Goal: Task Accomplishment & Management: Manage account settings

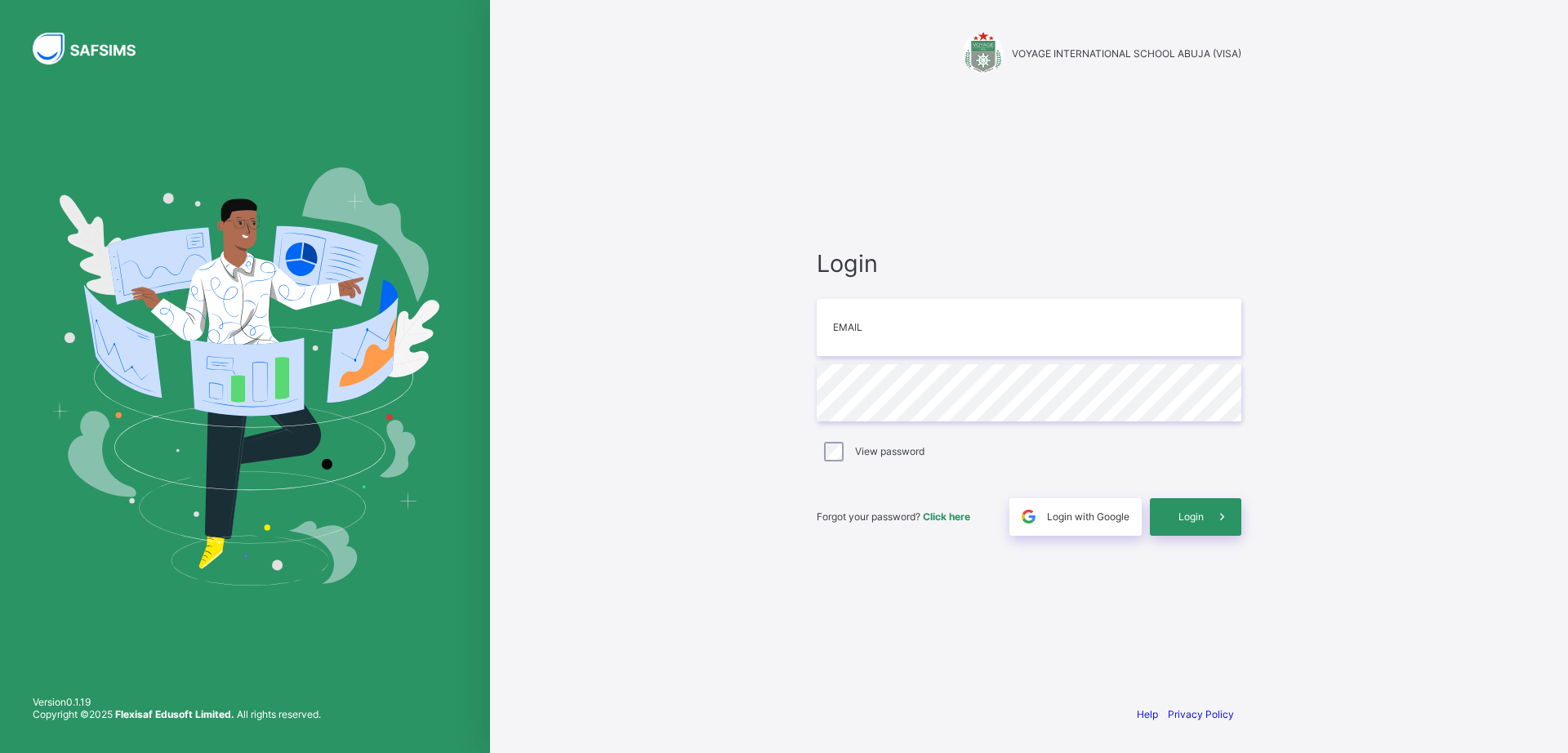
type input "**********"
click at [1176, 519] on div "Login" at bounding box center [1195, 517] width 92 height 37
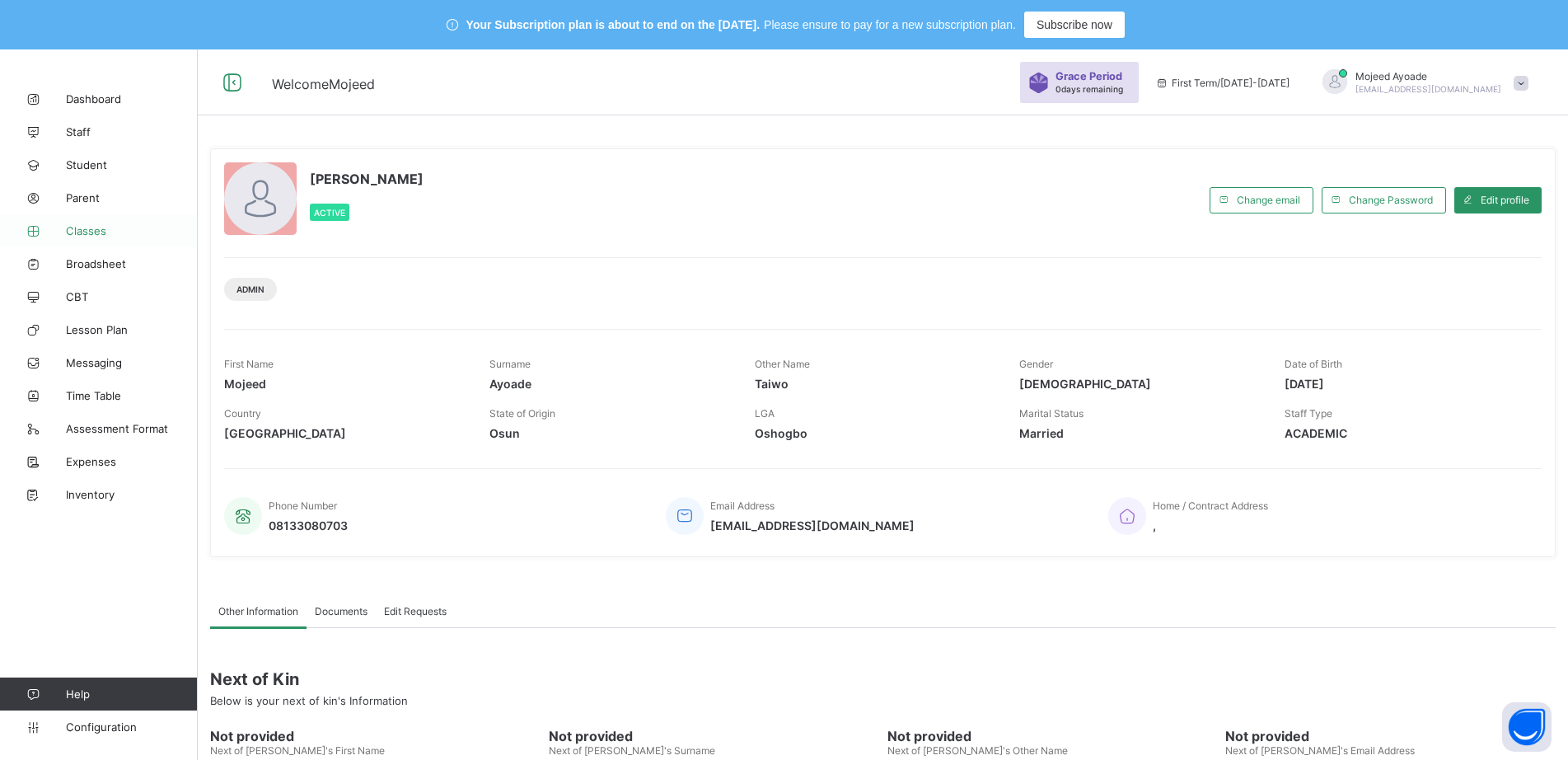
click at [91, 229] on span "Classes" at bounding box center [131, 230] width 132 height 13
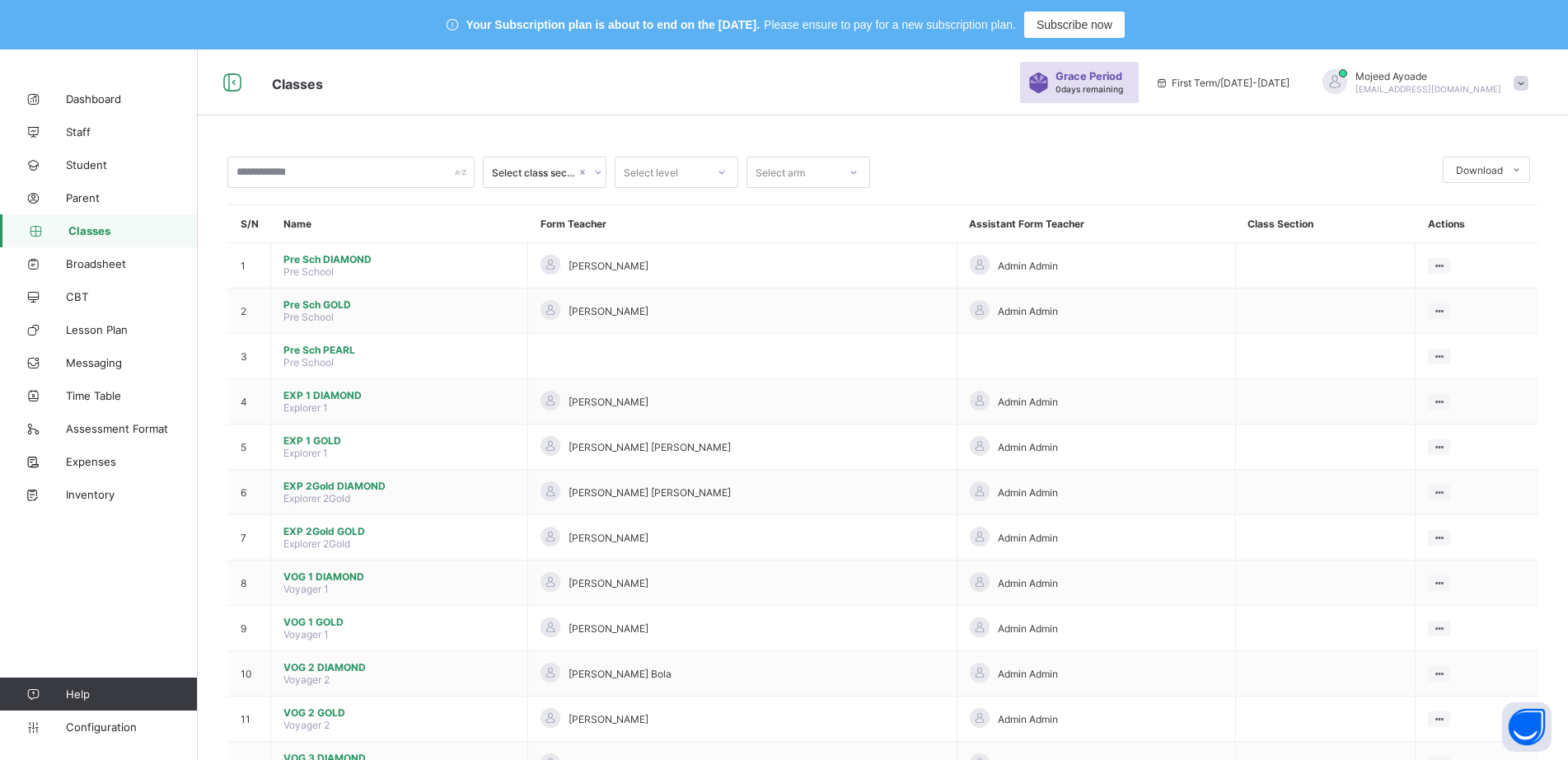
click at [983, 165] on div at bounding box center [1156, 172] width 556 height 31
click at [400, 172] on input "text" at bounding box center [351, 172] width 247 height 31
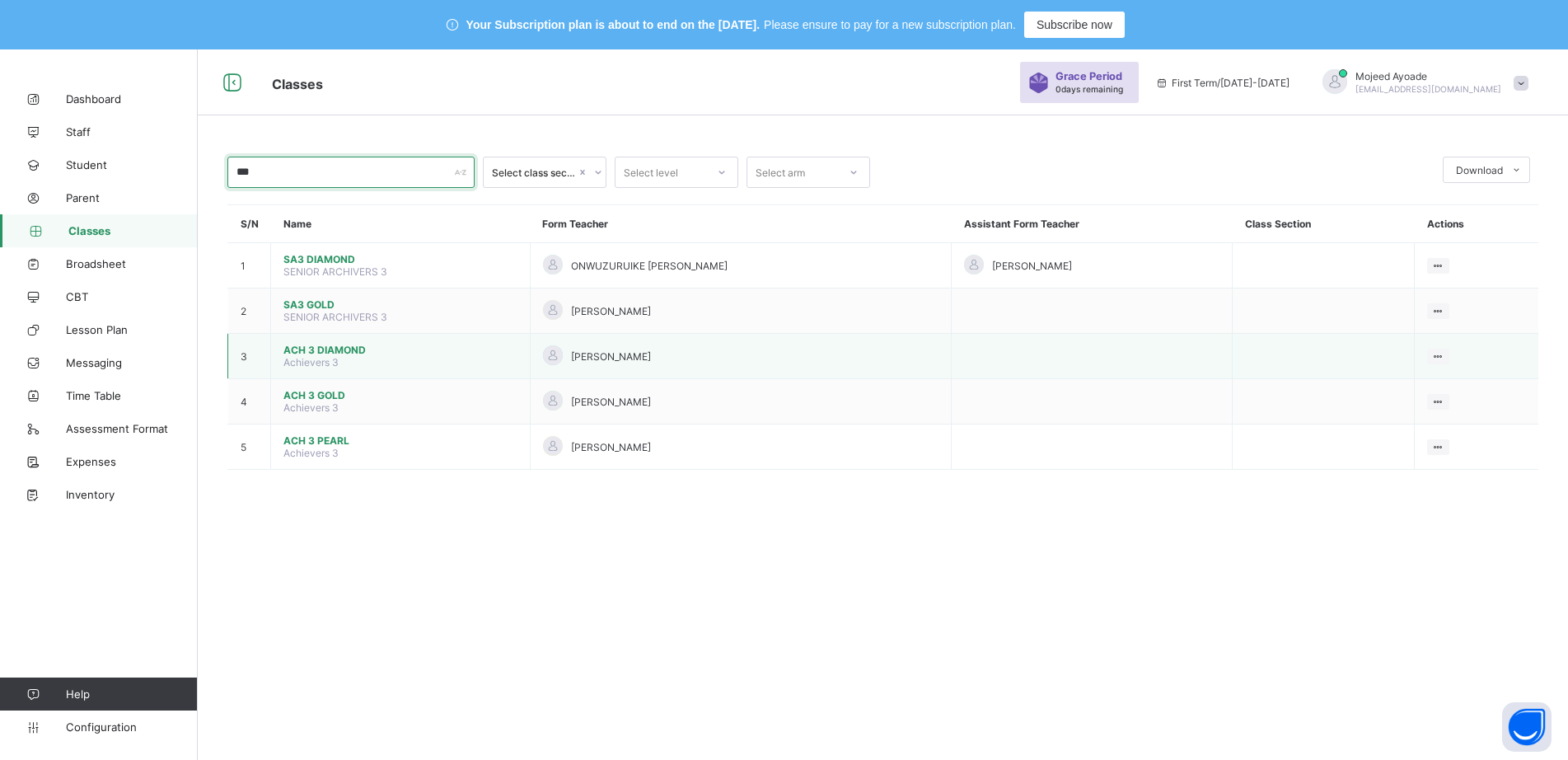
type input "***"
click at [328, 351] on span "ACH 3 DIAMOND" at bounding box center [400, 350] width 234 height 13
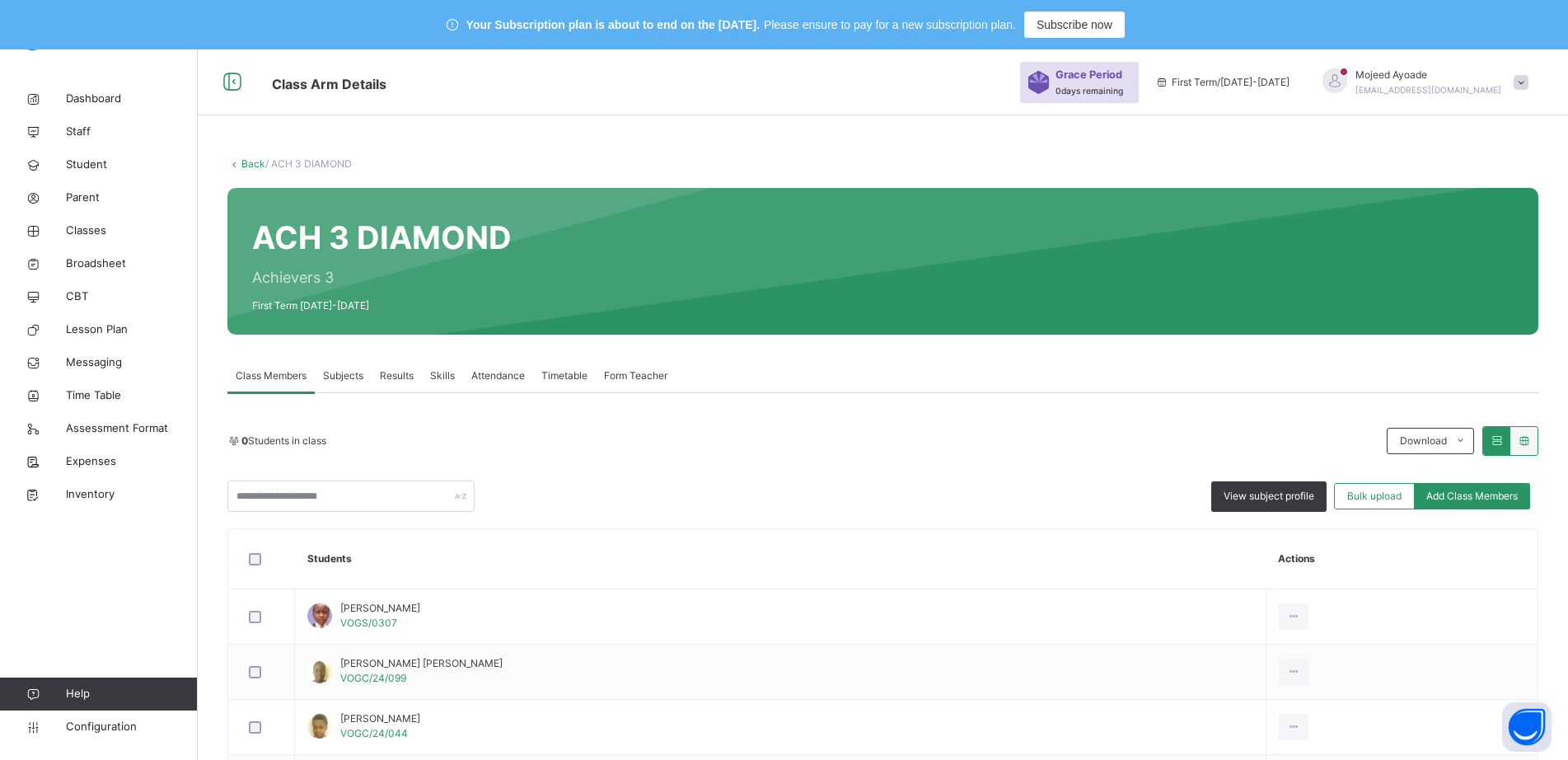
click at [861, 437] on div "0 Students in class" at bounding box center [803, 441] width 1151 height 14
click at [1259, 492] on span "View subject profile" at bounding box center [1268, 496] width 91 height 14
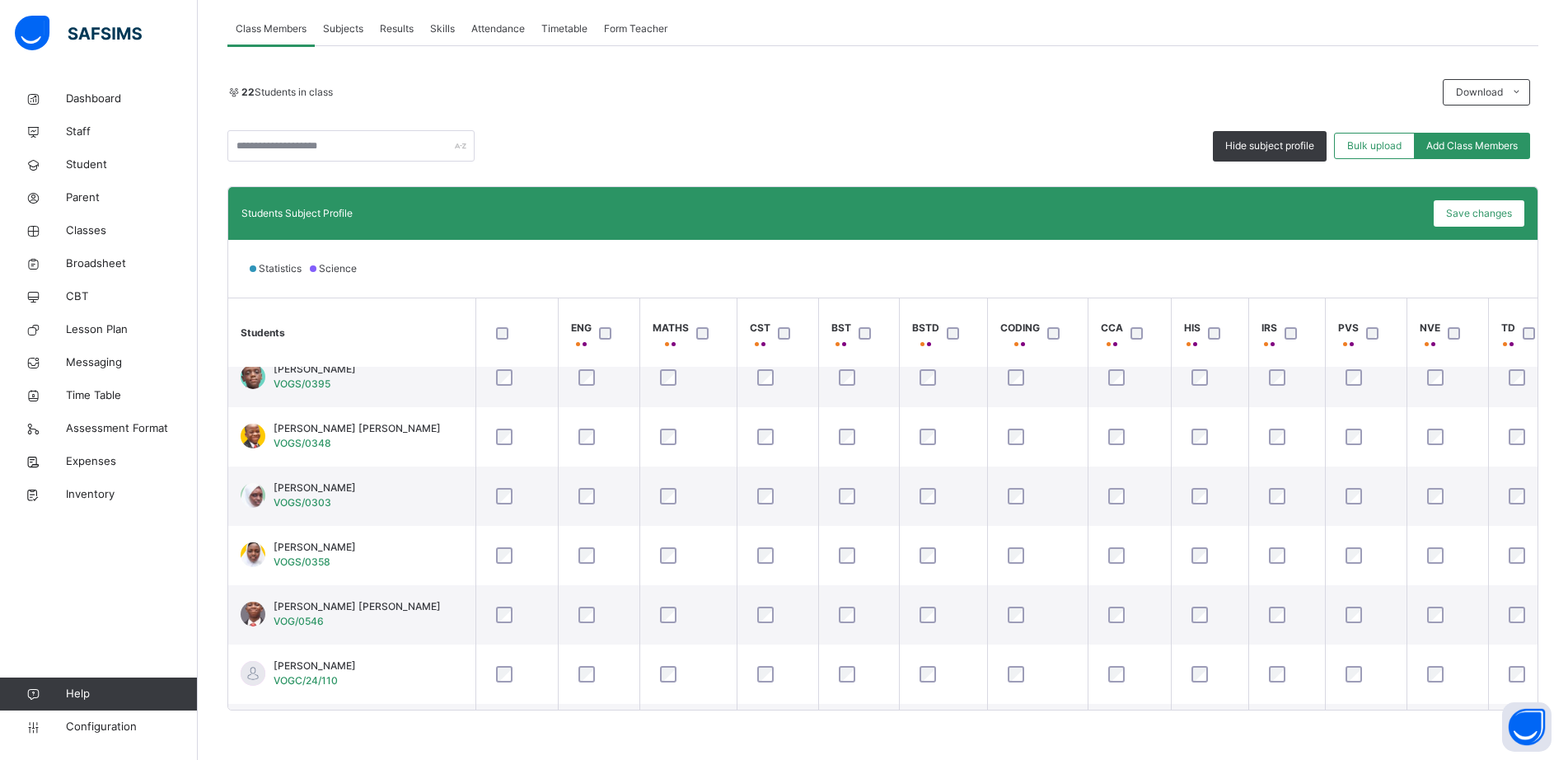
scroll to position [970, 0]
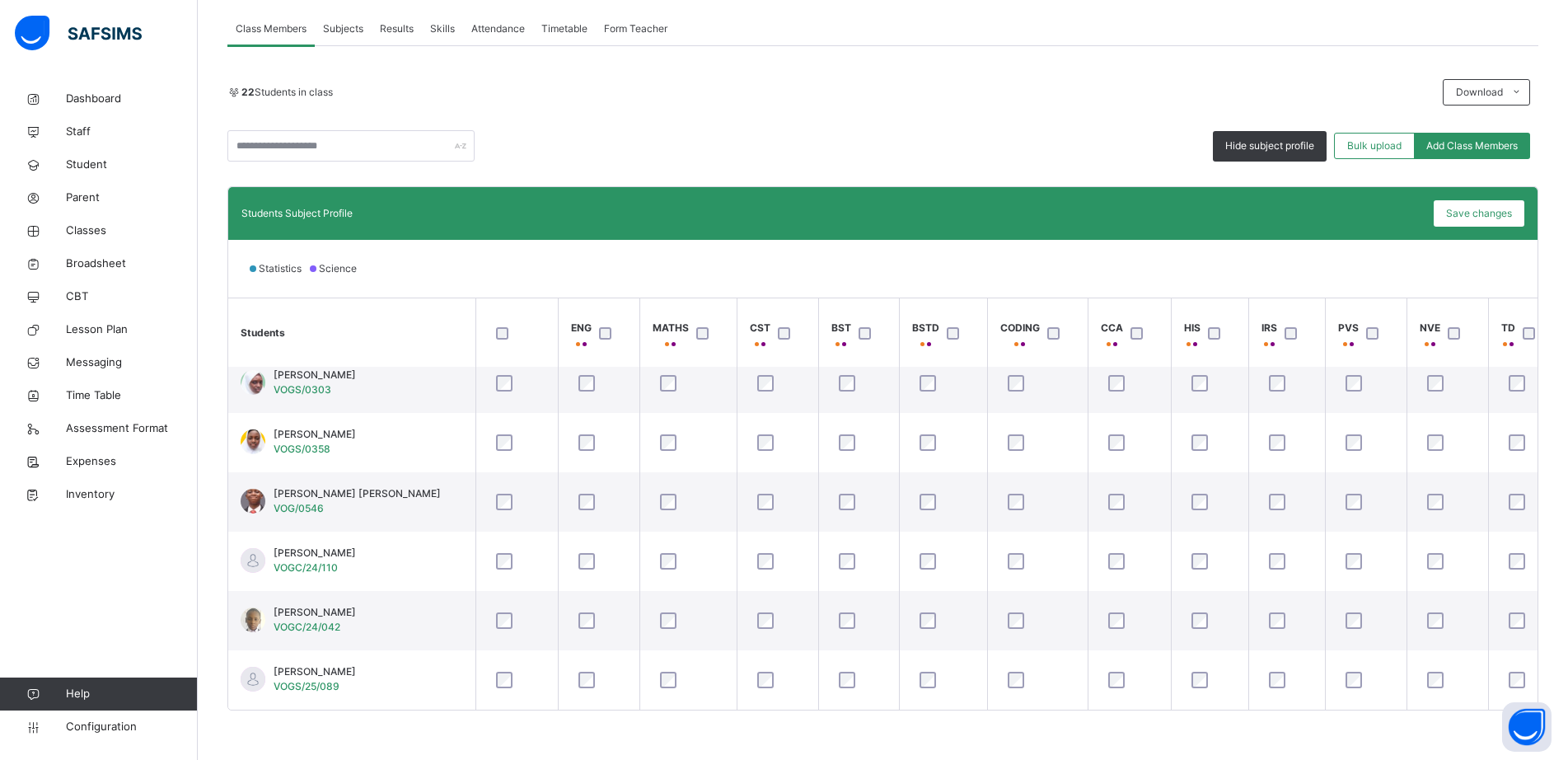
click at [965, 285] on div "Statistics Science" at bounding box center [883, 269] width 1309 height 58
click at [717, 283] on div "Statistics Science" at bounding box center [883, 269] width 1309 height 58
click at [1046, 266] on div "Statistics Science" at bounding box center [883, 269] width 1309 height 58
click at [1044, 270] on div "Statistics Science" at bounding box center [883, 269] width 1309 height 58
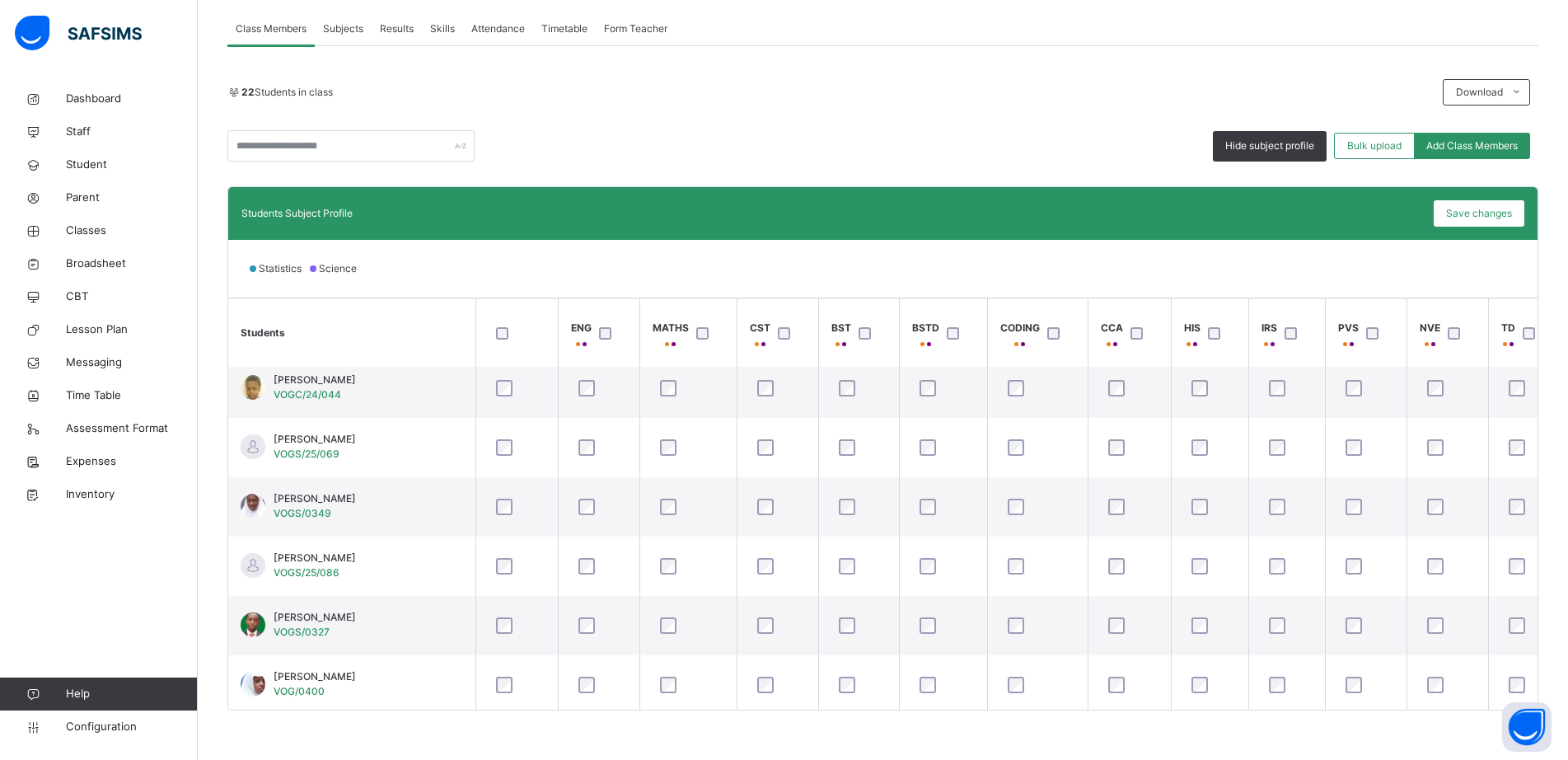
scroll to position [0, 0]
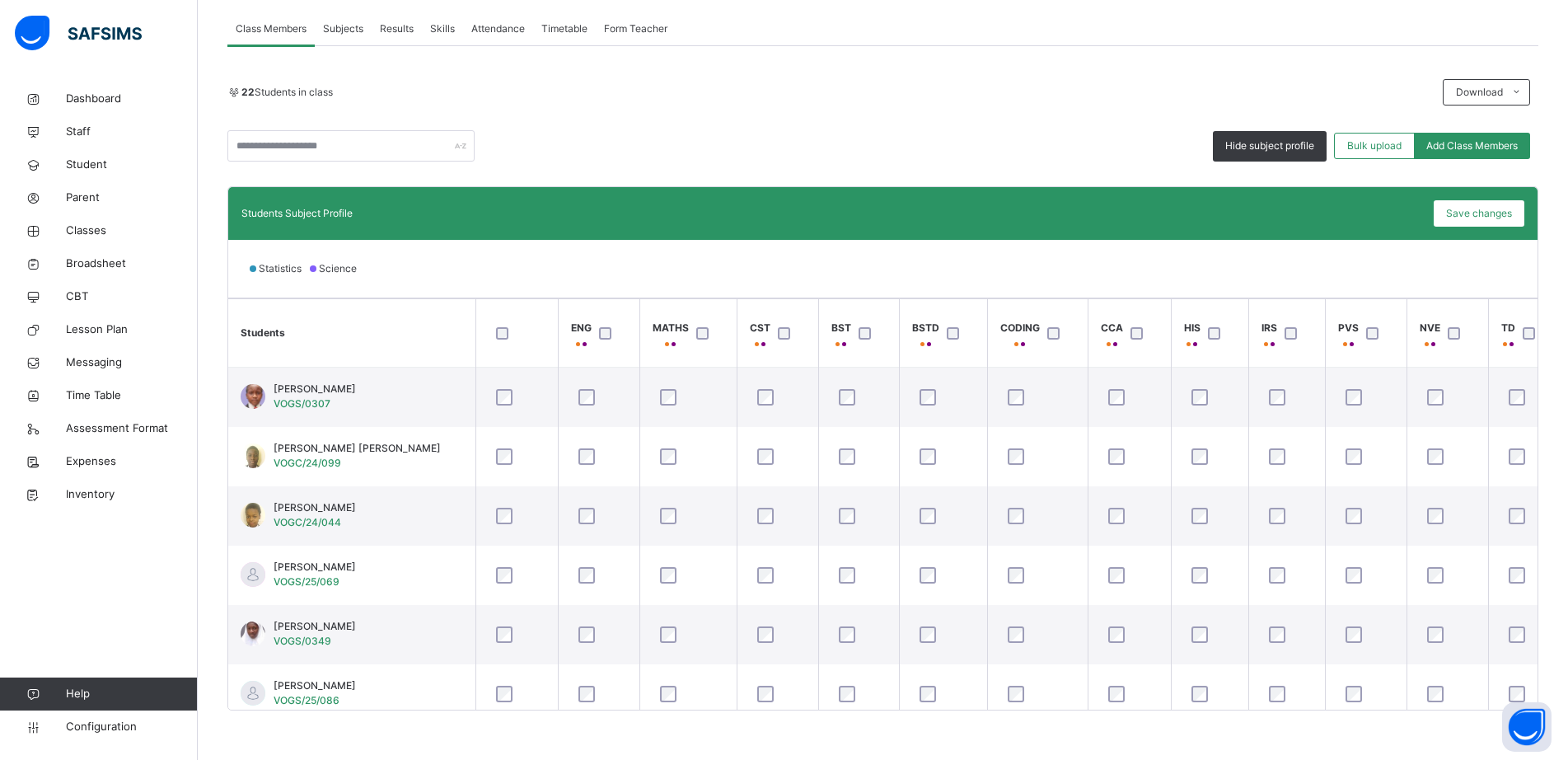
click at [1062, 278] on div "Statistics Science" at bounding box center [883, 269] width 1309 height 58
click at [991, 272] on div "Statistics Science" at bounding box center [883, 269] width 1309 height 58
click at [1020, 270] on div "Statistics Science" at bounding box center [883, 269] width 1309 height 58
click at [1269, 148] on span "Hide subject profile" at bounding box center [1269, 146] width 89 height 14
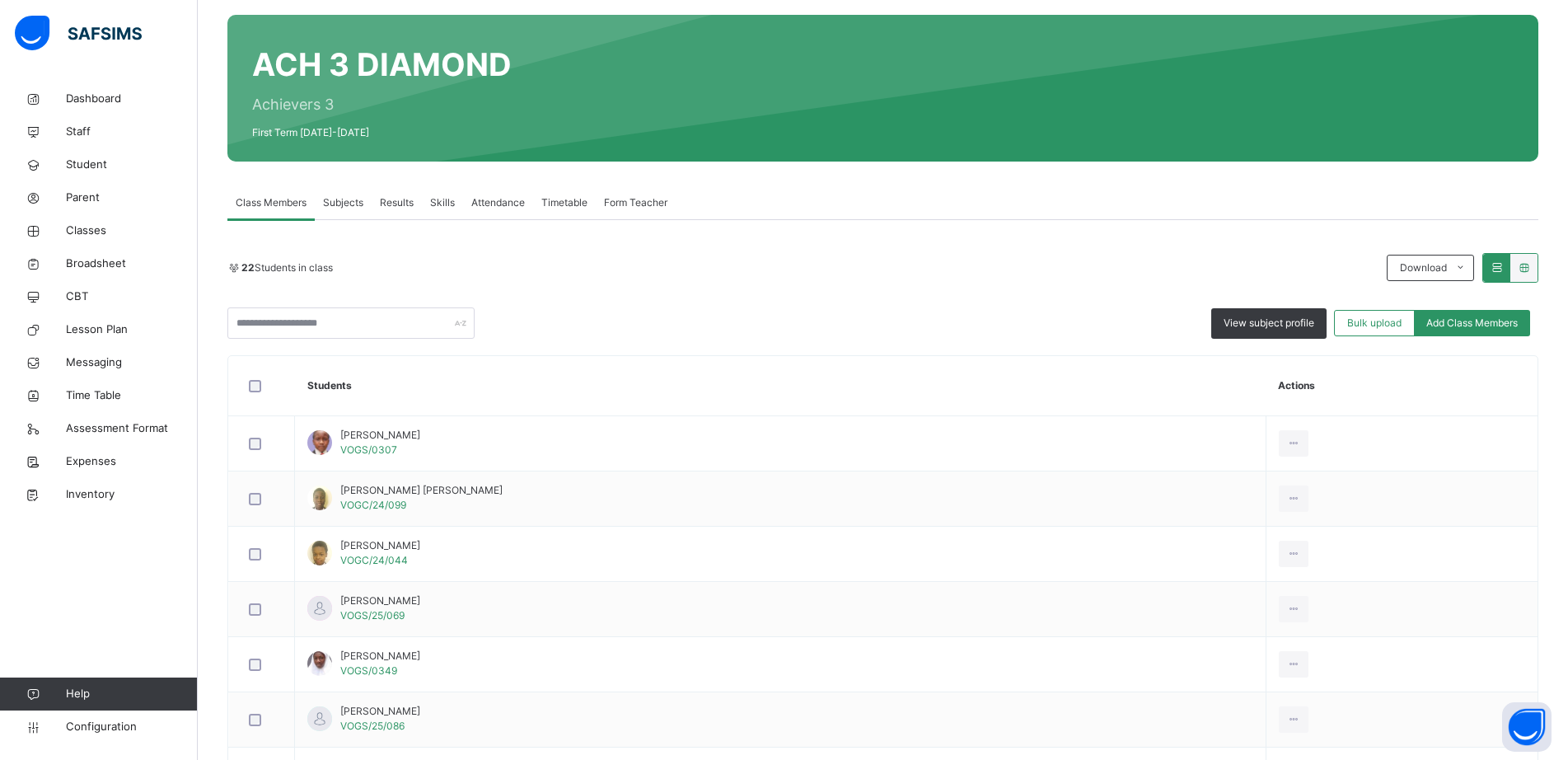
scroll to position [17, 0]
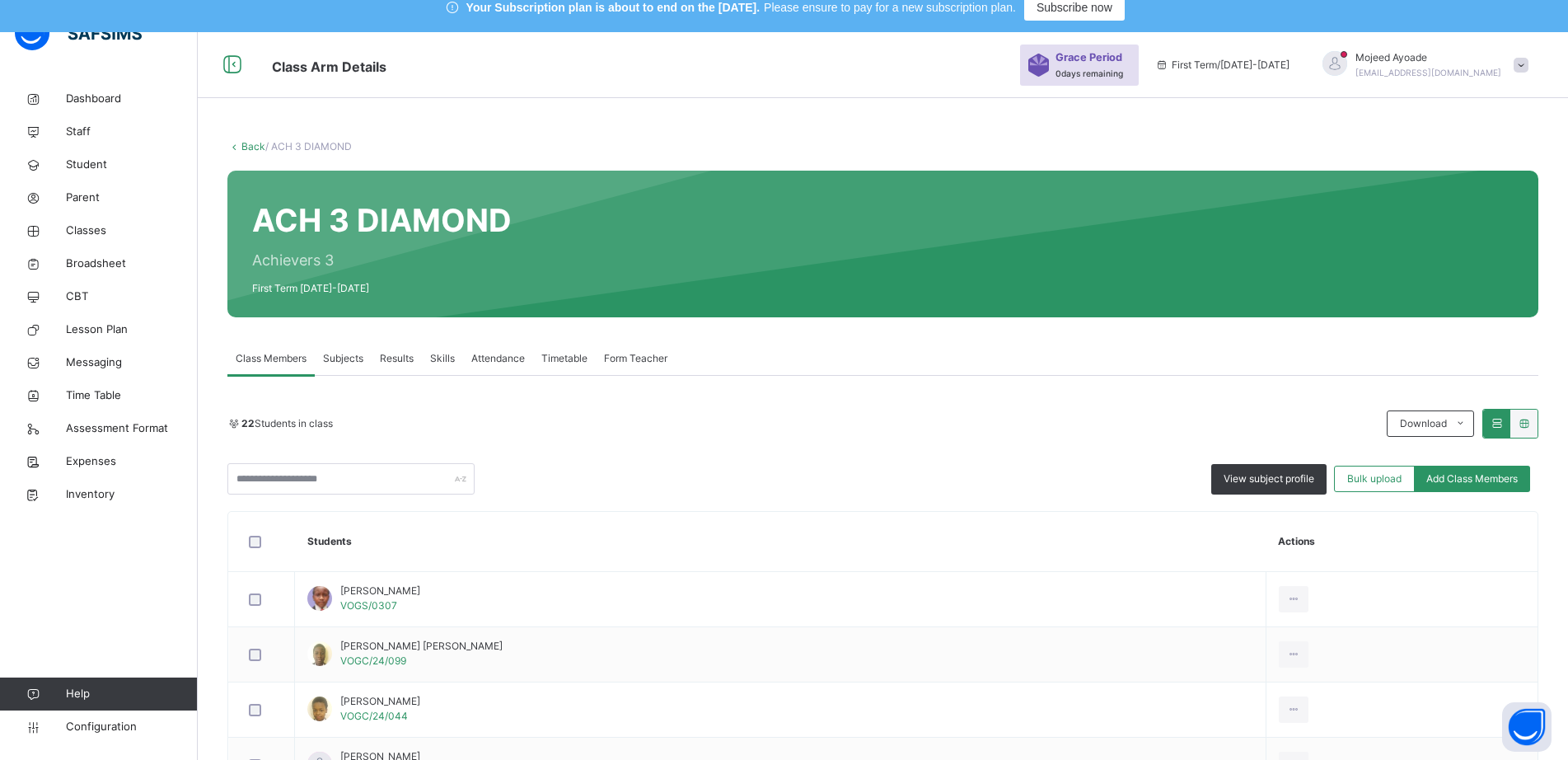
click at [335, 357] on span "Subjects" at bounding box center [343, 358] width 40 height 14
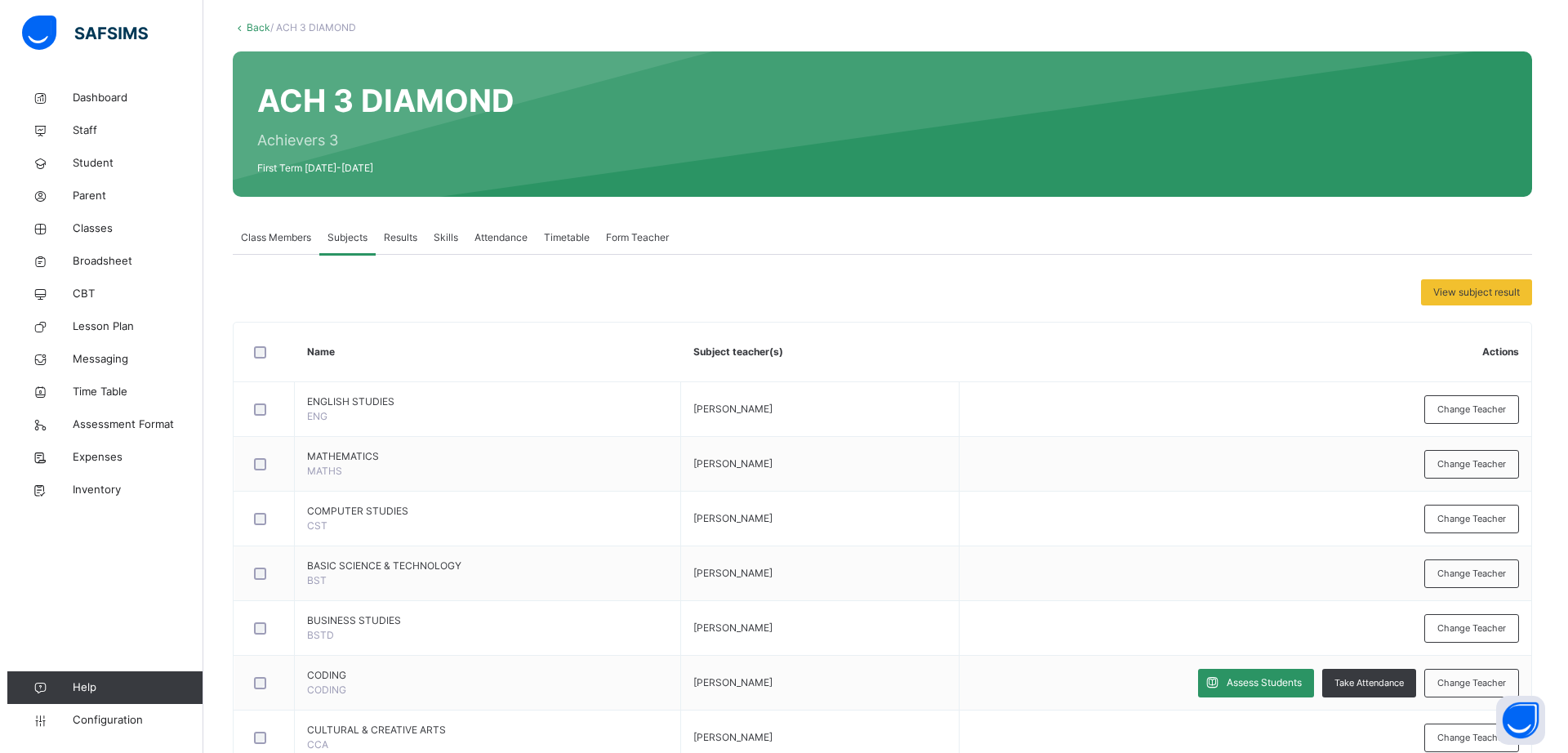
scroll to position [462, 0]
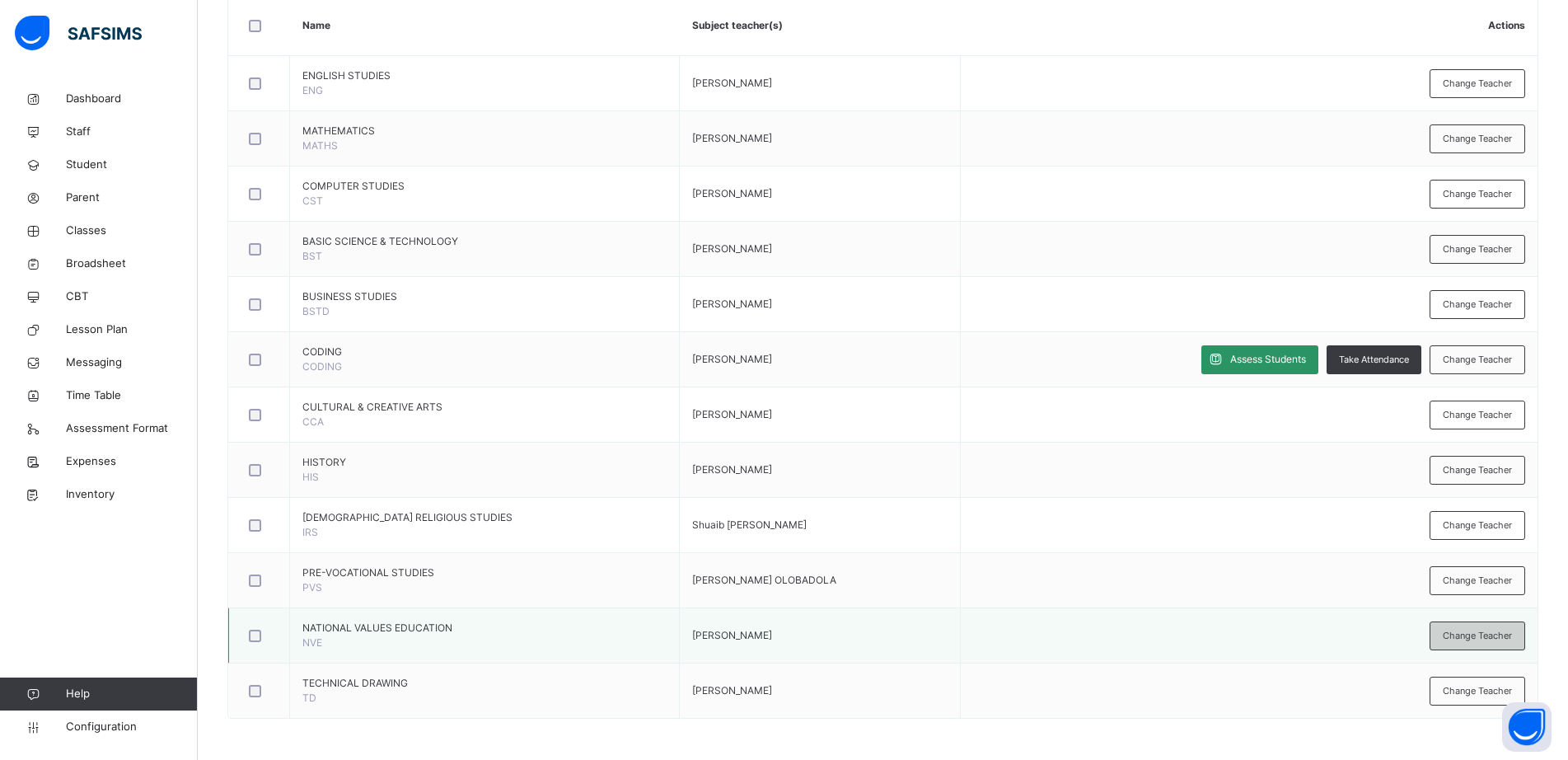
click at [1491, 633] on span "Change Teacher" at bounding box center [1477, 636] width 69 height 14
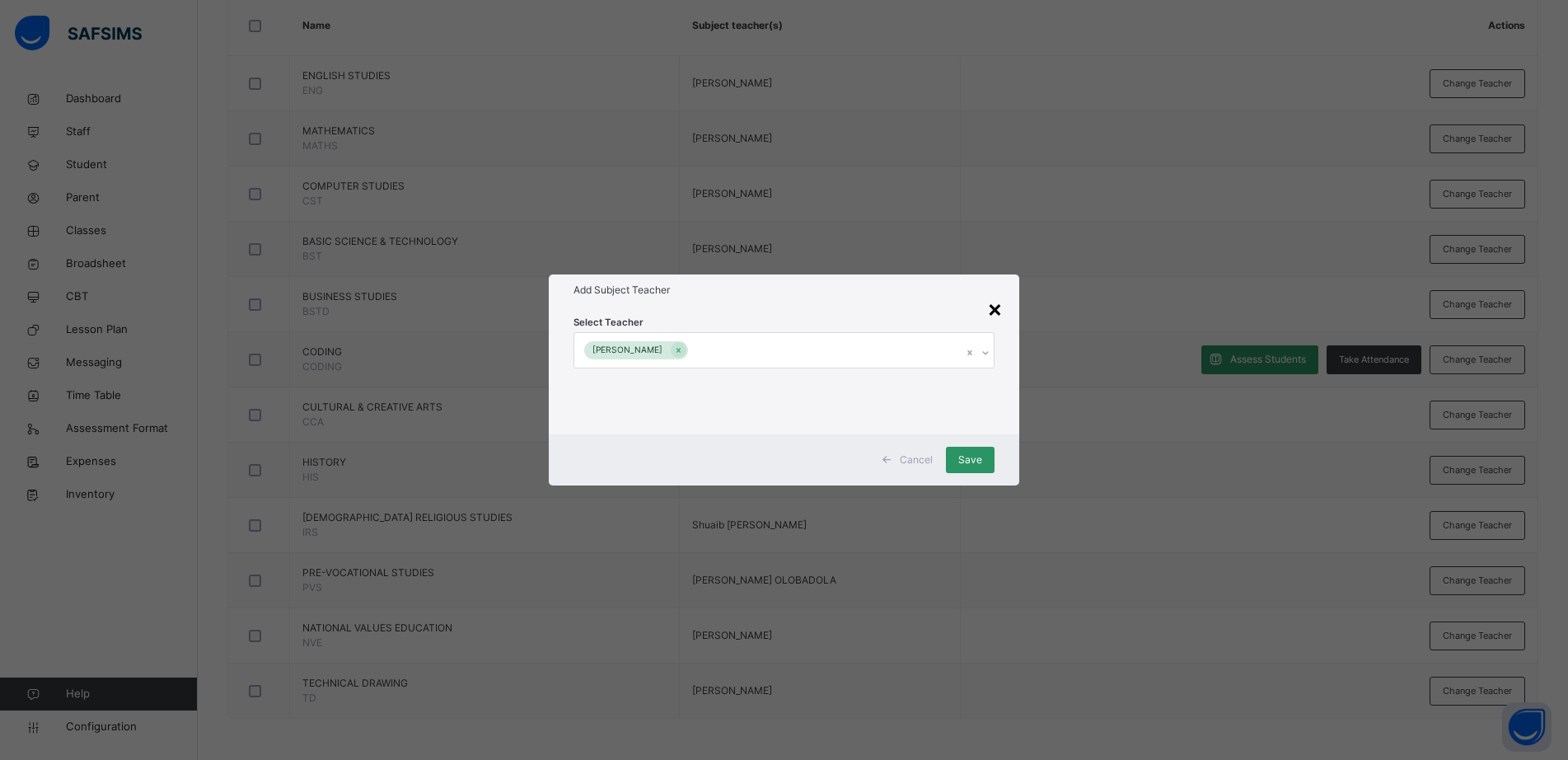
click at [999, 304] on div "×" at bounding box center [994, 308] width 15 height 34
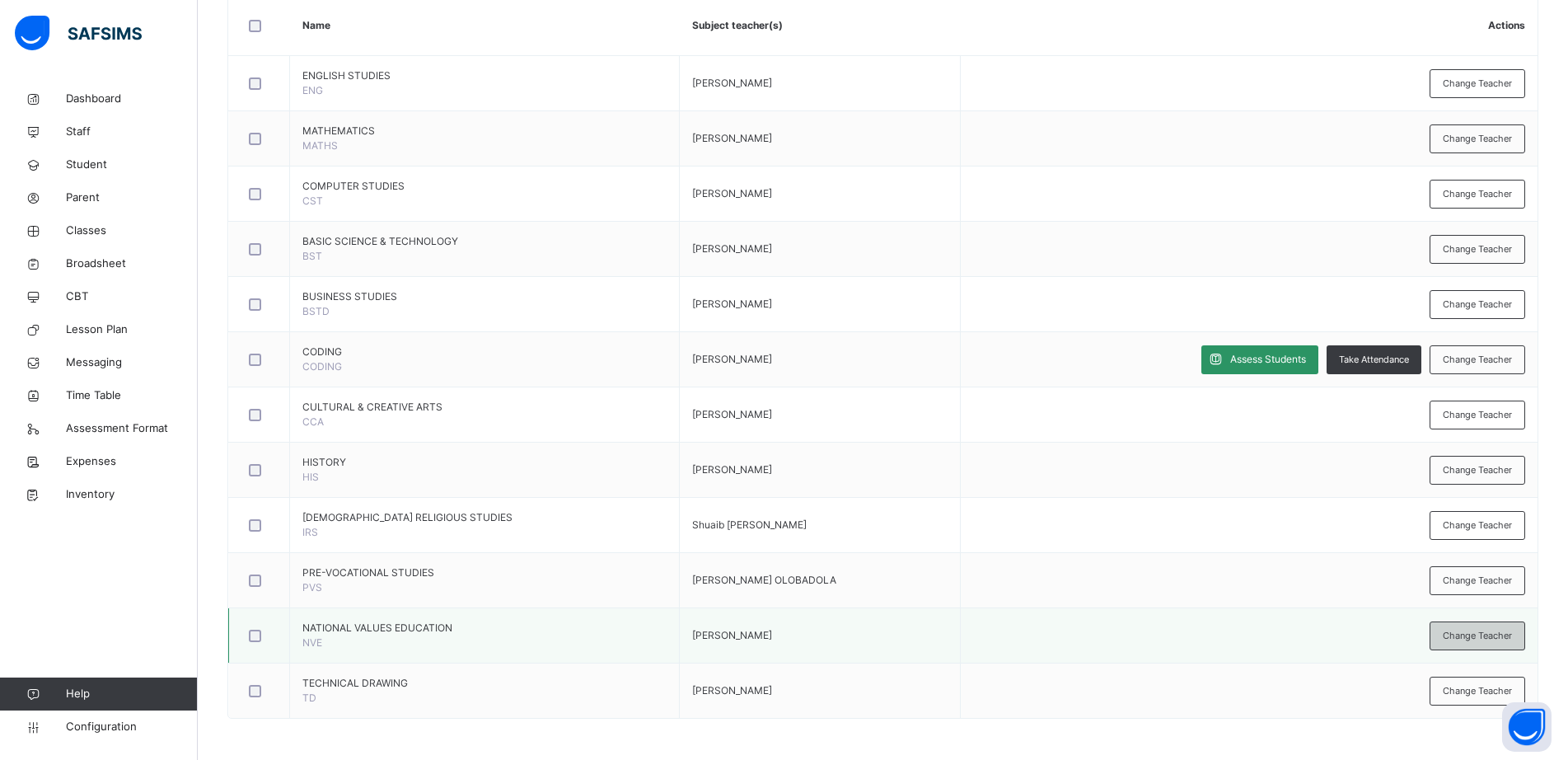
click at [1478, 639] on span "Change Teacher" at bounding box center [1477, 636] width 69 height 14
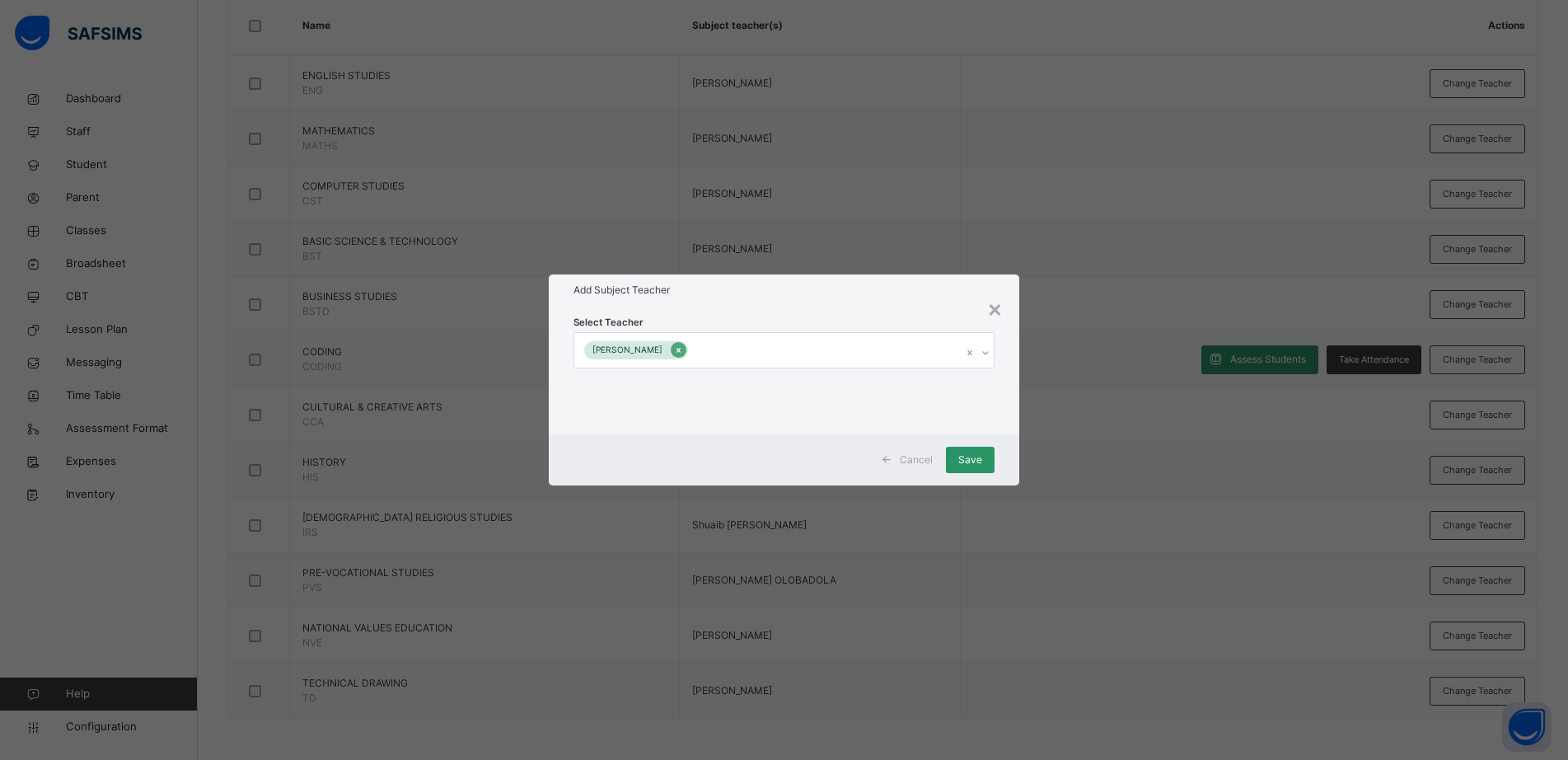
click at [676, 351] on icon at bounding box center [678, 350] width 4 height 4
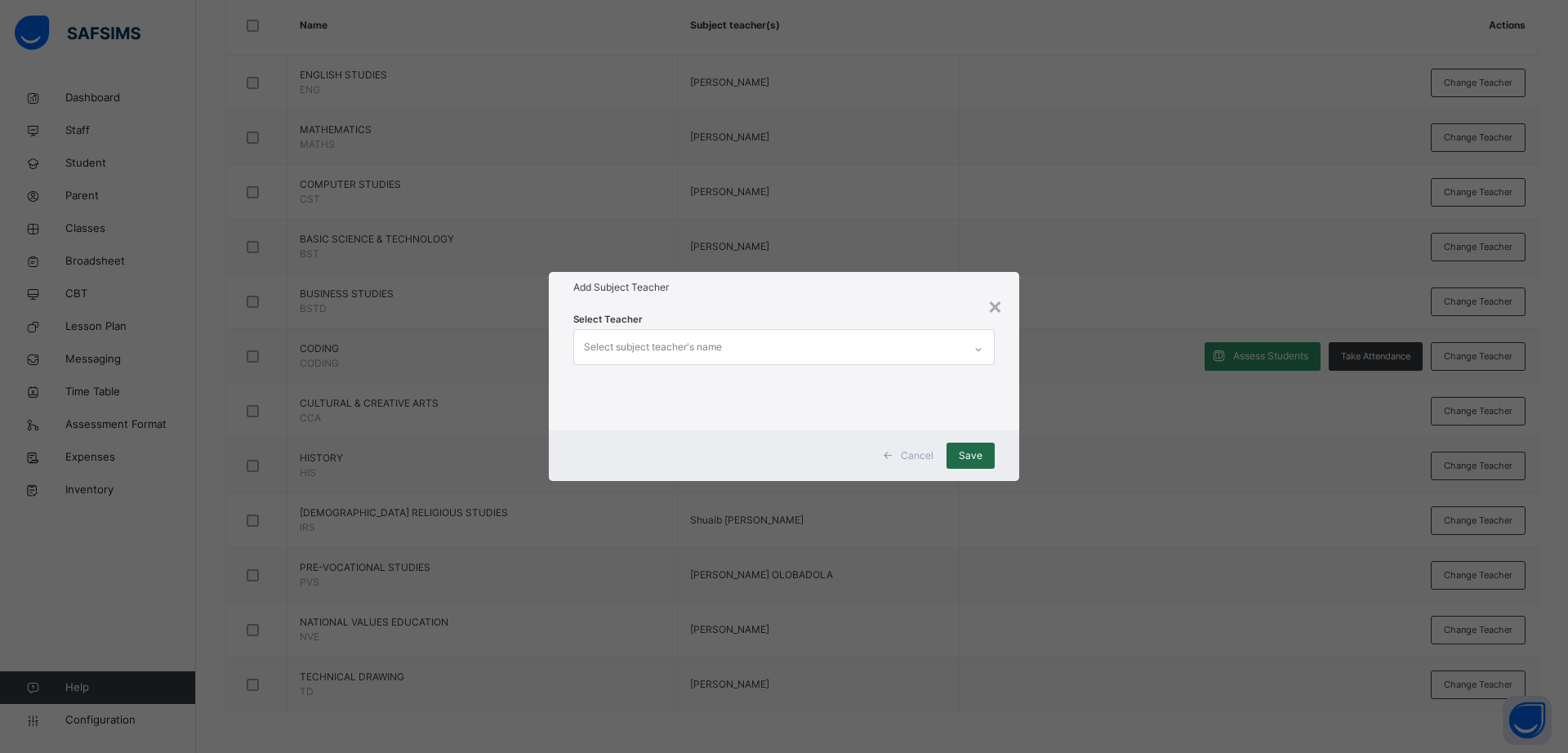
click at [981, 449] on span "Save" at bounding box center [970, 455] width 24 height 14
click at [980, 454] on span "Save" at bounding box center [970, 455] width 24 height 14
click at [850, 356] on div "Select subject teacher's name" at bounding box center [768, 347] width 389 height 34
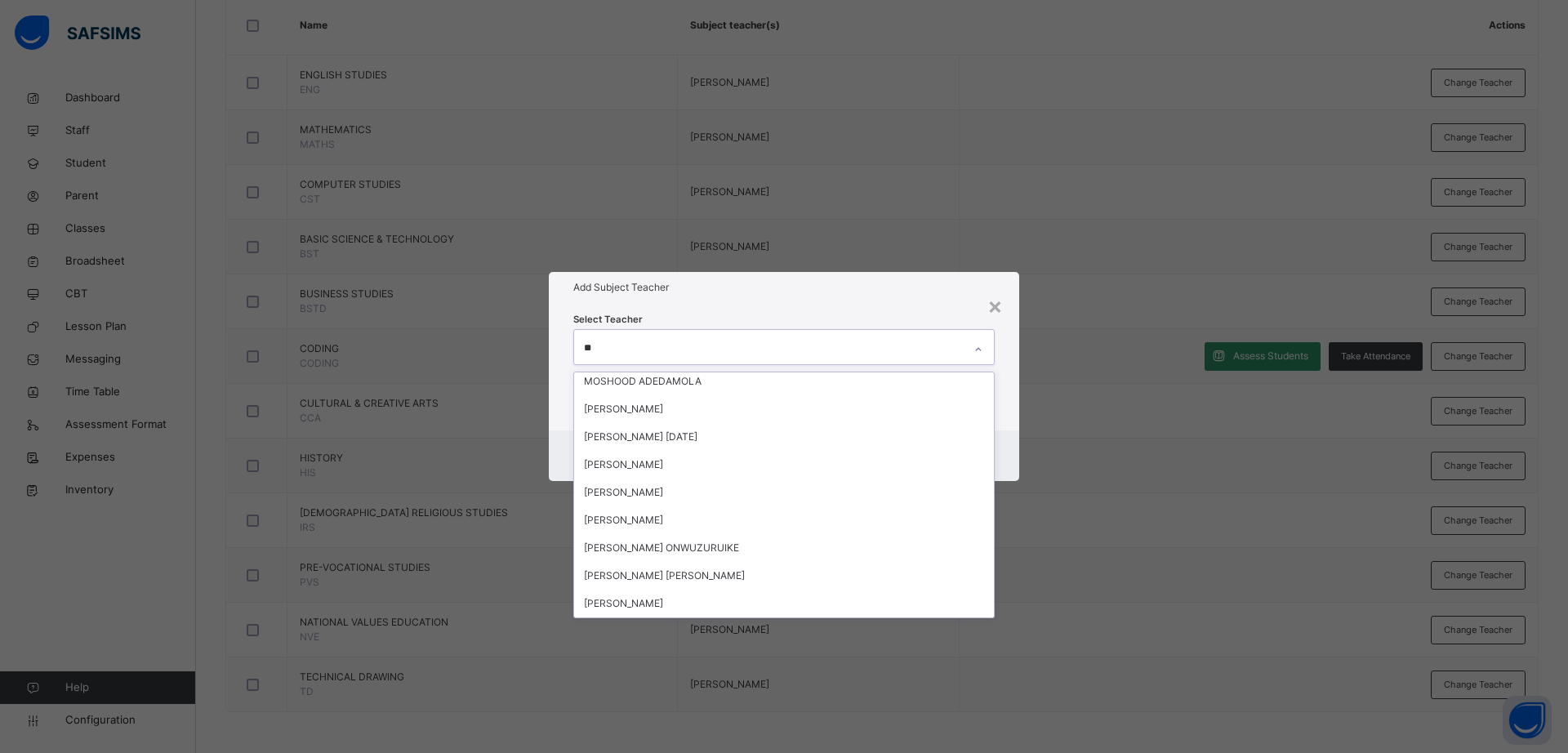
scroll to position [422, 0]
type input "***"
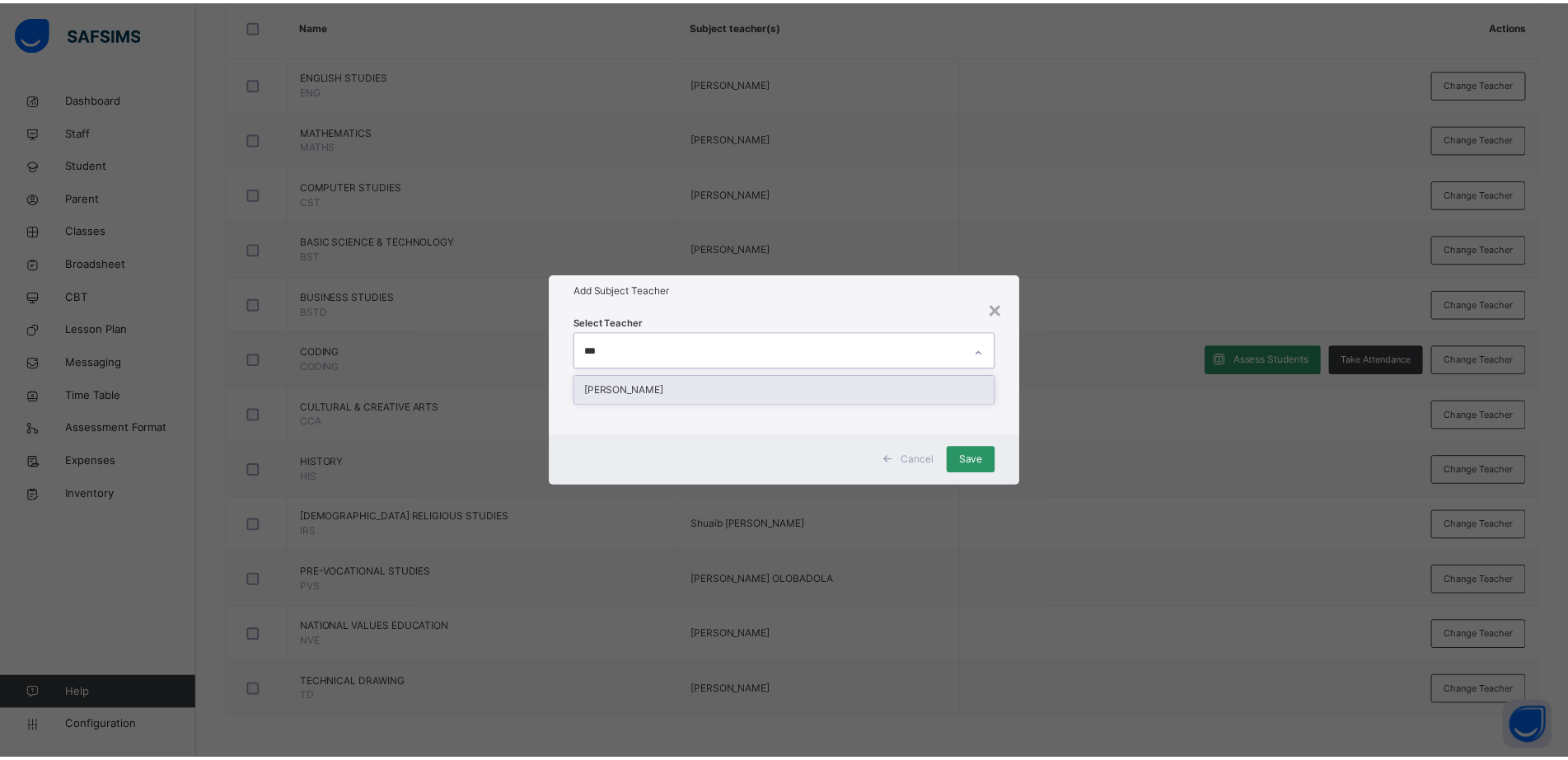
scroll to position [0, 0]
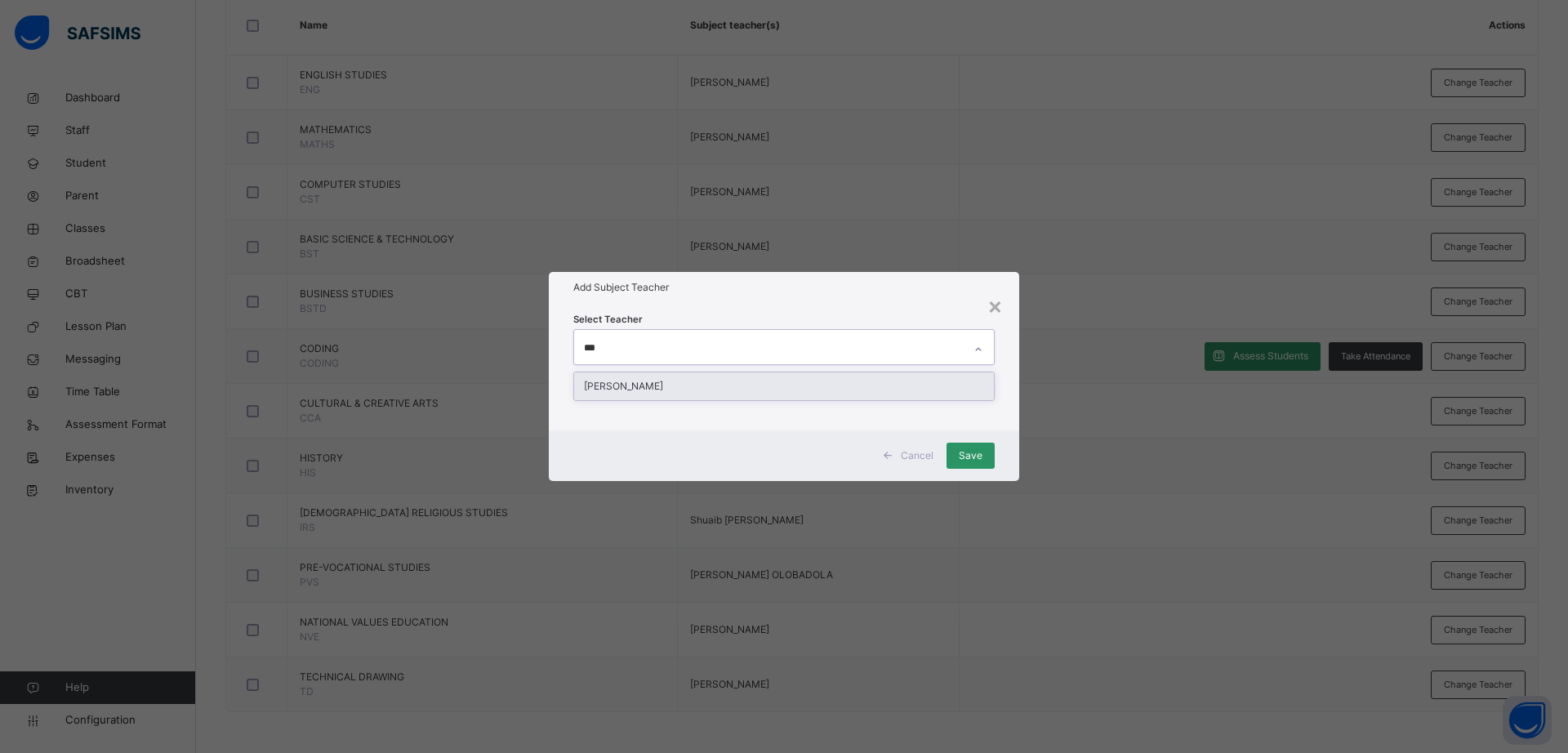
click at [776, 387] on div "Mojeed Taiwo Ayoade" at bounding box center [784, 386] width 420 height 28
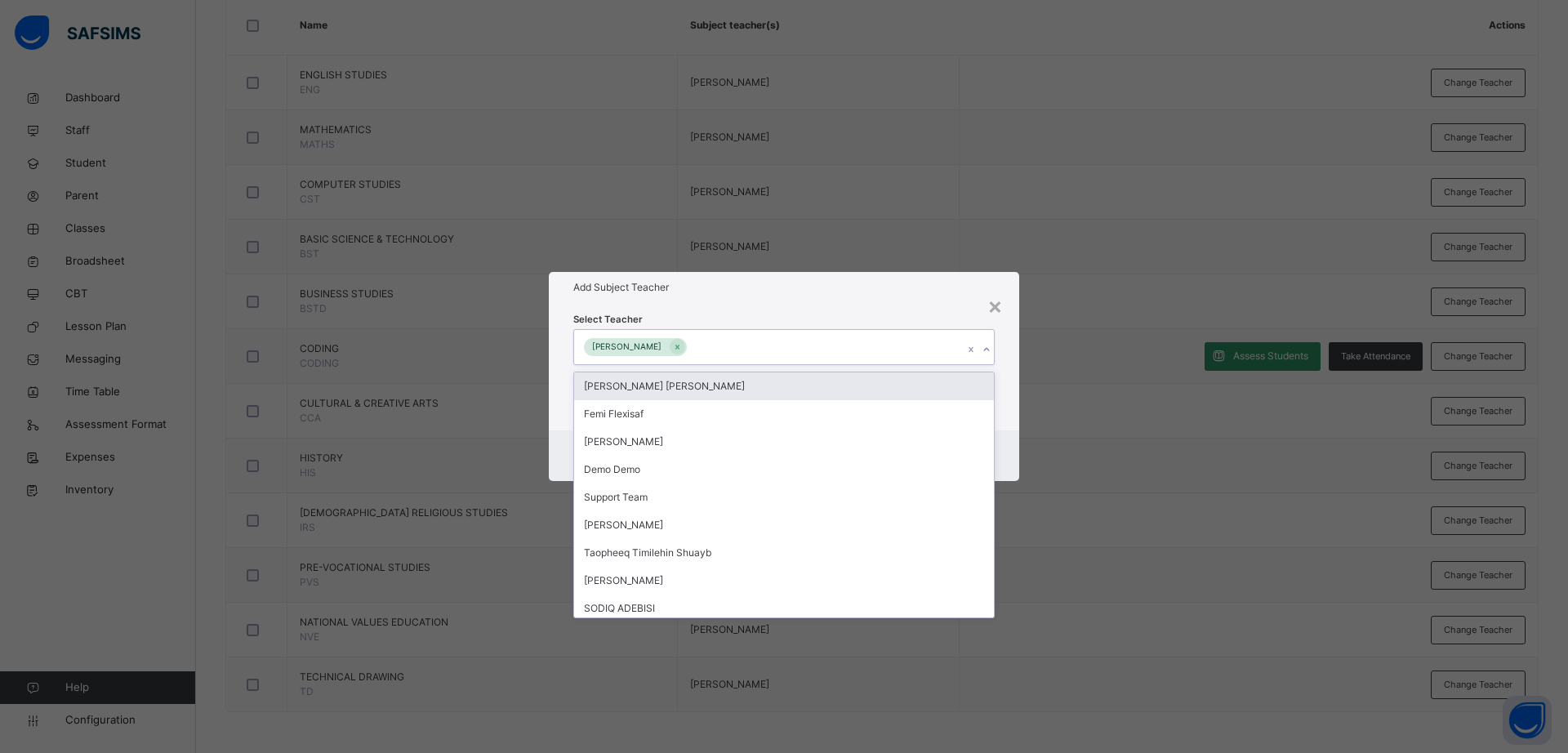
click at [848, 303] on div "Select Teacher option Mojeed Taiwo Ayoade, selected. option Victoria Uchechi Ez…" at bounding box center [784, 366] width 471 height 127
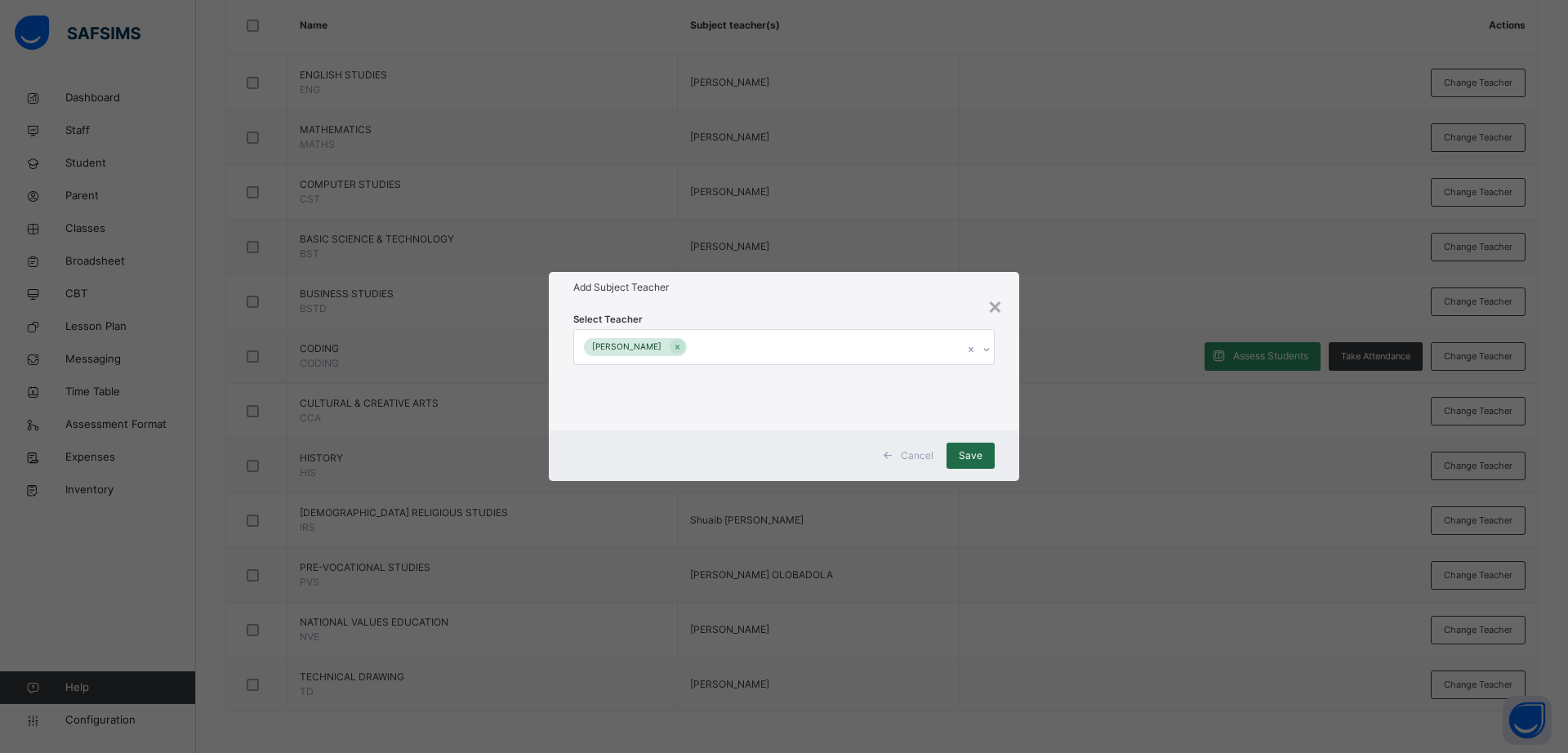
click at [975, 452] on span "Save" at bounding box center [970, 455] width 24 height 14
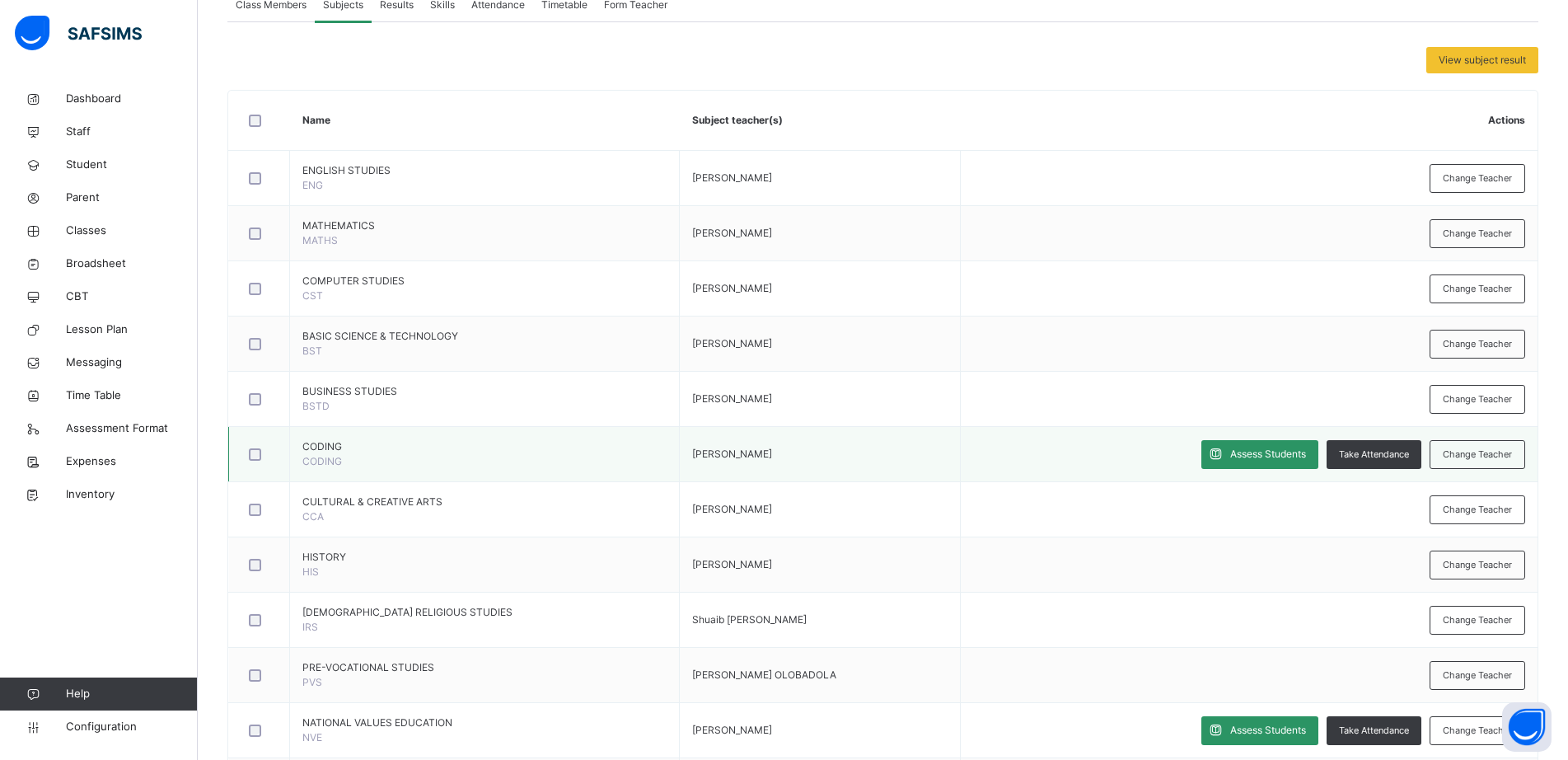
scroll to position [466, 0]
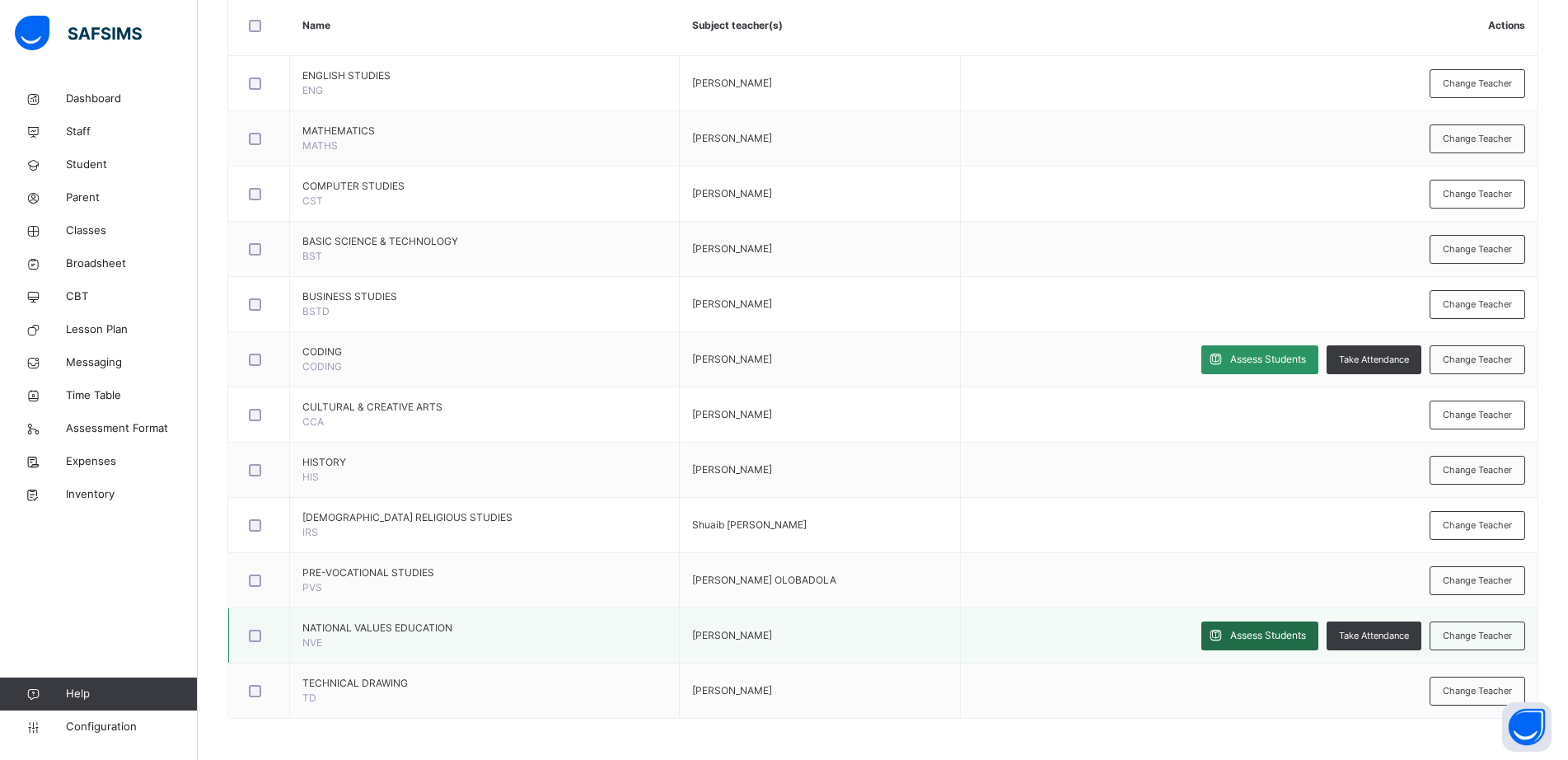
click at [1286, 641] on span "Assess Students" at bounding box center [1268, 635] width 76 height 14
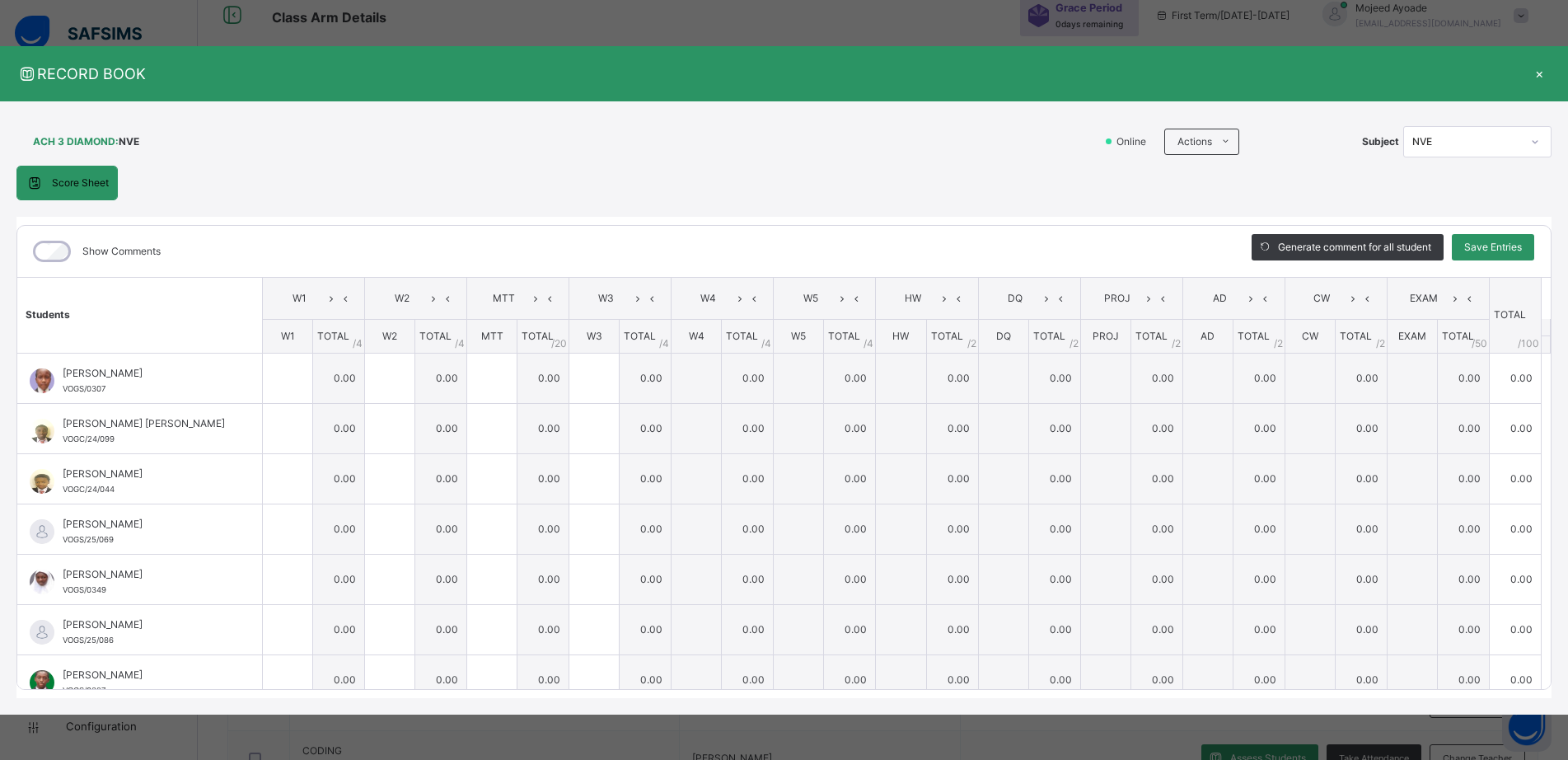
scroll to position [0, 0]
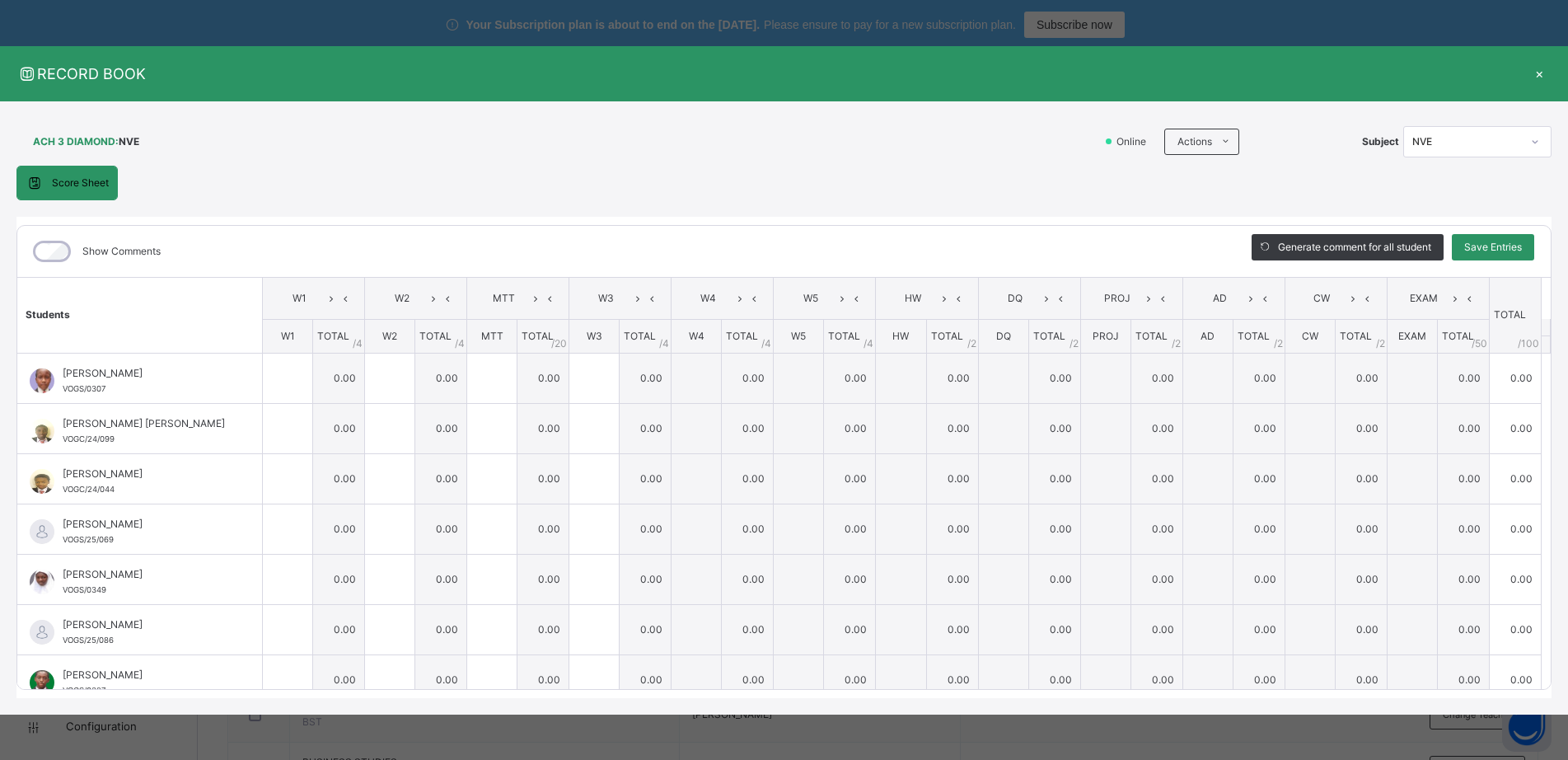
click at [1545, 64] on div "×" at bounding box center [1538, 74] width 24 height 22
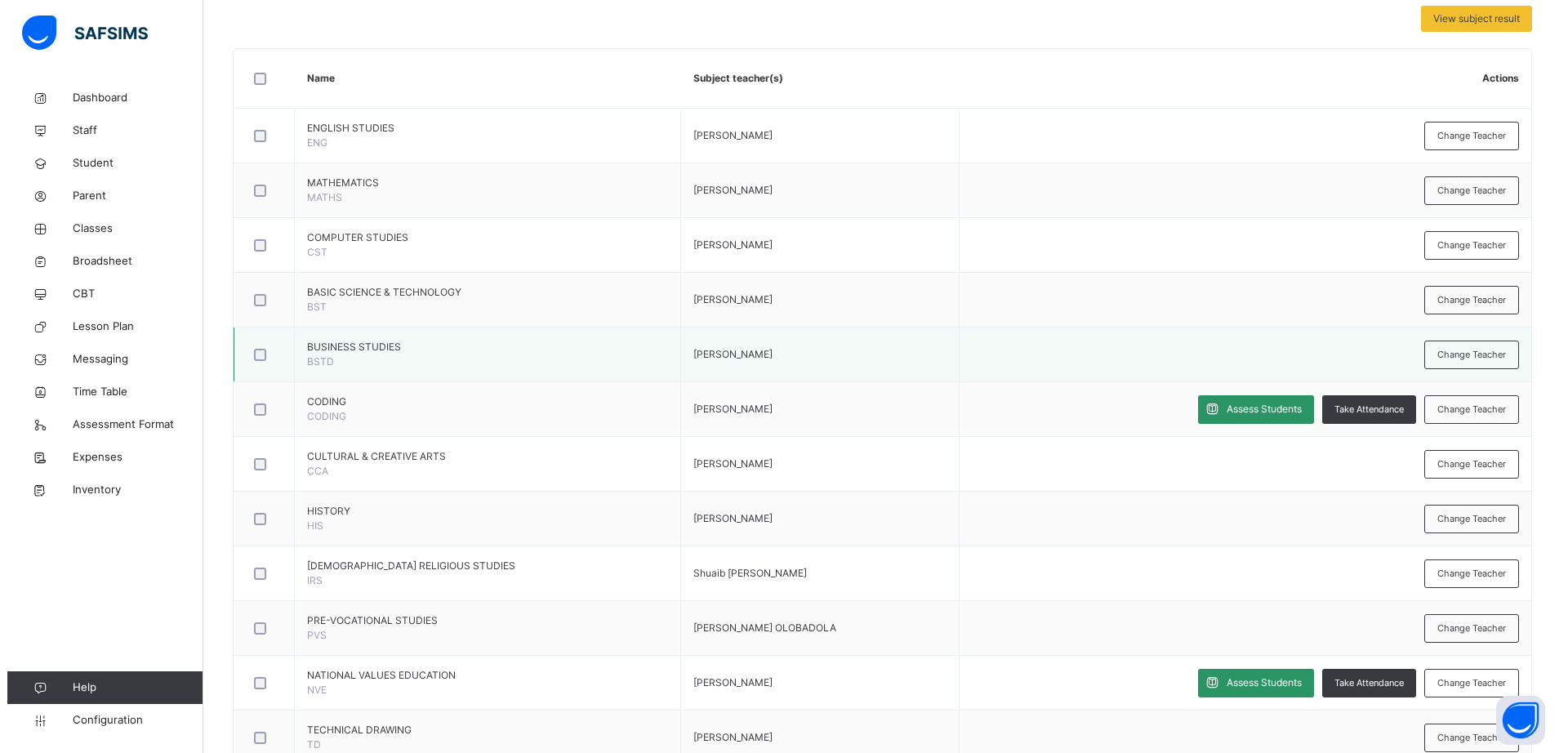
scroll to position [462, 0]
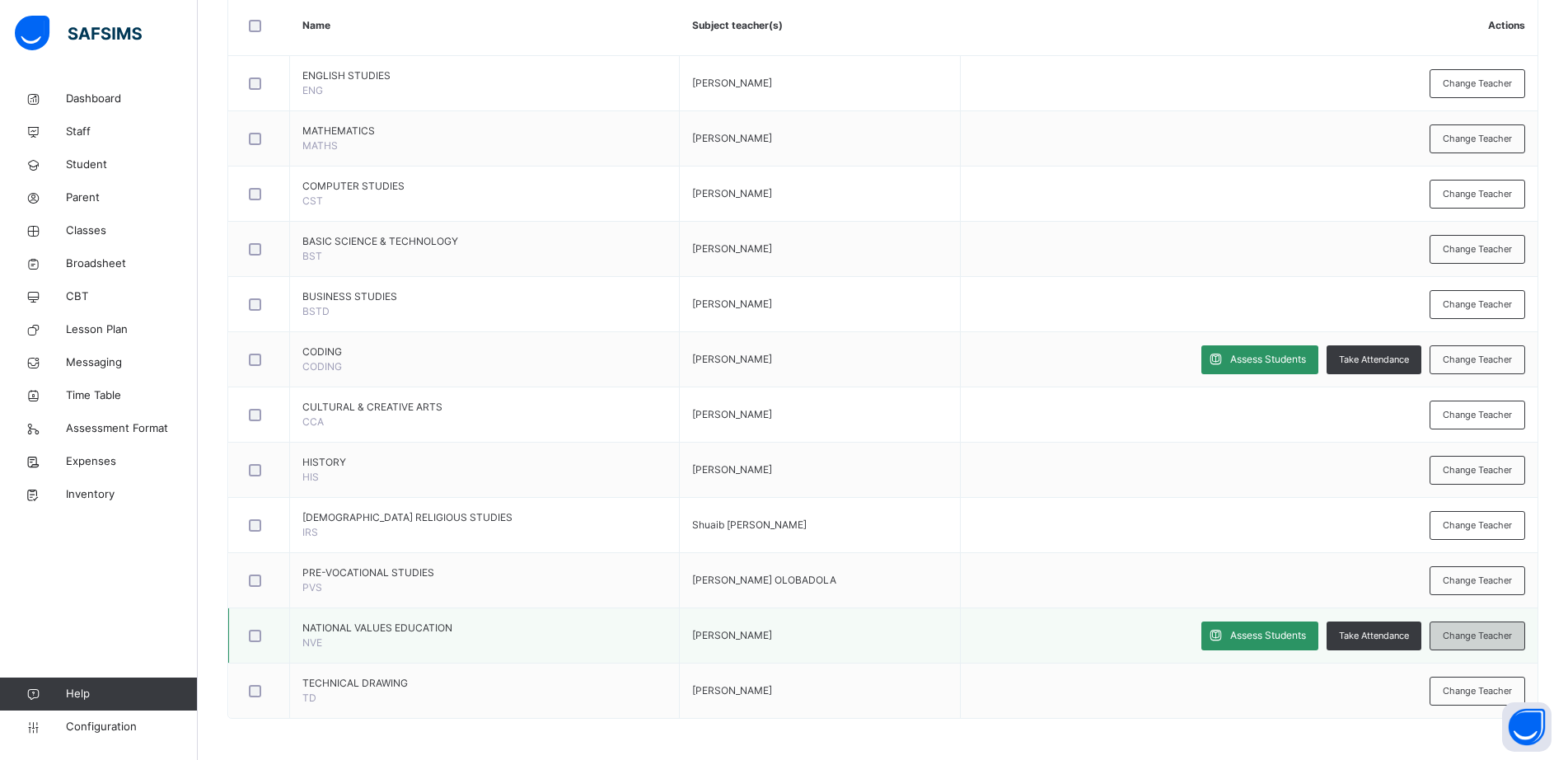
click at [1501, 635] on span "Change Teacher" at bounding box center [1477, 636] width 69 height 14
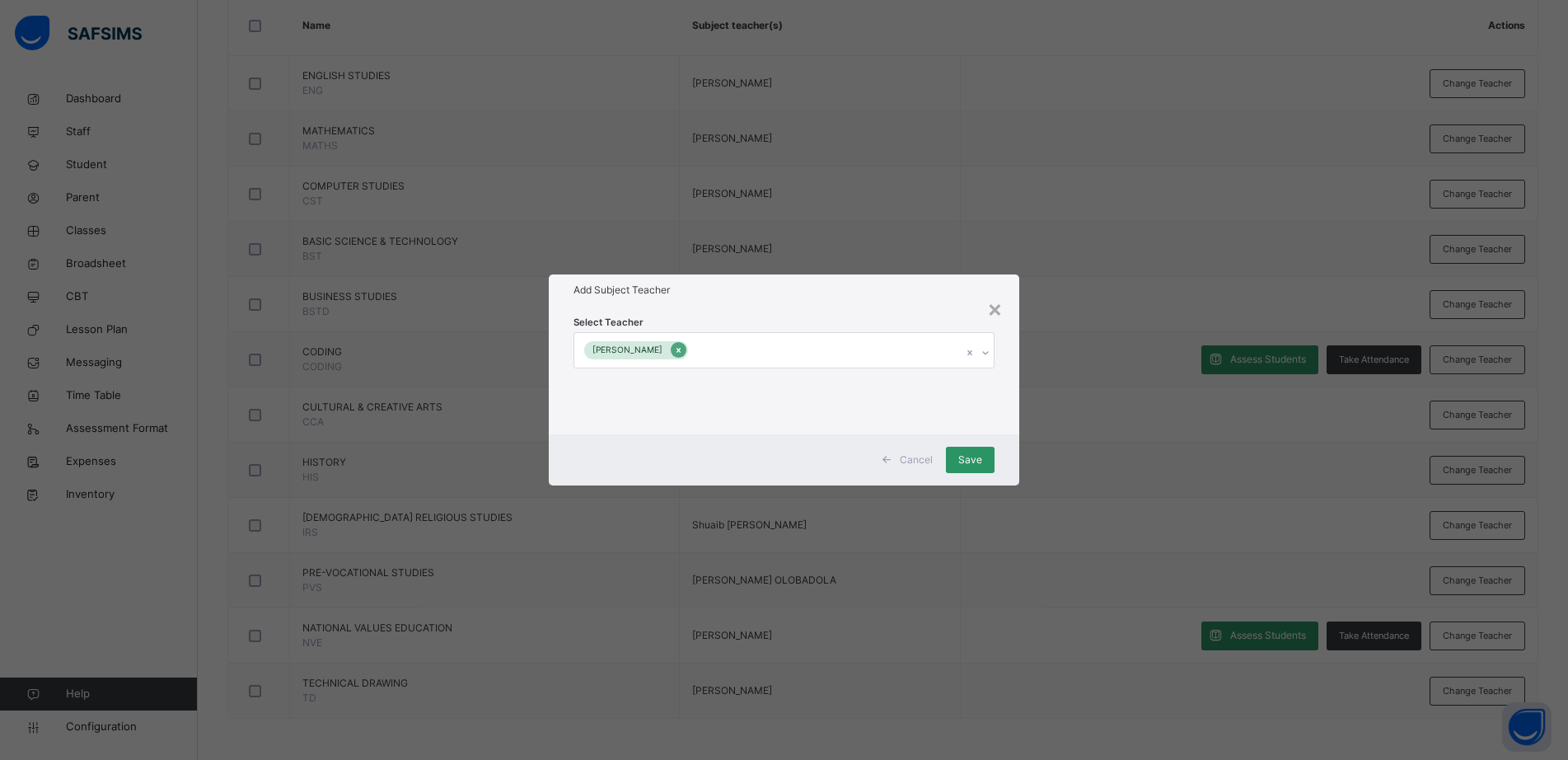
click at [683, 348] on icon at bounding box center [678, 350] width 9 height 12
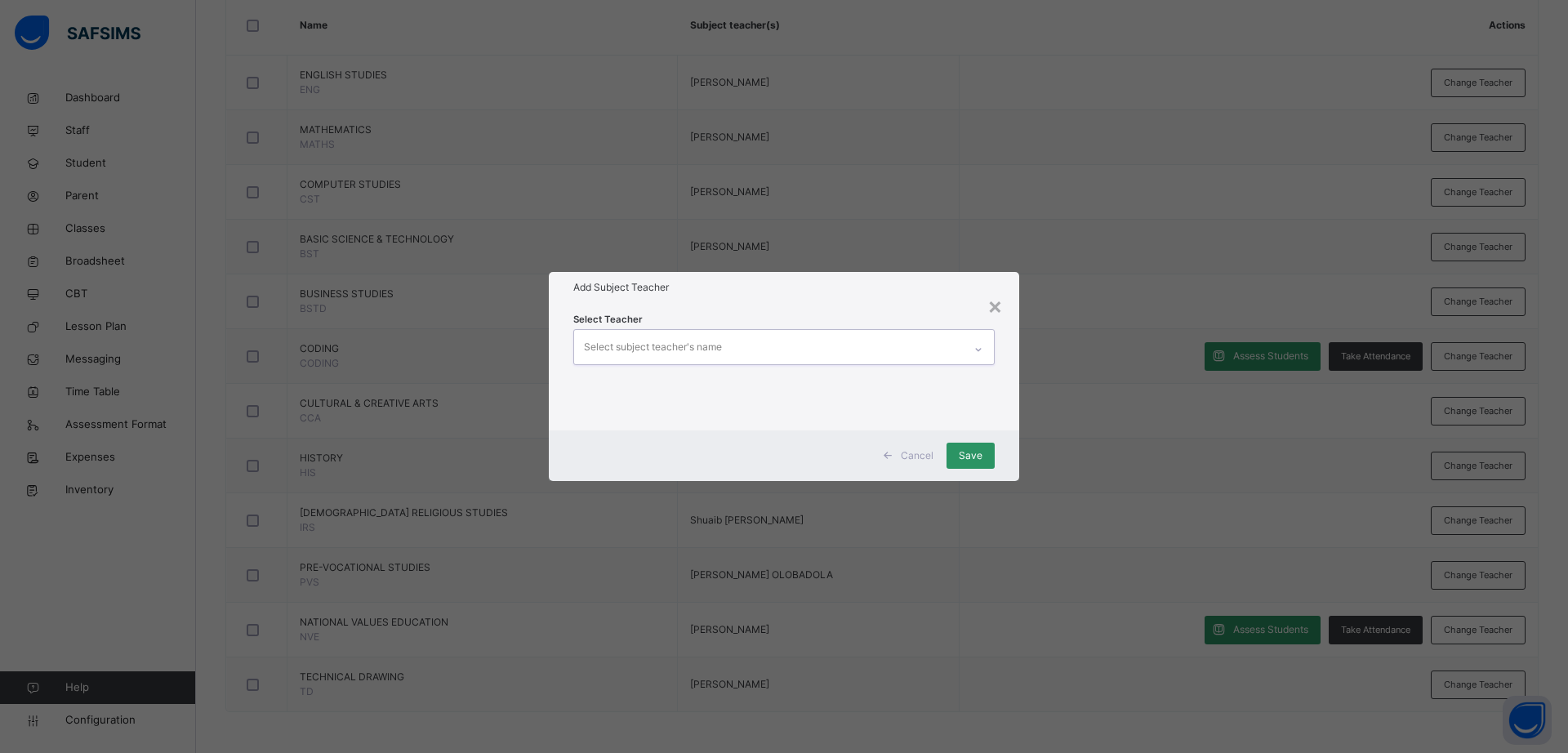
click at [761, 343] on div "Select subject teacher's name" at bounding box center [768, 347] width 389 height 34
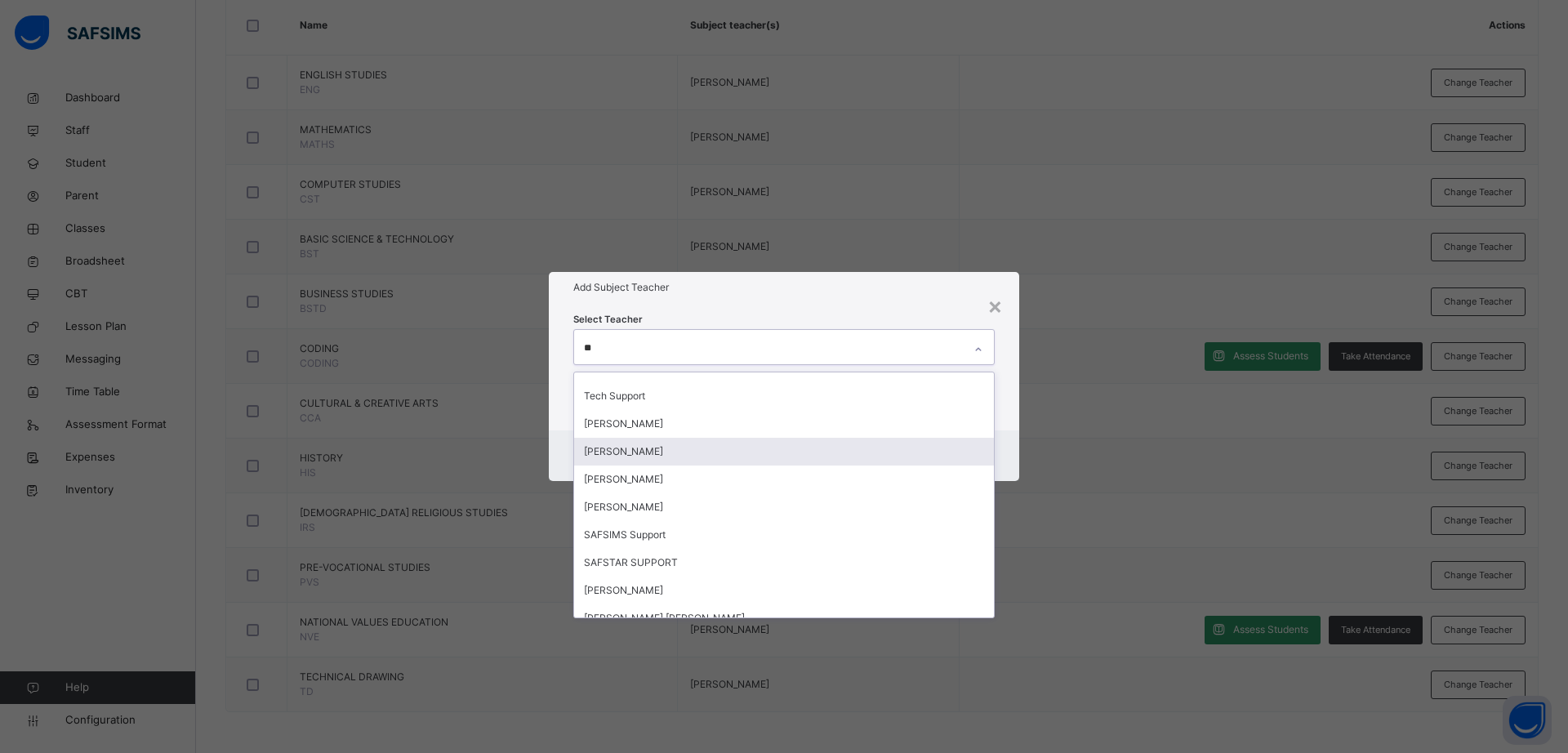
scroll to position [171, 0]
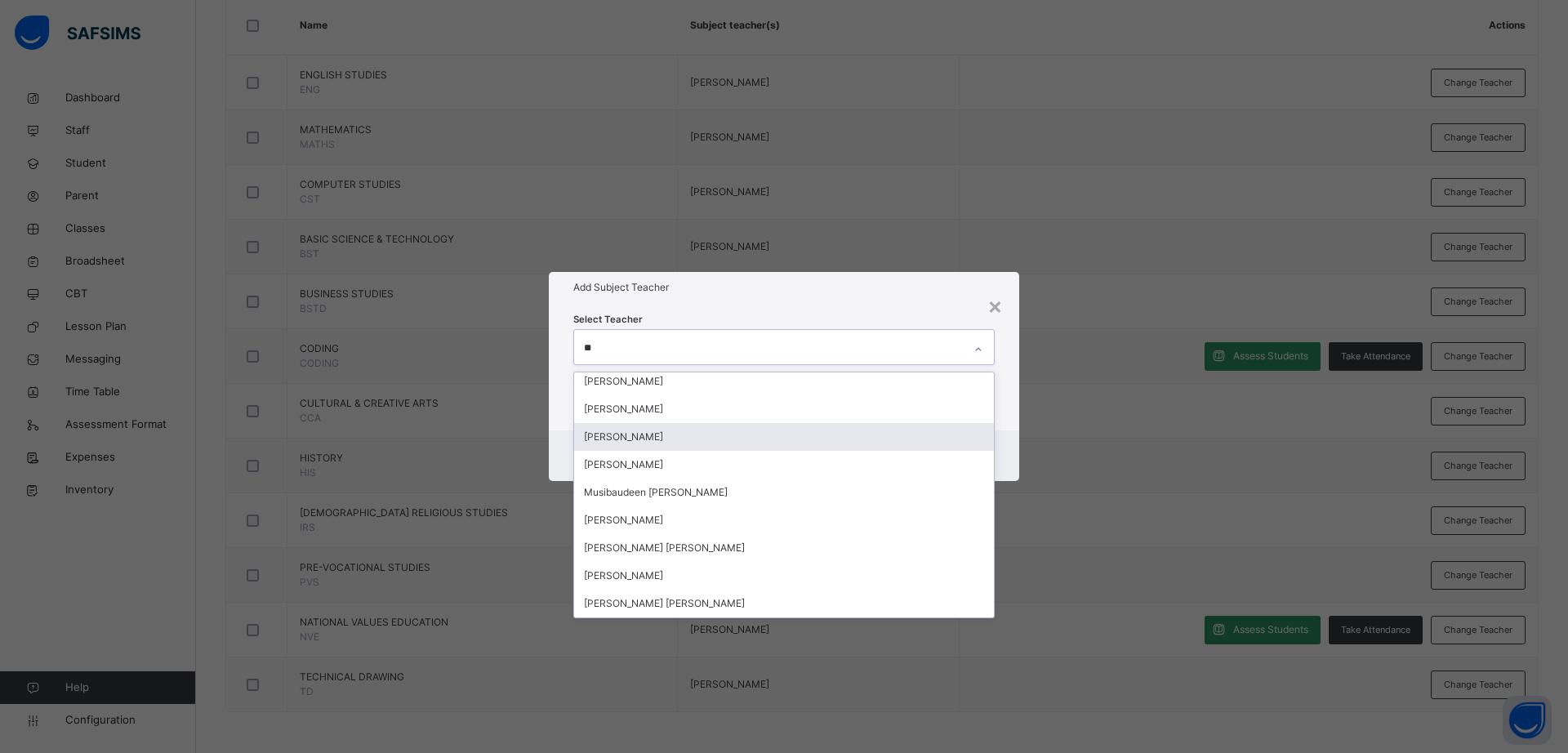
type input "***"
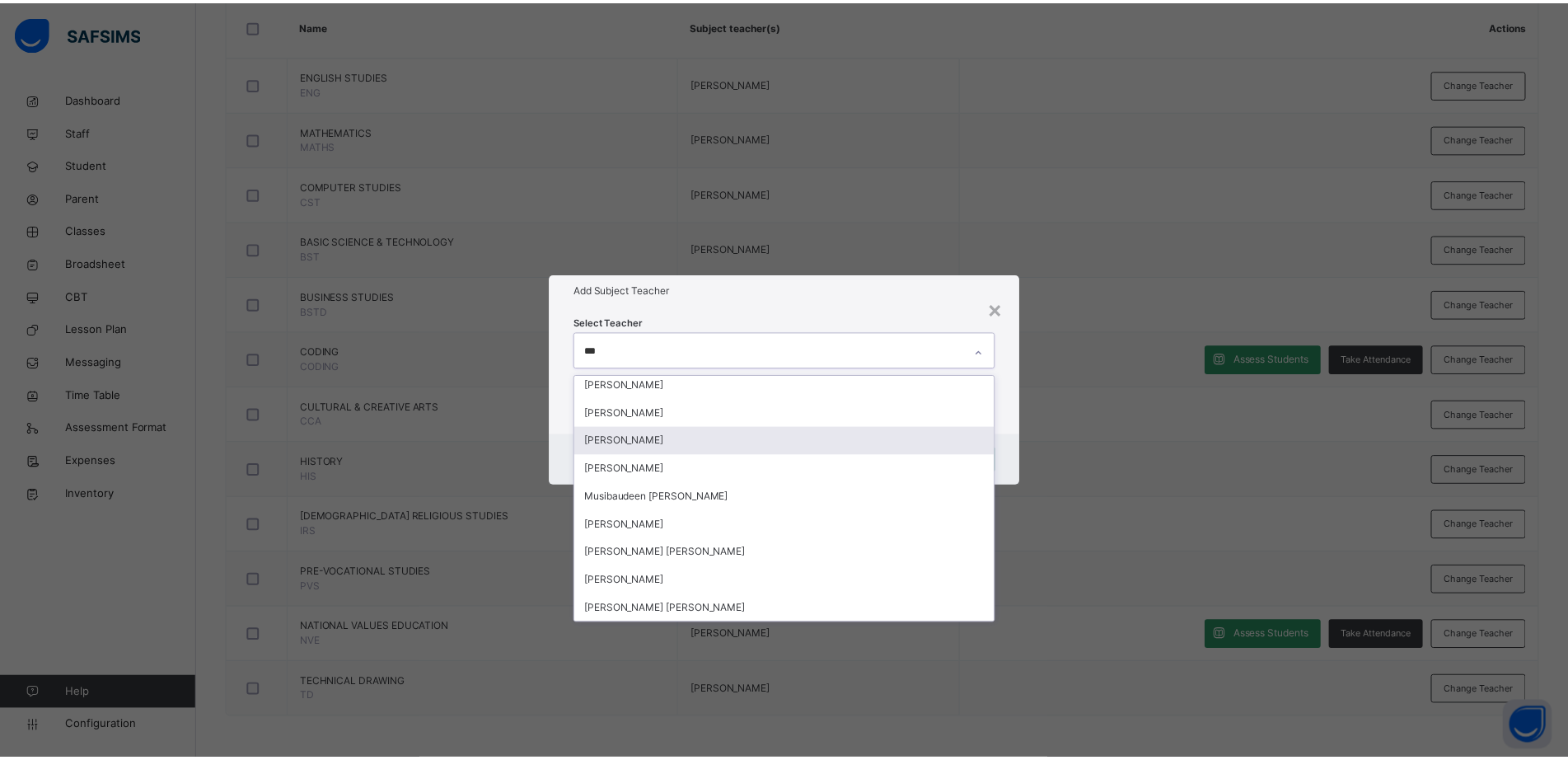
scroll to position [0, 0]
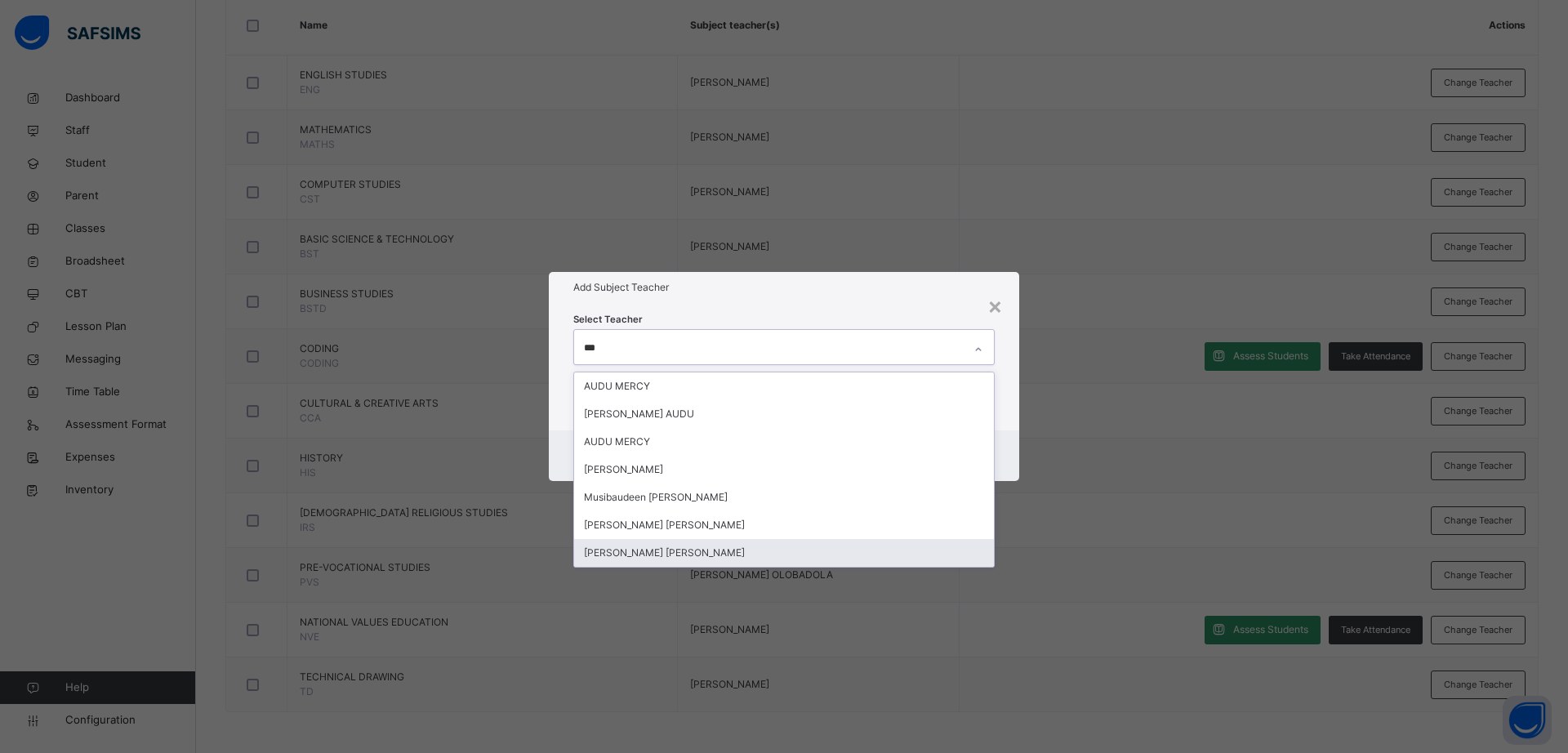
click at [727, 546] on div "Aisha Yunus Audu" at bounding box center [784, 552] width 420 height 28
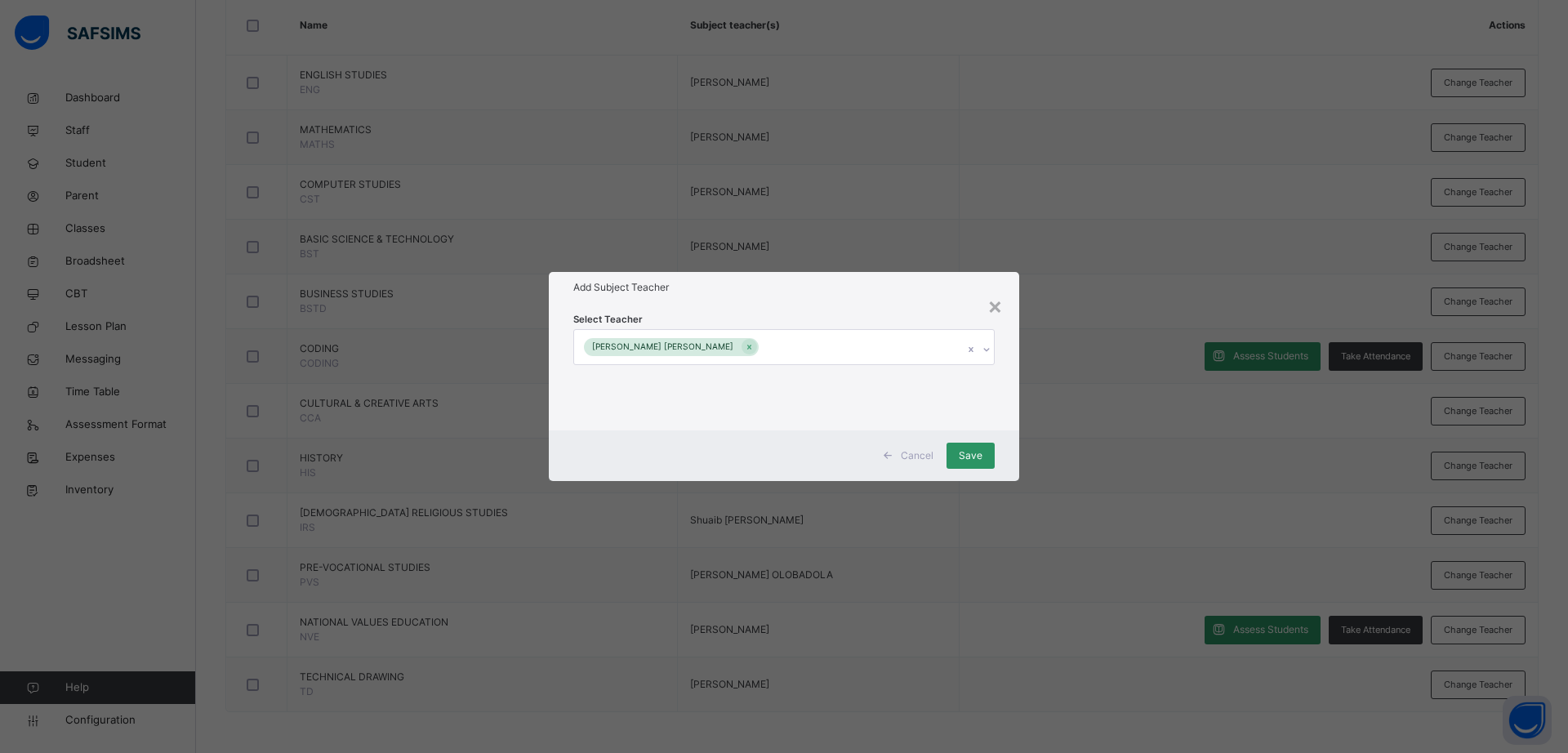
click at [775, 299] on div "Add Subject Teacher" at bounding box center [784, 287] width 471 height 31
click at [964, 462] on div "Save" at bounding box center [971, 454] width 48 height 26
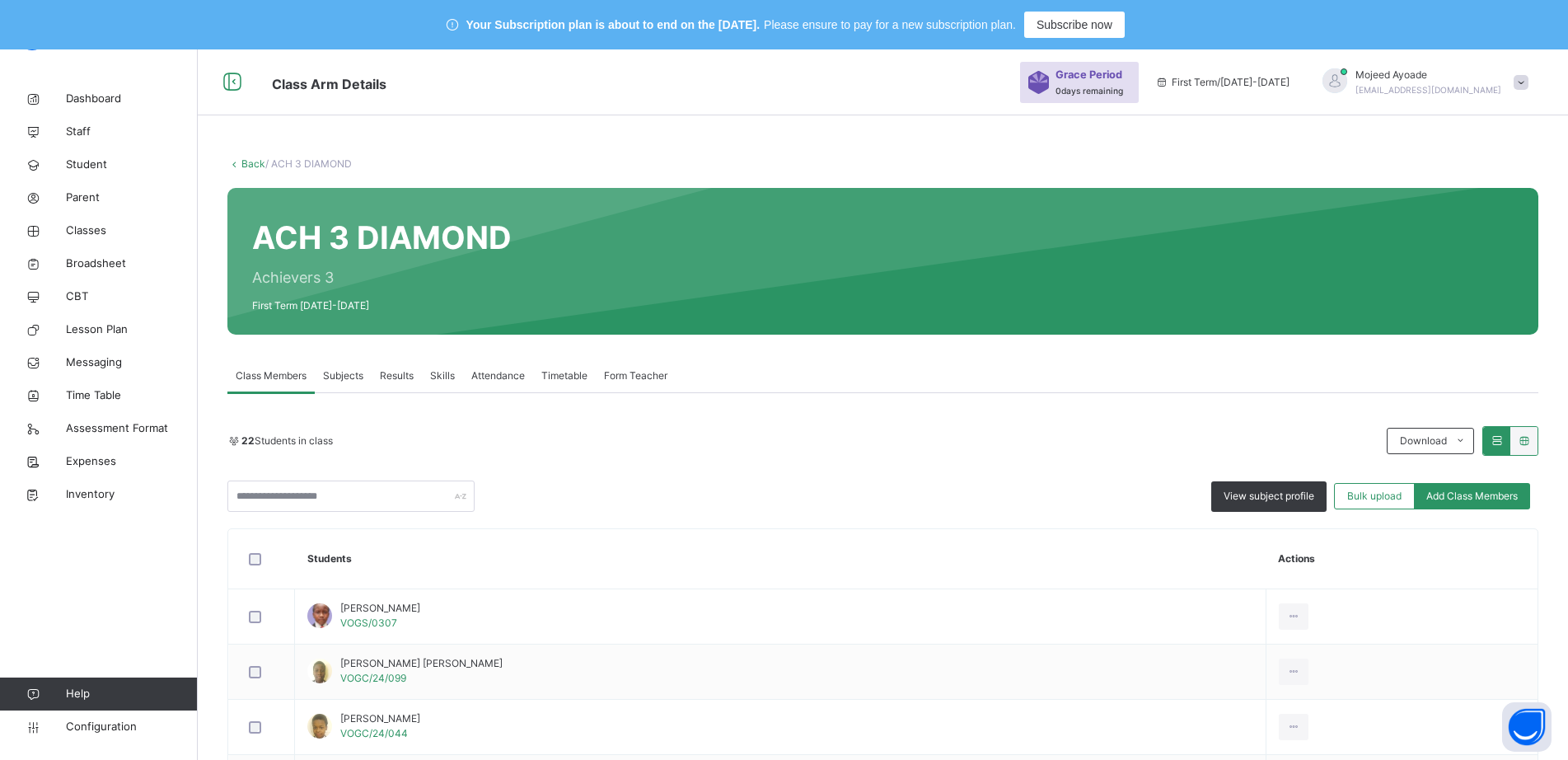
click at [748, 464] on div "22 Students in class Download Pdf Report Excel Report View subject profile Bulk…" at bounding box center [883, 469] width 1311 height 85
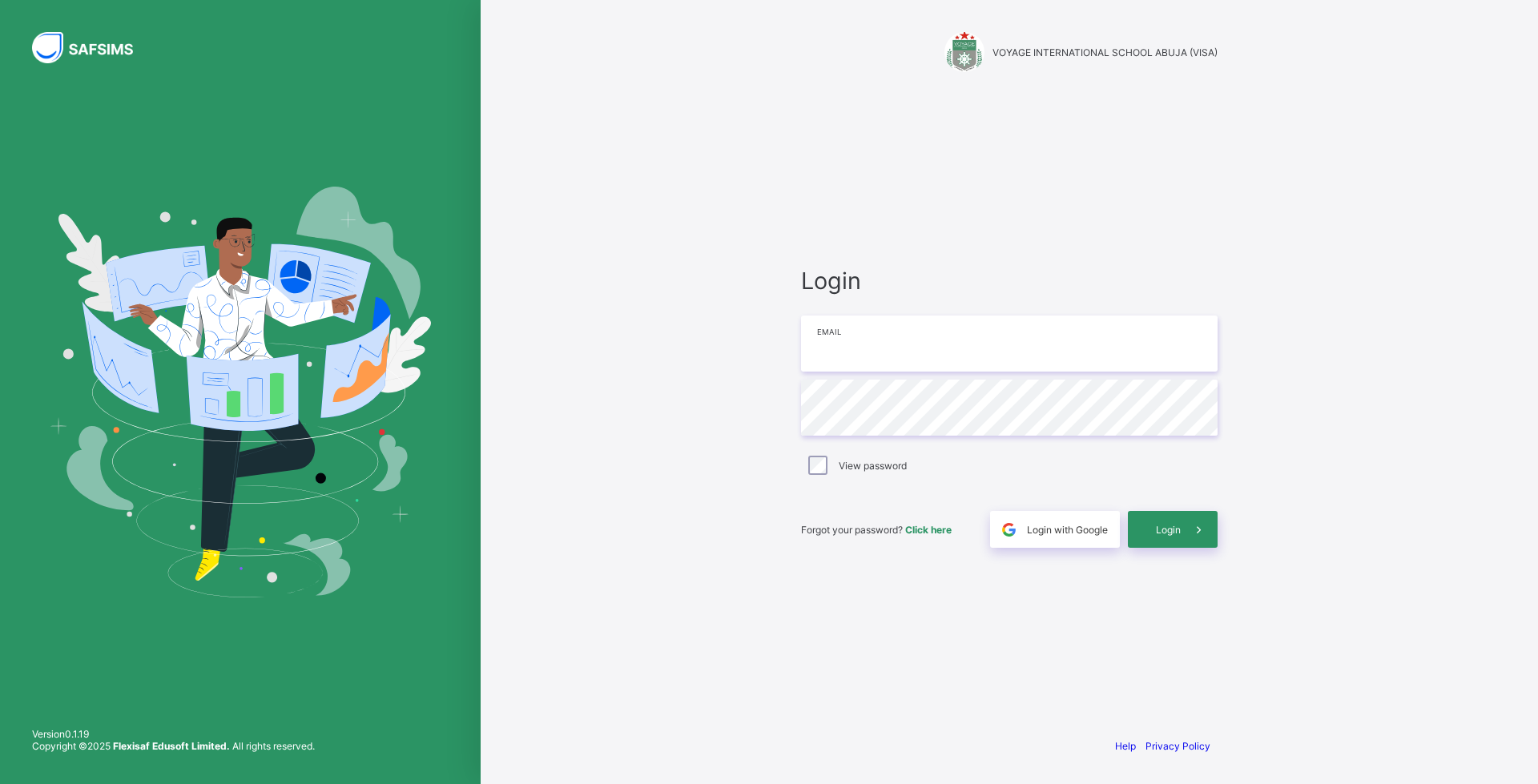
click at [881, 347] on input "email" at bounding box center [1009, 343] width 416 height 56
type input "**********"
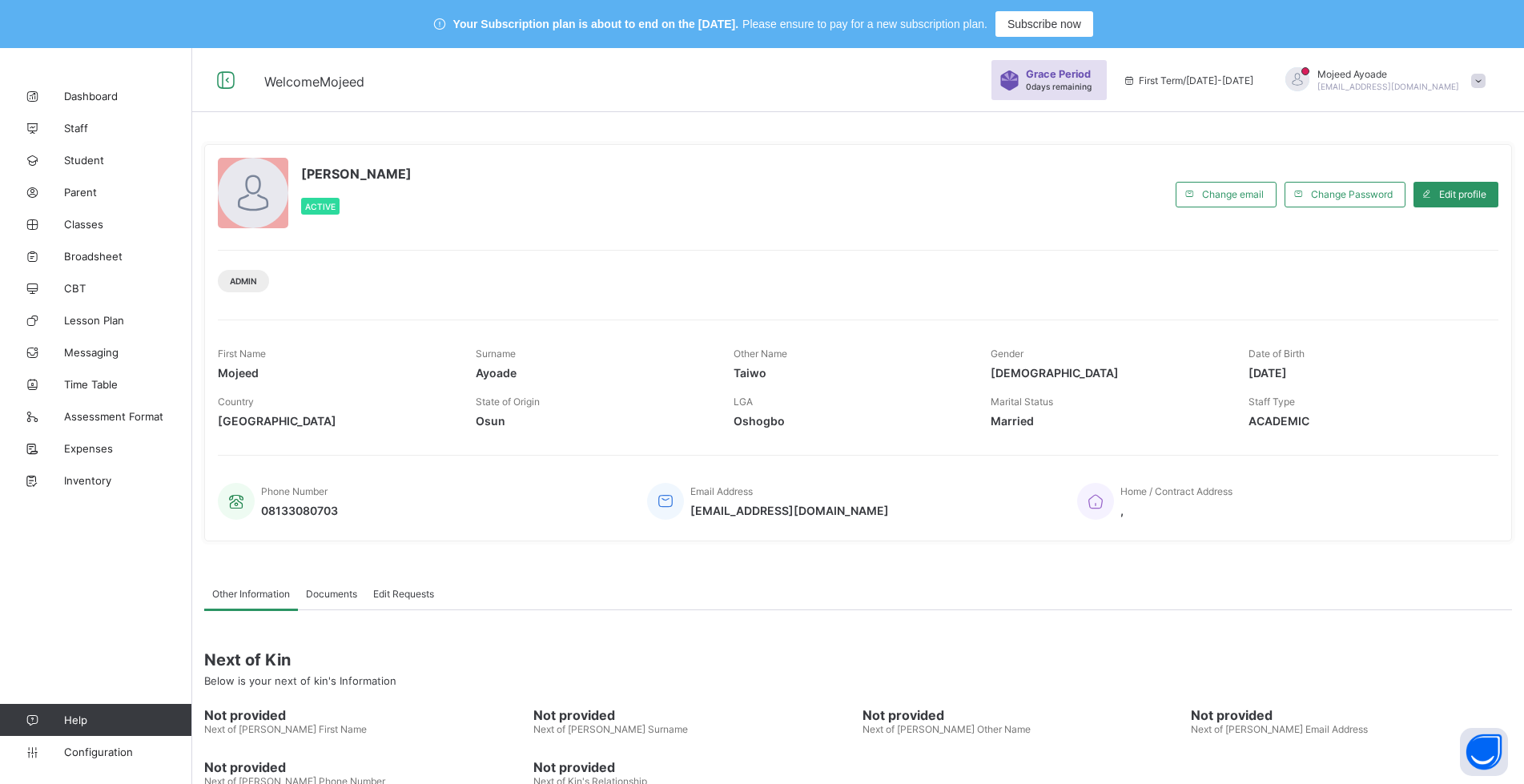
click at [699, 185] on div "Mojeed Taiwo Ayoade Active" at bounding box center [692, 193] width 950 height 73
click at [83, 223] on span "Classes" at bounding box center [128, 224] width 129 height 13
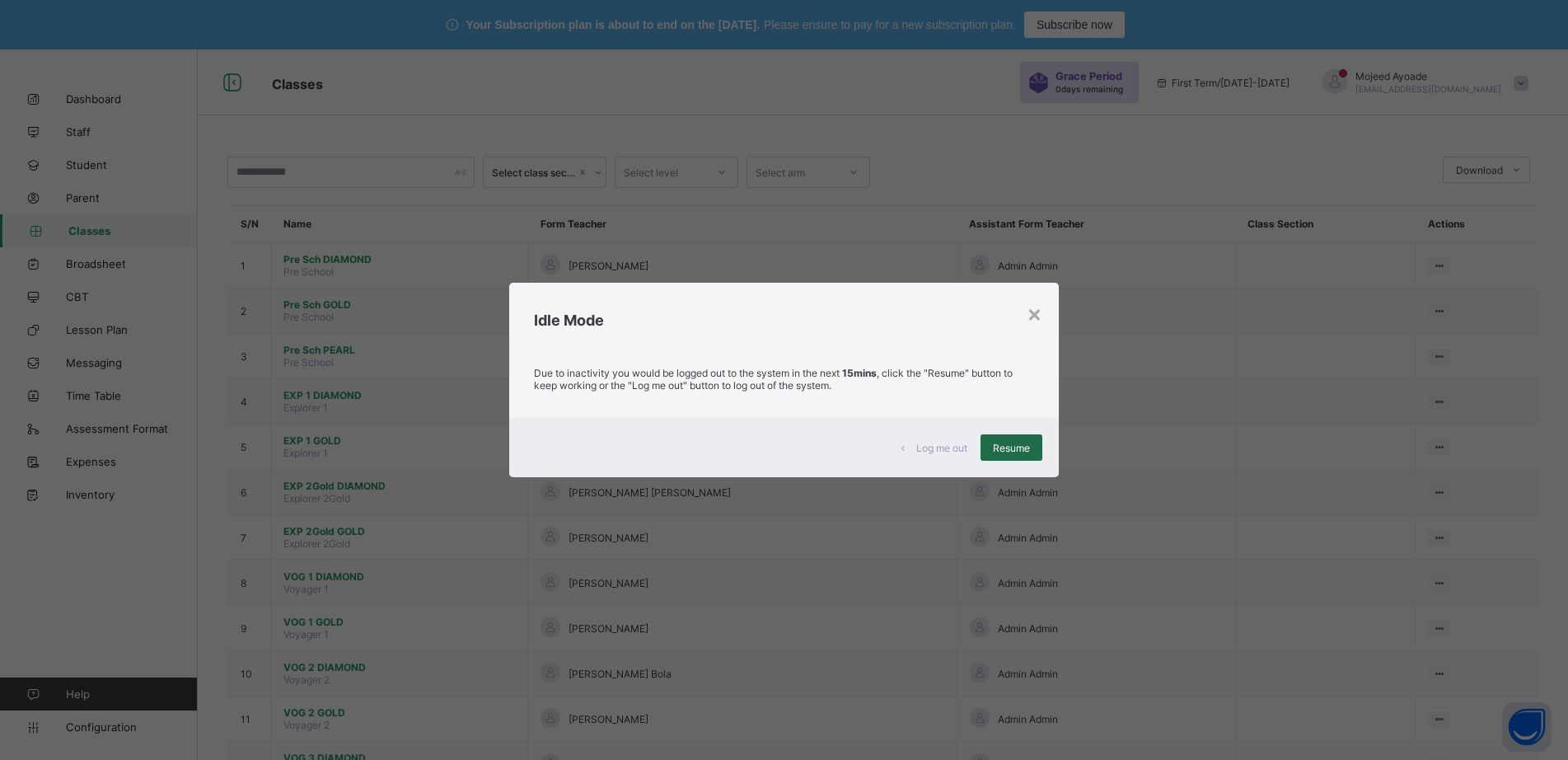
click at [1001, 449] on span "Resume" at bounding box center [1011, 448] width 37 height 13
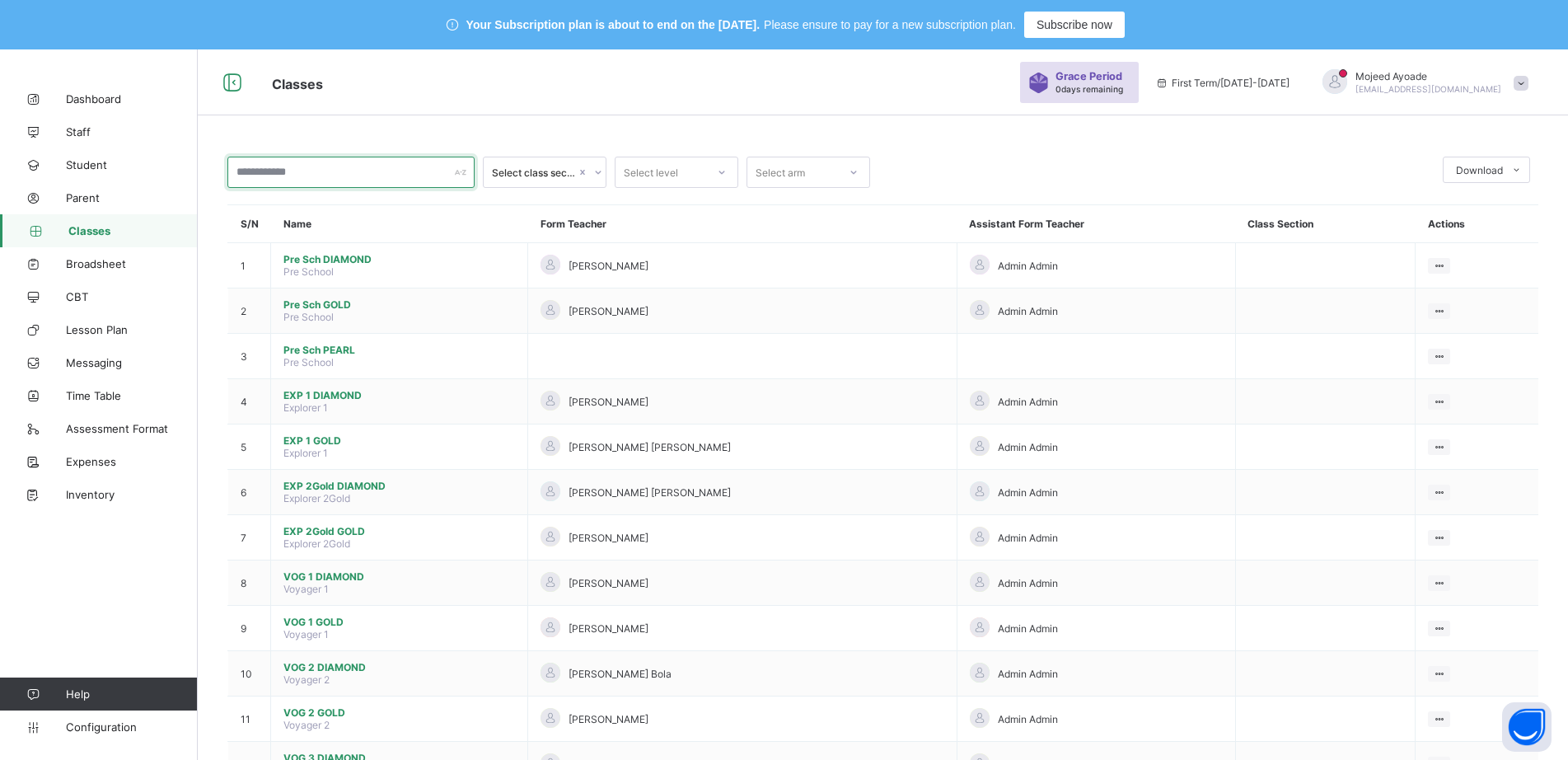
click at [282, 171] on input "text" at bounding box center [351, 172] width 247 height 31
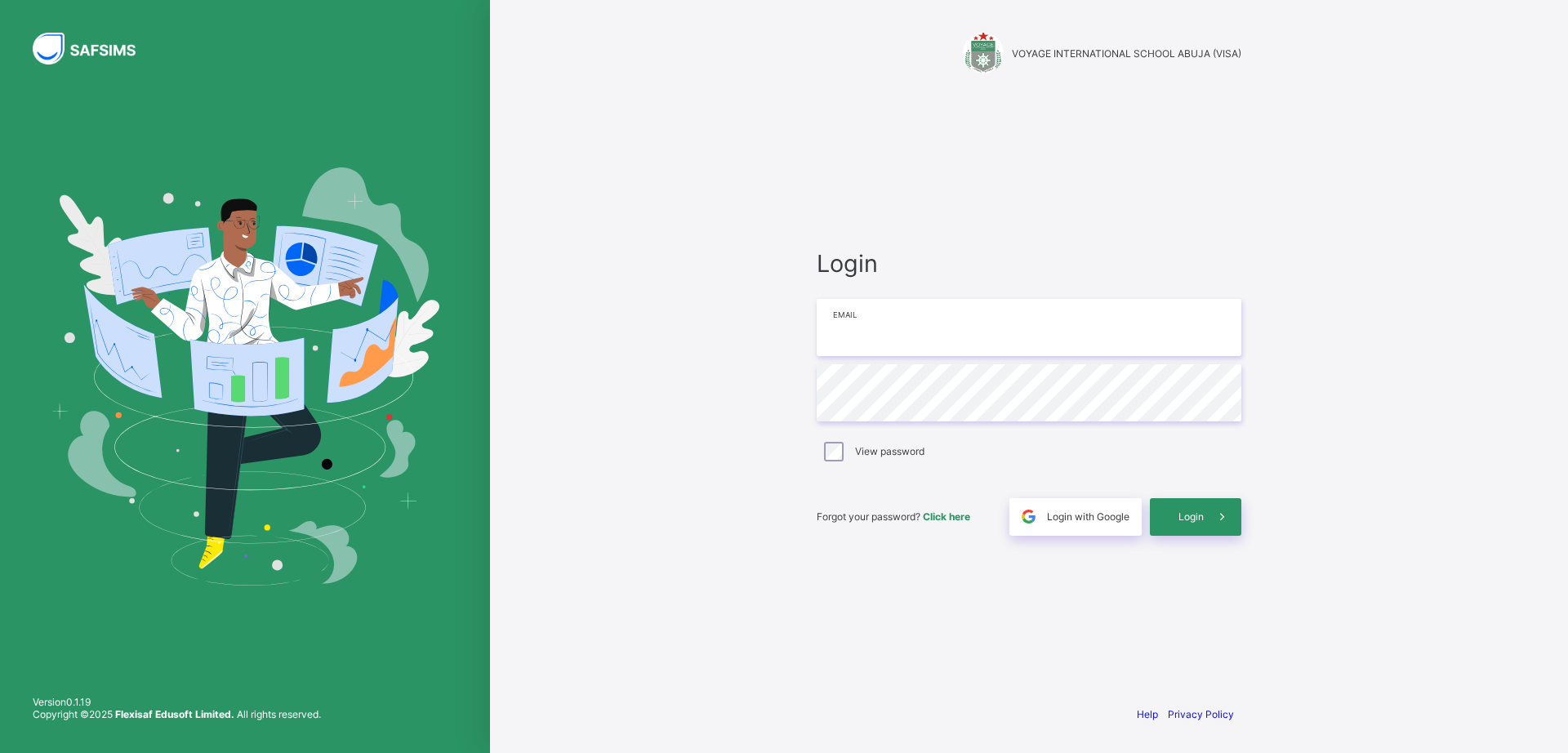
click at [890, 350] on input "email" at bounding box center [1029, 327] width 424 height 57
type input "**********"
click at [1200, 515] on span "Login" at bounding box center [1191, 516] width 25 height 12
click at [1197, 518] on span "Login" at bounding box center [1191, 516] width 25 height 12
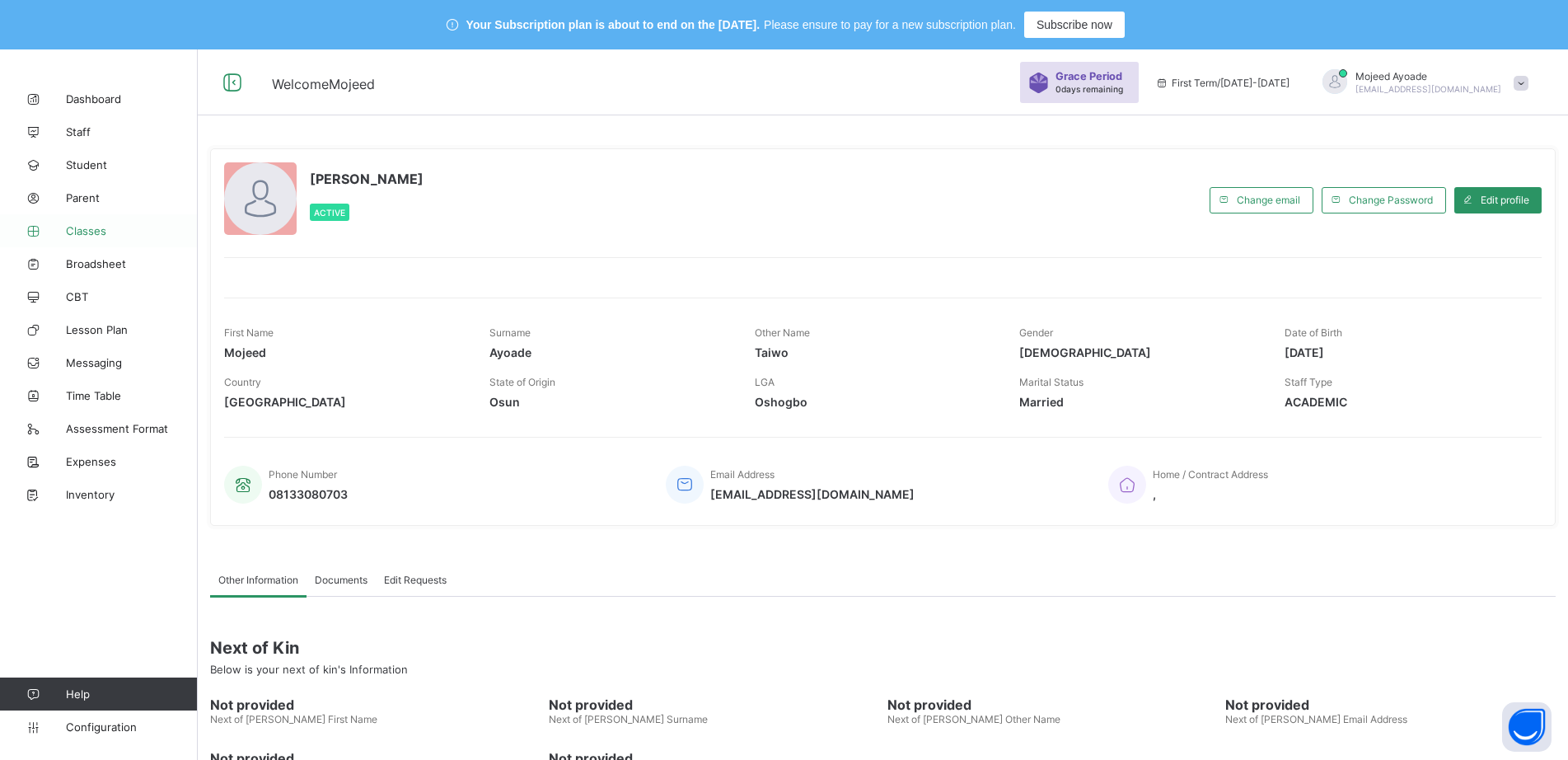
click at [86, 233] on span "Classes" at bounding box center [131, 230] width 132 height 13
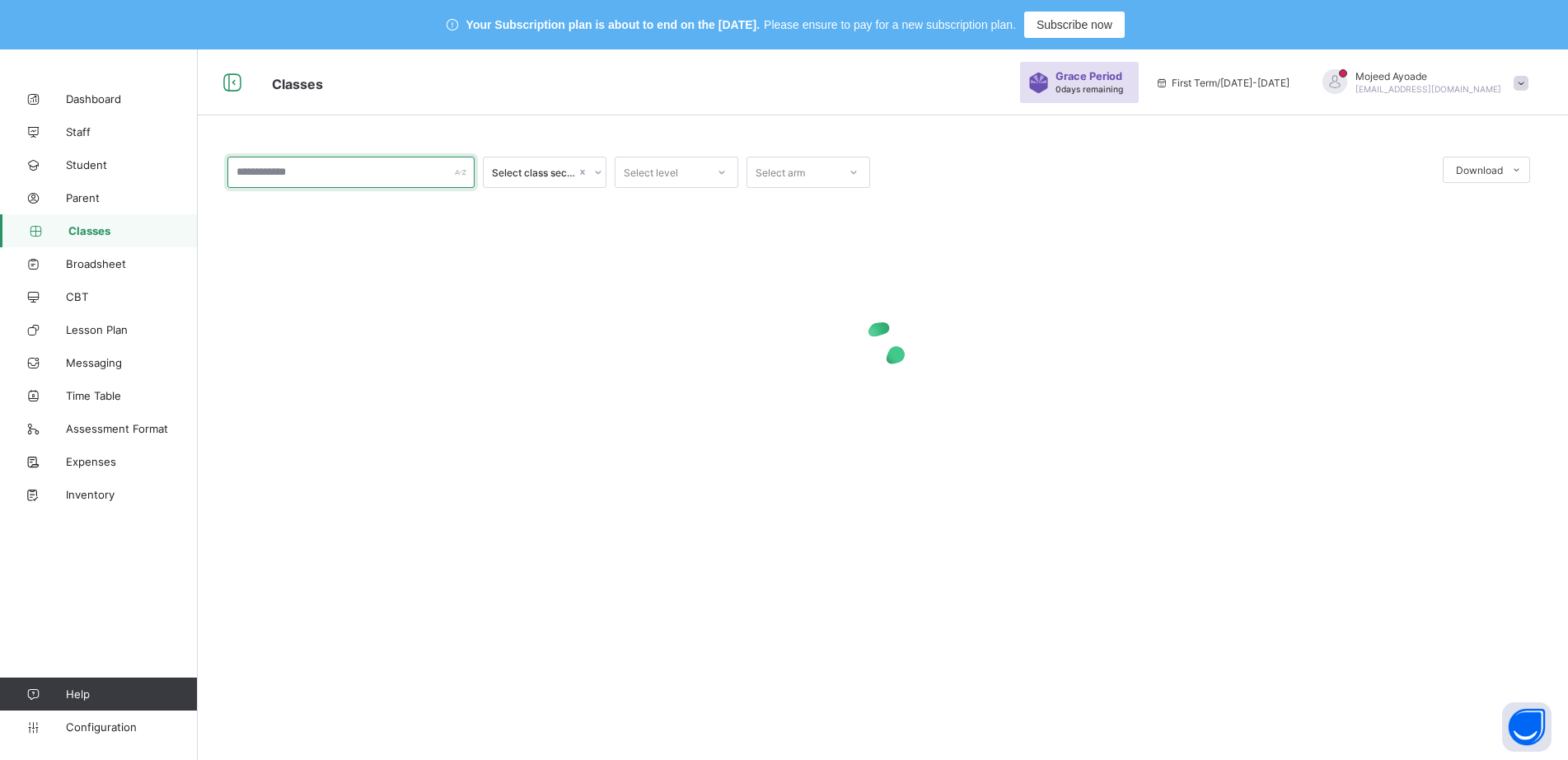
click at [331, 176] on input "text" at bounding box center [351, 172] width 247 height 31
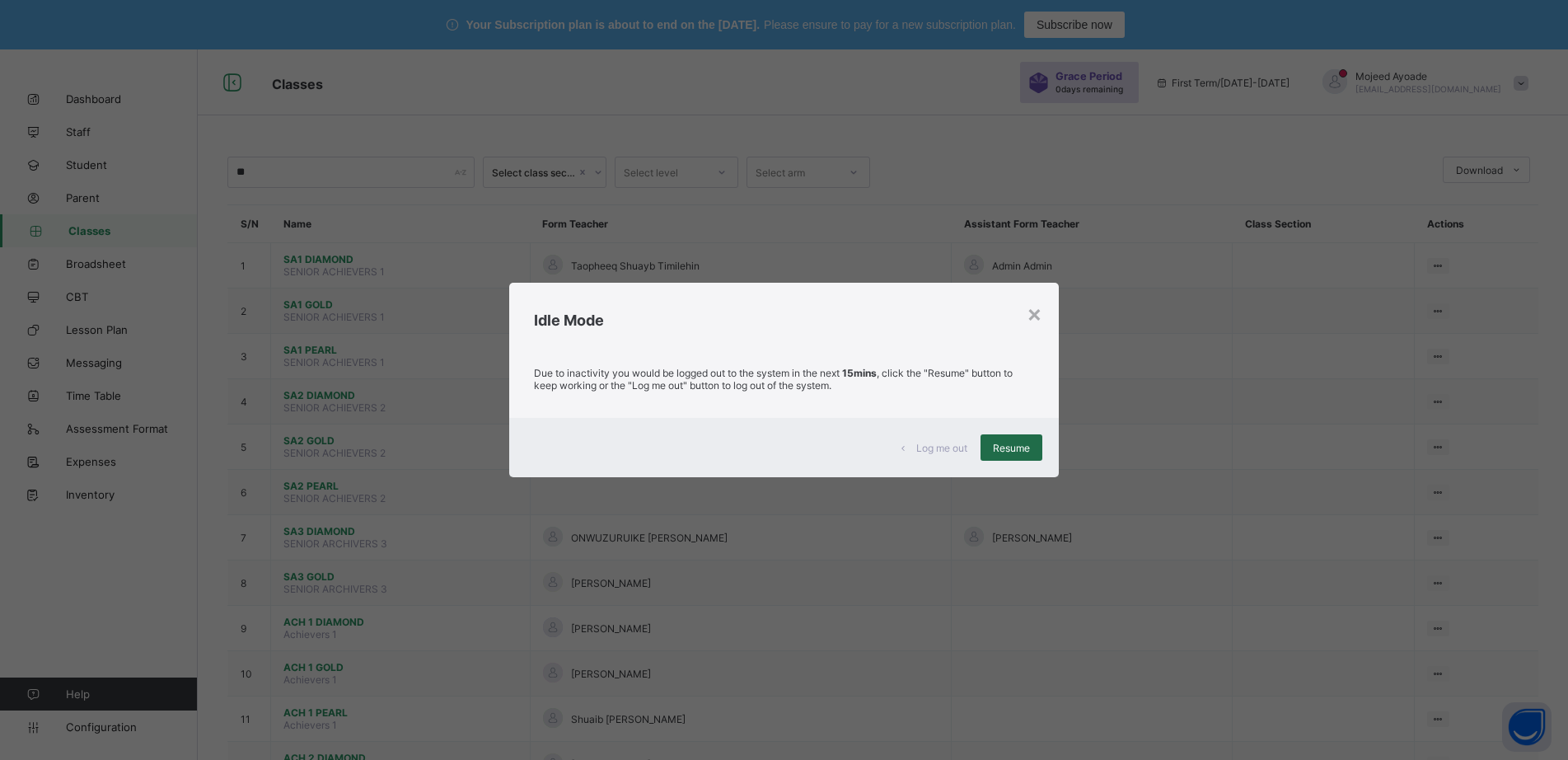
click at [1006, 448] on span "Resume" at bounding box center [1011, 448] width 37 height 13
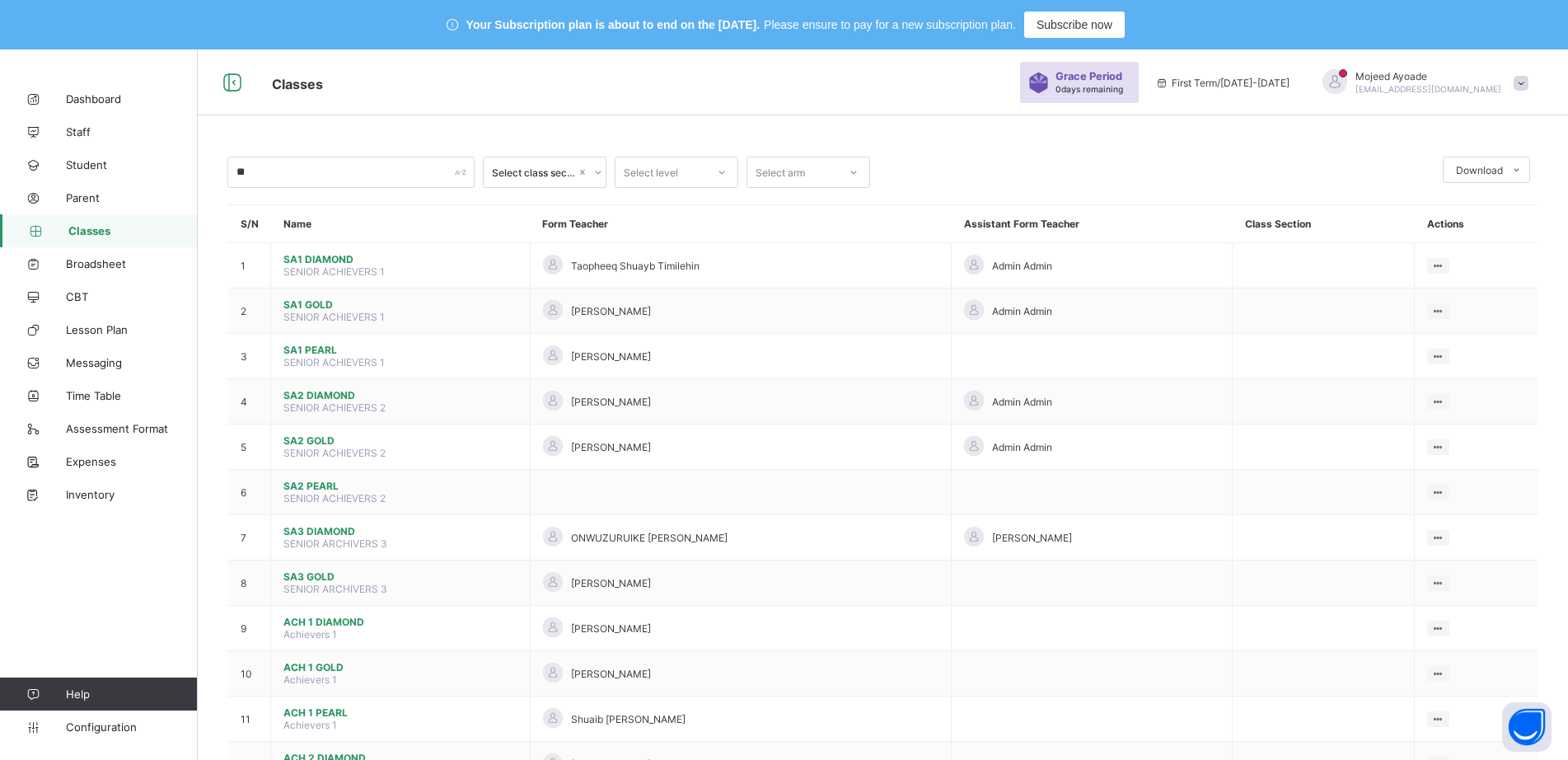
click at [734, 77] on span "Classes" at bounding box center [637, 83] width 731 height 22
click at [300, 181] on input "*" at bounding box center [351, 172] width 247 height 31
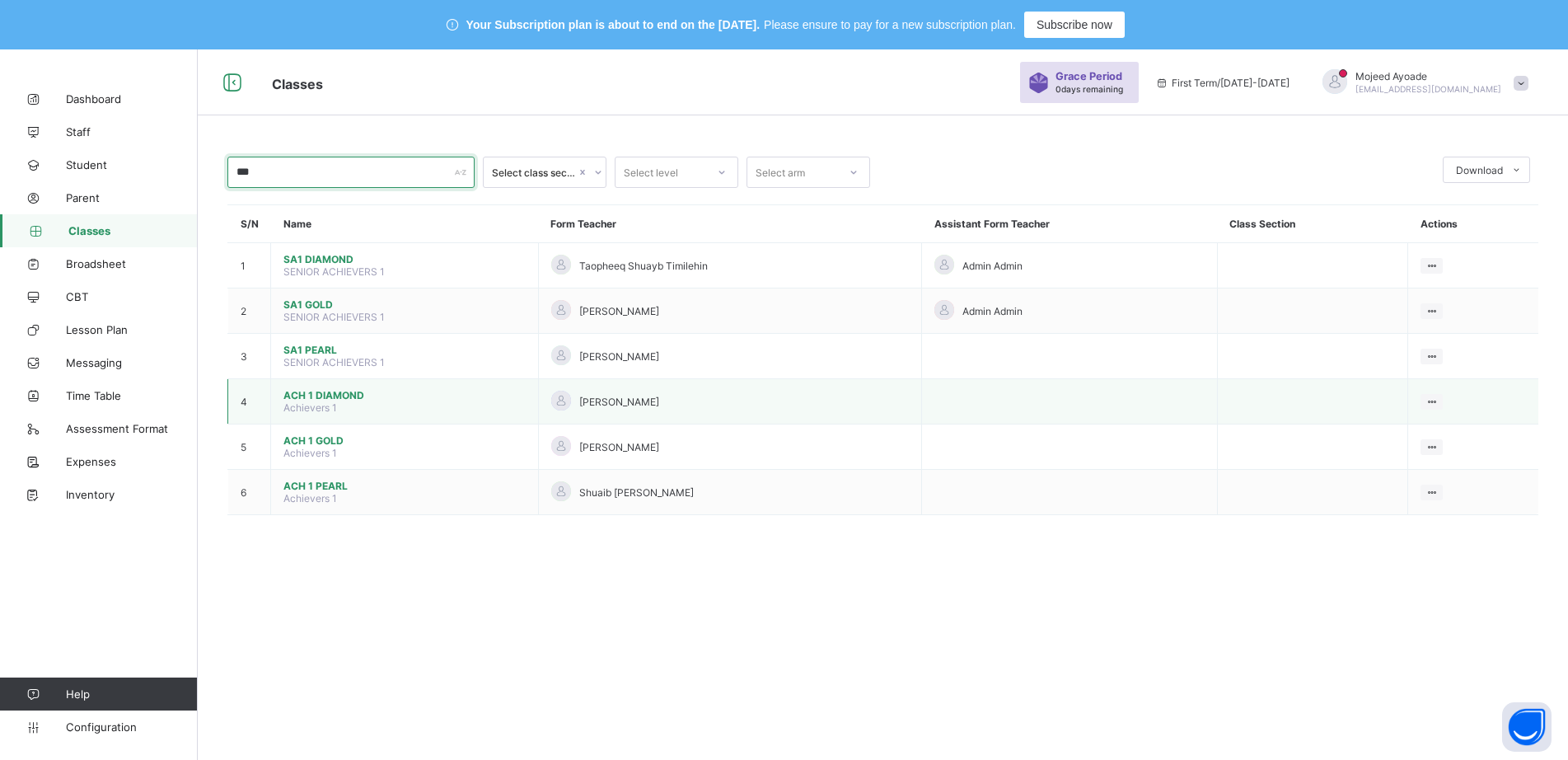
type input "***"
click at [324, 398] on span "ACH 1 DIAMOND" at bounding box center [404, 395] width 242 height 13
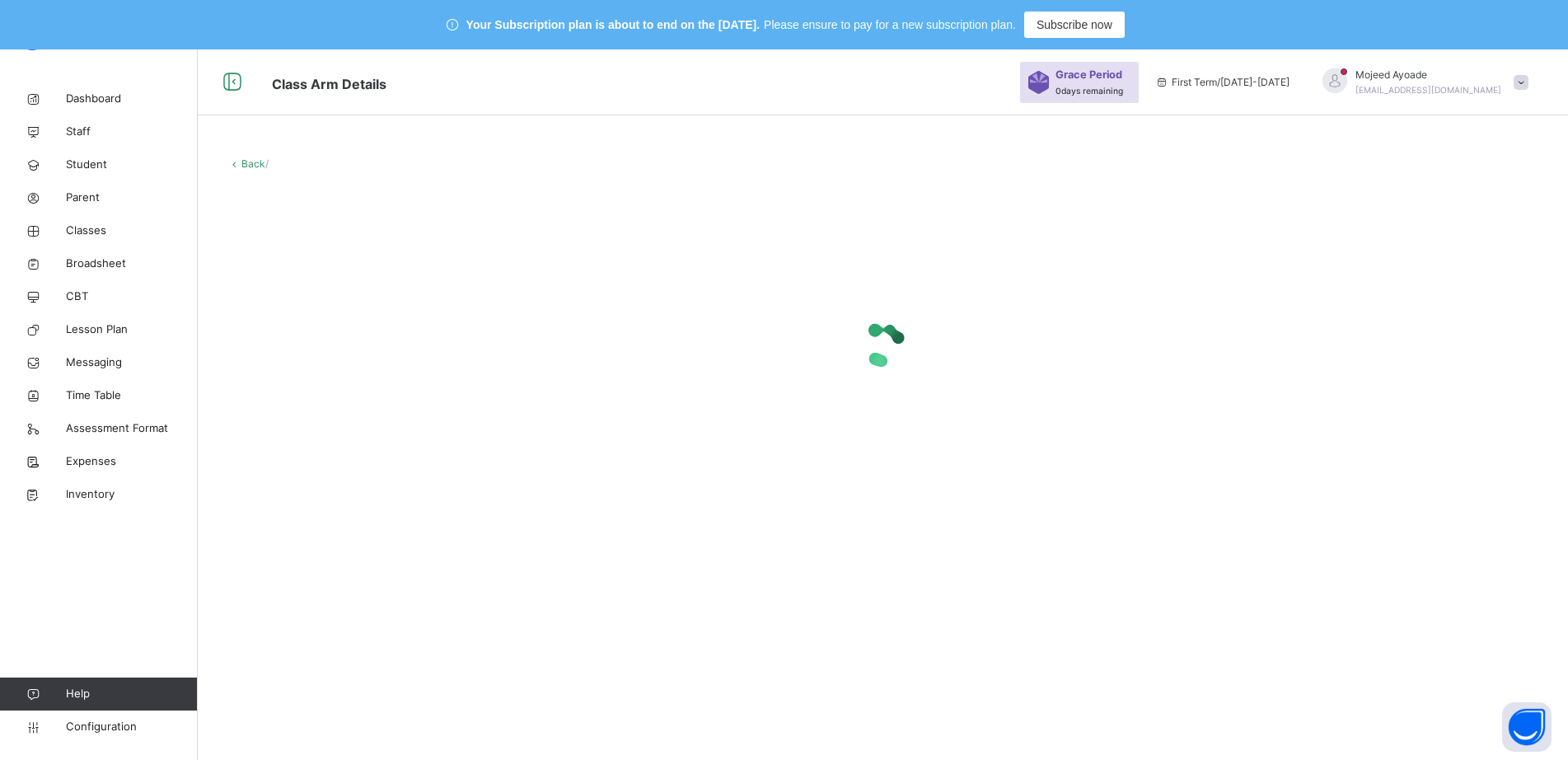
click at [658, 95] on span "Class Arm Details" at bounding box center [637, 83] width 731 height 27
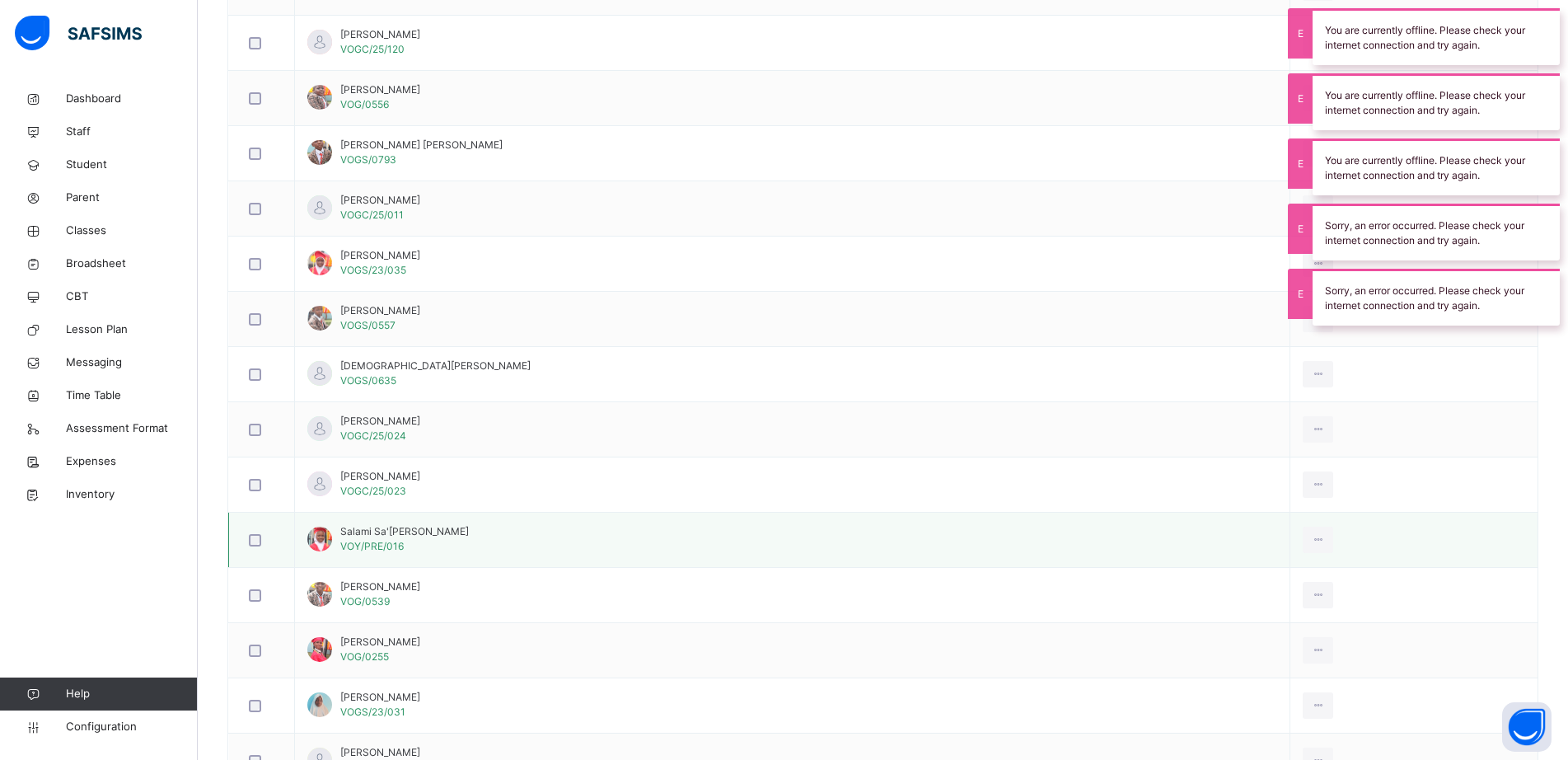
scroll to position [1355, 0]
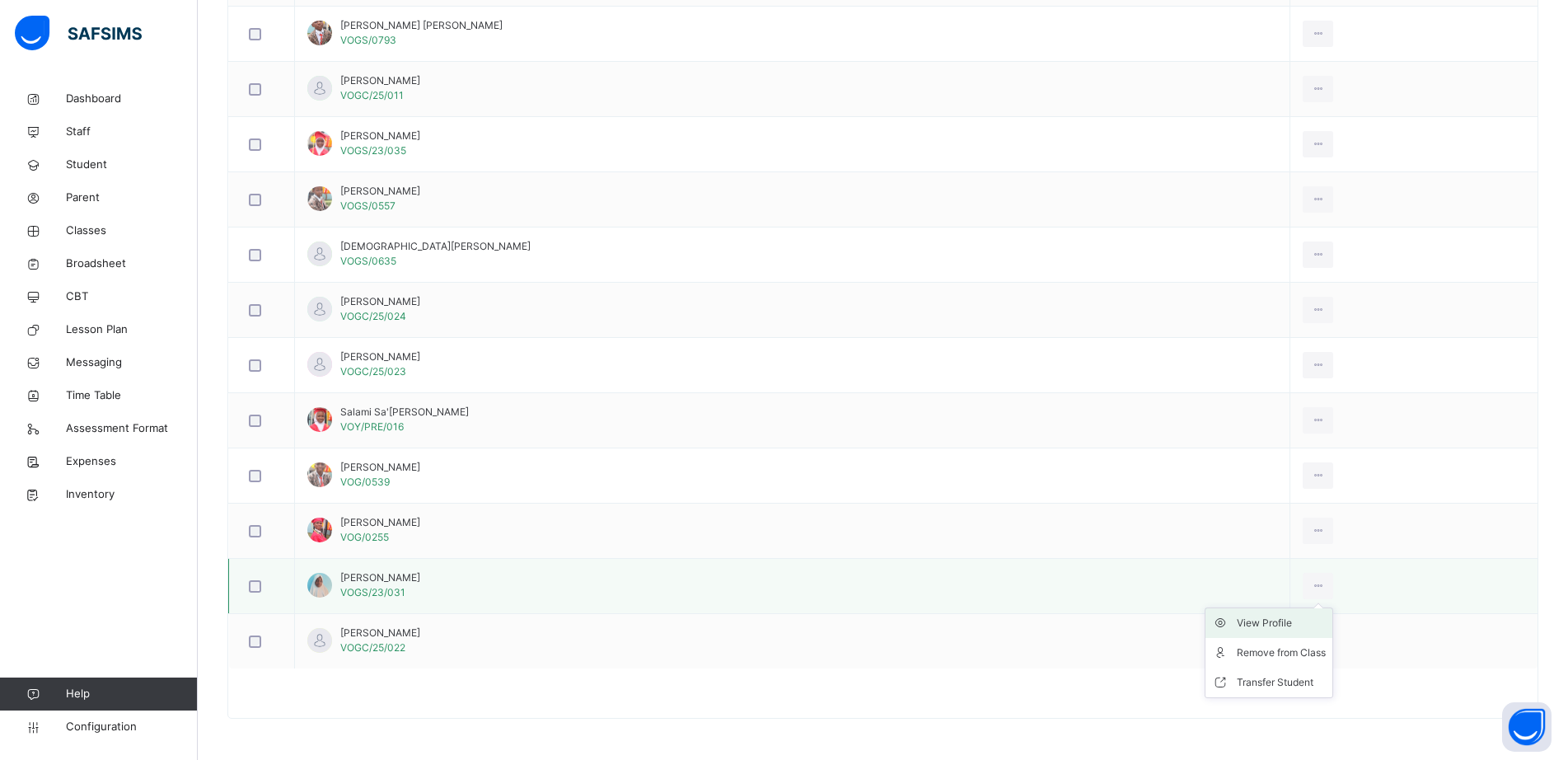
click at [1237, 624] on div "View Profile" at bounding box center [1281, 622] width 89 height 16
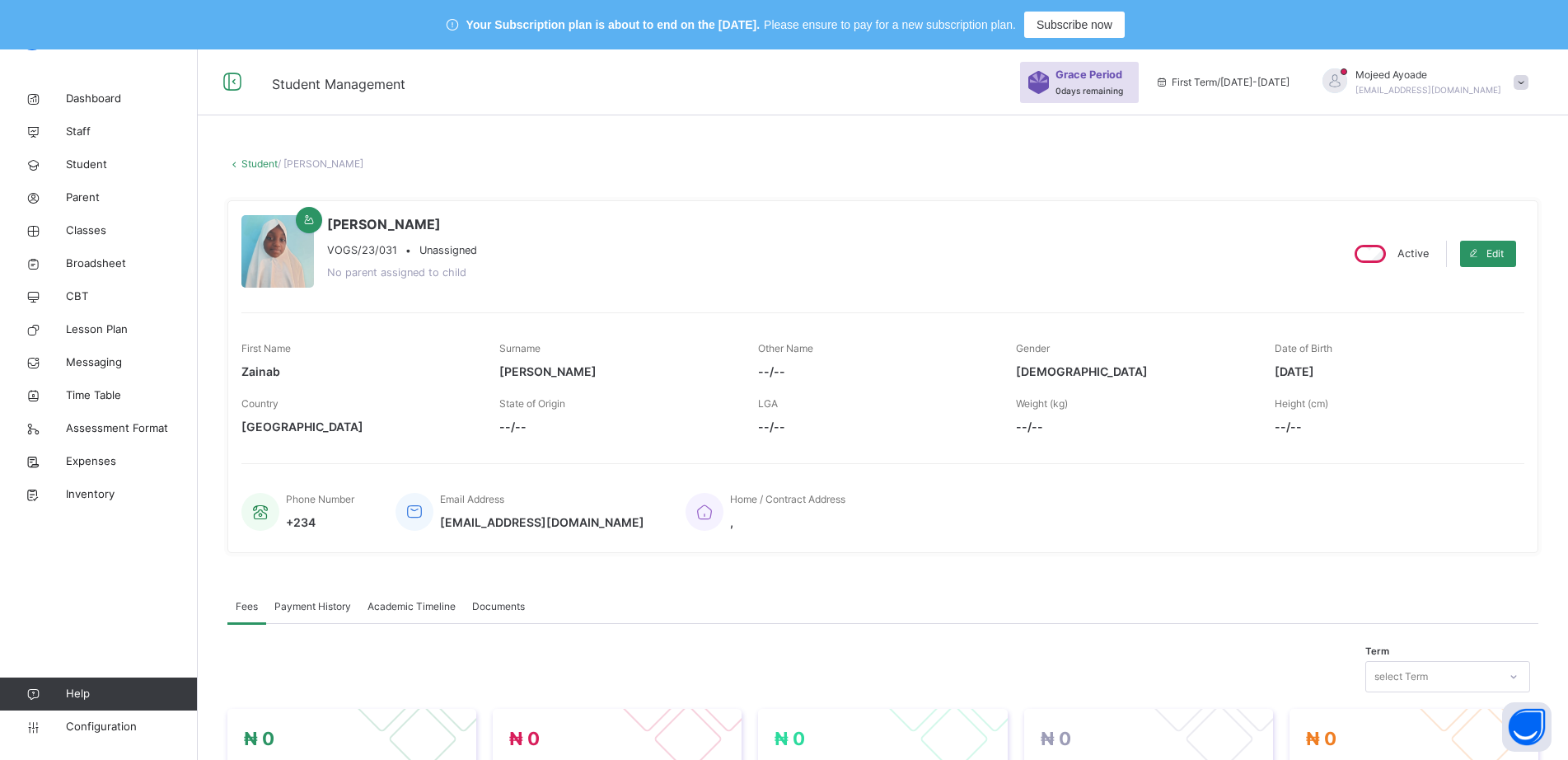
click at [276, 231] on div at bounding box center [277, 251] width 73 height 73
click at [289, 247] on div at bounding box center [277, 251] width 73 height 73
click at [1480, 251] on icon at bounding box center [1474, 254] width 13 height 13
select select "**"
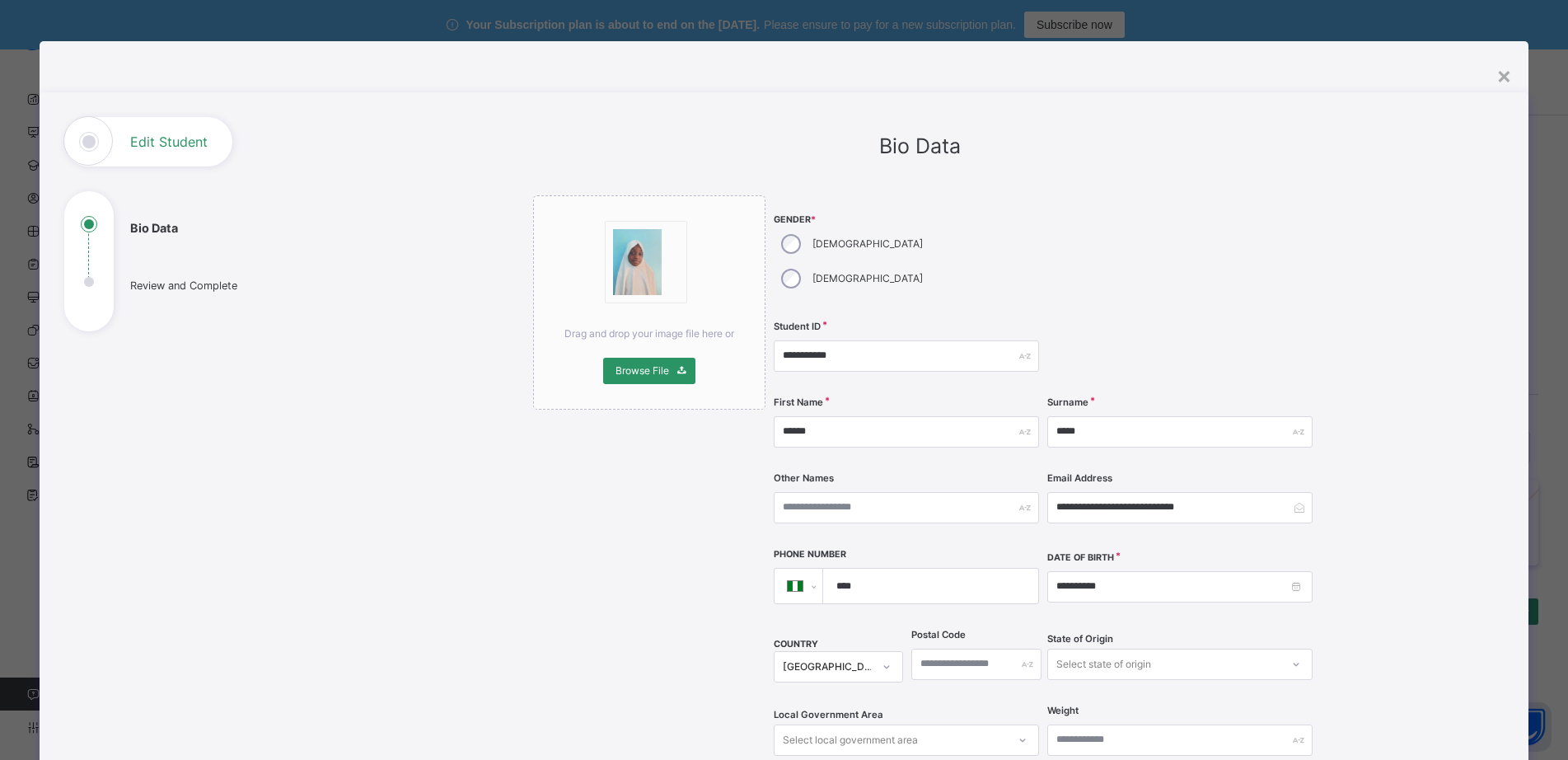
click at [633, 270] on img at bounding box center [637, 262] width 49 height 66
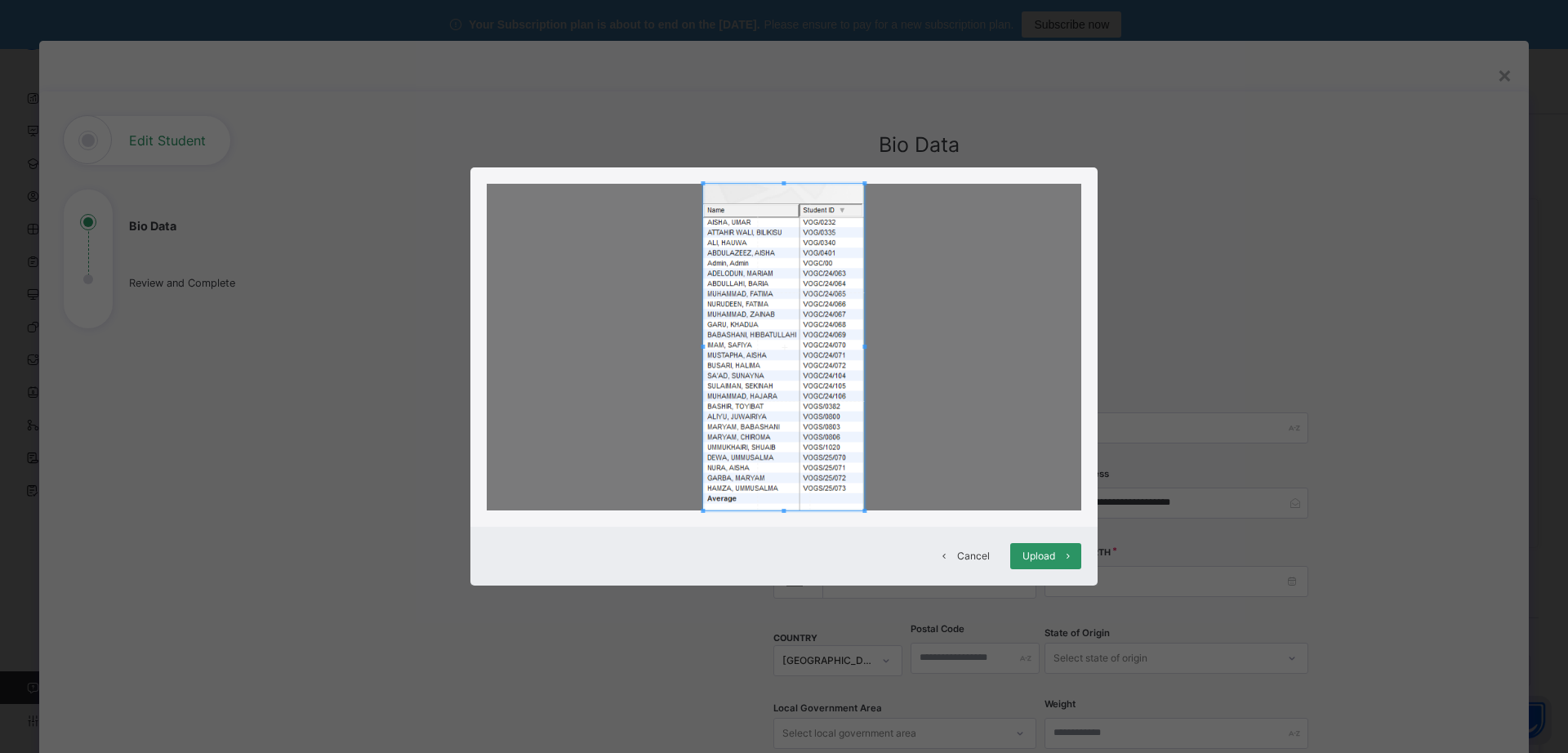
click at [968, 556] on span "Cancel" at bounding box center [973, 556] width 33 height 14
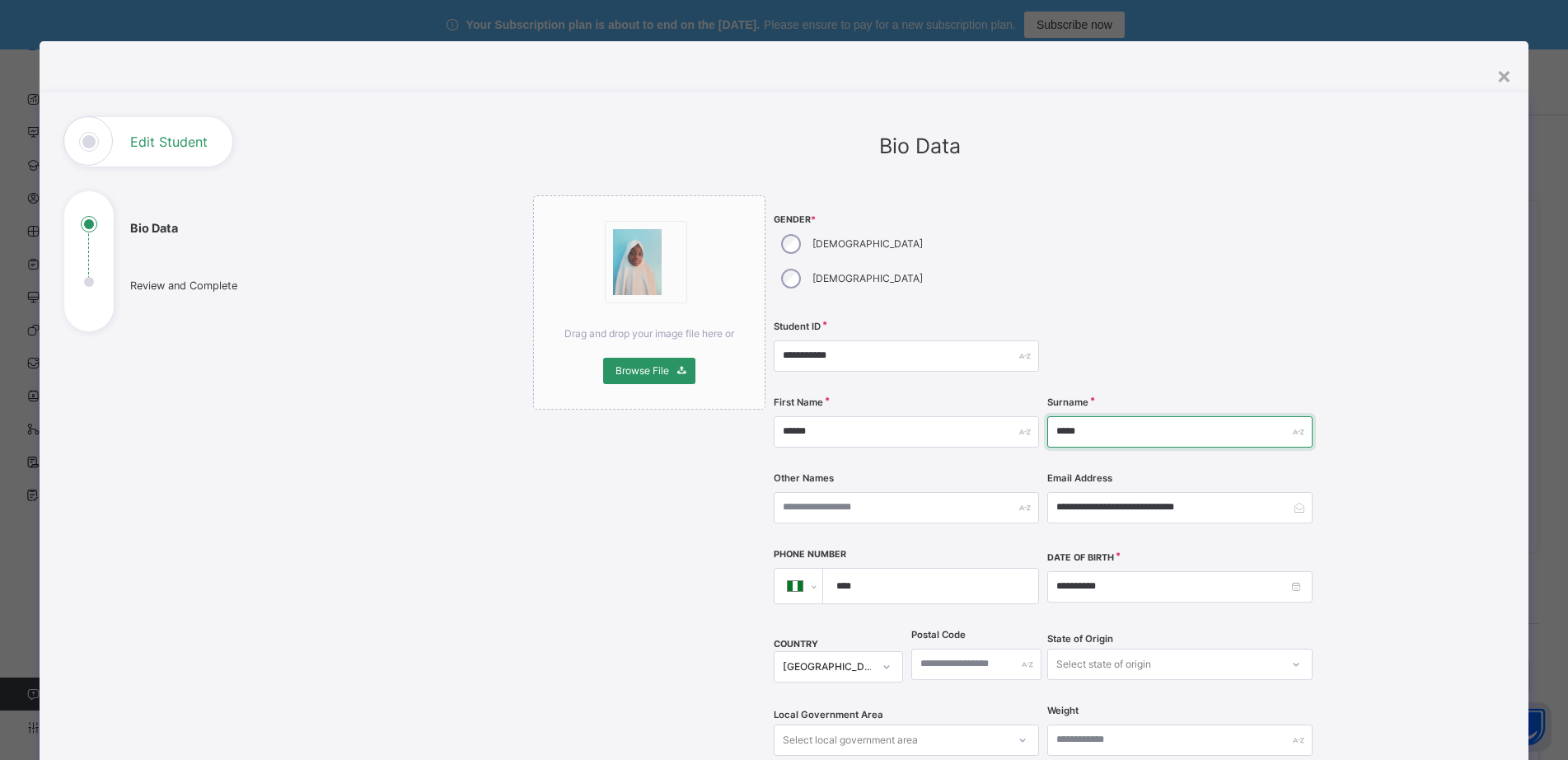
click at [1151, 416] on input "*****" at bounding box center [1179, 432] width 265 height 31
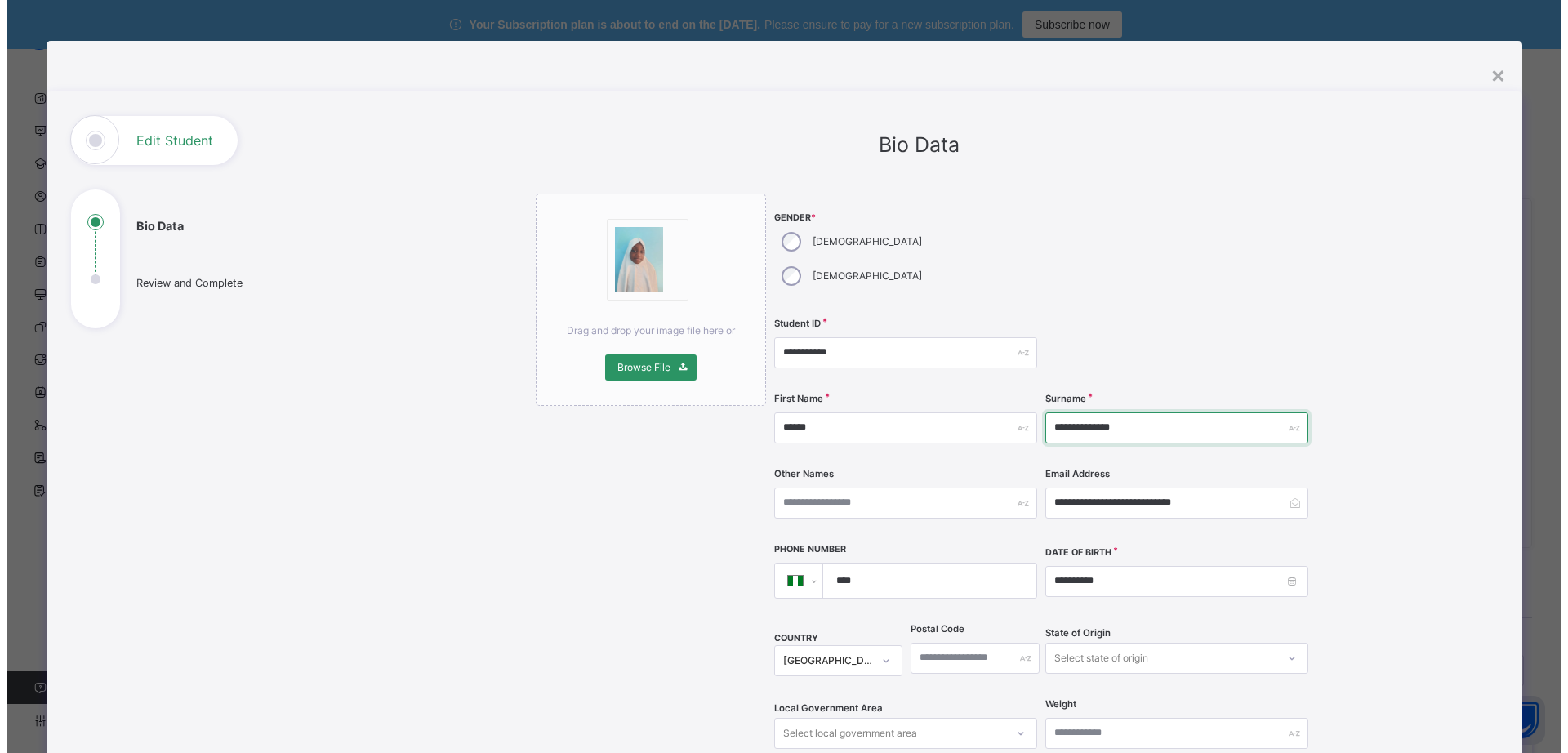
scroll to position [408, 0]
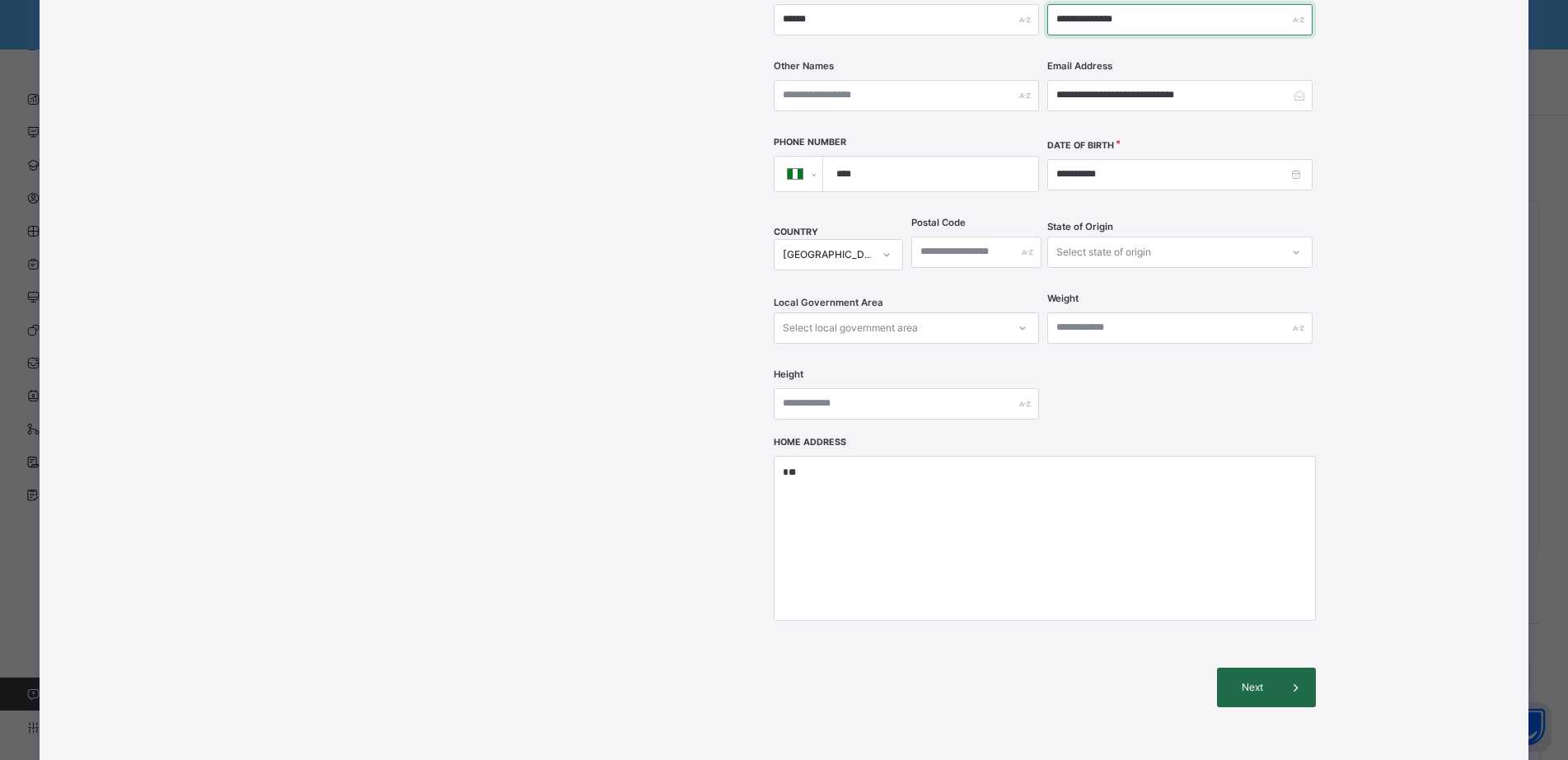
type input "**********"
click at [1254, 680] on span "Next" at bounding box center [1253, 687] width 47 height 14
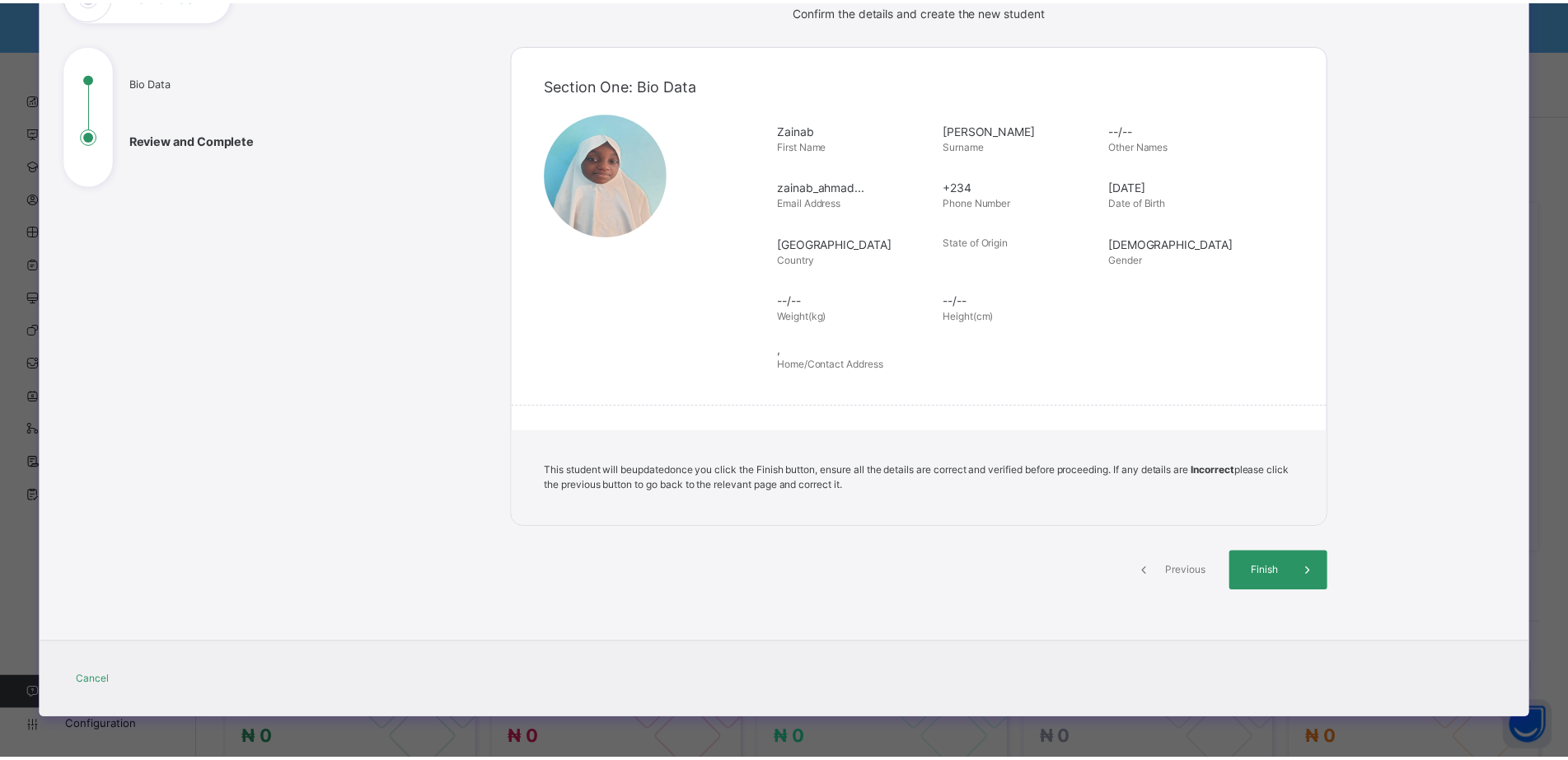
scroll to position [147, 0]
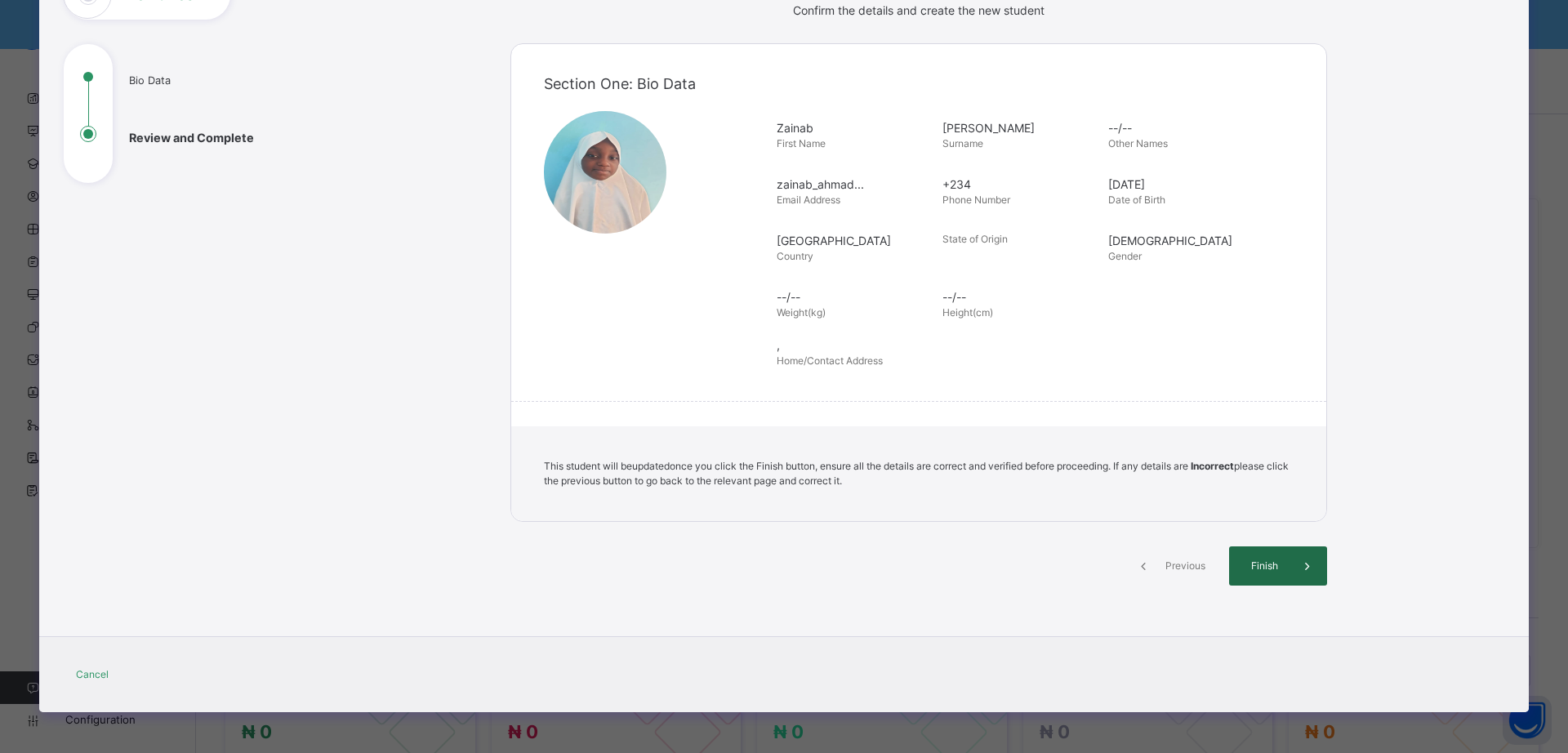
click at [1274, 561] on span "Finish" at bounding box center [1264, 566] width 46 height 14
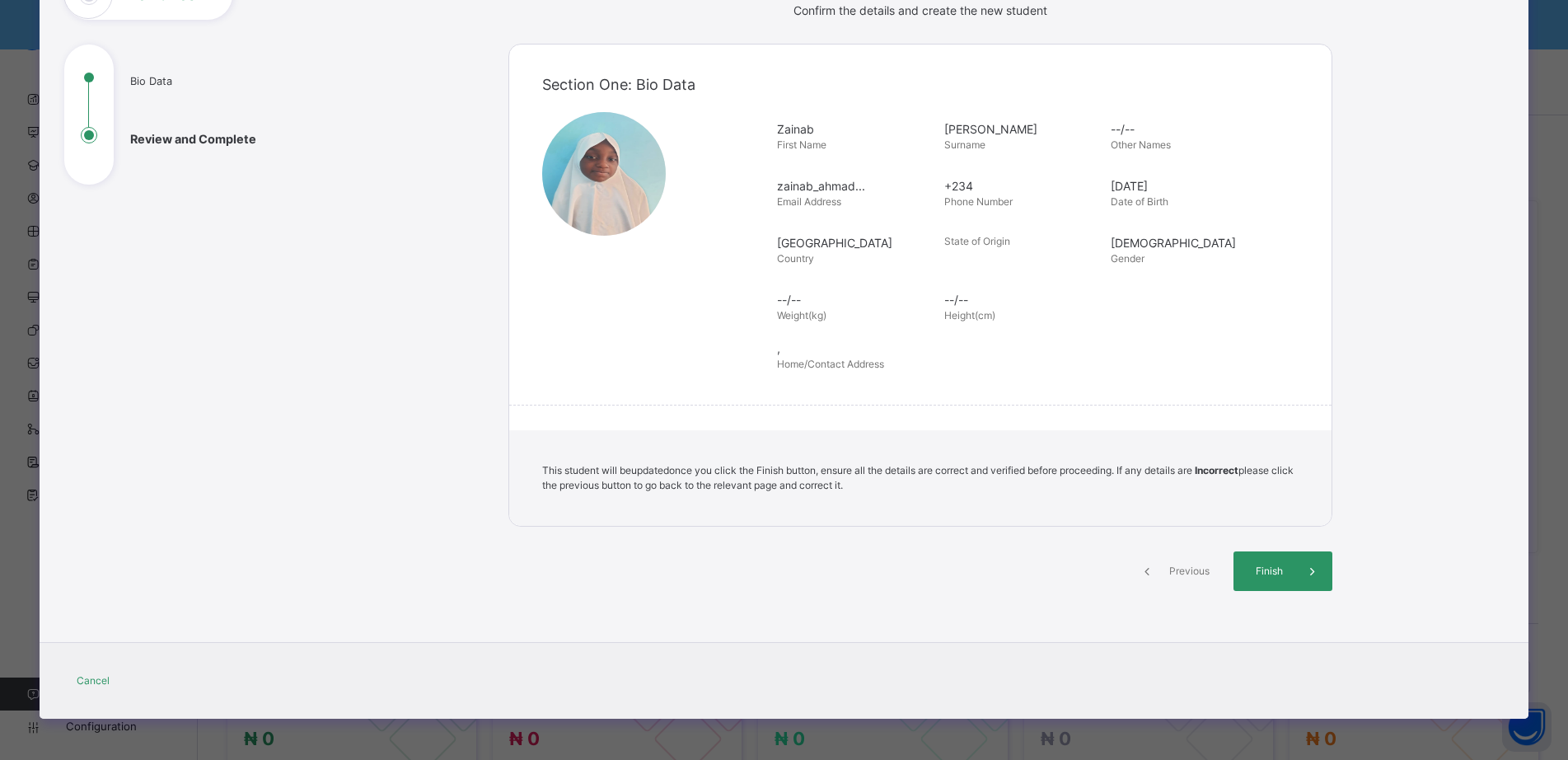
scroll to position [0, 0]
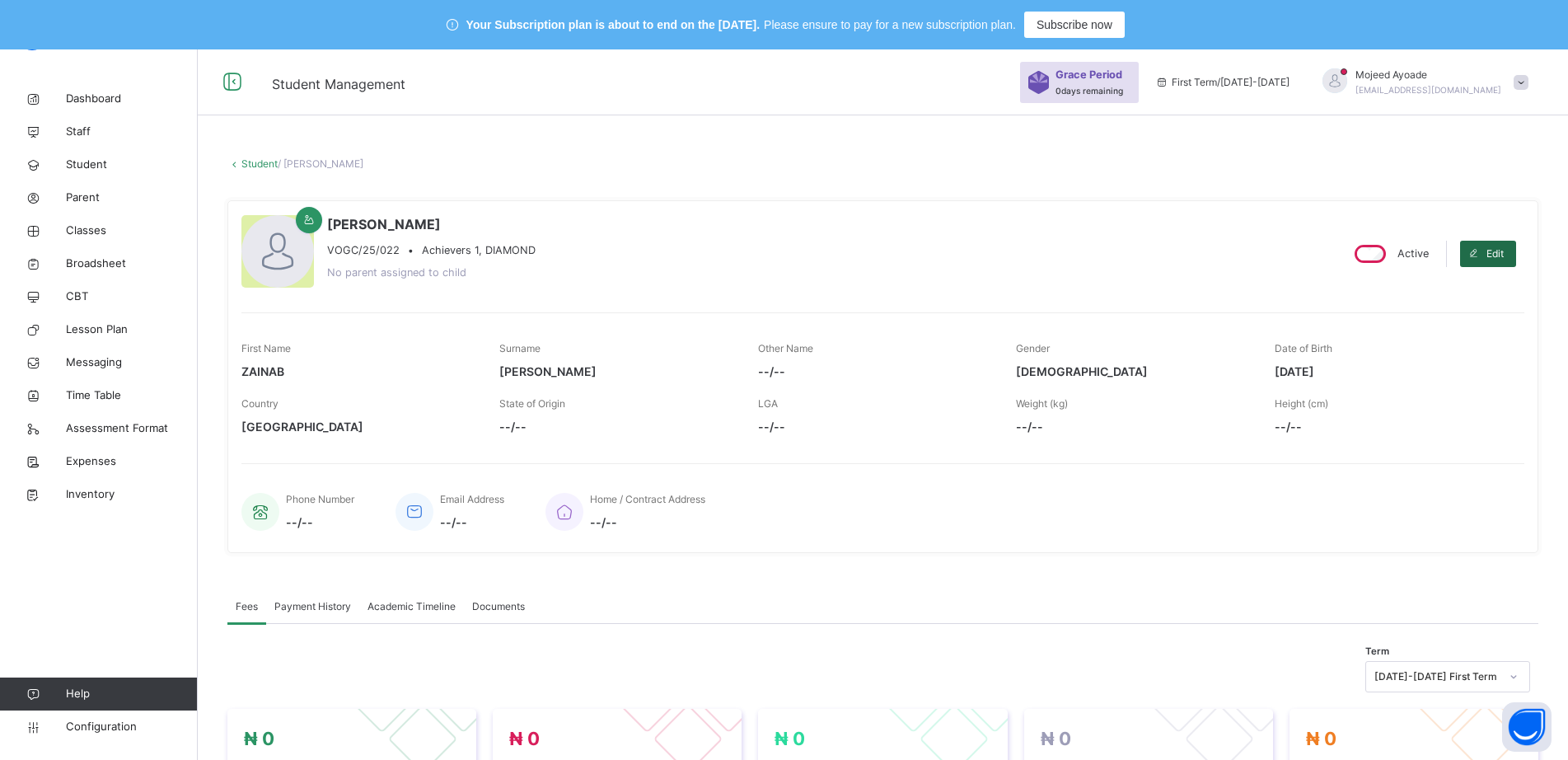
click at [1504, 255] on span "Edit" at bounding box center [1494, 254] width 17 height 14
select select "**"
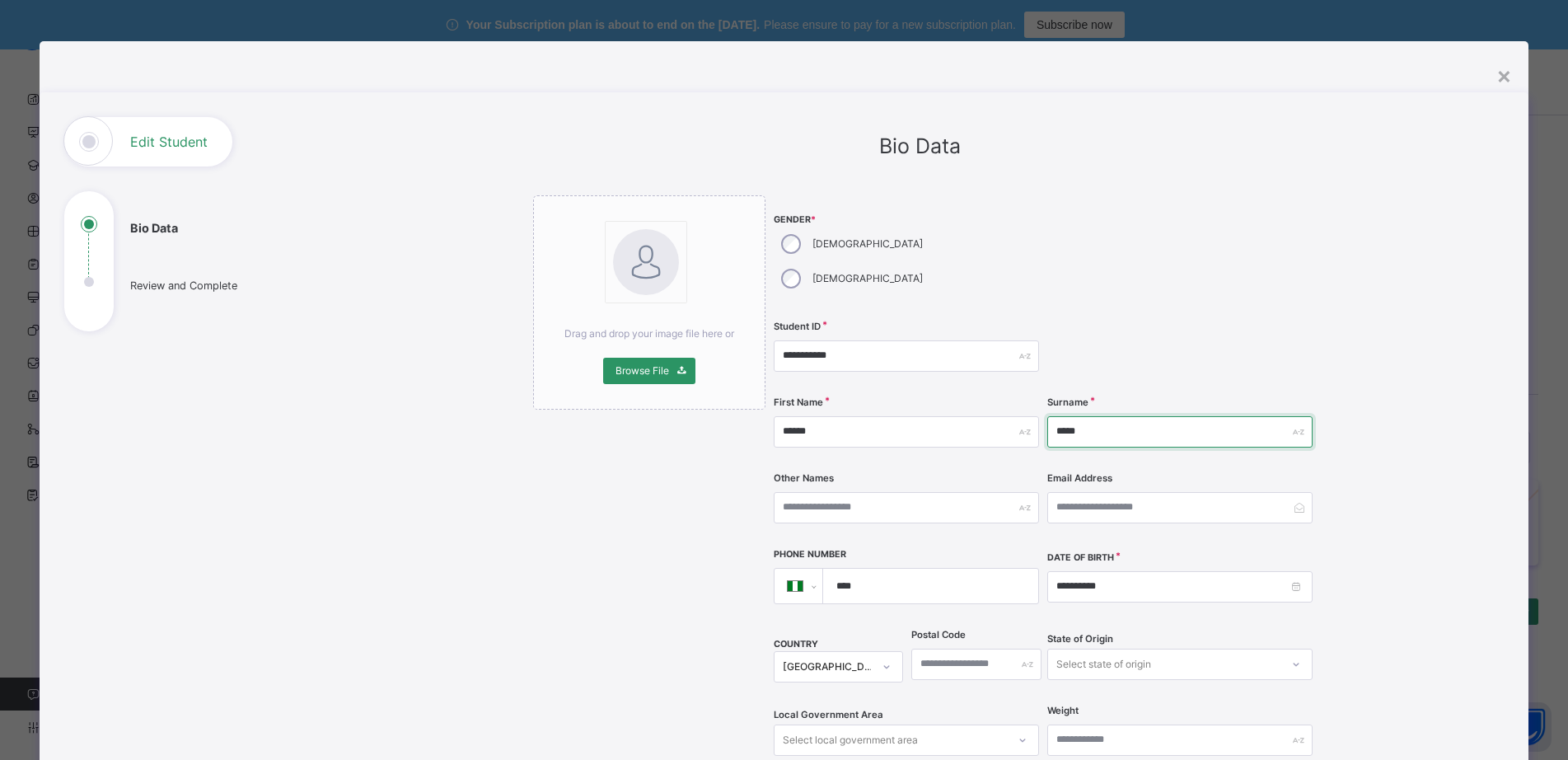
click at [1153, 416] on input "*****" at bounding box center [1179, 432] width 265 height 31
type input "**********"
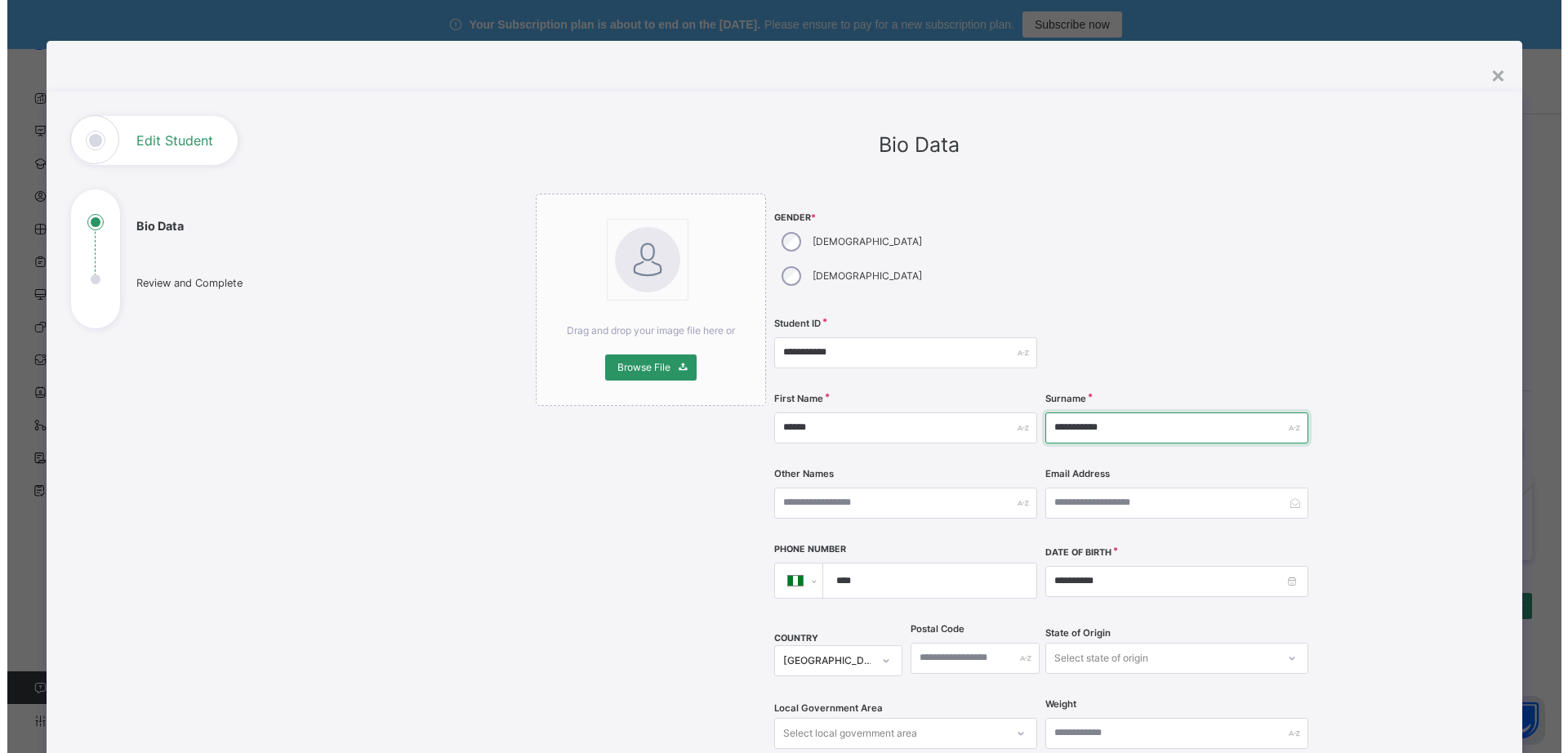
scroll to position [326, 0]
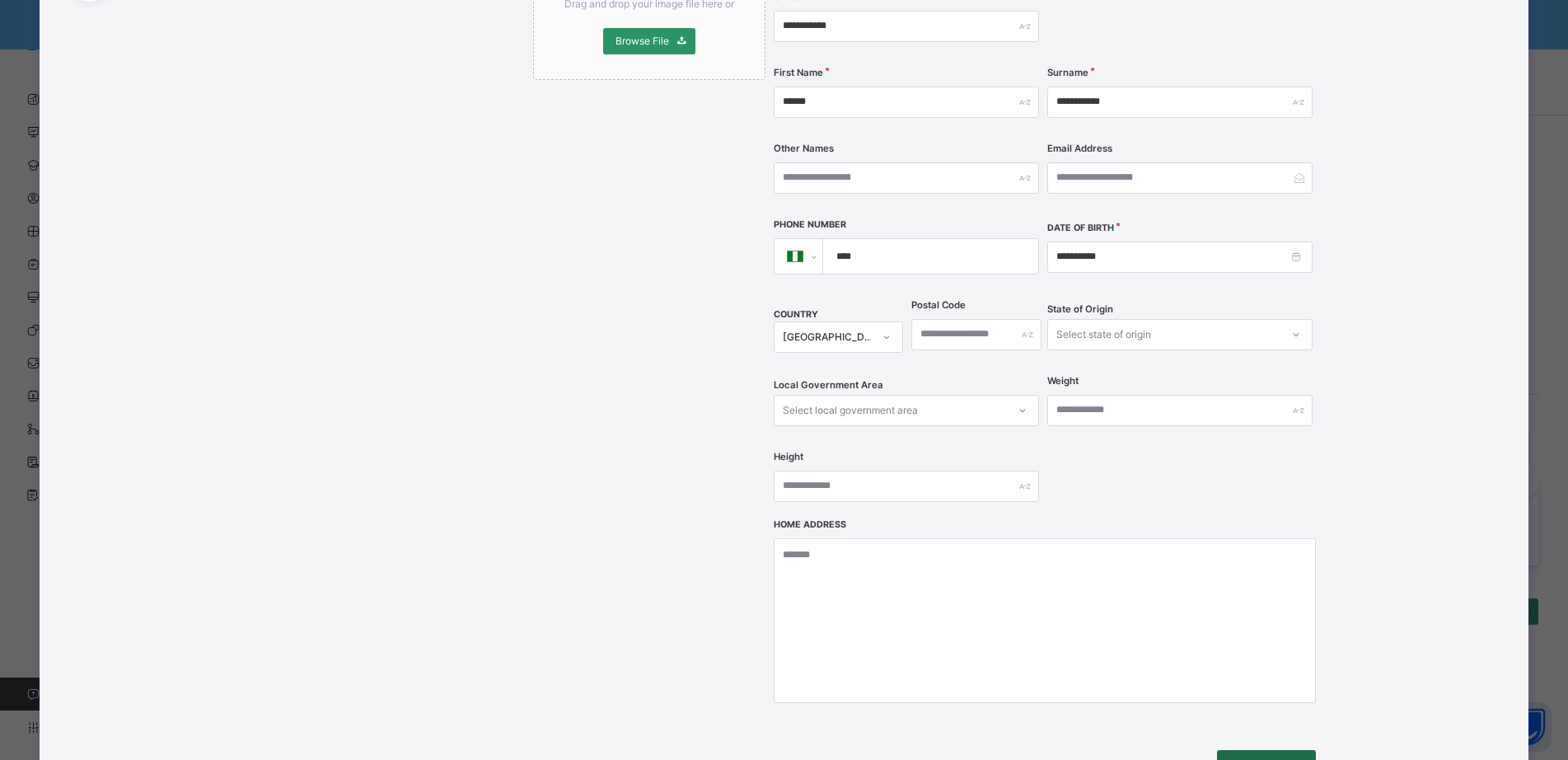
click at [1241, 759] on span "Next" at bounding box center [1253, 769] width 47 height 14
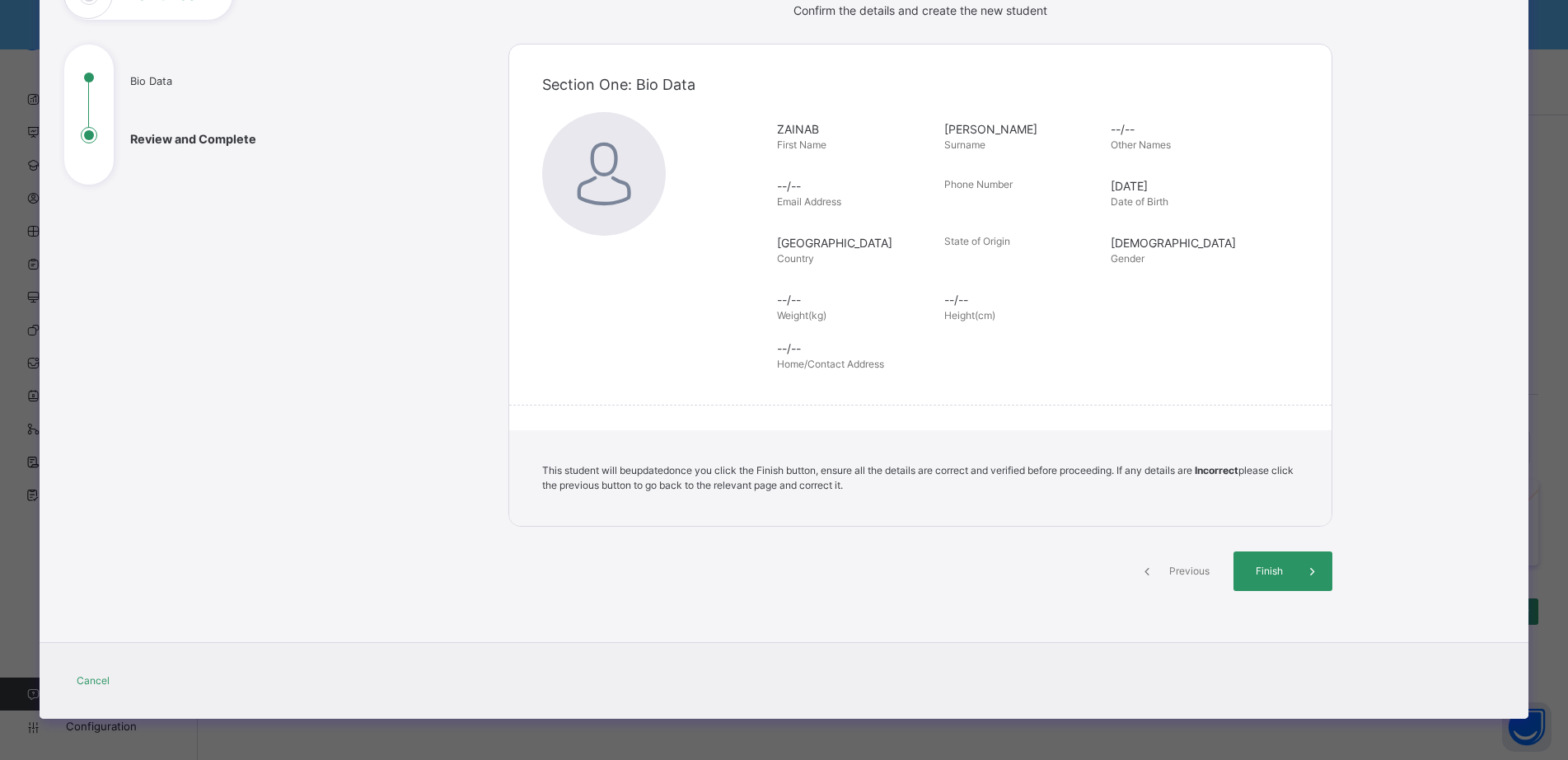
scroll to position [147, 0]
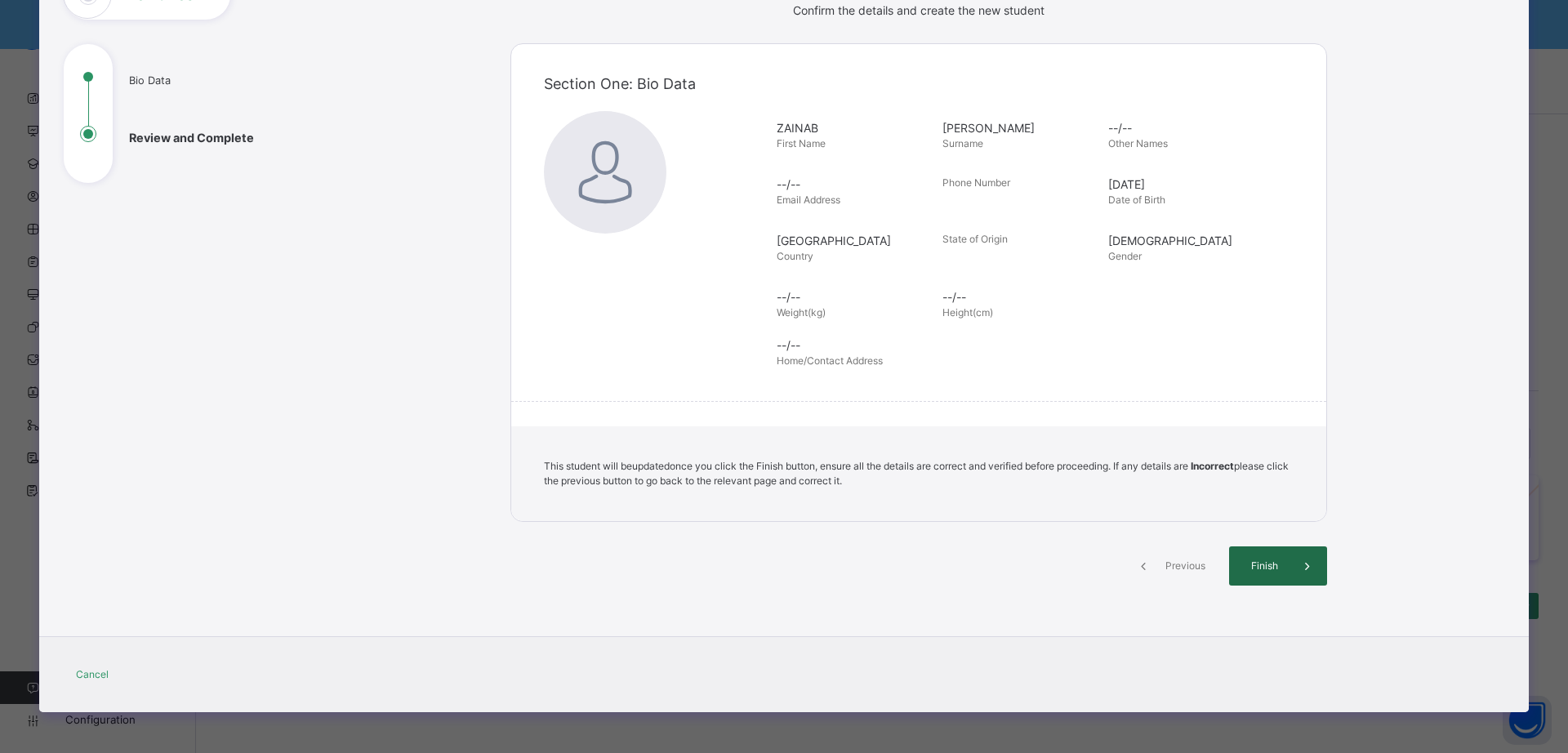
click at [1292, 569] on span at bounding box center [1307, 566] width 39 height 39
click at [1260, 563] on span "Finish" at bounding box center [1264, 566] width 46 height 14
click at [1274, 568] on span "Finish" at bounding box center [1264, 566] width 46 height 14
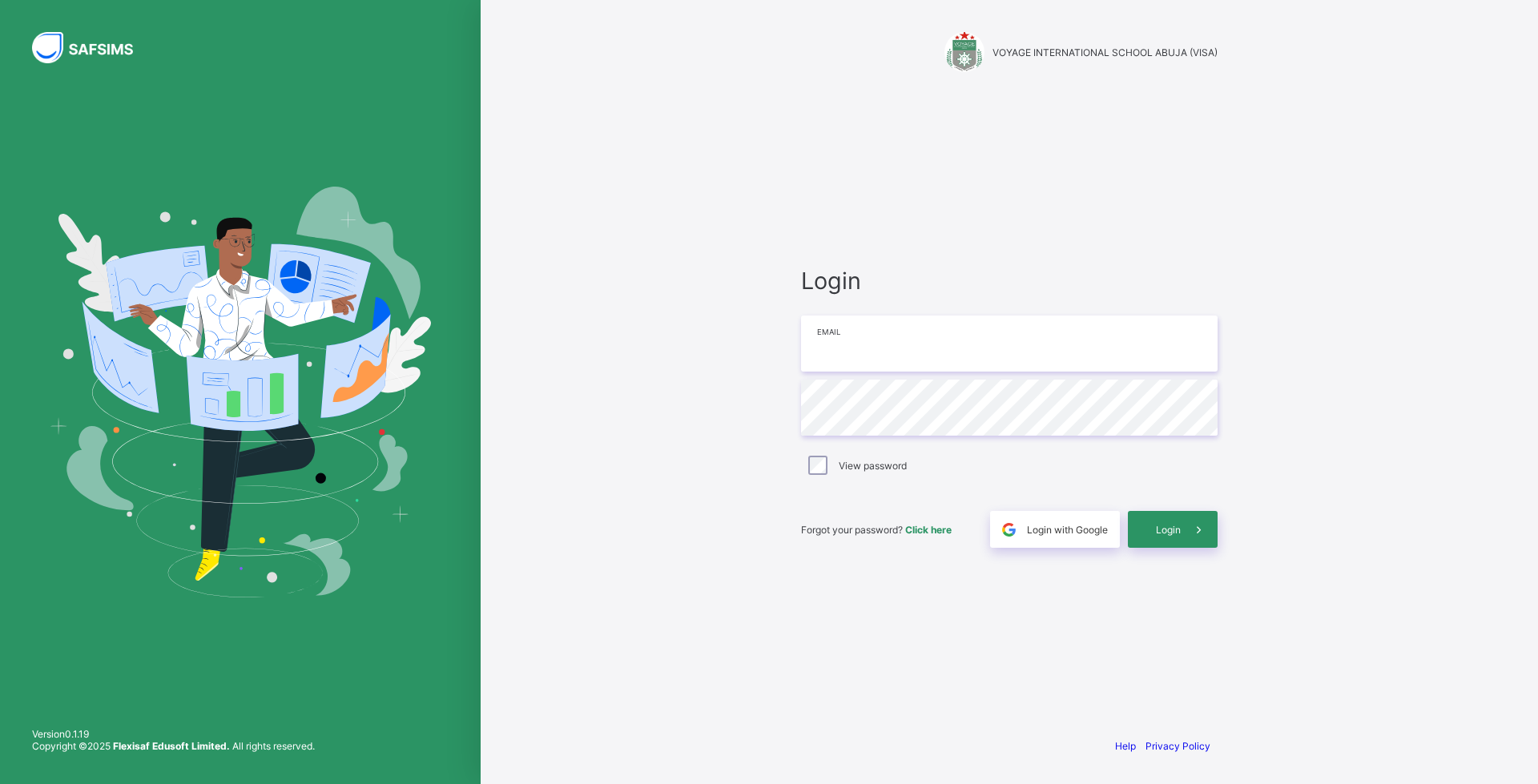
click at [891, 341] on input "email" at bounding box center [1009, 343] width 416 height 56
type input "**********"
click at [1231, 237] on div "**********" at bounding box center [1009, 407] width 449 height 634
type input "**********"
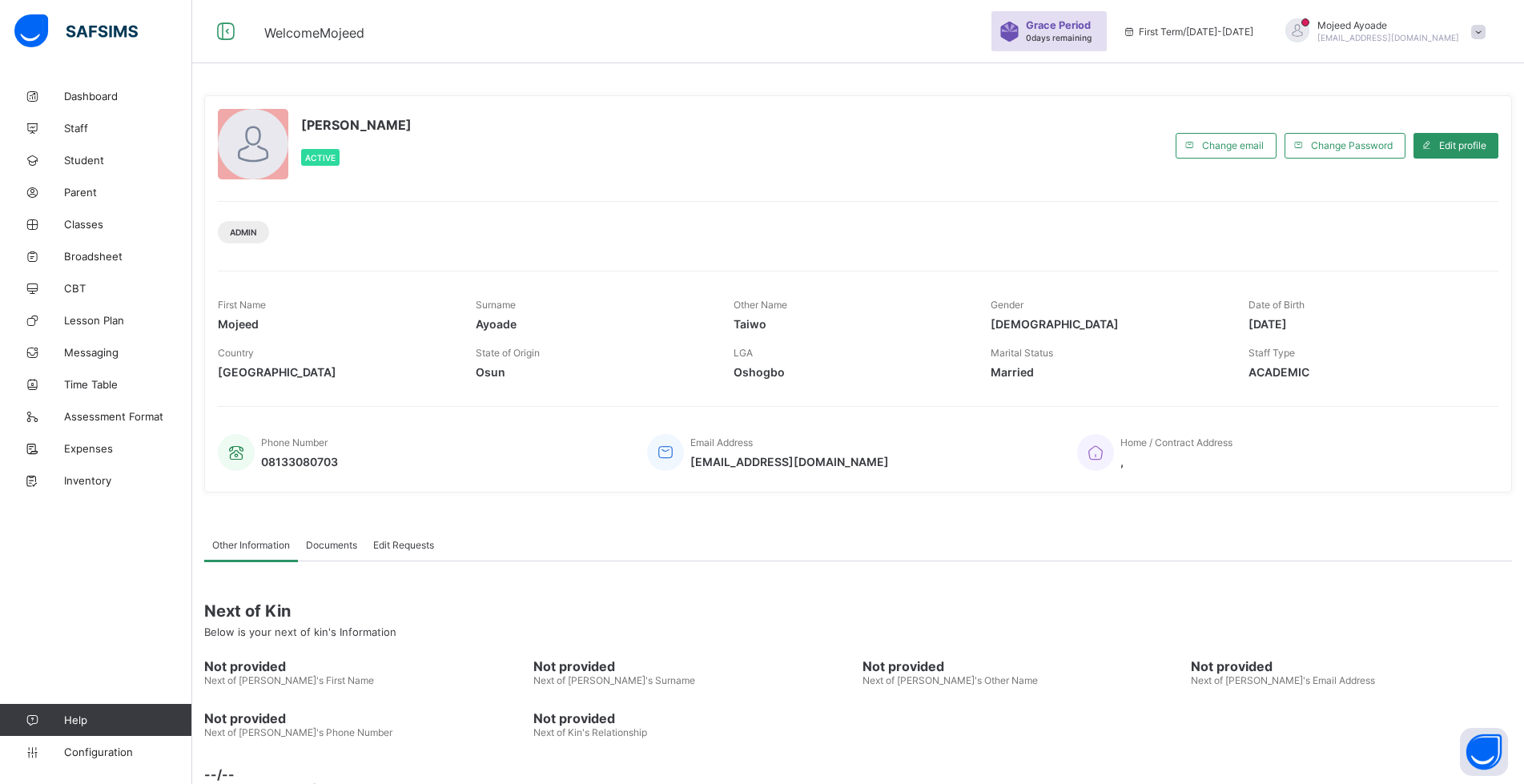
scroll to position [95, 0]
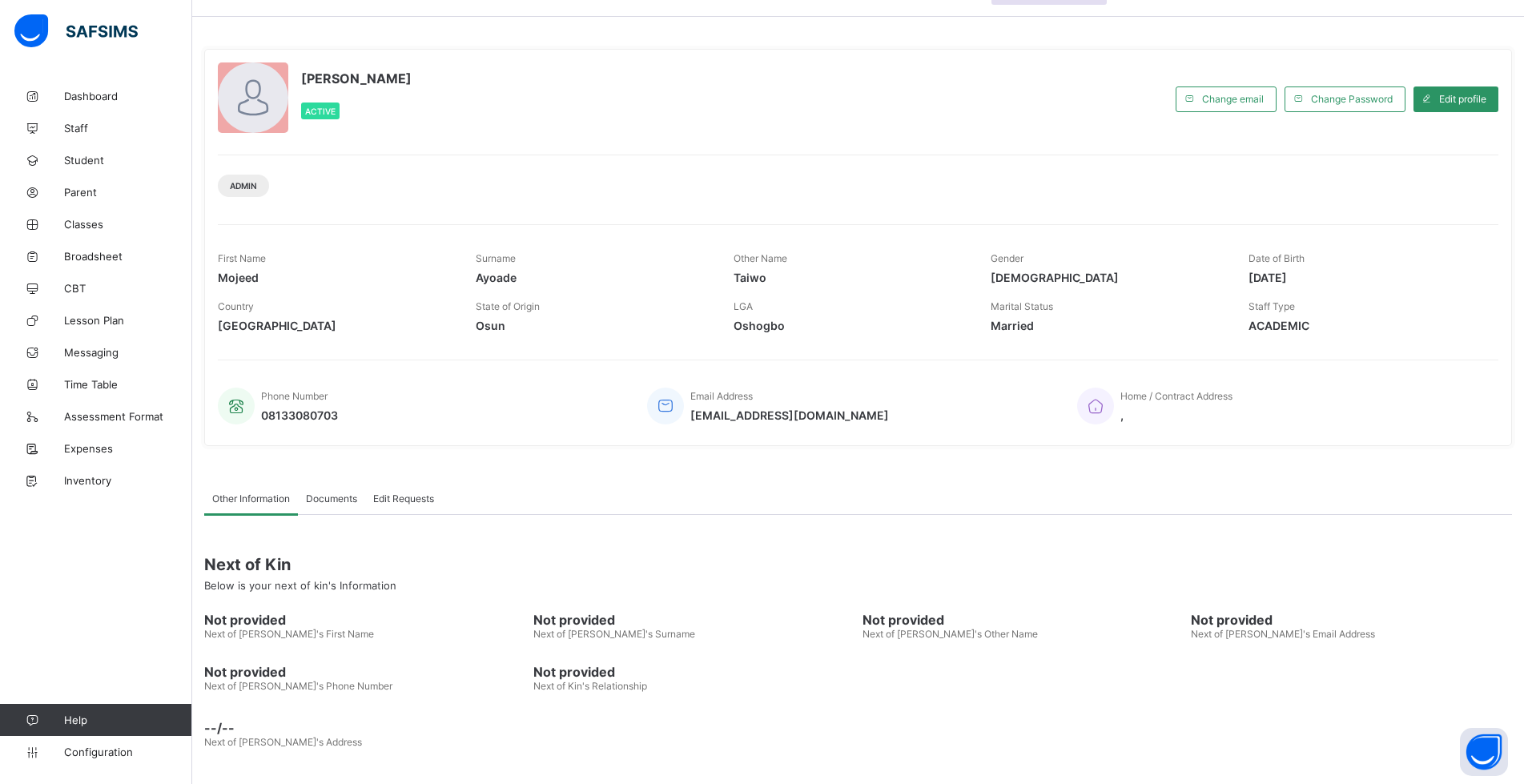
drag, startPoint x: 357, startPoint y: 586, endPoint x: 155, endPoint y: 609, distance: 203.3
click at [678, 126] on div "[PERSON_NAME] Active" at bounding box center [692, 98] width 950 height 73
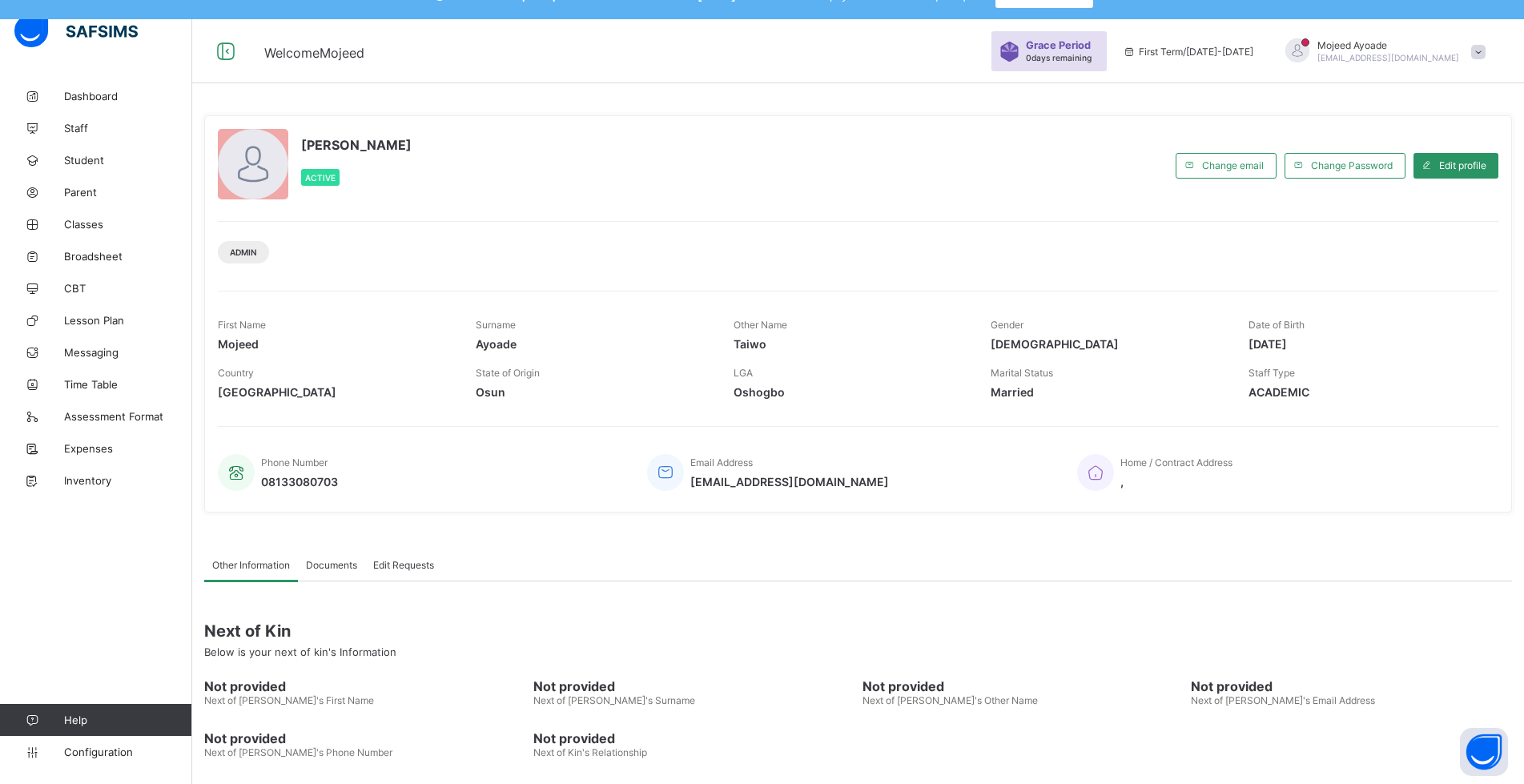
scroll to position [0, 0]
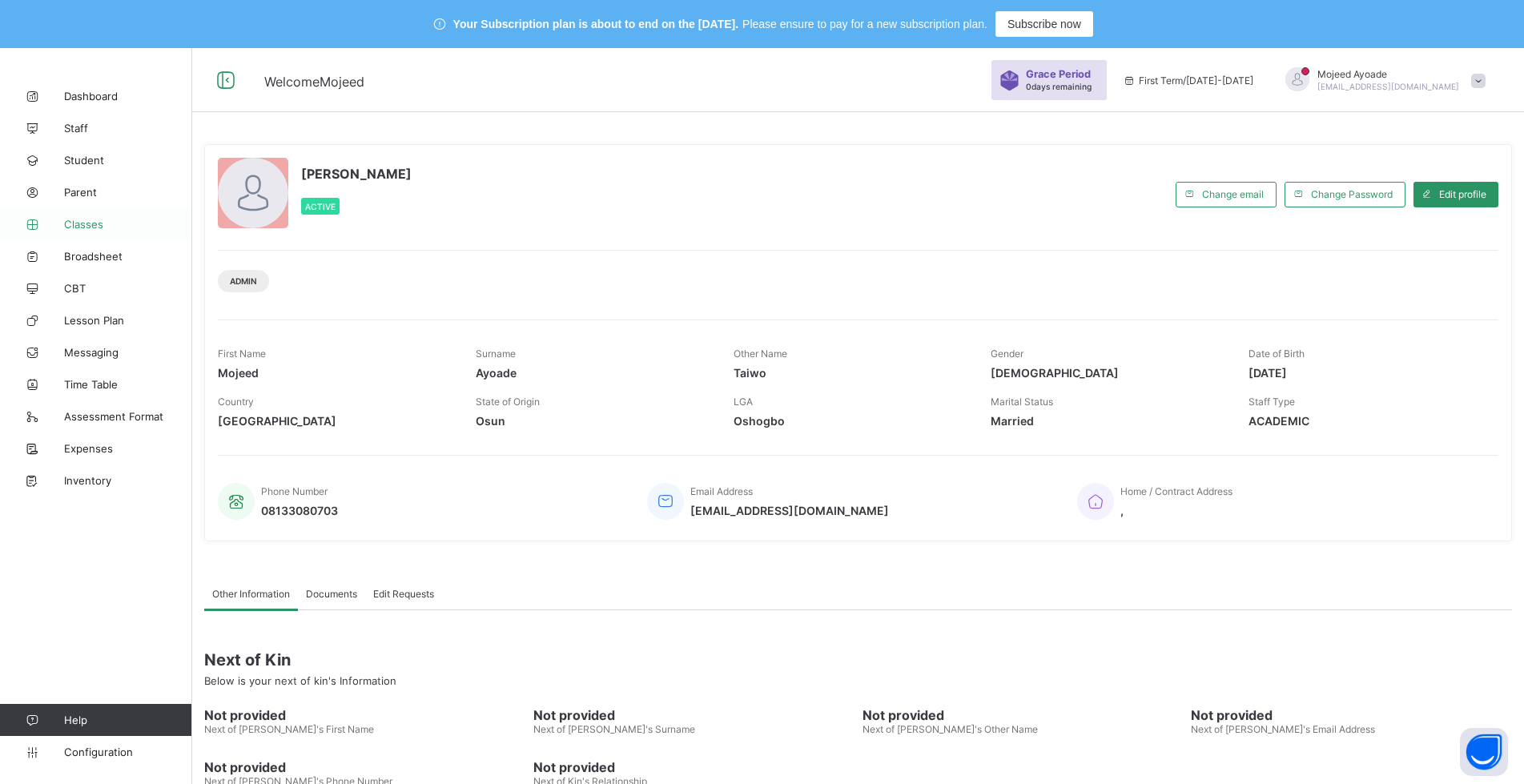
click at [82, 228] on span "Classes" at bounding box center [128, 224] width 129 height 13
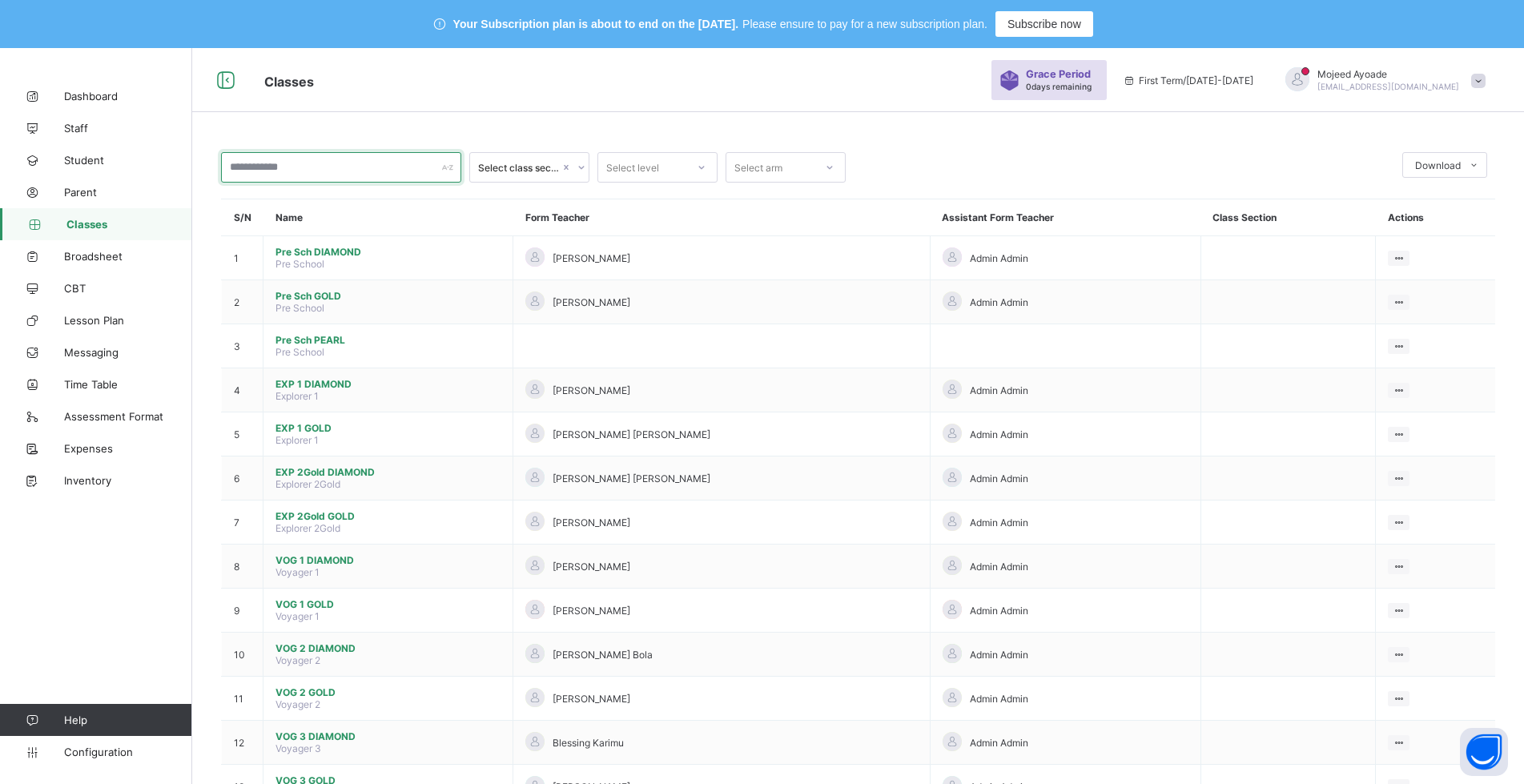
click at [290, 172] on input "text" at bounding box center [341, 167] width 240 height 31
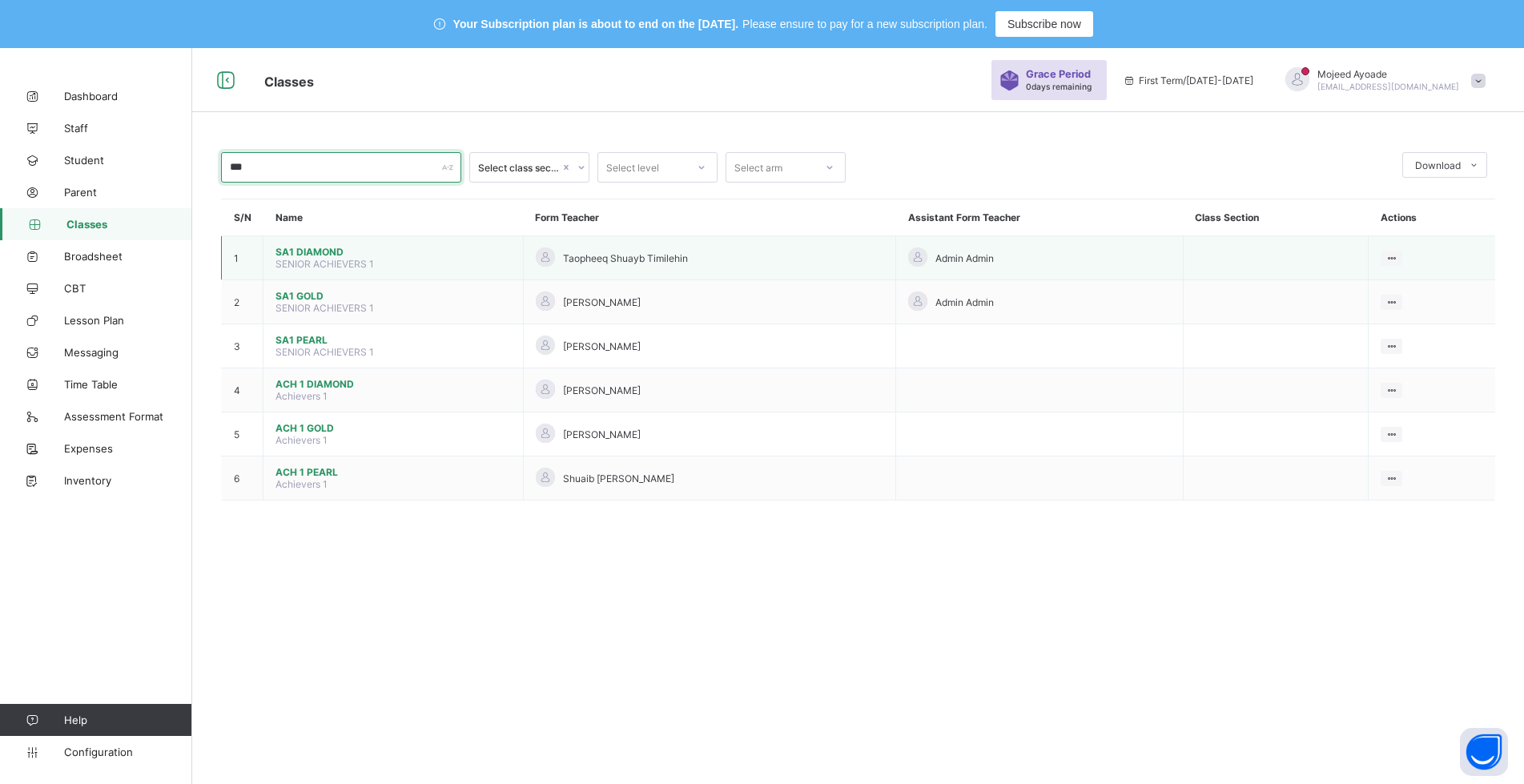
type input "***"
click at [329, 255] on span "SA1 DIAMOND" at bounding box center [393, 252] width 235 height 12
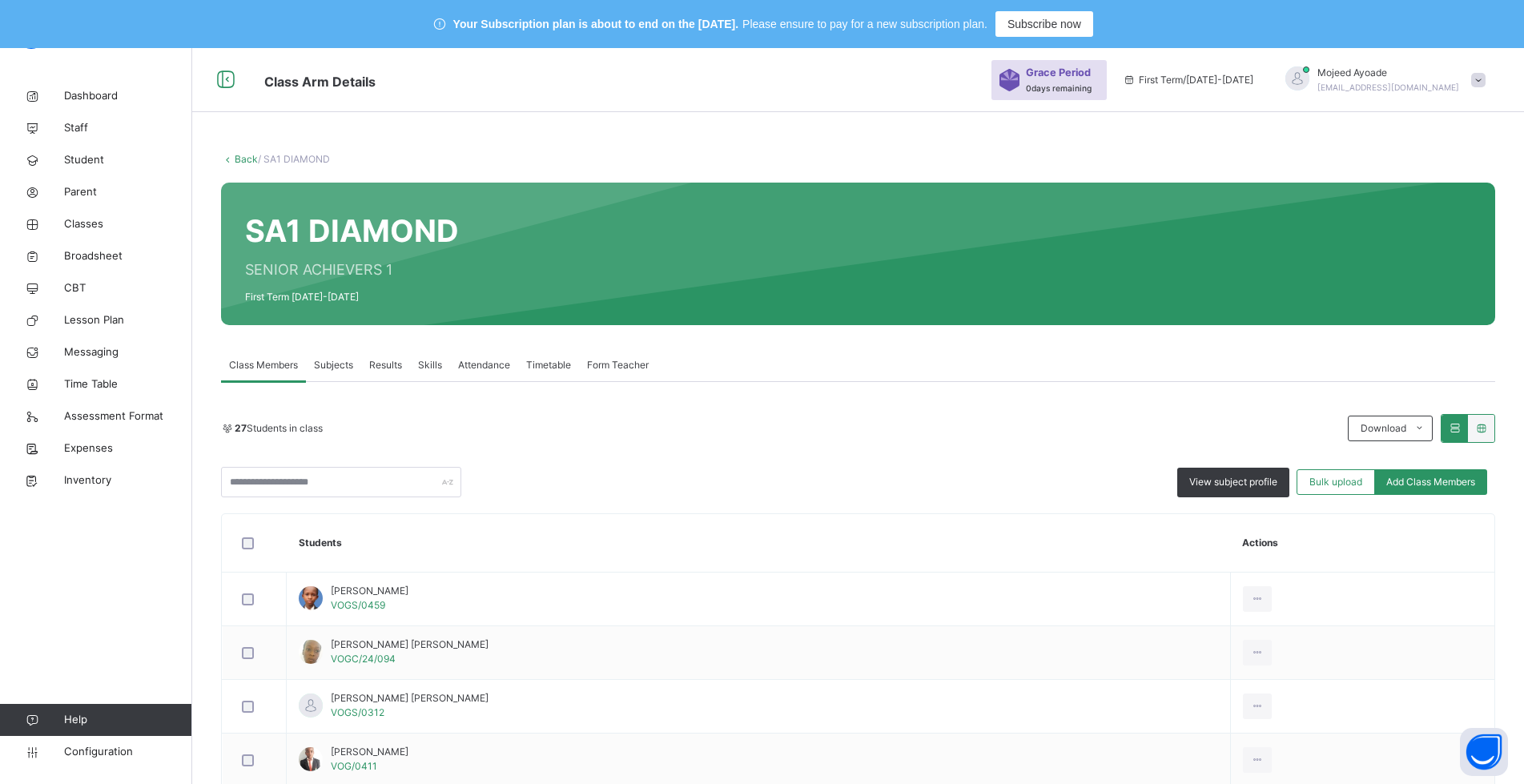
click at [339, 365] on span "Subjects" at bounding box center [333, 364] width 39 height 14
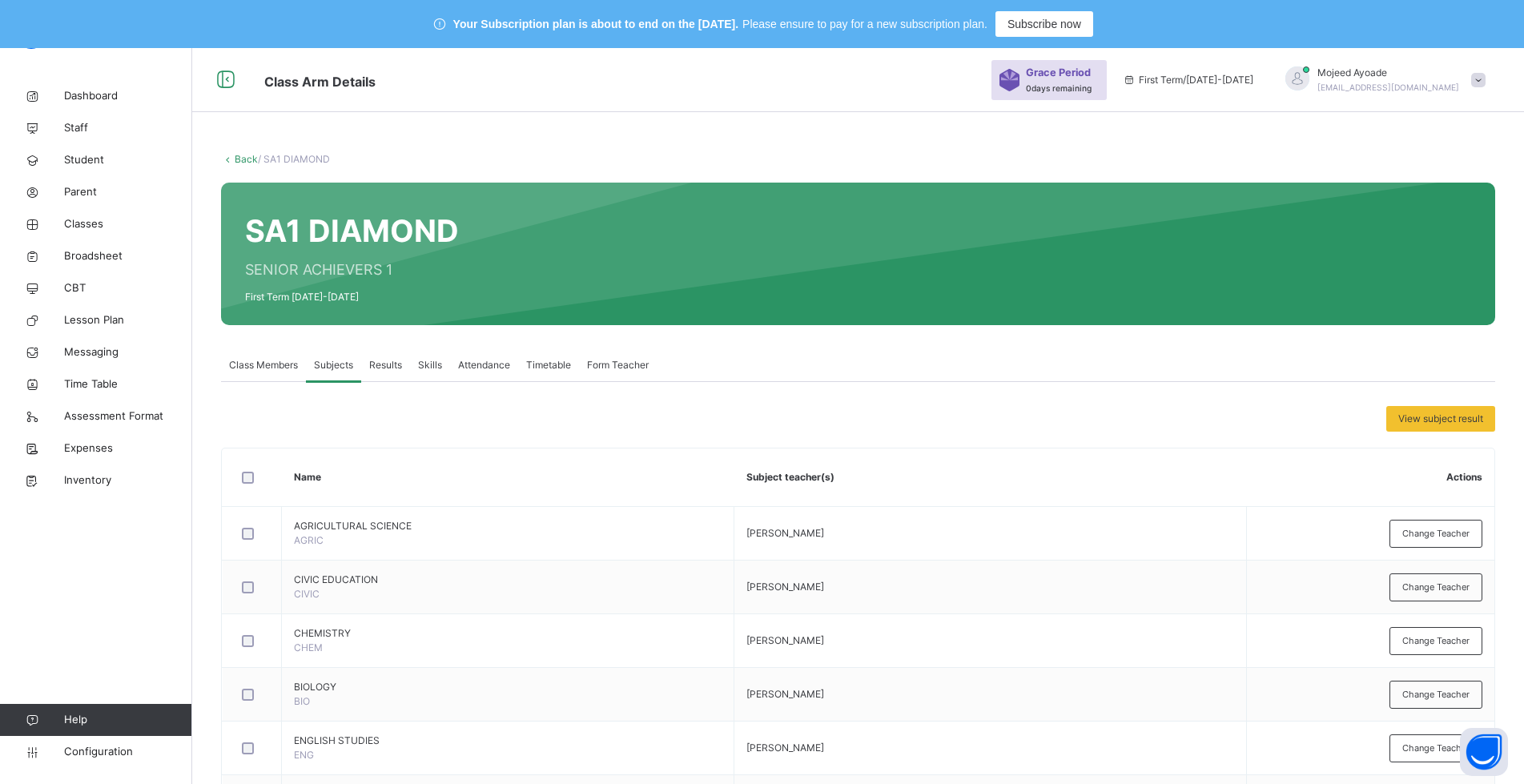
click at [266, 362] on span "Class Members" at bounding box center [263, 364] width 69 height 14
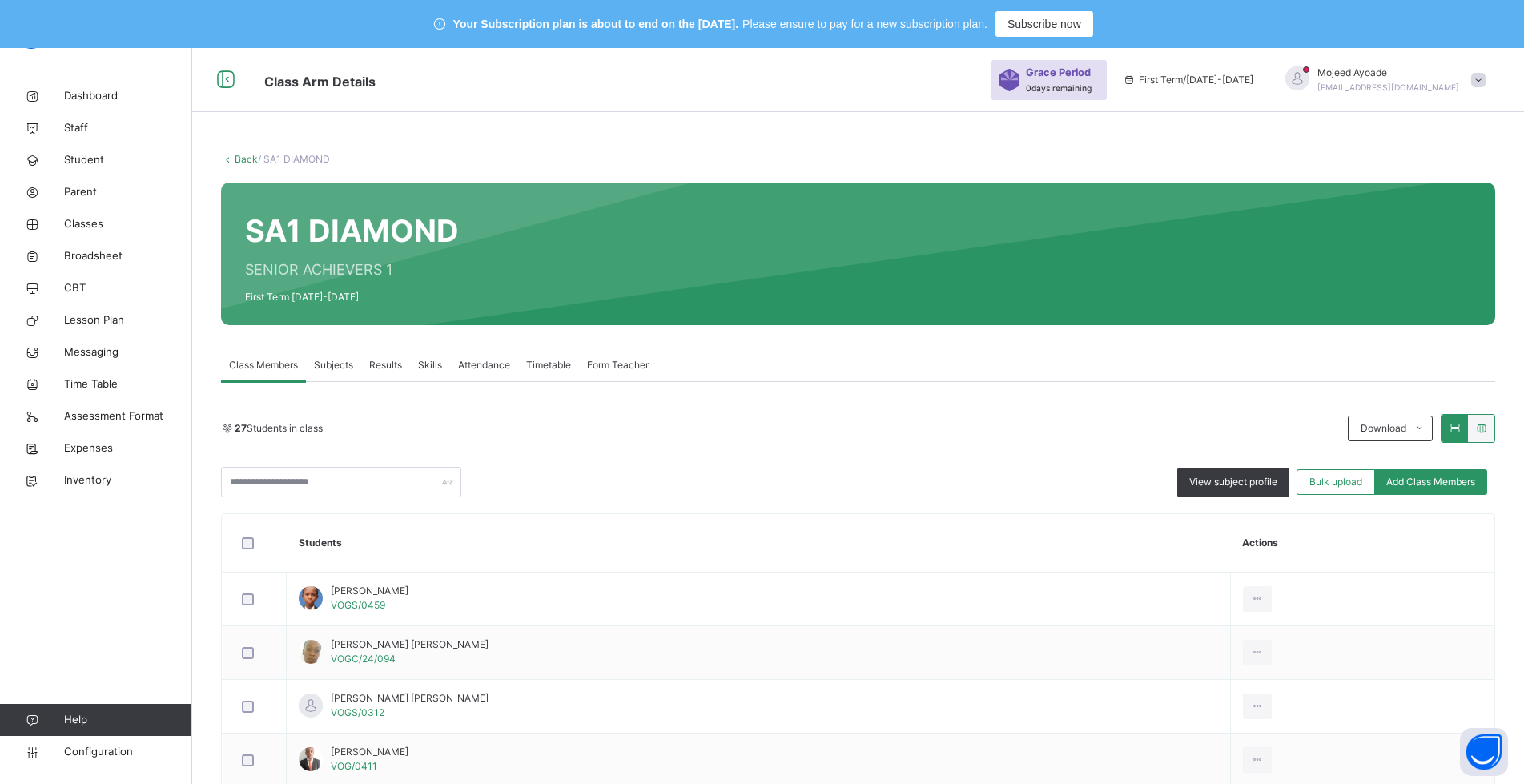
click at [329, 362] on span "Subjects" at bounding box center [333, 364] width 39 height 14
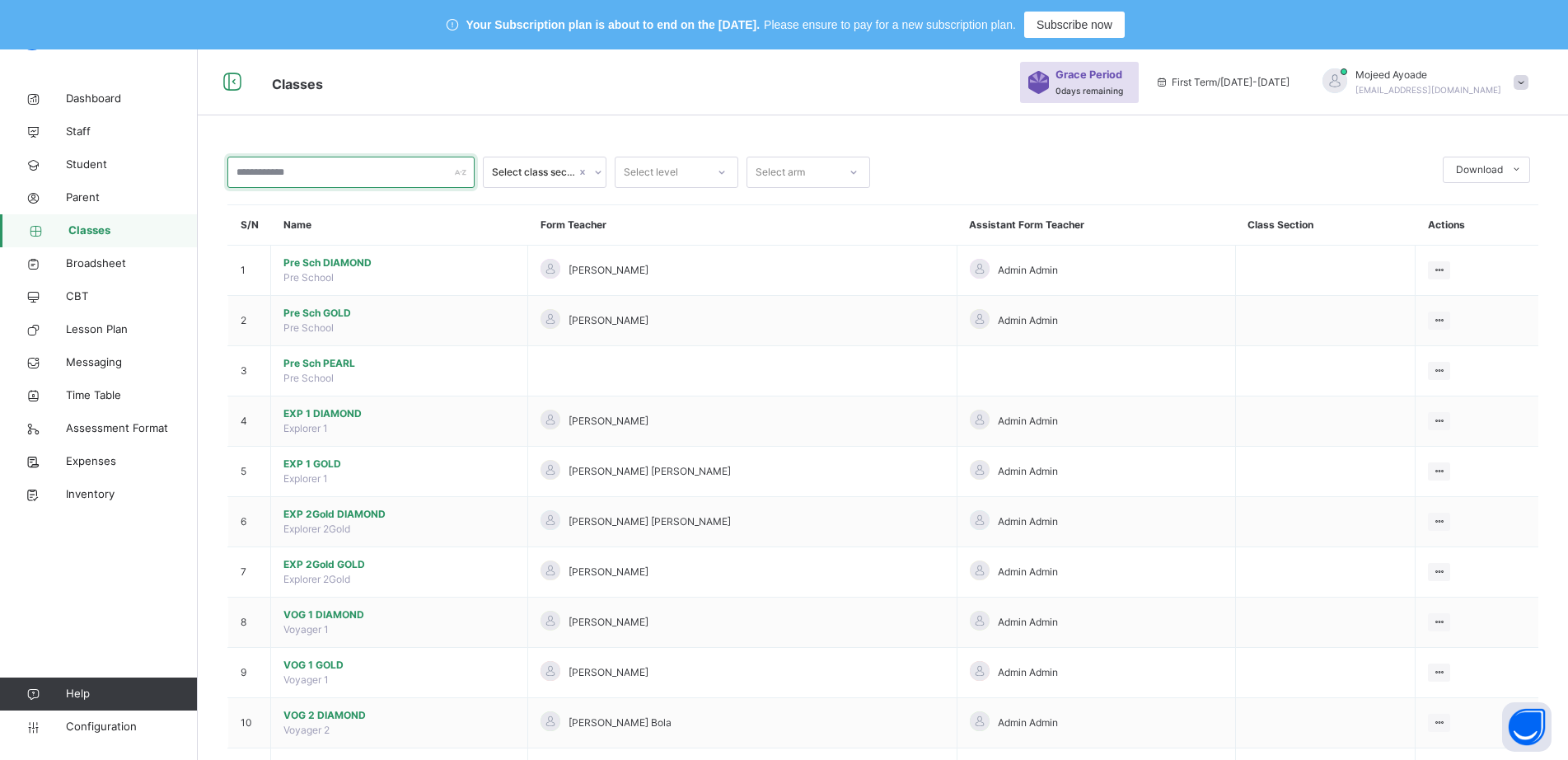
click at [327, 167] on input "text" at bounding box center [351, 172] width 247 height 31
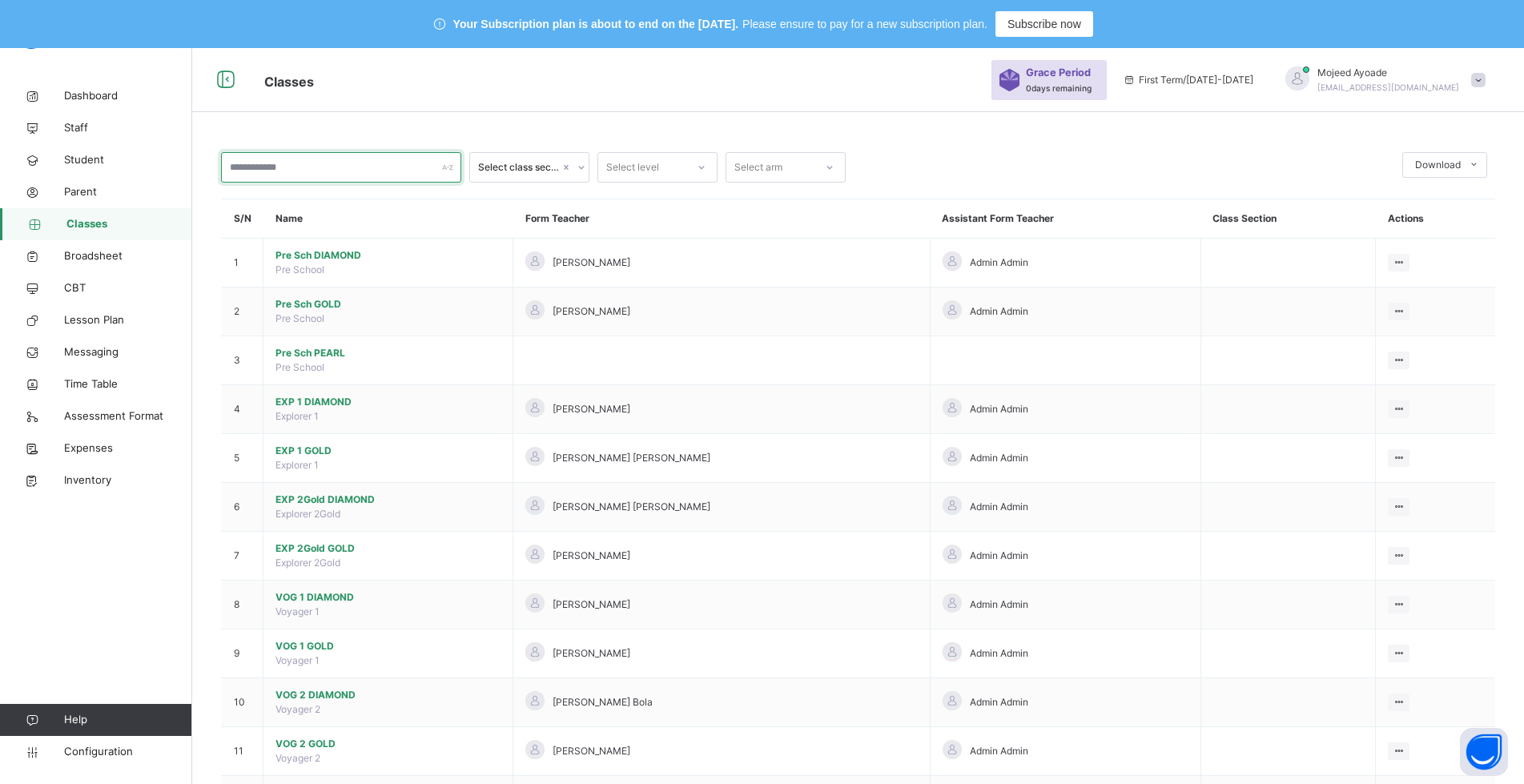
click at [262, 170] on input "text" at bounding box center [341, 167] width 240 height 31
click at [250, 172] on input "text" at bounding box center [341, 167] width 240 height 31
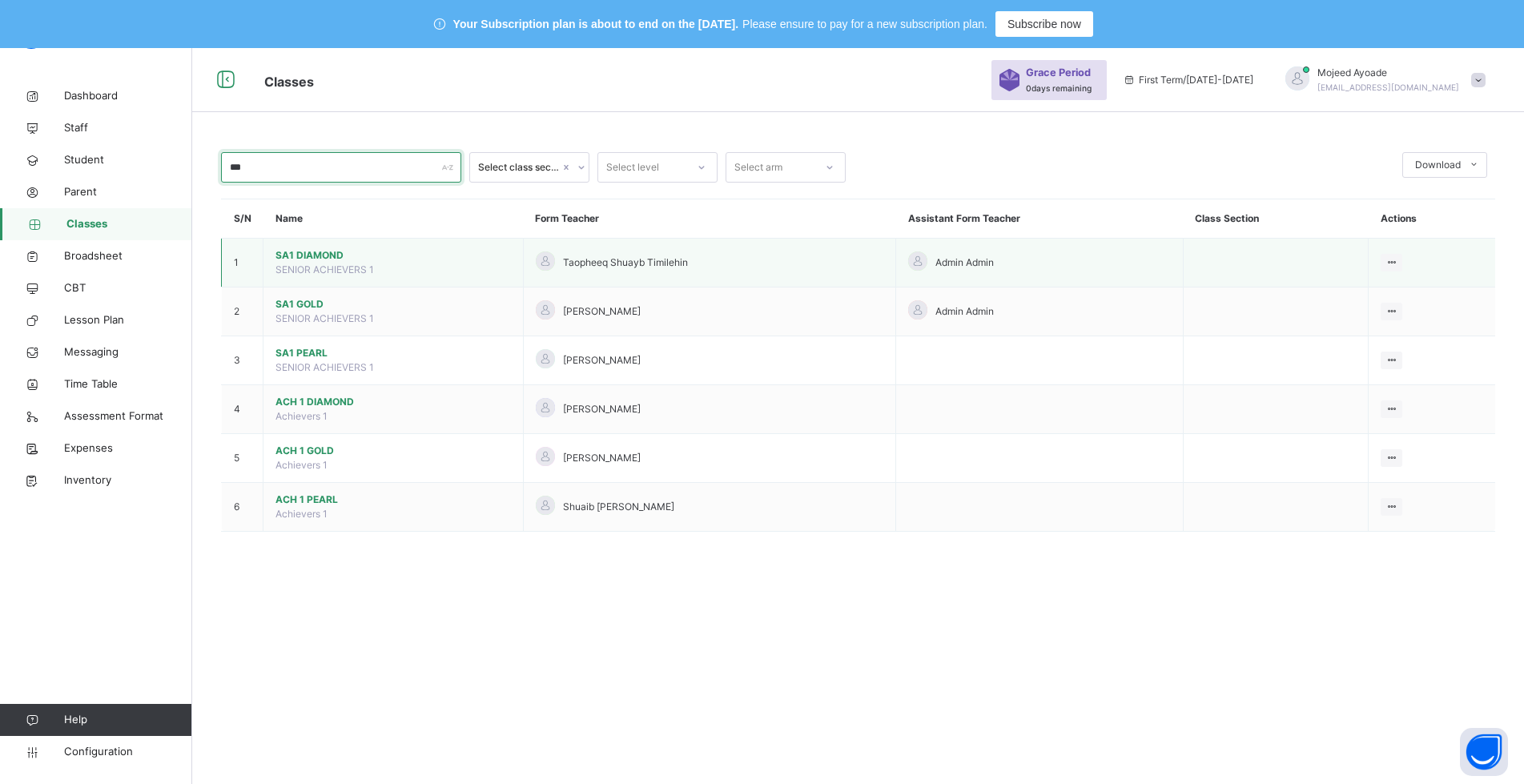
type input "***"
click at [321, 253] on span "SA1 DIAMOND" at bounding box center [393, 255] width 235 height 14
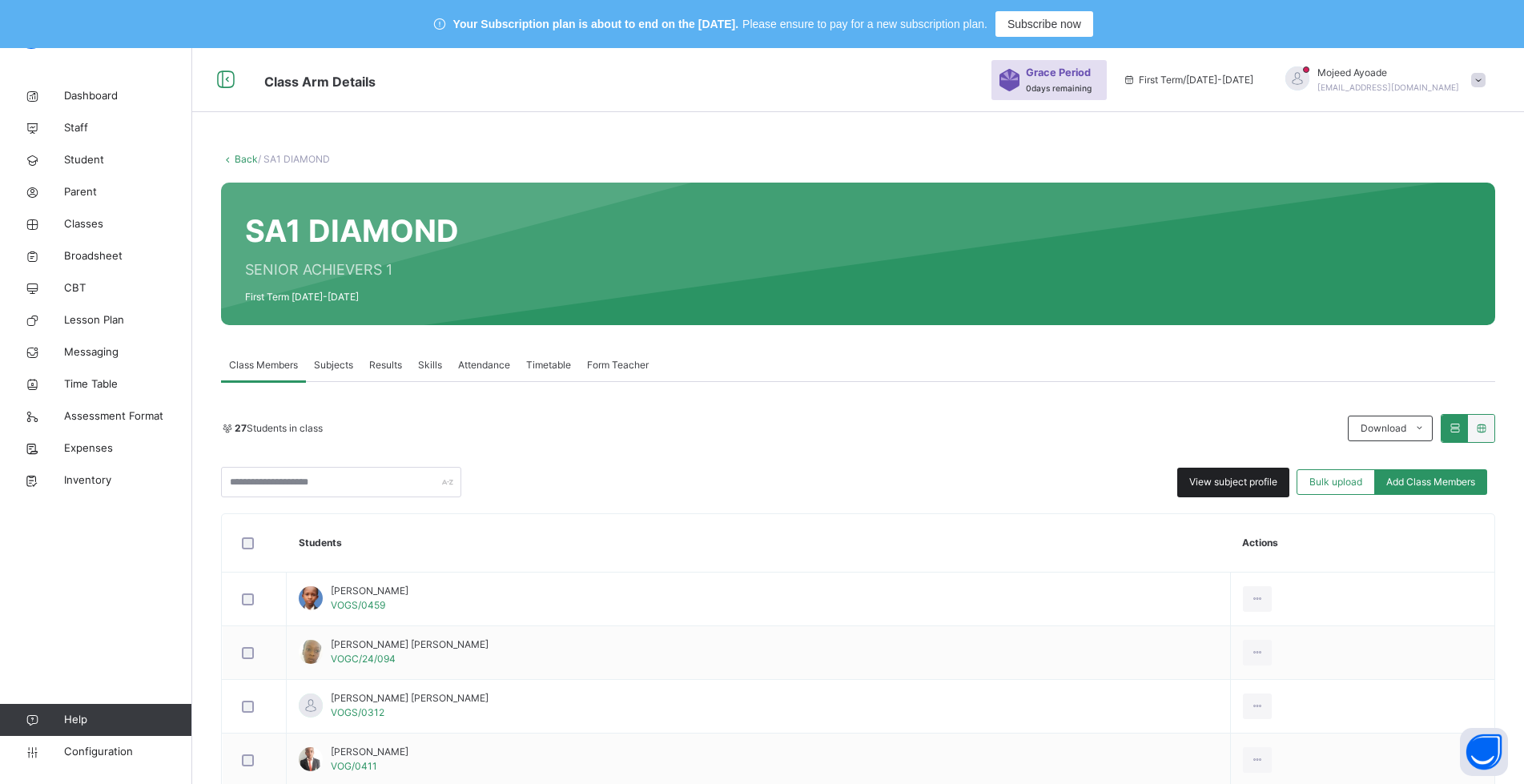
click at [1235, 477] on span "View subject profile" at bounding box center [1233, 482] width 88 height 14
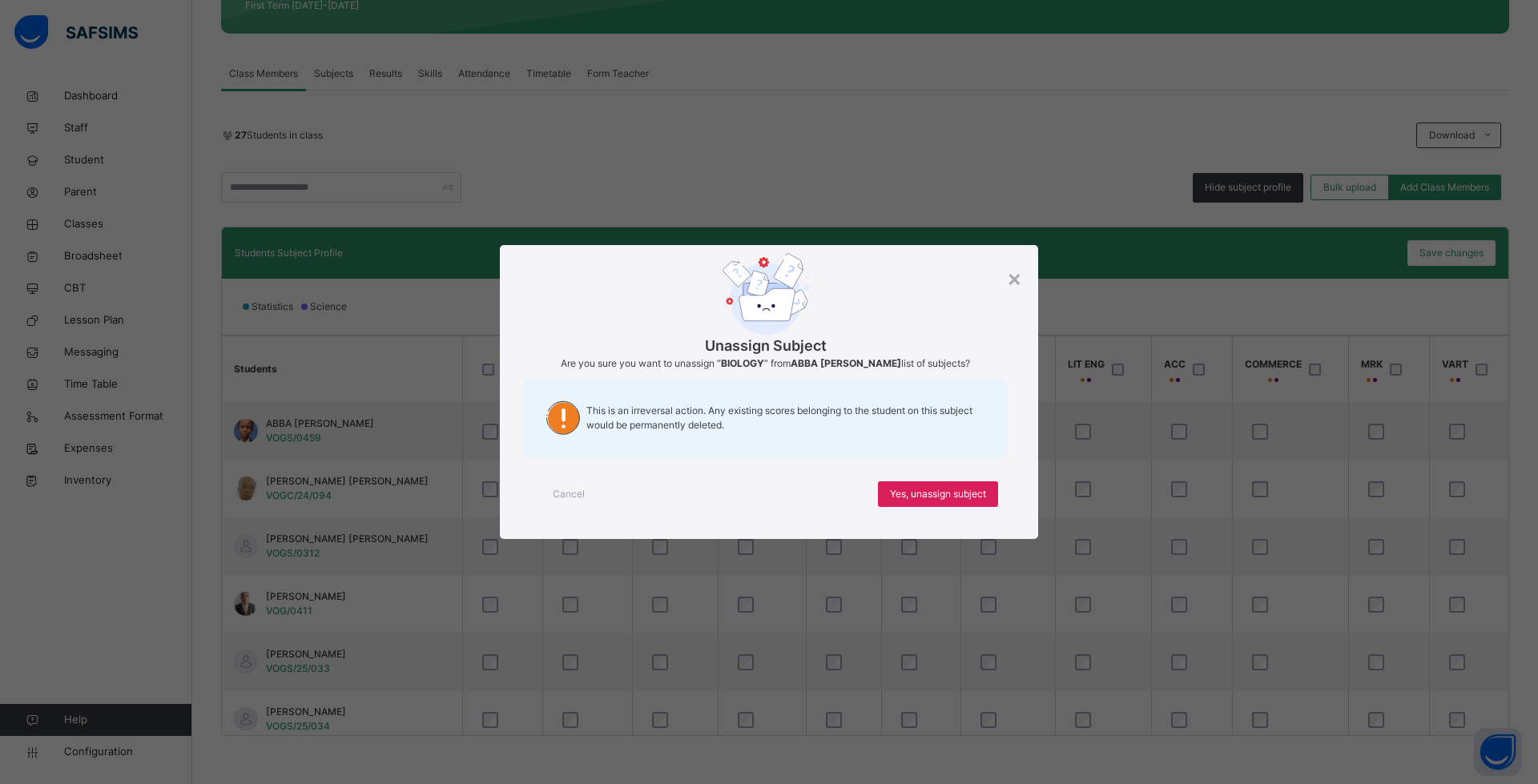
click at [832, 431] on div "This is an irreversal action. Any existing scores belonging to the student on t…" at bounding box center [765, 418] width 483 height 79
click at [953, 492] on span "Yes, unassign subject" at bounding box center [938, 494] width 96 height 14
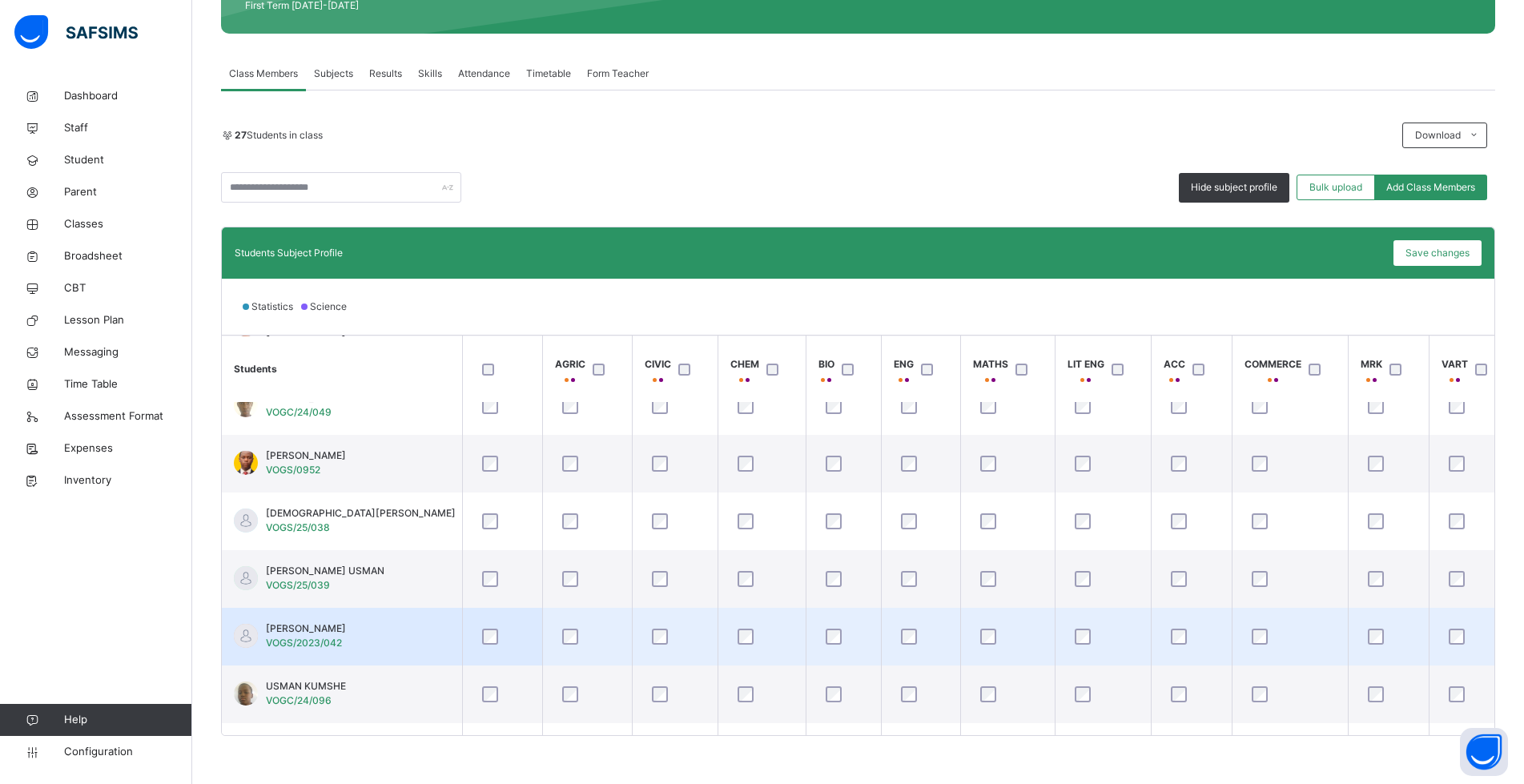
scroll to position [1201, 0]
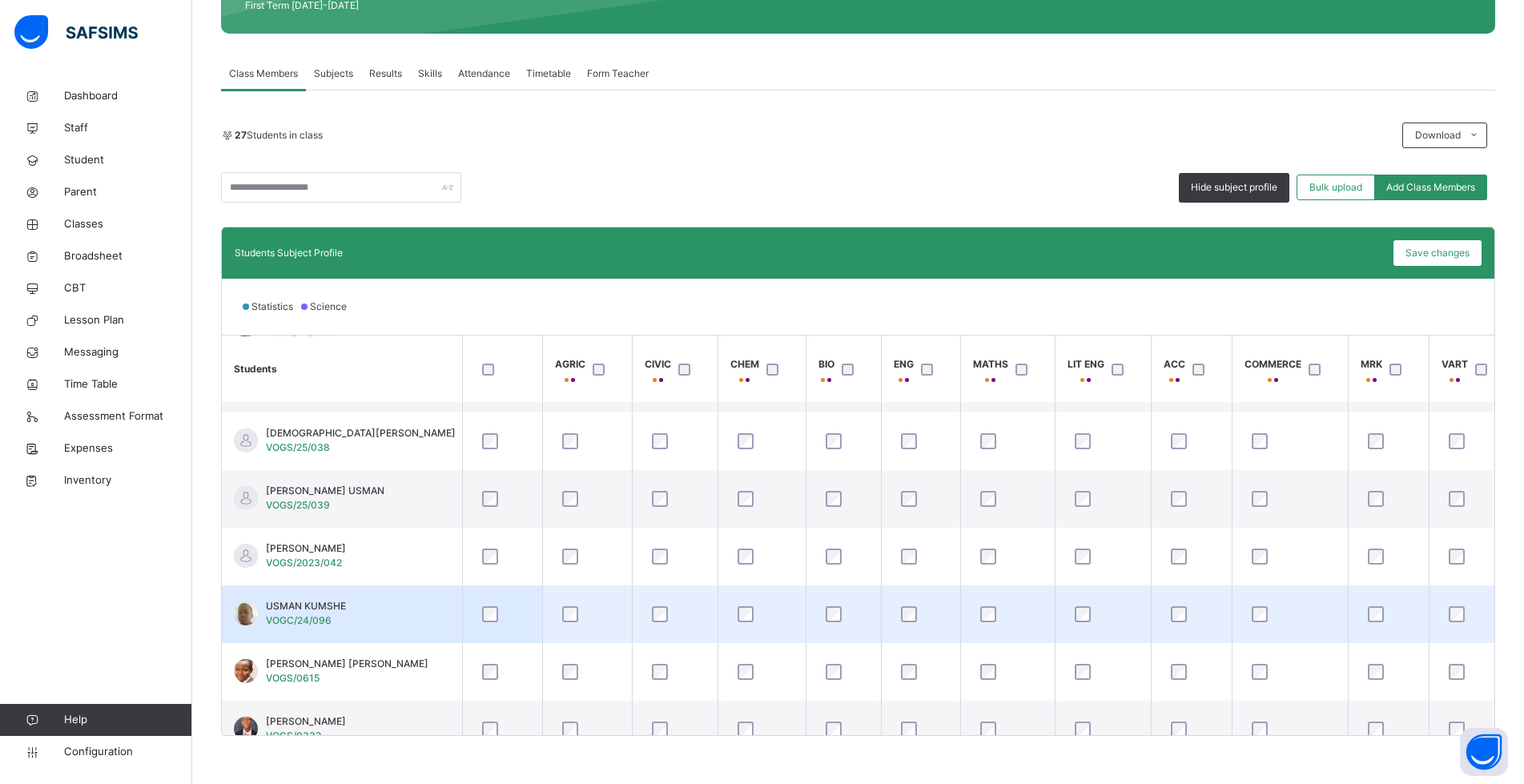
click at [832, 592] on td at bounding box center [843, 614] width 75 height 58
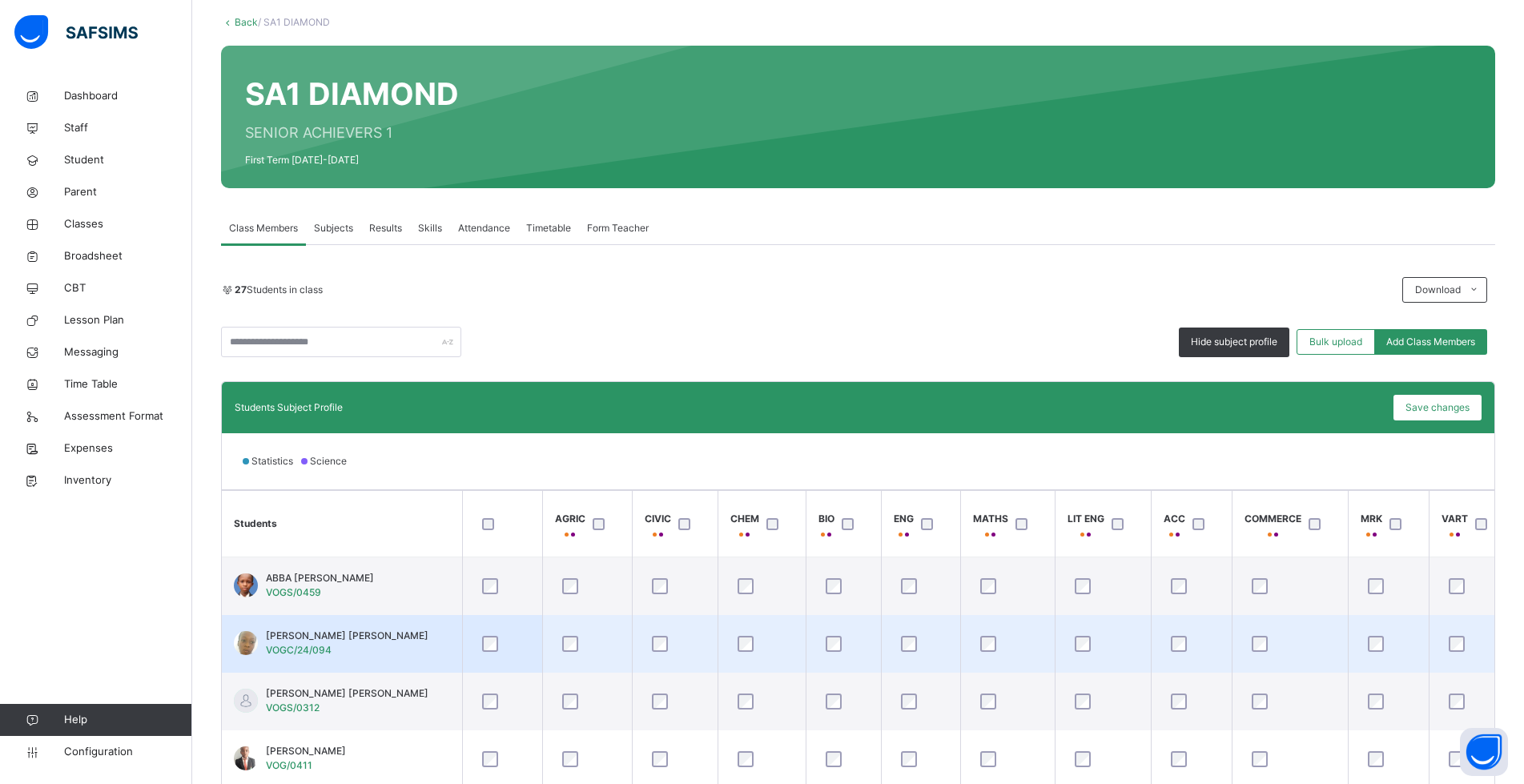
scroll to position [131, 0]
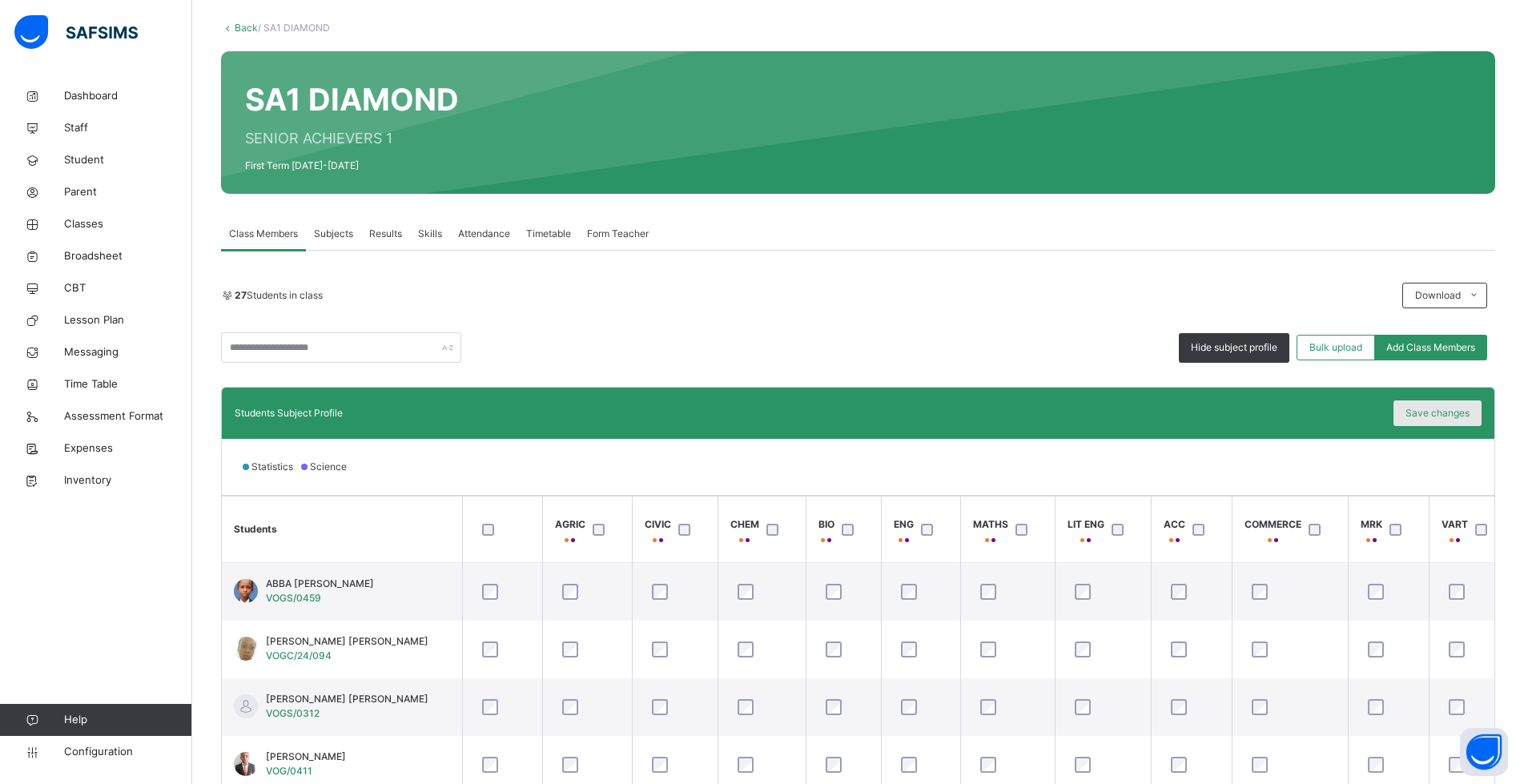
click at [1437, 411] on span "Save changes" at bounding box center [1437, 413] width 64 height 14
click at [85, 221] on span "Classes" at bounding box center [128, 224] width 129 height 16
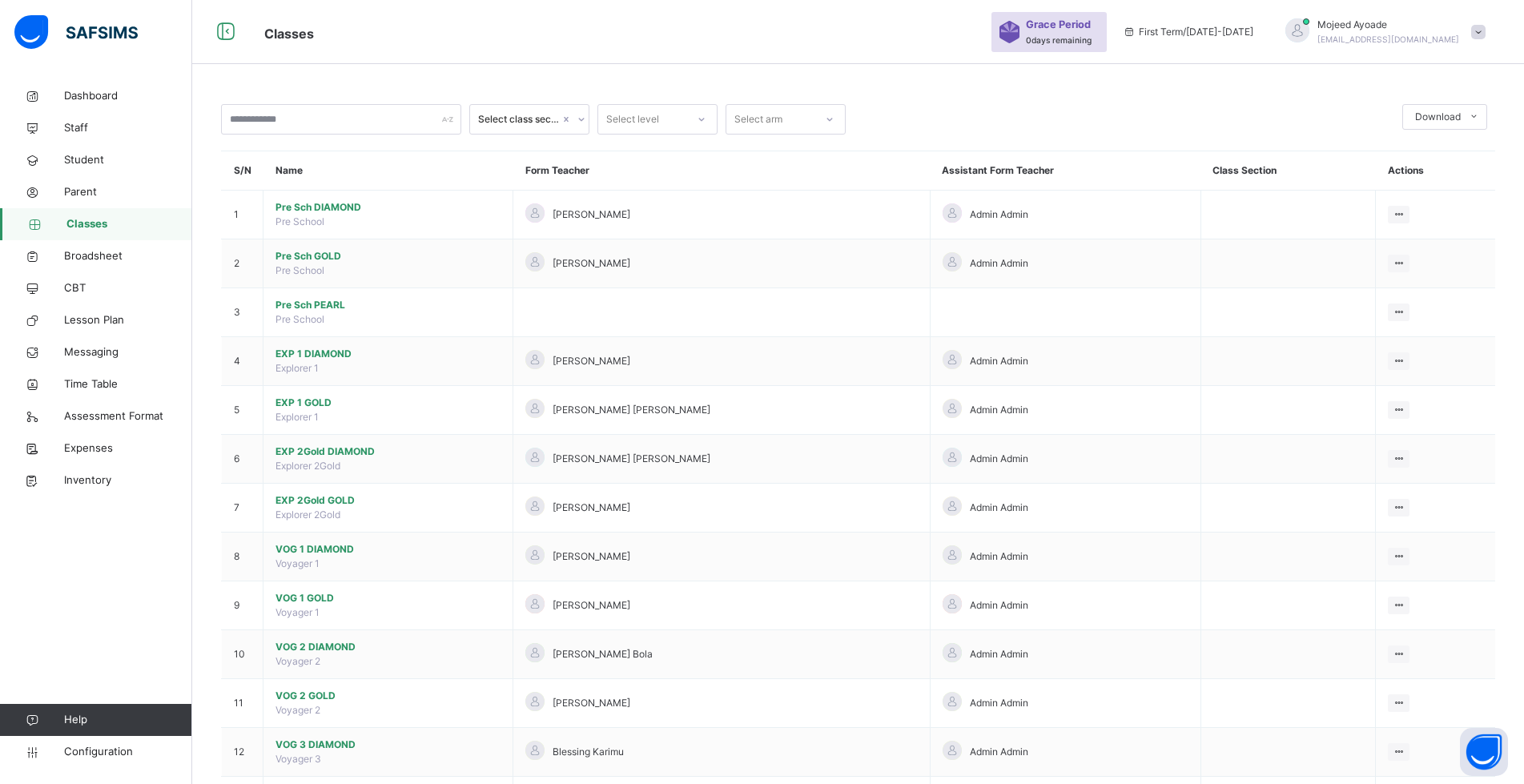
scroll to position [131, 0]
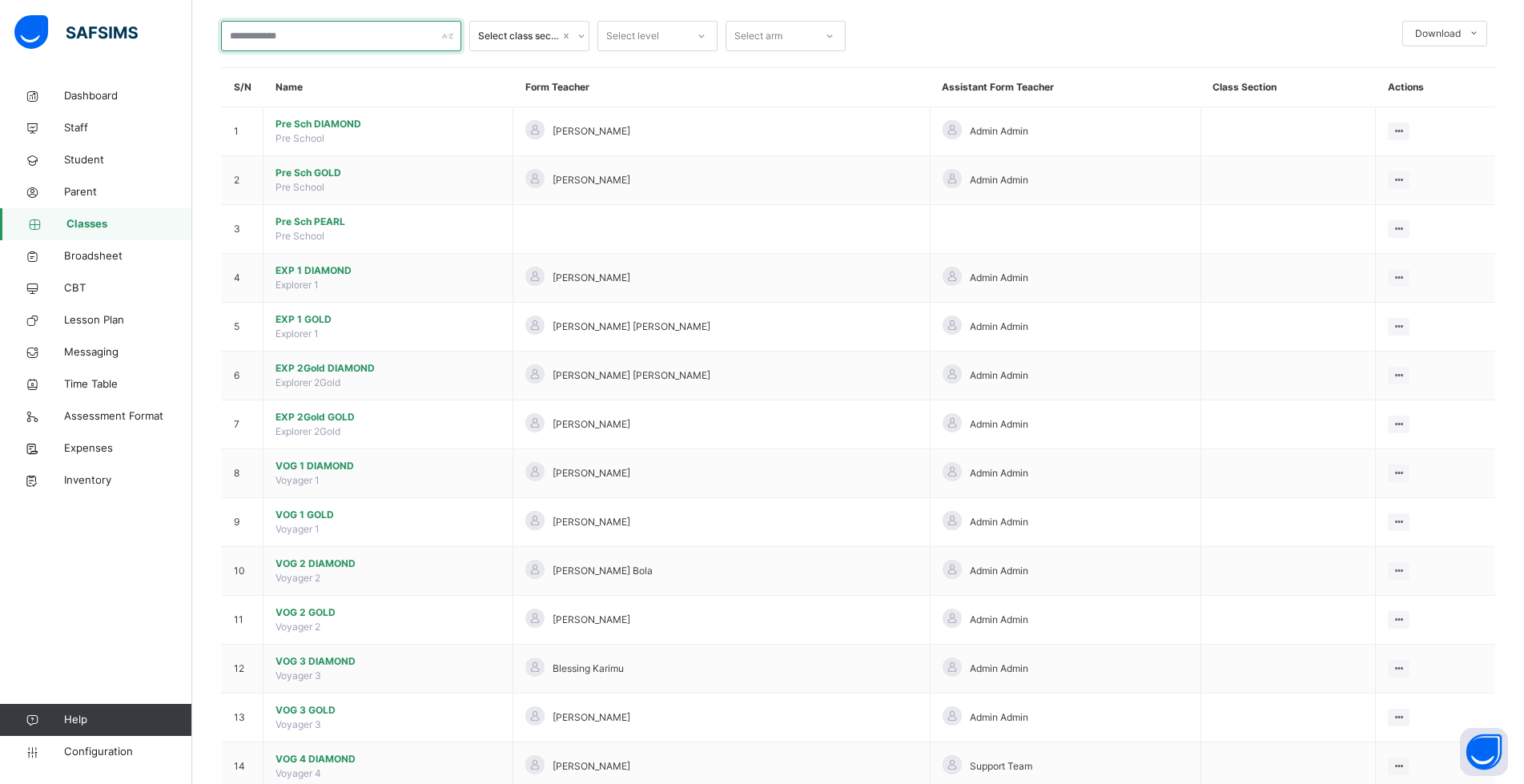
click at [273, 34] on input "text" at bounding box center [341, 36] width 240 height 31
click at [263, 37] on input "text" at bounding box center [341, 36] width 240 height 31
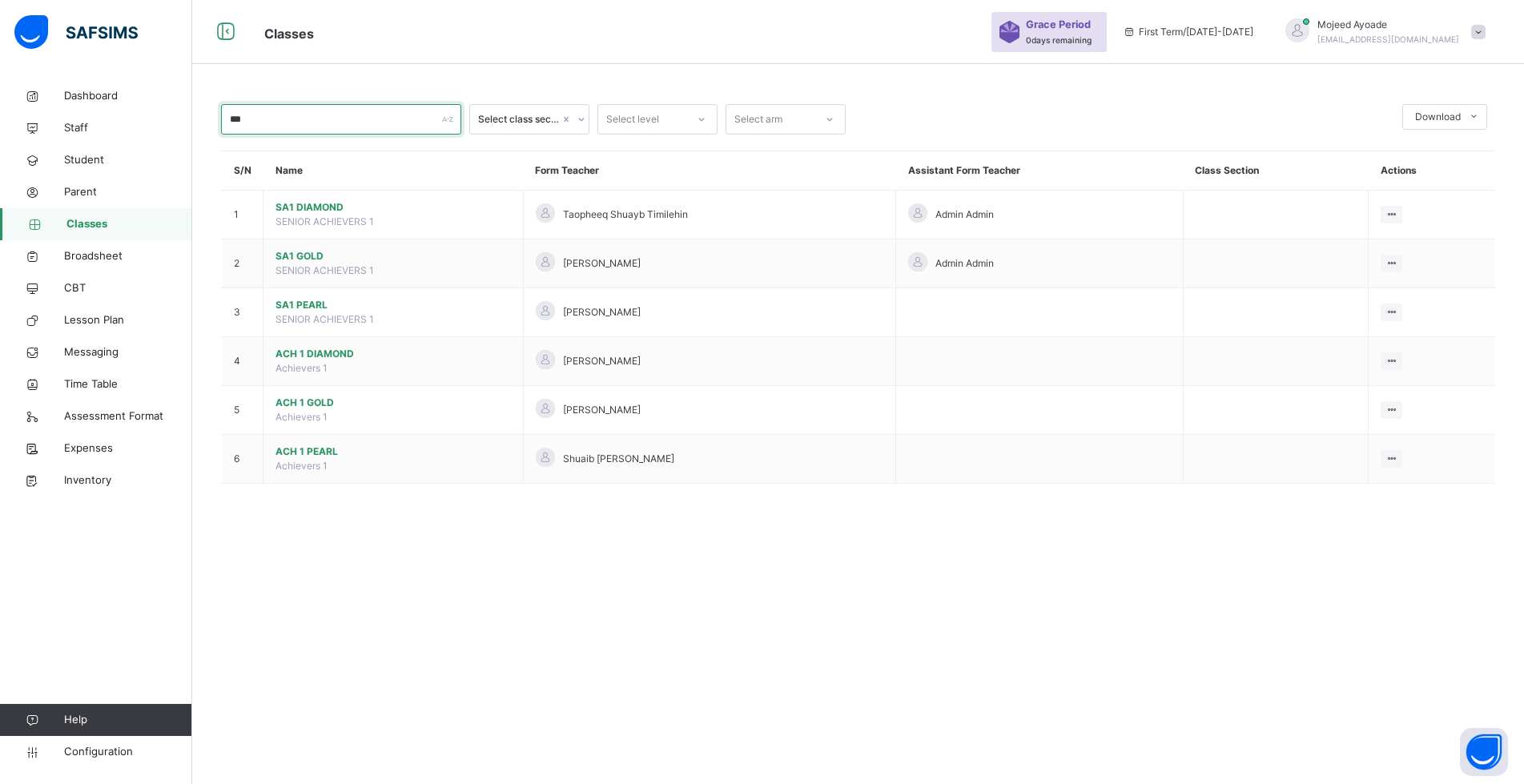
scroll to position [48, 0]
type input "***"
click at [301, 256] on span "SA1 GOLD" at bounding box center [393, 256] width 235 height 14
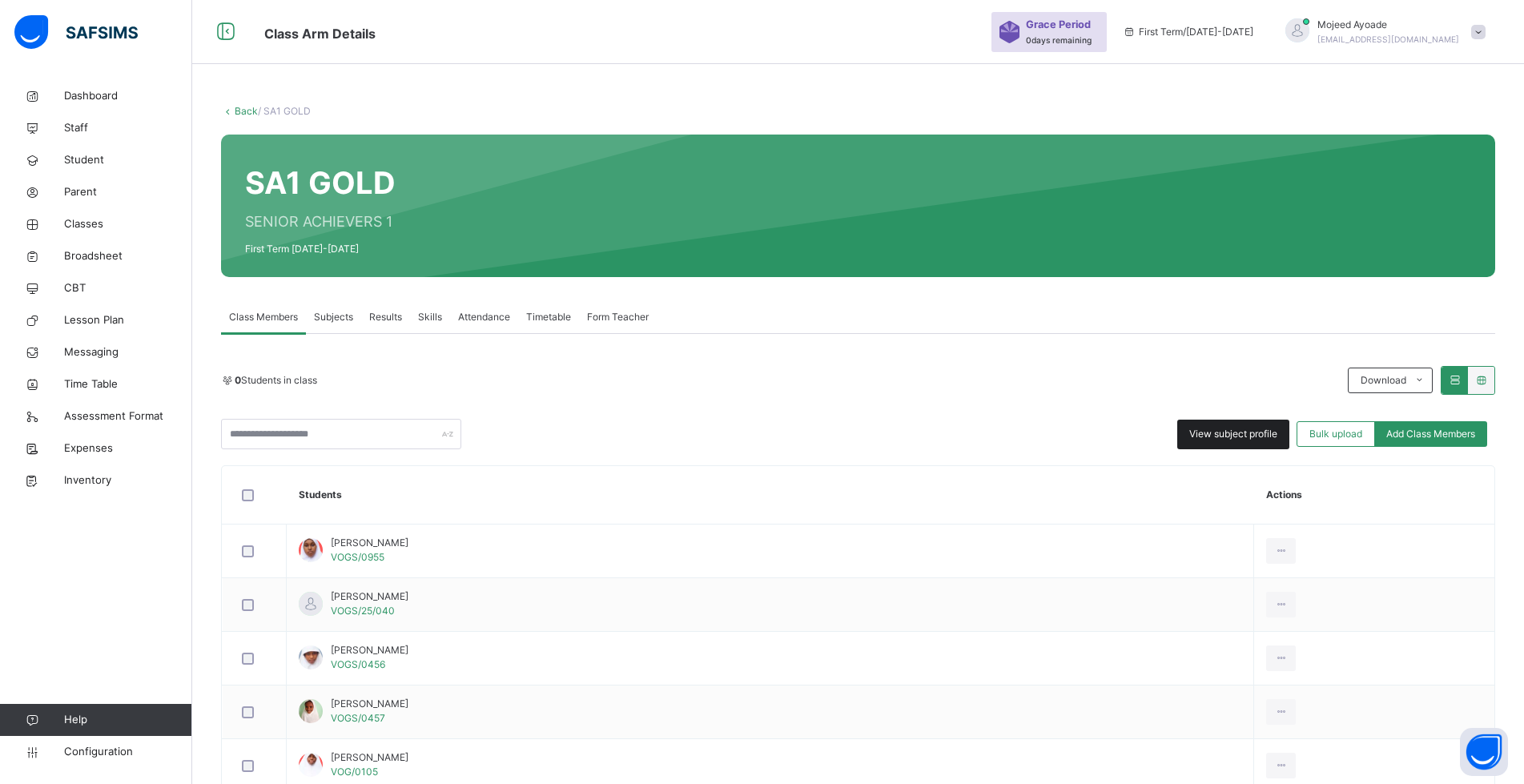
click at [1237, 431] on span "View subject profile" at bounding box center [1233, 434] width 88 height 14
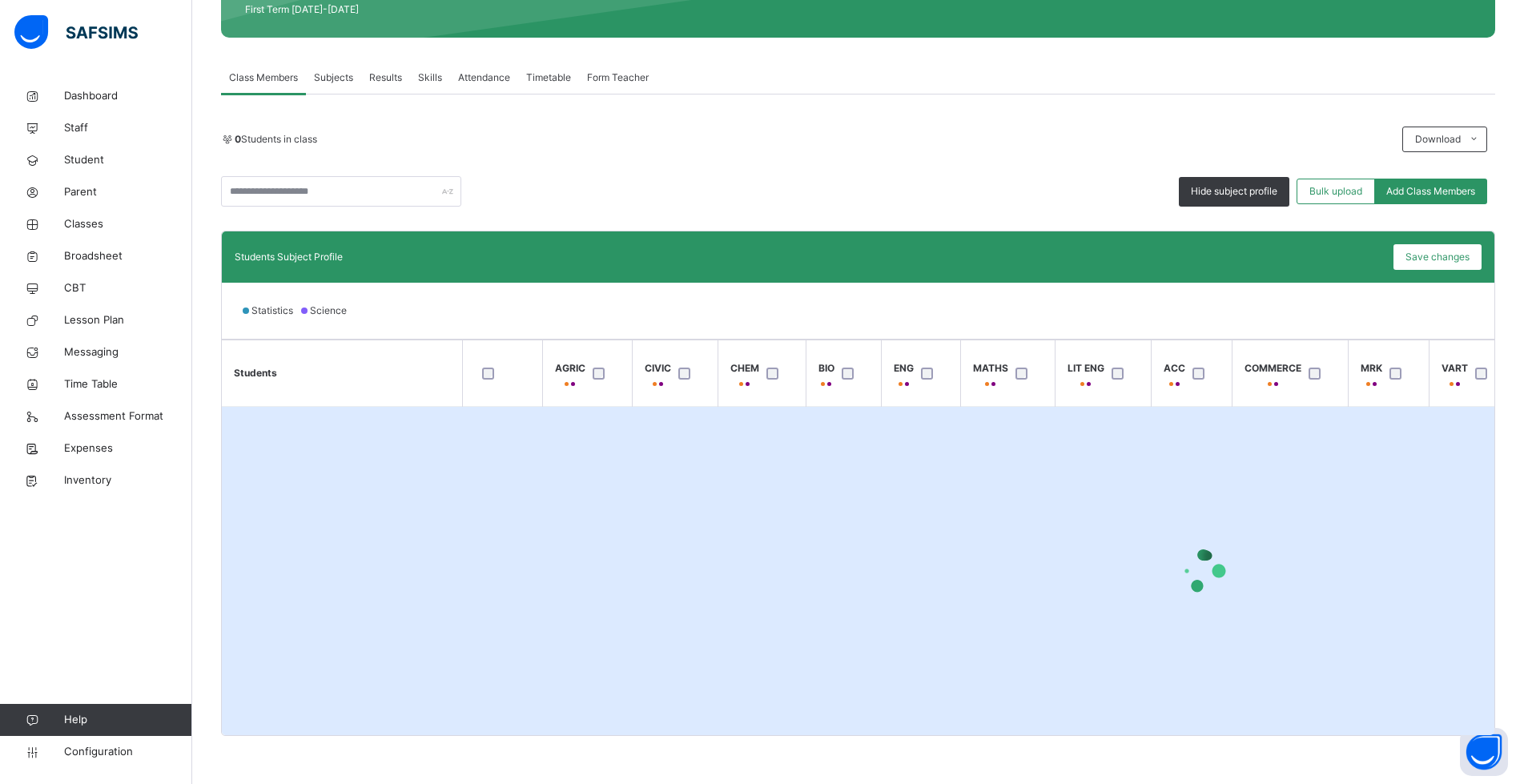
scroll to position [3, 0]
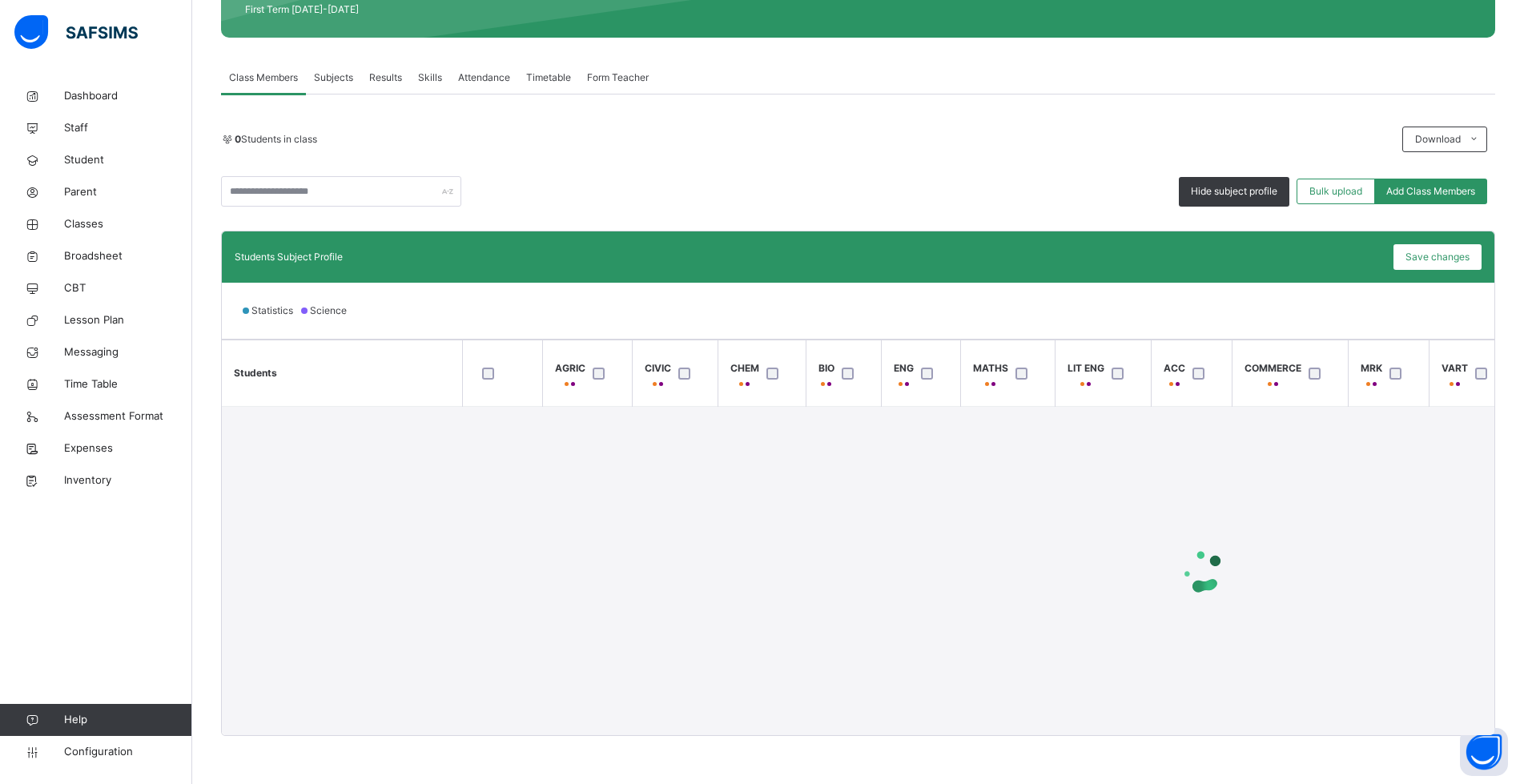
click at [748, 309] on div "Statistics Science" at bounding box center [858, 310] width 1272 height 56
click at [789, 191] on div "Hide subject profile Bulk upload Add Class Members" at bounding box center [858, 191] width 1274 height 31
click at [785, 128] on div "25 Students in class Download Pdf Report Excel Report" at bounding box center [858, 139] width 1274 height 25
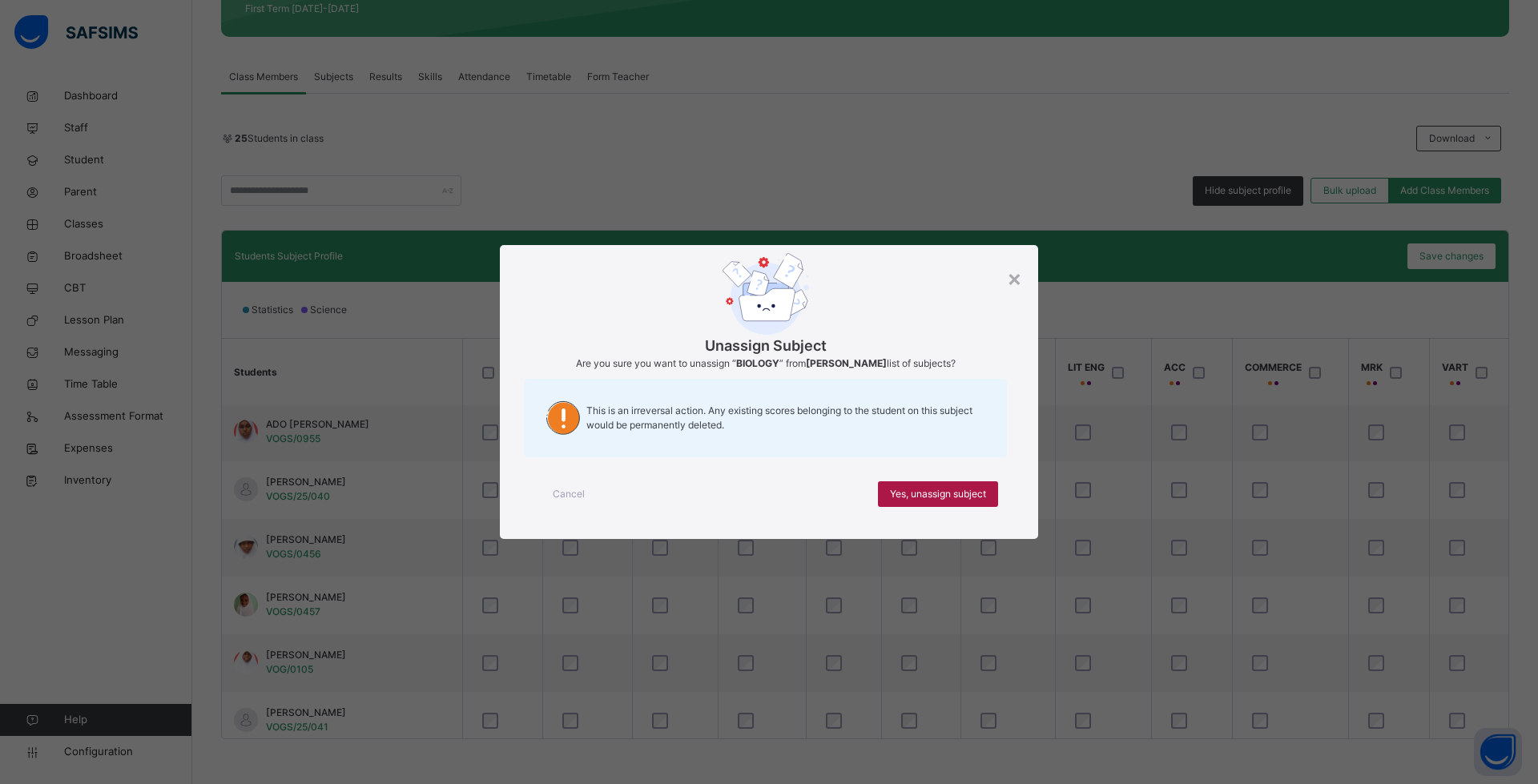
click at [914, 490] on span "Yes, unassign subject" at bounding box center [938, 494] width 96 height 14
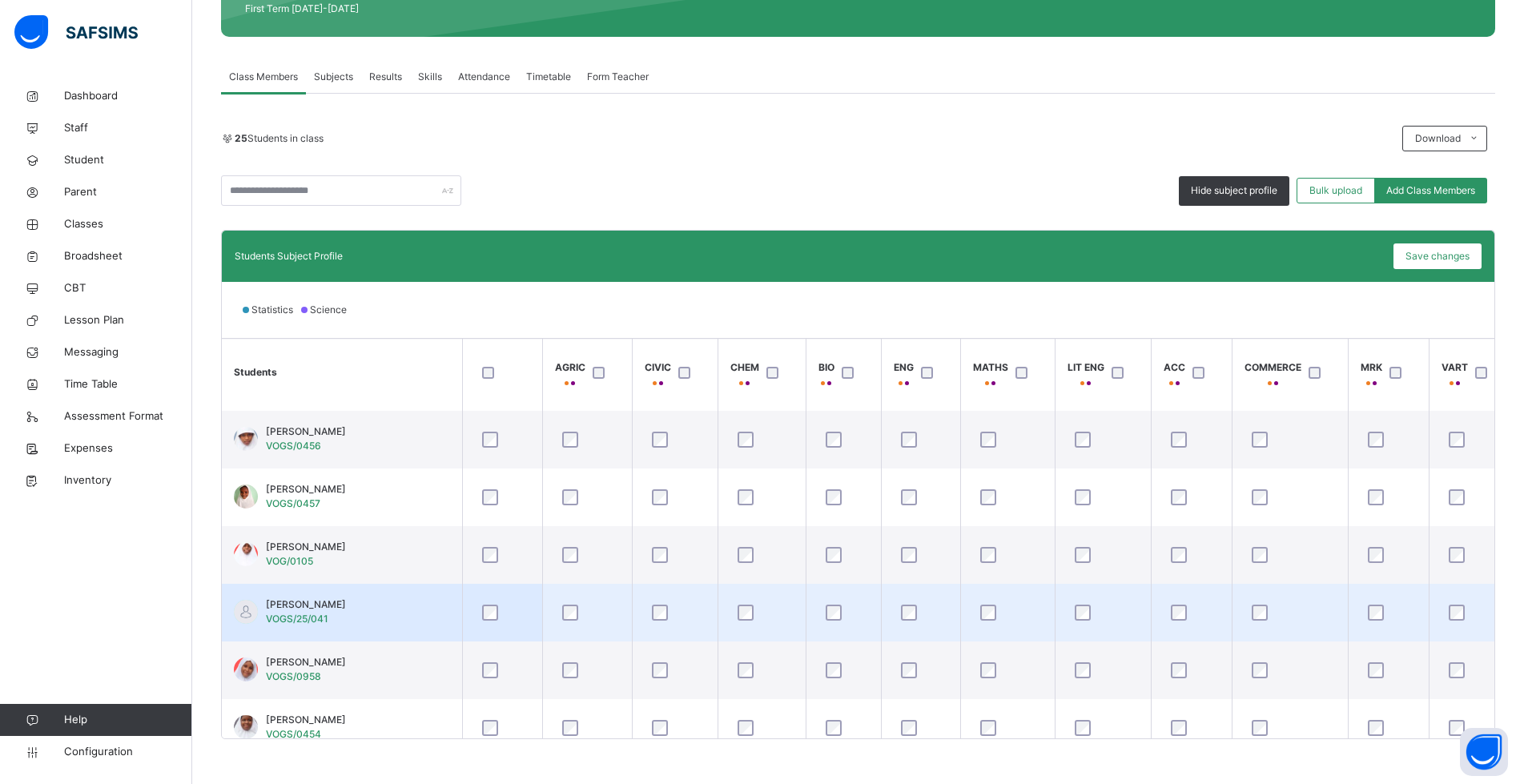
scroll to position [82, 0]
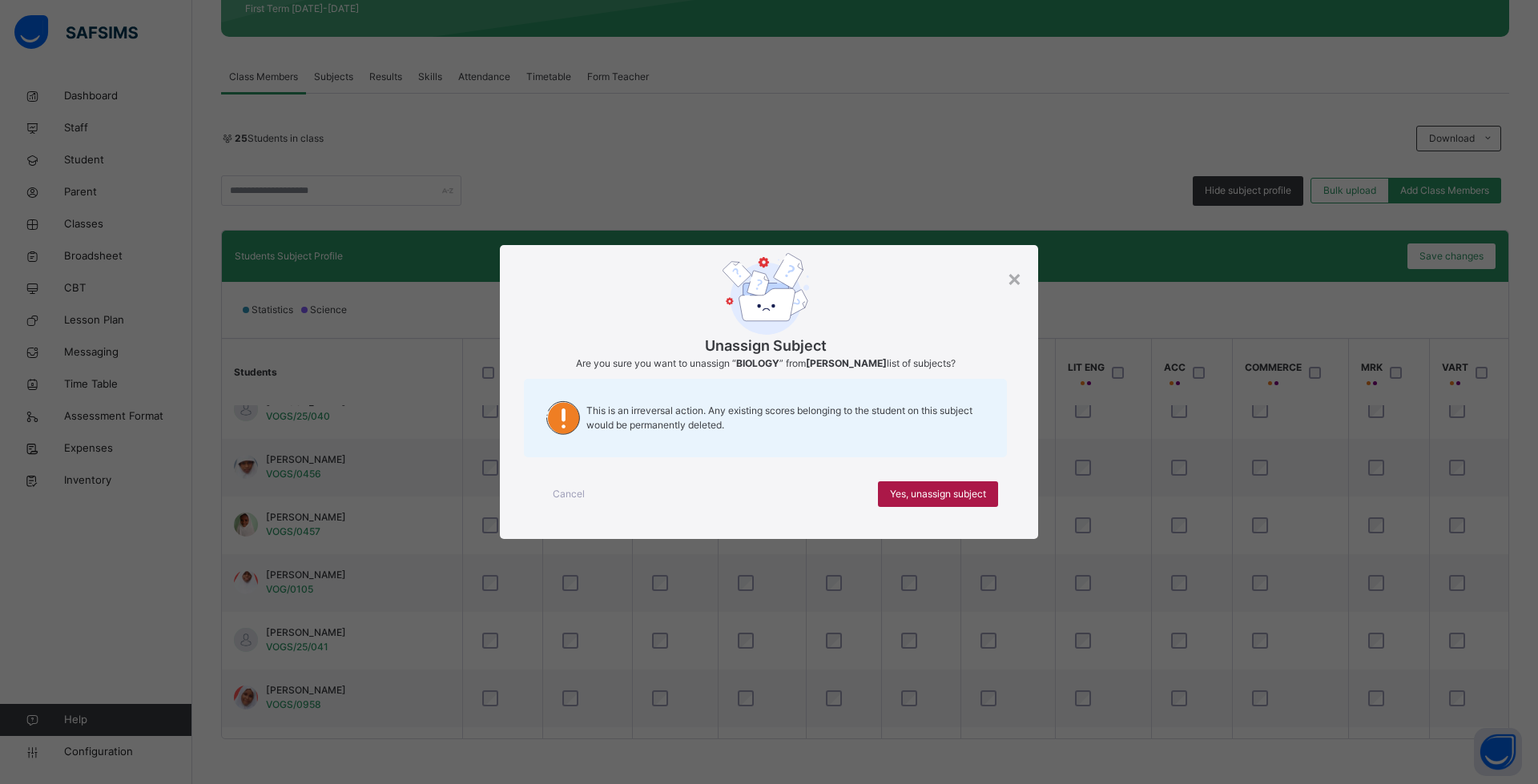
click at [901, 487] on span "Yes, unassign subject" at bounding box center [938, 494] width 96 height 14
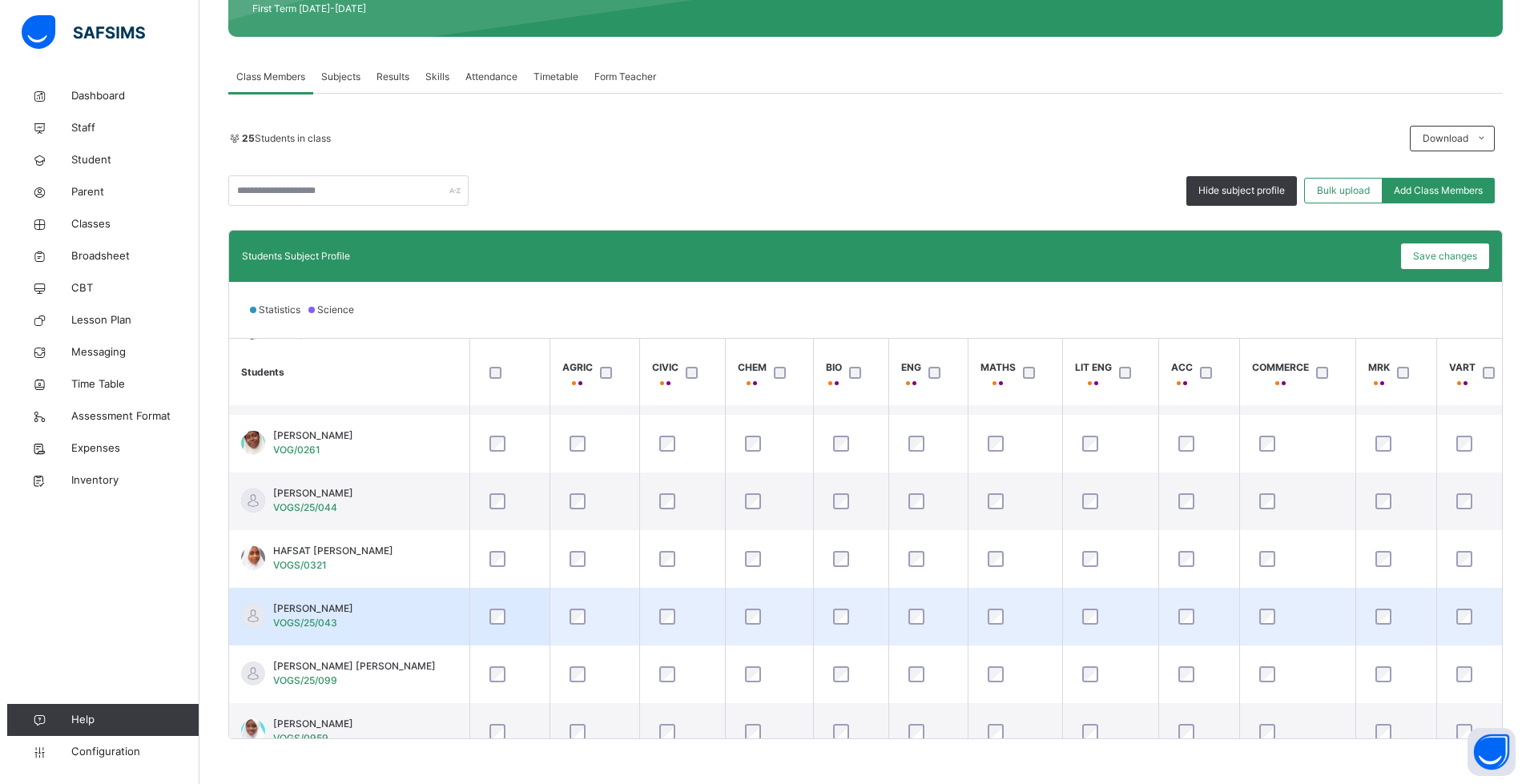
scroll to position [643, 0]
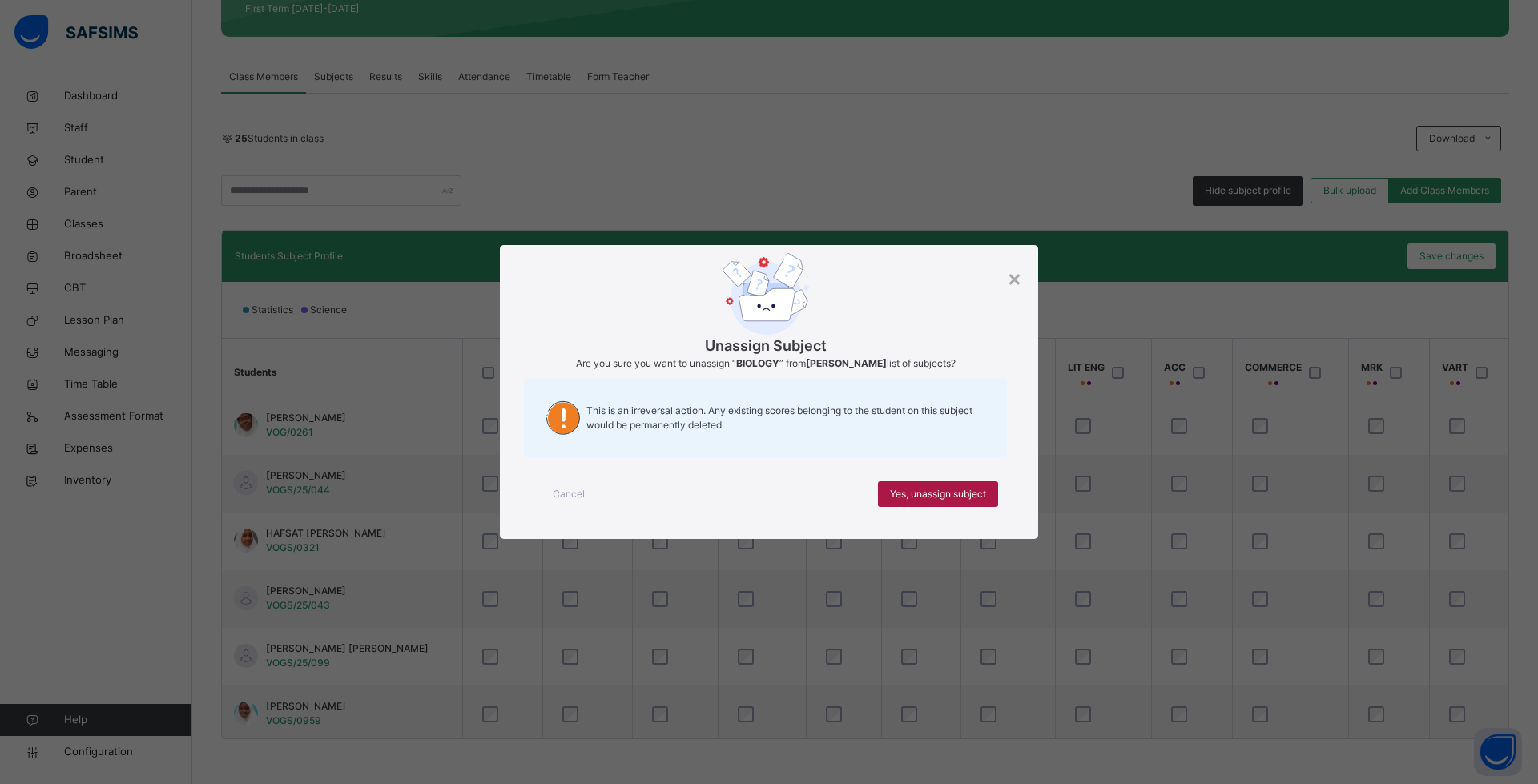
click at [926, 491] on span "Yes, unassign subject" at bounding box center [938, 494] width 96 height 14
click at [900, 493] on span "Yes, unassign subject" at bounding box center [938, 494] width 96 height 14
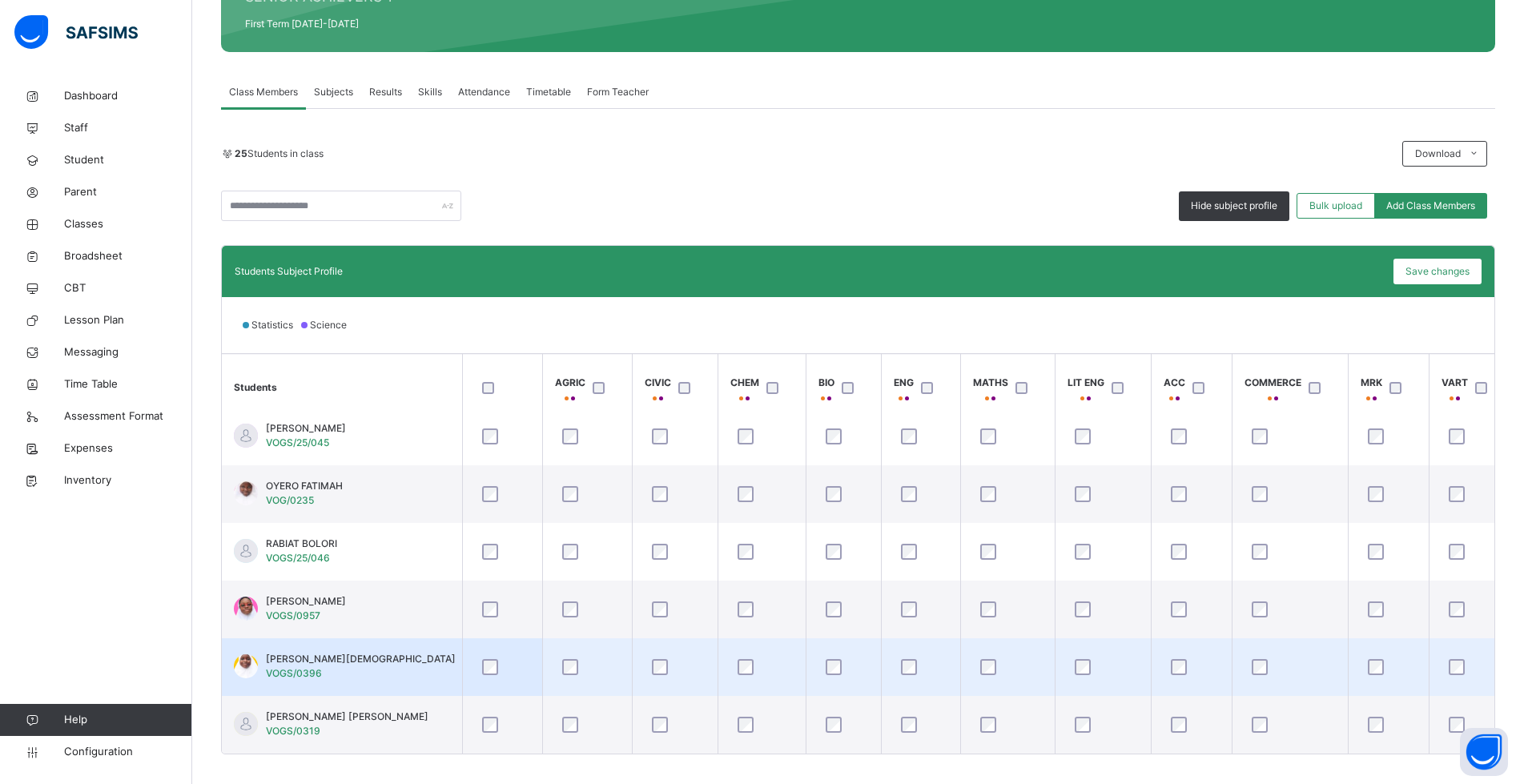
scroll to position [291, 0]
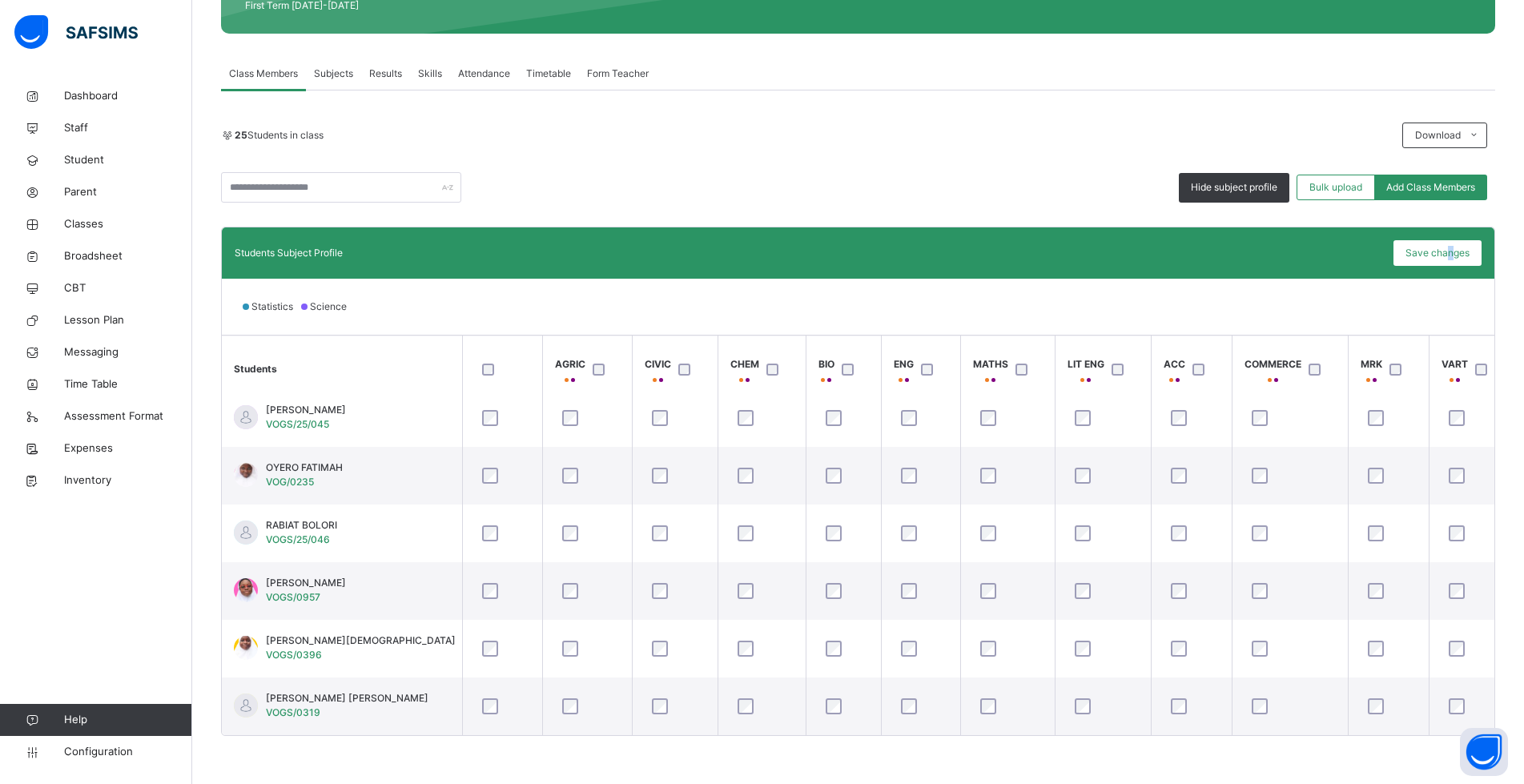
drag, startPoint x: 1465, startPoint y: 257, endPoint x: 1371, endPoint y: 281, distance: 97.0
click at [1464, 257] on span "Save changes" at bounding box center [1437, 253] width 64 height 14
click at [1441, 252] on div "Save changes" at bounding box center [1437, 253] width 88 height 25
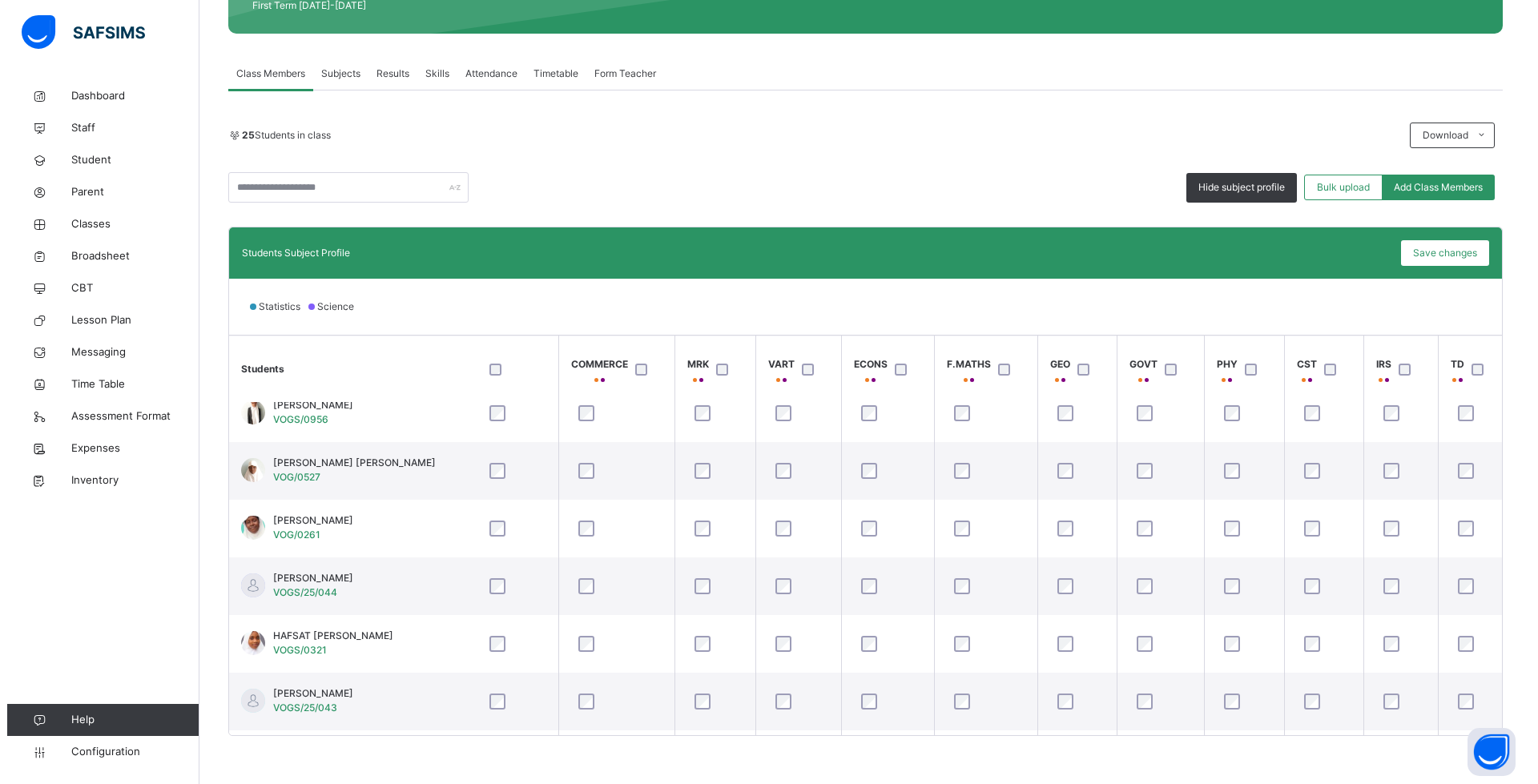
scroll to position [541, 681]
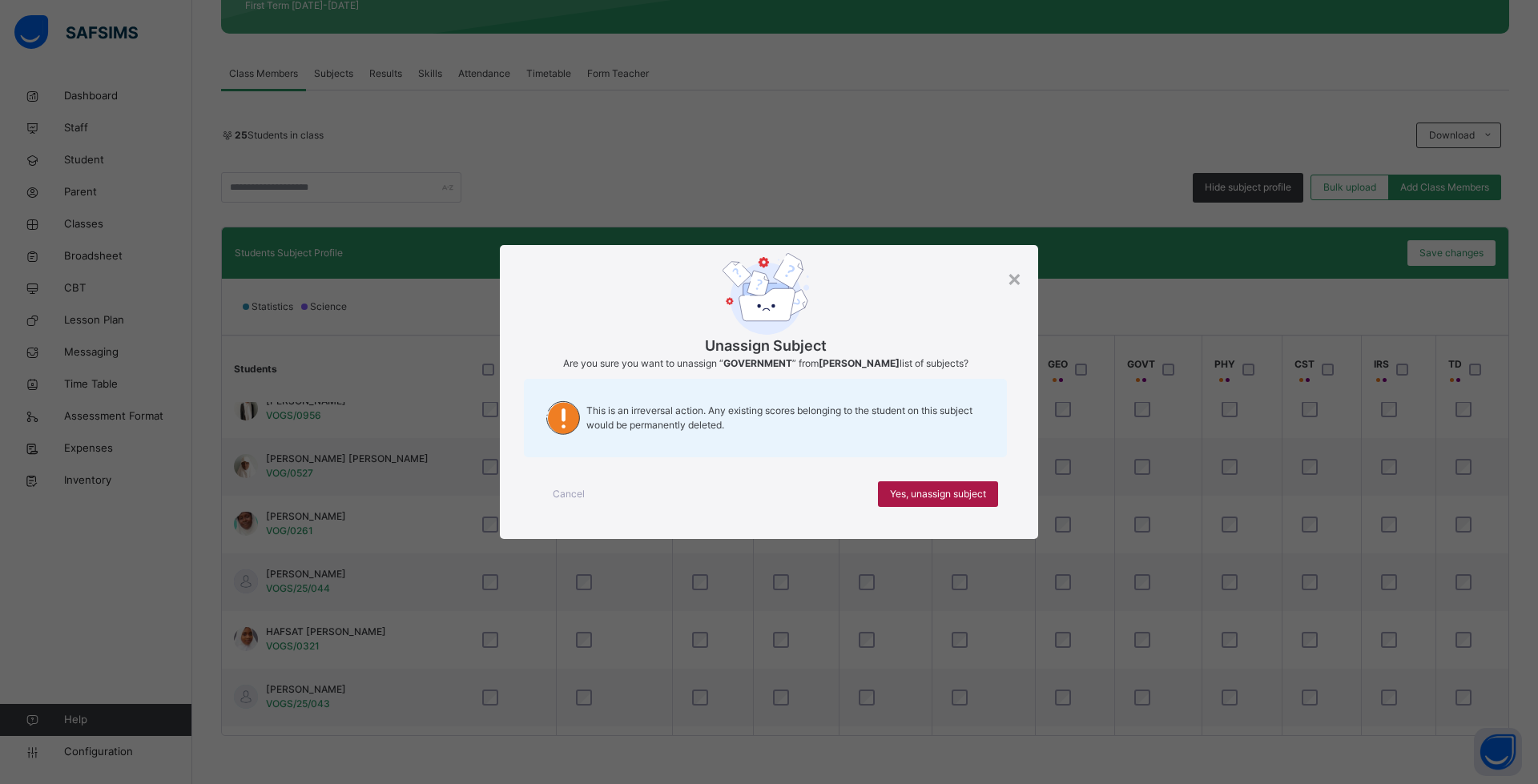
click at [969, 500] on span "Yes, unassign subject" at bounding box center [938, 494] width 96 height 14
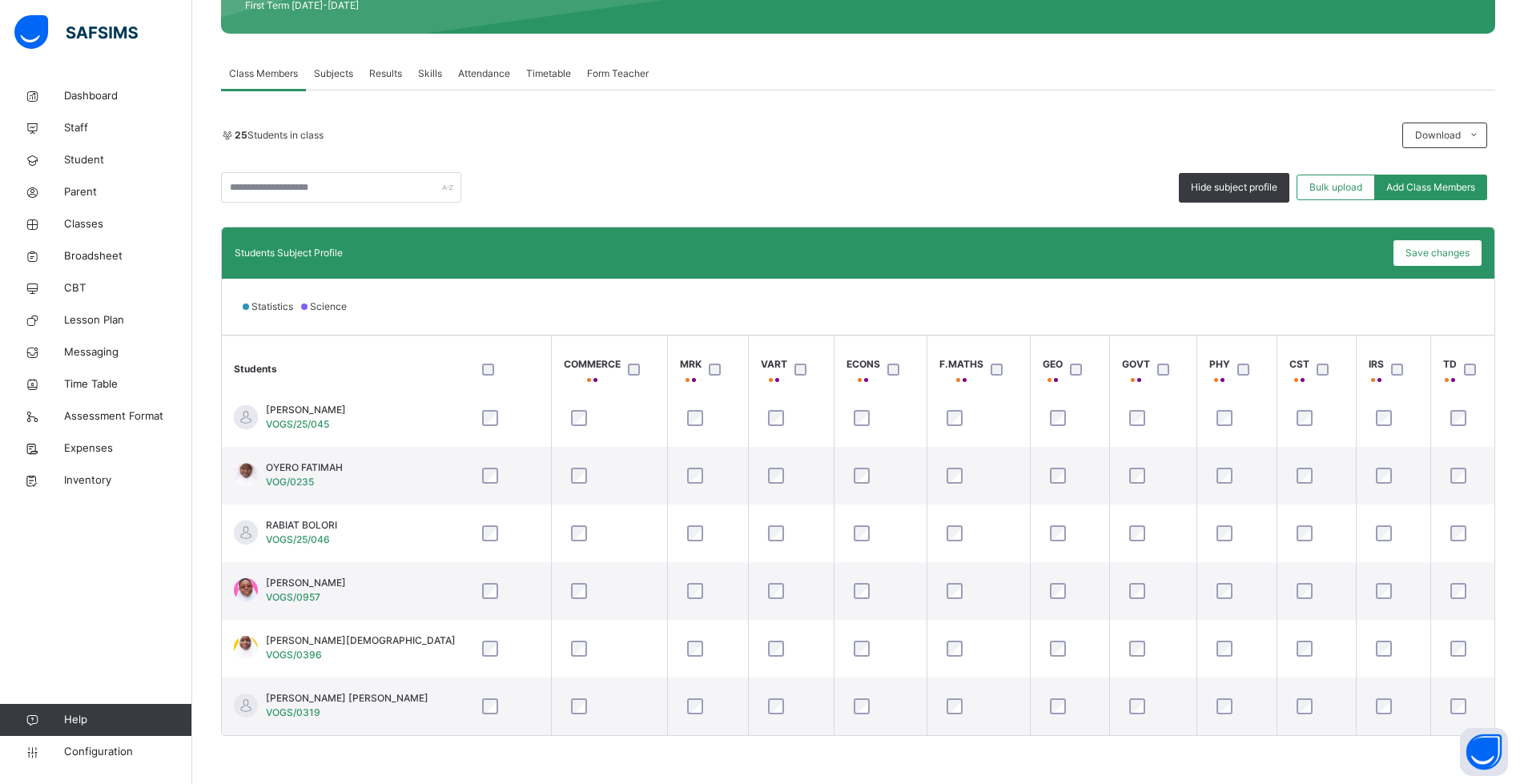
scroll to position [1115, 681]
click at [1442, 253] on span "Save changes" at bounding box center [1437, 253] width 64 height 14
click at [1447, 253] on div "Save changes" at bounding box center [1437, 253] width 88 height 25
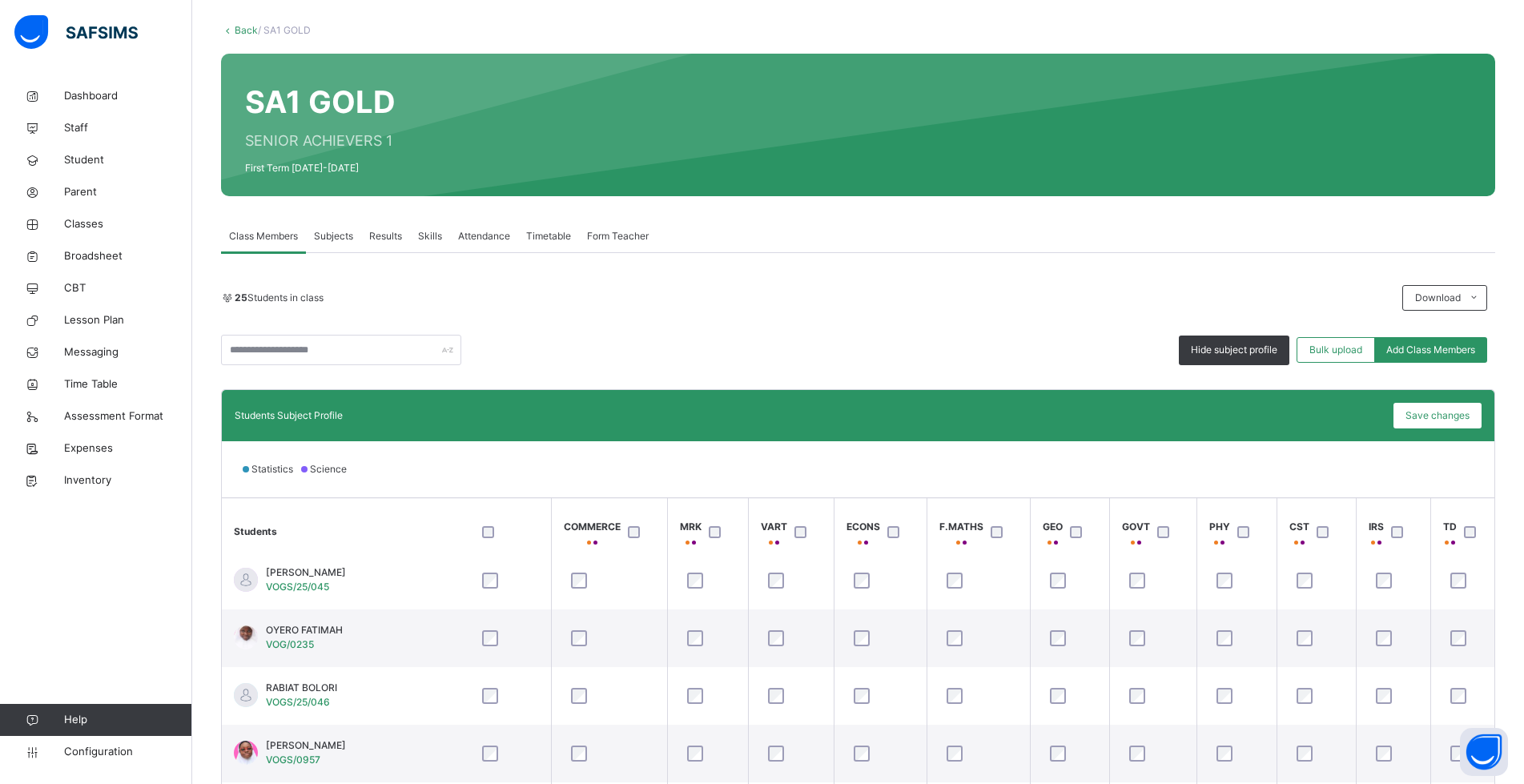
scroll to position [109, 0]
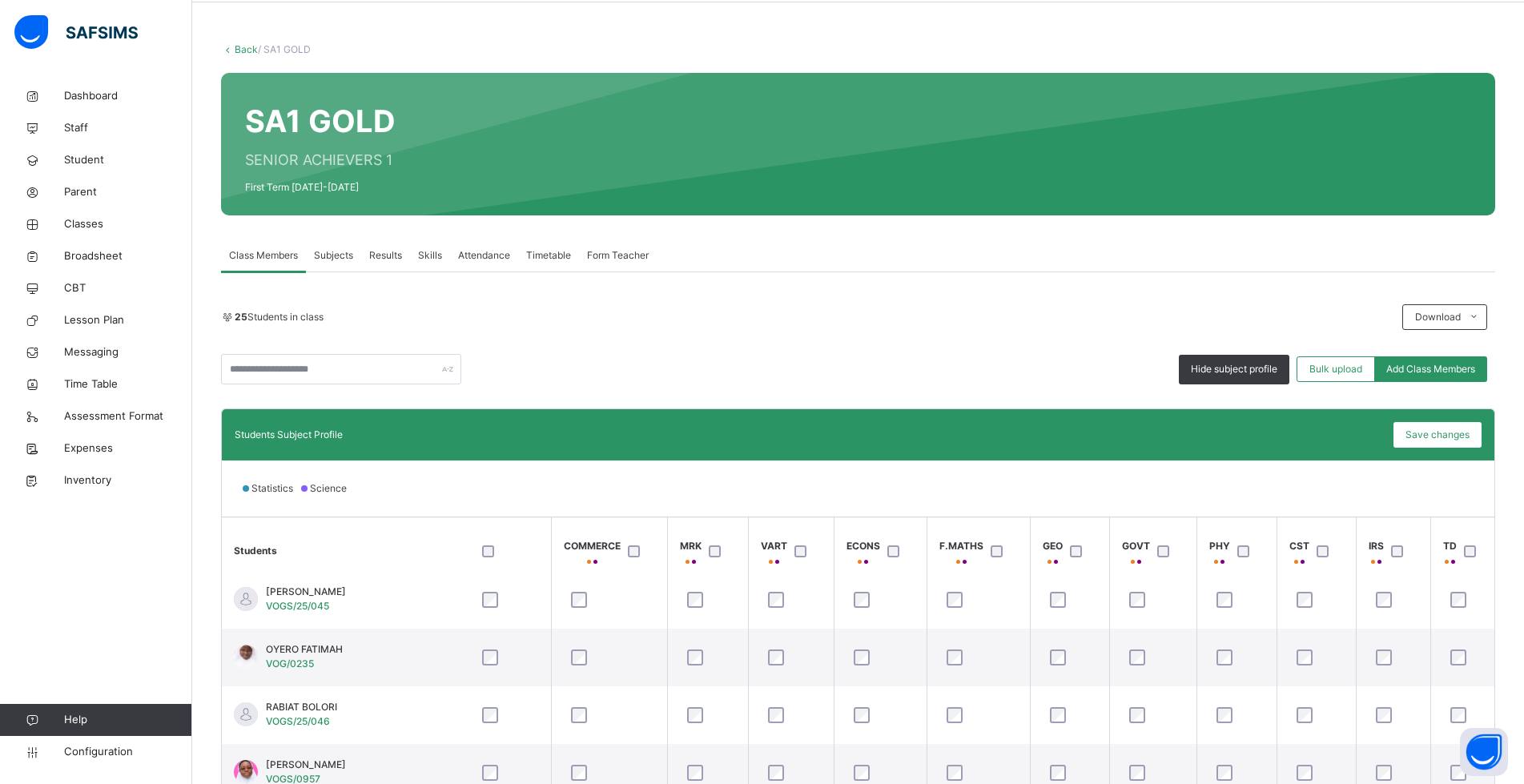
click at [281, 47] on span "/ SA1 GOLD" at bounding box center [284, 49] width 52 height 12
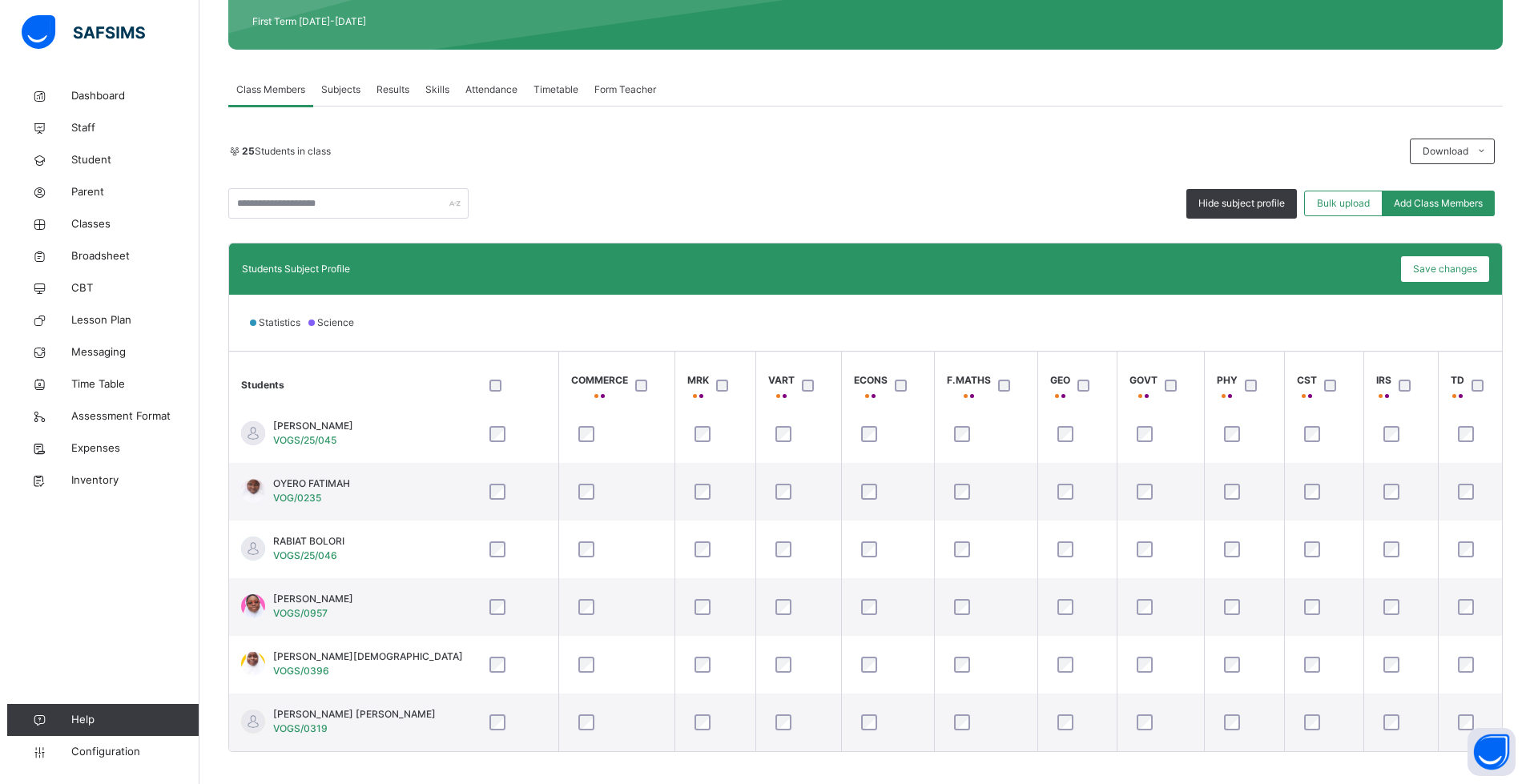
scroll to position [291, 0]
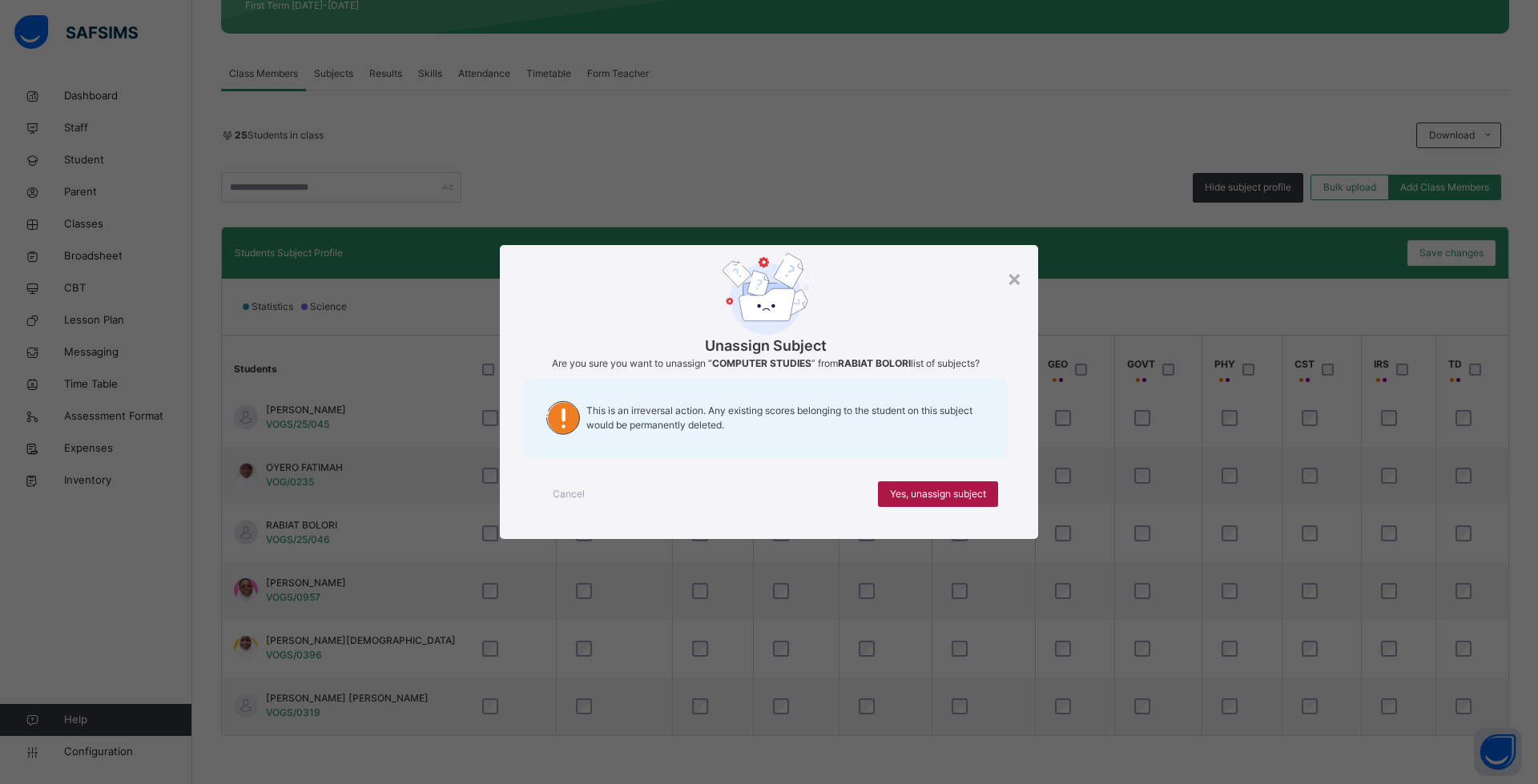
click at [973, 496] on span "Yes, unassign subject" at bounding box center [938, 494] width 96 height 14
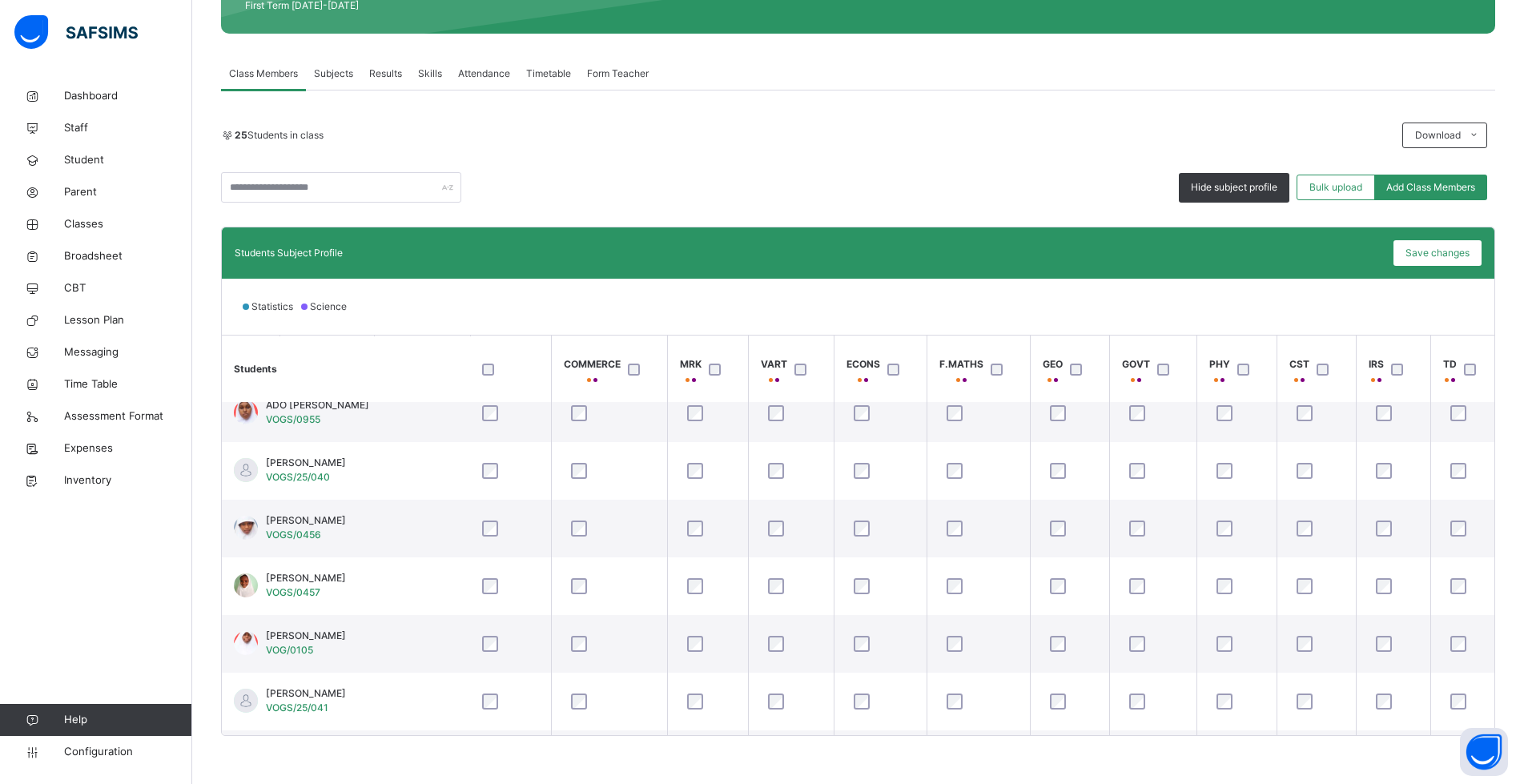
scroll to position [0, 681]
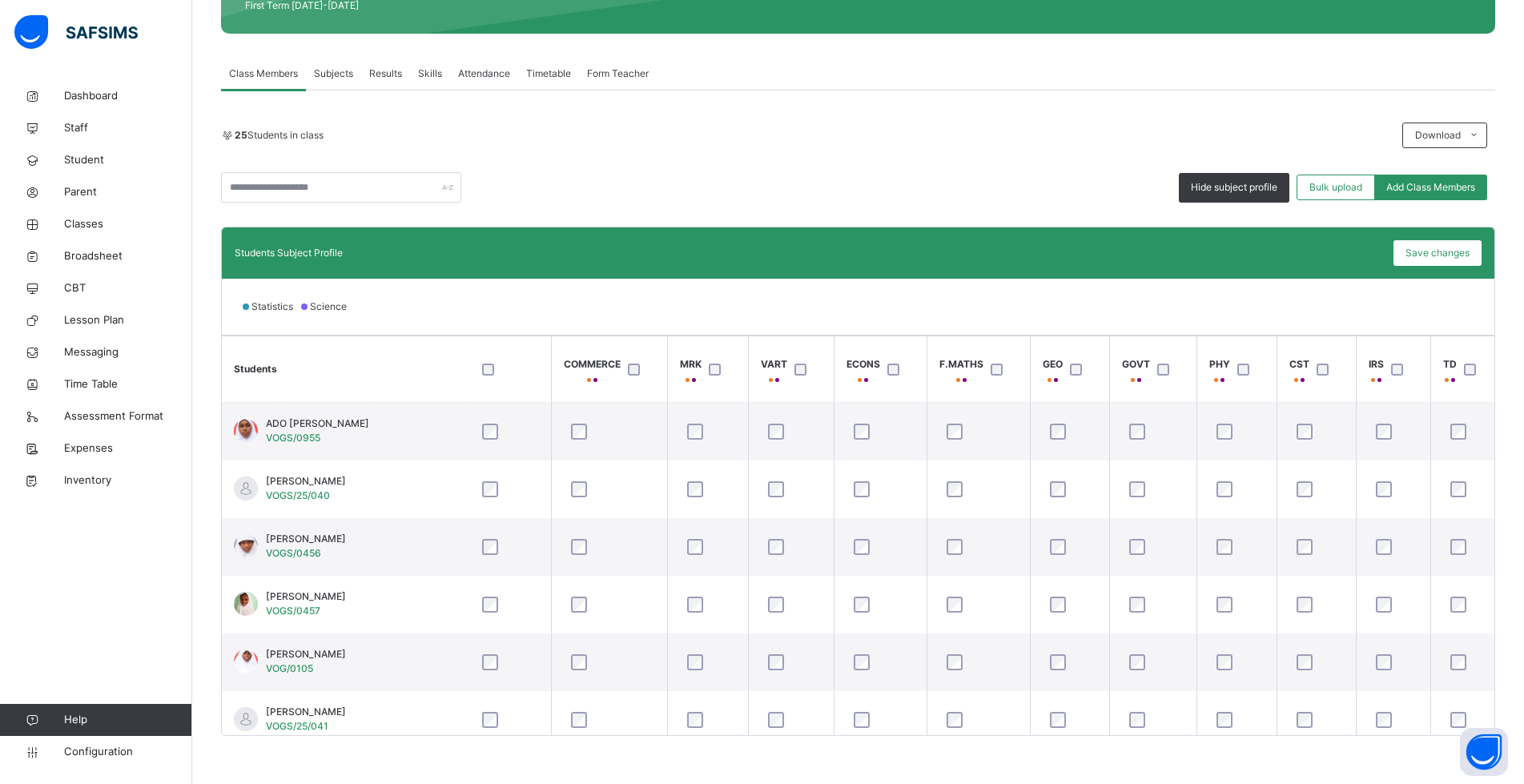
click at [1494, 320] on div "Statistics Science" at bounding box center [858, 307] width 1272 height 56
click at [1494, 321] on div "Statistics Science" at bounding box center [858, 307] width 1272 height 56
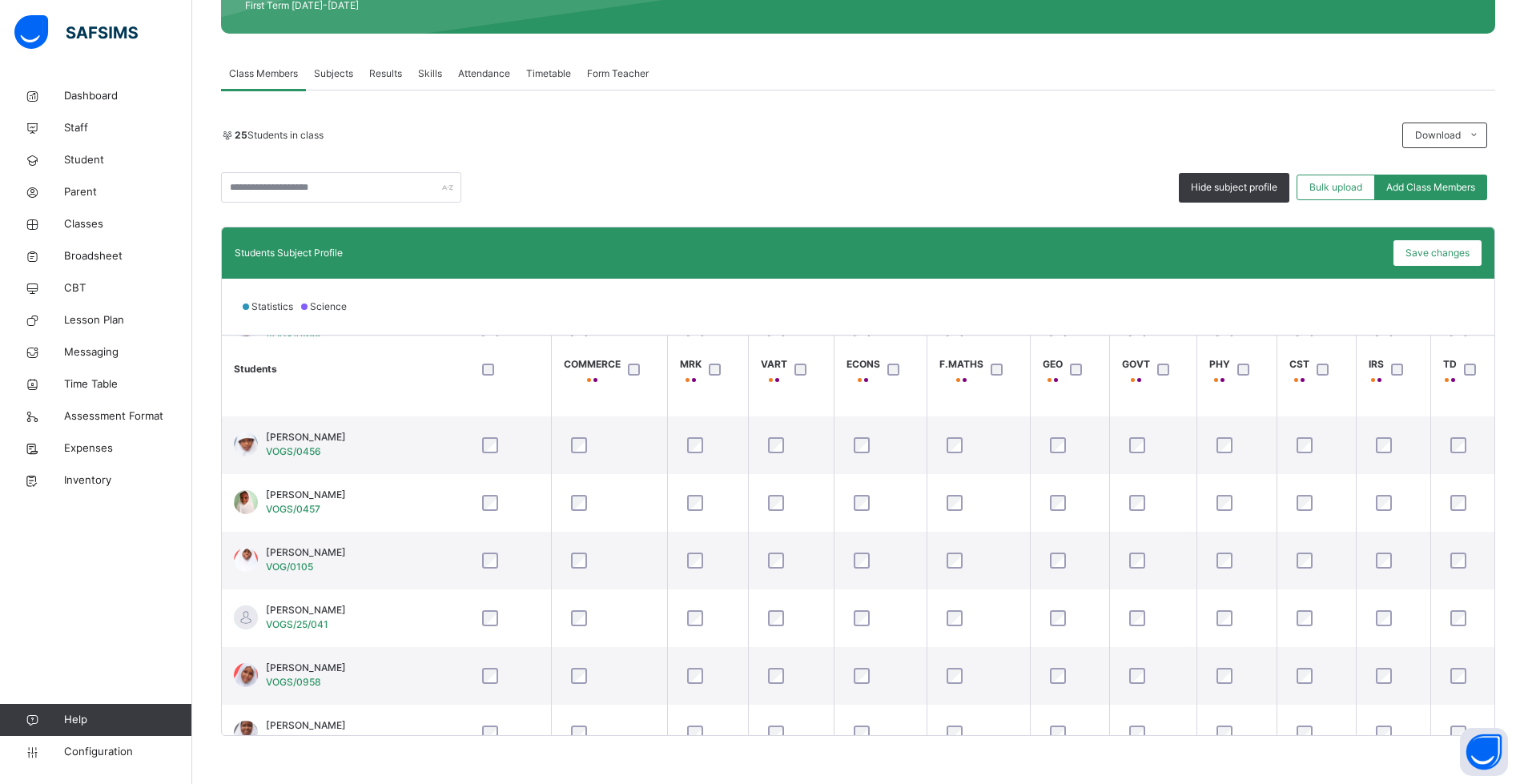
scroll to position [126, 681]
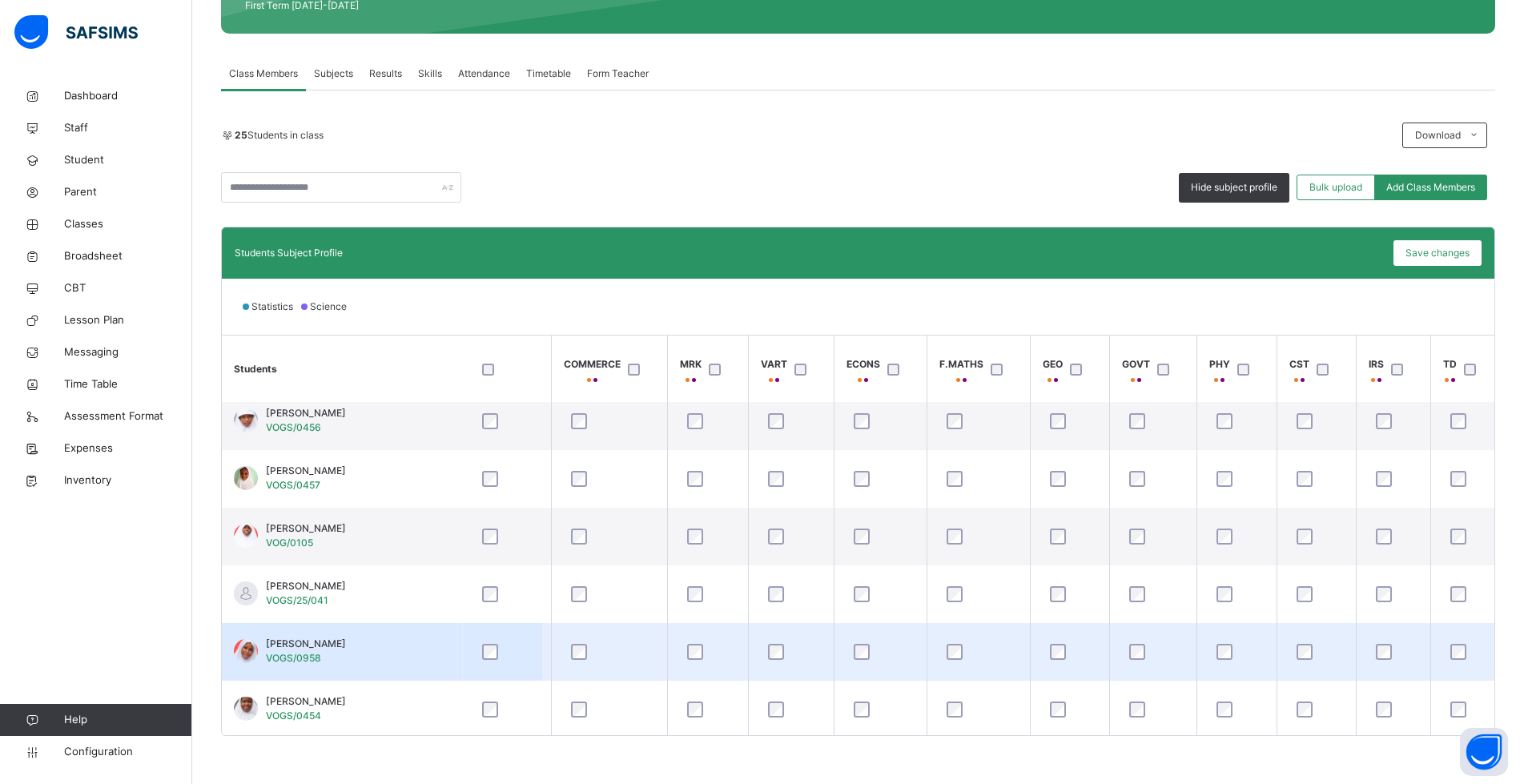
click at [1228, 660] on div at bounding box center [1236, 651] width 55 height 33
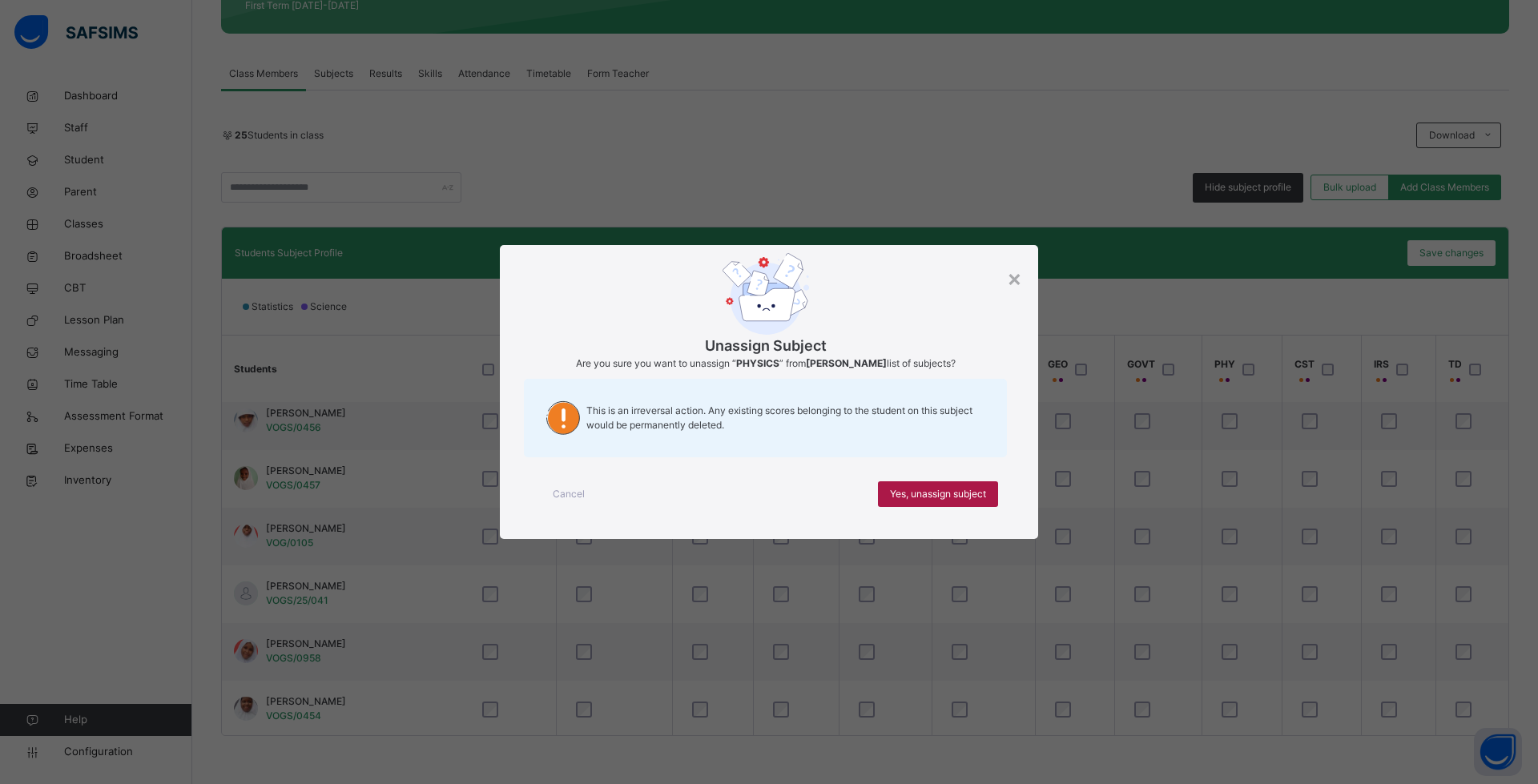
click at [954, 499] on span "Yes, unassign subject" at bounding box center [938, 494] width 96 height 14
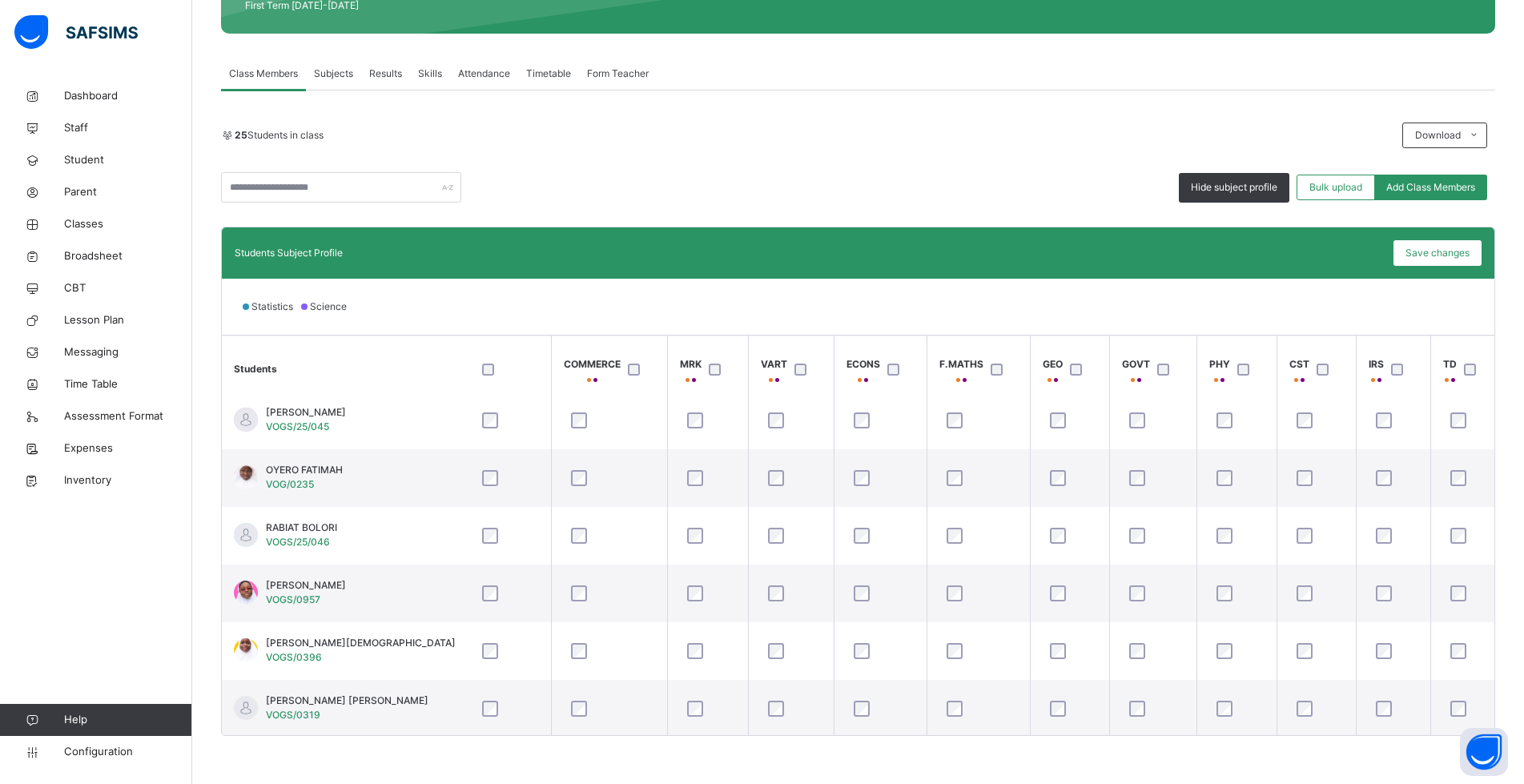
scroll to position [1115, 681]
click at [1442, 248] on span "Save changes" at bounding box center [1437, 253] width 64 height 14
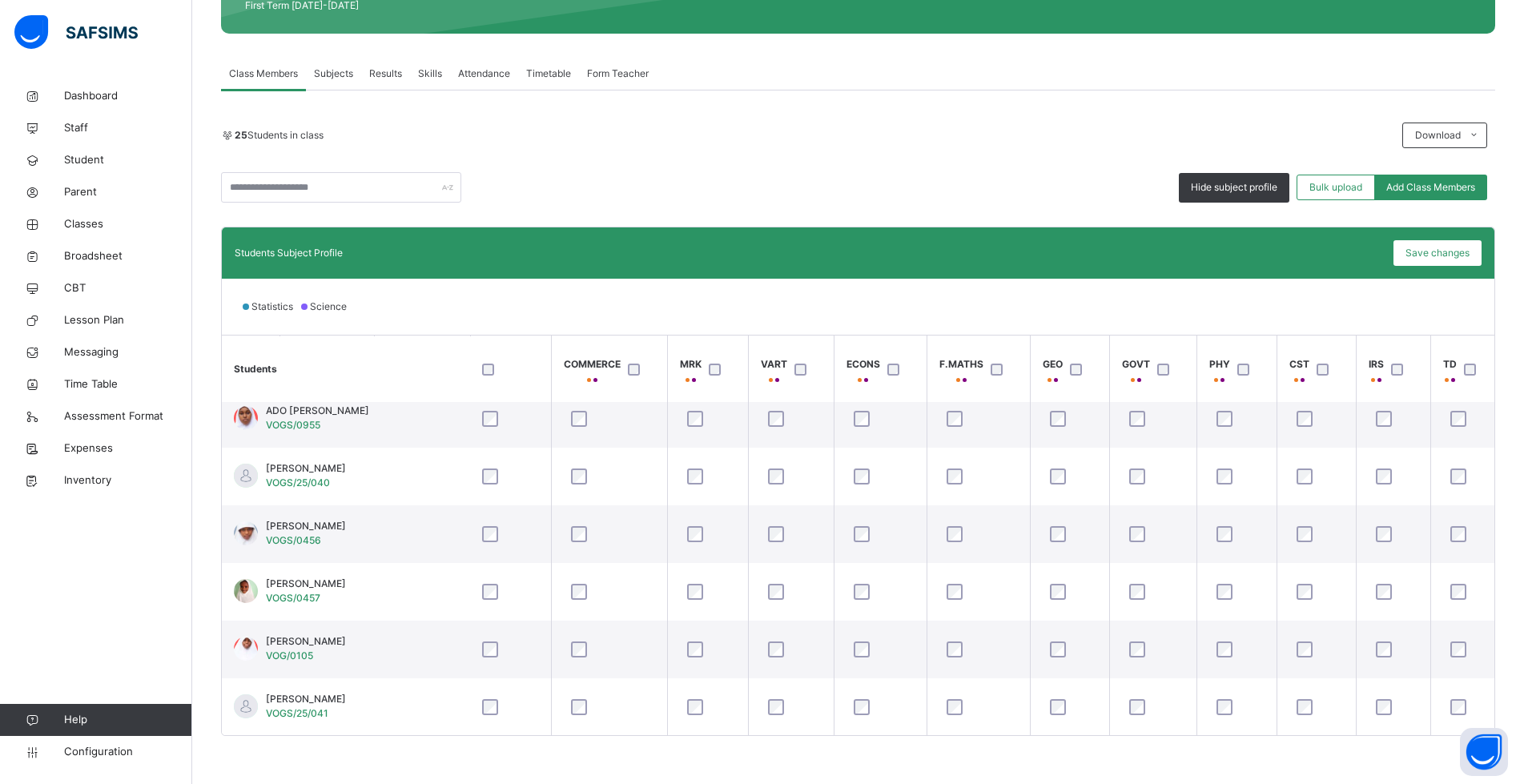
scroll to position [0, 681]
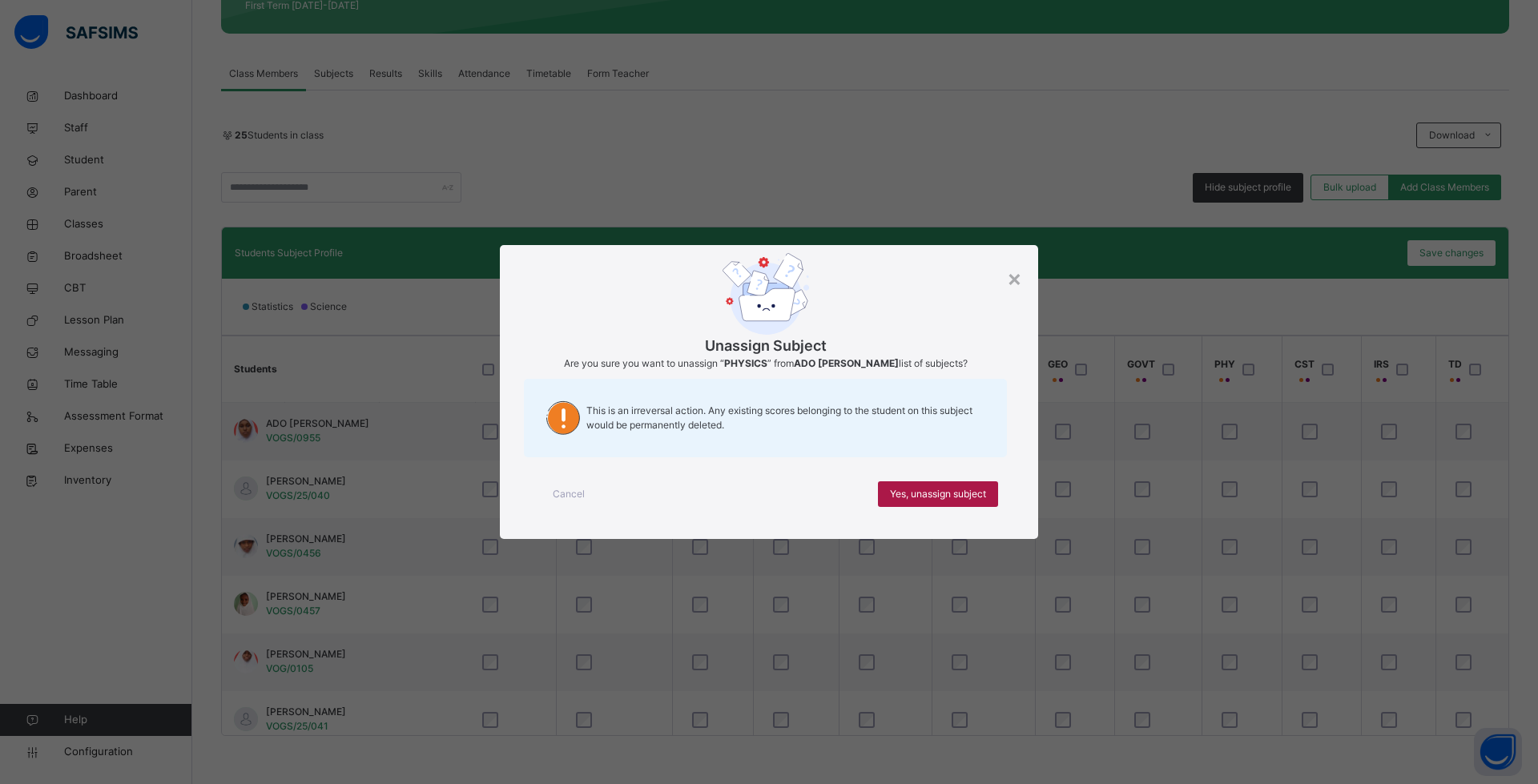
click at [957, 494] on span "Yes, unassign subject" at bounding box center [938, 494] width 96 height 14
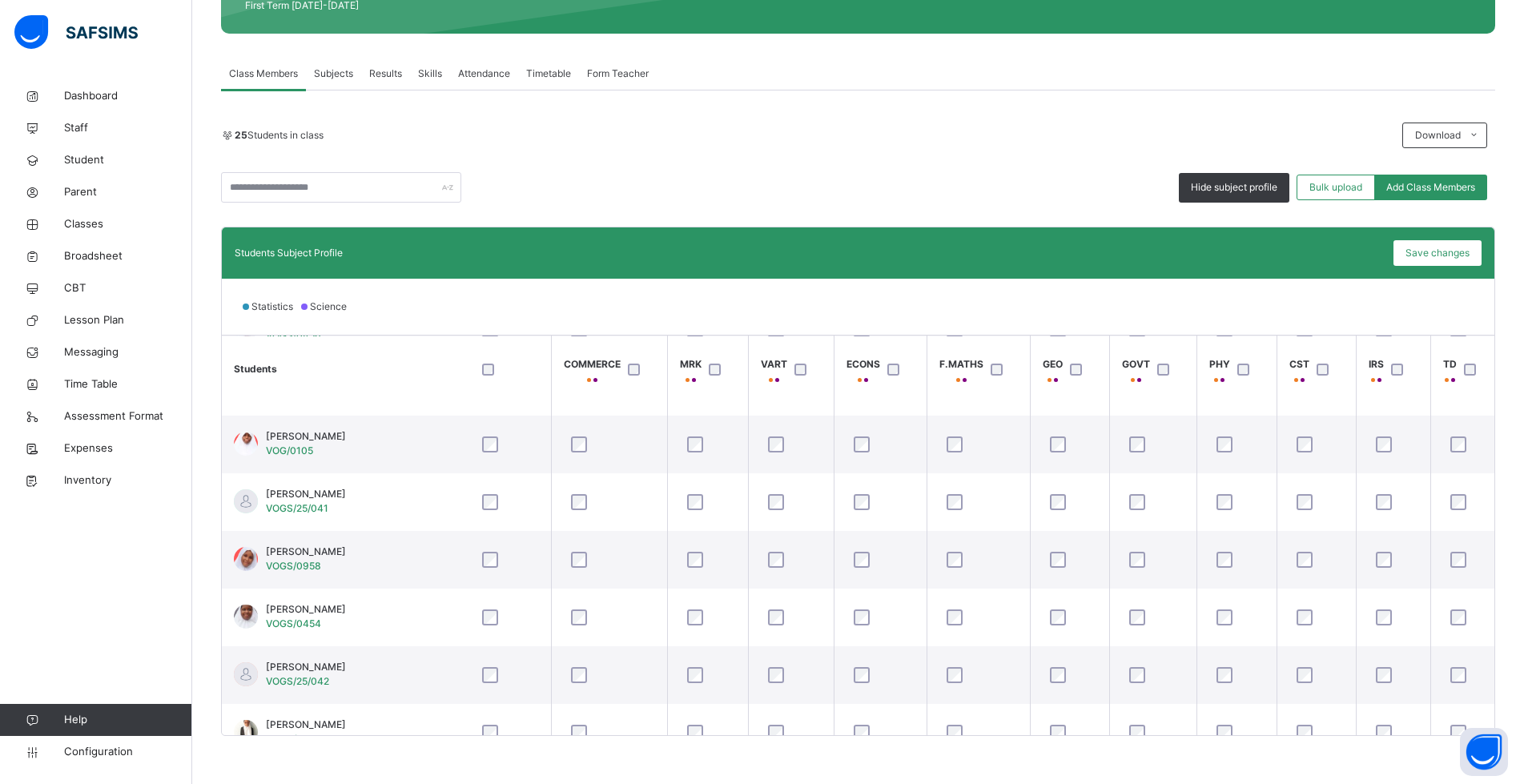
scroll to position [227, 681]
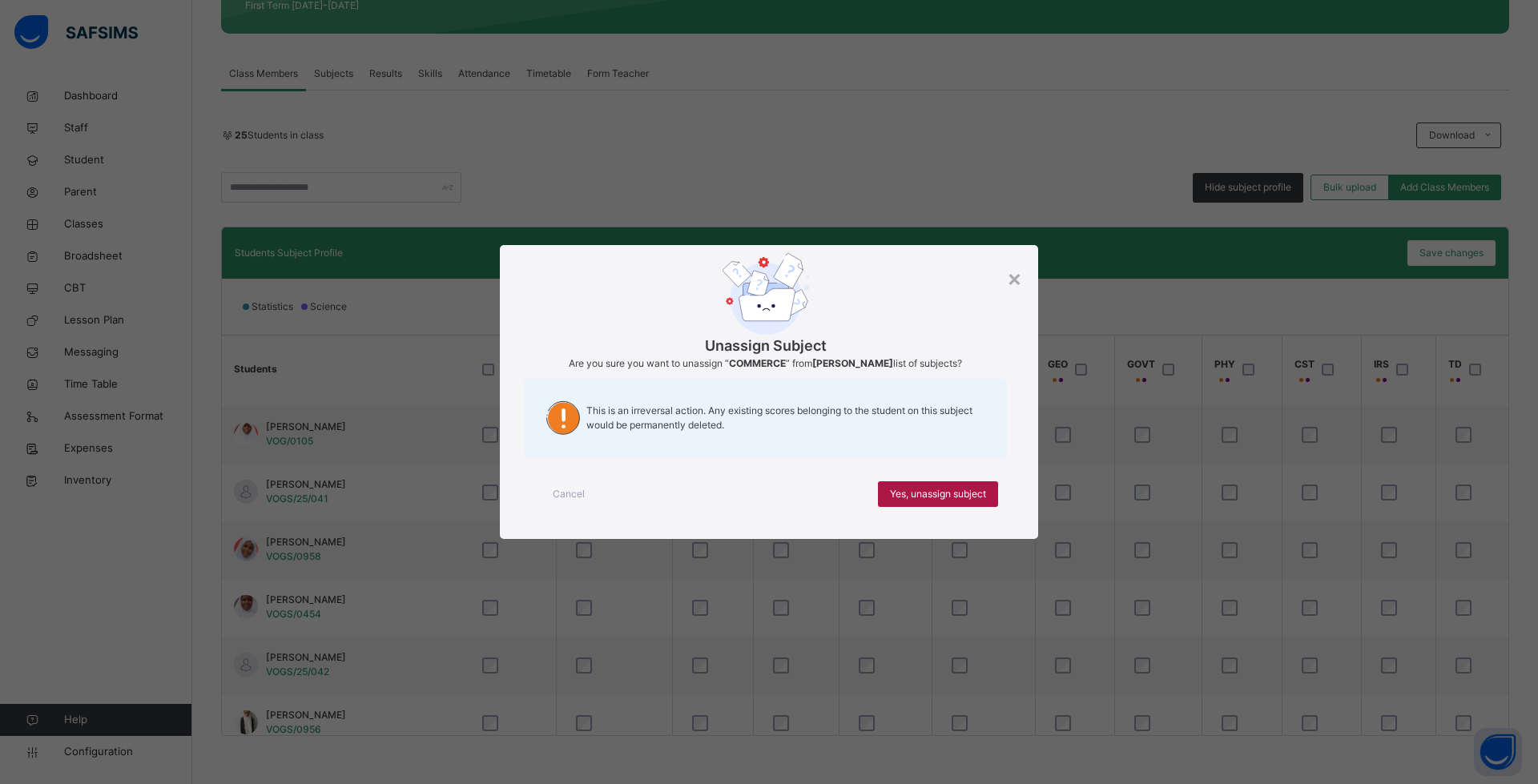
click at [929, 487] on span "Yes, unassign subject" at bounding box center [938, 494] width 96 height 14
click at [939, 494] on span "Yes, unassign subject" at bounding box center [938, 494] width 96 height 14
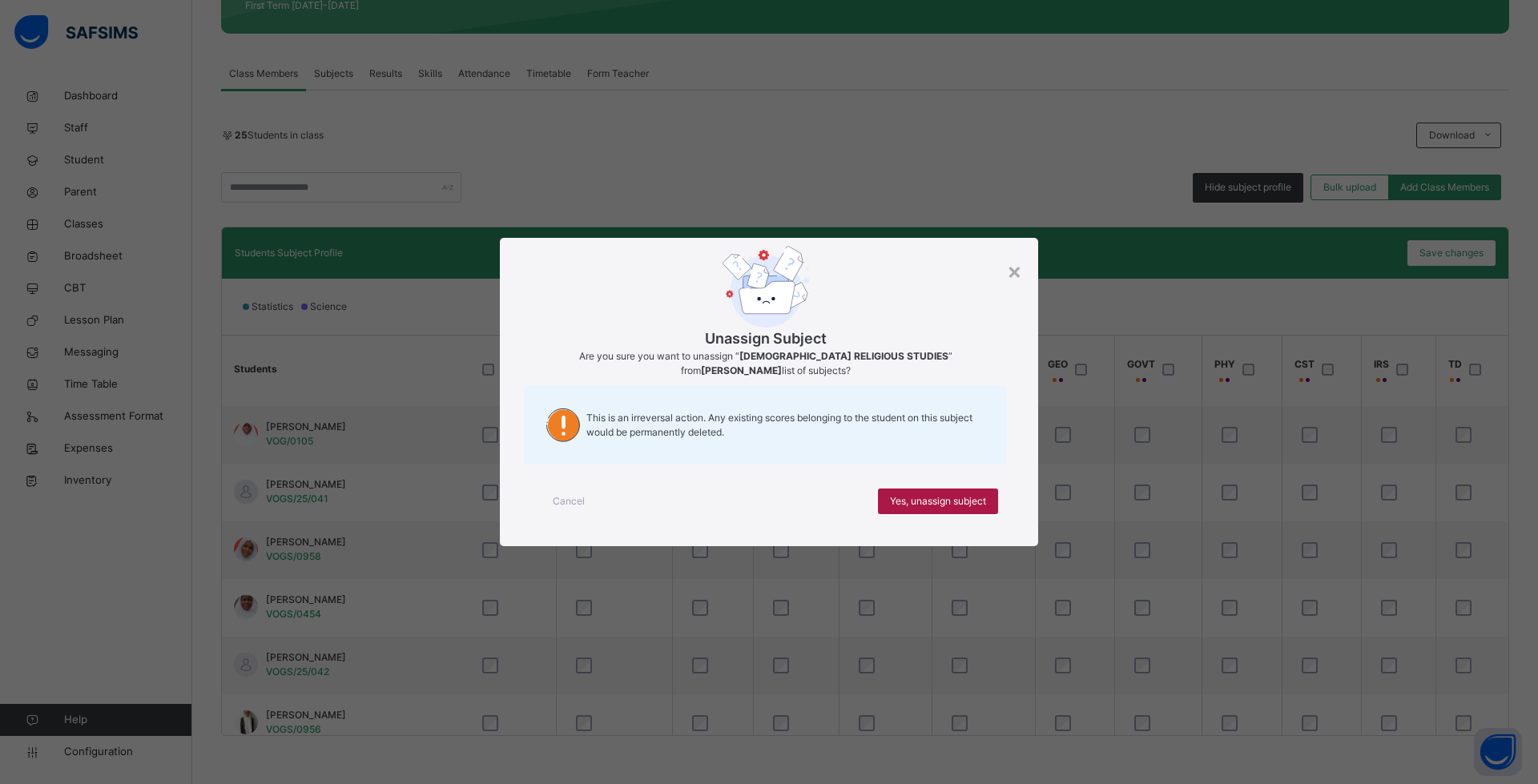
click at [935, 494] on span "Yes, unassign subject" at bounding box center [938, 501] width 96 height 14
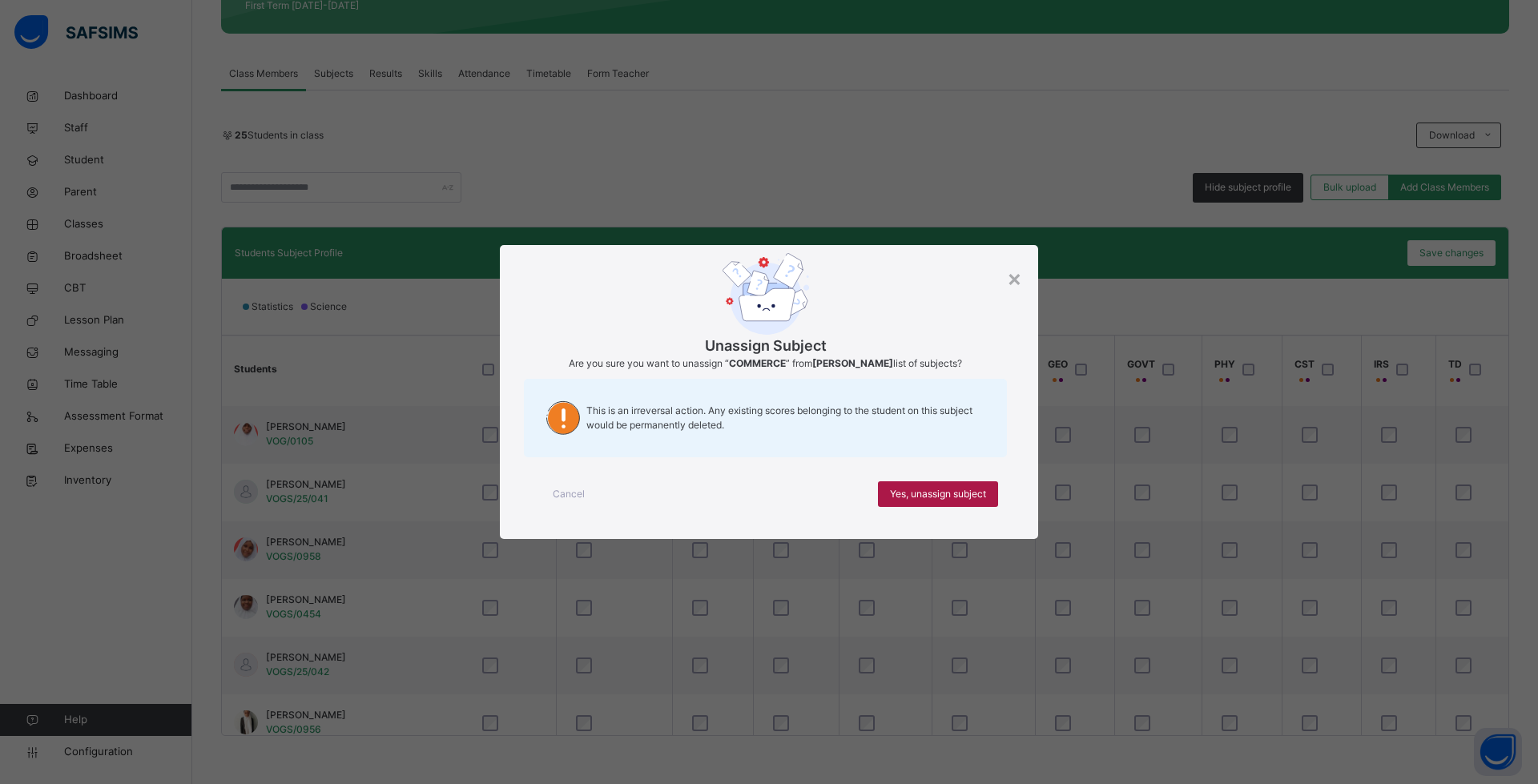
click at [929, 498] on span "Yes, unassign subject" at bounding box center [938, 494] width 96 height 14
click at [914, 505] on div "Yes, unassign subject" at bounding box center [937, 493] width 120 height 25
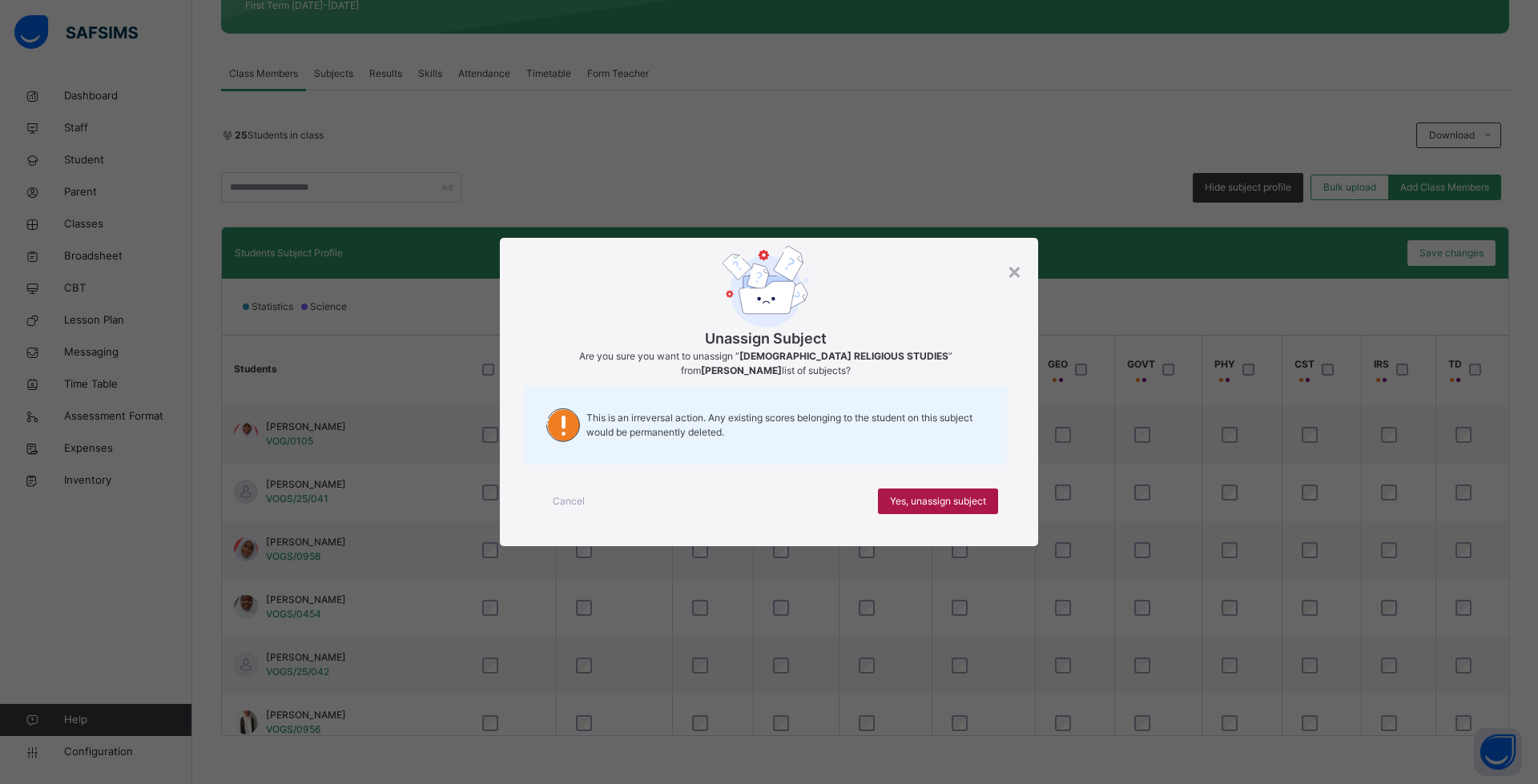
click at [931, 507] on span "Yes, unassign subject" at bounding box center [938, 501] width 96 height 14
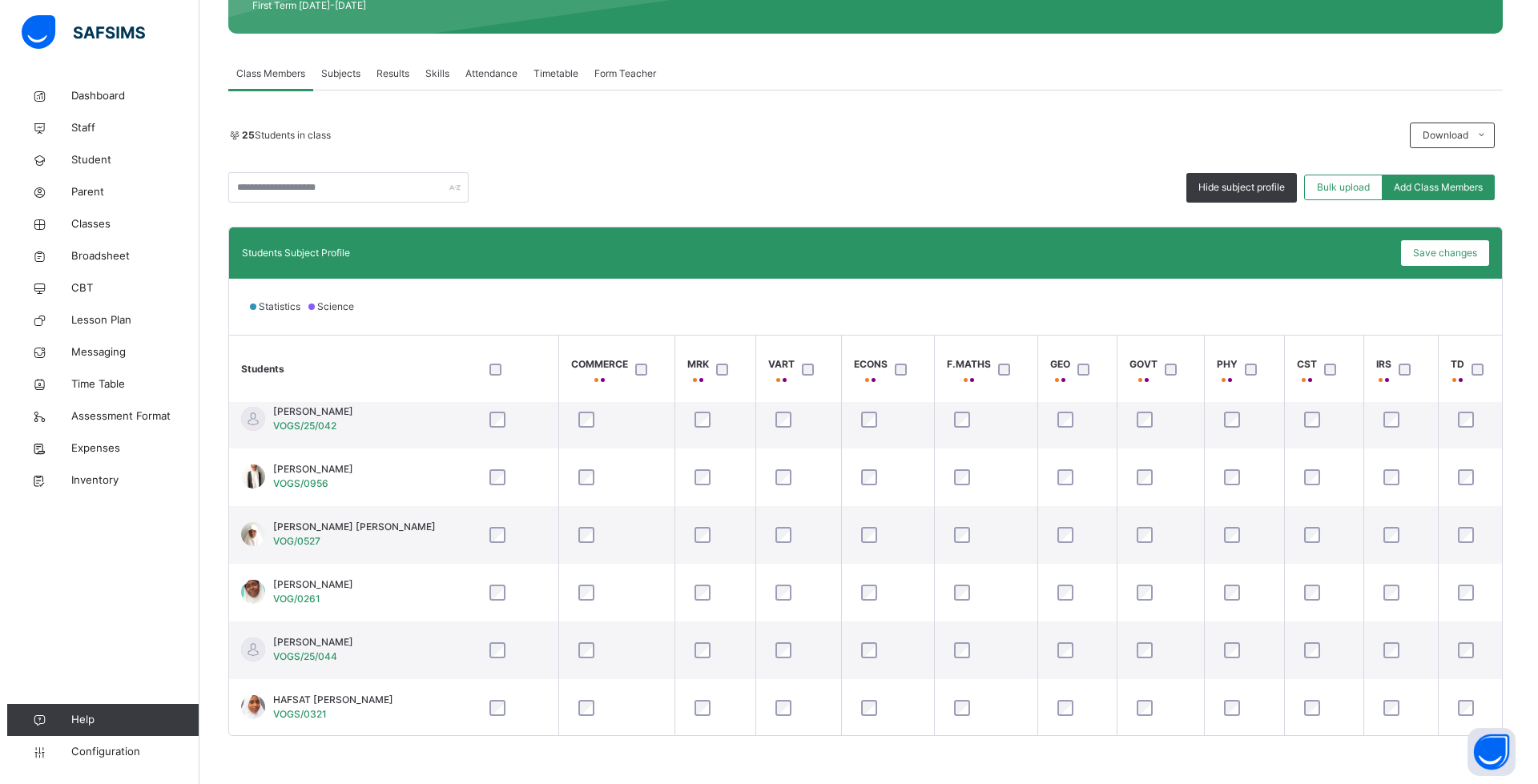
scroll to position [476, 681]
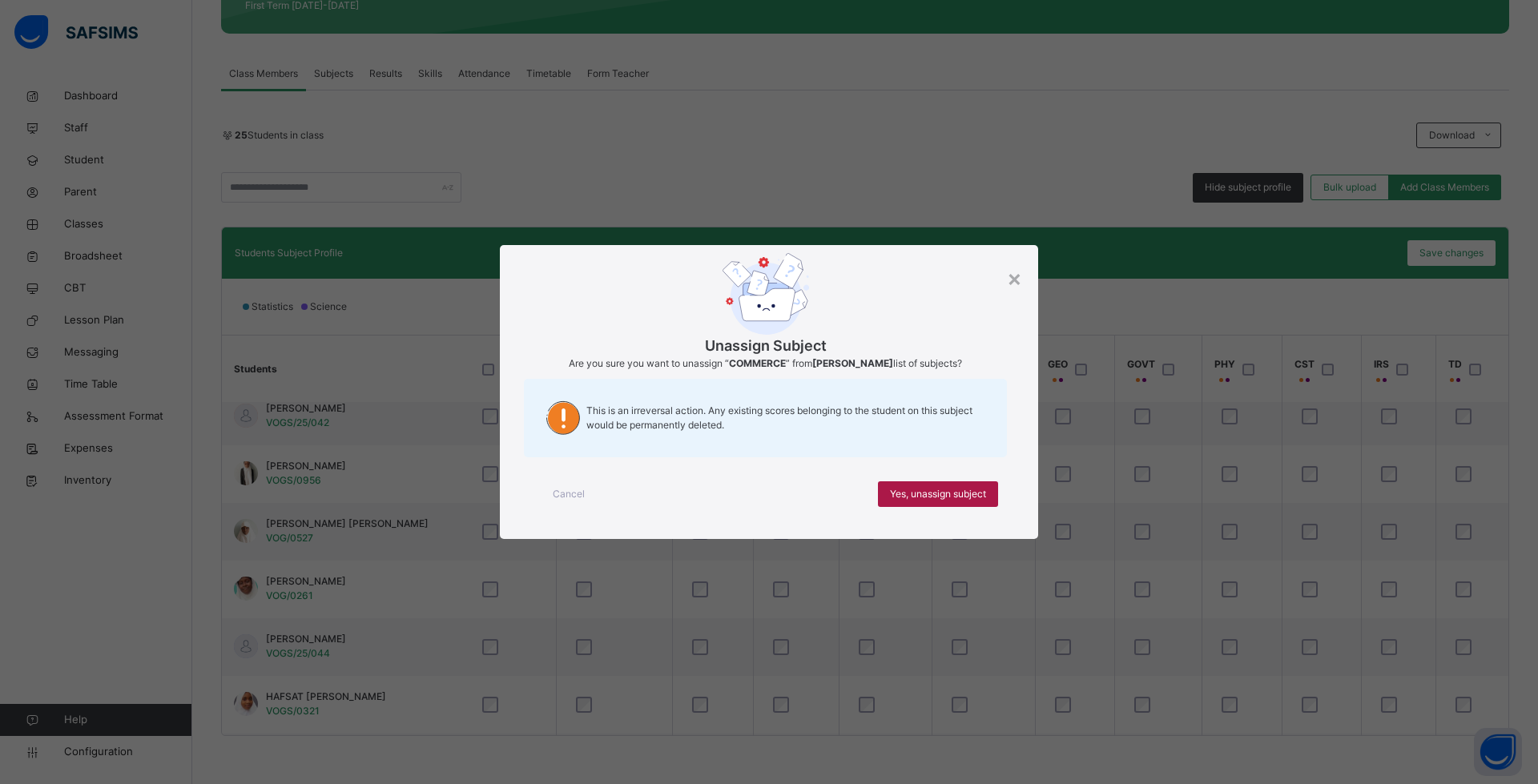
click at [921, 496] on span "Yes, unassign subject" at bounding box center [938, 494] width 96 height 14
click at [922, 491] on span "Yes, unassign subject" at bounding box center [938, 494] width 96 height 14
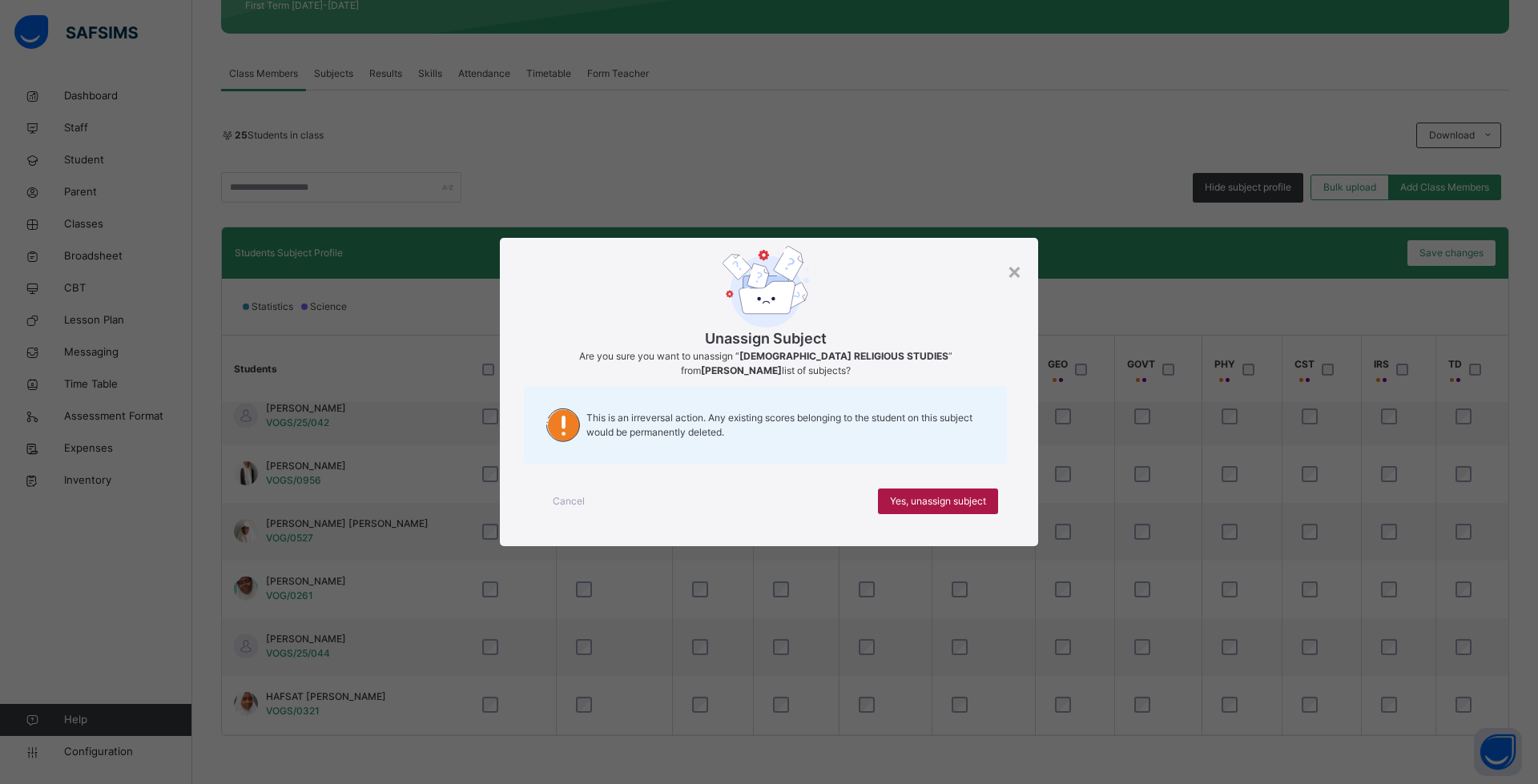
click at [907, 500] on span "Yes, unassign subject" at bounding box center [938, 501] width 96 height 14
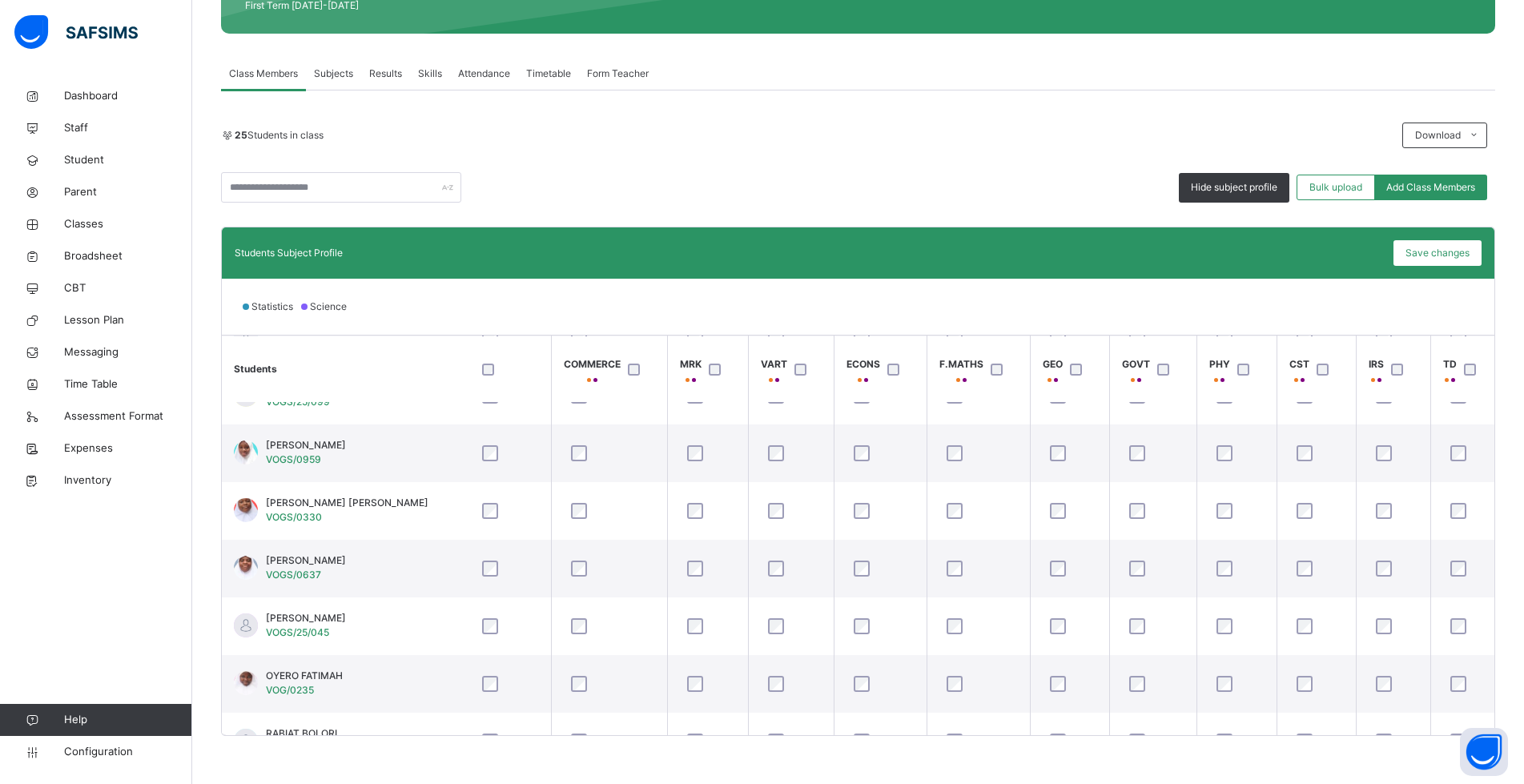
scroll to position [903, 681]
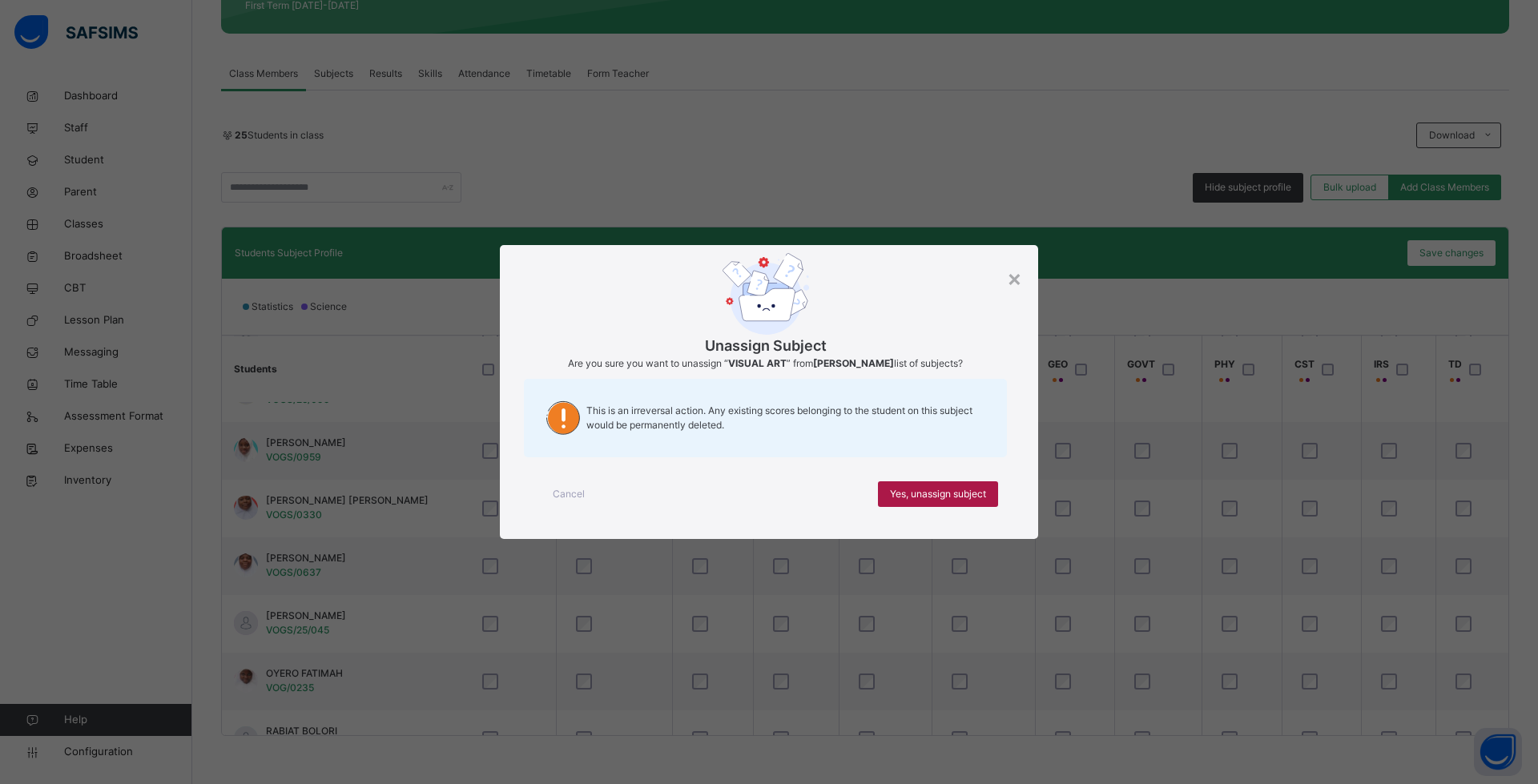
click at [913, 499] on span "Yes, unassign subject" at bounding box center [938, 494] width 96 height 14
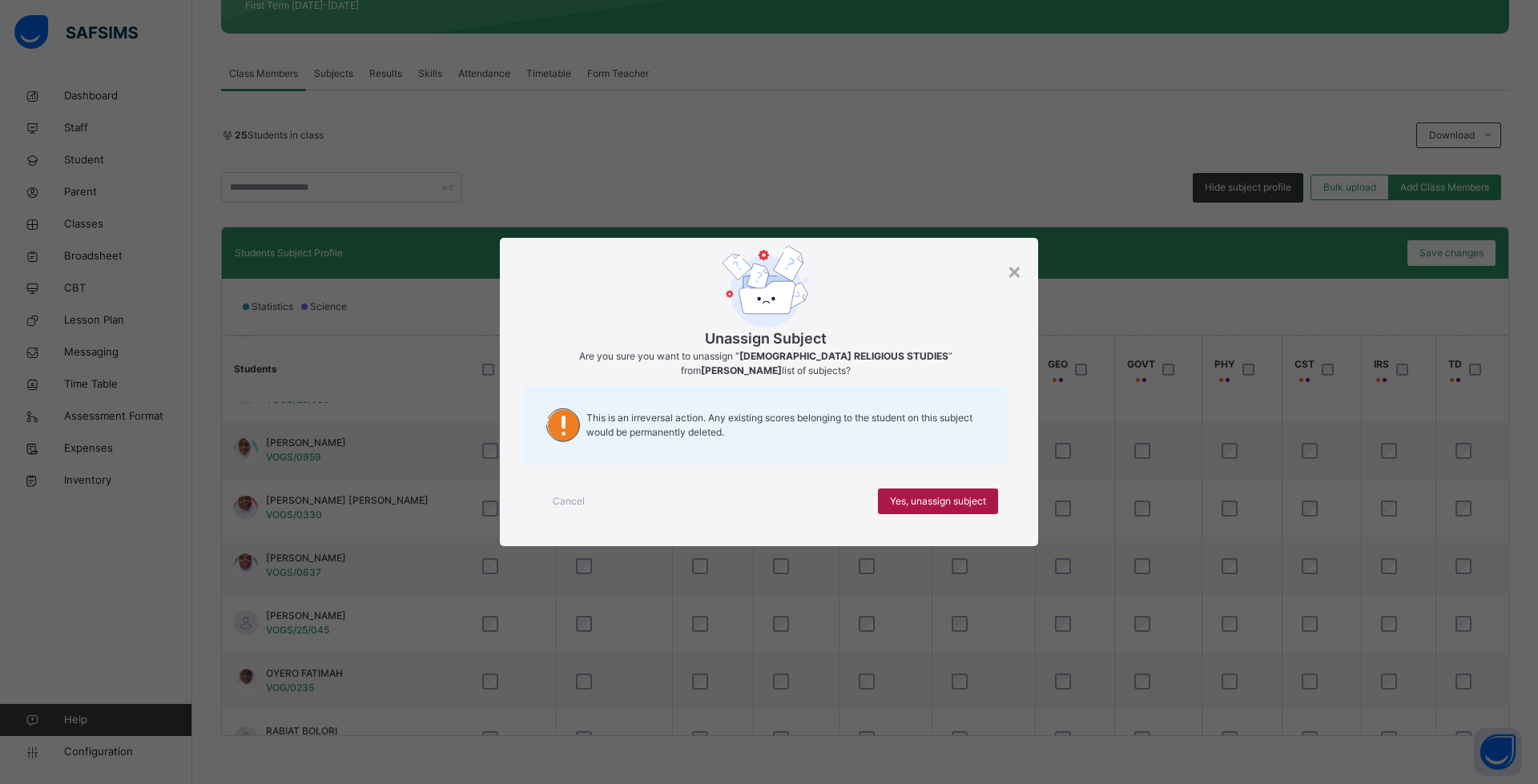
click at [910, 508] on span "Yes, unassign subject" at bounding box center [938, 501] width 96 height 14
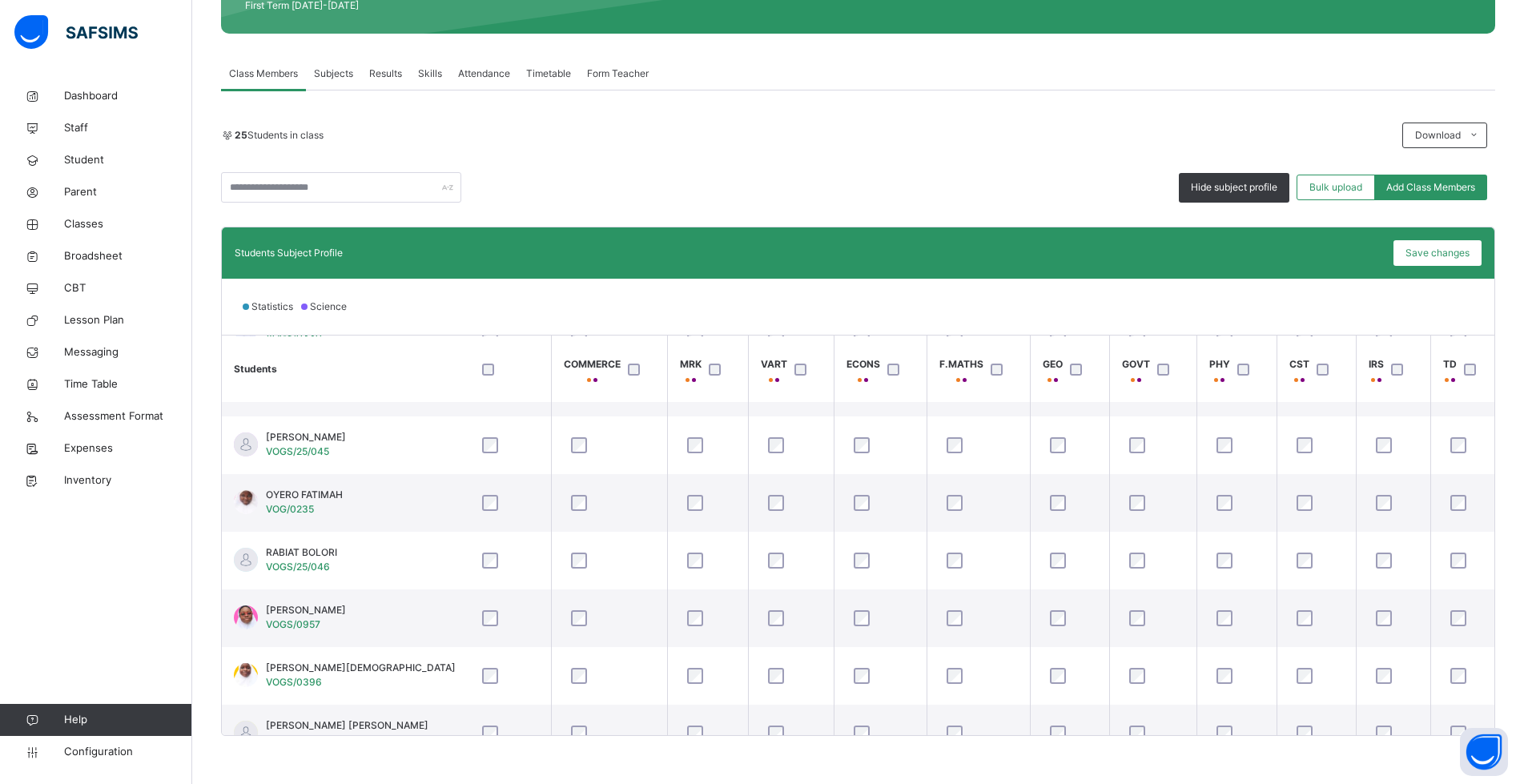
scroll to position [1115, 681]
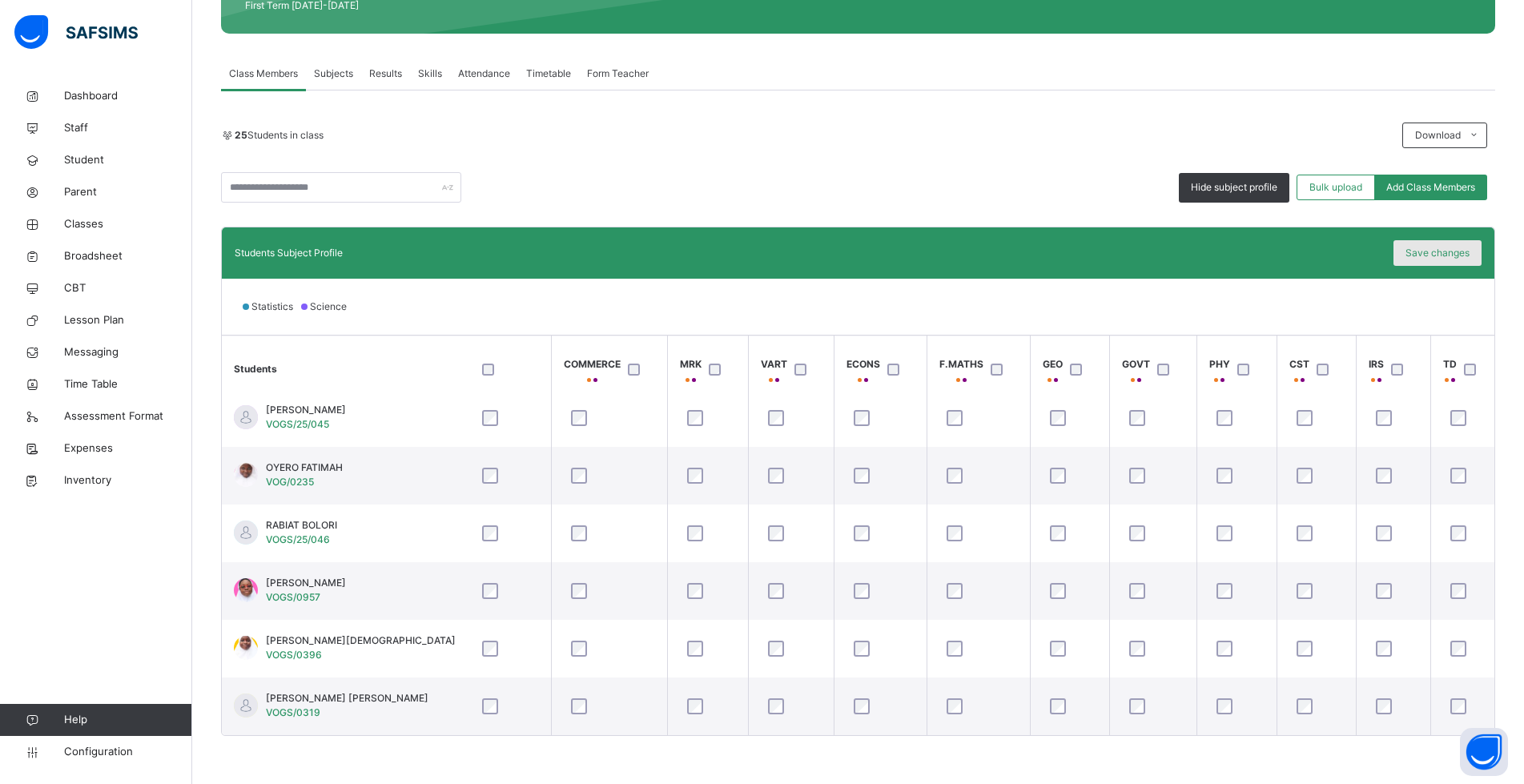
click at [1458, 253] on span "Save changes" at bounding box center [1437, 253] width 64 height 14
click at [1431, 259] on div "Save changes" at bounding box center [1437, 253] width 88 height 25
click at [1450, 254] on span "Save changes" at bounding box center [1437, 253] width 64 height 14
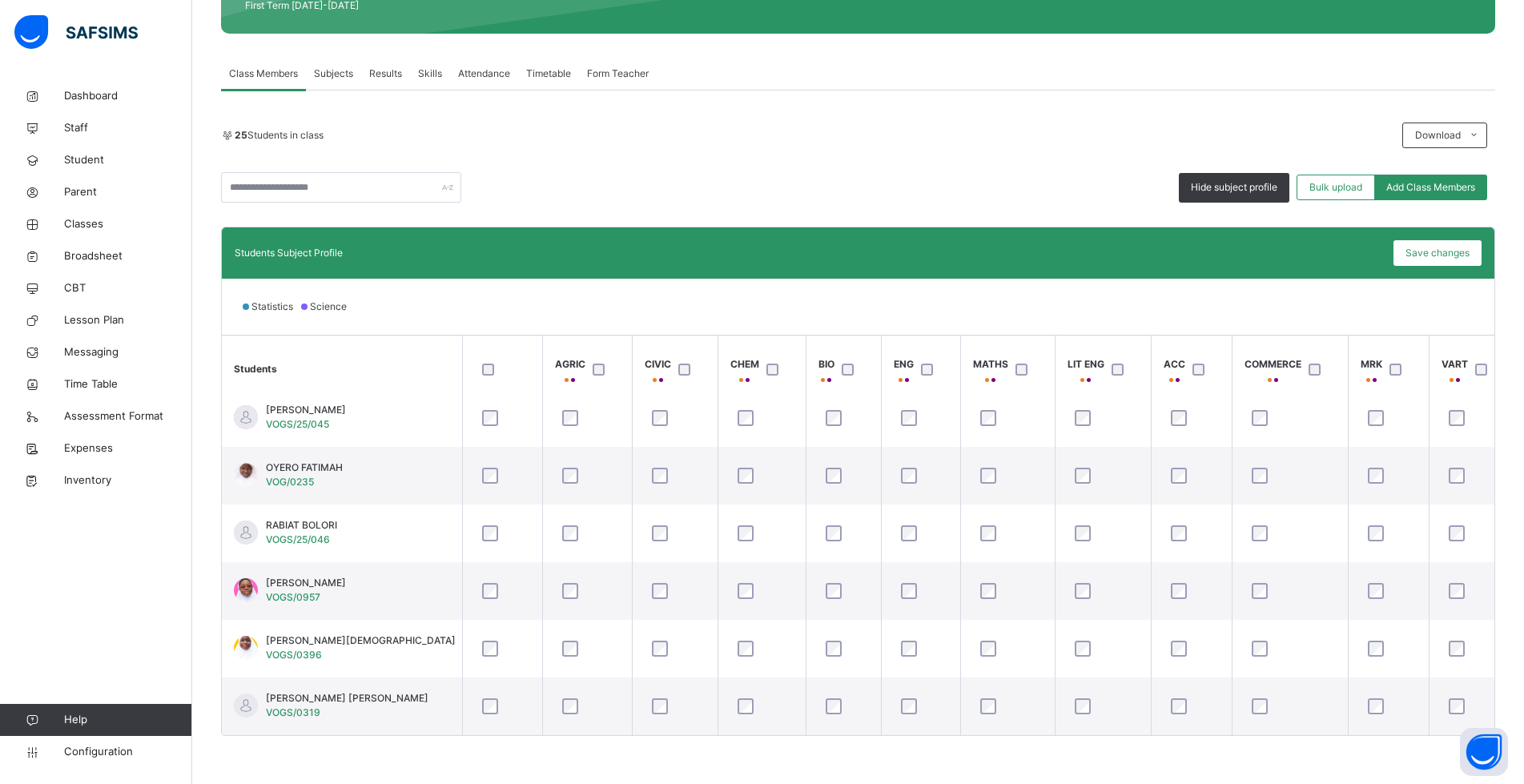
scroll to position [1115, 0]
click at [1442, 254] on span "Save changes" at bounding box center [1437, 253] width 64 height 14
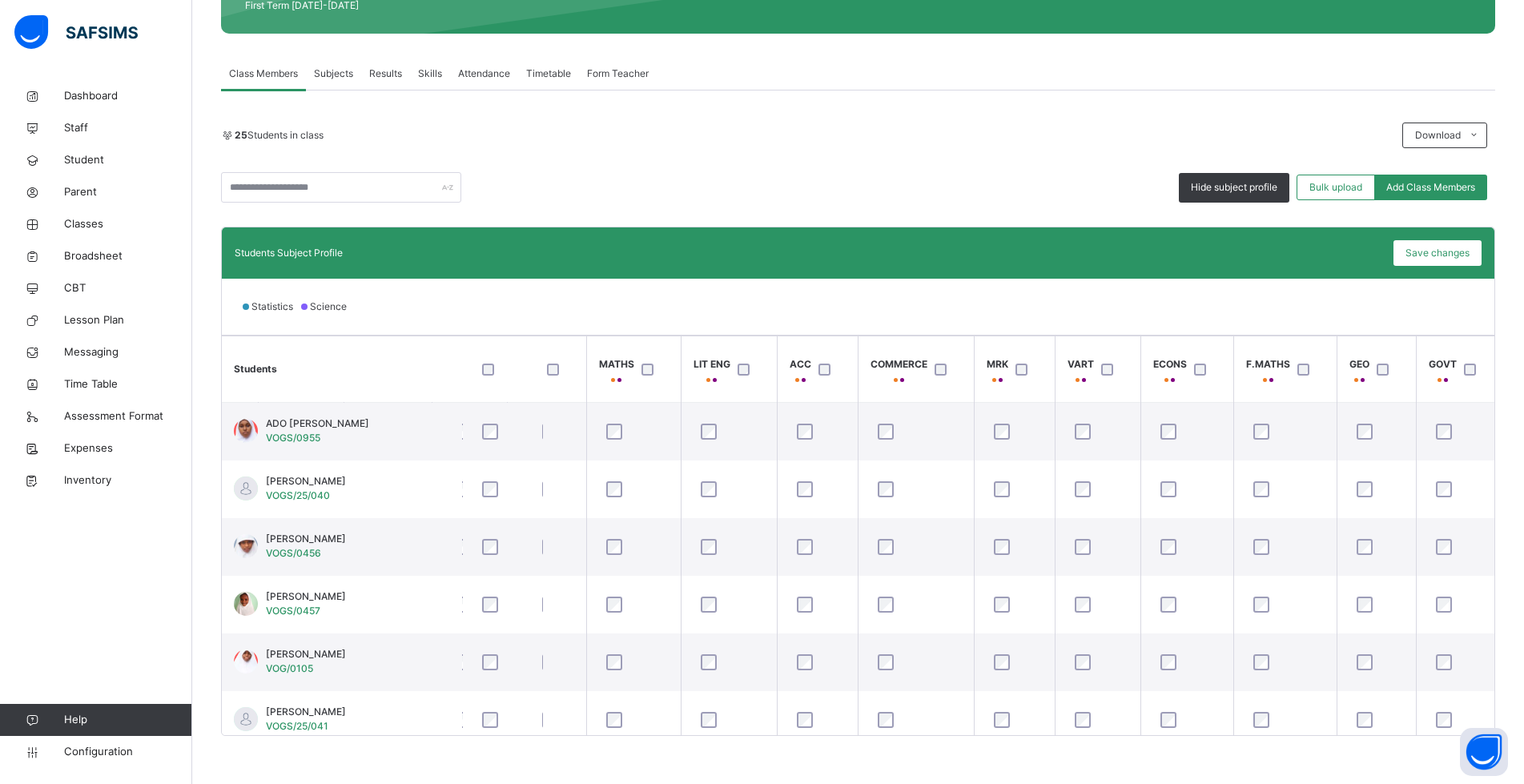
scroll to position [0, 372]
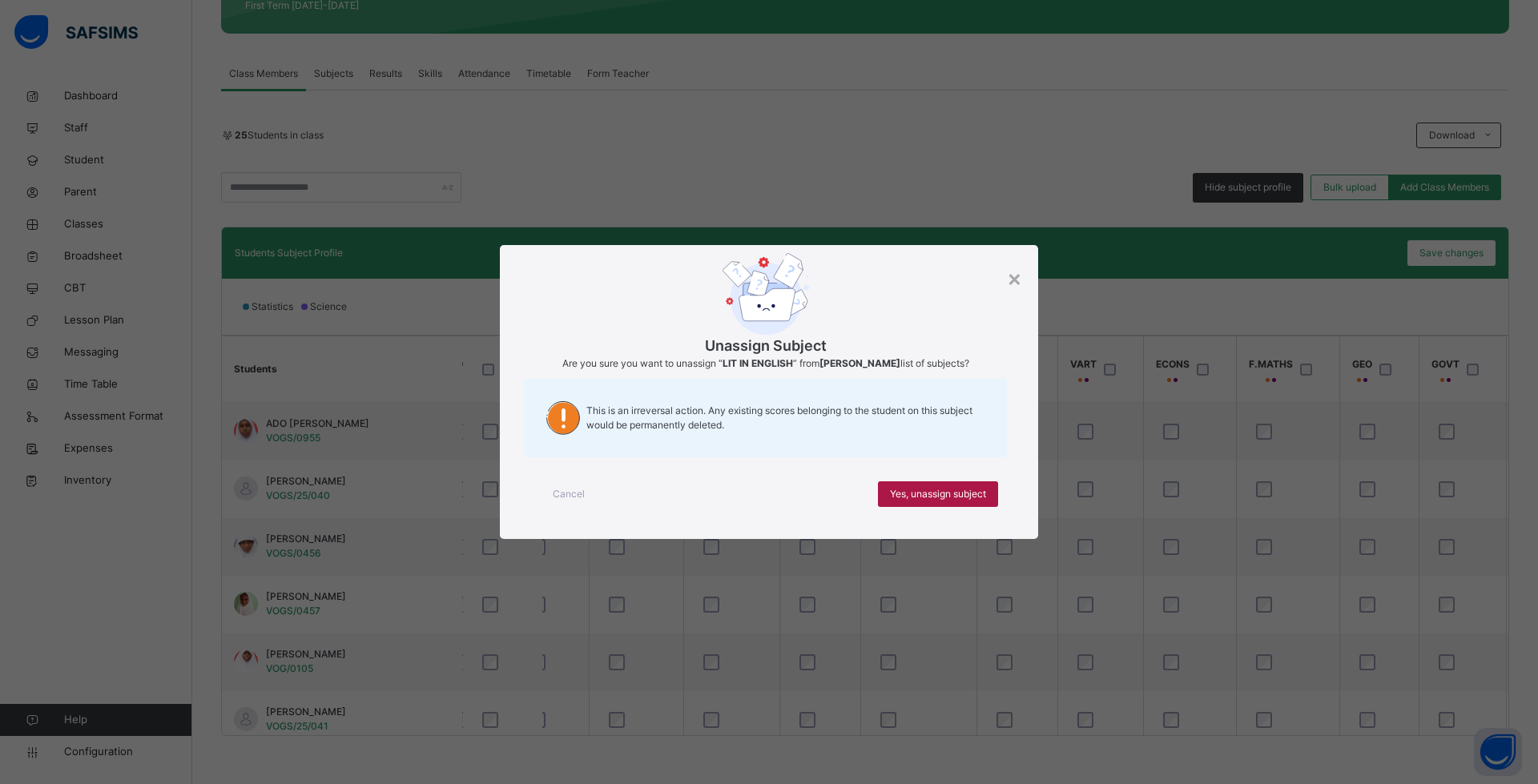
click at [918, 490] on span "Yes, unassign subject" at bounding box center [938, 494] width 96 height 14
click at [900, 489] on span "Yes, unassign subject" at bounding box center [938, 494] width 96 height 14
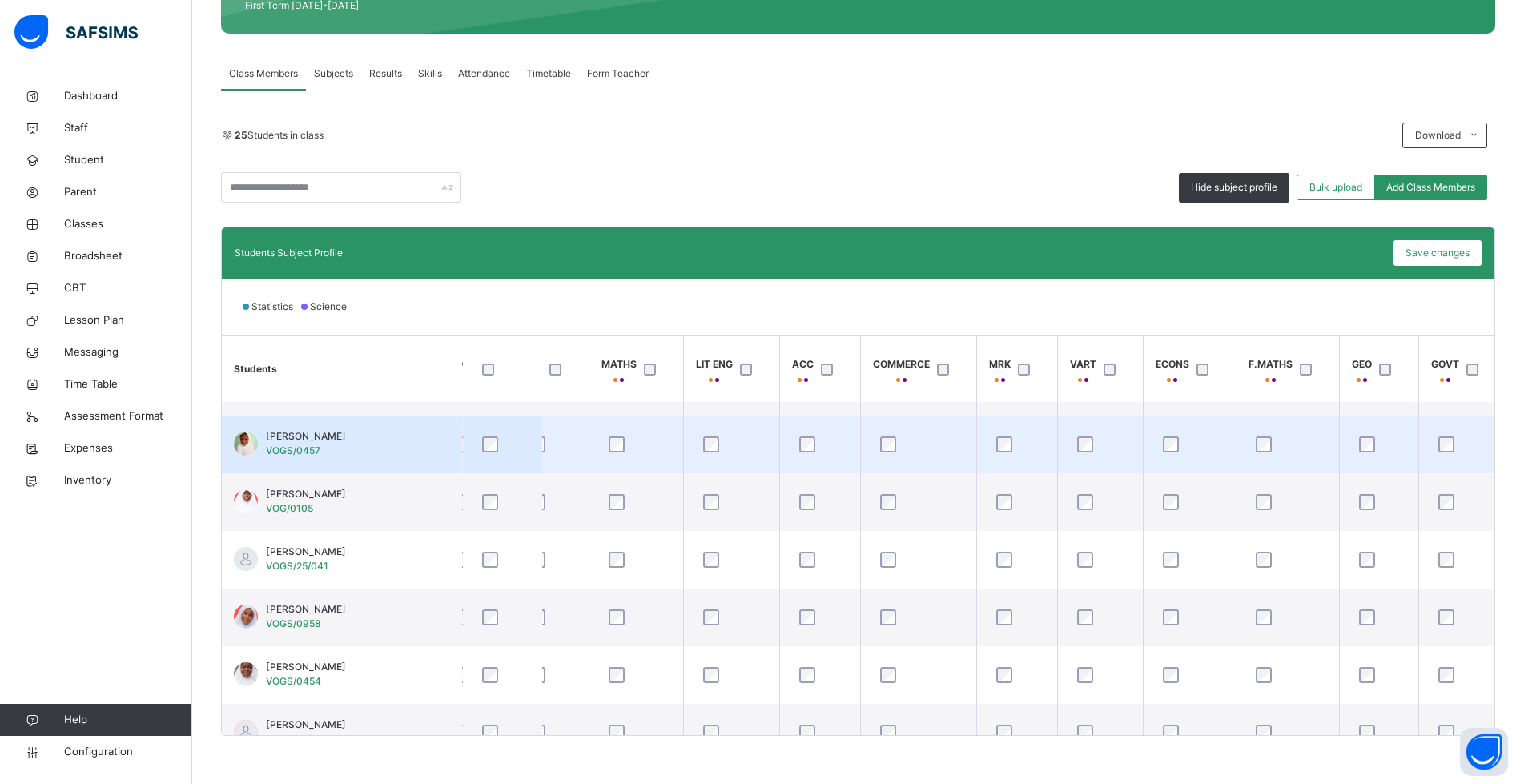
scroll to position [240, 372]
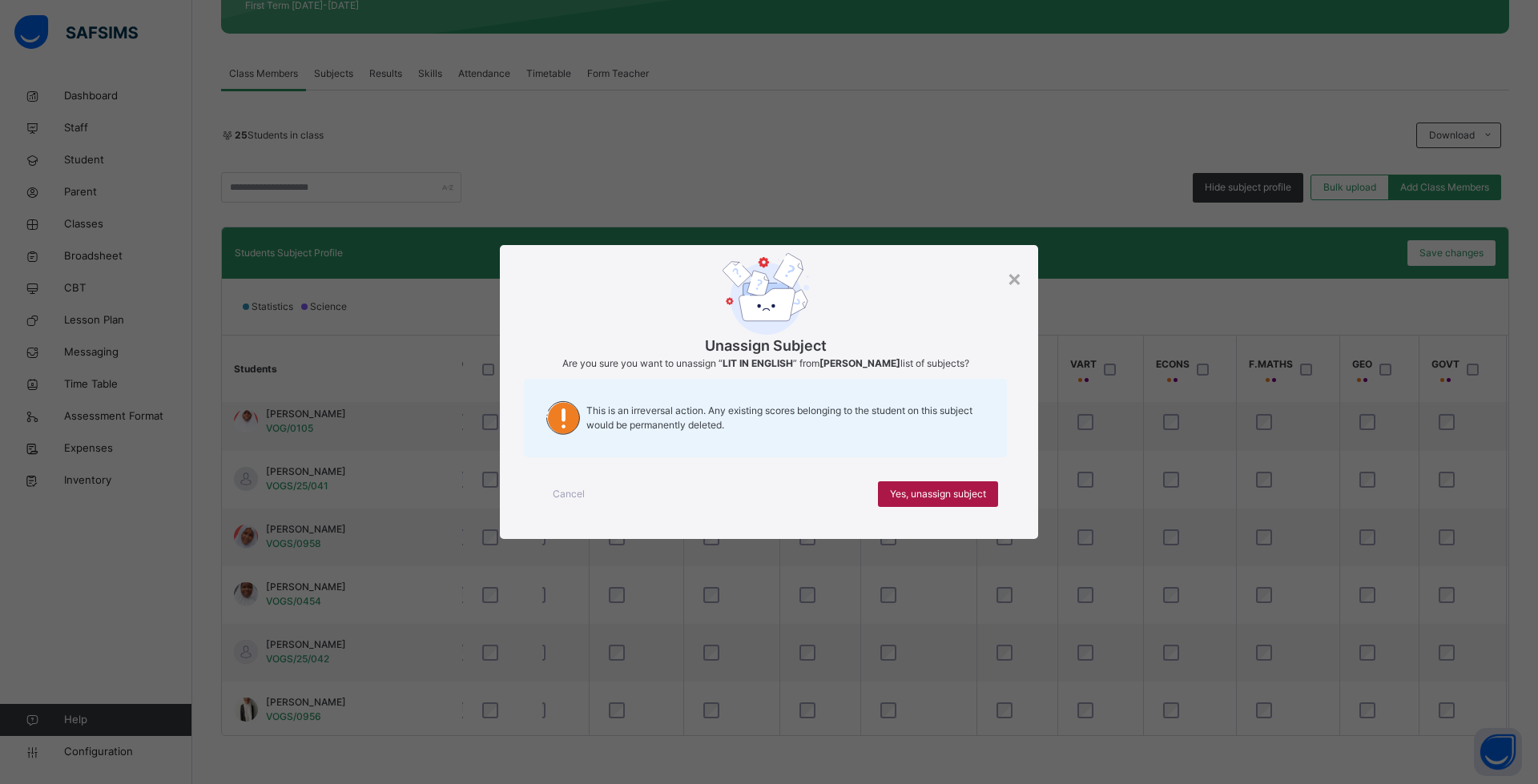
click at [923, 488] on span "Yes, unassign subject" at bounding box center [938, 494] width 96 height 14
click at [944, 496] on span "Yes, unassign subject" at bounding box center [938, 494] width 96 height 14
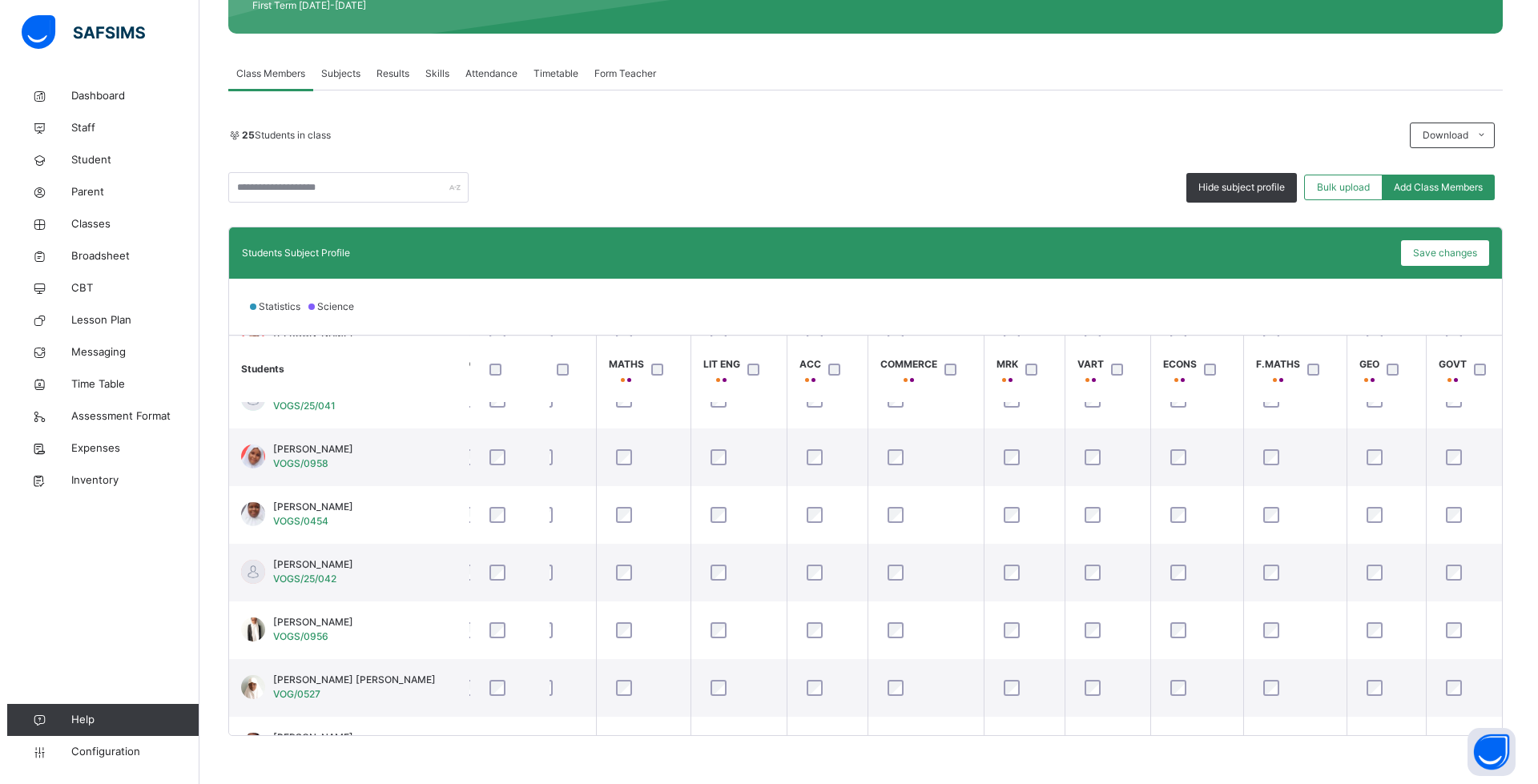
scroll to position [400, 372]
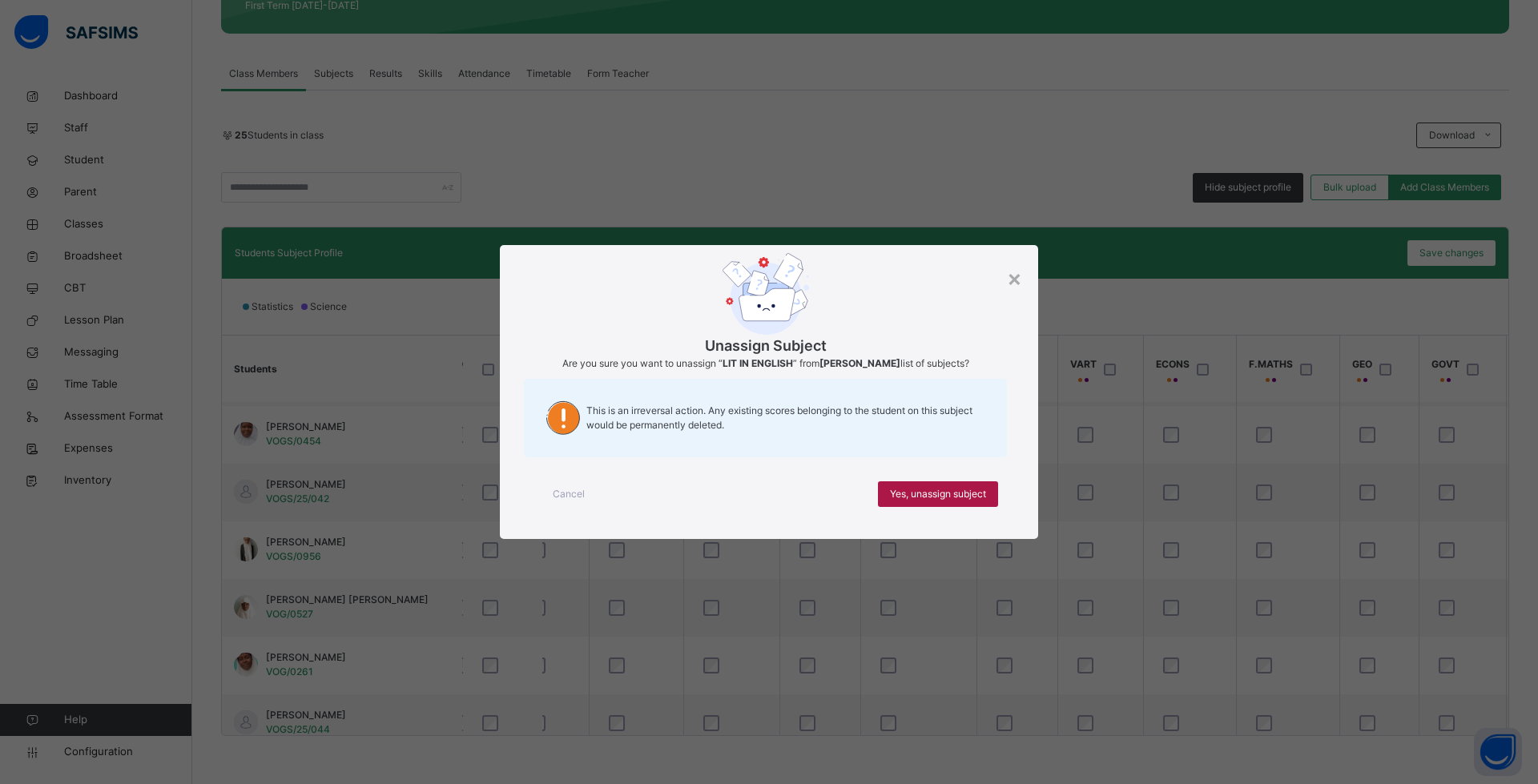
click at [923, 497] on span "Yes, unassign subject" at bounding box center [938, 494] width 96 height 14
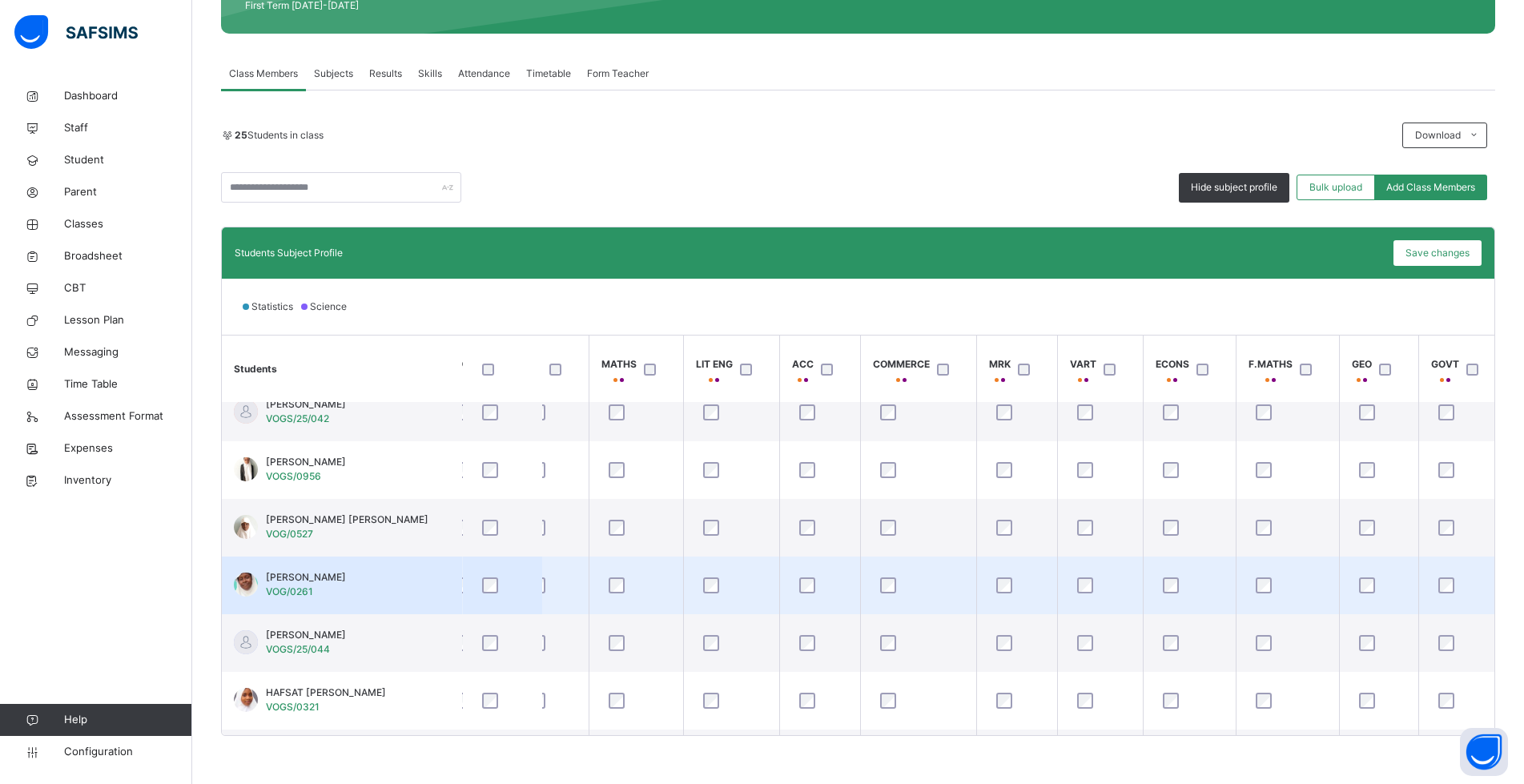
scroll to position [560, 372]
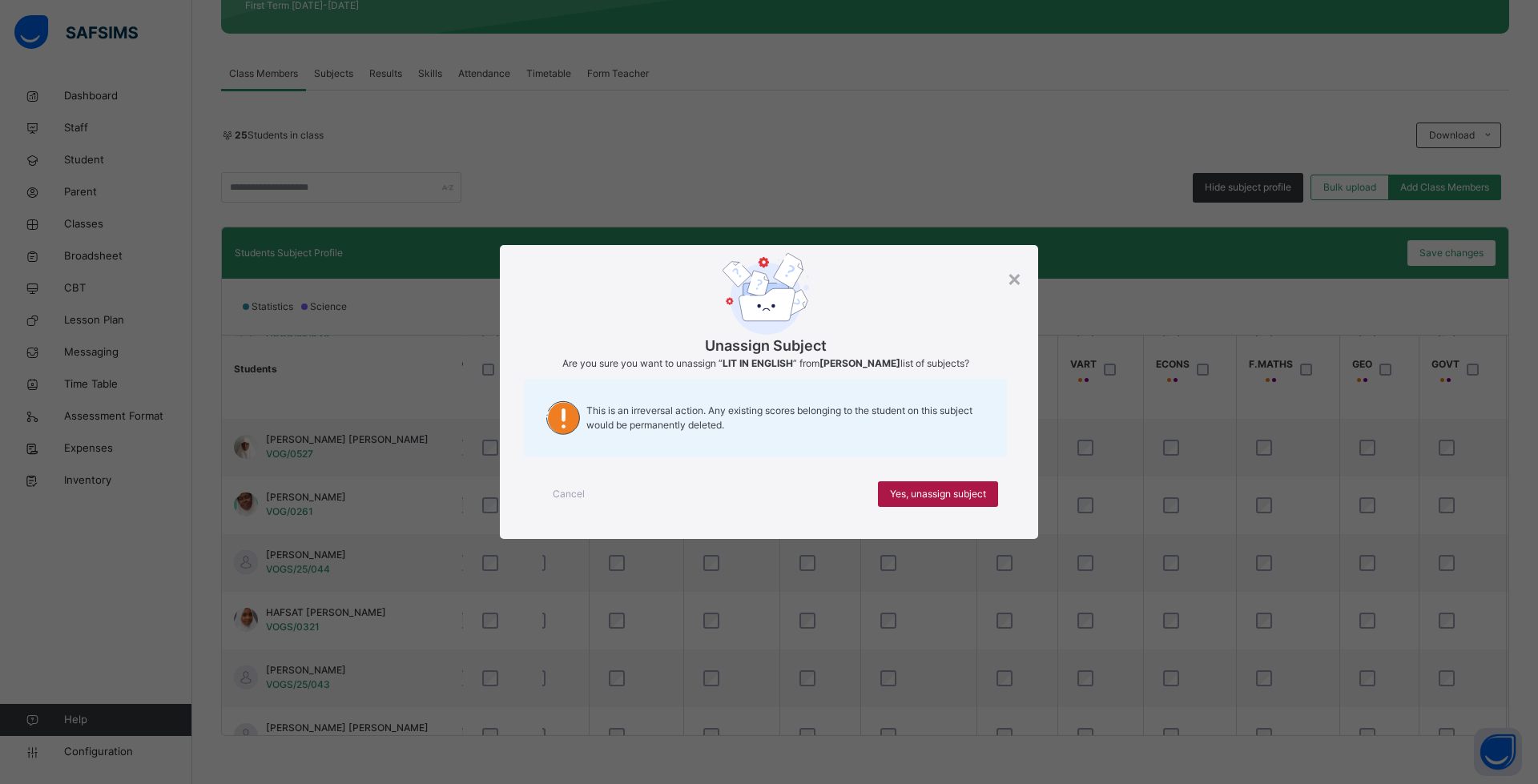
click at [943, 493] on span "Yes, unassign subject" at bounding box center [938, 494] width 96 height 14
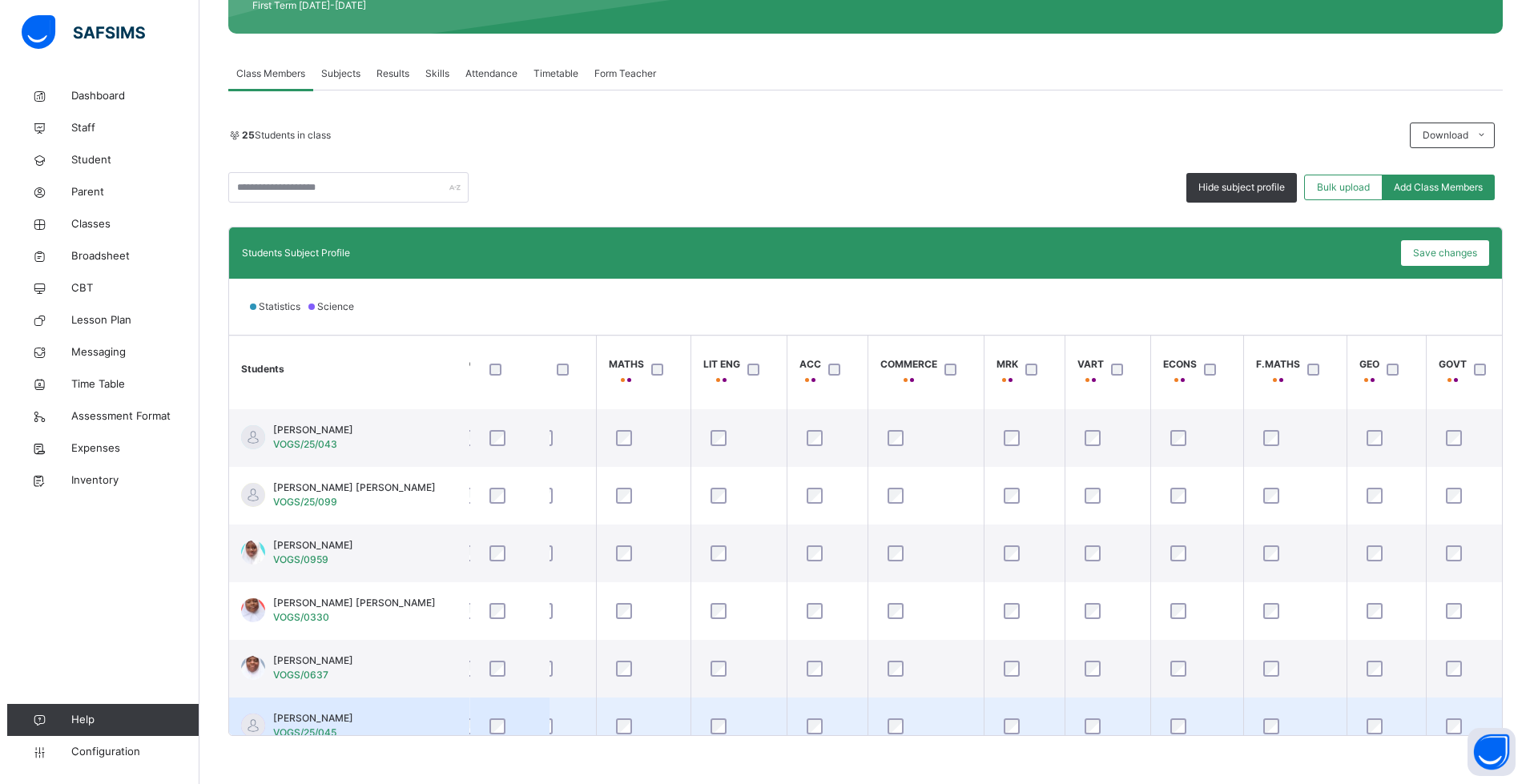
scroll to position [881, 372]
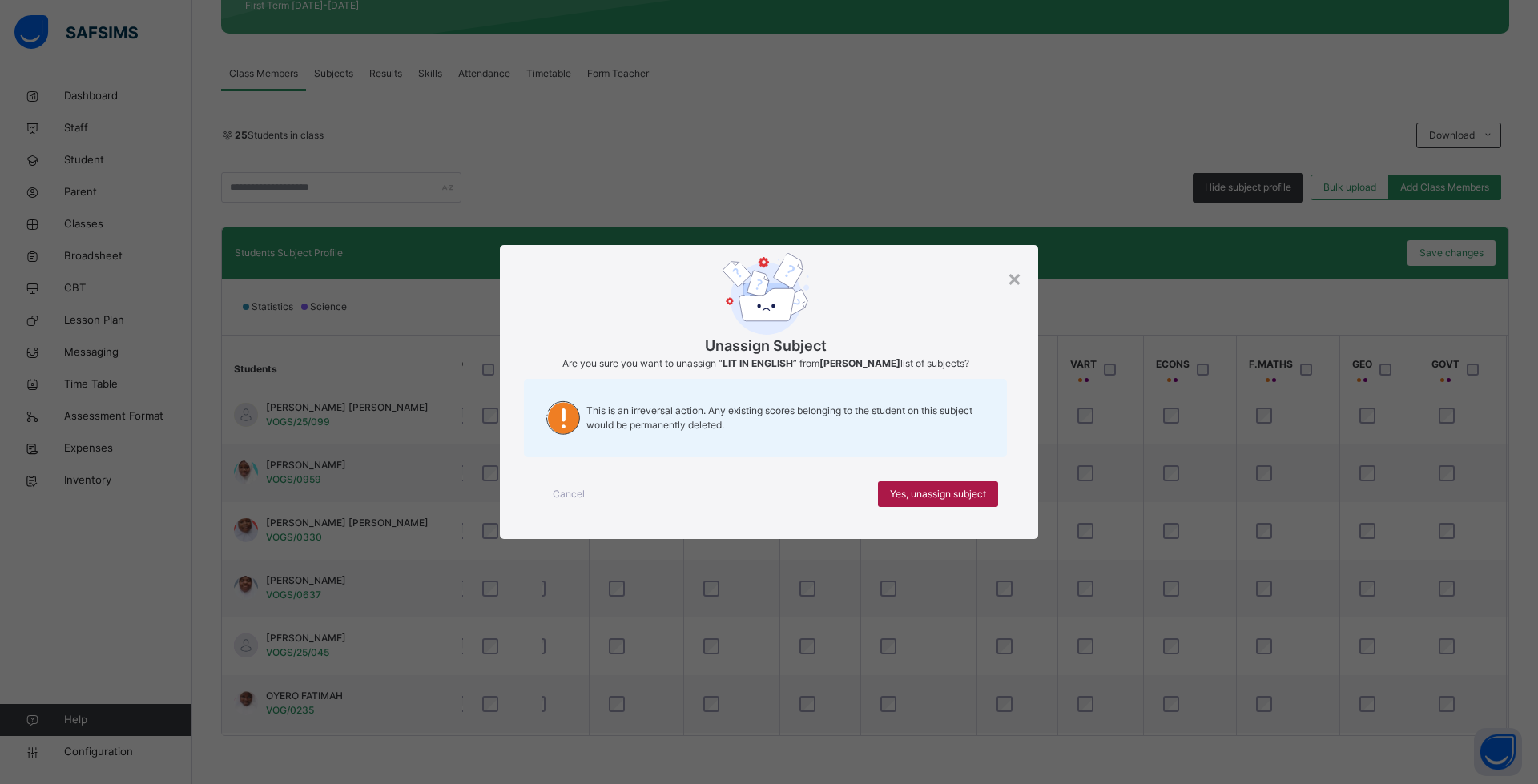
click at [913, 494] on span "Yes, unassign subject" at bounding box center [938, 494] width 96 height 14
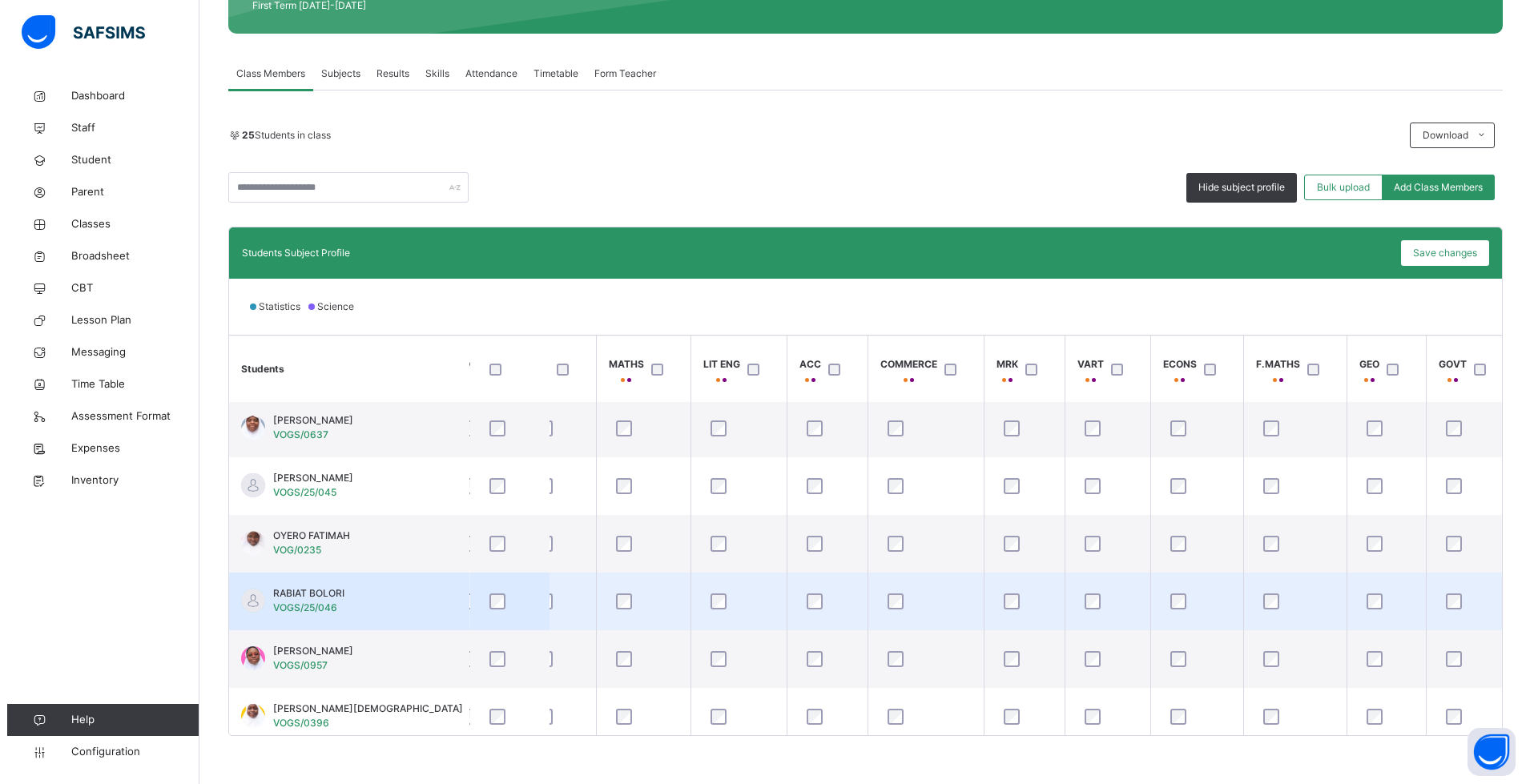
scroll to position [1115, 372]
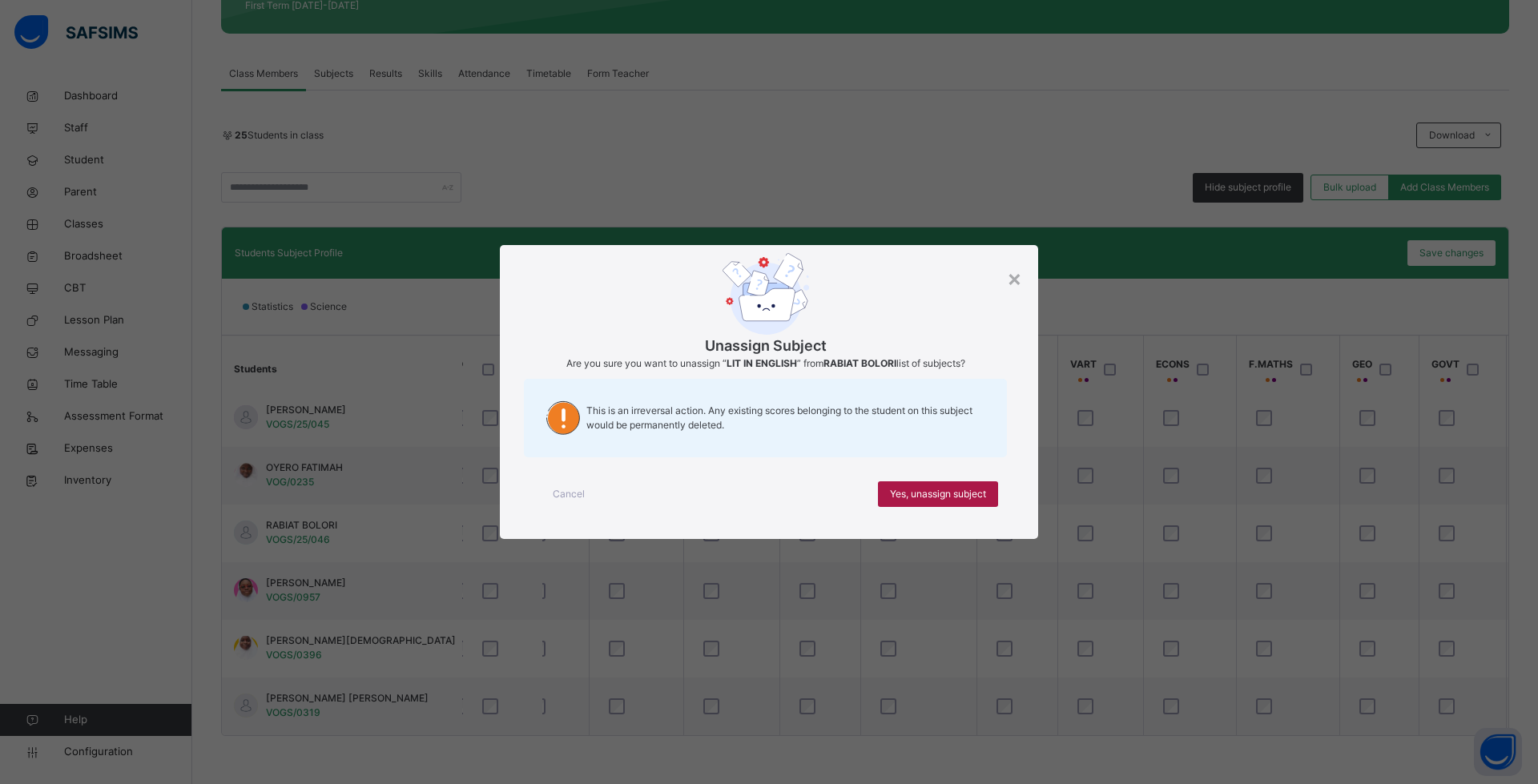
click at [901, 482] on div "Yes, unassign subject" at bounding box center [937, 493] width 120 height 25
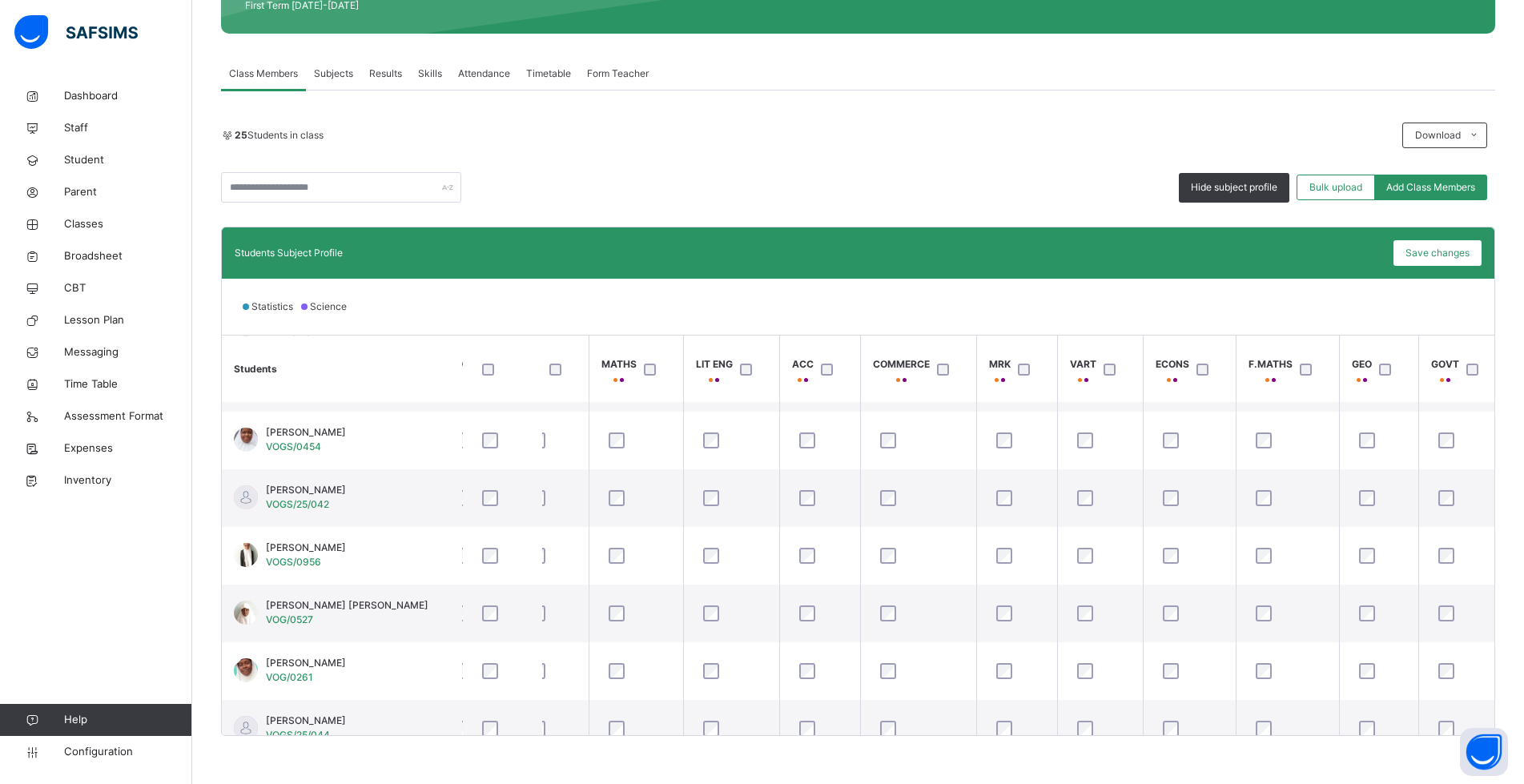
scroll to position [0, 372]
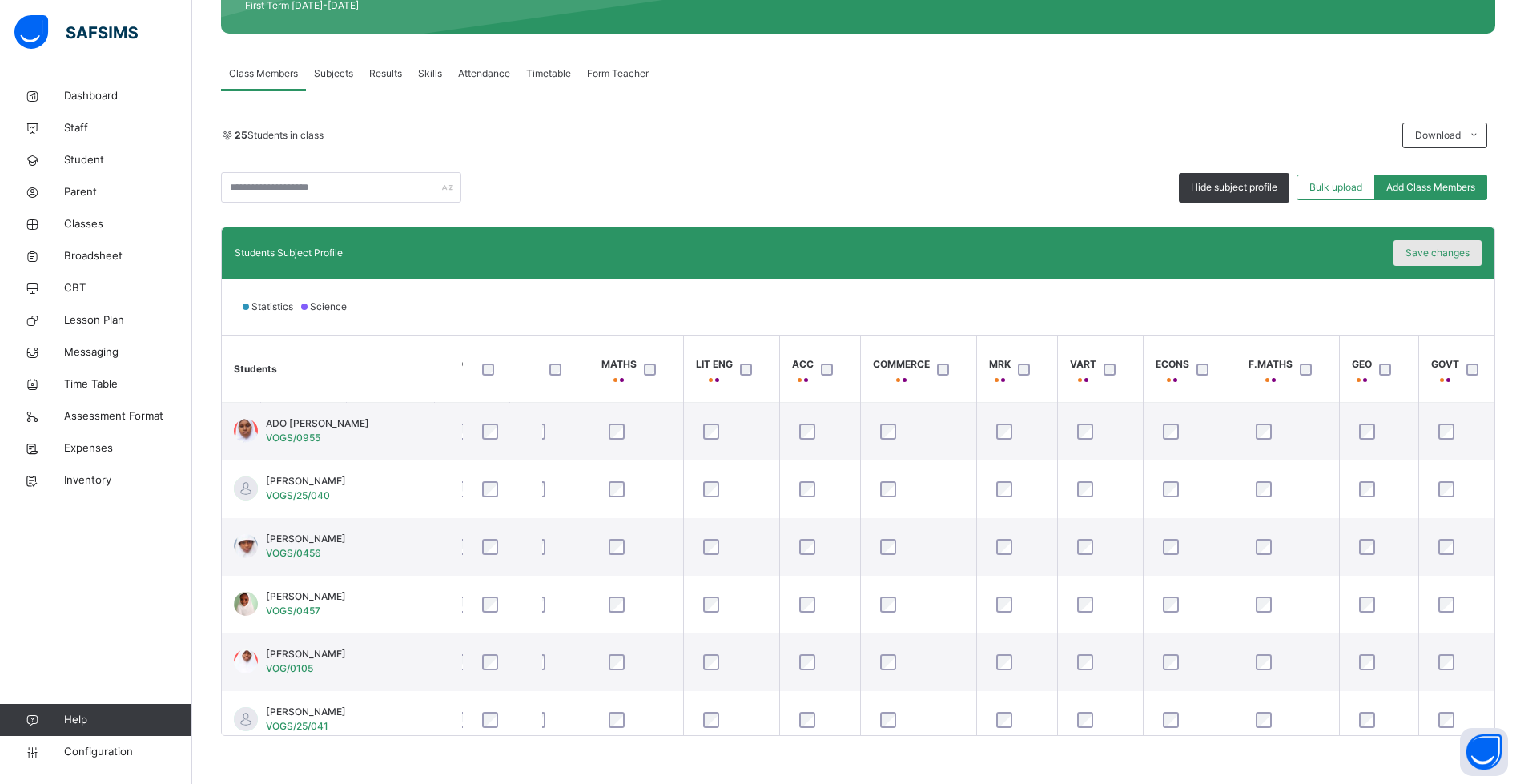
click at [1463, 254] on span "Save changes" at bounding box center [1437, 253] width 64 height 14
click at [77, 228] on span "Classes" at bounding box center [128, 224] width 129 height 16
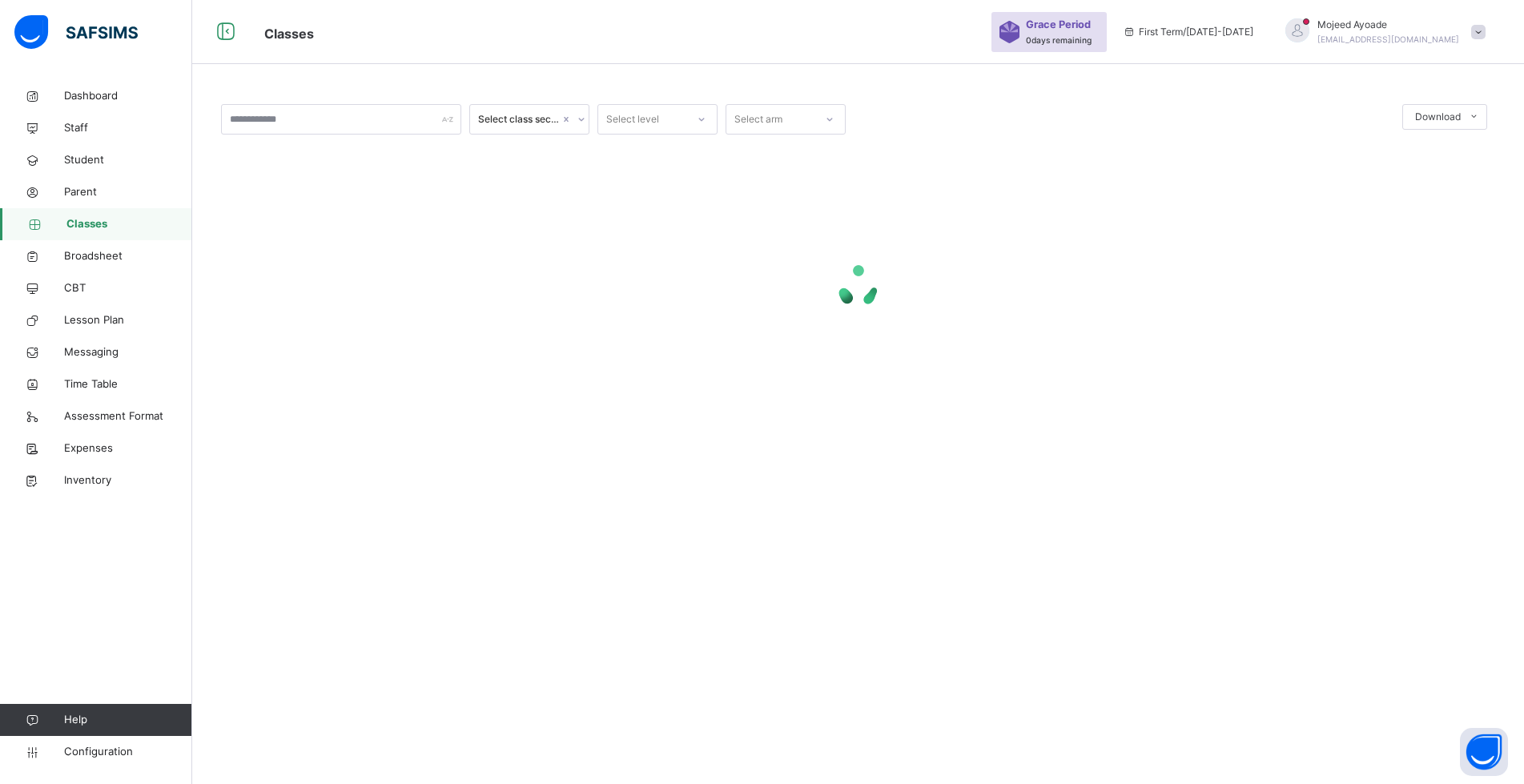
scroll to position [48, 0]
click at [334, 121] on input "text" at bounding box center [341, 119] width 240 height 31
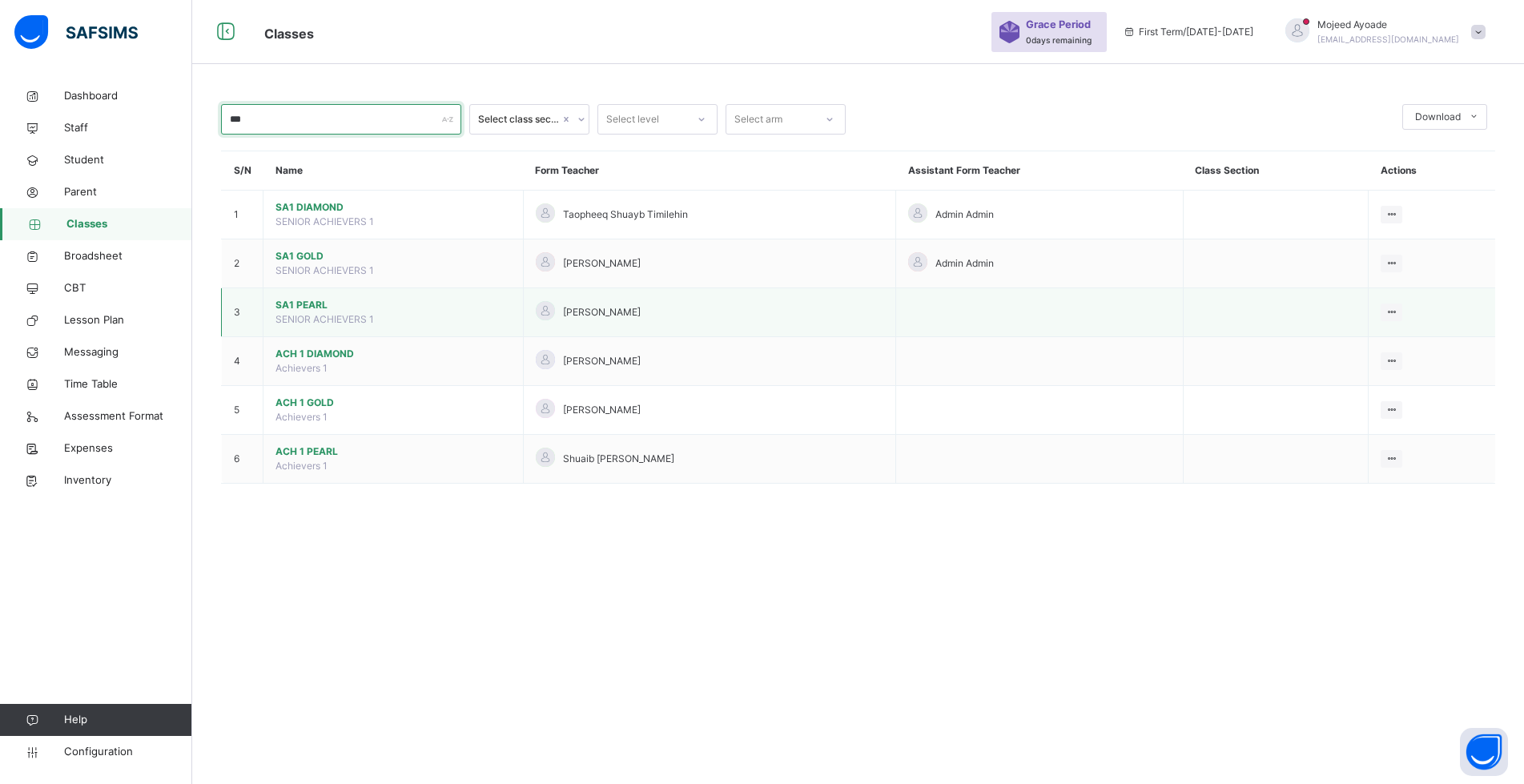
type input "***"
click at [306, 307] on span "SA1 PEARL" at bounding box center [393, 305] width 235 height 14
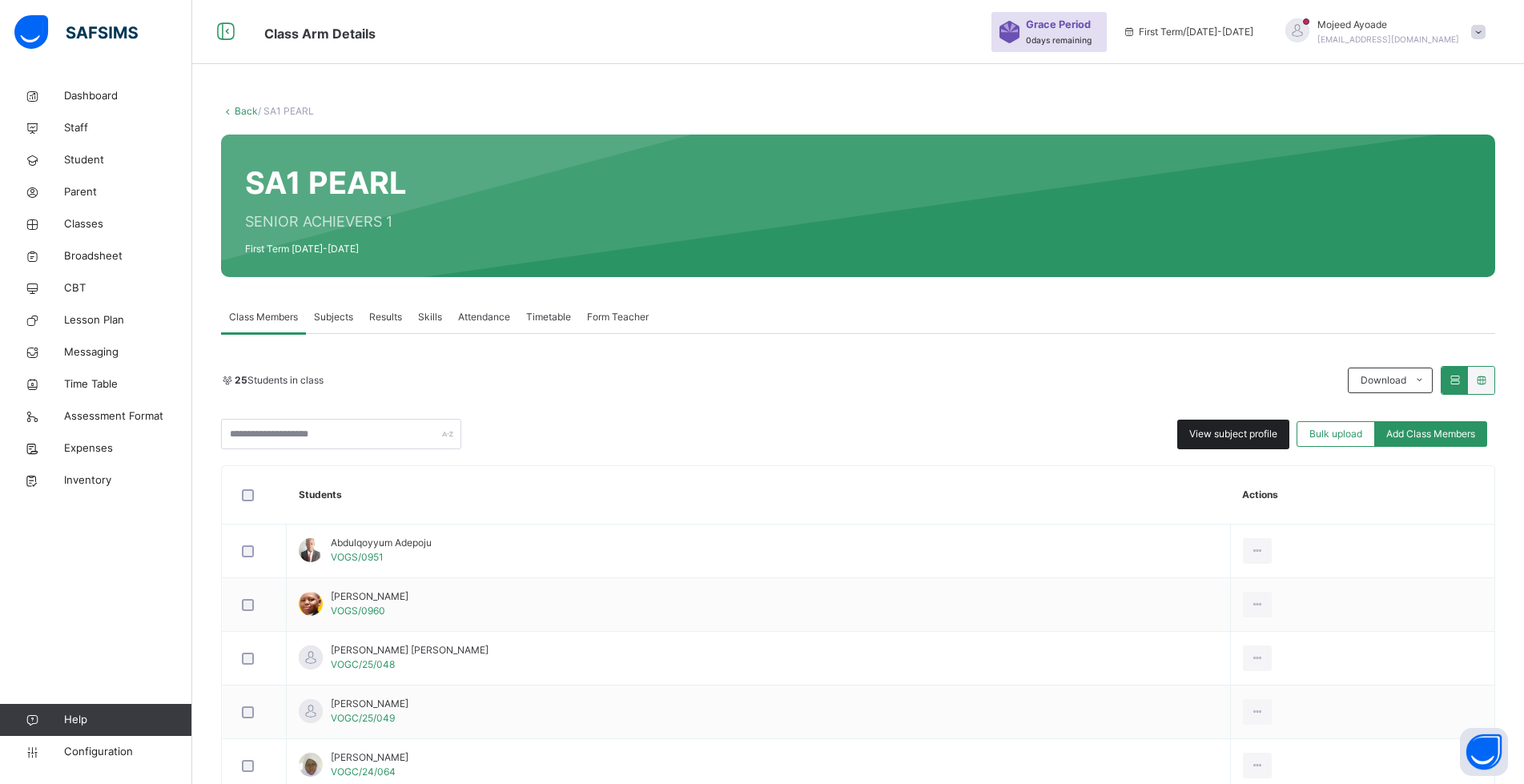
click at [1243, 427] on span "View subject profile" at bounding box center [1233, 434] width 88 height 14
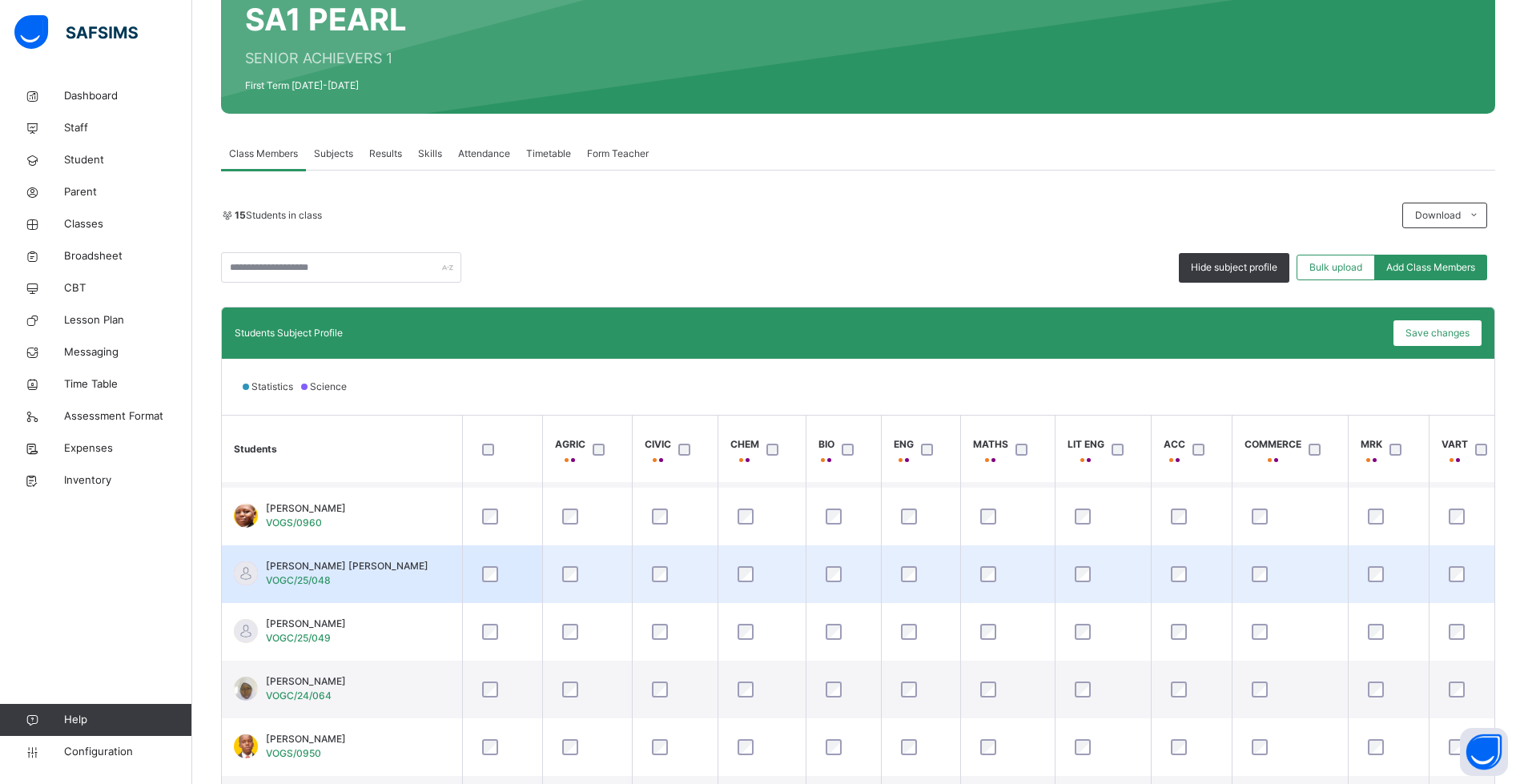
scroll to position [80, 0]
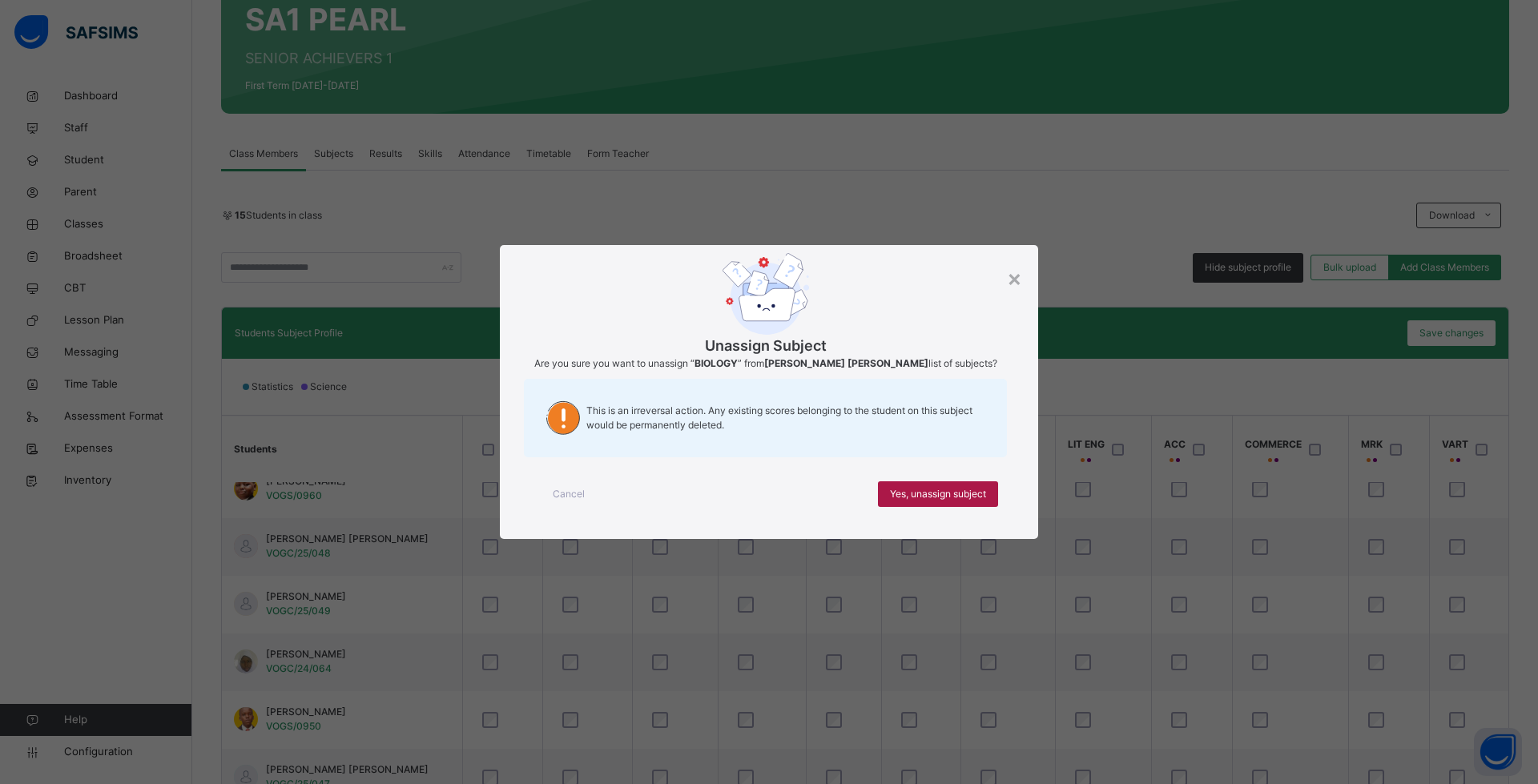
click at [915, 490] on span "Yes, unassign subject" at bounding box center [938, 494] width 96 height 14
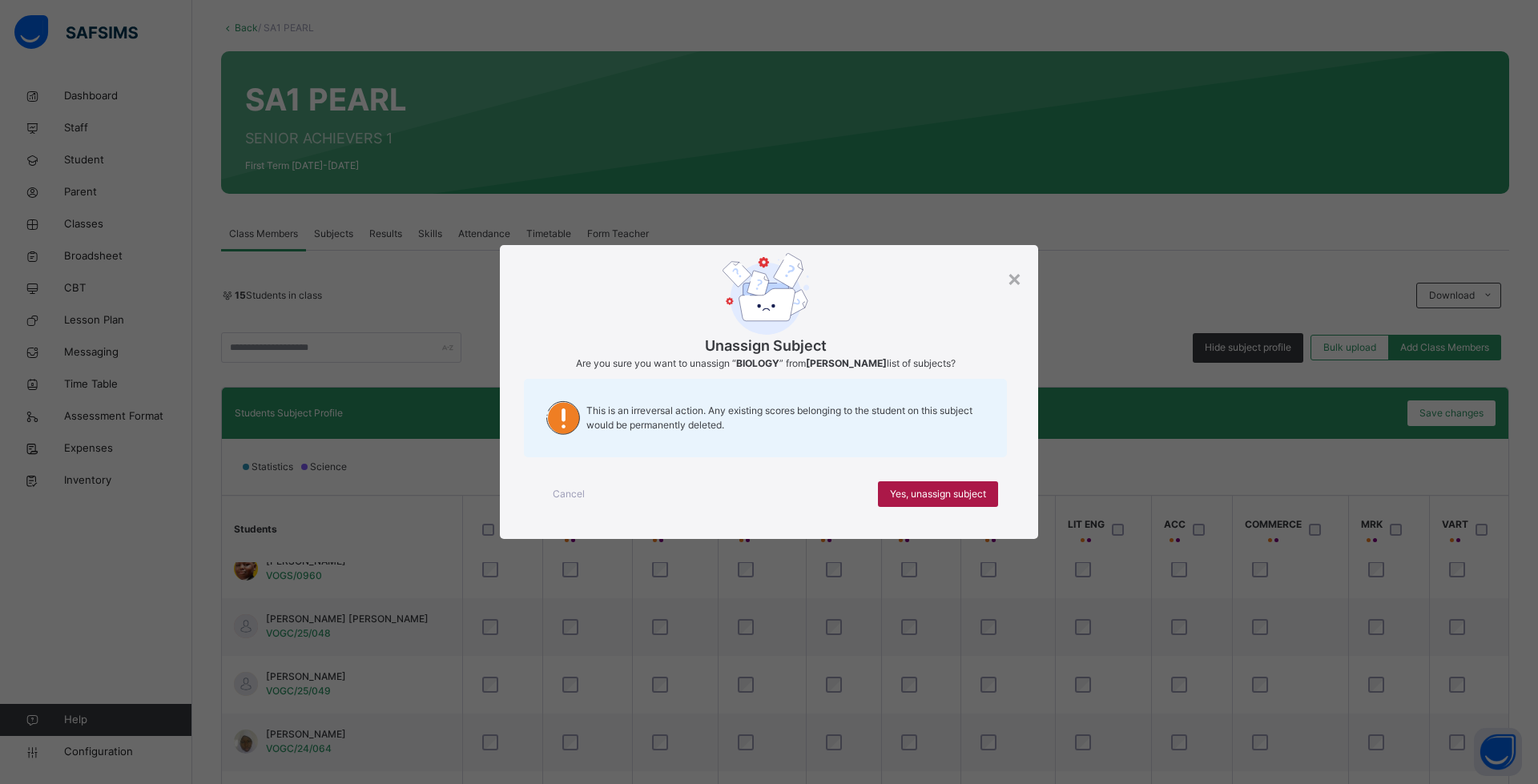
click at [903, 494] on span "Yes, unassign subject" at bounding box center [938, 494] width 96 height 14
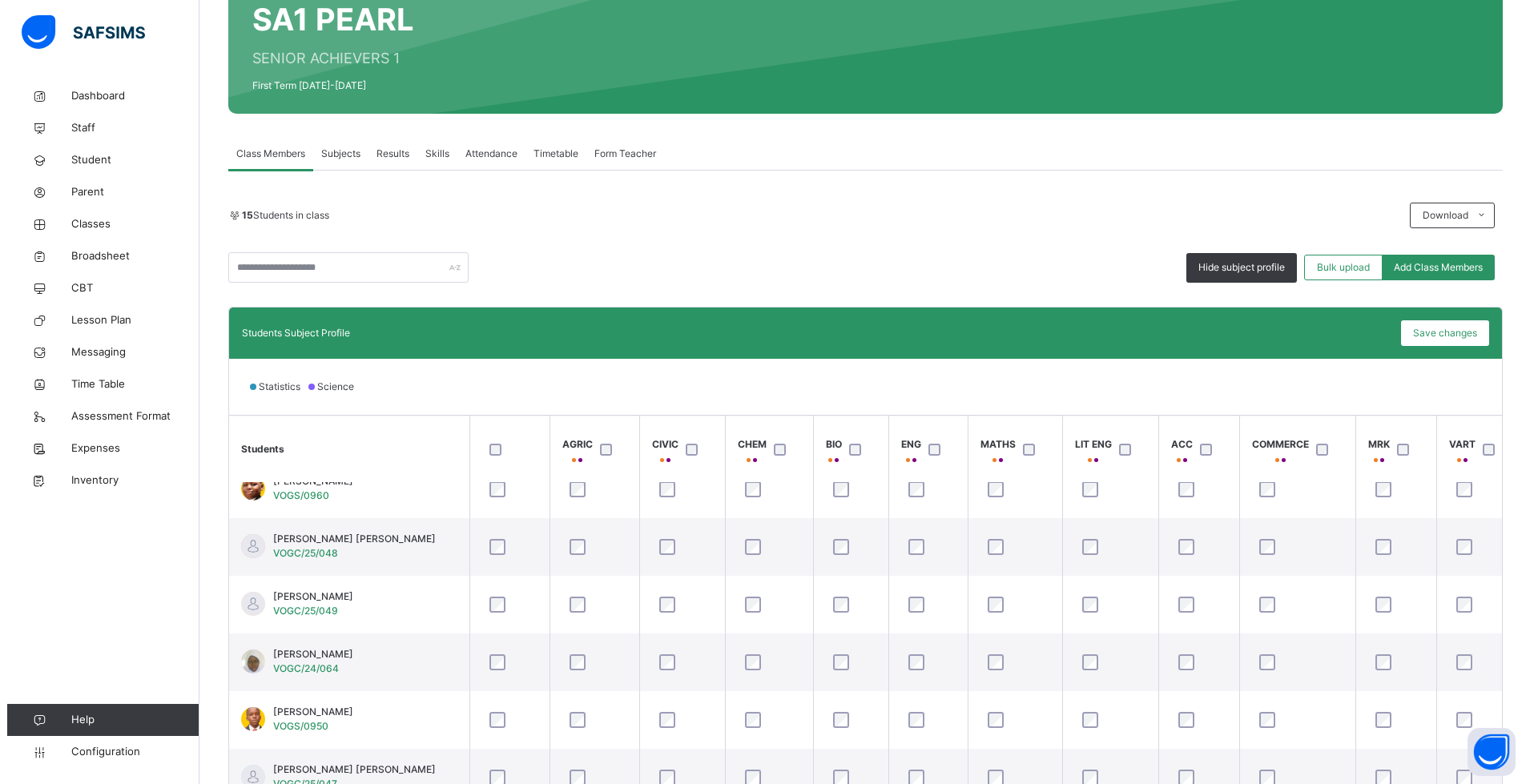
scroll to position [291, 0]
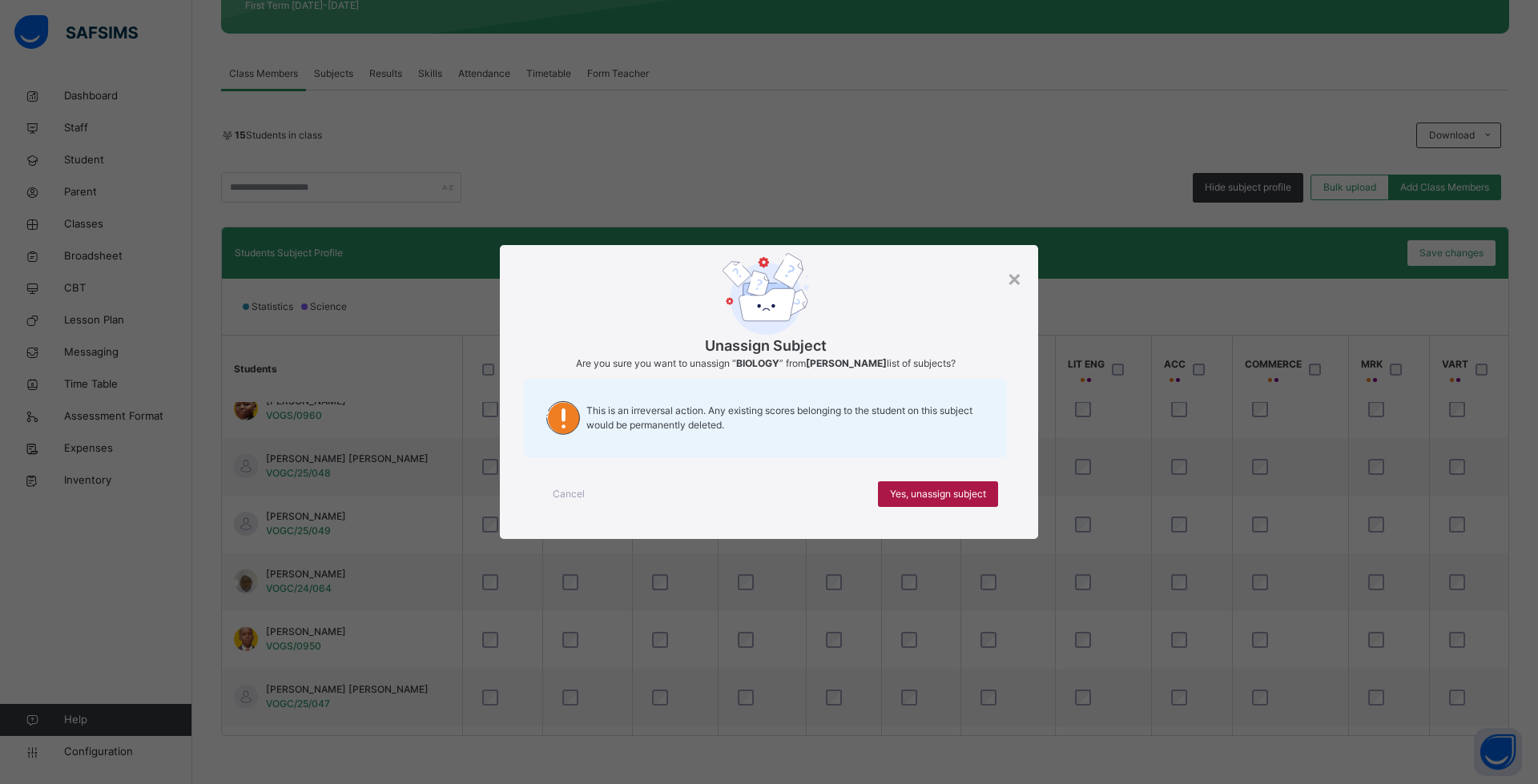
click at [910, 493] on span "Yes, unassign subject" at bounding box center [938, 494] width 96 height 14
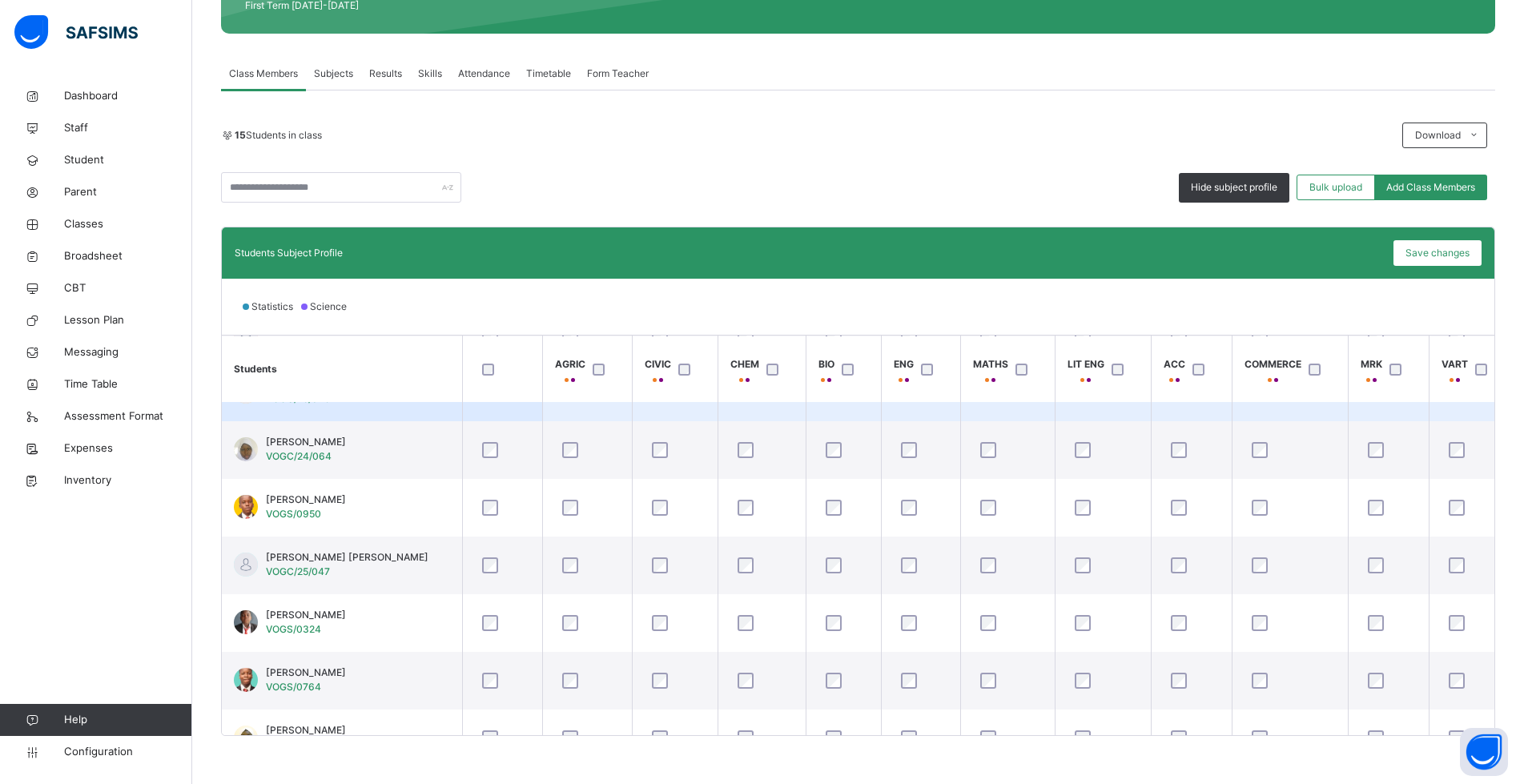
scroll to position [240, 0]
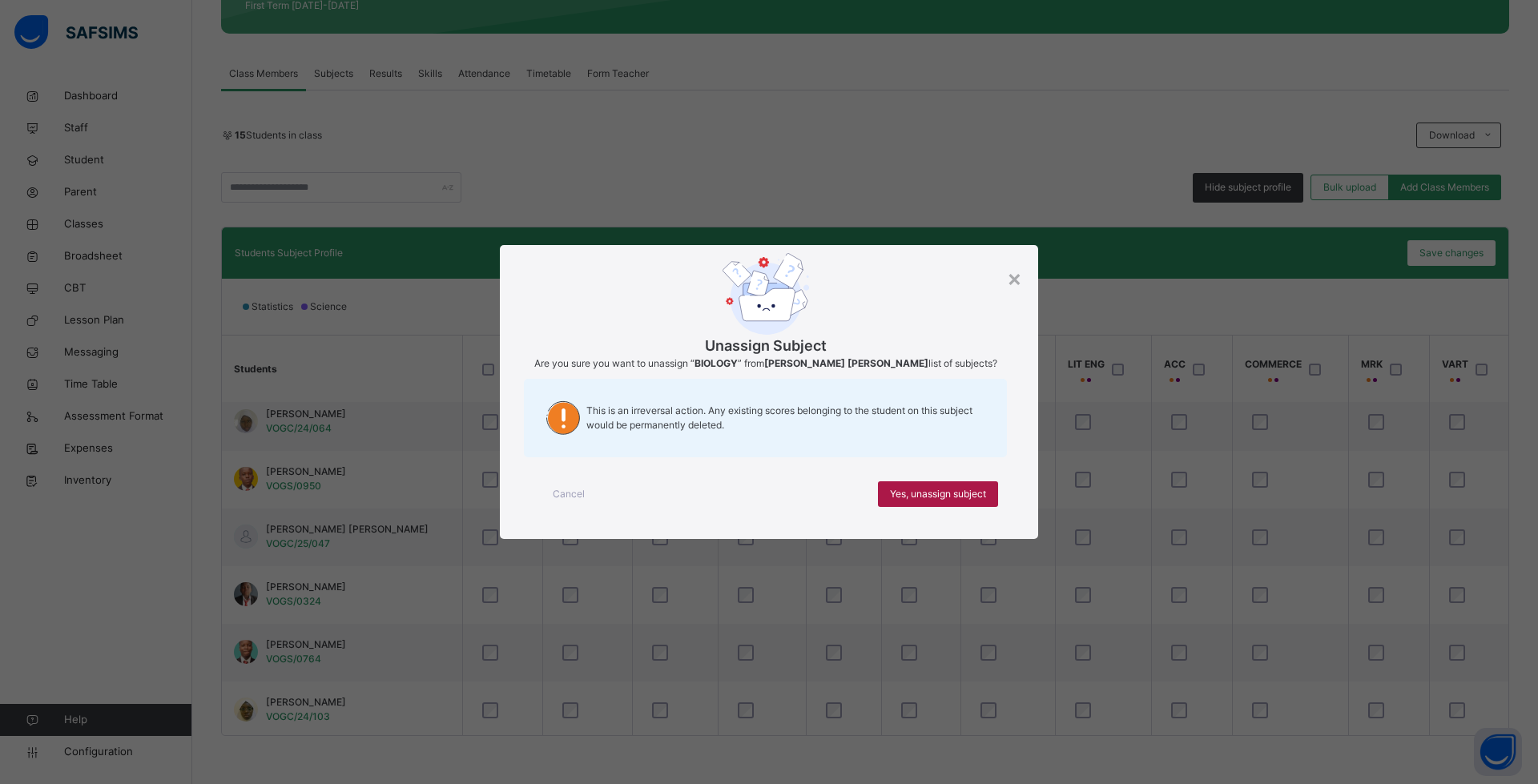
click at [886, 498] on div "Yes, unassign subject" at bounding box center [937, 493] width 120 height 25
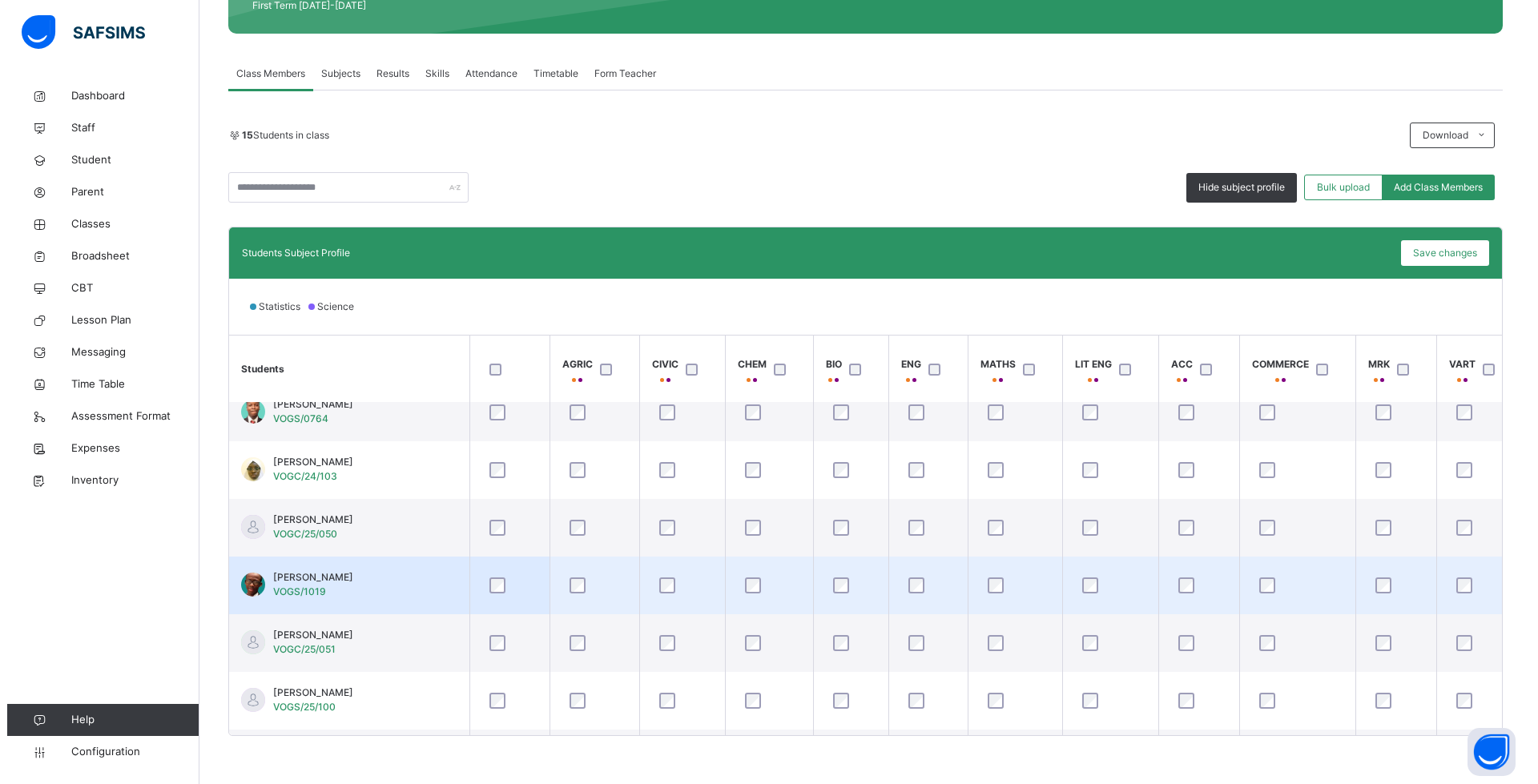
scroll to position [538, 0]
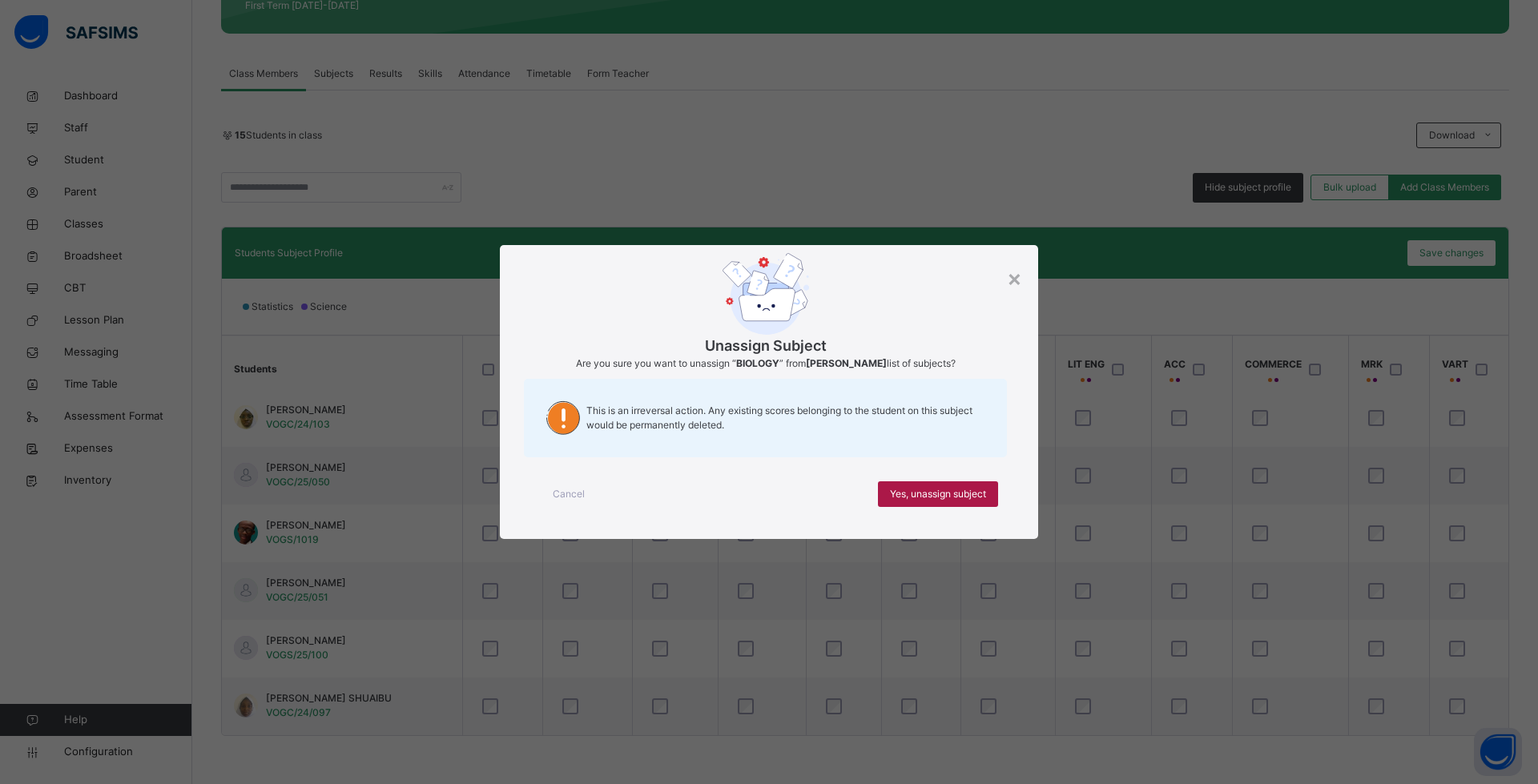
click at [896, 489] on span "Yes, unassign subject" at bounding box center [938, 494] width 96 height 14
click at [931, 496] on span "Yes, unassign subject" at bounding box center [938, 494] width 96 height 14
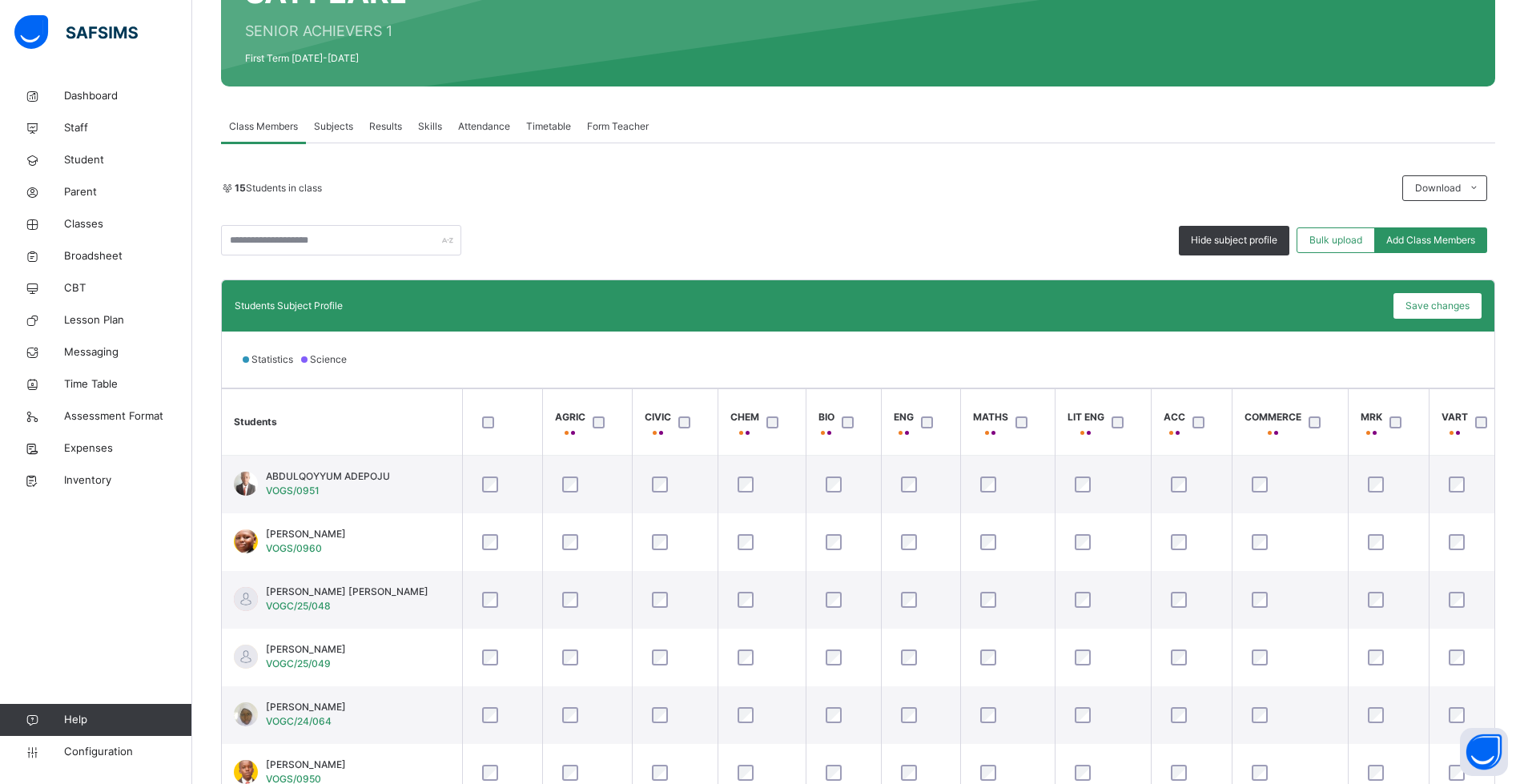
scroll to position [212, 0]
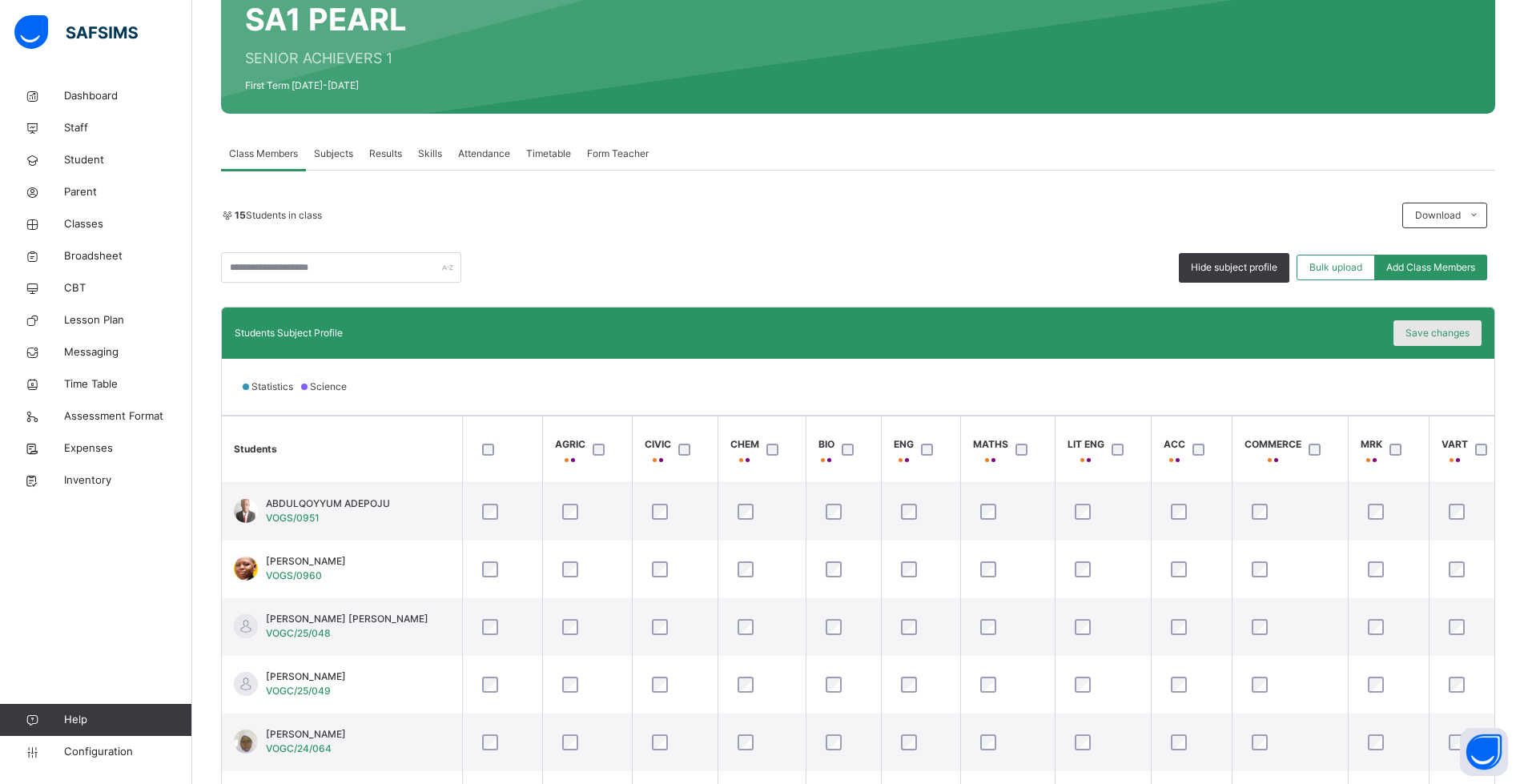
click at [1423, 334] on span "Save changes" at bounding box center [1437, 333] width 64 height 14
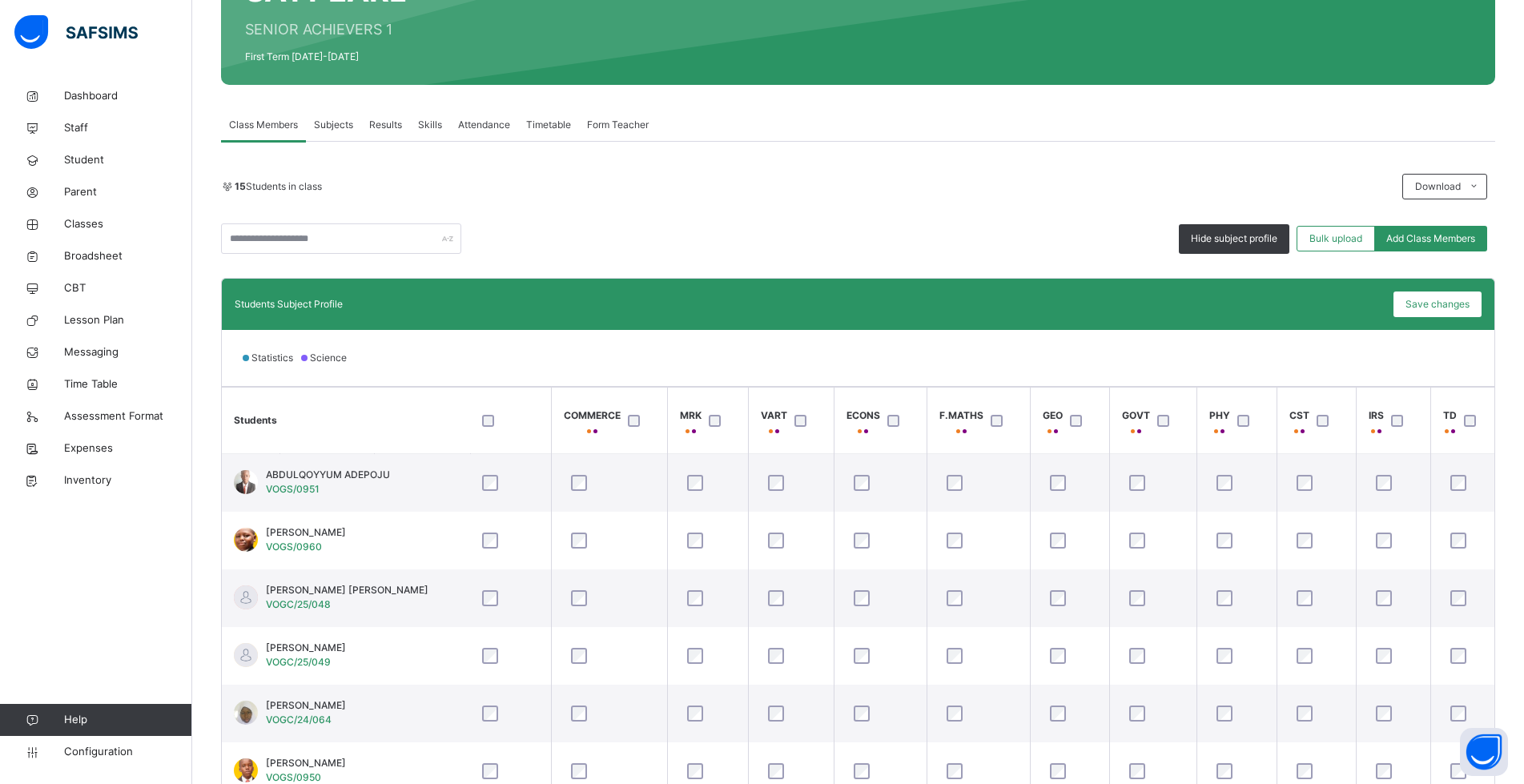
scroll to position [291, 0]
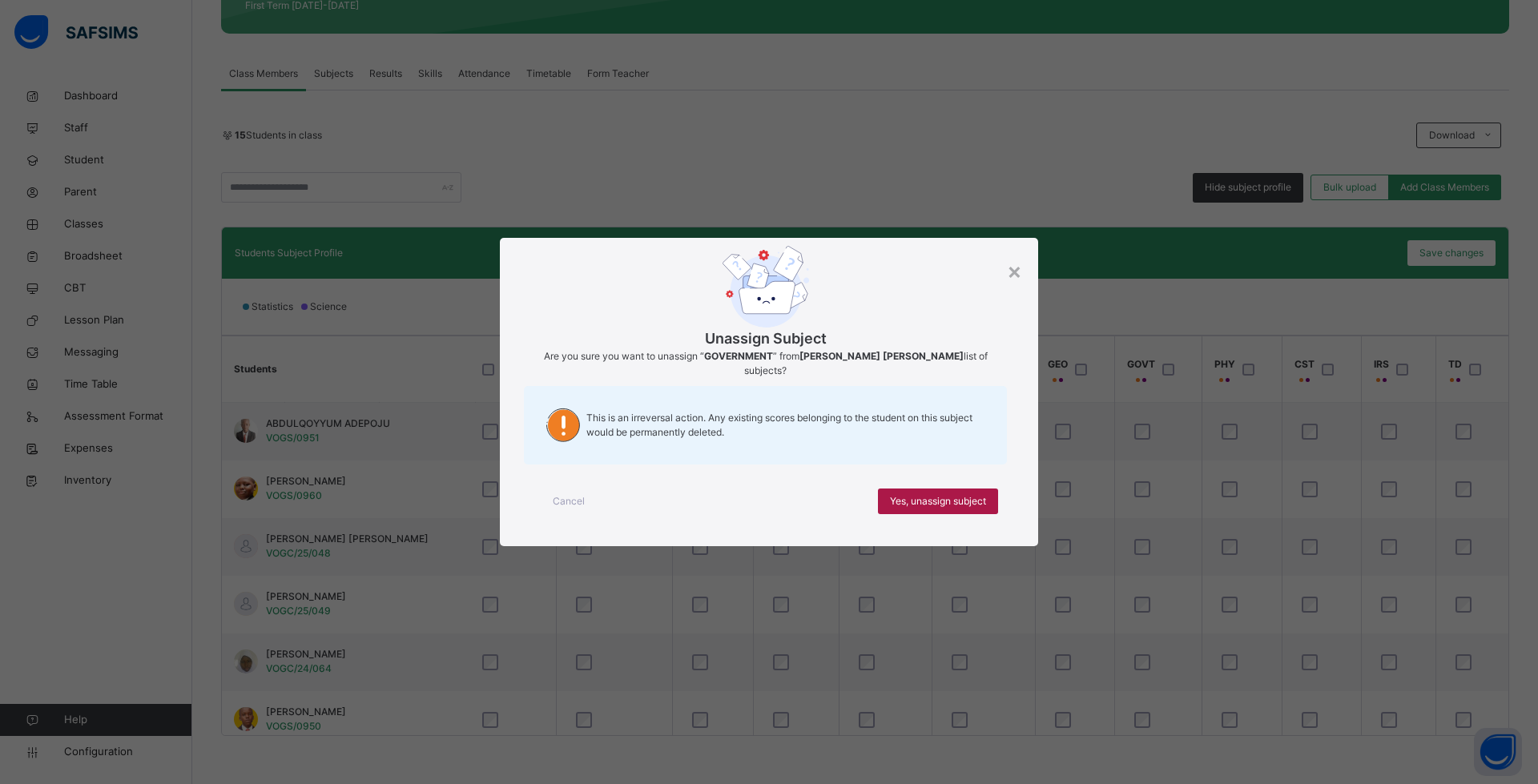
click at [973, 494] on span "Yes, unassign subject" at bounding box center [938, 501] width 96 height 14
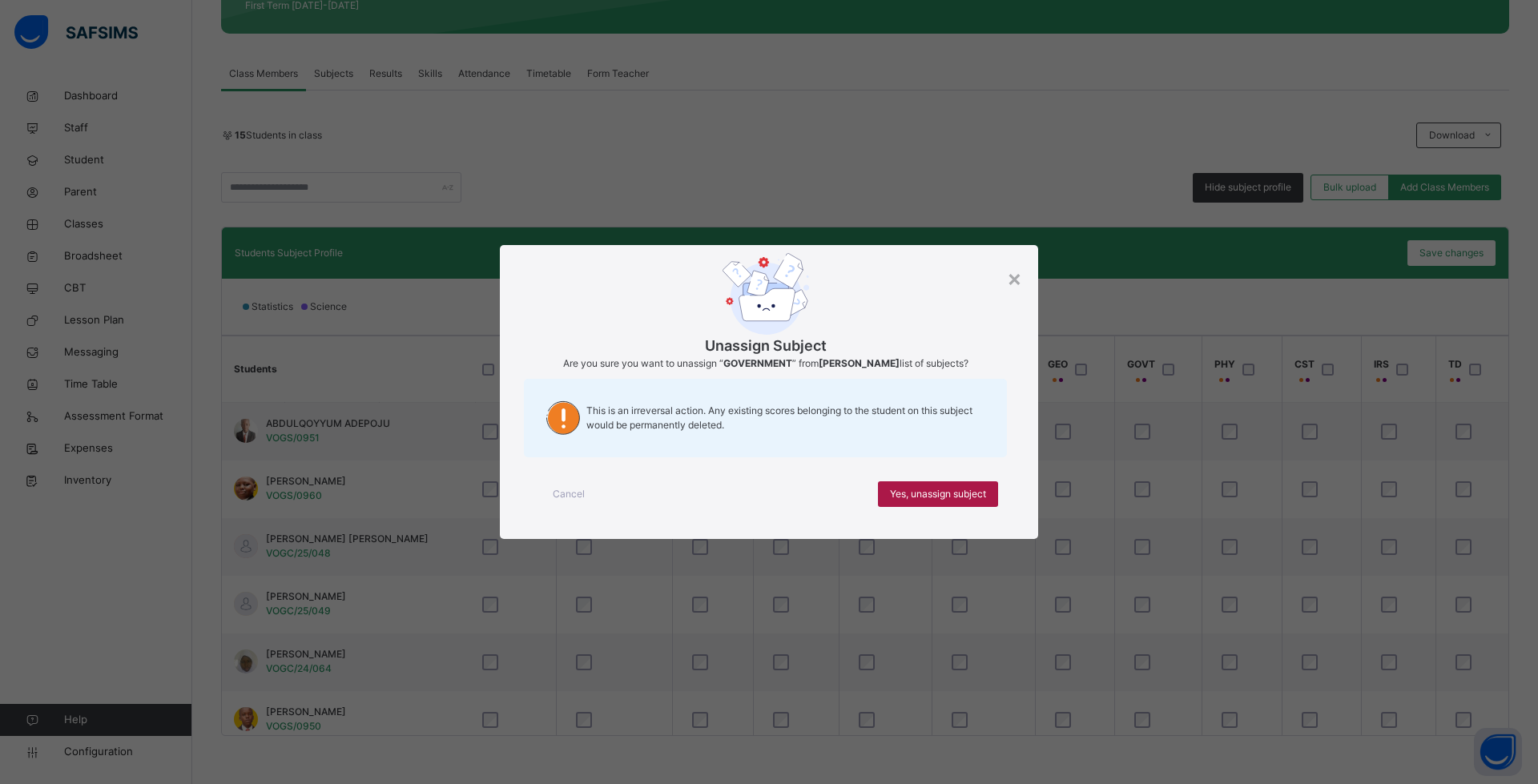
click at [938, 494] on span "Yes, unassign subject" at bounding box center [938, 494] width 96 height 14
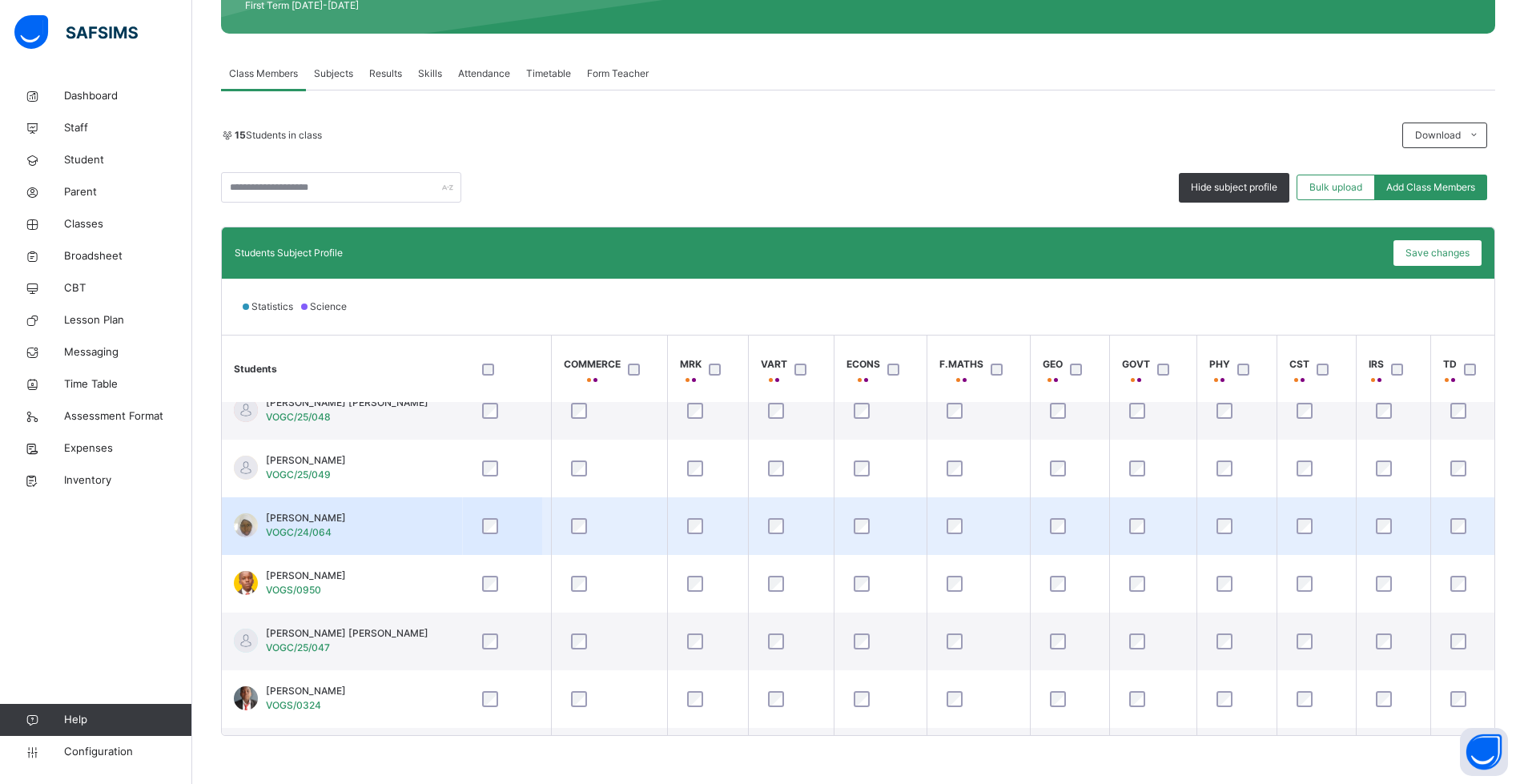
scroll to position [160, 681]
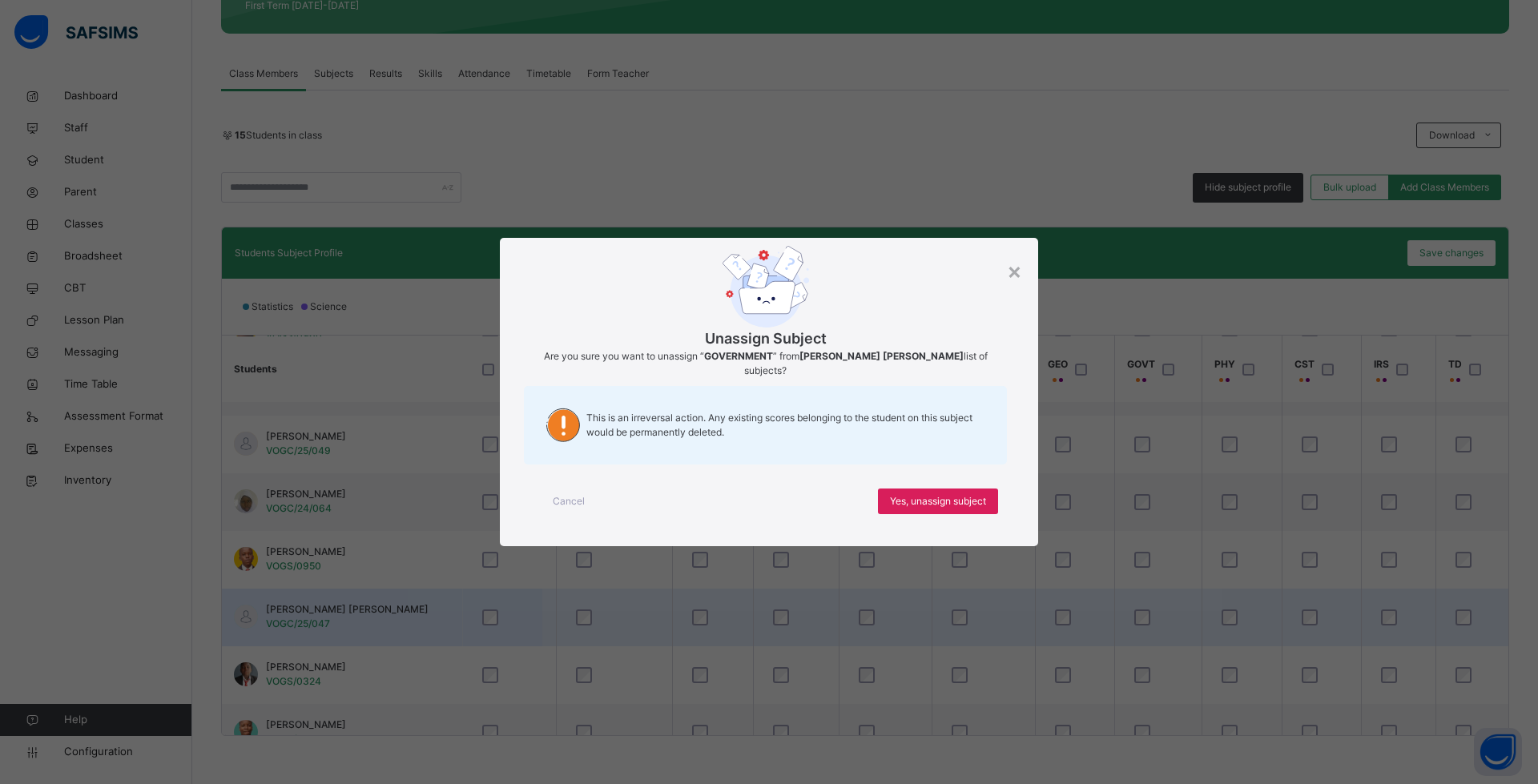
click at [1137, 617] on div "× Unassign Subject Are you sure you want to unassign “ GOVERNMENT ” from FATIMA…" at bounding box center [769, 392] width 1538 height 784
click at [1010, 278] on div "×" at bounding box center [1013, 270] width 15 height 33
click at [1018, 281] on div "×" at bounding box center [1013, 270] width 15 height 33
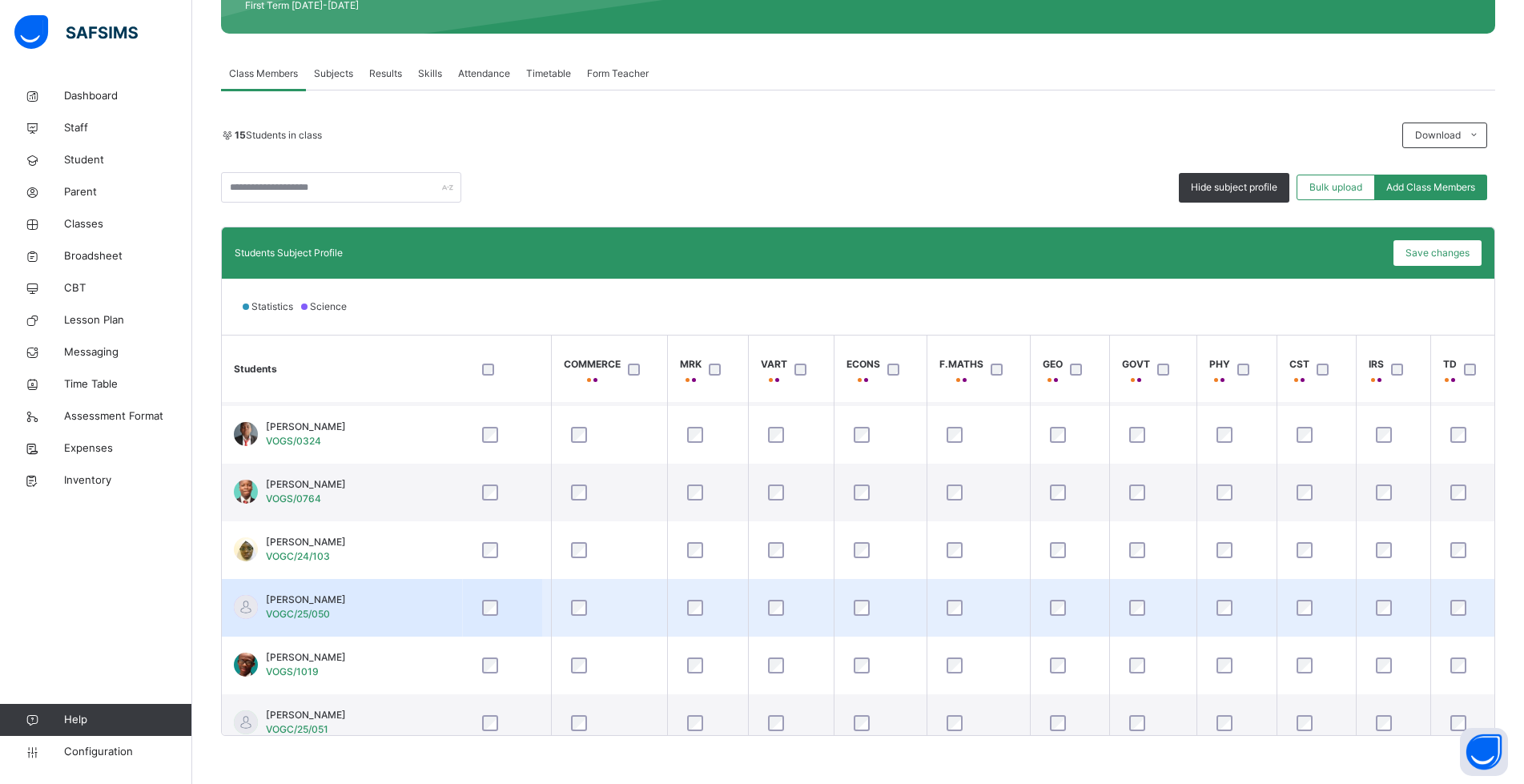
scroll to position [481, 681]
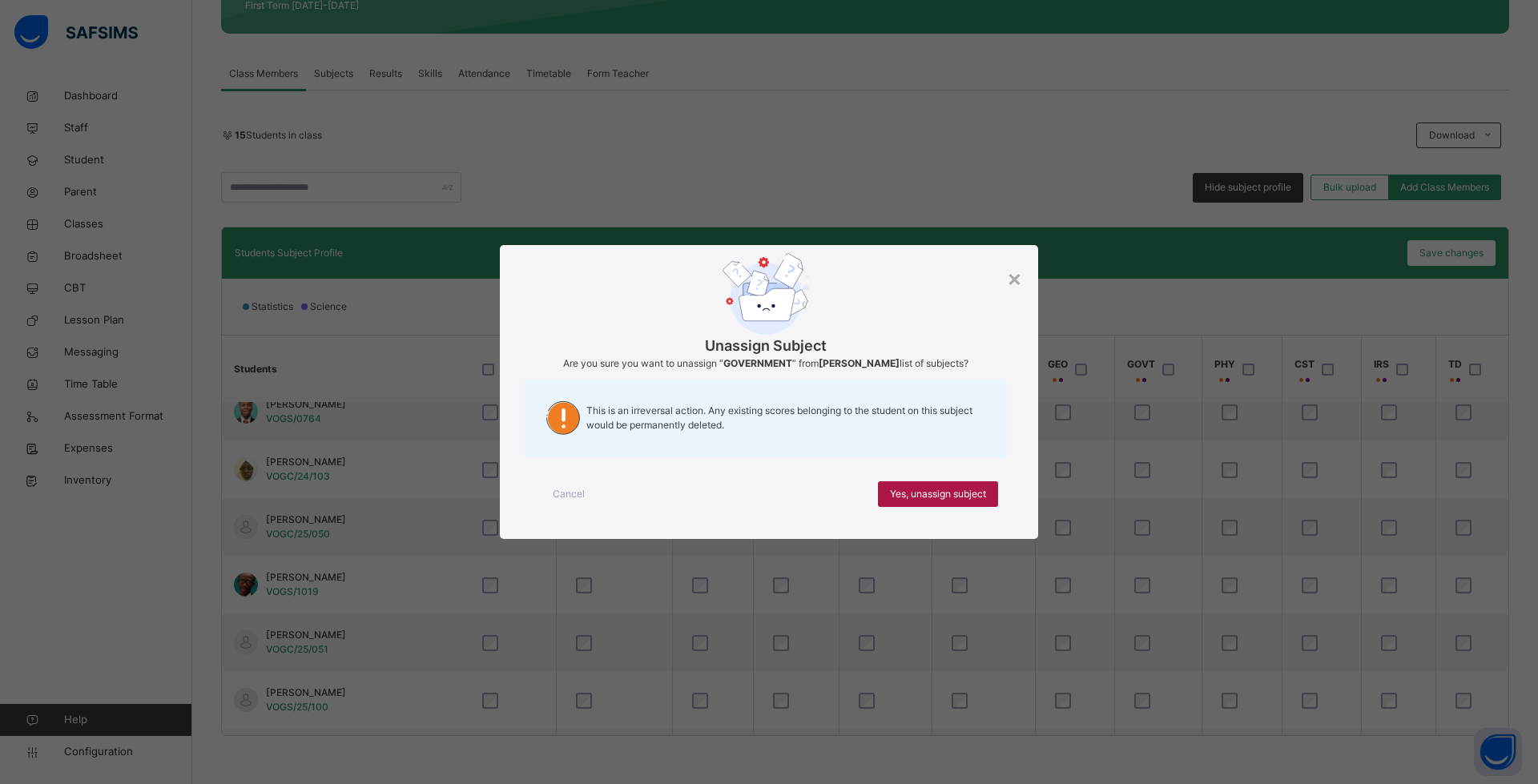
click at [922, 495] on span "Yes, unassign subject" at bounding box center [938, 494] width 96 height 14
click at [959, 500] on span "Yes, unassign subject" at bounding box center [938, 494] width 96 height 14
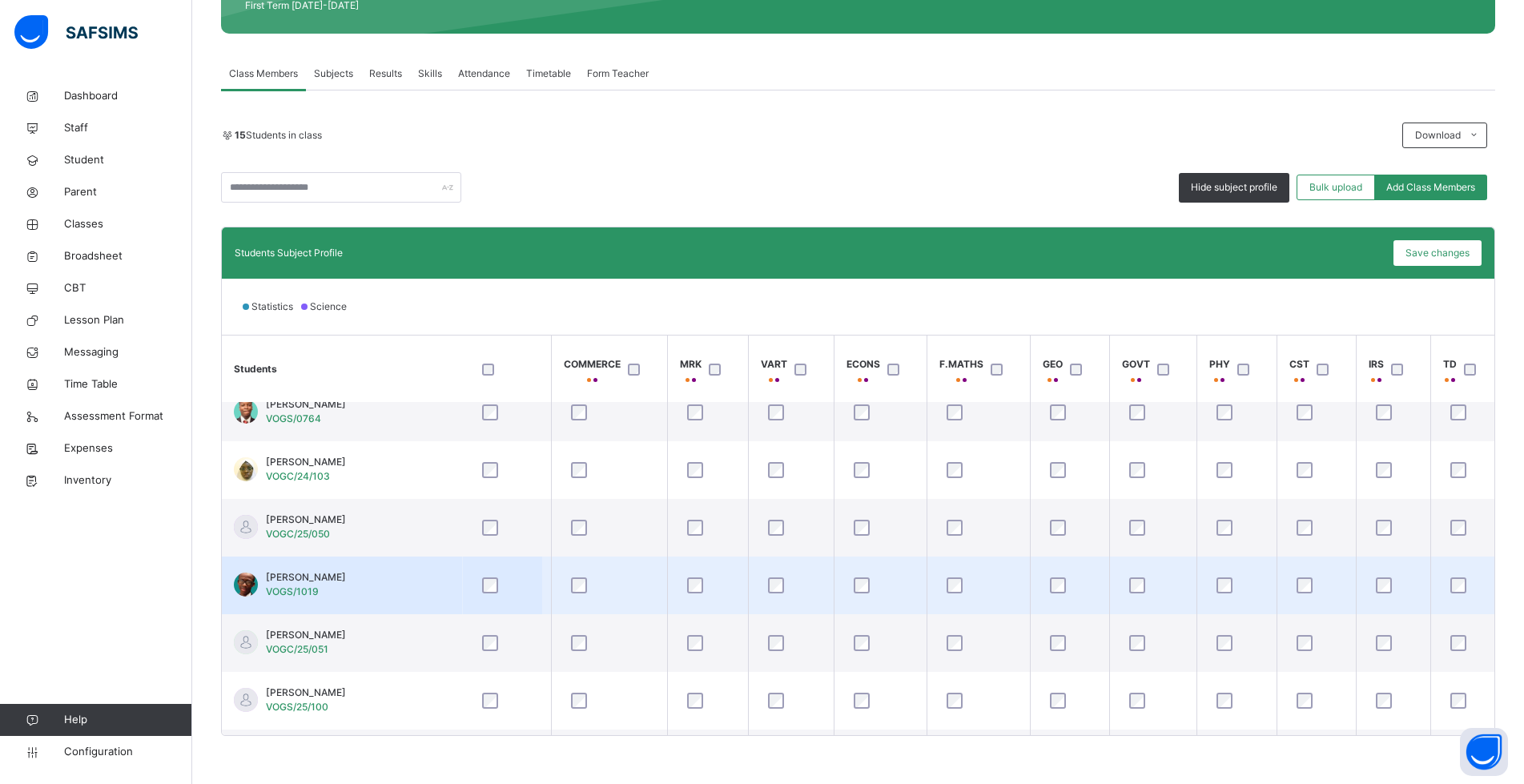
scroll to position [538, 681]
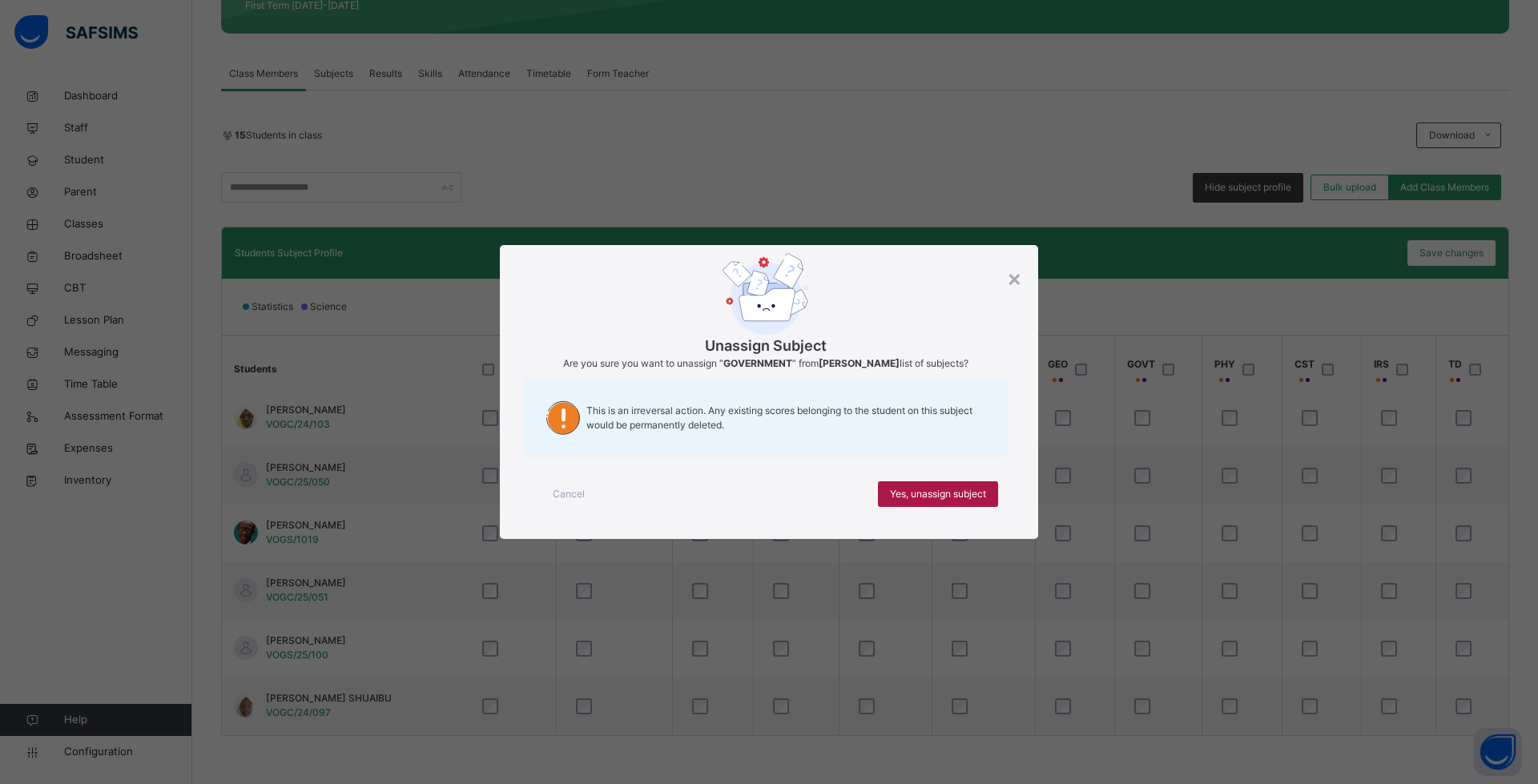
click at [938, 492] on span "Yes, unassign subject" at bounding box center [938, 494] width 96 height 14
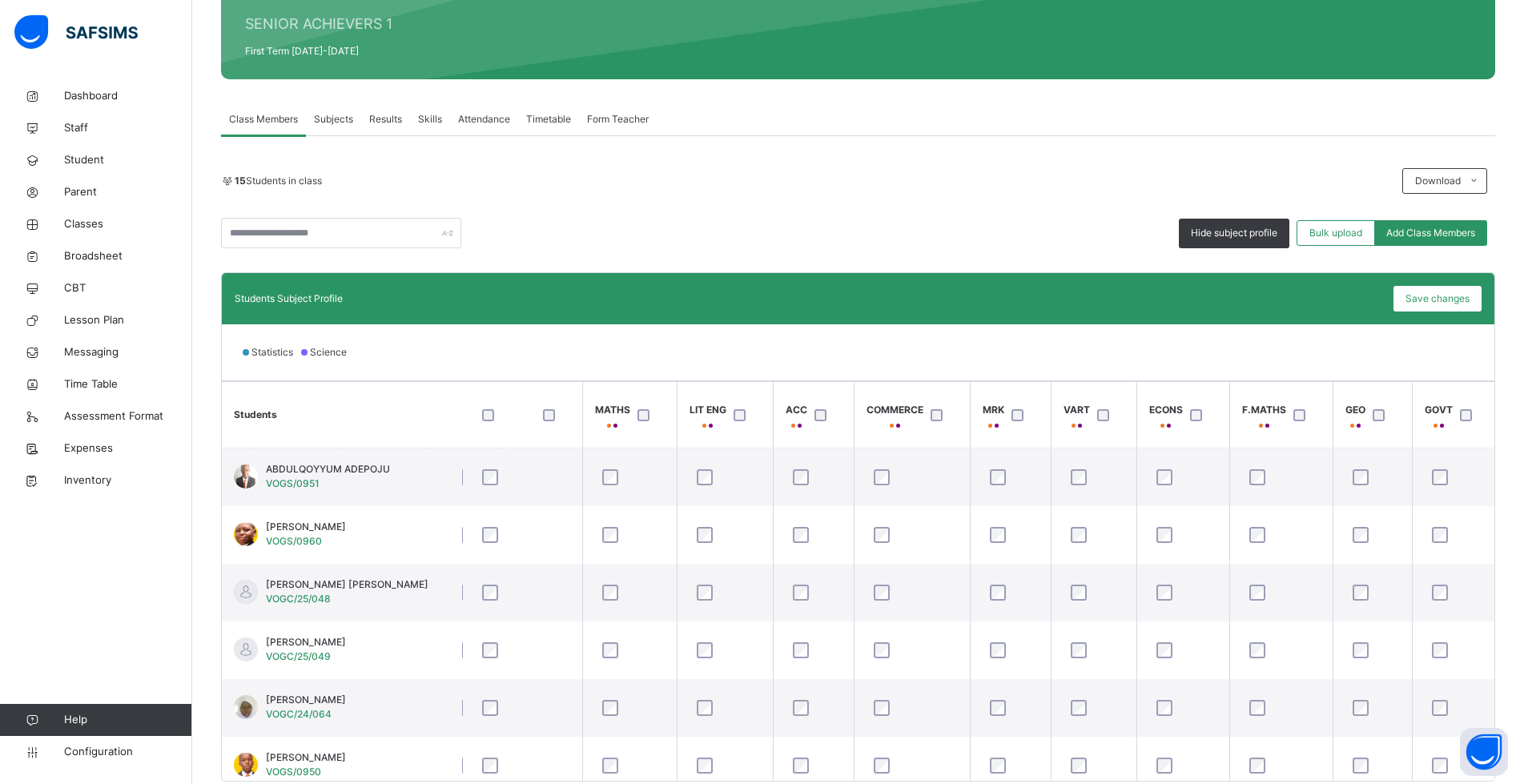
scroll to position [291, 0]
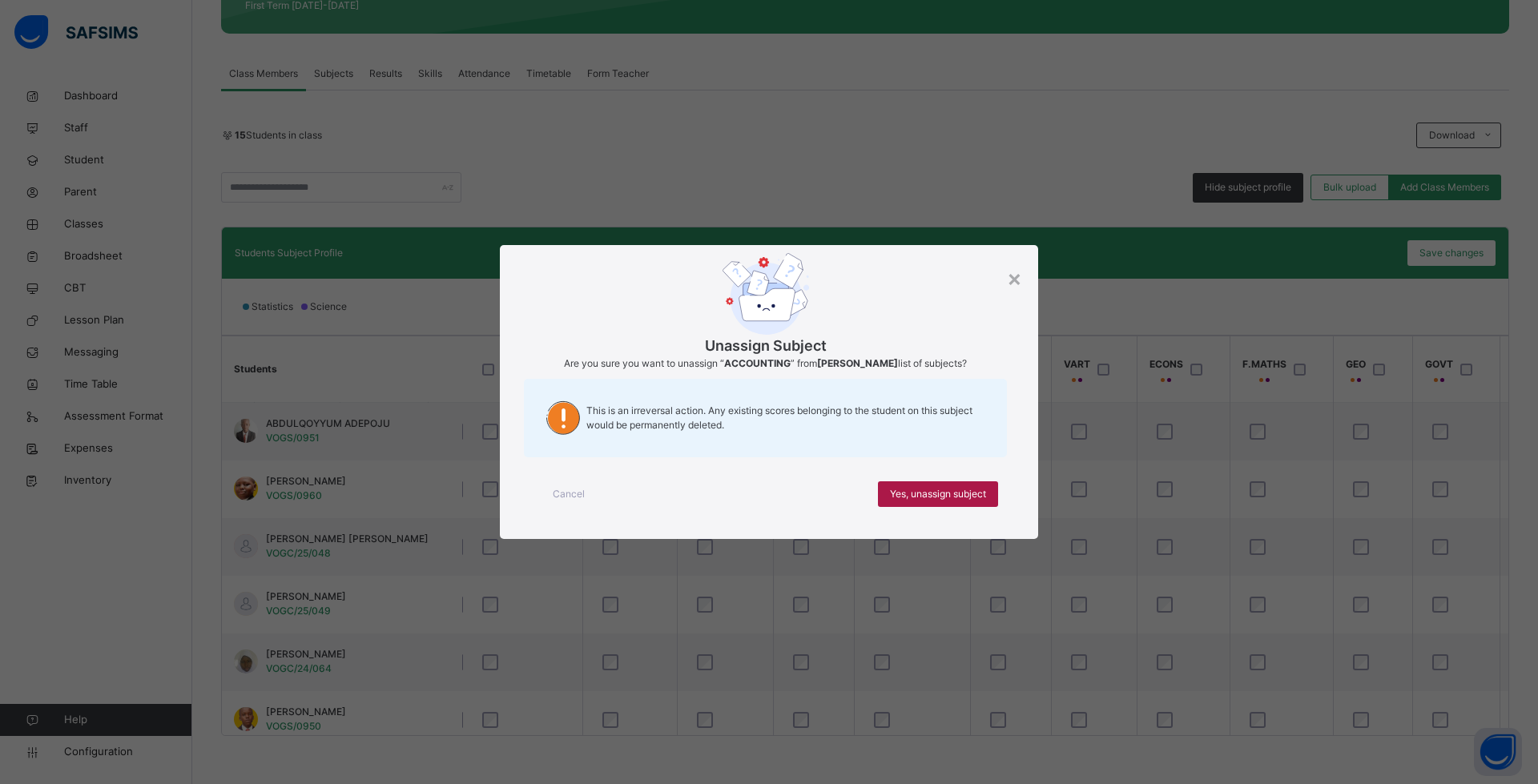
click at [909, 494] on span "Yes, unassign subject" at bounding box center [938, 494] width 96 height 14
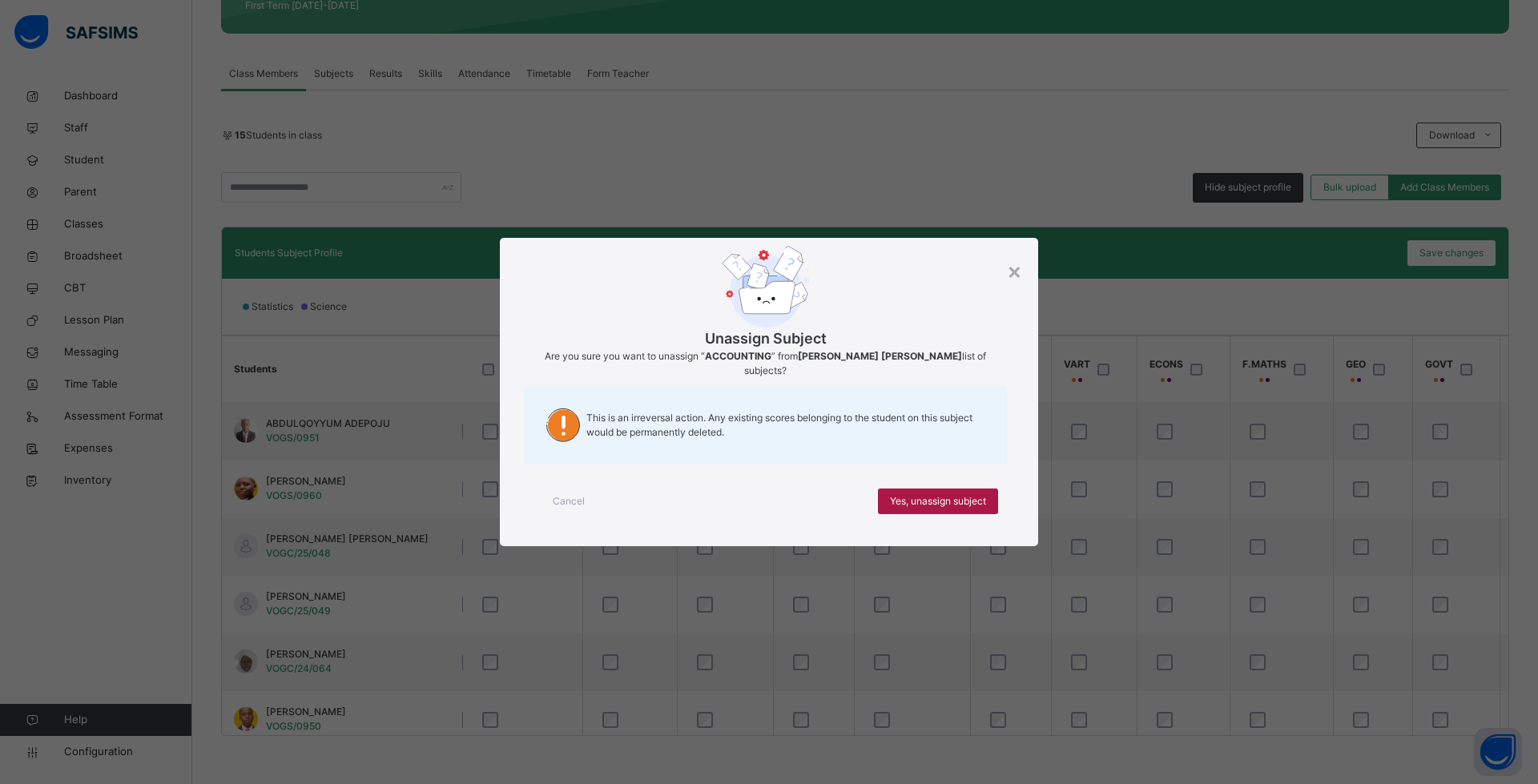
click at [947, 494] on span "Yes, unassign subject" at bounding box center [938, 501] width 96 height 14
click at [942, 494] on span "Yes, unassign subject" at bounding box center [938, 501] width 96 height 14
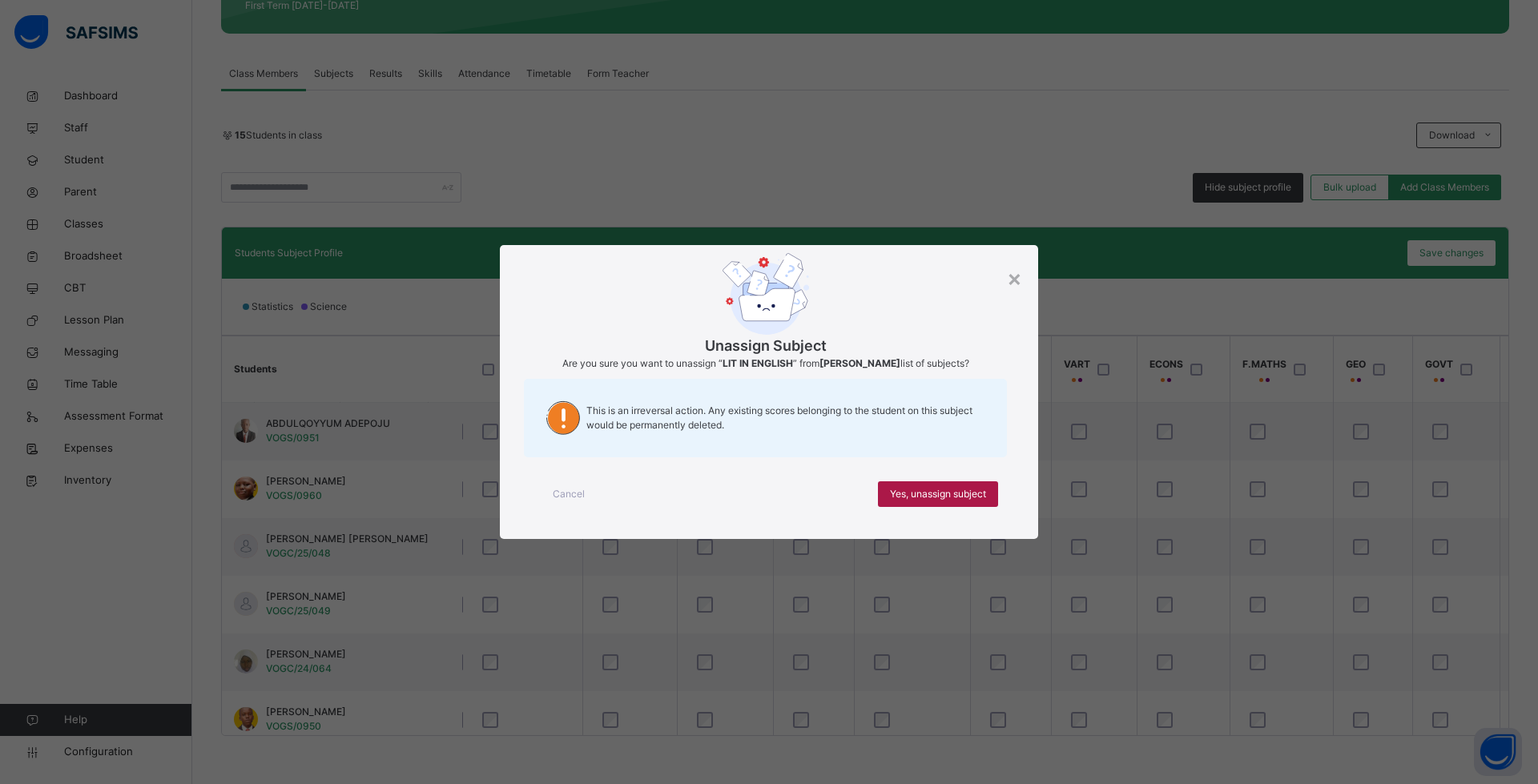
click at [986, 489] on div "Yes, unassign subject" at bounding box center [937, 493] width 120 height 25
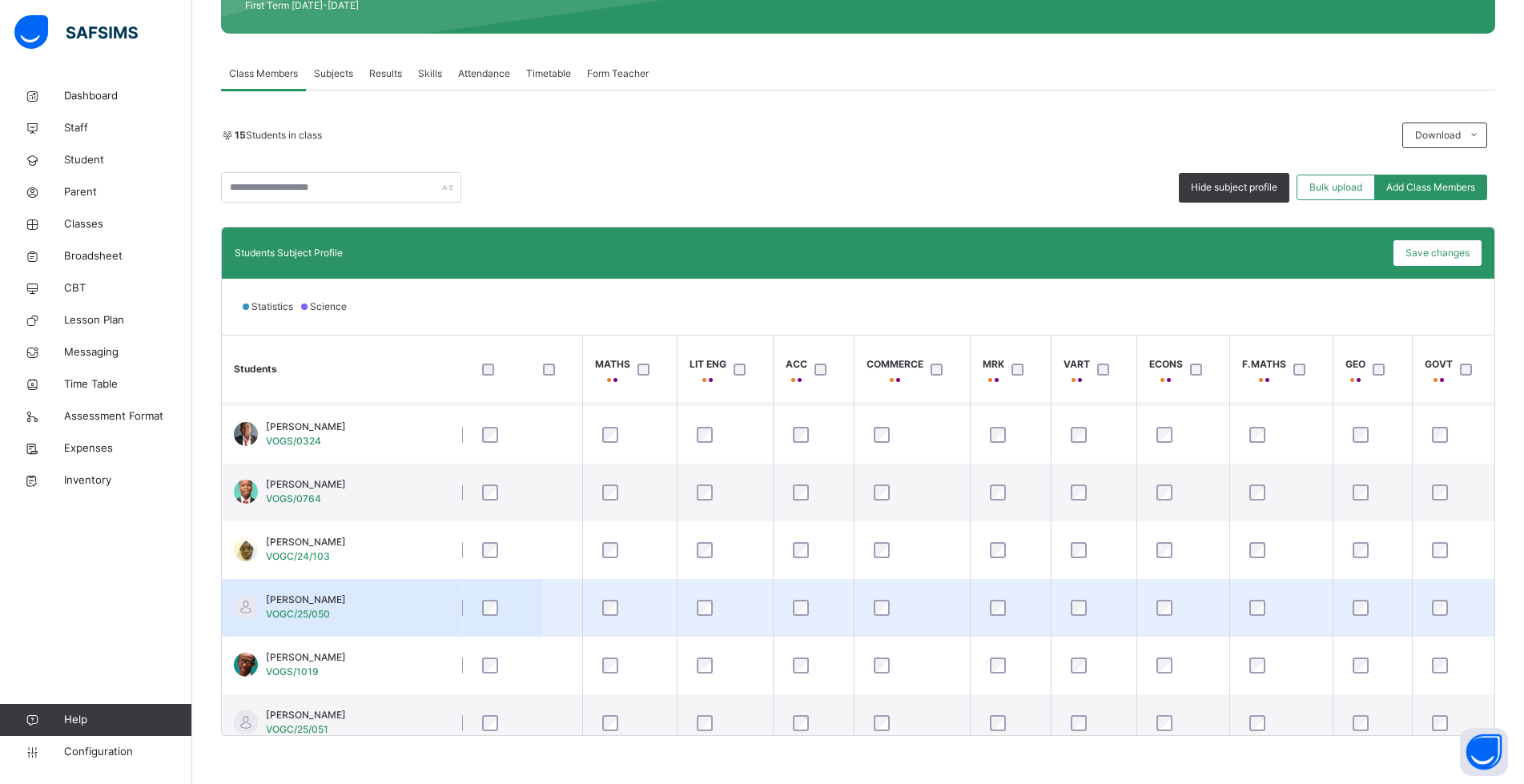
scroll to position [481, 378]
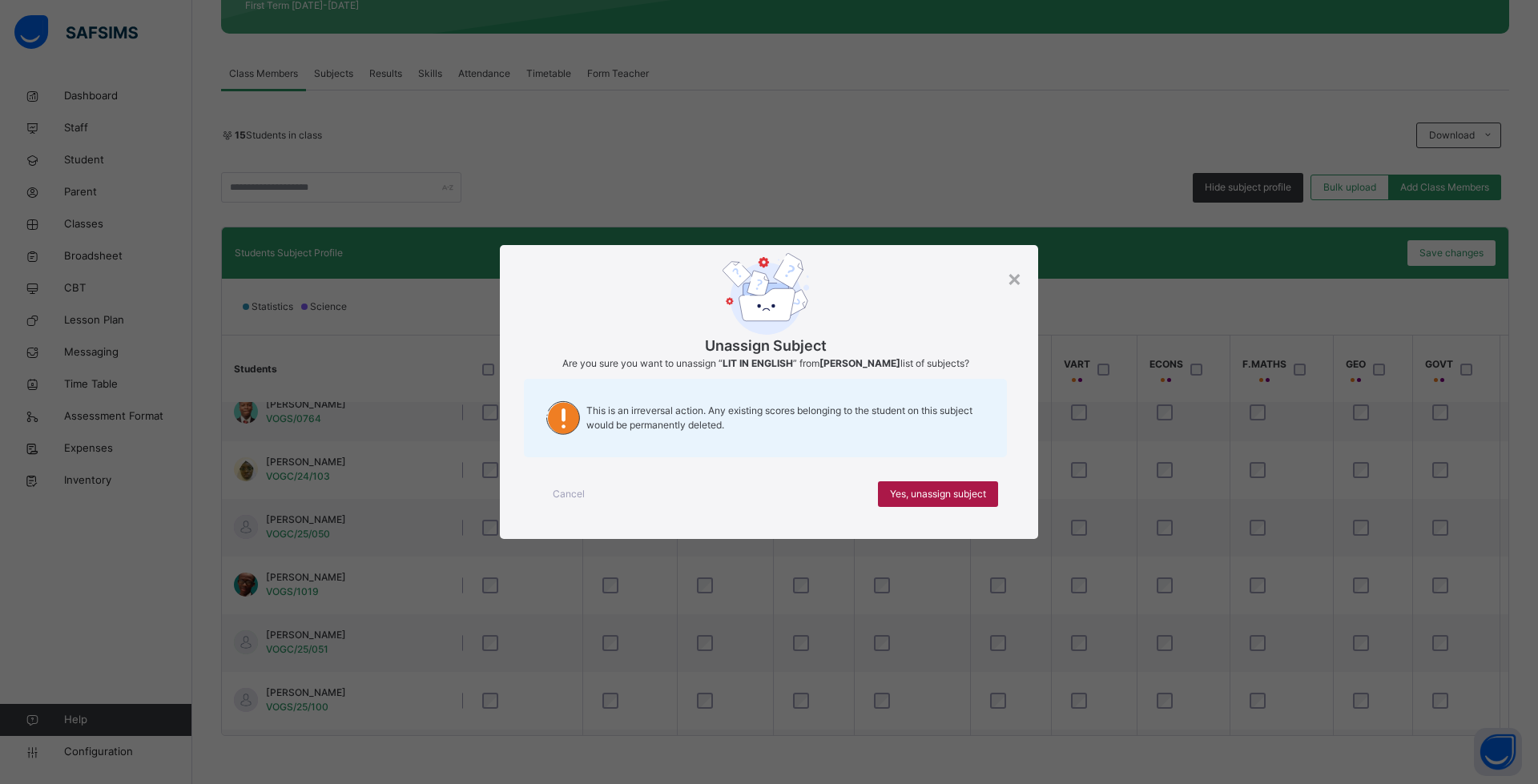
click at [950, 498] on span "Yes, unassign subject" at bounding box center [938, 494] width 96 height 14
click at [961, 494] on span "Yes, unassign subject" at bounding box center [938, 494] width 96 height 14
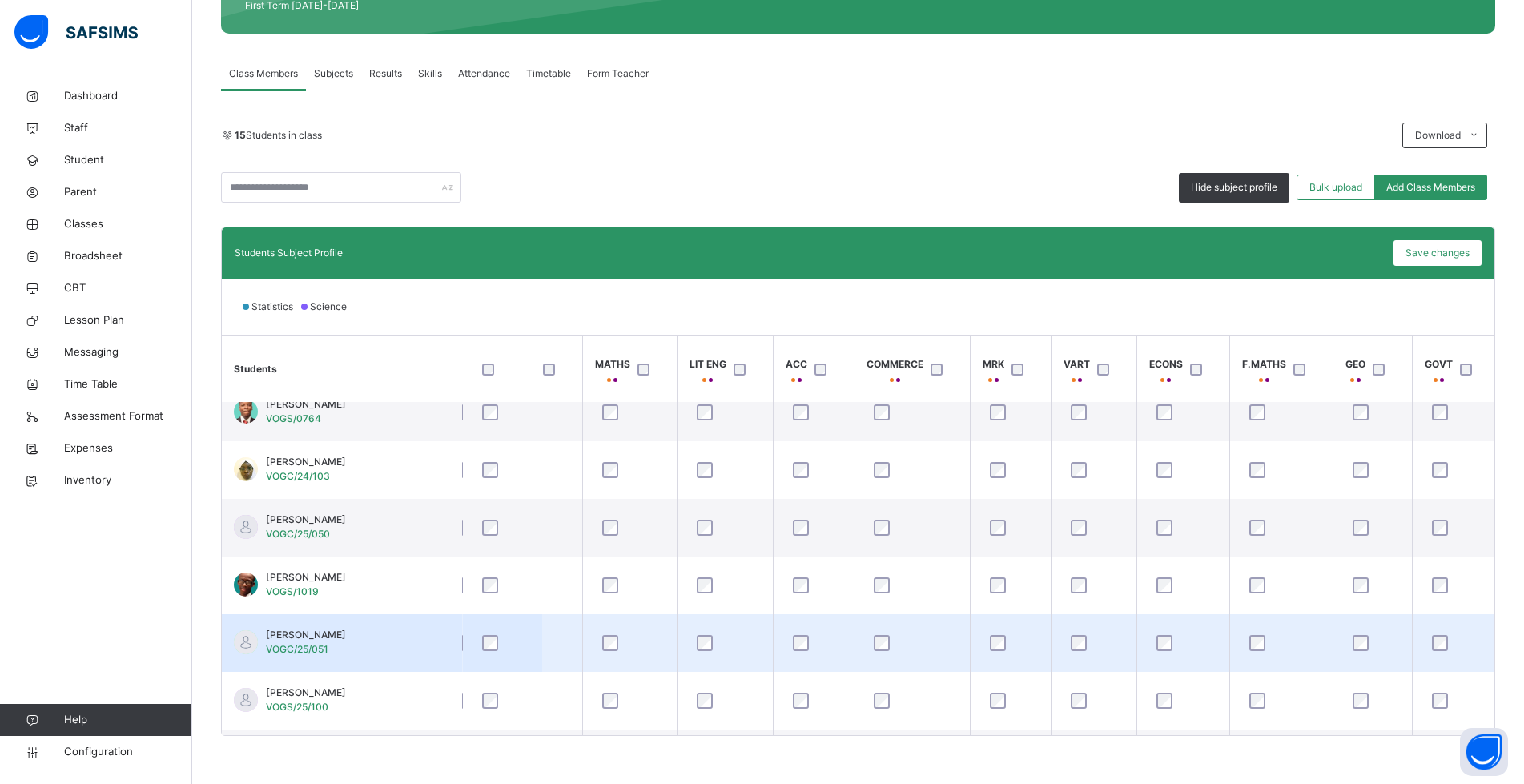
scroll to position [538, 378]
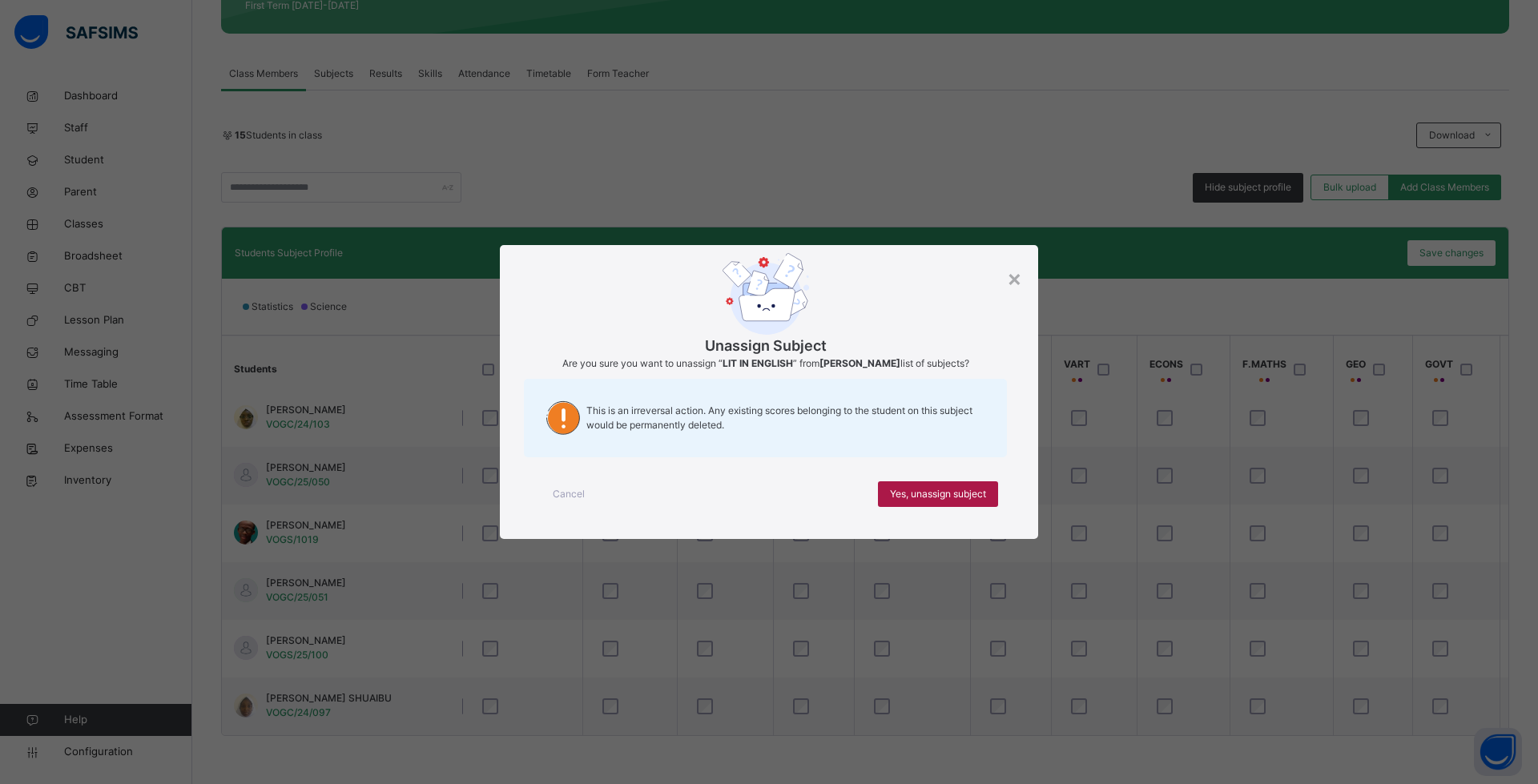
click at [917, 497] on span "Yes, unassign subject" at bounding box center [938, 494] width 96 height 14
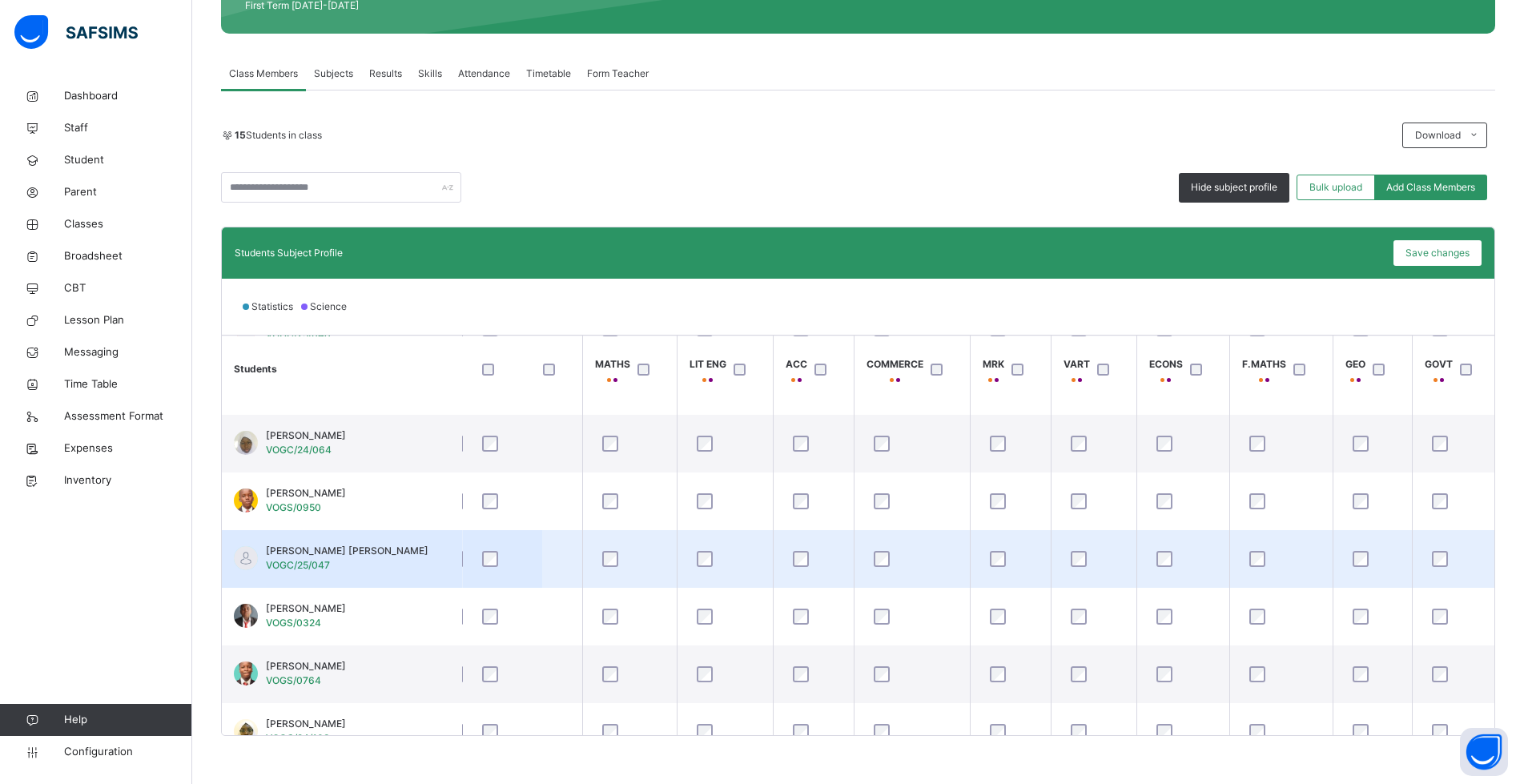
scroll to position [0, 378]
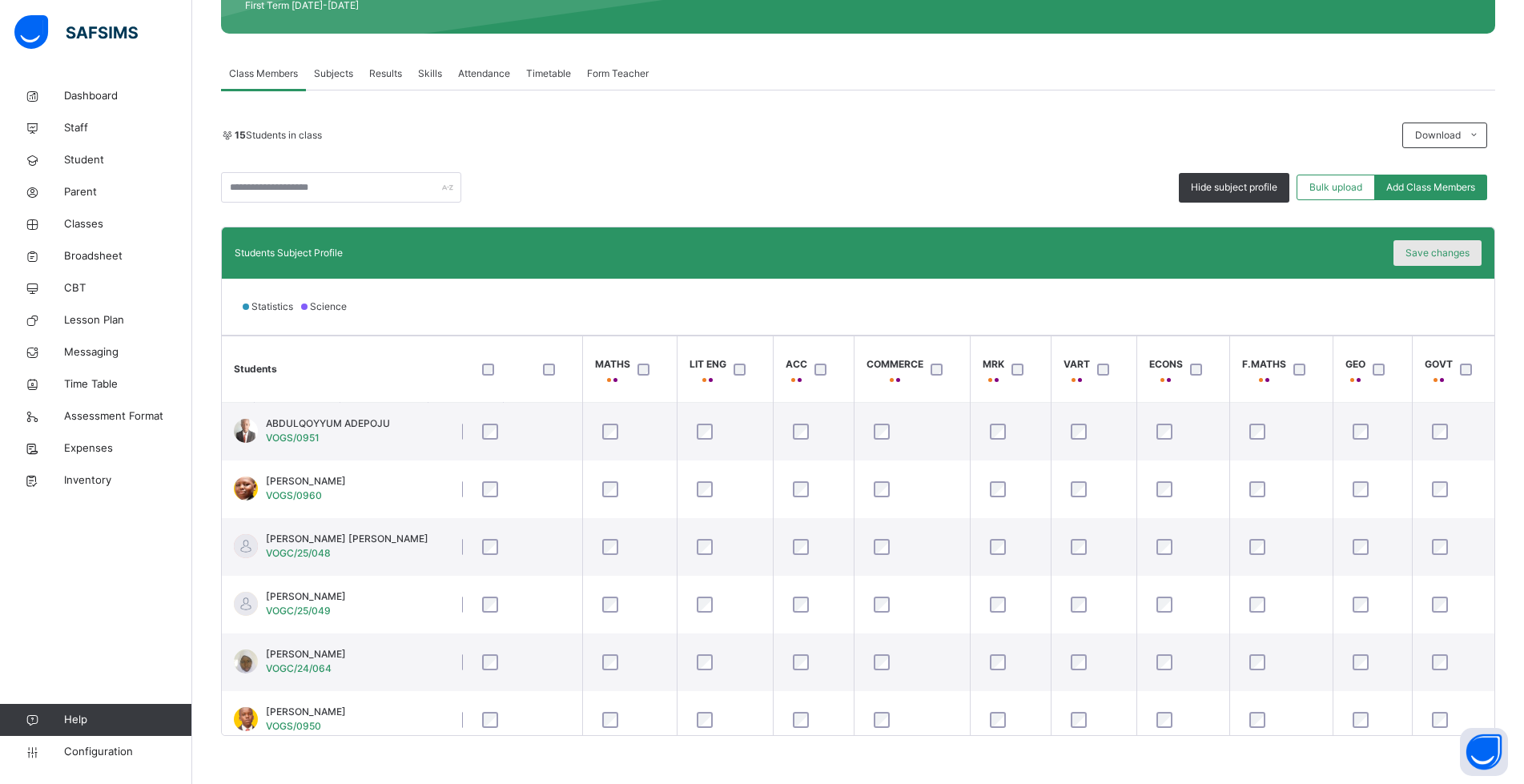
click at [1450, 253] on span "Save changes" at bounding box center [1437, 253] width 64 height 14
click at [1424, 261] on div "Save changes" at bounding box center [1437, 253] width 88 height 25
click at [977, 177] on div "Hide subject profile Bulk upload Add Class Members" at bounding box center [858, 187] width 1274 height 31
click at [69, 225] on span "Classes" at bounding box center [128, 224] width 129 height 16
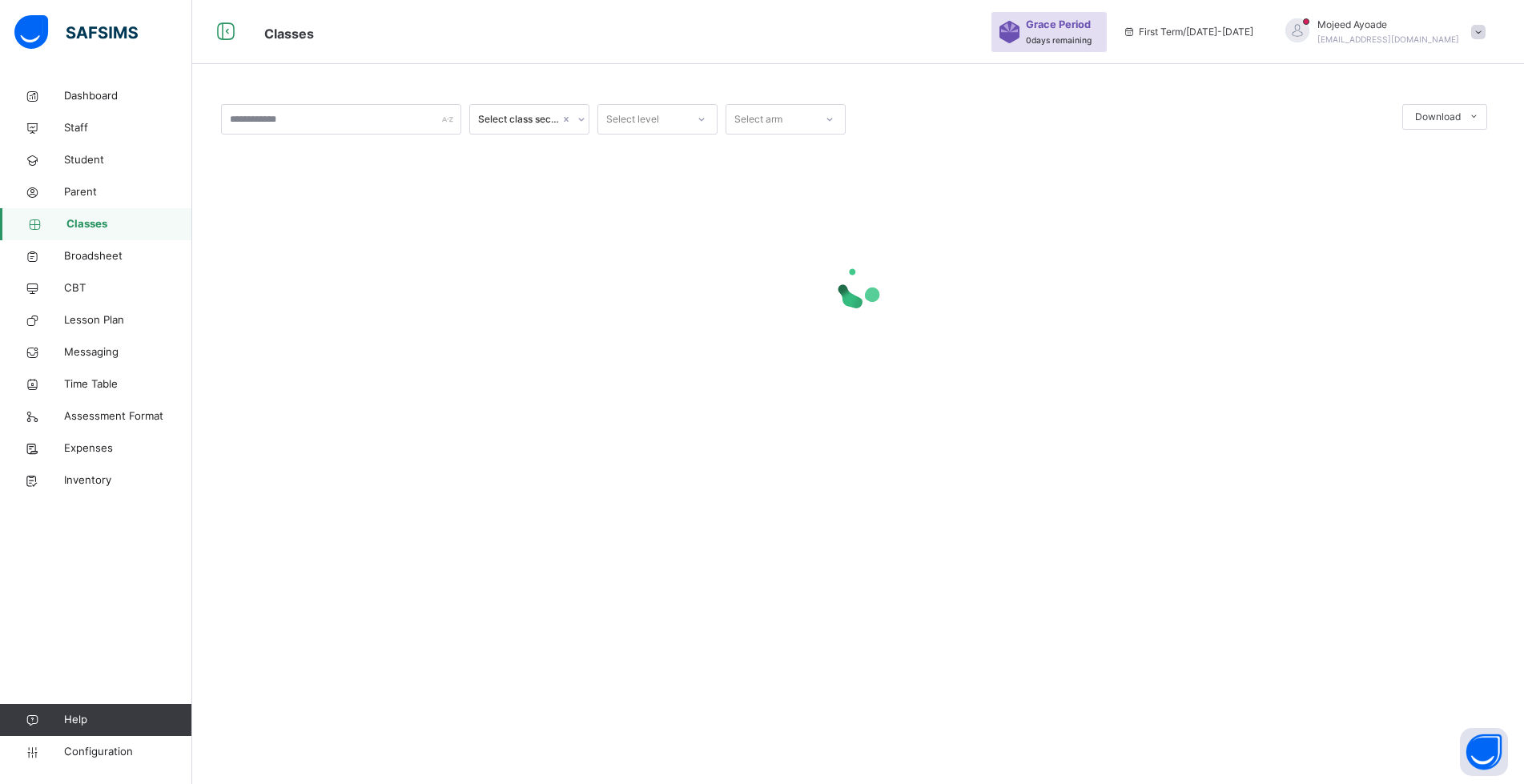
scroll to position [48, 0]
click at [263, 119] on input "text" at bounding box center [341, 119] width 240 height 31
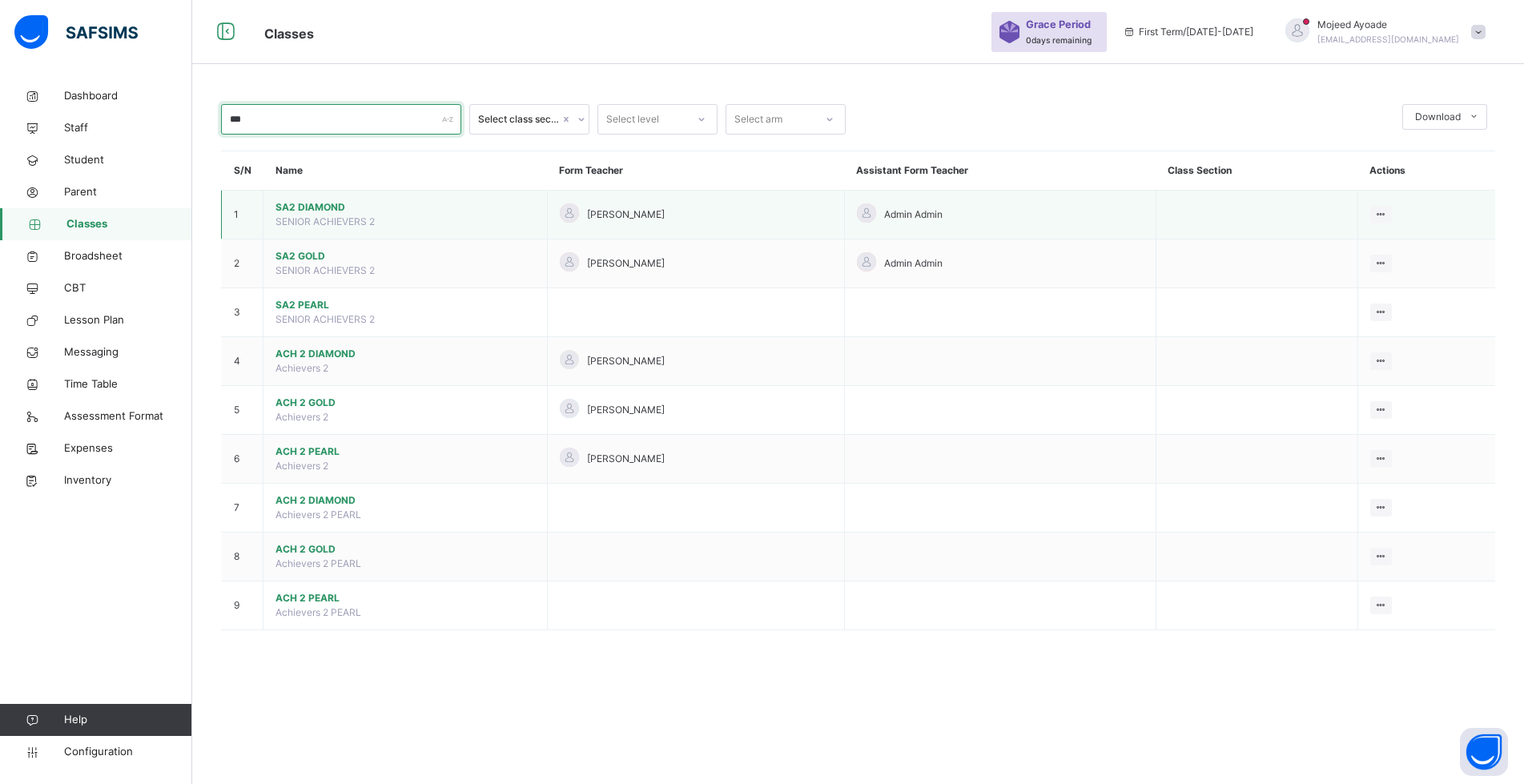
type input "***"
click at [317, 201] on span "SA2 DIAMOND" at bounding box center [405, 207] width 260 height 14
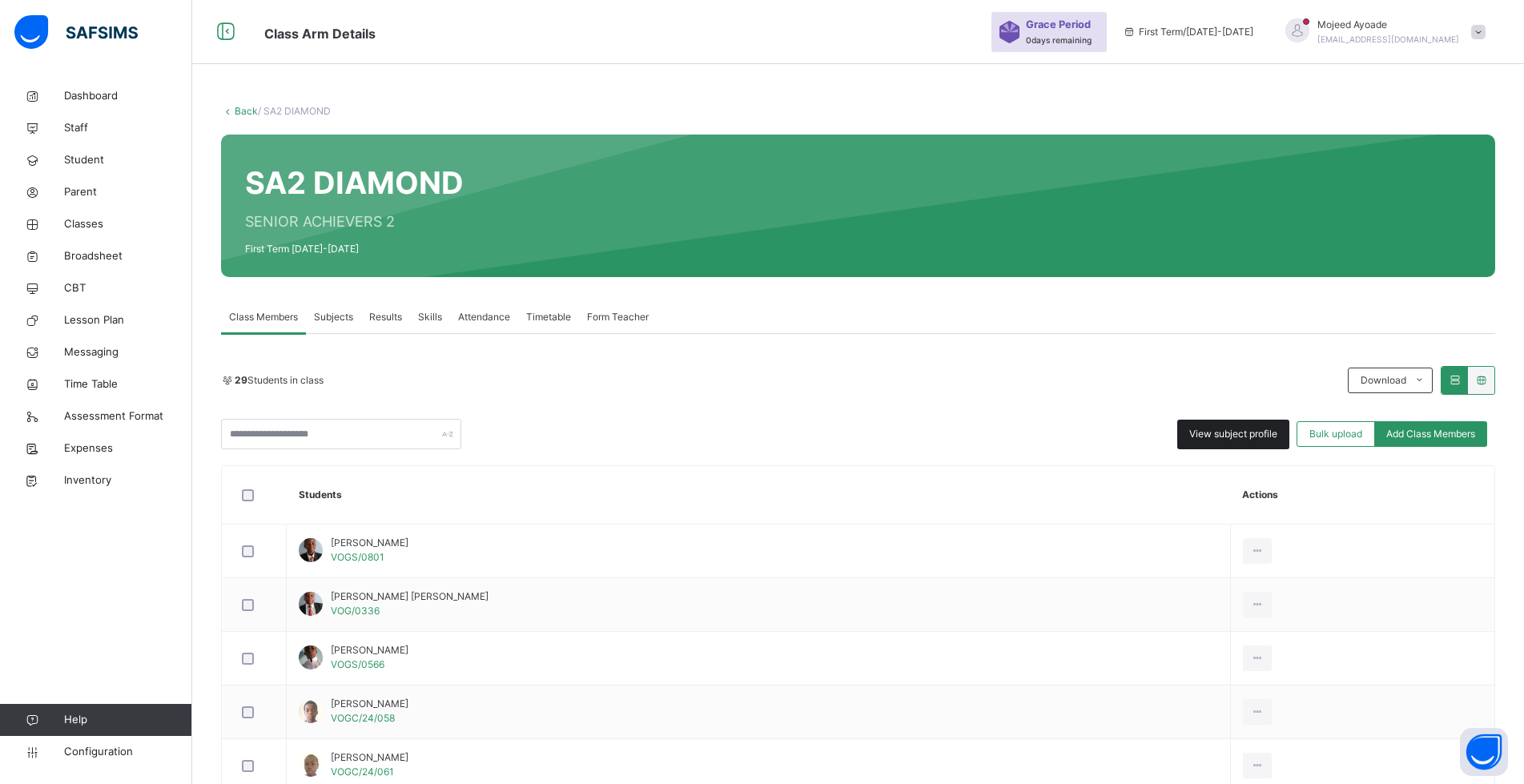
click at [1238, 443] on div "View subject profile" at bounding box center [1233, 434] width 112 height 30
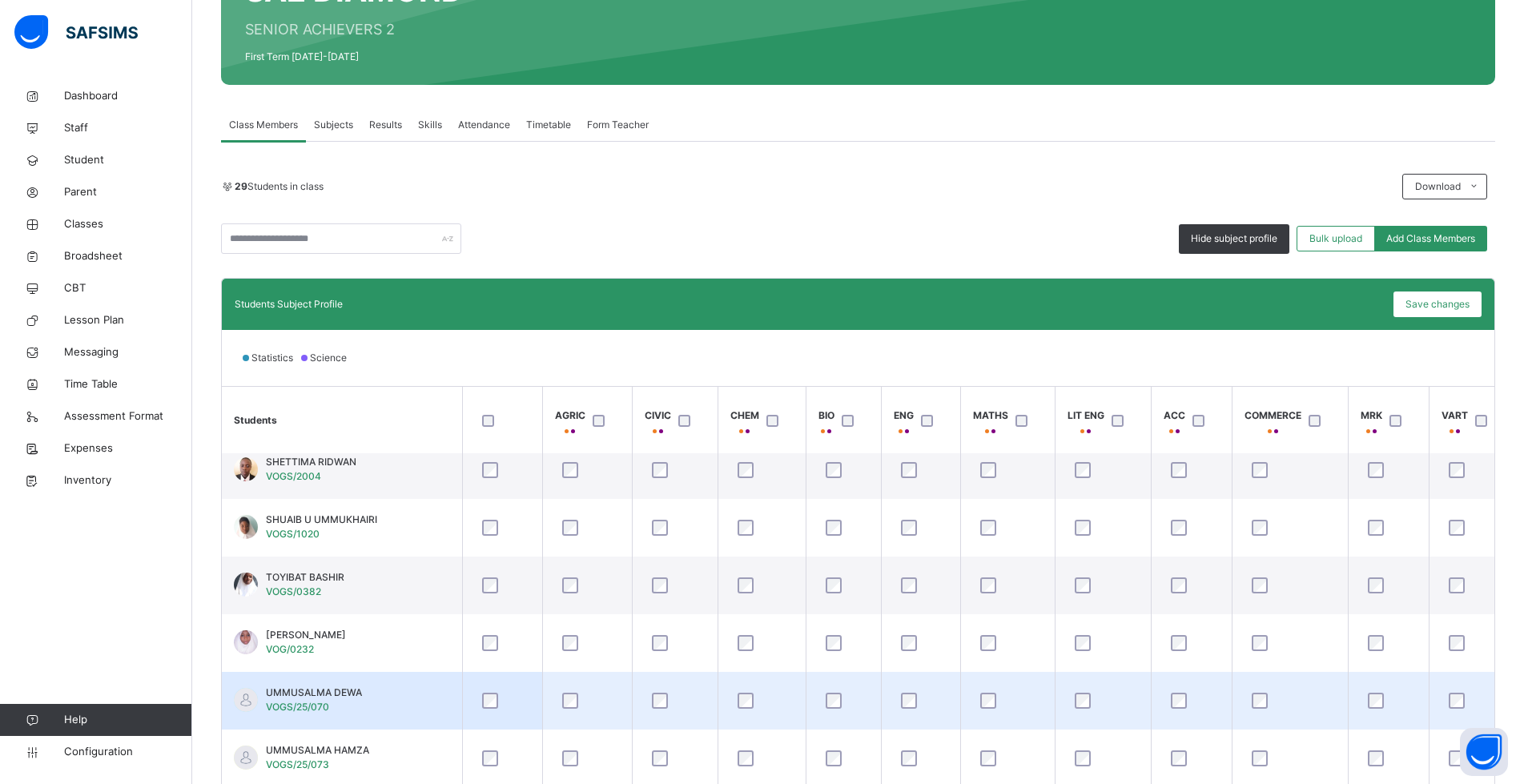
scroll to position [1346, 0]
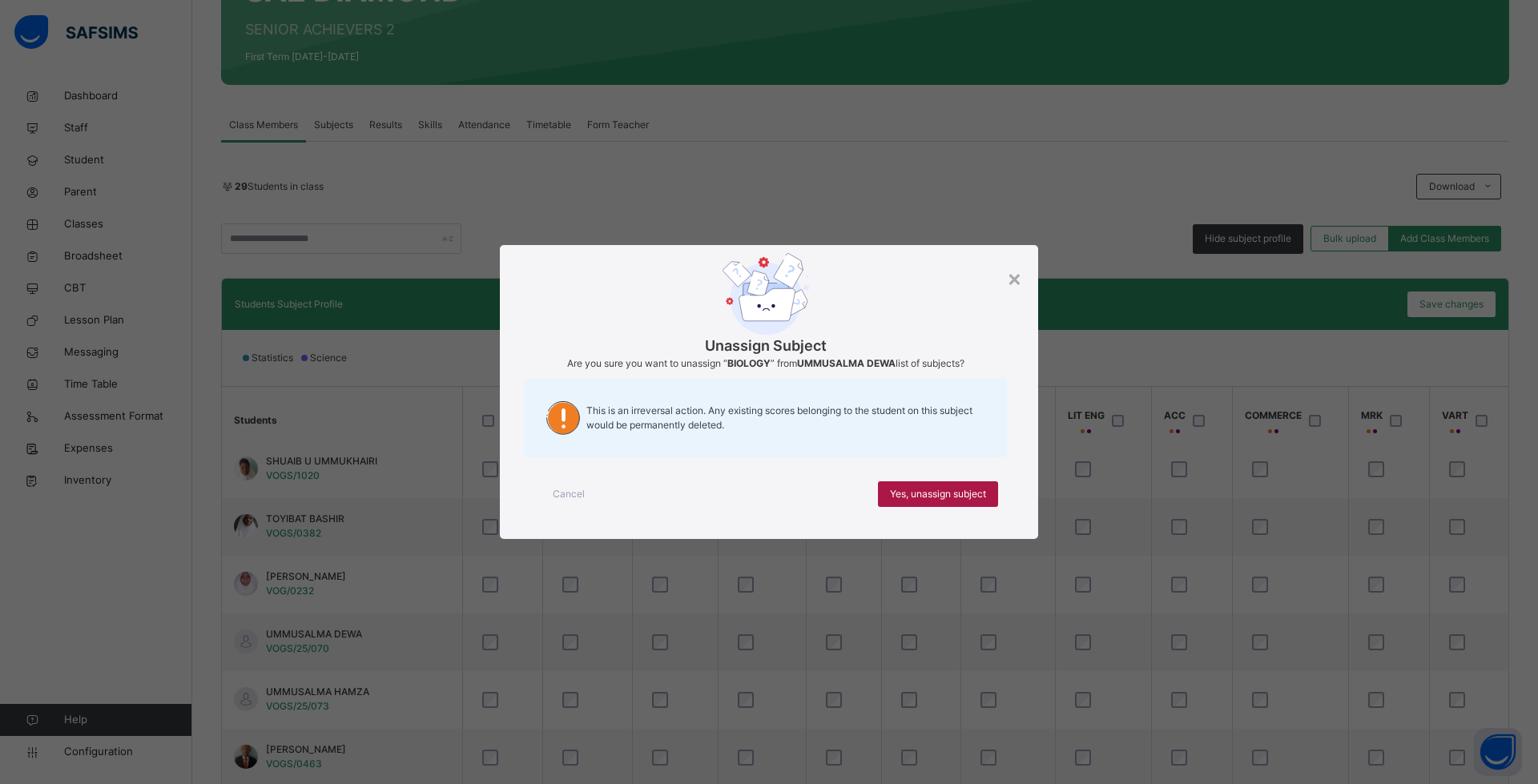
click at [964, 488] on span "Yes, unassign subject" at bounding box center [938, 494] width 96 height 14
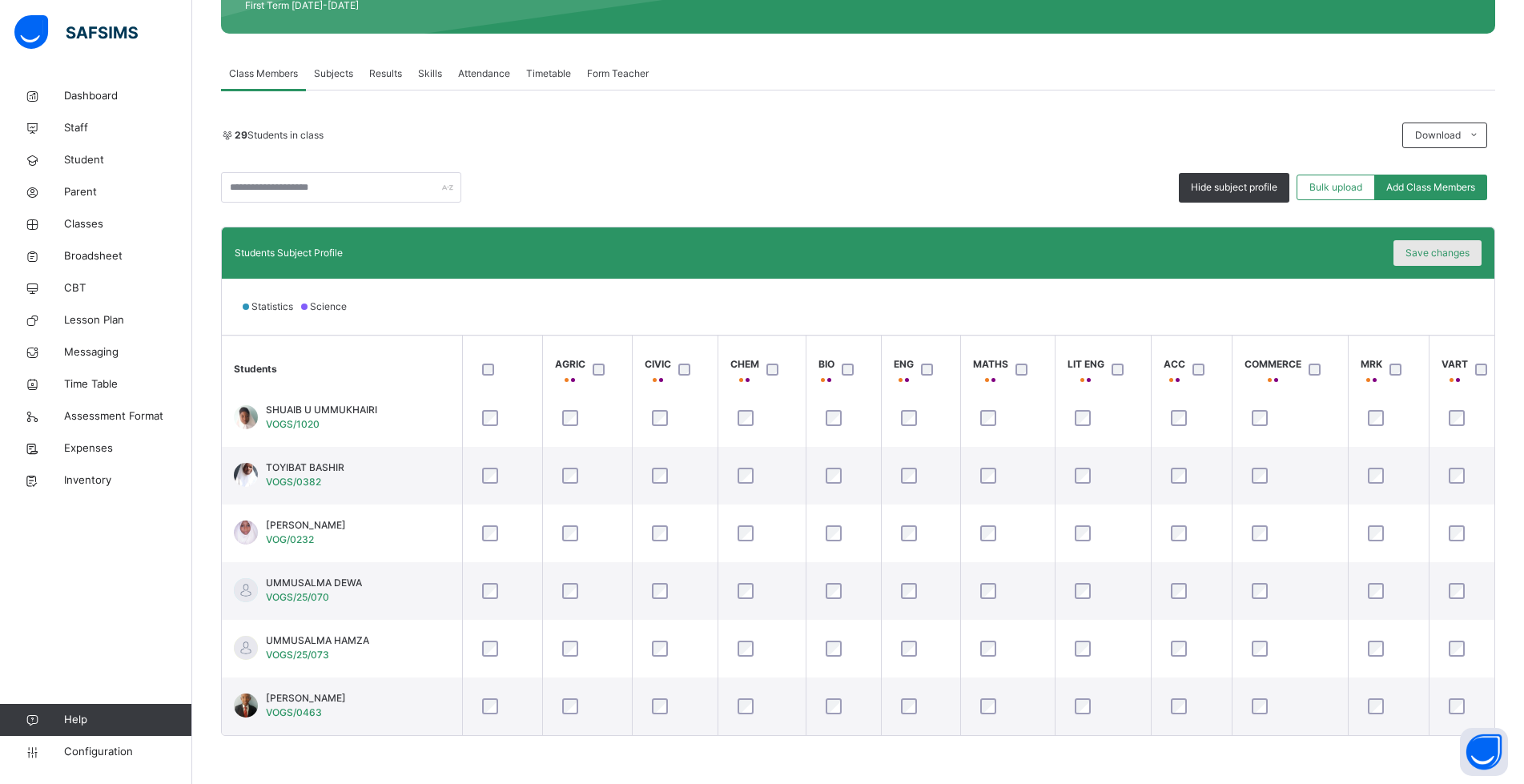
click at [1459, 260] on span "Save changes" at bounding box center [1437, 253] width 64 height 14
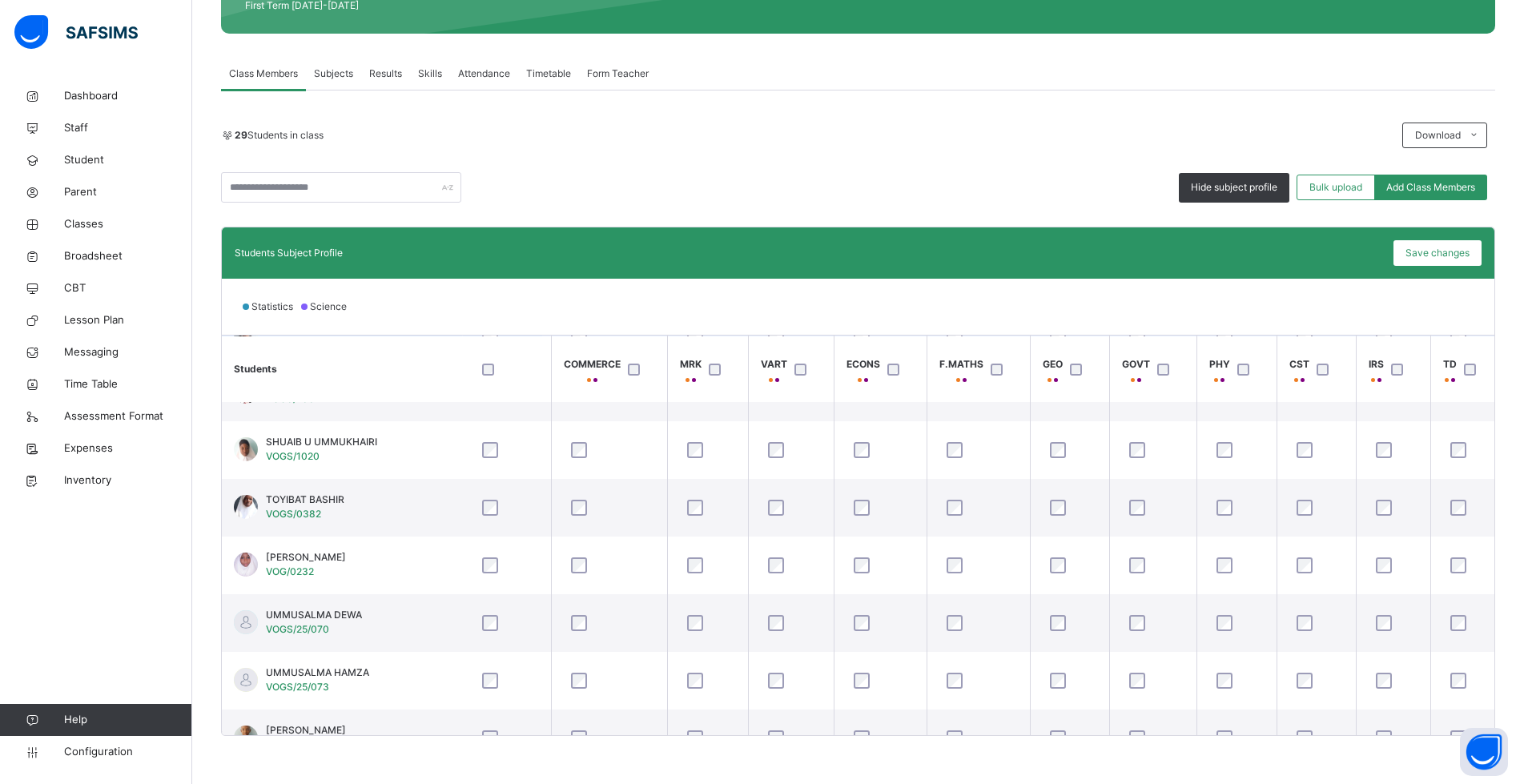
scroll to position [1346, 681]
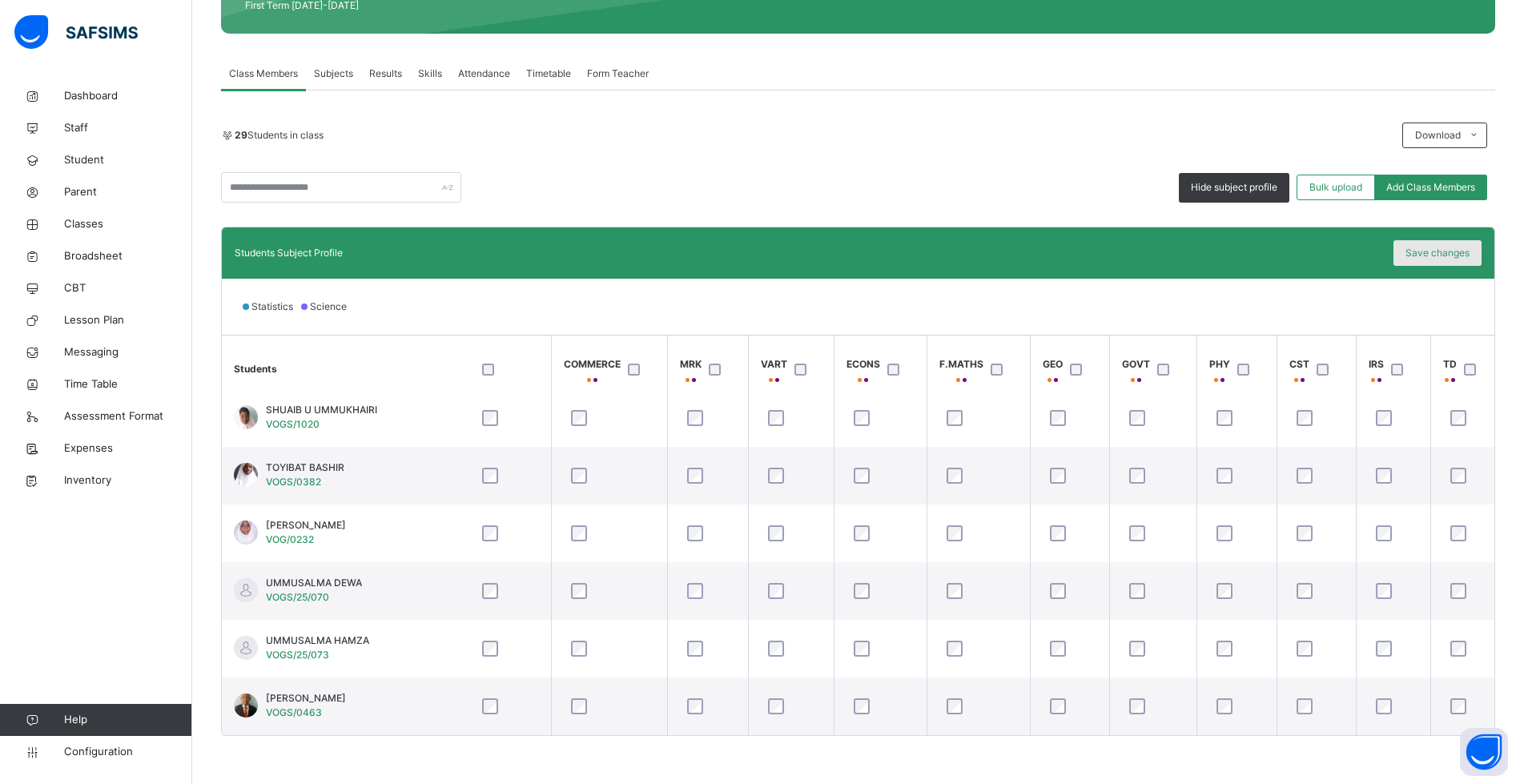
click at [1455, 257] on span "Save changes" at bounding box center [1437, 253] width 64 height 14
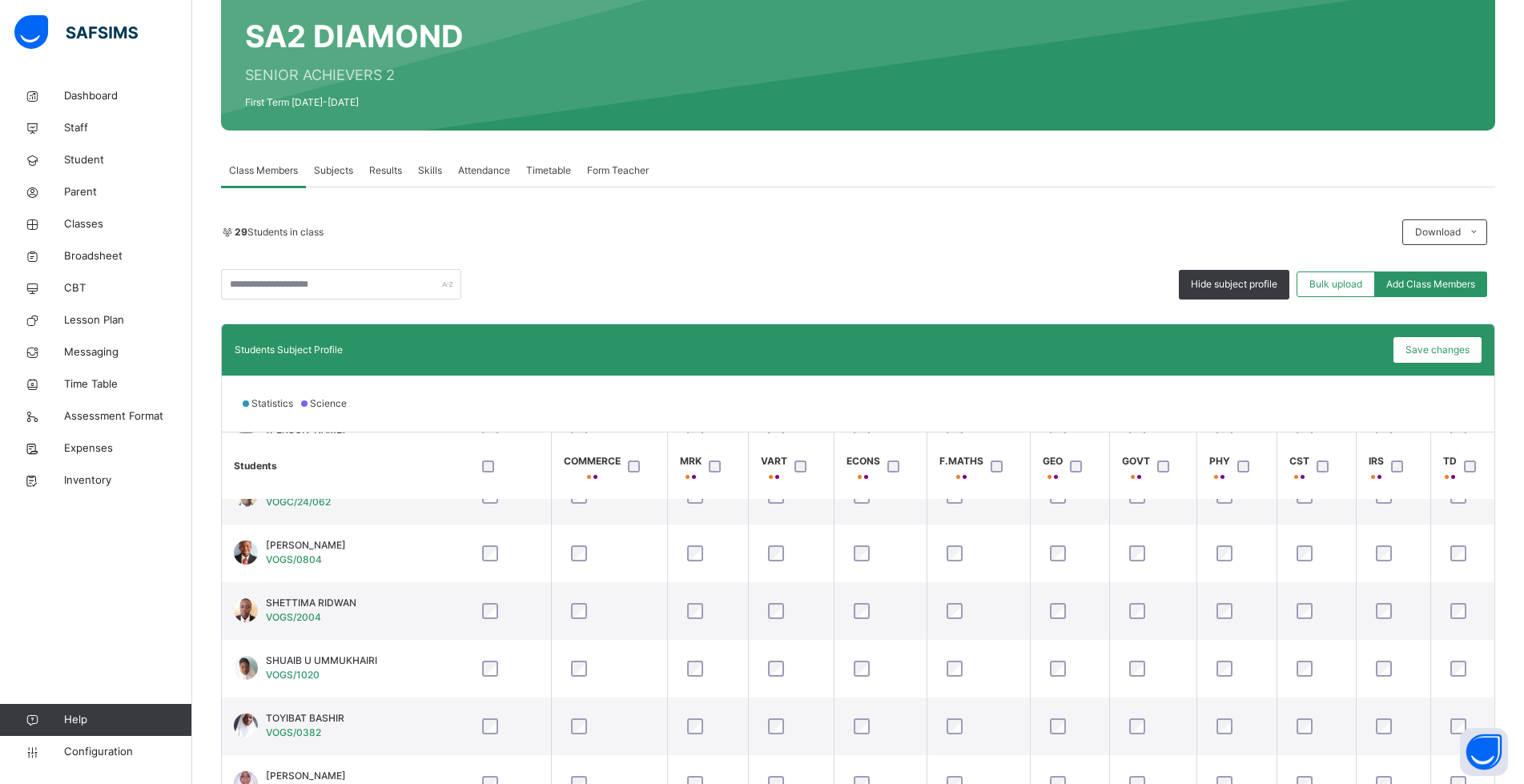
scroll to position [52, 0]
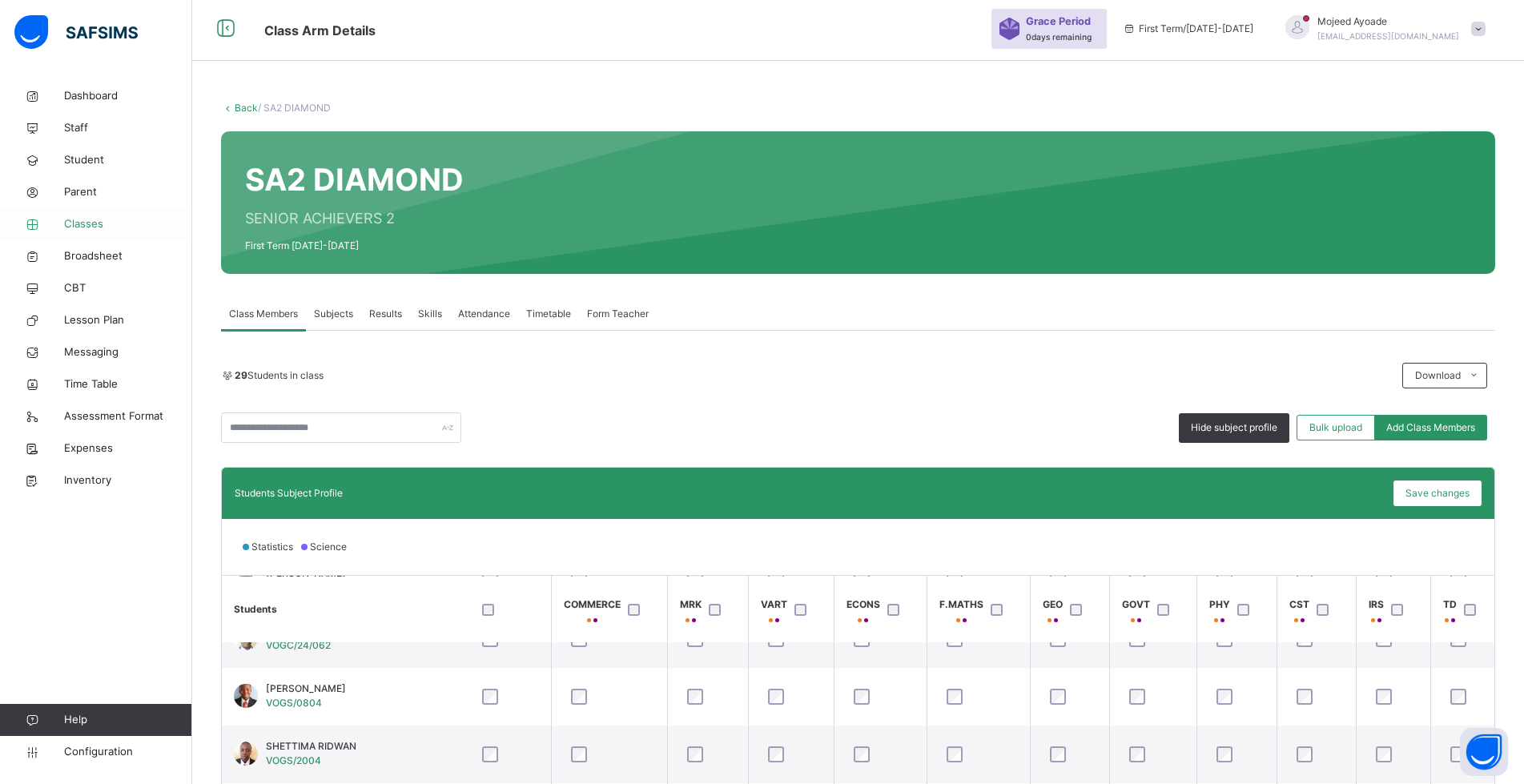
click at [76, 223] on span "Classes" at bounding box center [128, 224] width 129 height 16
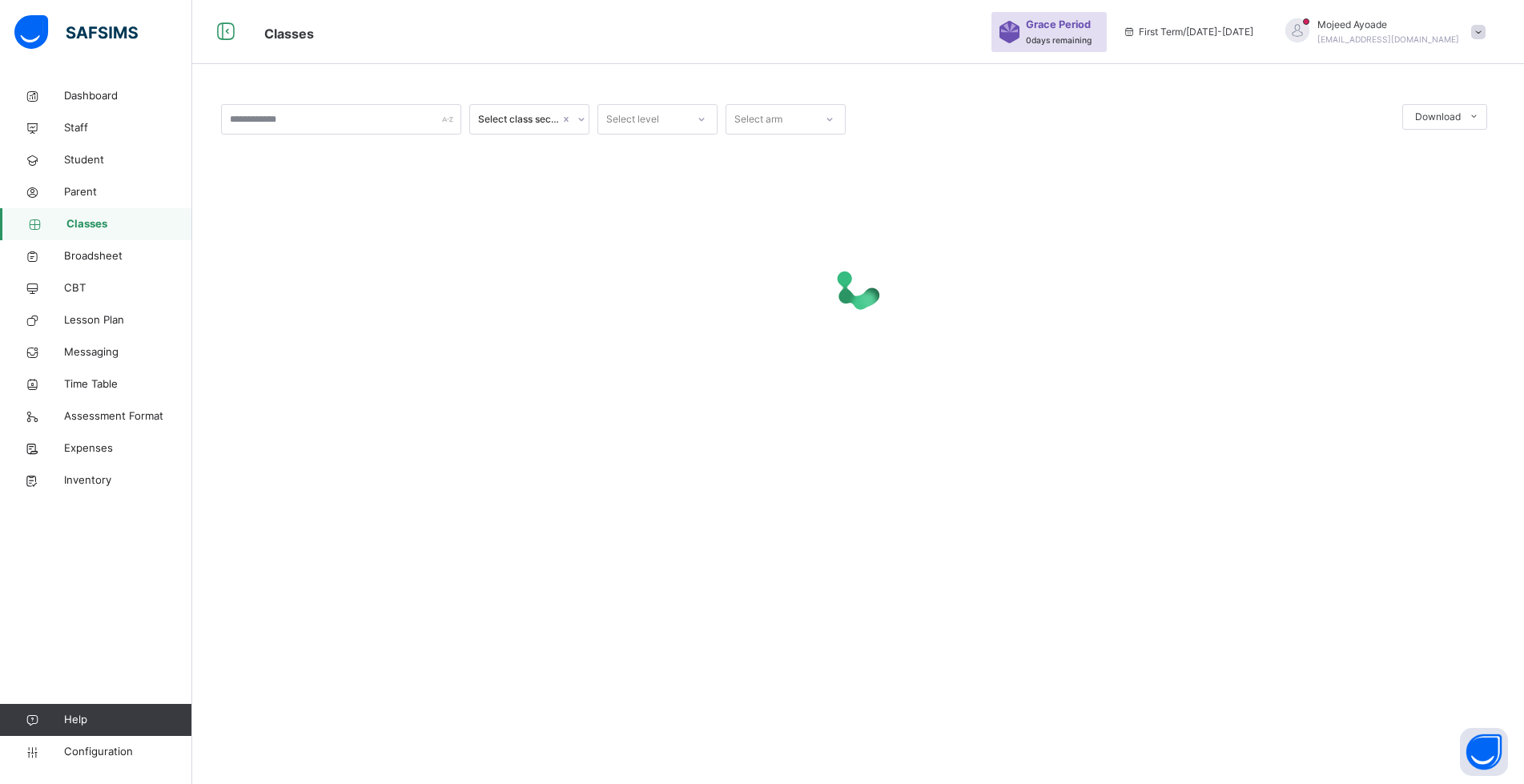
scroll to position [48, 0]
click at [312, 113] on input "text" at bounding box center [341, 119] width 240 height 31
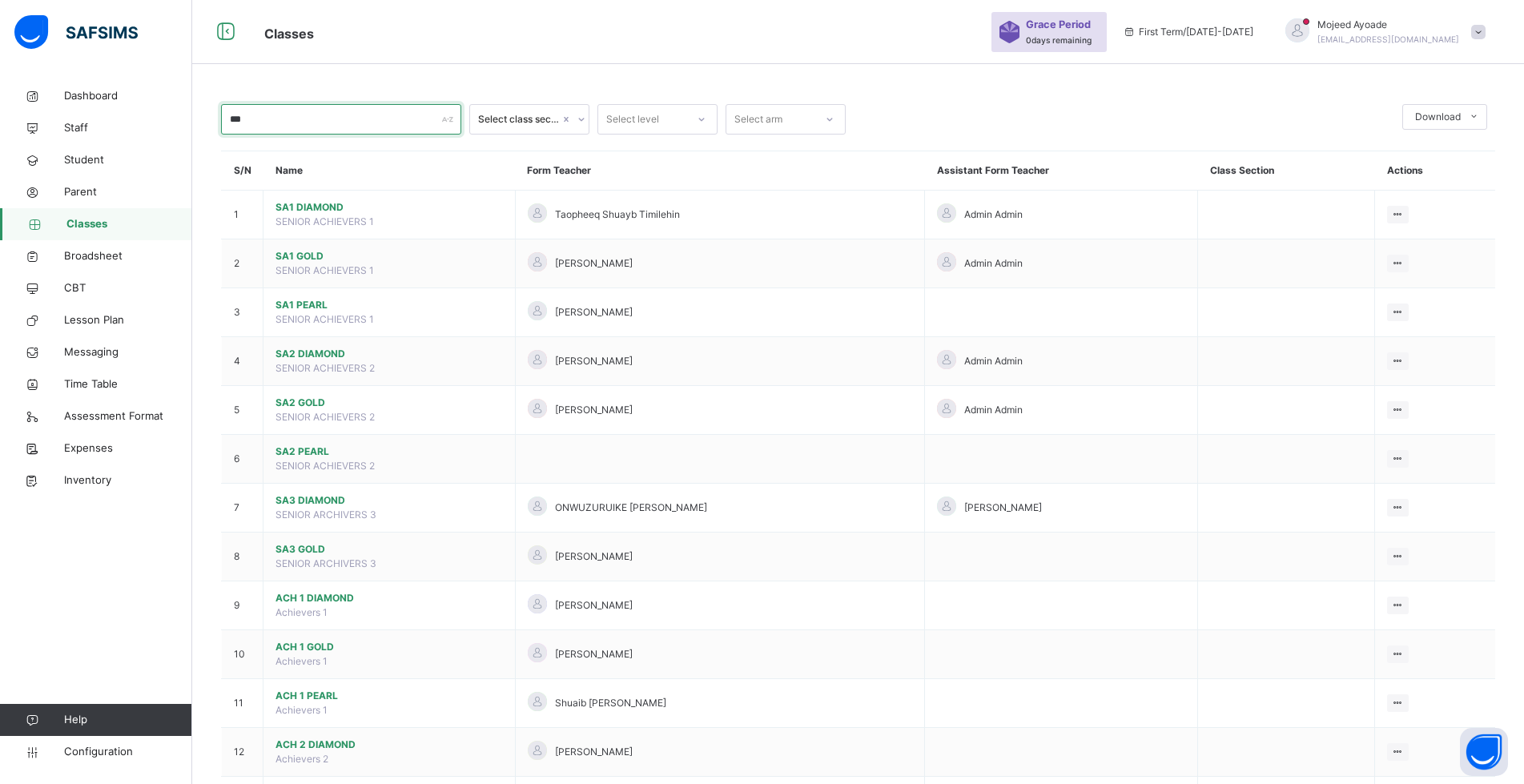
click at [273, 121] on input "***" at bounding box center [341, 119] width 240 height 31
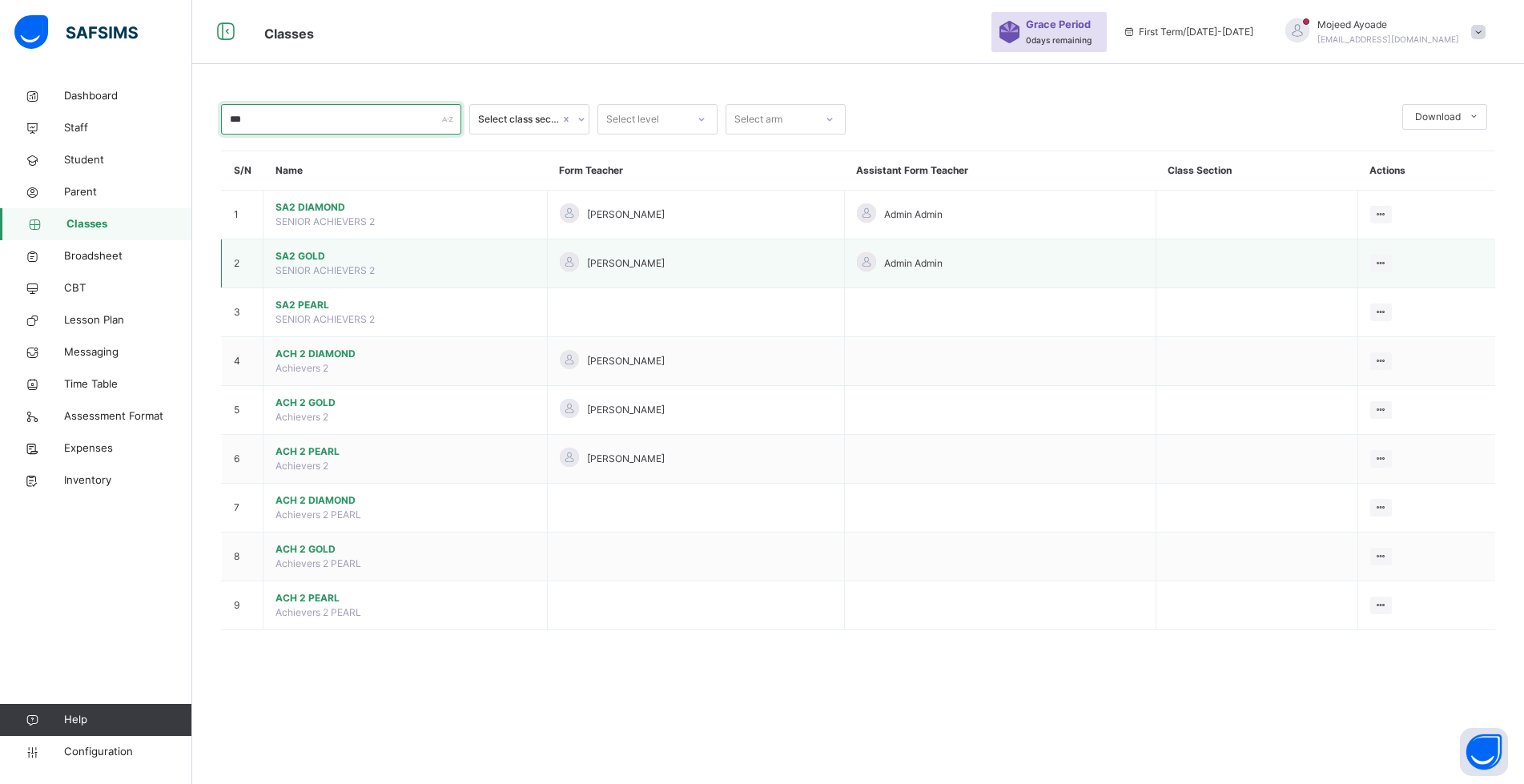
type input "***"
click at [310, 253] on span "SA2 GOLD" at bounding box center [405, 256] width 260 height 14
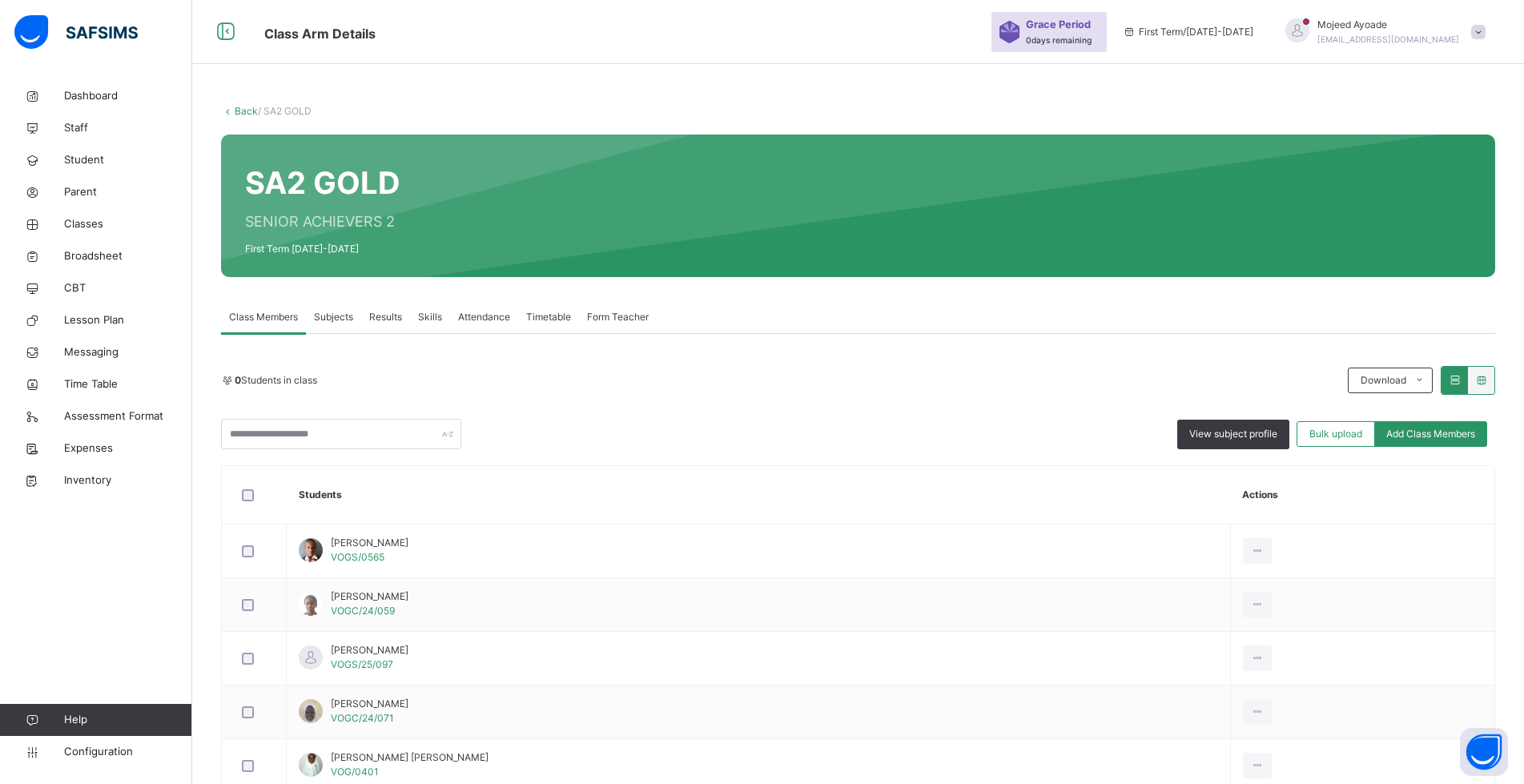
drag, startPoint x: 1235, startPoint y: 434, endPoint x: 1180, endPoint y: 431, distance: 55.1
click at [1234, 434] on span "View subject profile" at bounding box center [1233, 434] width 88 height 14
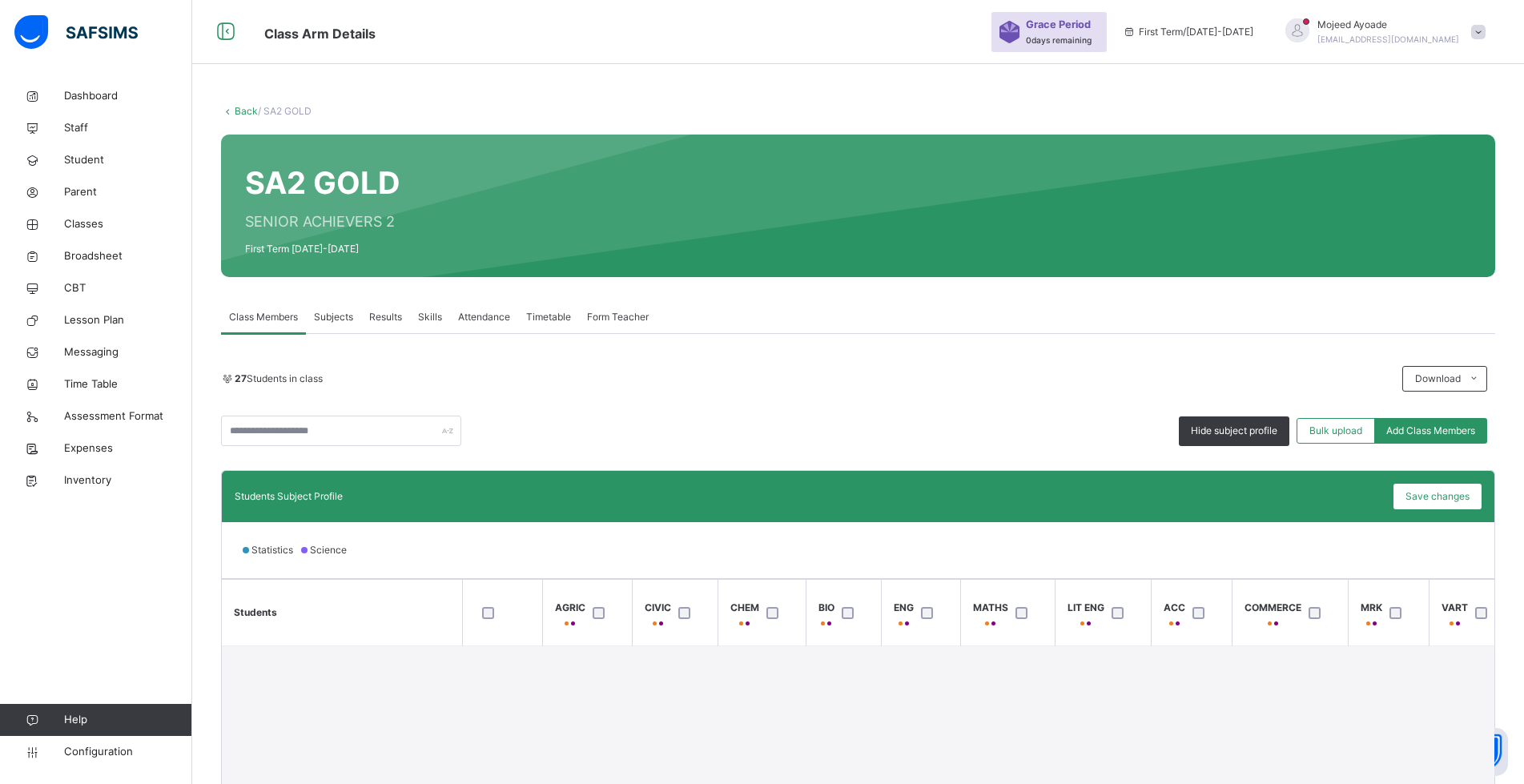
click at [1056, 378] on div "27 Students in class" at bounding box center [808, 378] width 1173 height 14
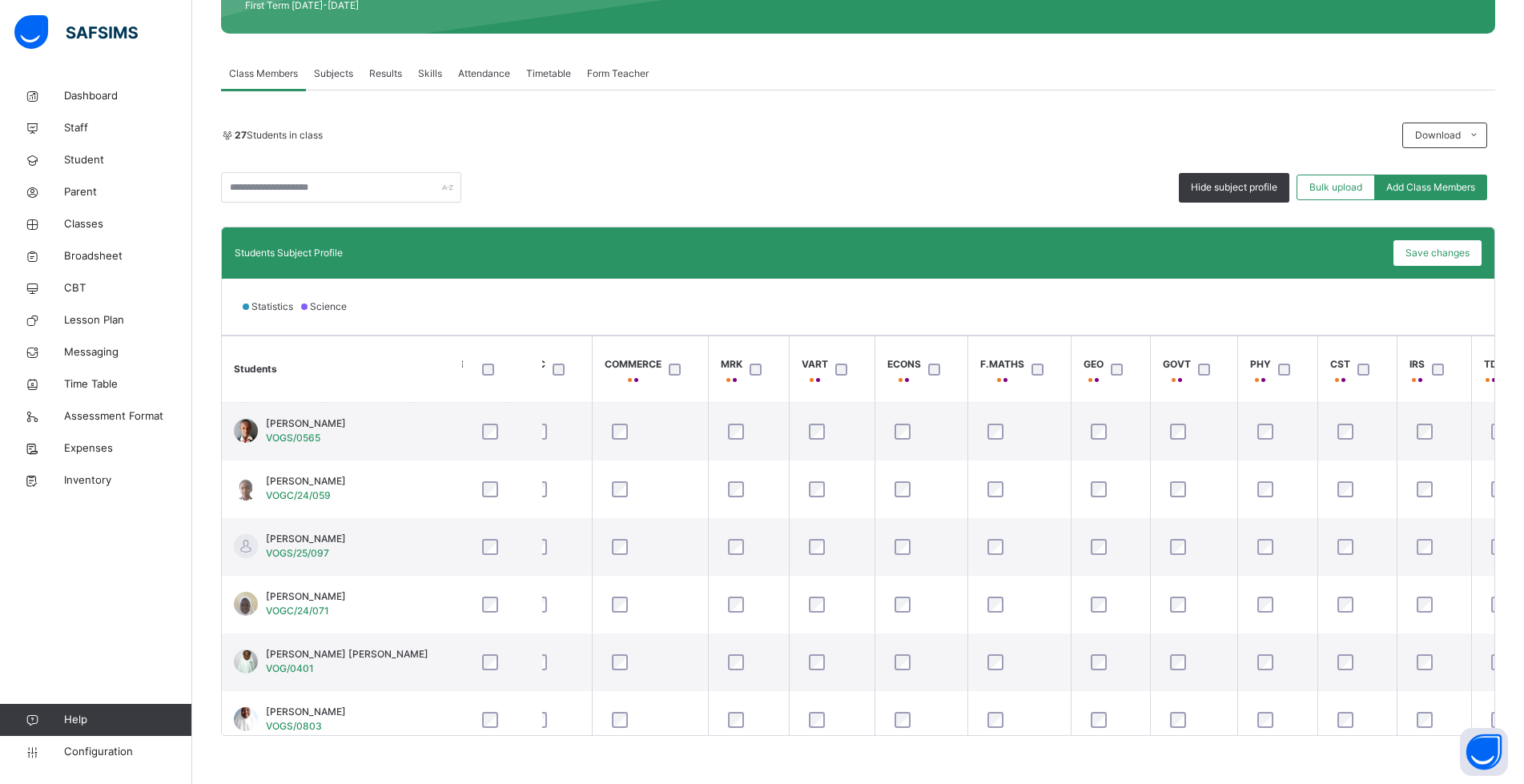
scroll to position [0, 681]
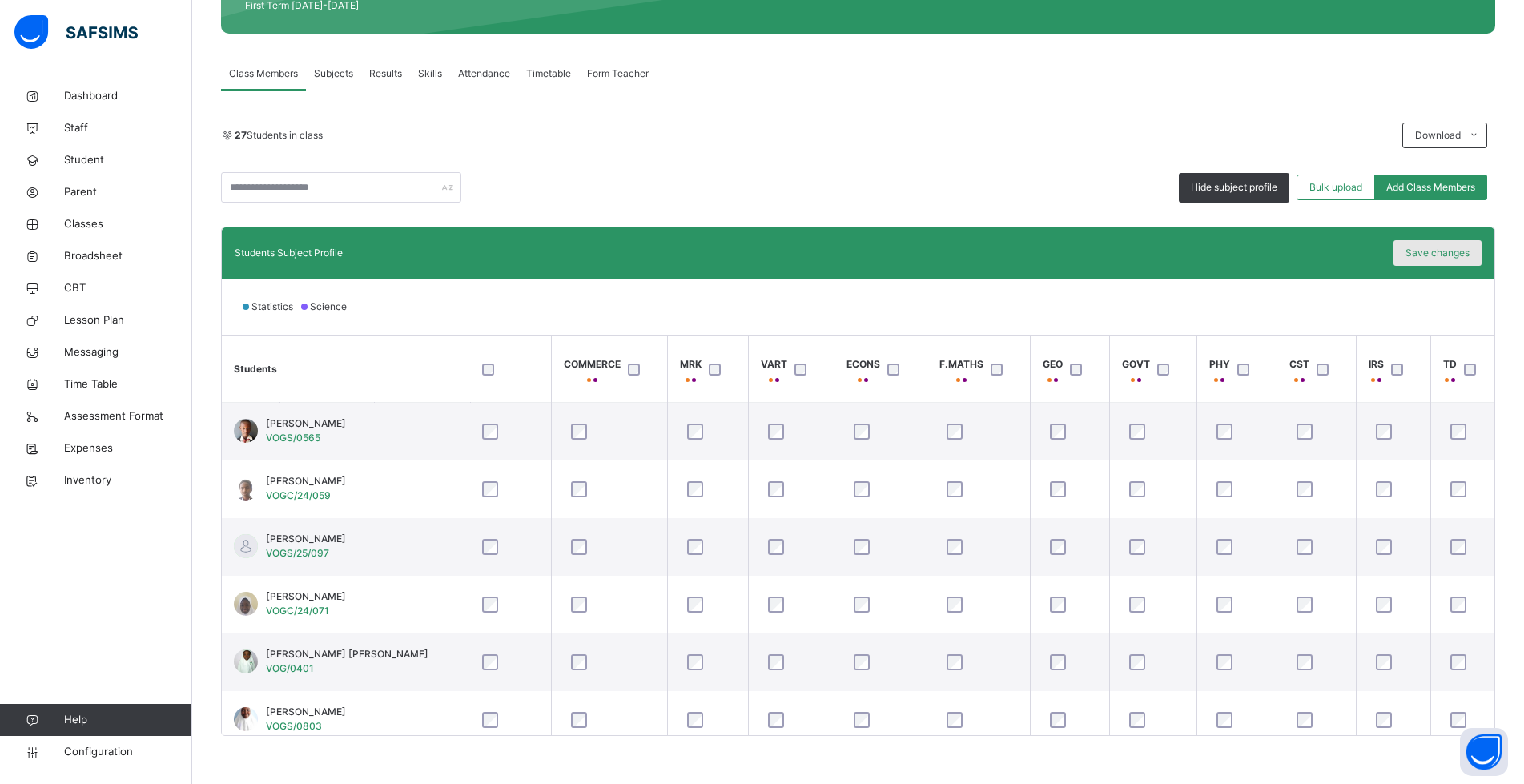
click at [1449, 254] on span "Save changes" at bounding box center [1437, 253] width 64 height 14
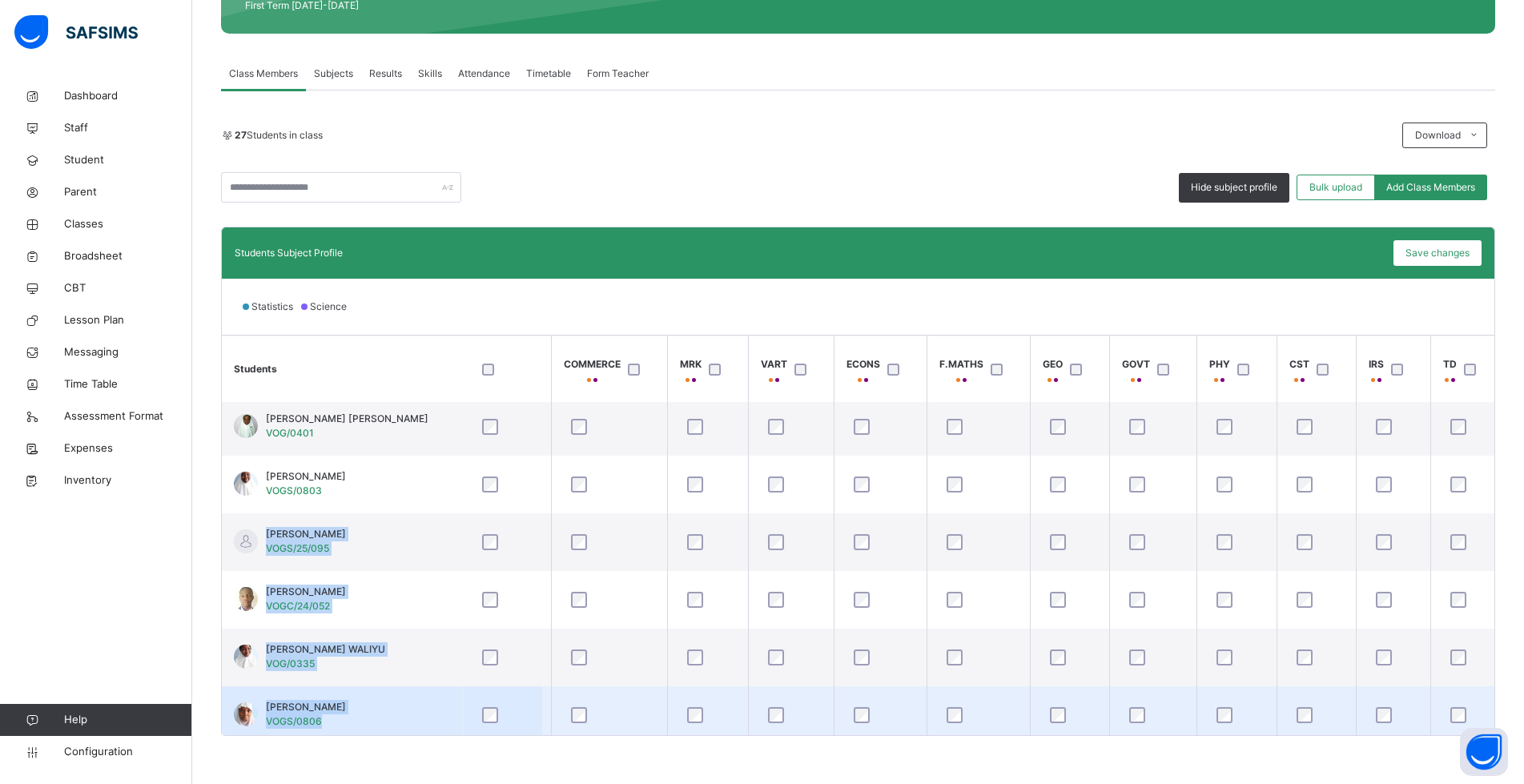
scroll to position [238, 681]
click at [569, 710] on div "Students Subject Profile Save changes Statistics Science Students AGRIC CIVIC C…" at bounding box center [858, 481] width 1274 height 510
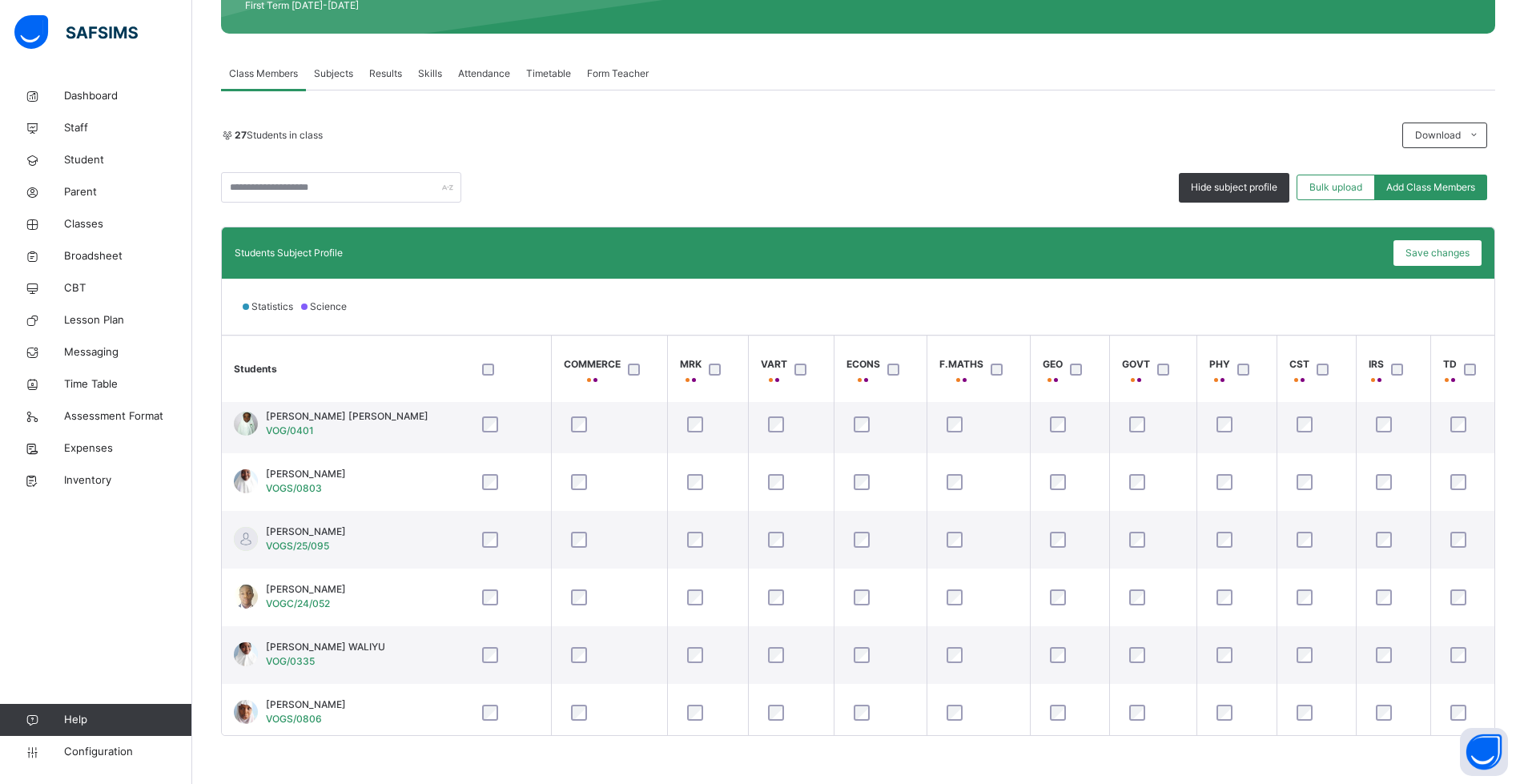
click at [964, 316] on div "Statistics Science" at bounding box center [858, 307] width 1272 height 56
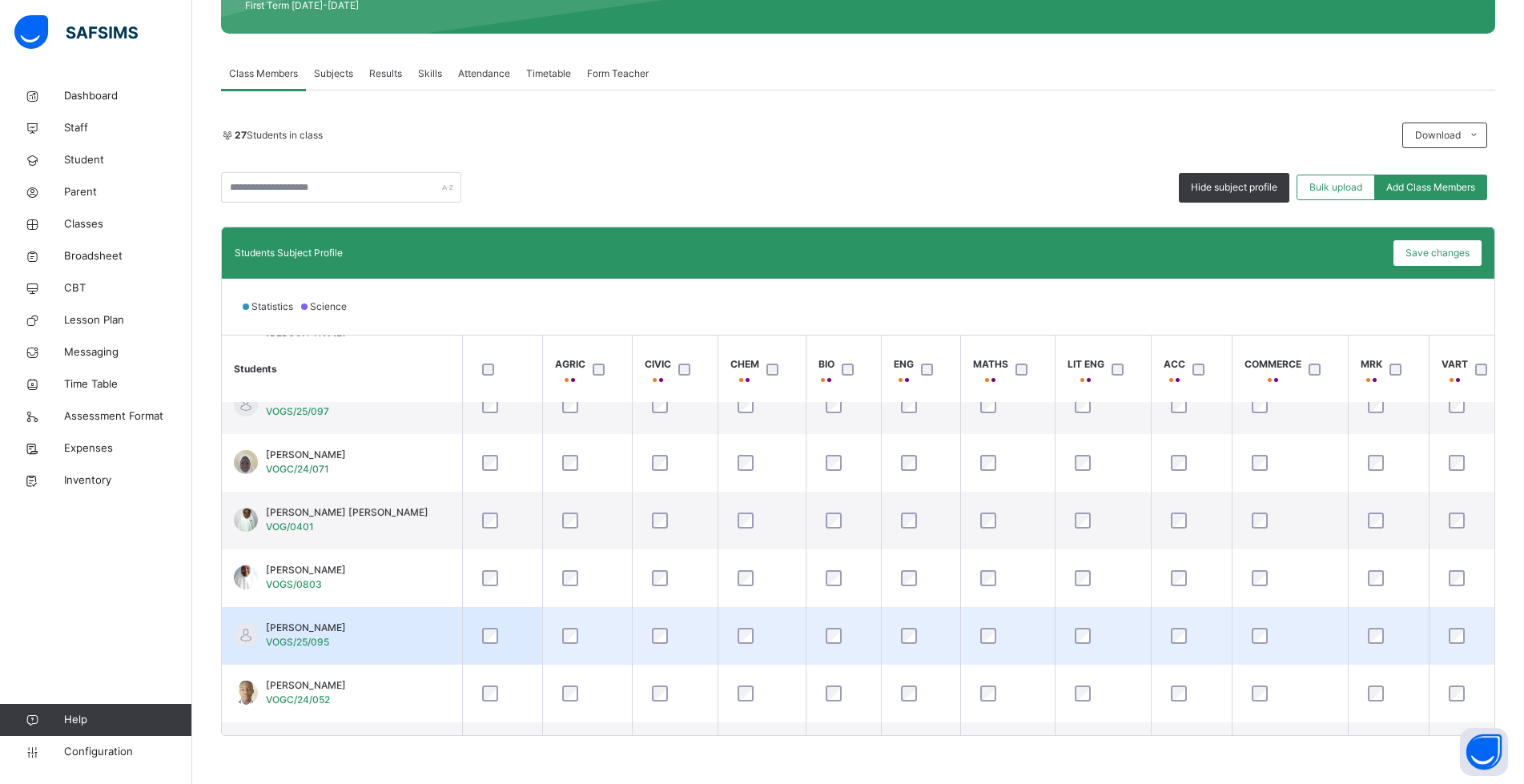
scroll to position [160, 0]
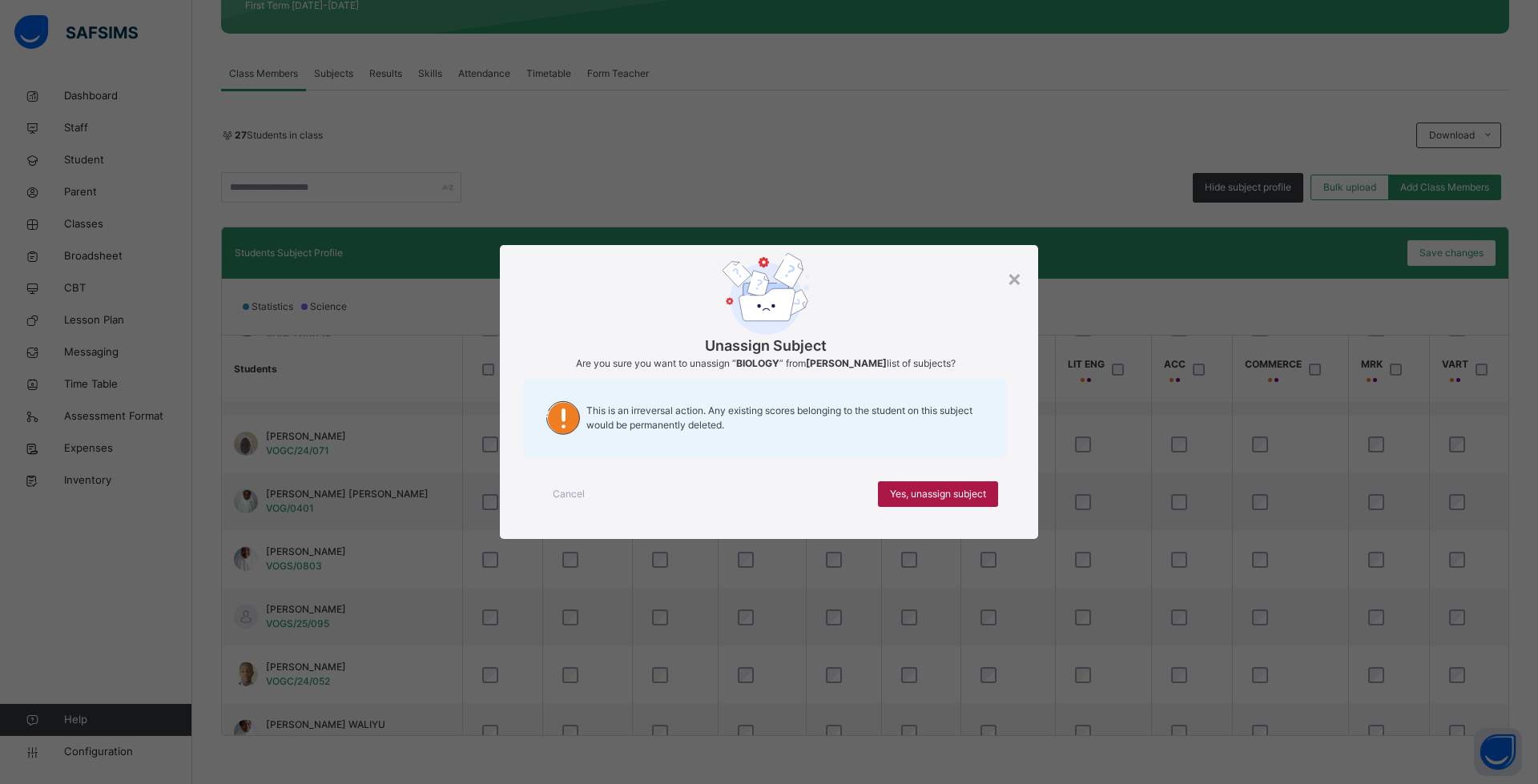
click at [908, 491] on span "Yes, unassign subject" at bounding box center [938, 494] width 96 height 14
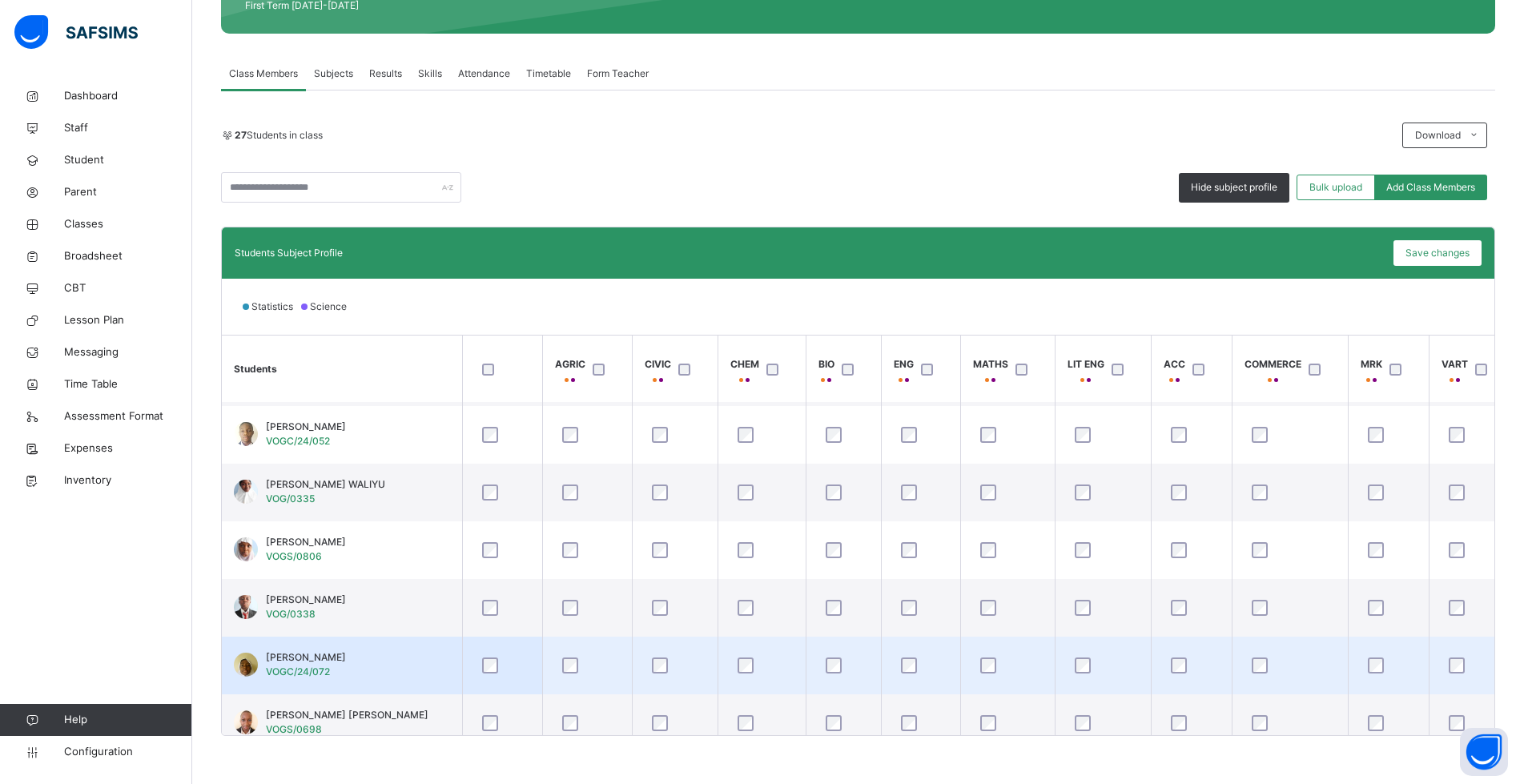
scroll to position [481, 0]
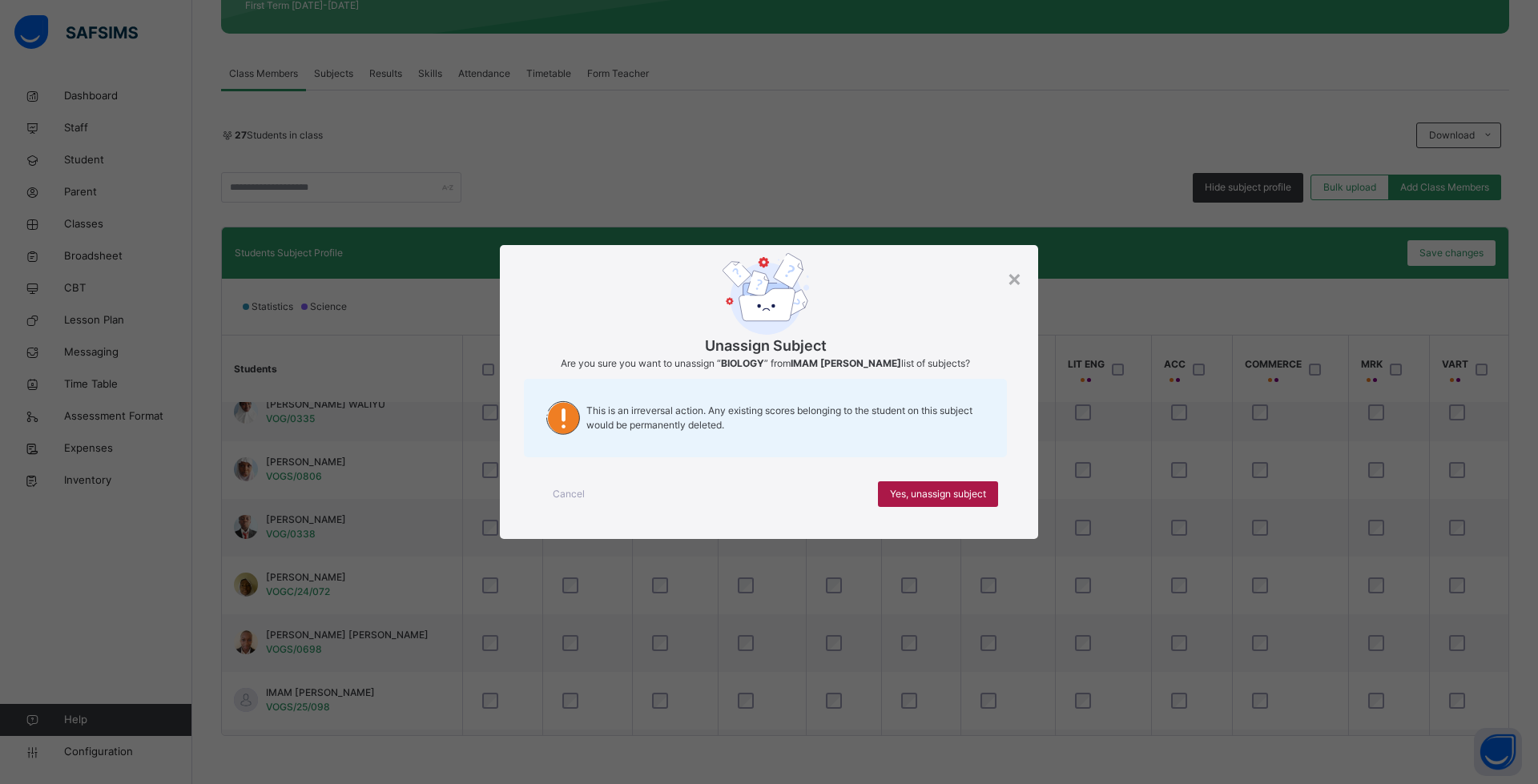
click at [930, 495] on span "Yes, unassign subject" at bounding box center [938, 494] width 96 height 14
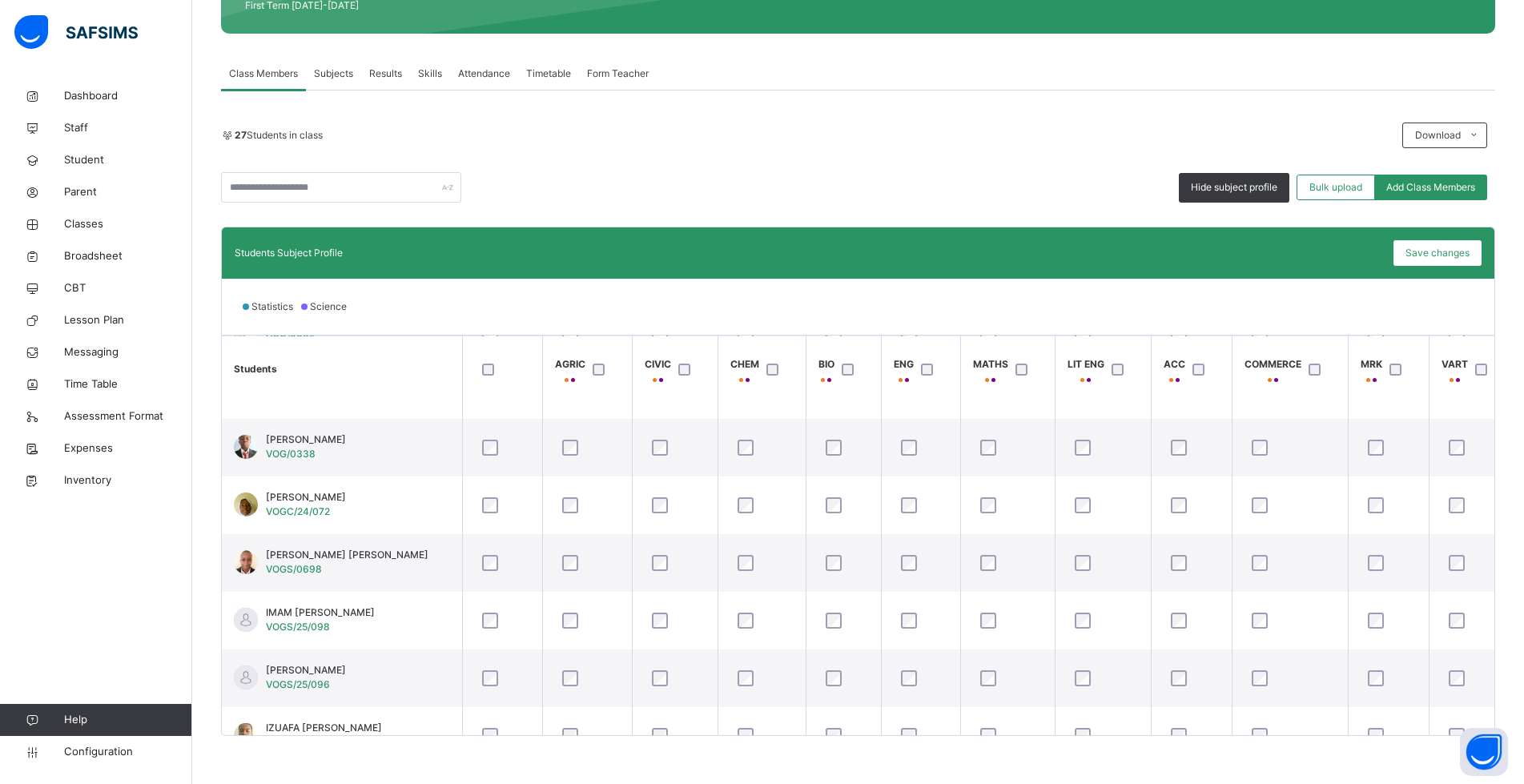
scroll to position [641, 0]
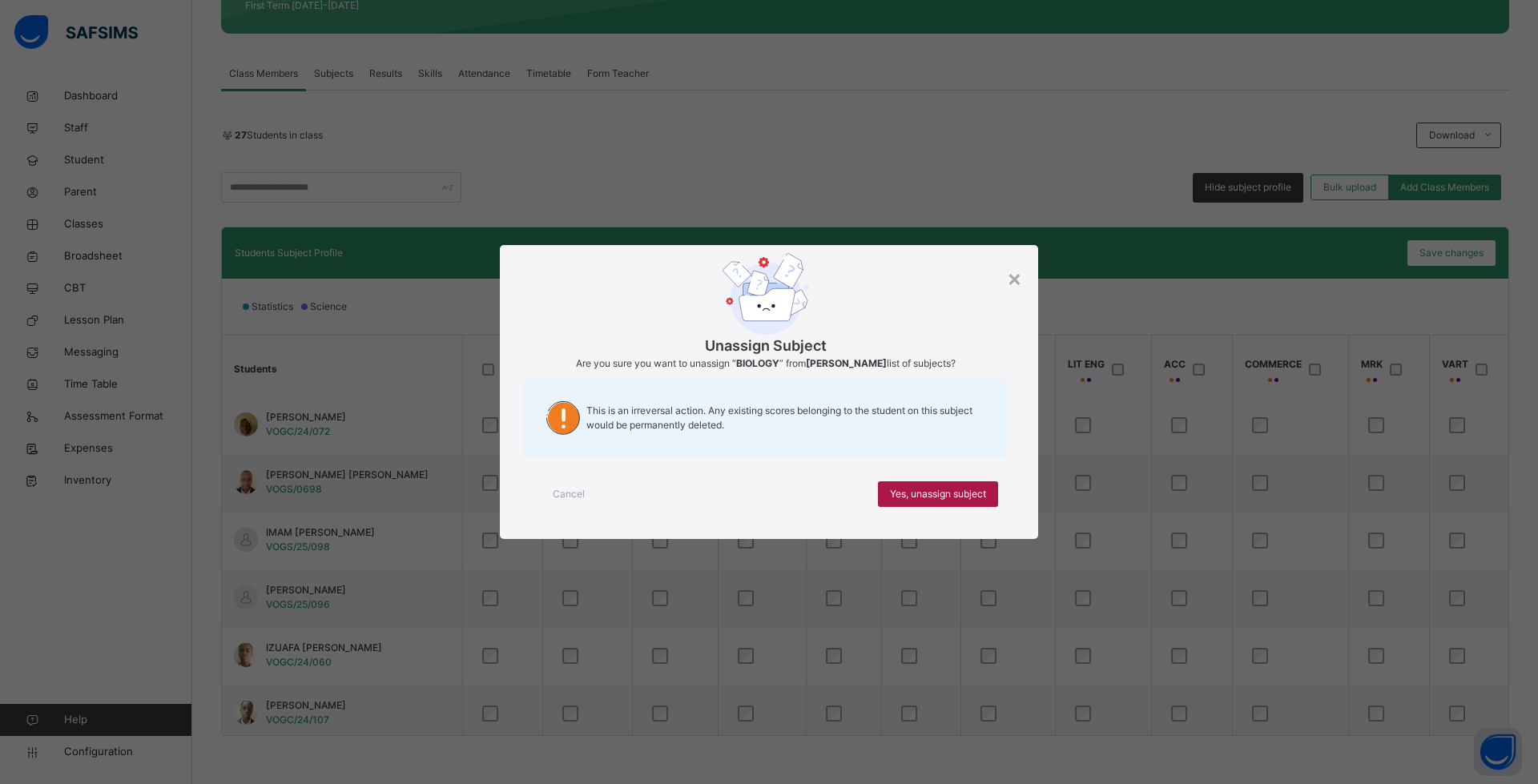
click at [906, 493] on span "Yes, unassign subject" at bounding box center [938, 494] width 96 height 14
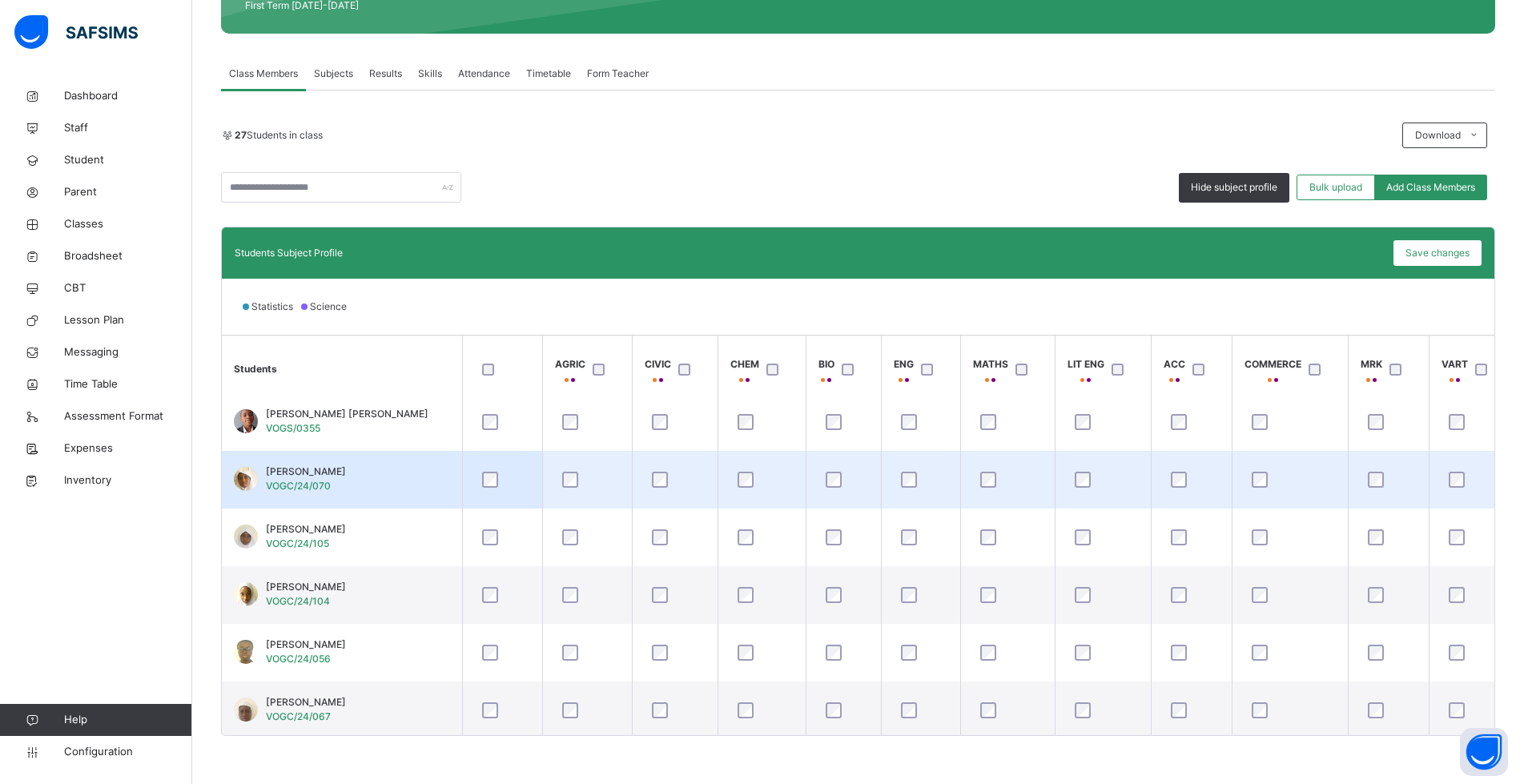
scroll to position [1231, 0]
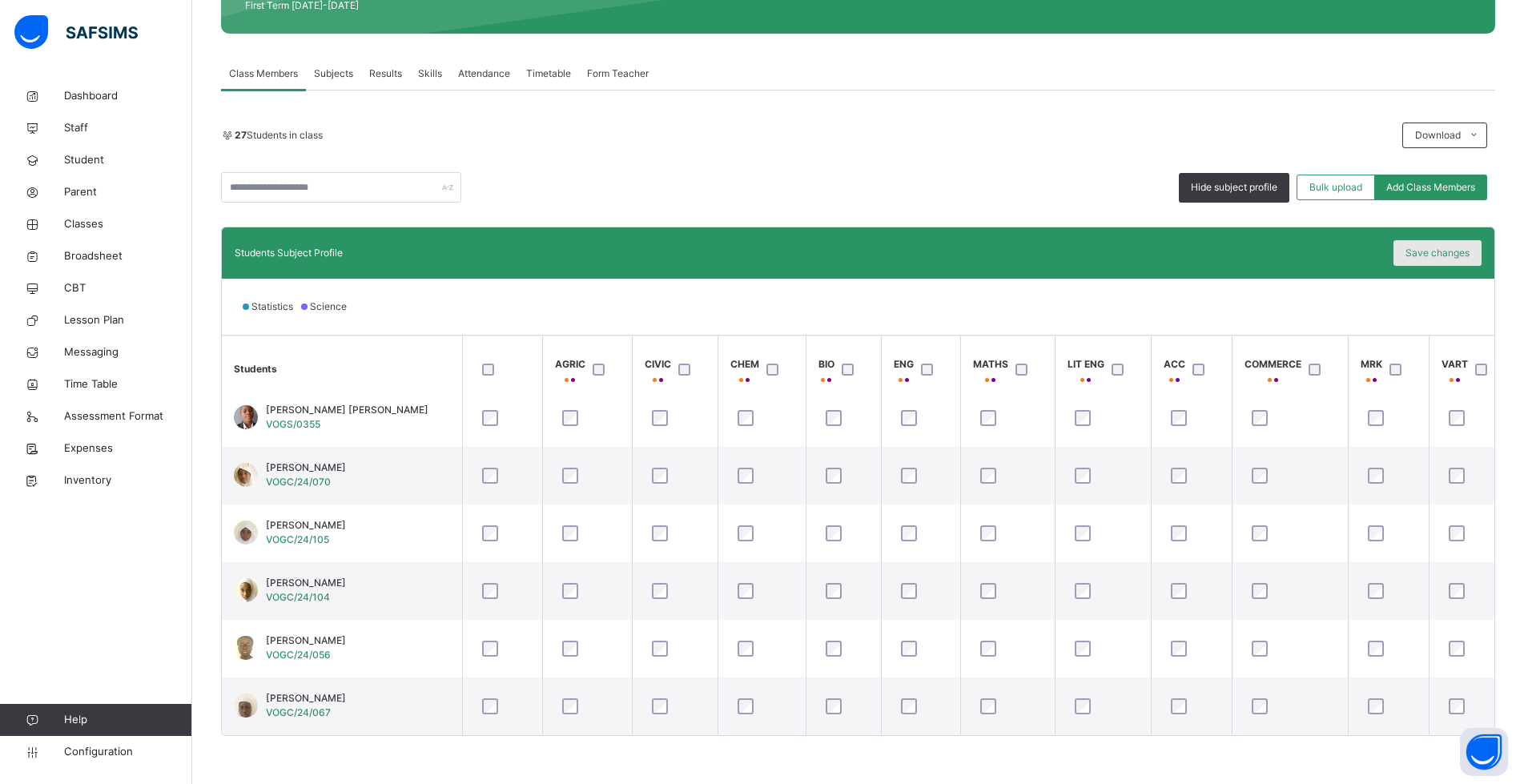
click at [1445, 252] on span "Save changes" at bounding box center [1437, 253] width 64 height 14
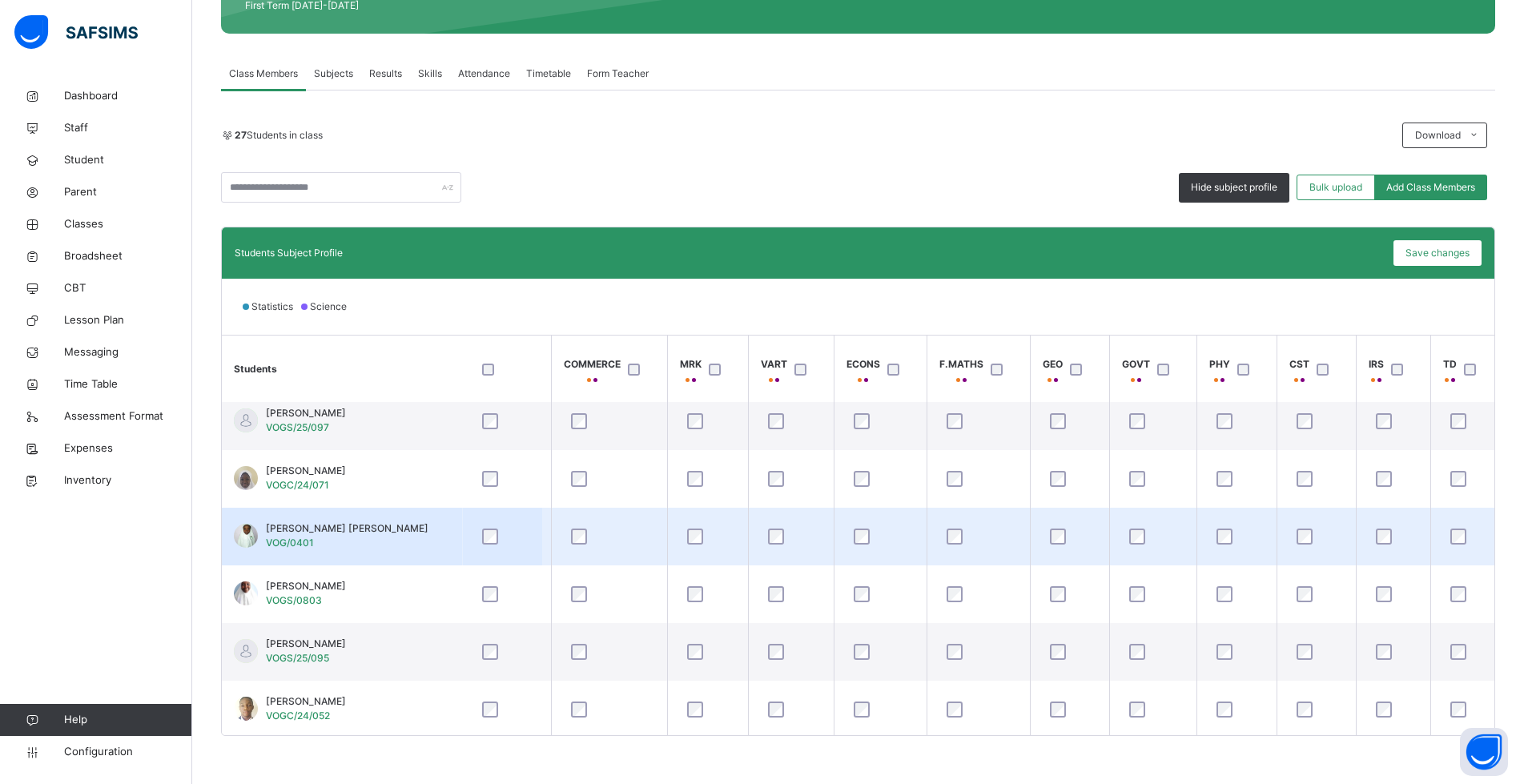
scroll to position [160, 681]
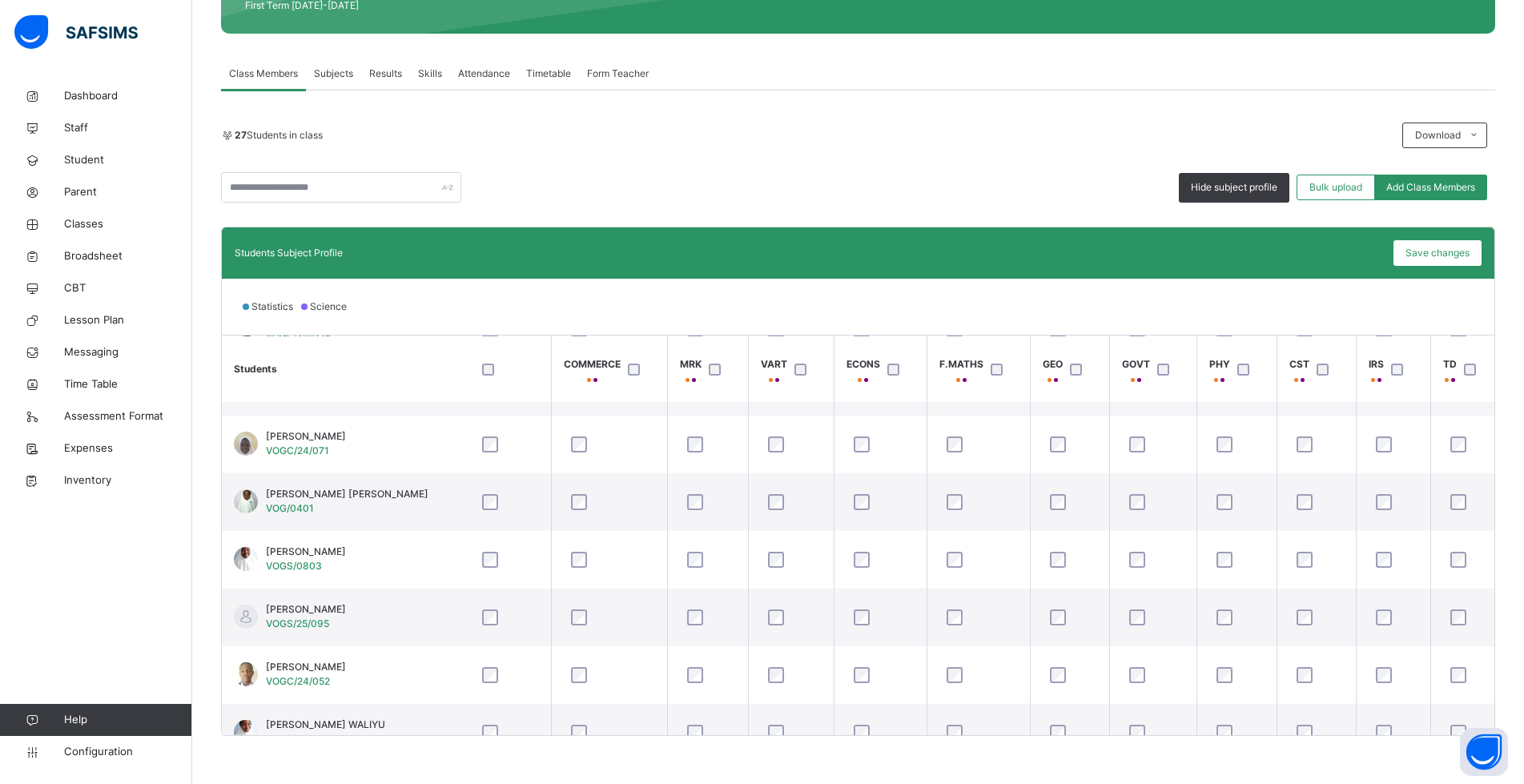
drag, startPoint x: 1115, startPoint y: 546, endPoint x: 989, endPoint y: 192, distance: 375.8
click at [988, 173] on div "Hide subject profile Bulk upload Add Class Members" at bounding box center [858, 187] width 1274 height 31
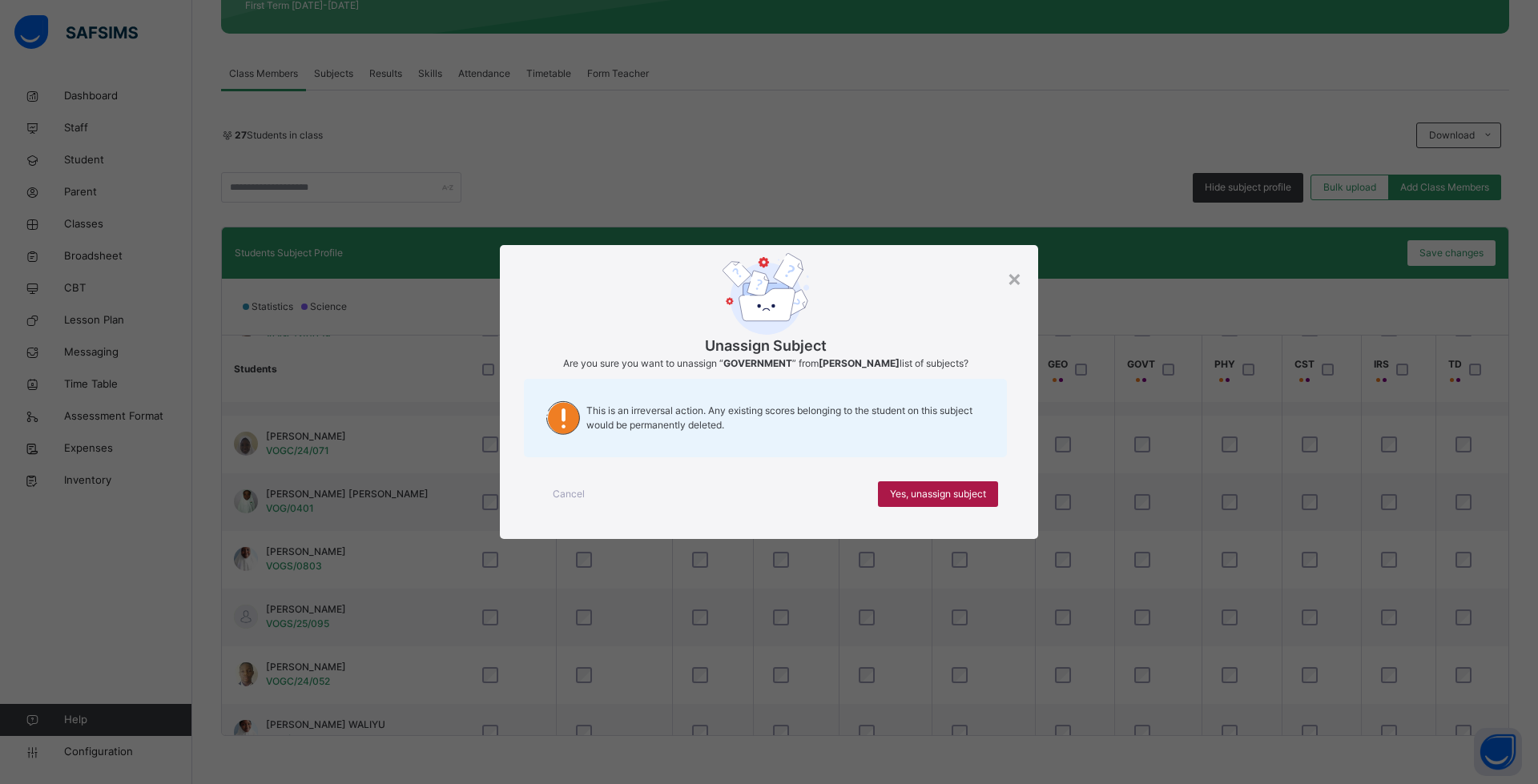
click at [969, 487] on span "Yes, unassign subject" at bounding box center [938, 494] width 96 height 14
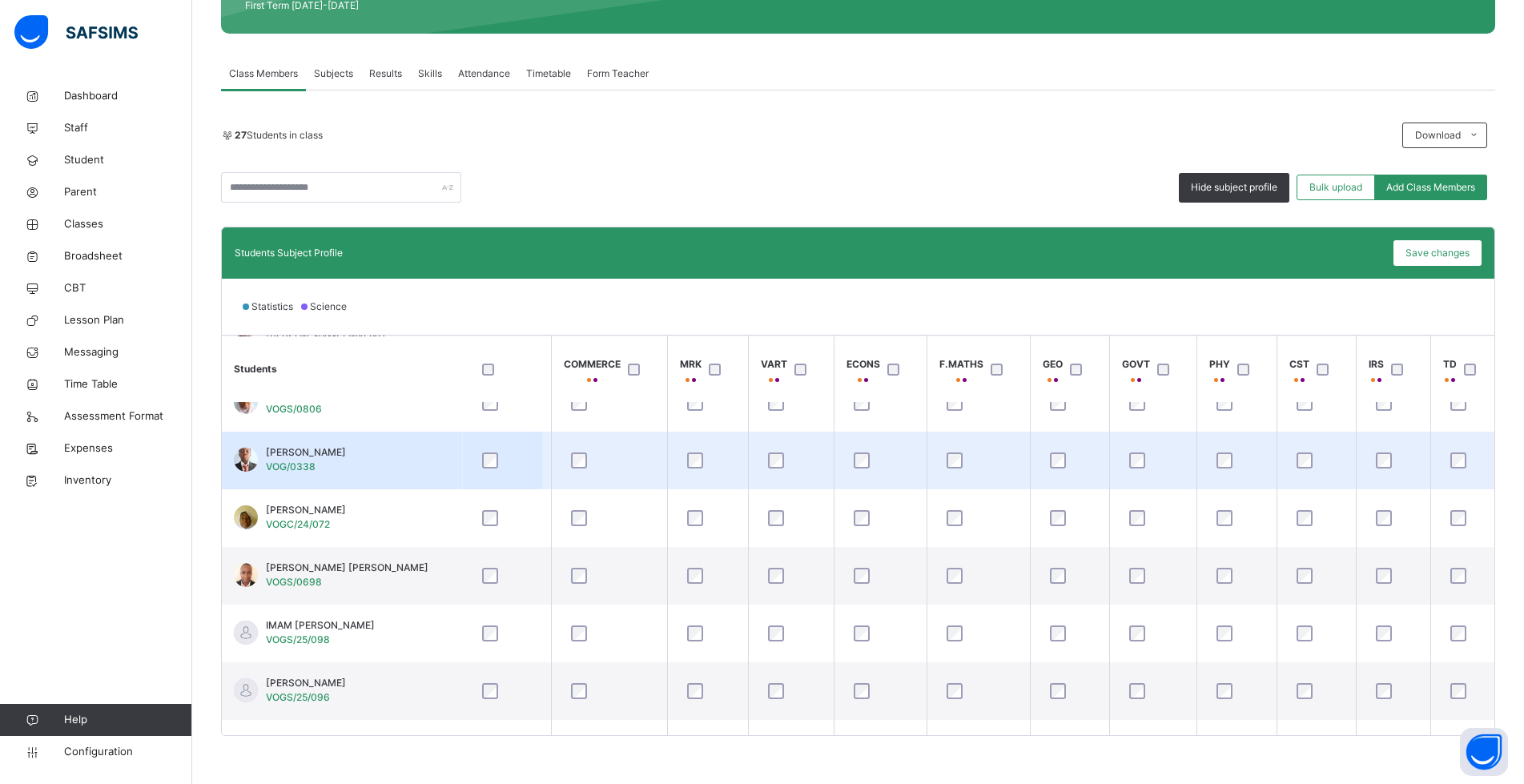
scroll to position [560, 681]
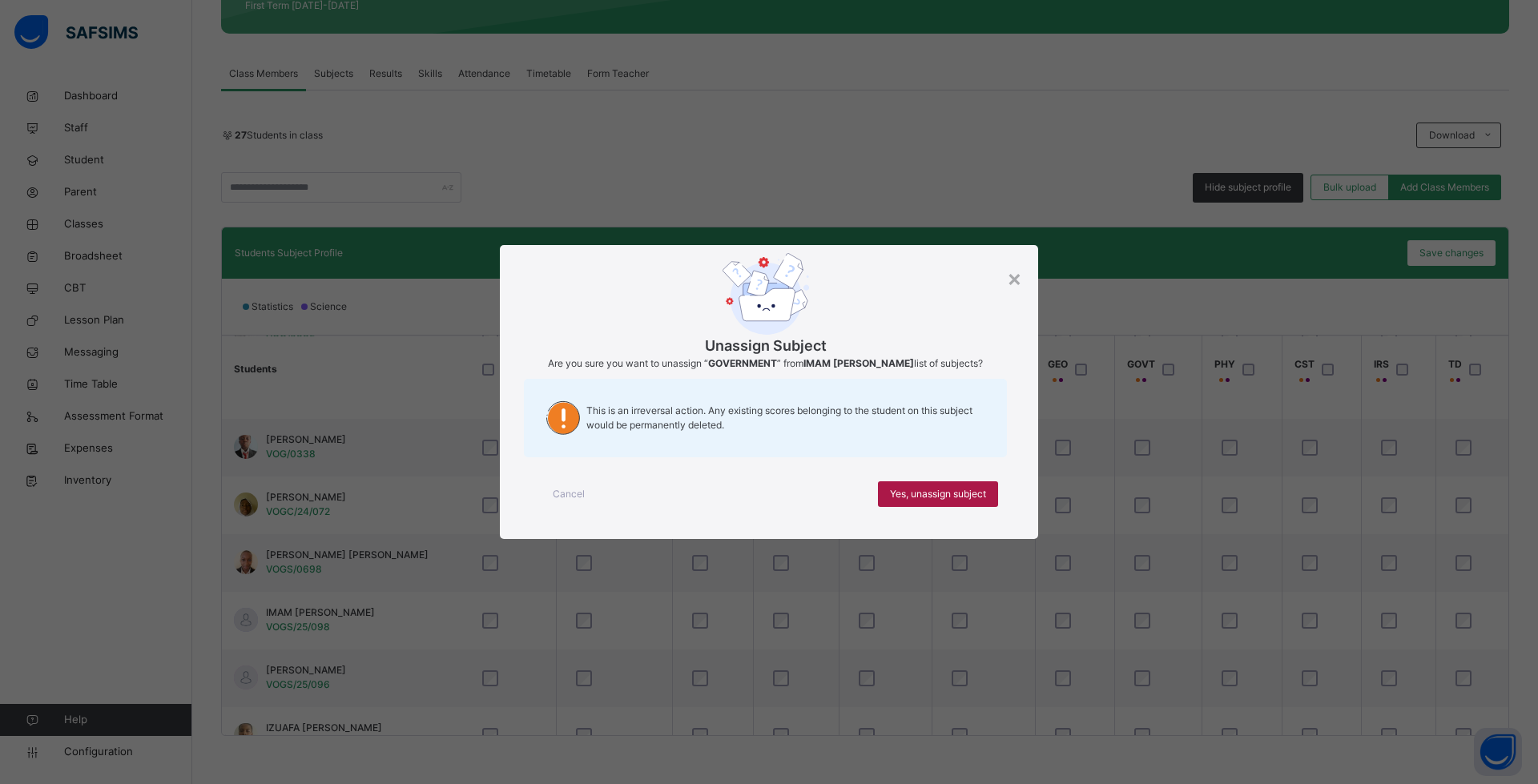
click at [983, 494] on span "Yes, unassign subject" at bounding box center [938, 494] width 96 height 14
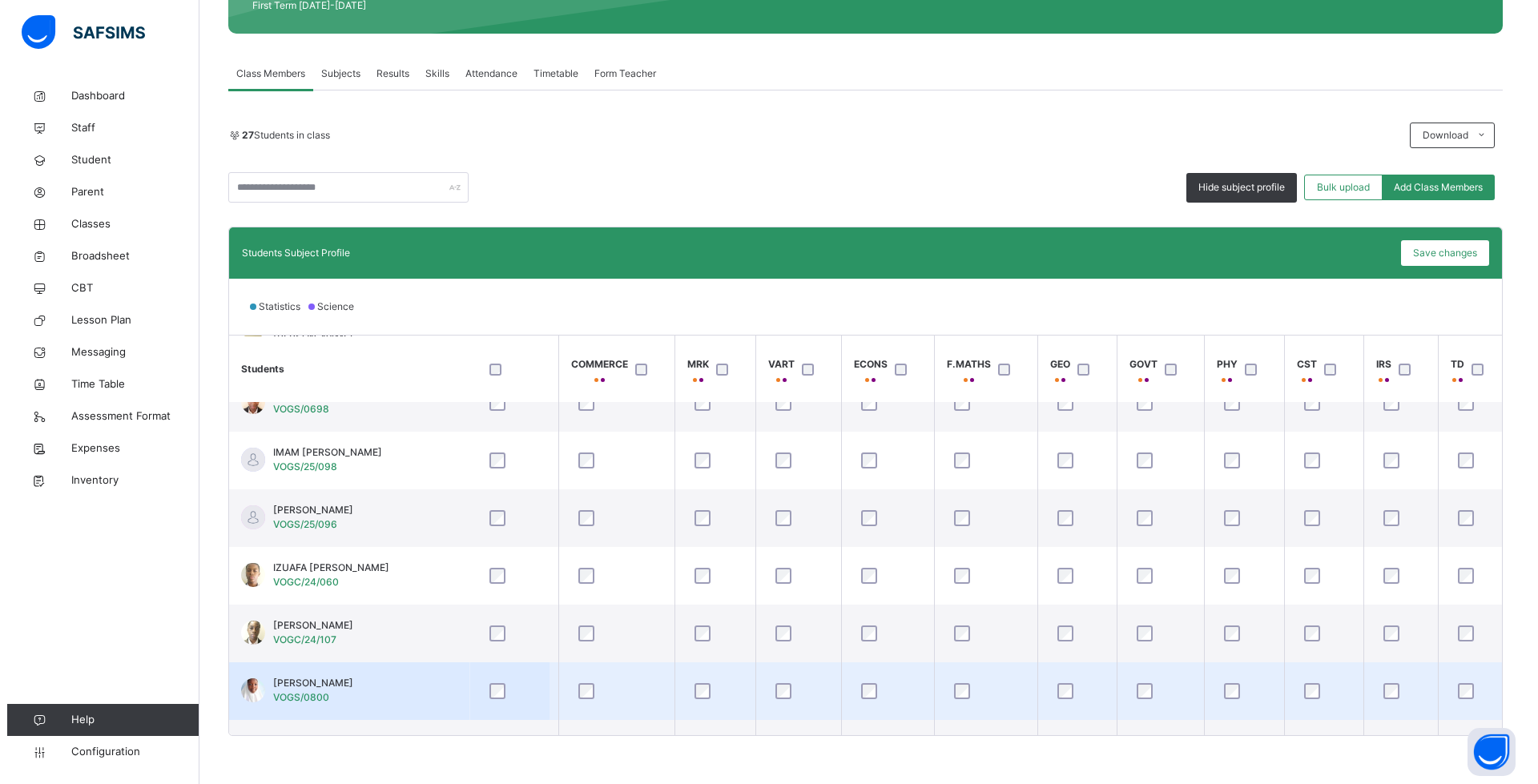
scroll to position [801, 681]
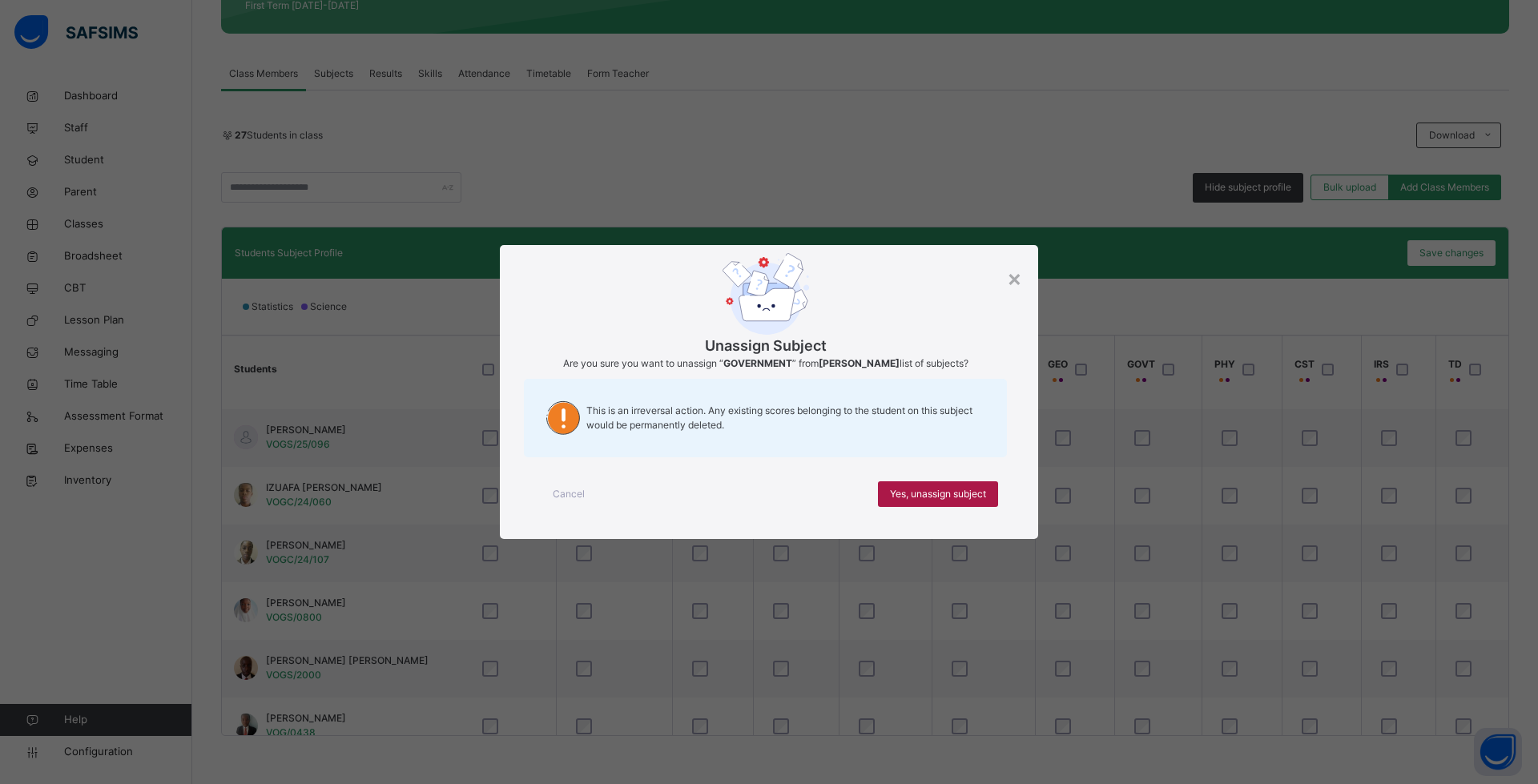
click at [948, 483] on div "Yes, unassign subject" at bounding box center [937, 493] width 120 height 25
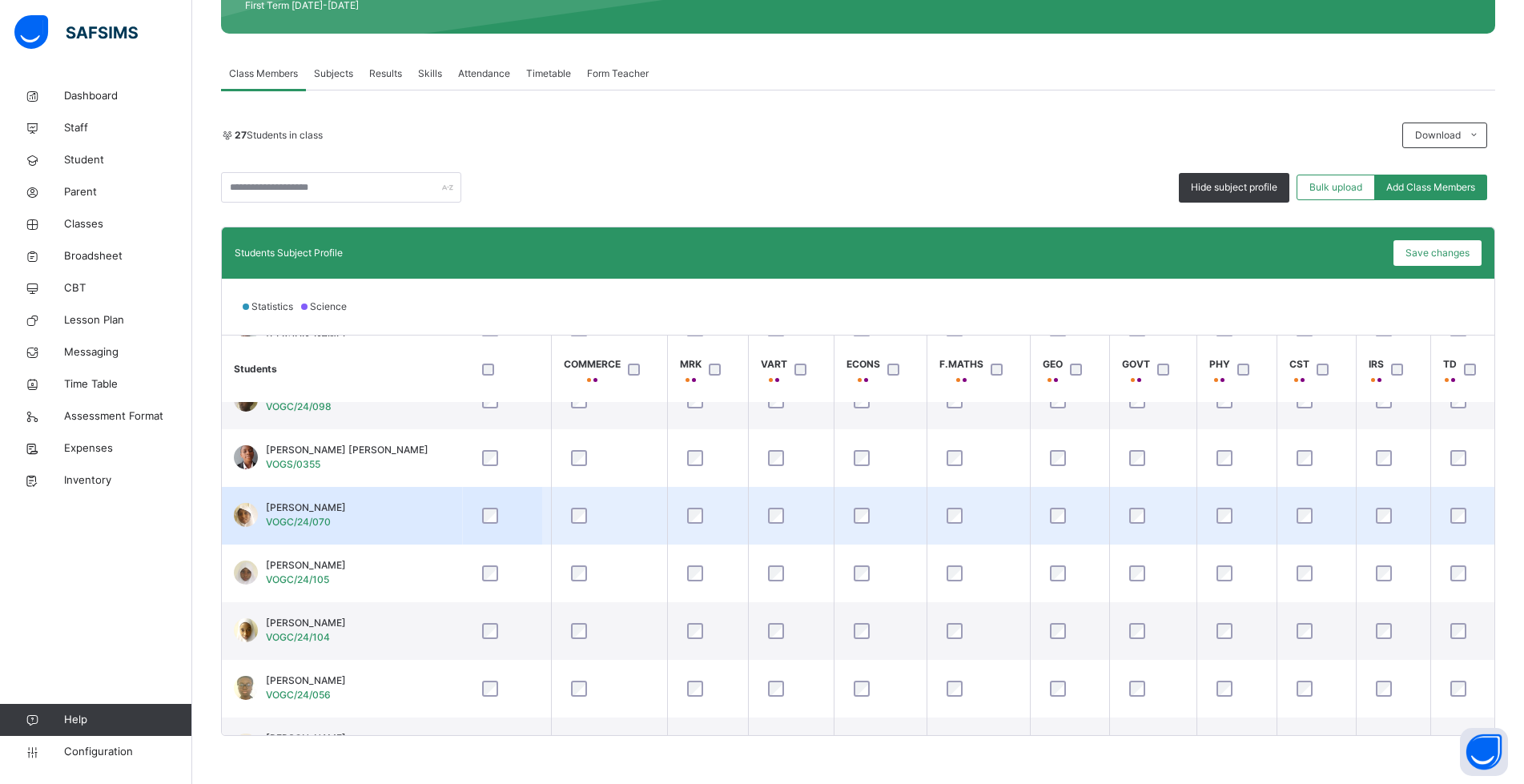
scroll to position [1231, 681]
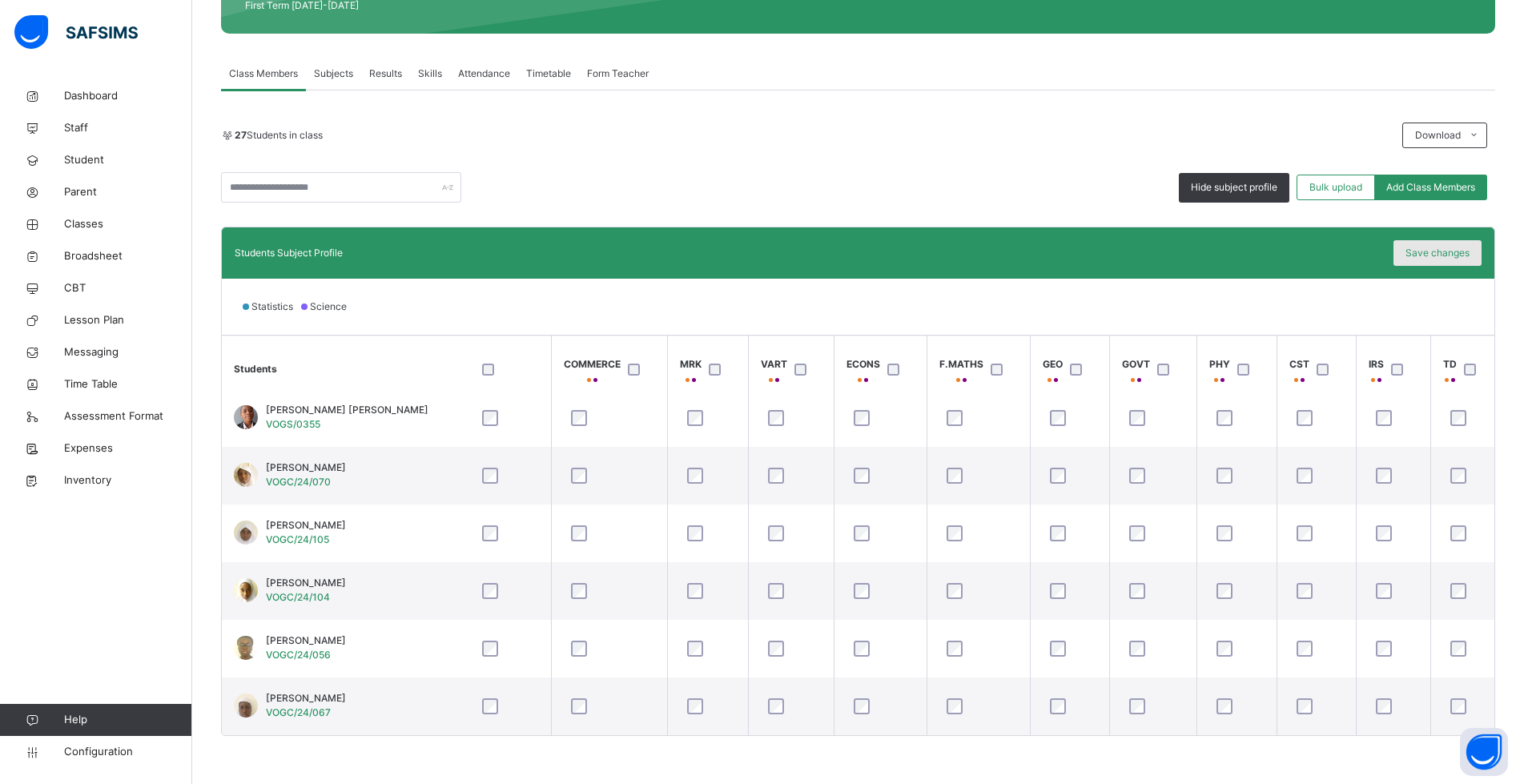
click at [1462, 249] on span "Save changes" at bounding box center [1437, 253] width 64 height 14
click at [1441, 256] on span "Save changes" at bounding box center [1437, 253] width 64 height 14
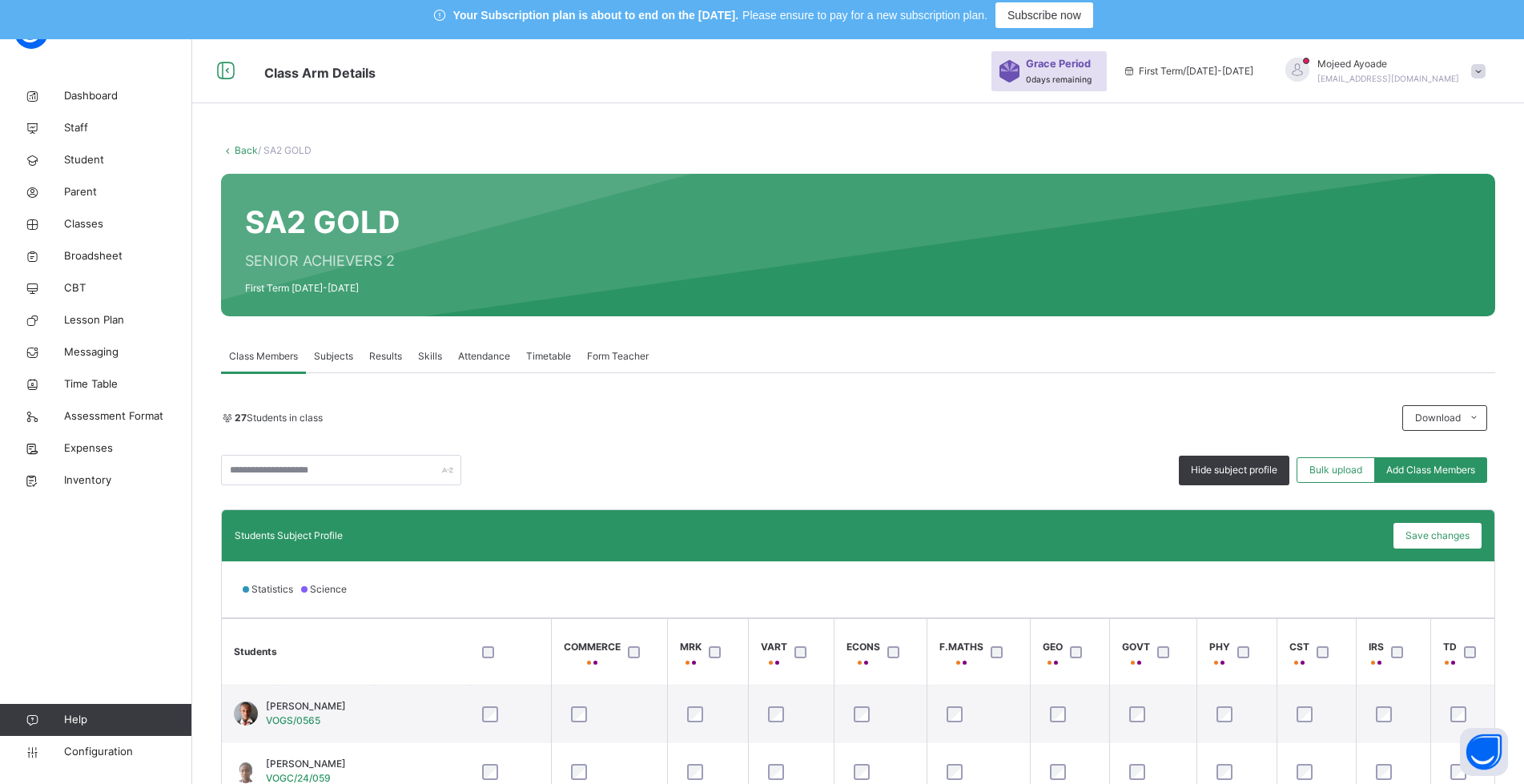
scroll to position [0, 0]
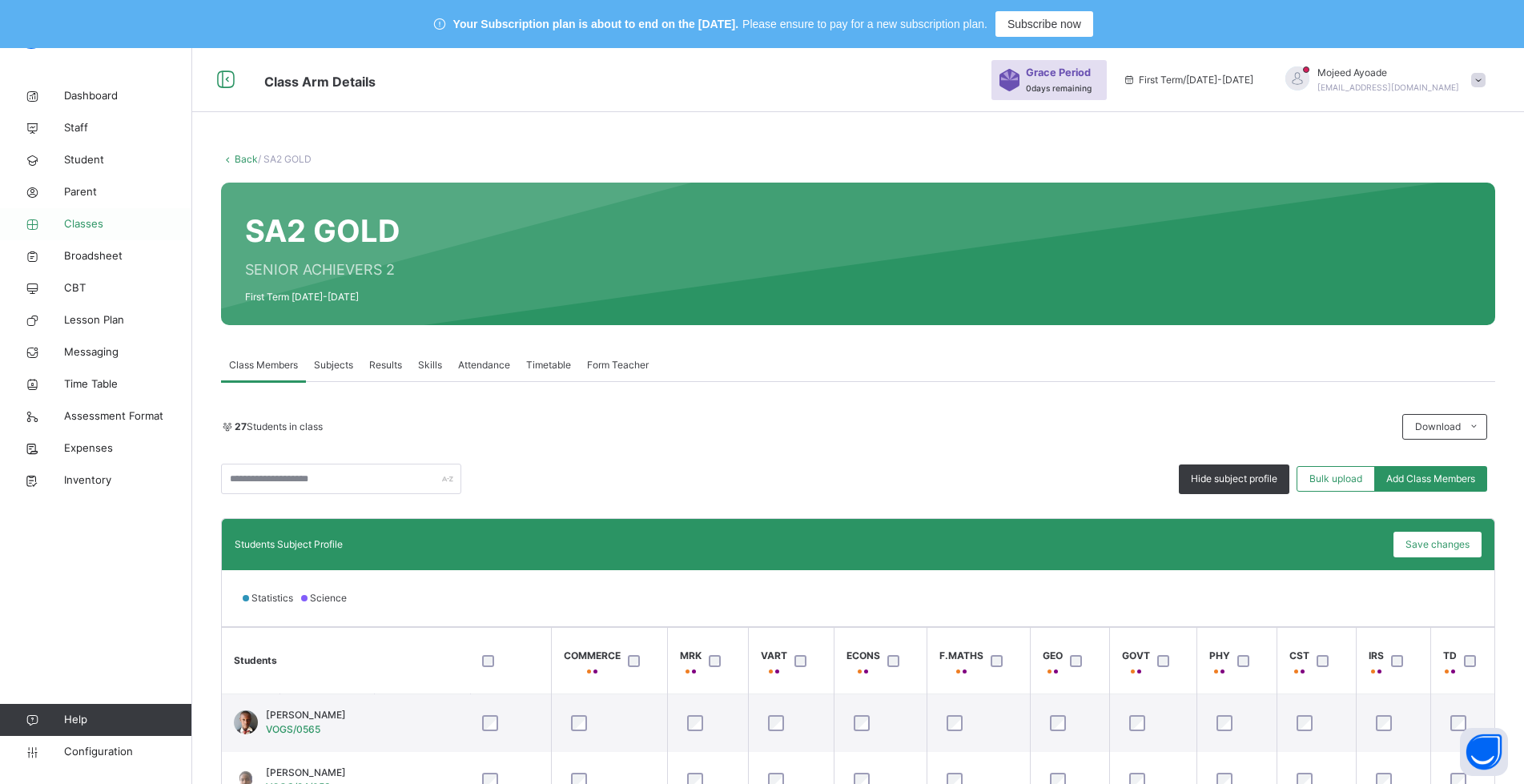
click at [83, 224] on span "Classes" at bounding box center [128, 224] width 129 height 16
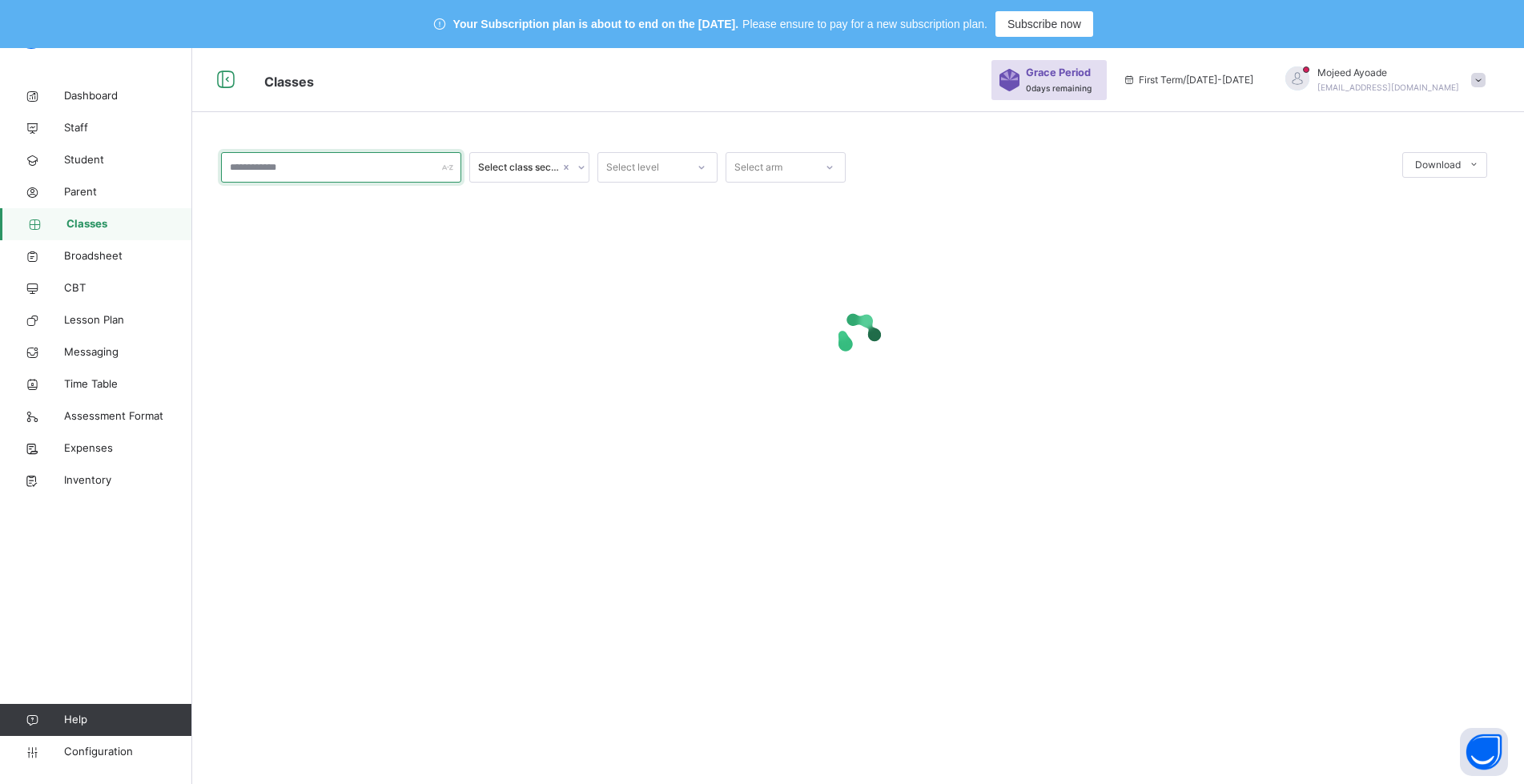
click at [297, 167] on input "text" at bounding box center [341, 167] width 240 height 31
type input "***"
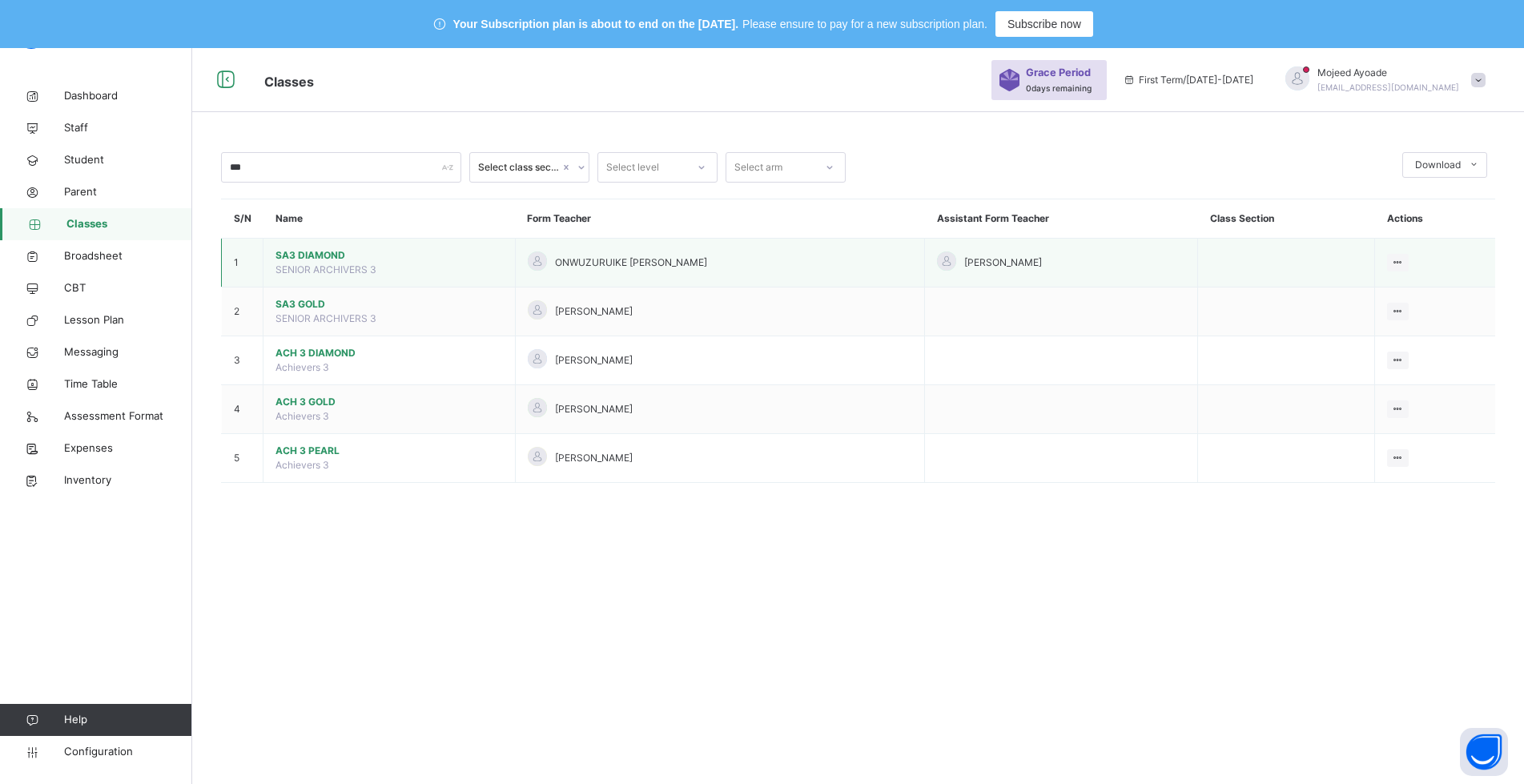
click at [317, 257] on span "SA3 DIAMOND" at bounding box center [389, 255] width 227 height 14
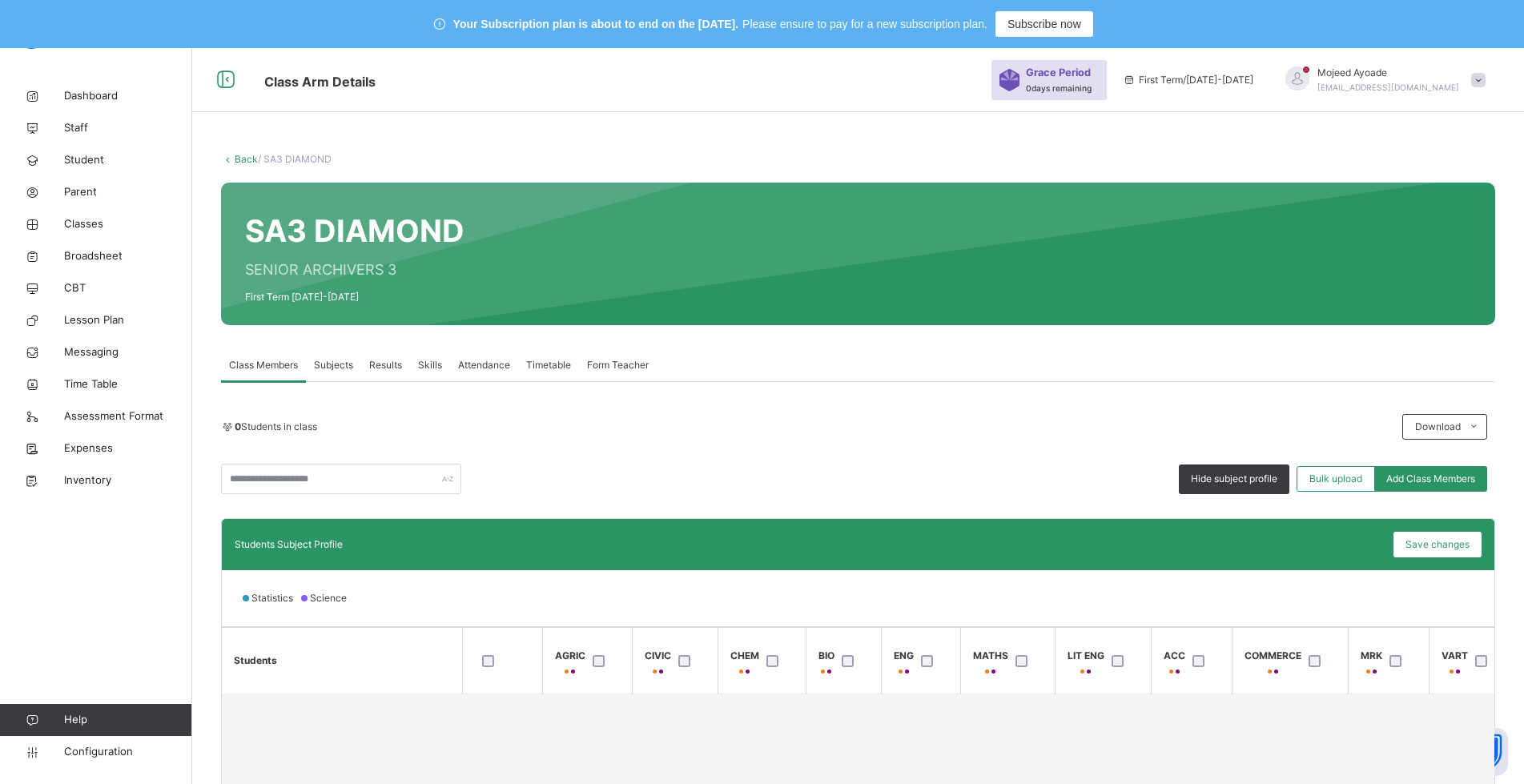
click at [1002, 414] on div "0 Students in class Download Pdf Report Excel Report" at bounding box center [858, 427] width 1274 height 25
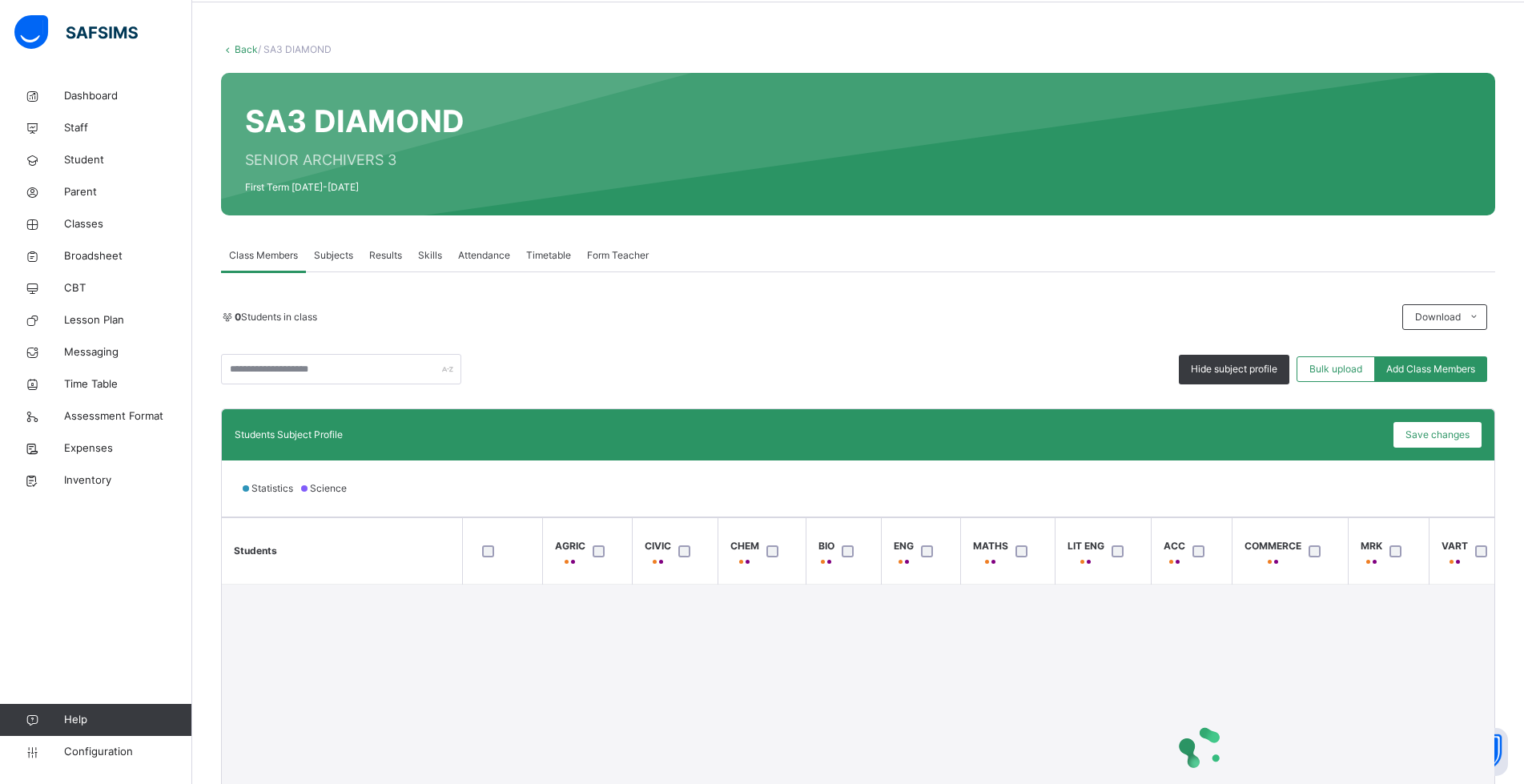
scroll to position [160, 0]
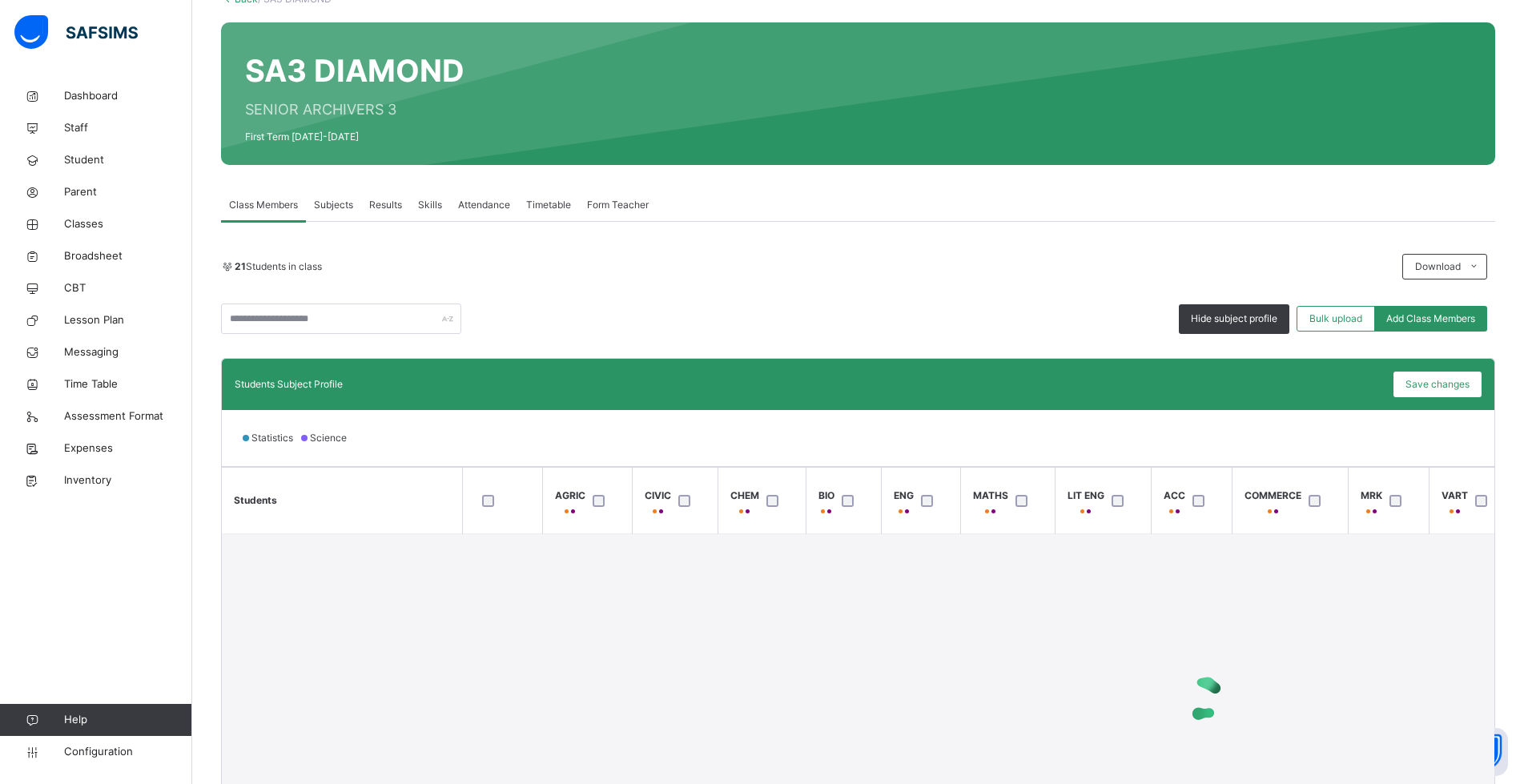
click at [888, 303] on div "Hide subject profile Bulk upload Add Class Members" at bounding box center [858, 318] width 1274 height 31
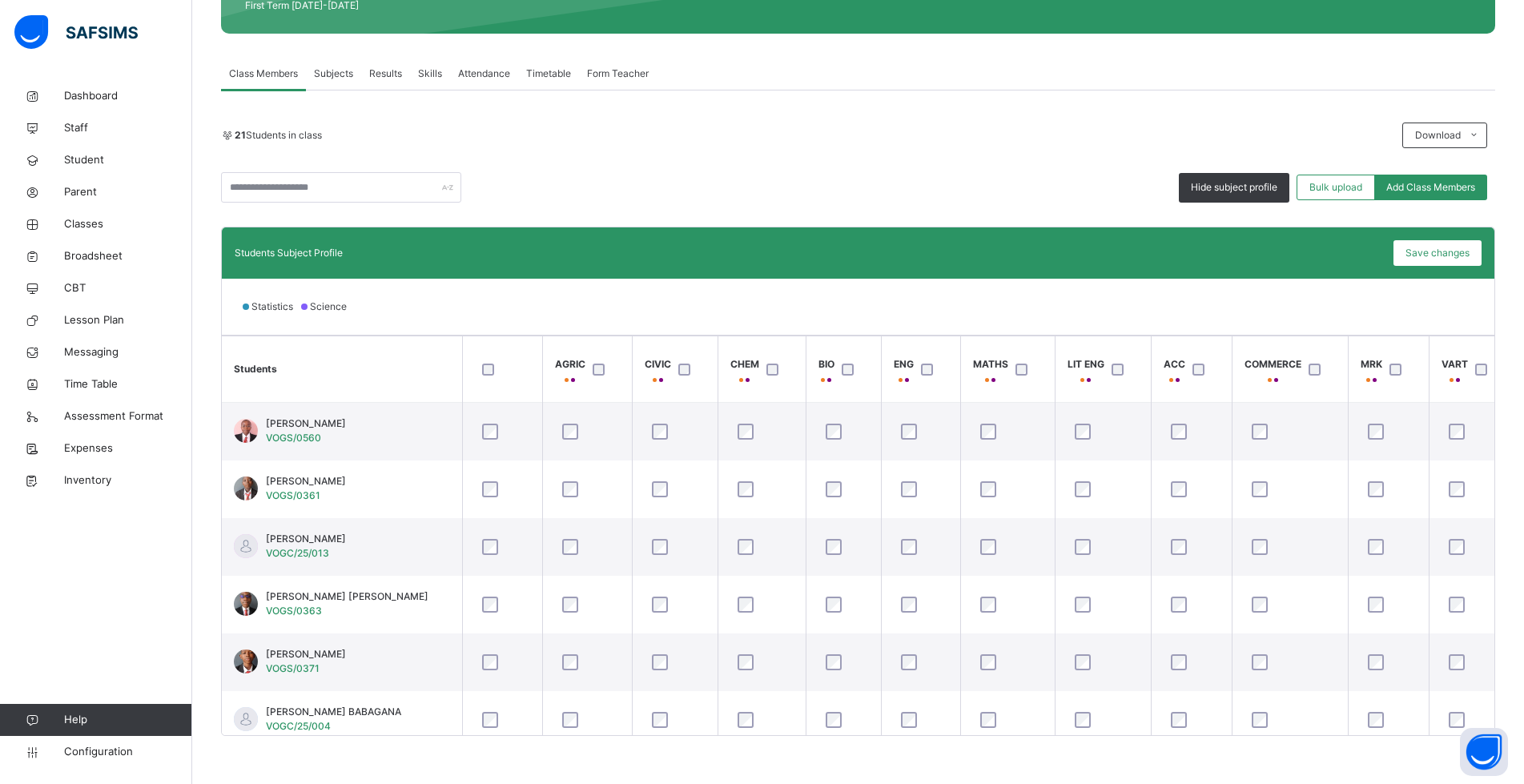
click at [911, 211] on div "21 Students in class Download Pdf Report Excel Report Hide subject profile Bulk…" at bounding box center [858, 429] width 1274 height 614
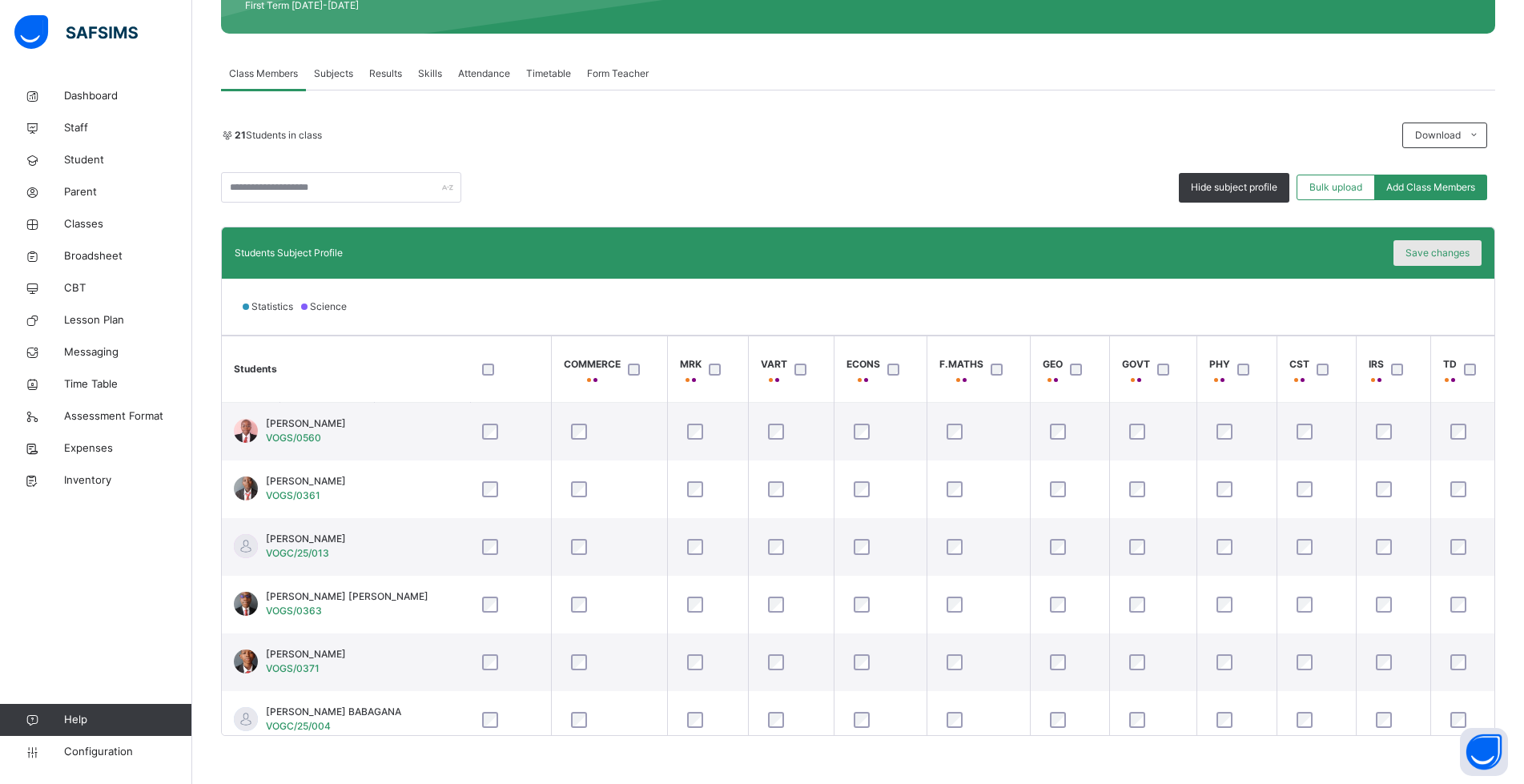
click at [1424, 260] on span "Save changes" at bounding box center [1437, 253] width 64 height 14
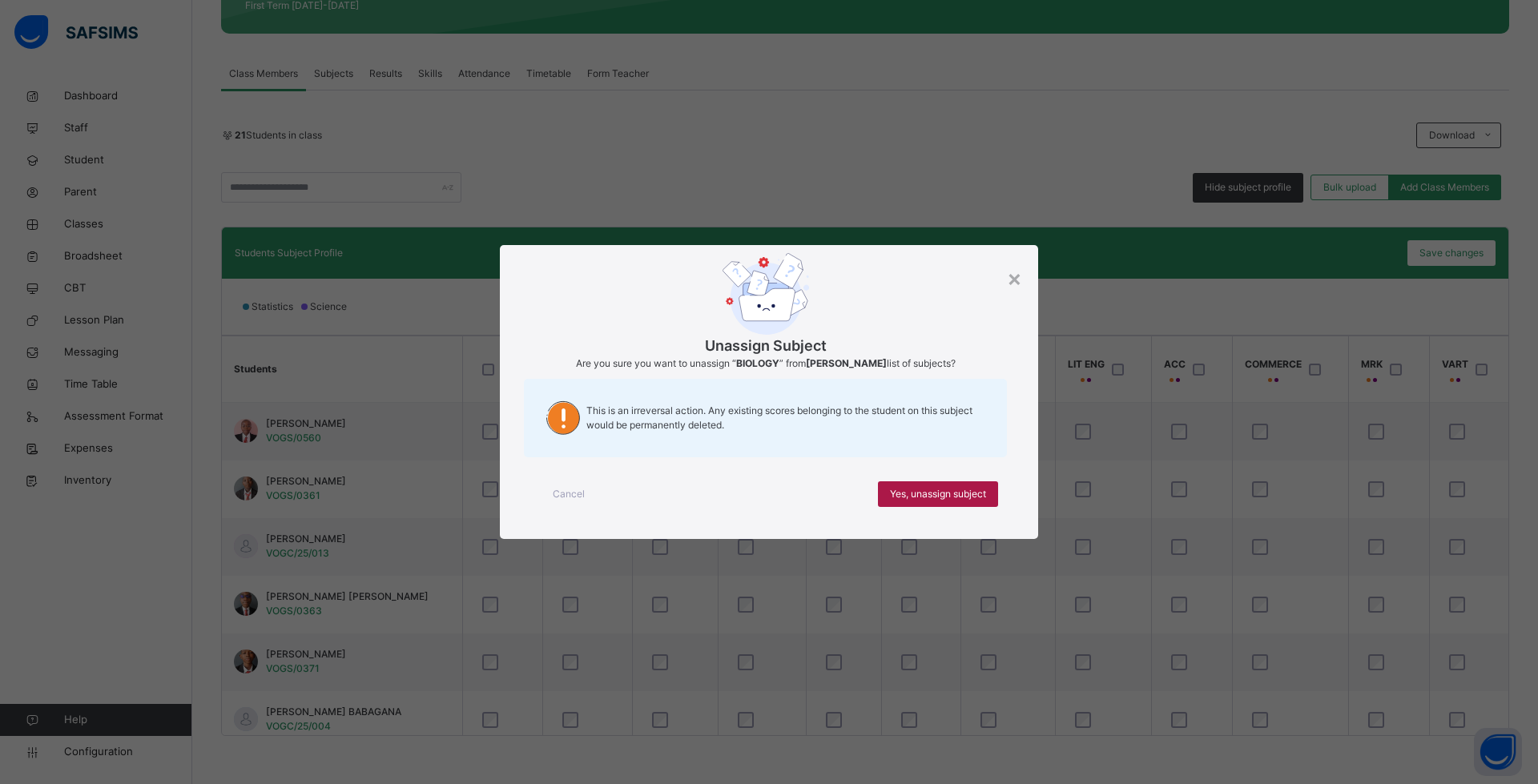
click at [914, 493] on span "Yes, unassign subject" at bounding box center [938, 494] width 96 height 14
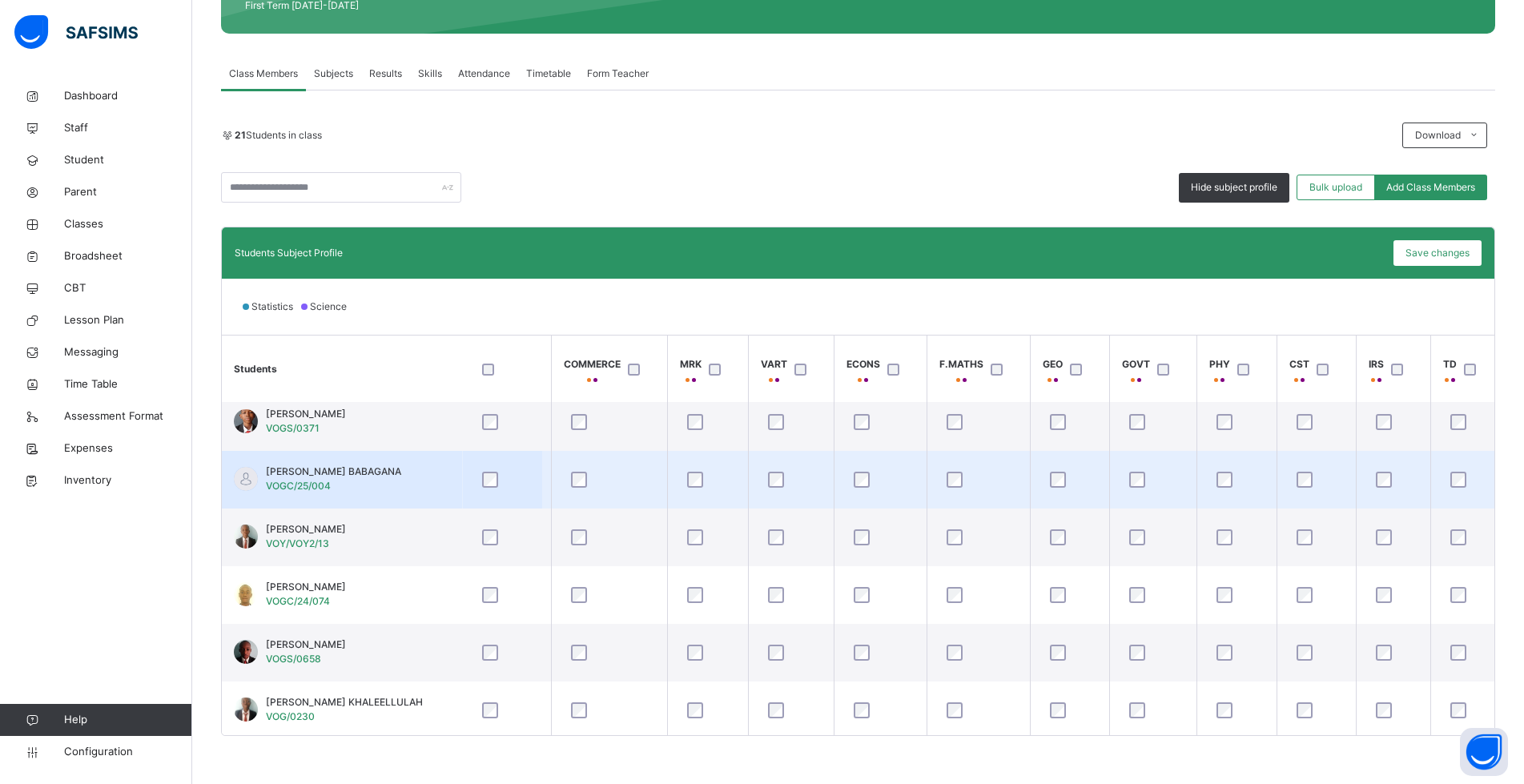
scroll to position [320, 681]
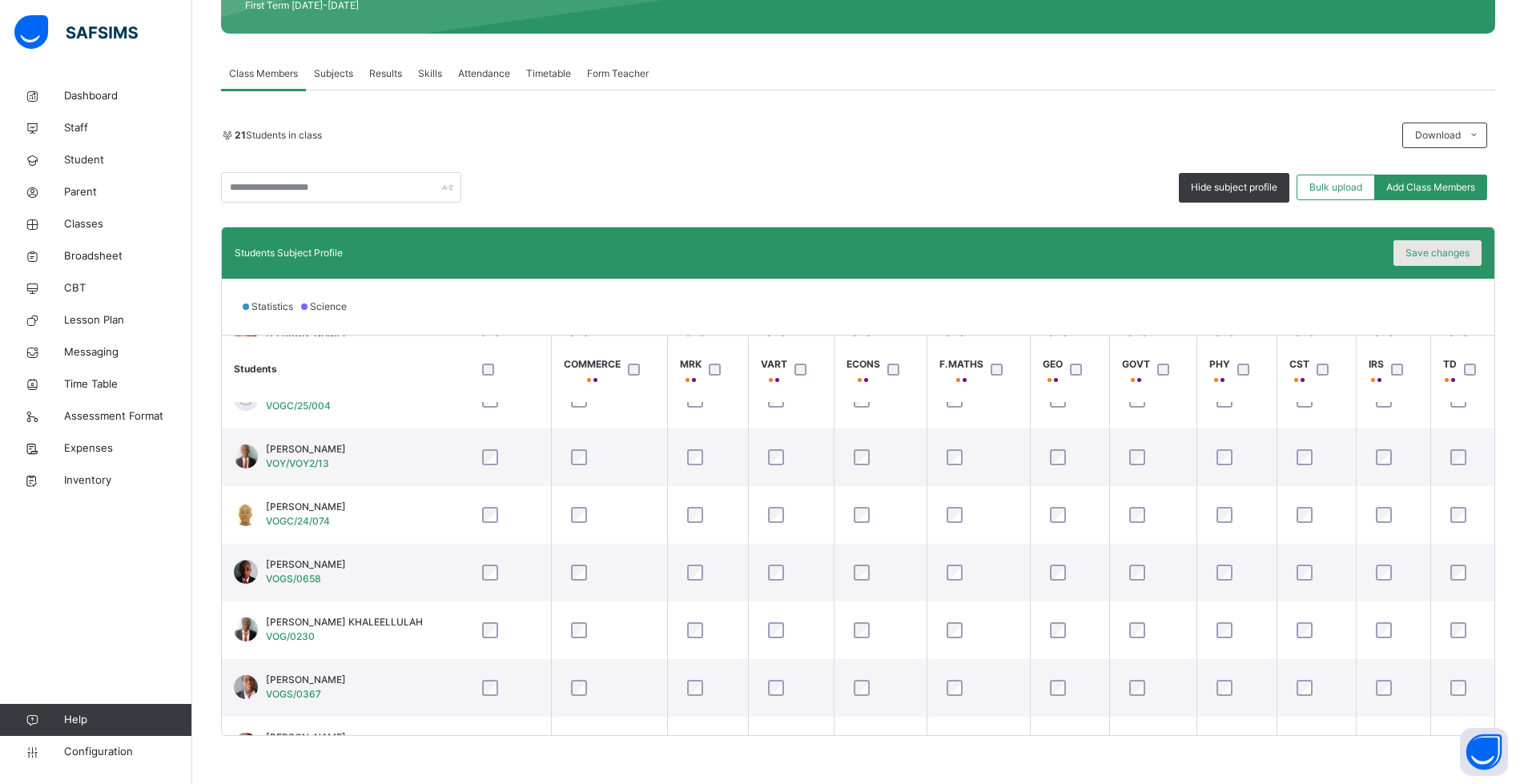
click at [1447, 254] on span "Save changes" at bounding box center [1437, 253] width 64 height 14
click at [85, 219] on span "Classes" at bounding box center [128, 224] width 129 height 16
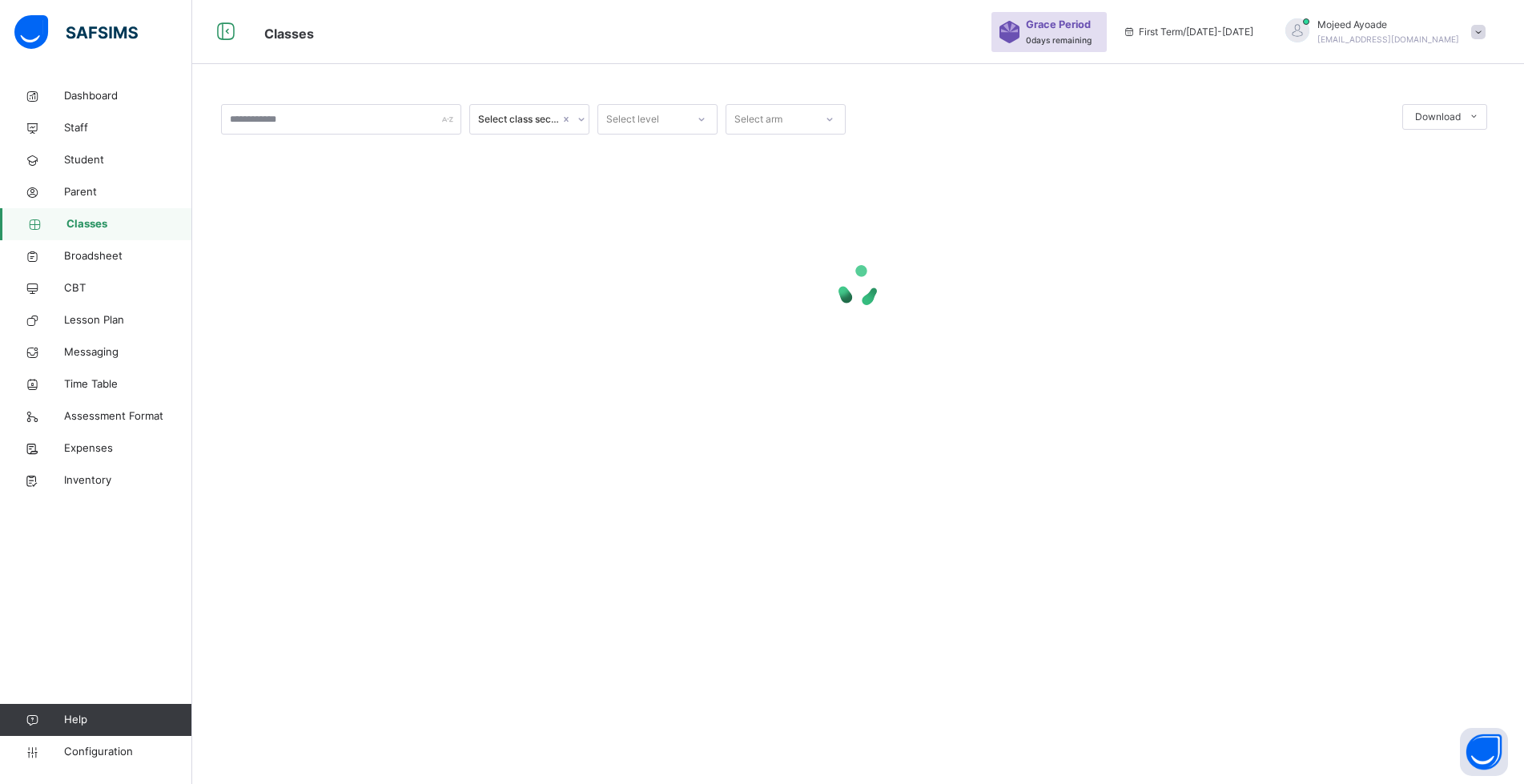
scroll to position [48, 0]
click at [258, 121] on input "text" at bounding box center [341, 119] width 240 height 31
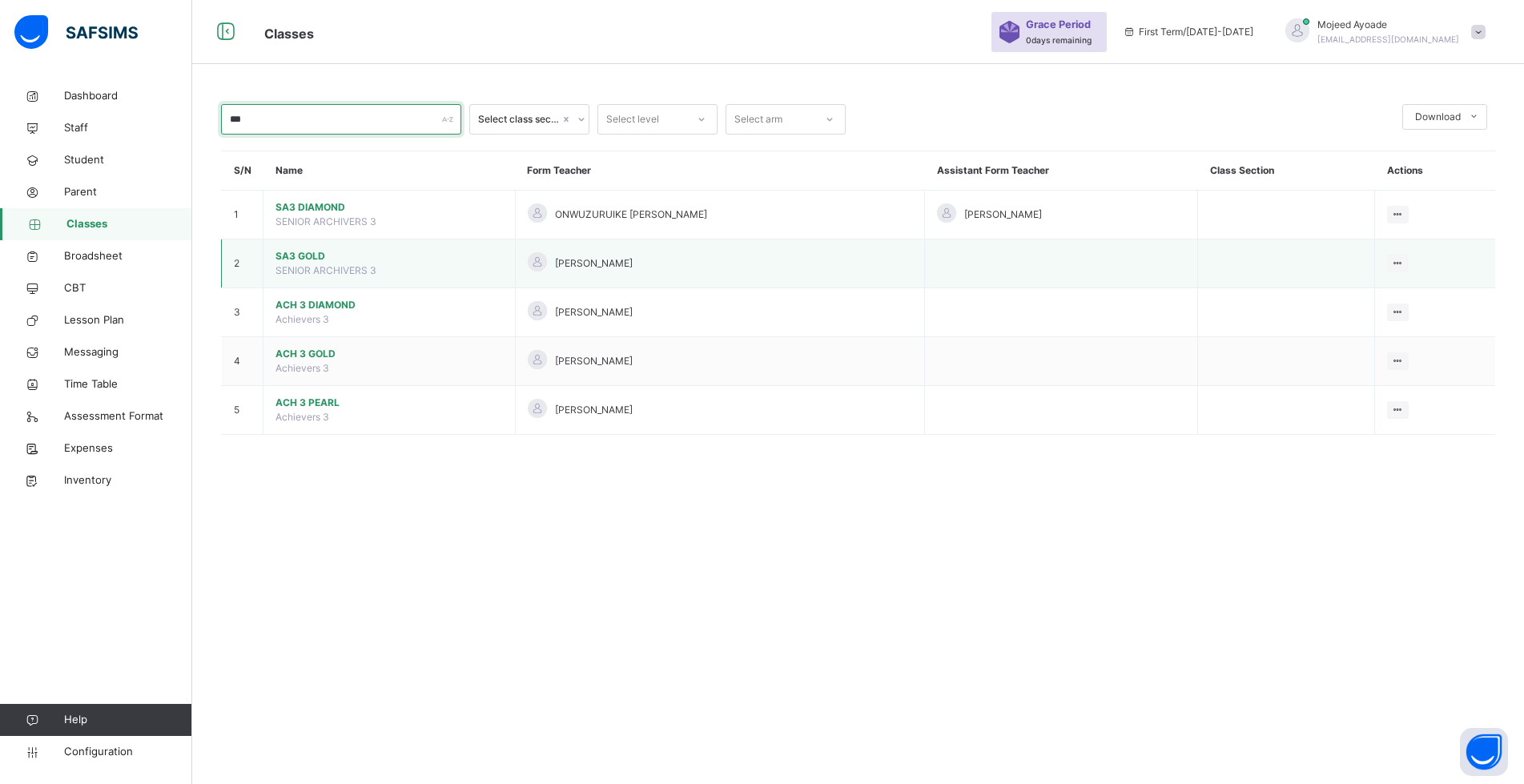
type input "***"
click at [315, 253] on span "SA3 GOLD" at bounding box center [389, 256] width 227 height 14
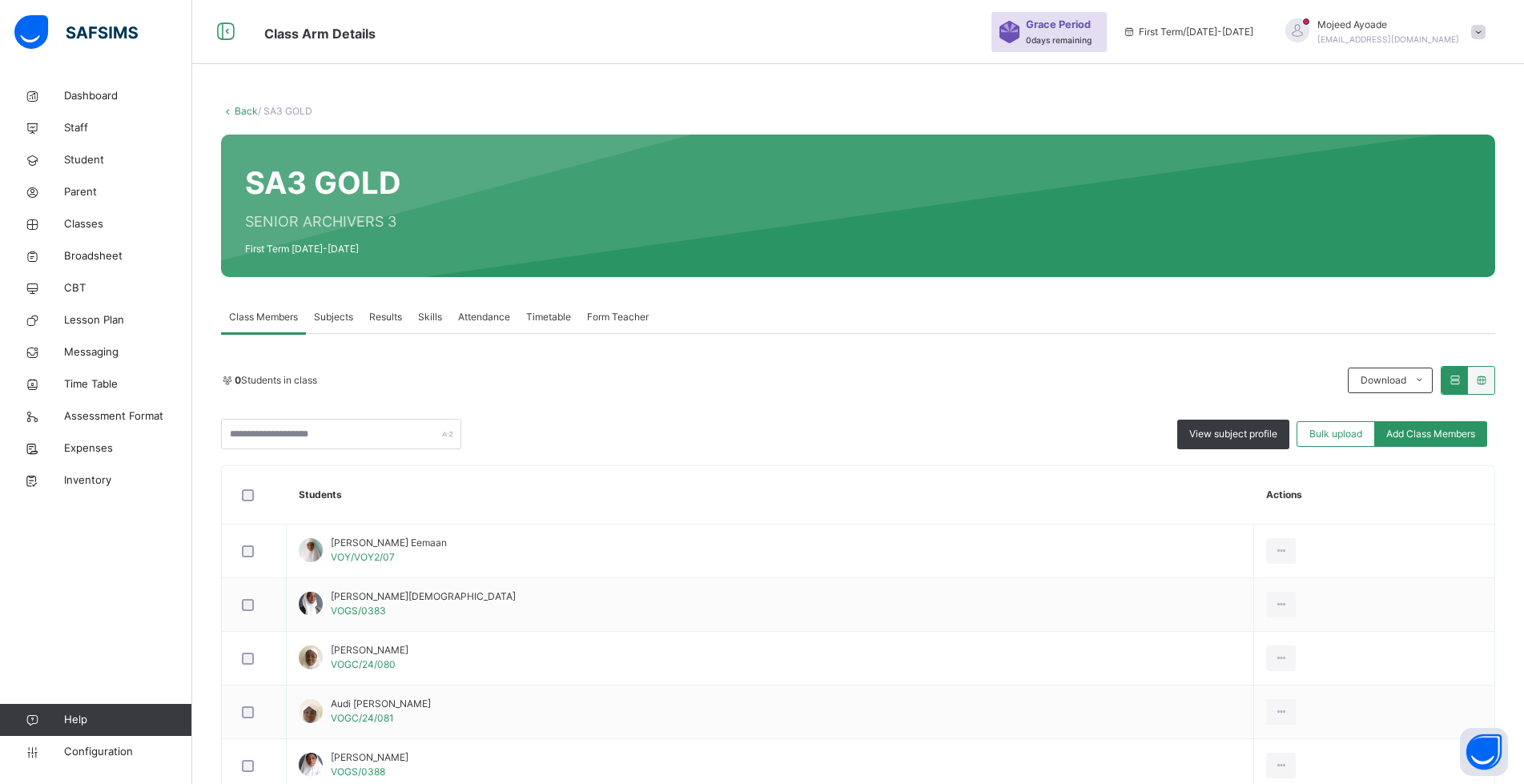
click at [826, 443] on div "View subject profile Bulk upload Add Class Members" at bounding box center [858, 434] width 1274 height 31
click at [1244, 443] on div "View subject profile" at bounding box center [1233, 434] width 112 height 30
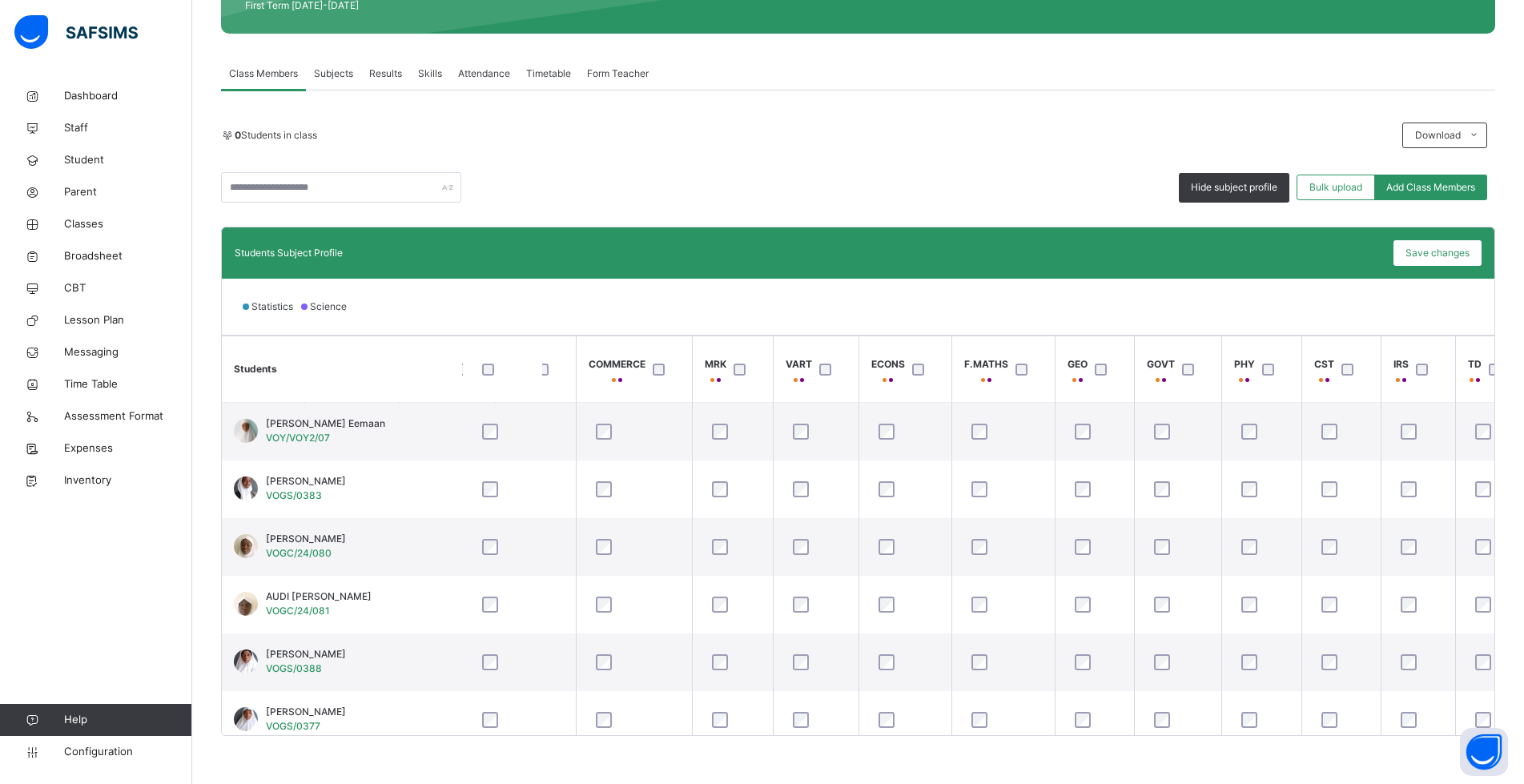
scroll to position [0, 681]
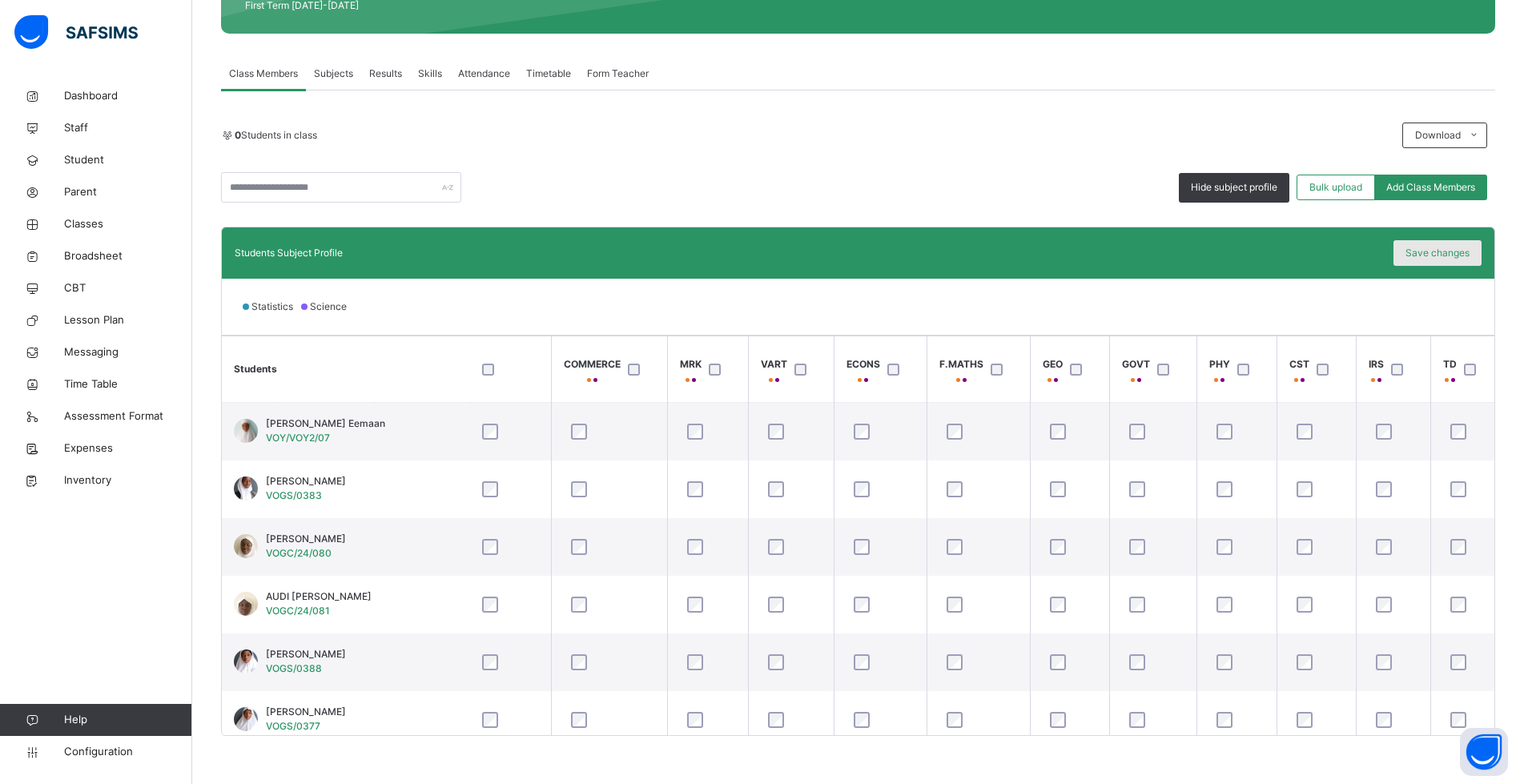
click at [1437, 259] on span "Save changes" at bounding box center [1437, 253] width 64 height 14
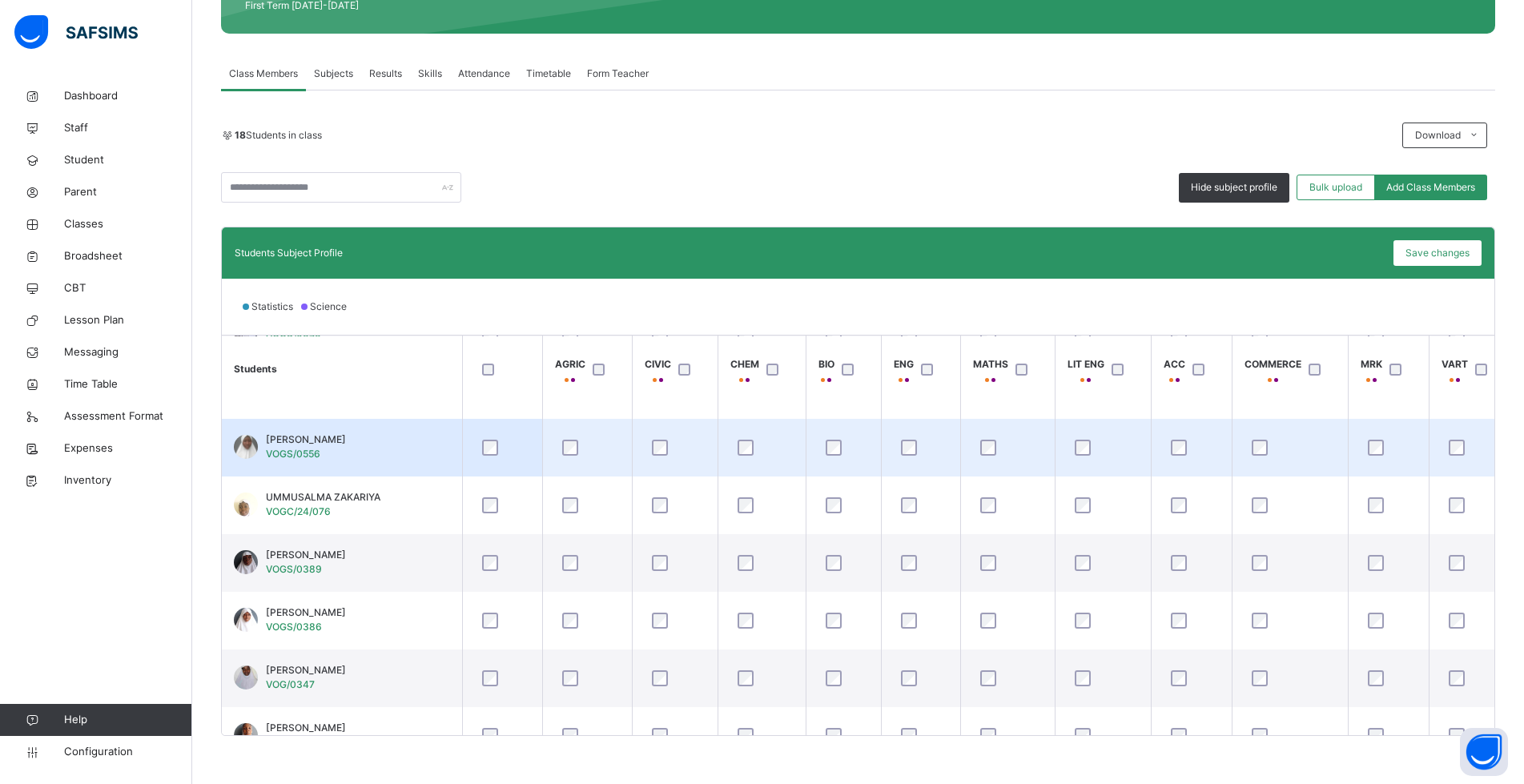
scroll to position [711, 0]
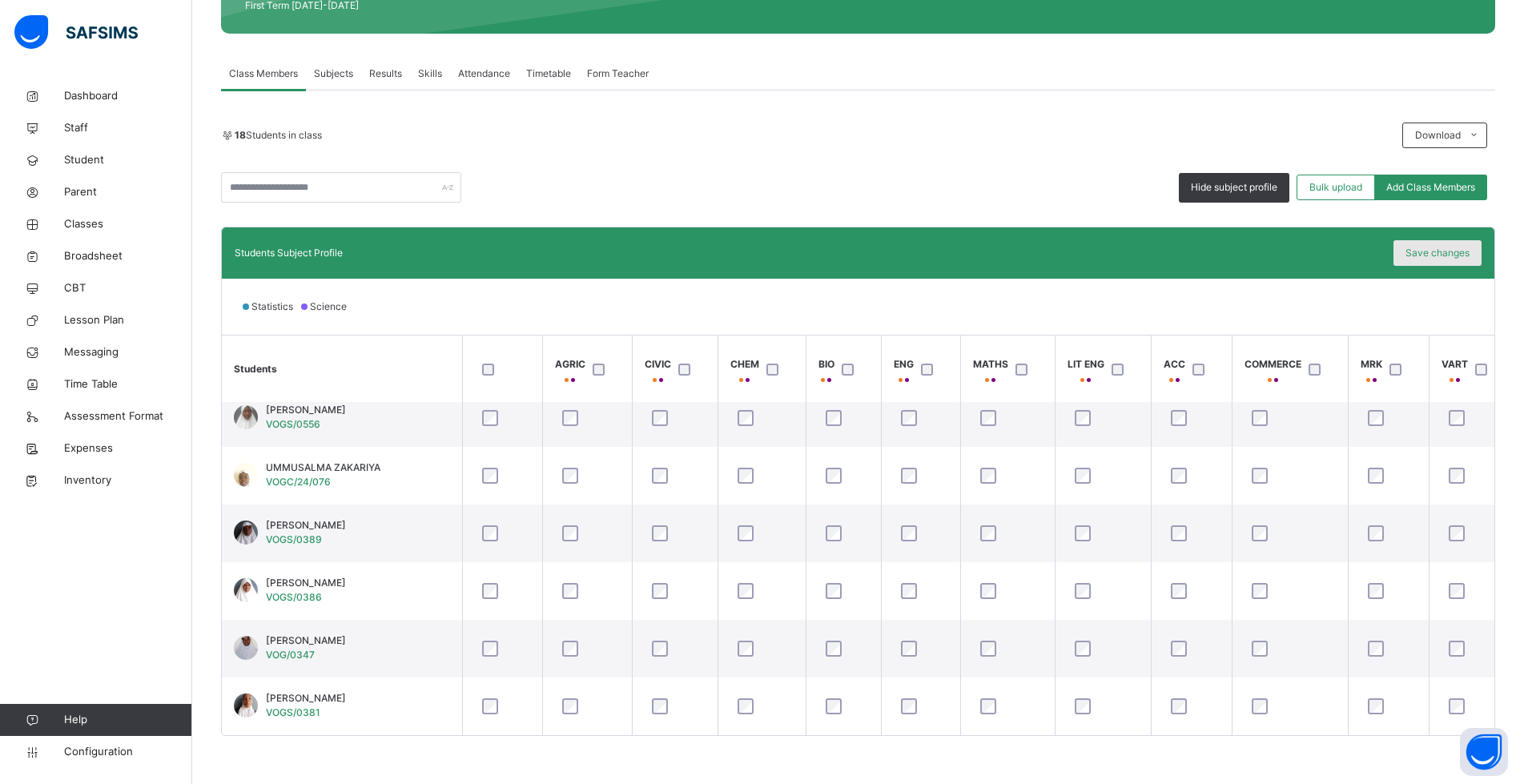
click at [1457, 250] on span "Save changes" at bounding box center [1437, 253] width 64 height 14
click at [1430, 255] on span "Save changes" at bounding box center [1437, 253] width 64 height 14
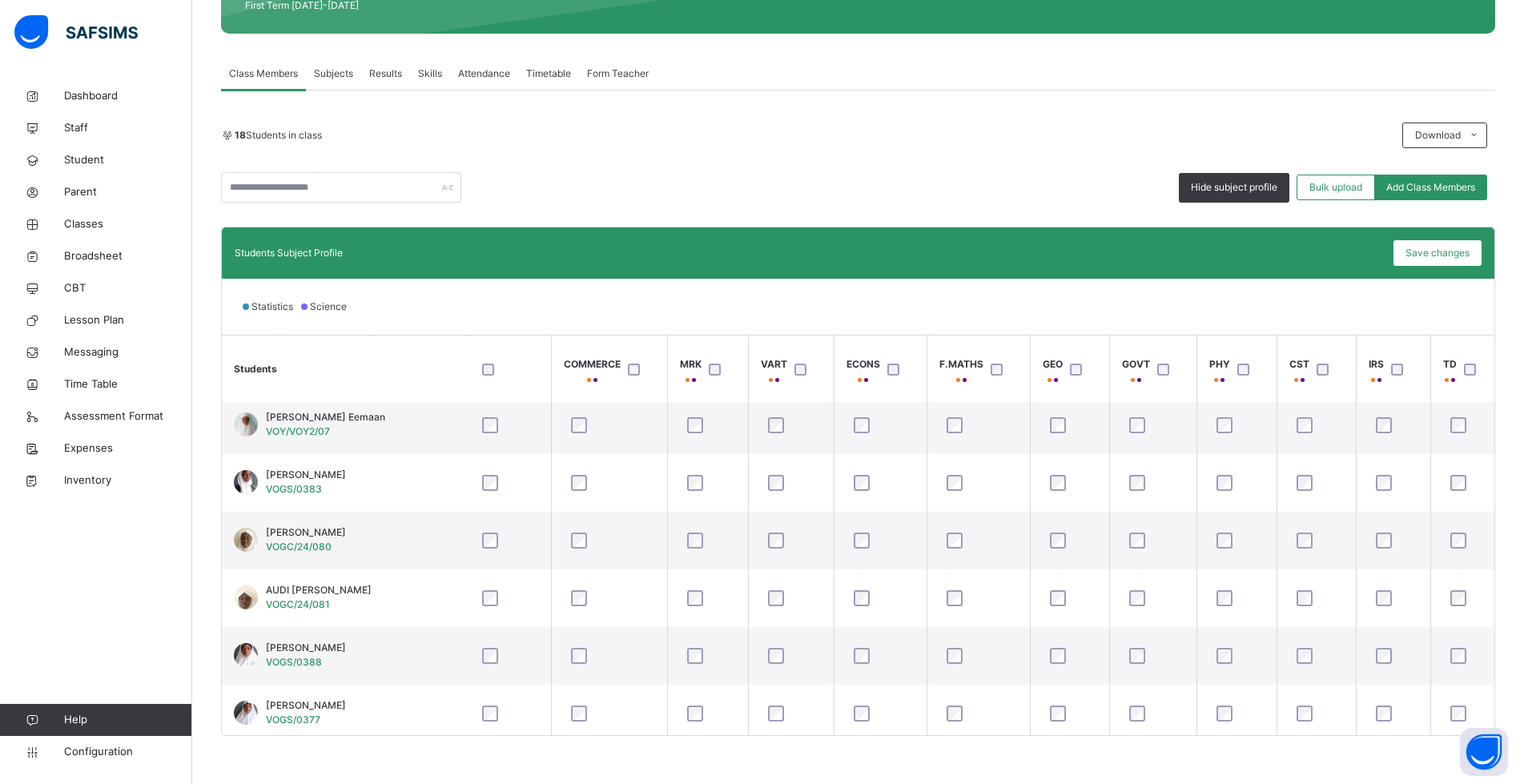
scroll to position [0, 681]
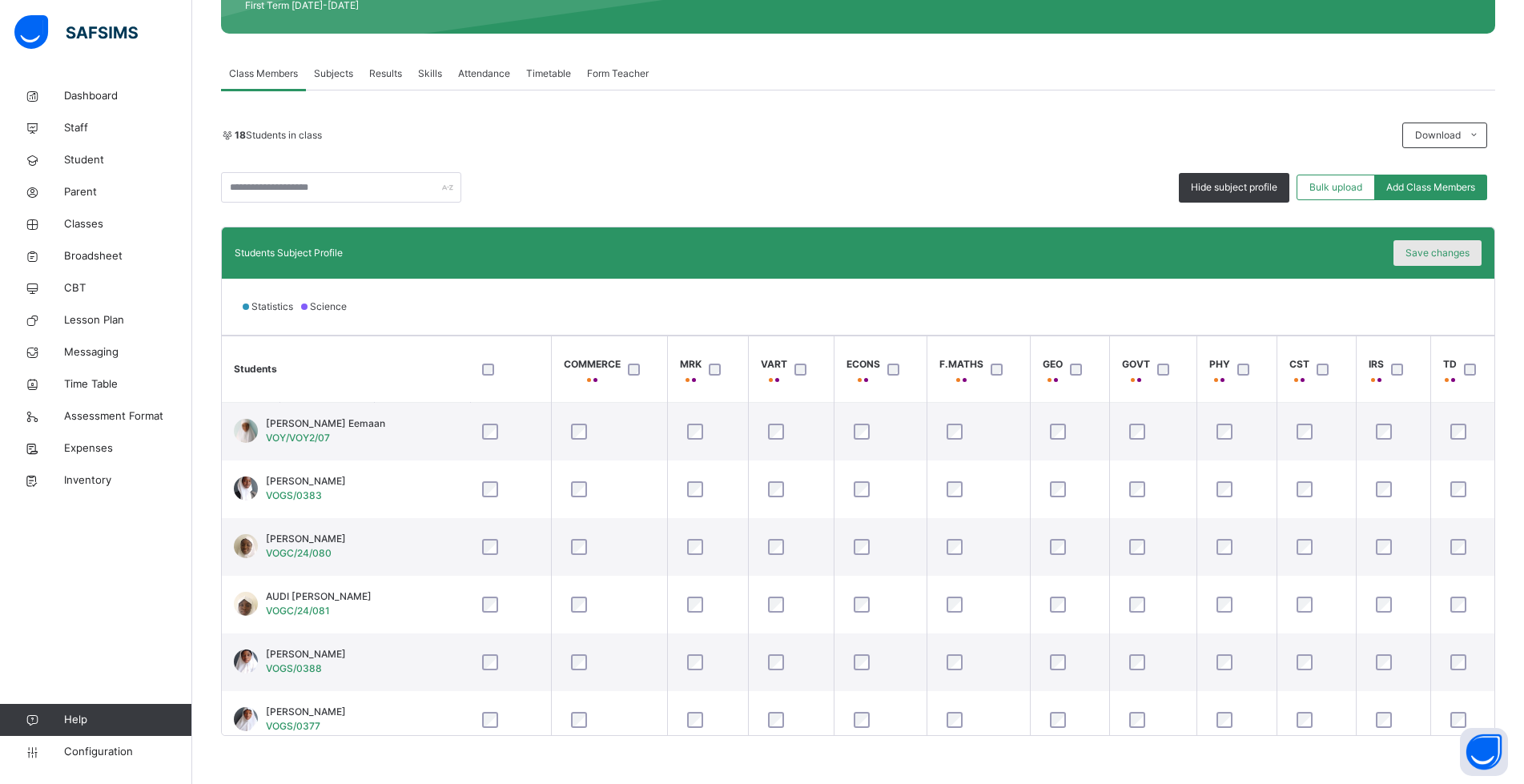
click at [1463, 251] on span "Save changes" at bounding box center [1437, 253] width 64 height 14
click at [852, 178] on div "Hide subject profile Bulk upload Add Class Members" at bounding box center [858, 187] width 1274 height 31
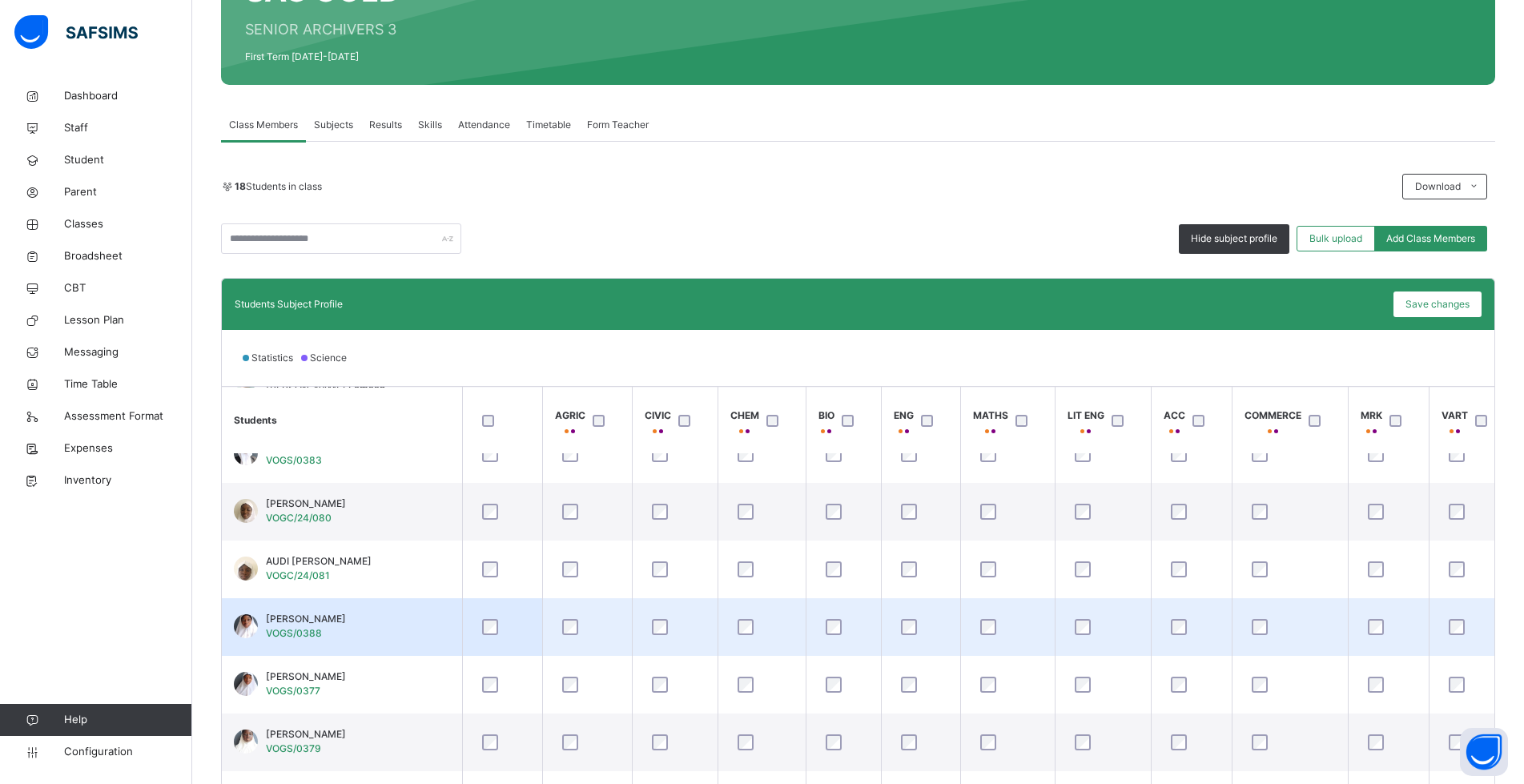
scroll to position [0, 0]
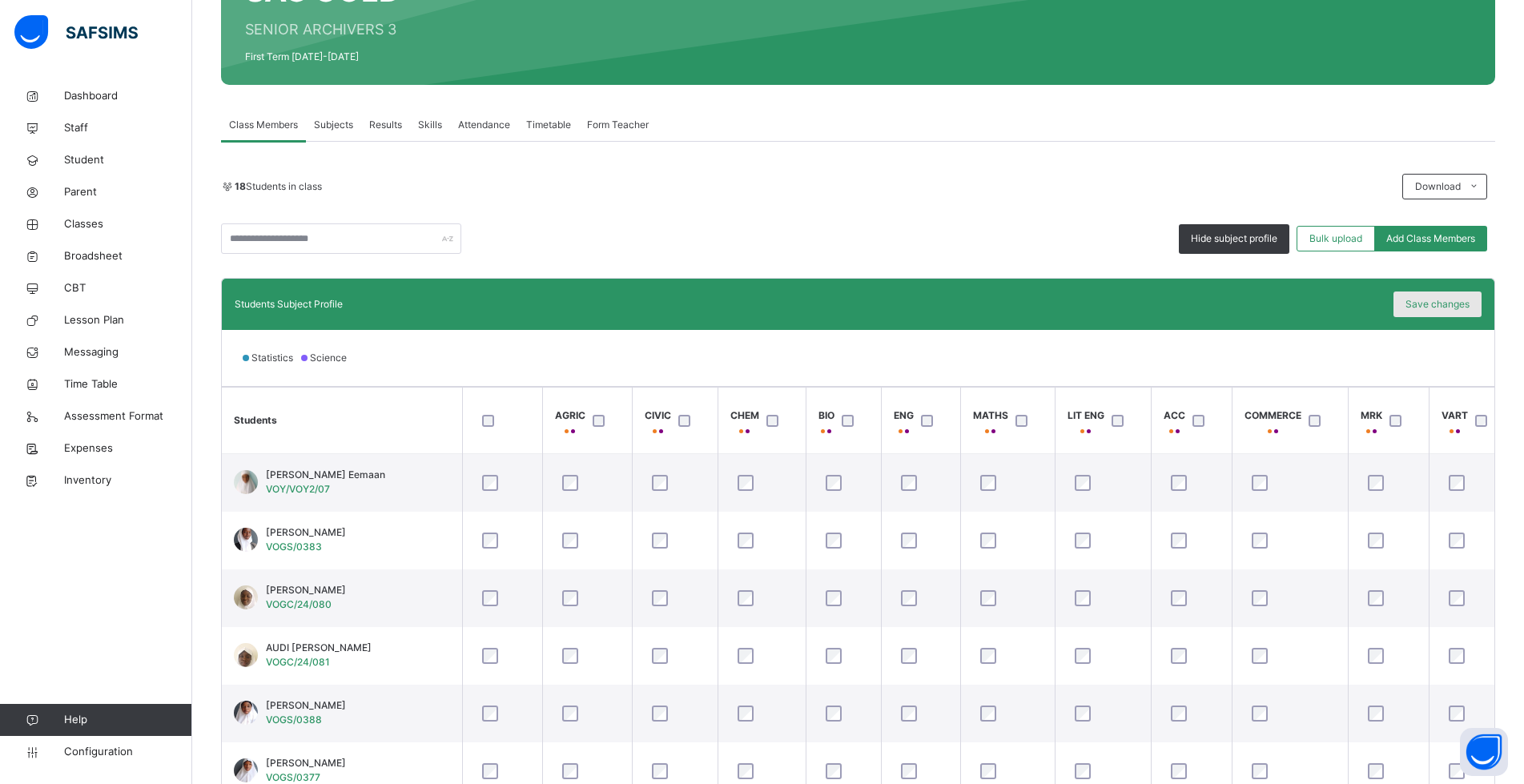
click at [1453, 302] on span "Save changes" at bounding box center [1437, 304] width 64 height 14
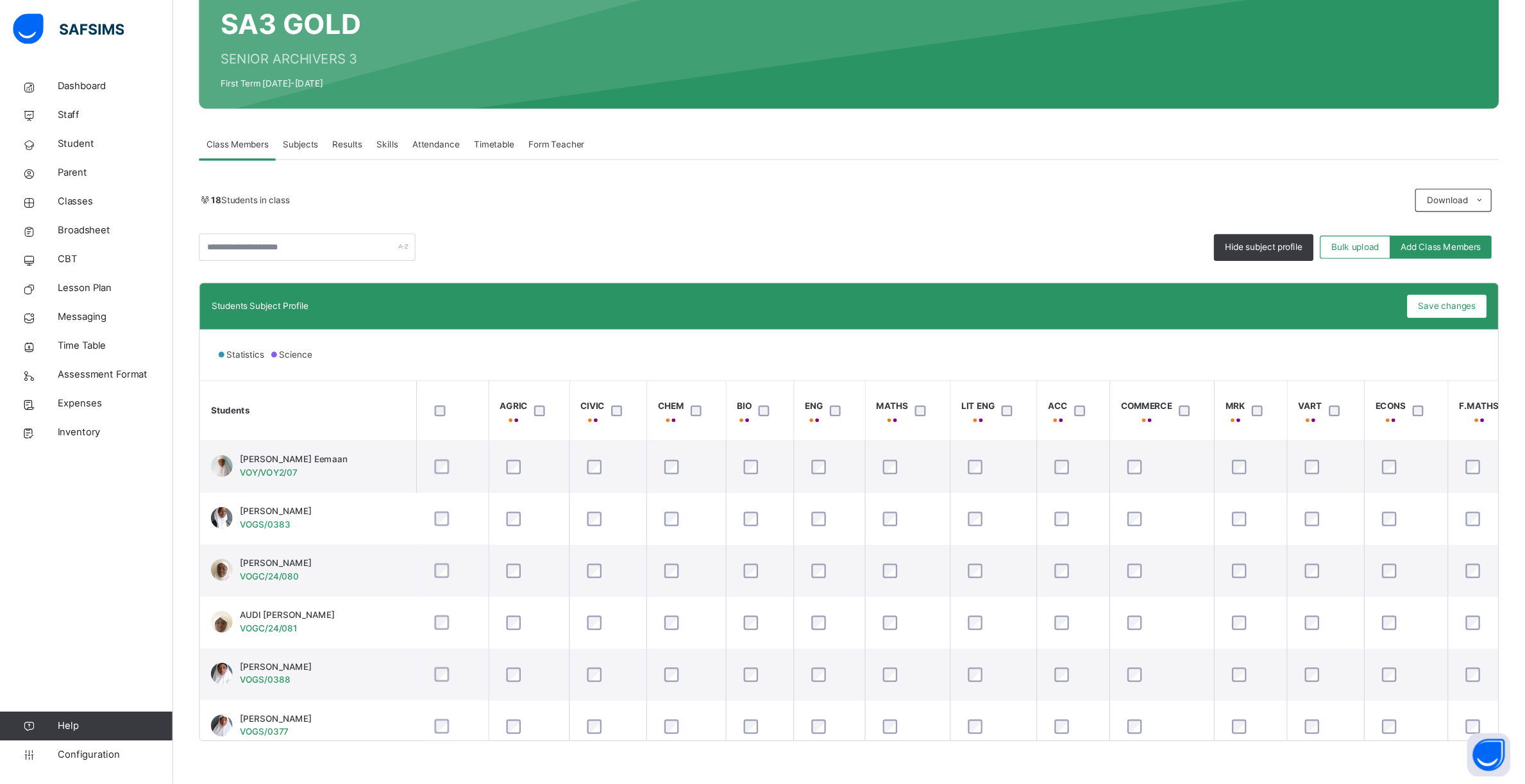
scroll to position [77, 0]
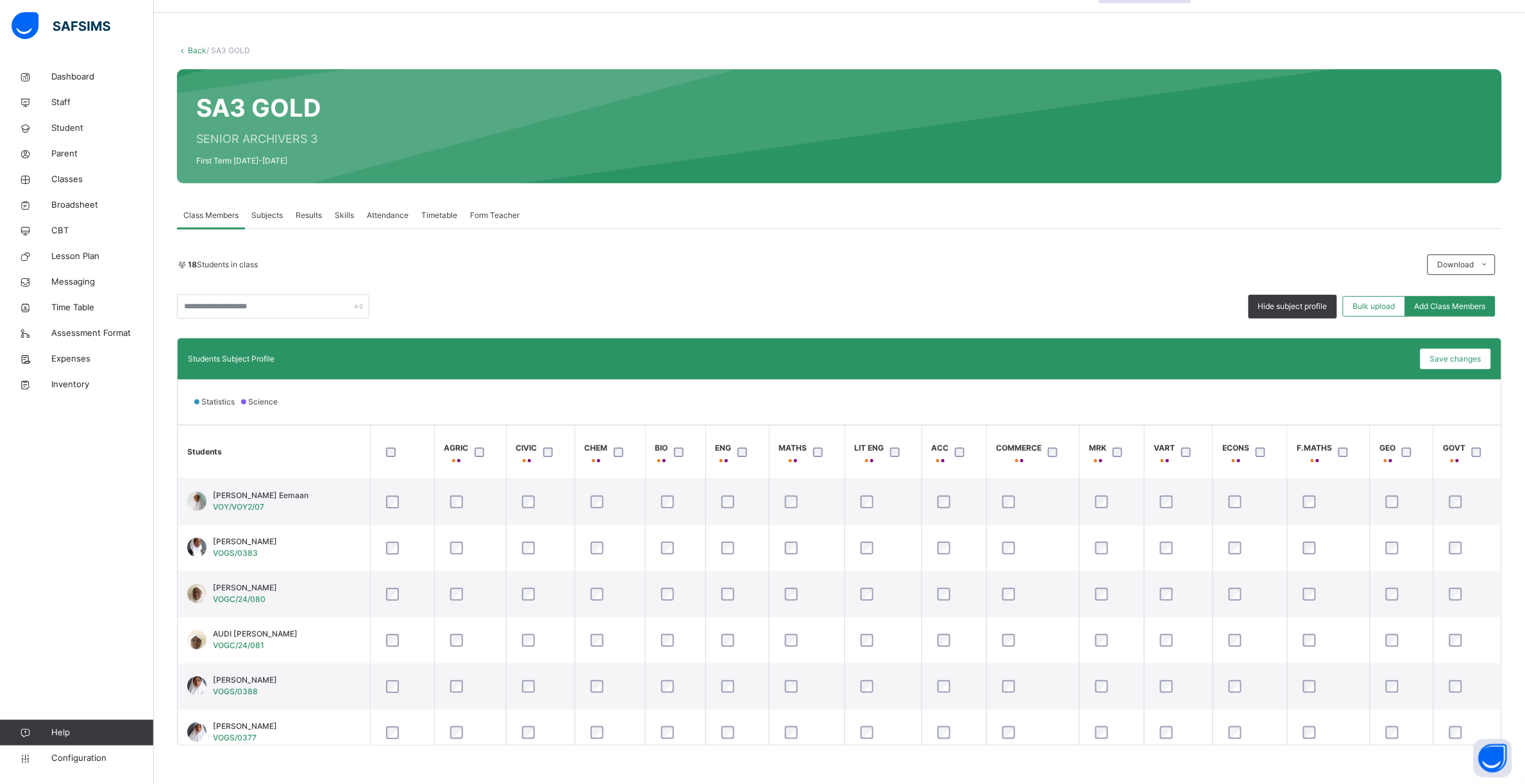
drag, startPoint x: 1223, startPoint y: 0, endPoint x: 912, endPoint y: 242, distance: 394.1
click at [912, 242] on div "18 Students in class Download Pdf Report Excel Report Hide subject profile Bulk…" at bounding box center [840, 487] width 1325 height 517
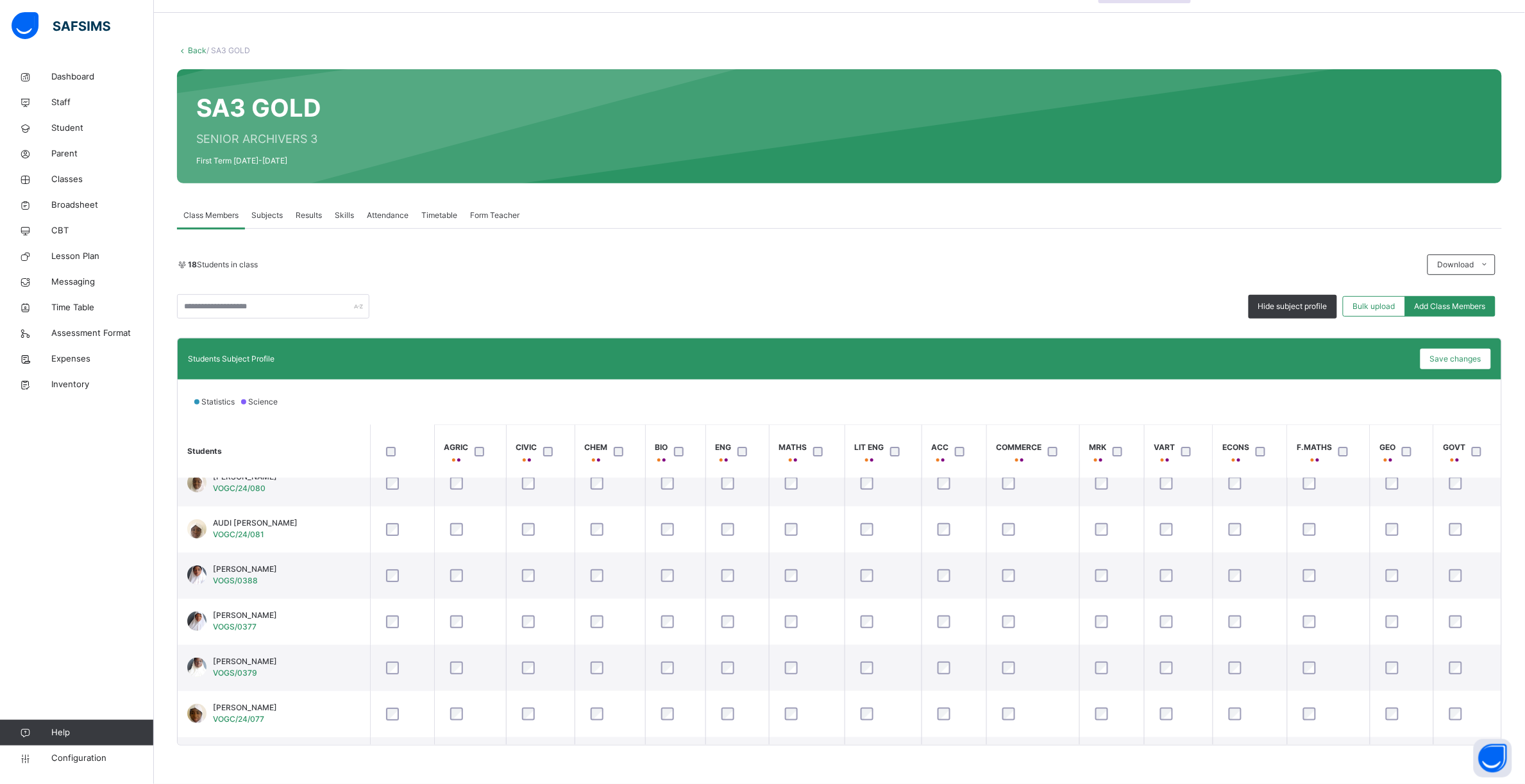
scroll to position [0, 0]
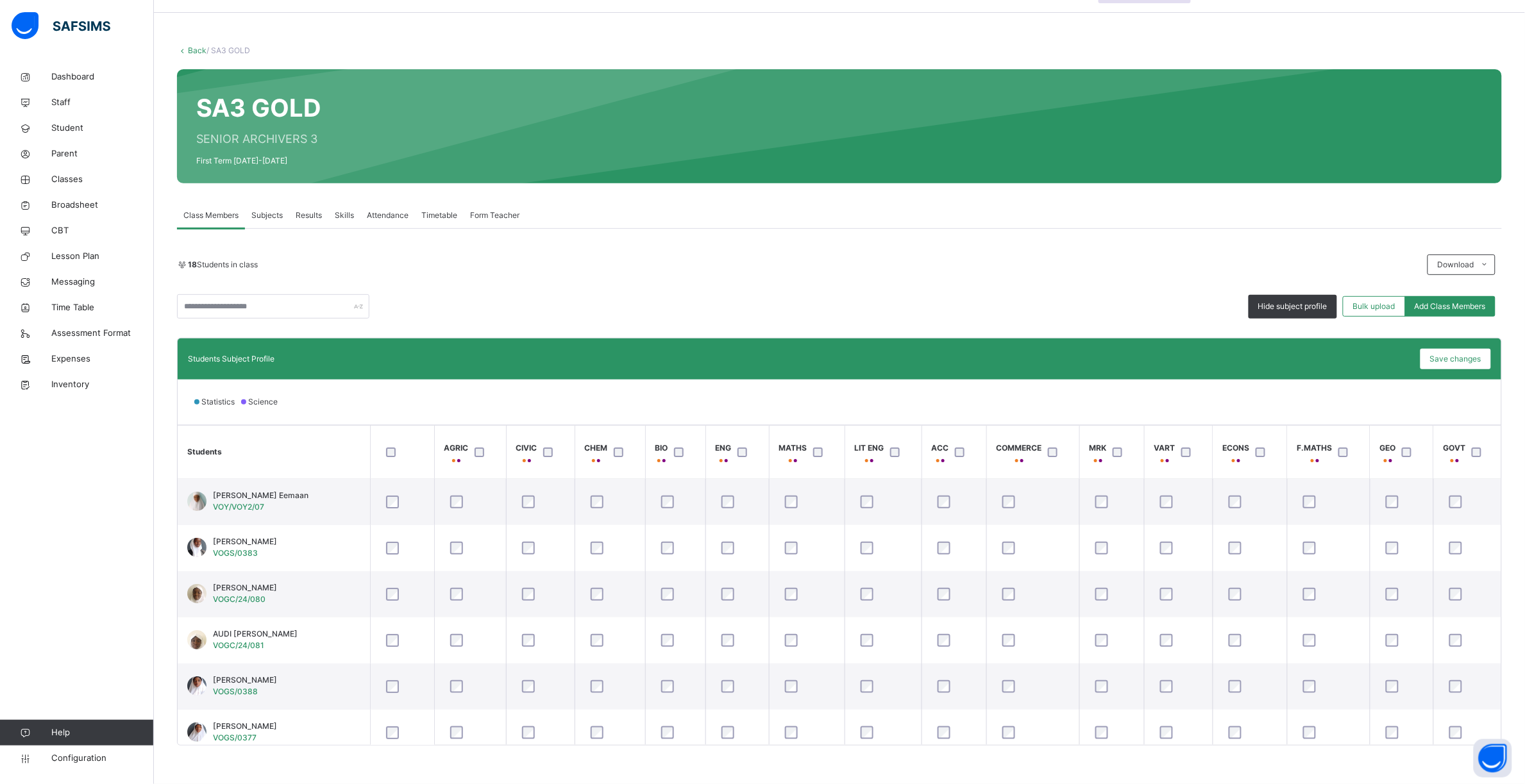
click at [277, 212] on span "Subjects" at bounding box center [267, 216] width 32 height 11
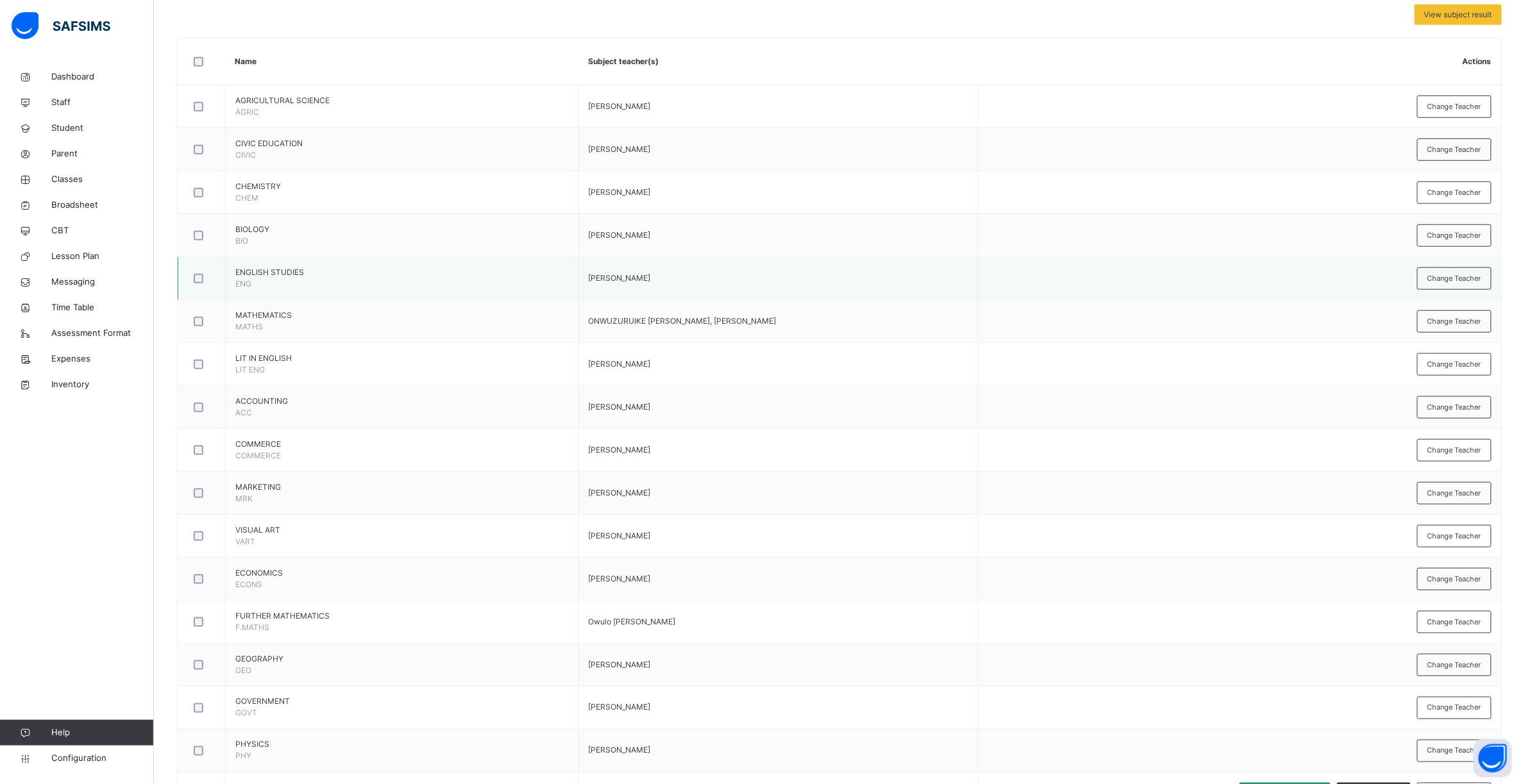
scroll to position [472, 0]
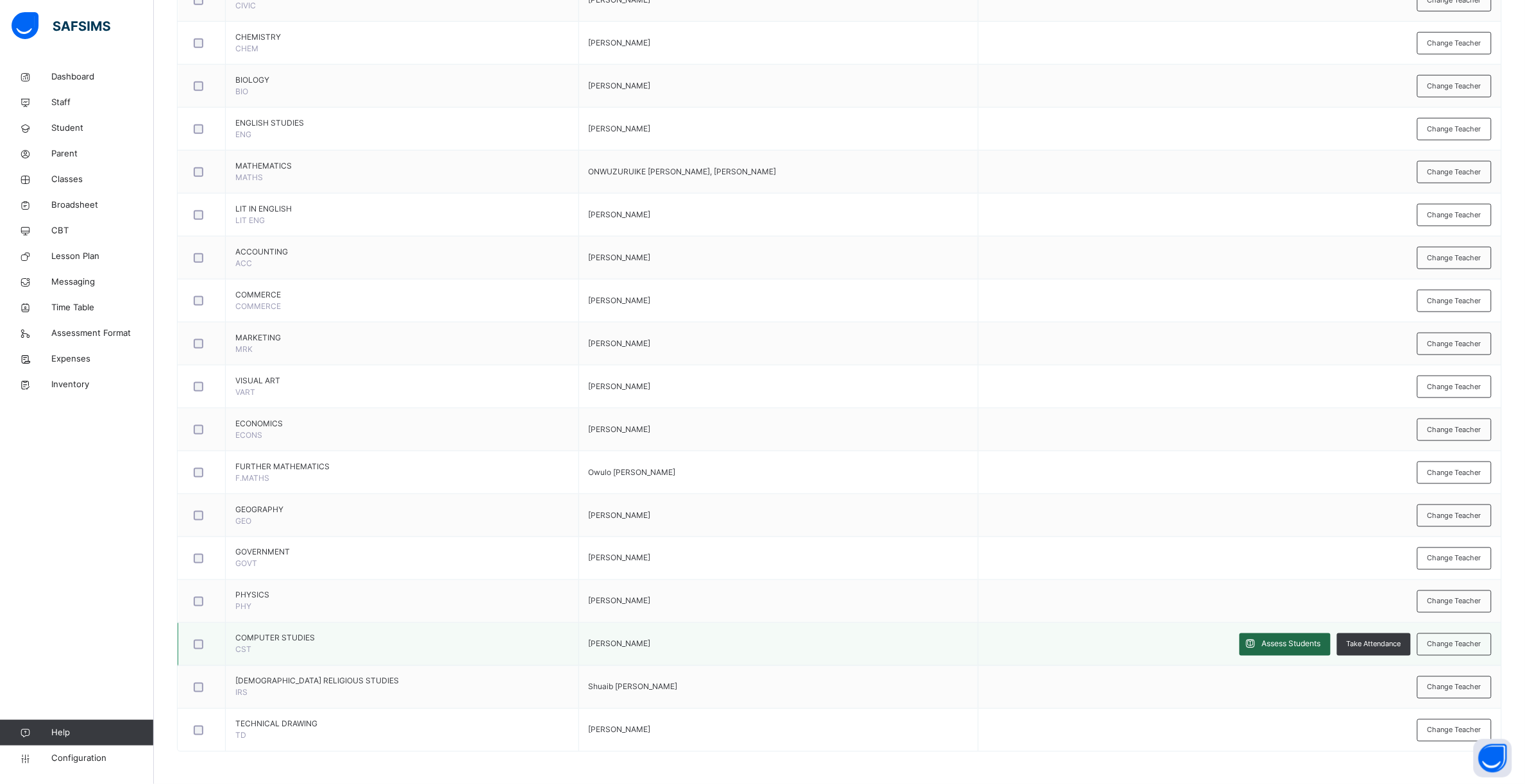
click at [1220, 627] on span "Assess Students" at bounding box center [1292, 644] width 59 height 11
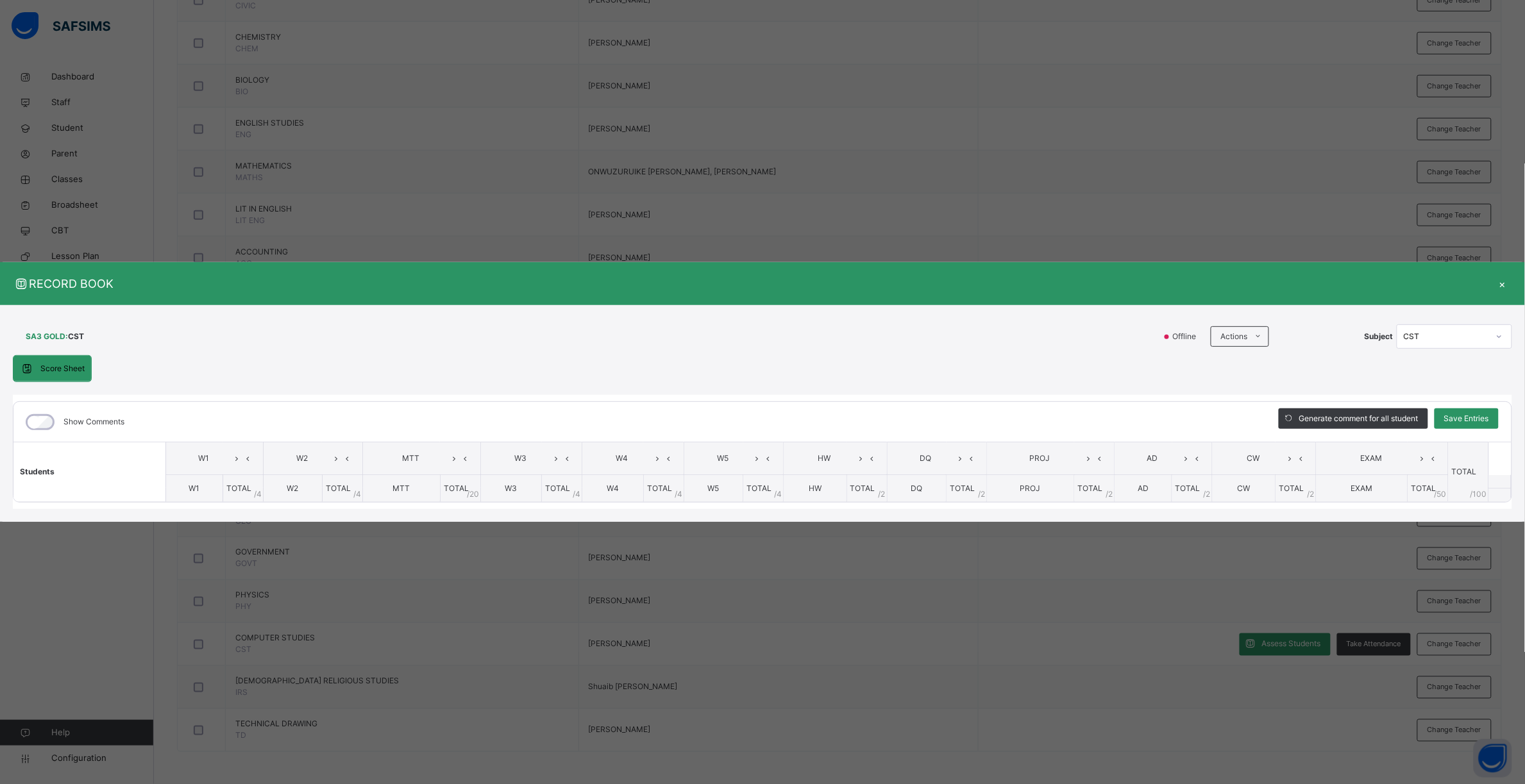
click at [1220, 284] on div "×" at bounding box center [1502, 284] width 19 height 18
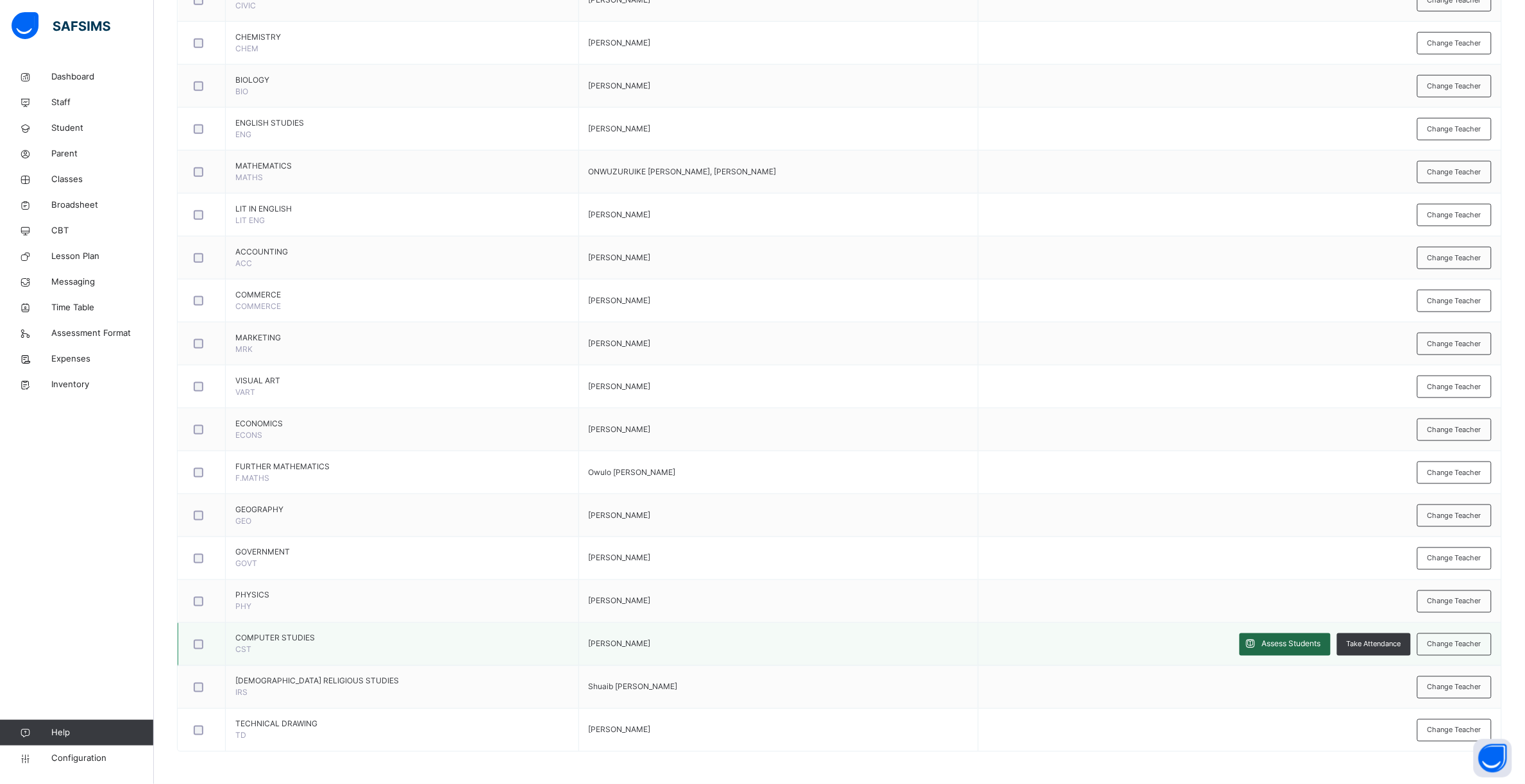
click at [1220, 627] on span "Assess Students" at bounding box center [1292, 644] width 59 height 11
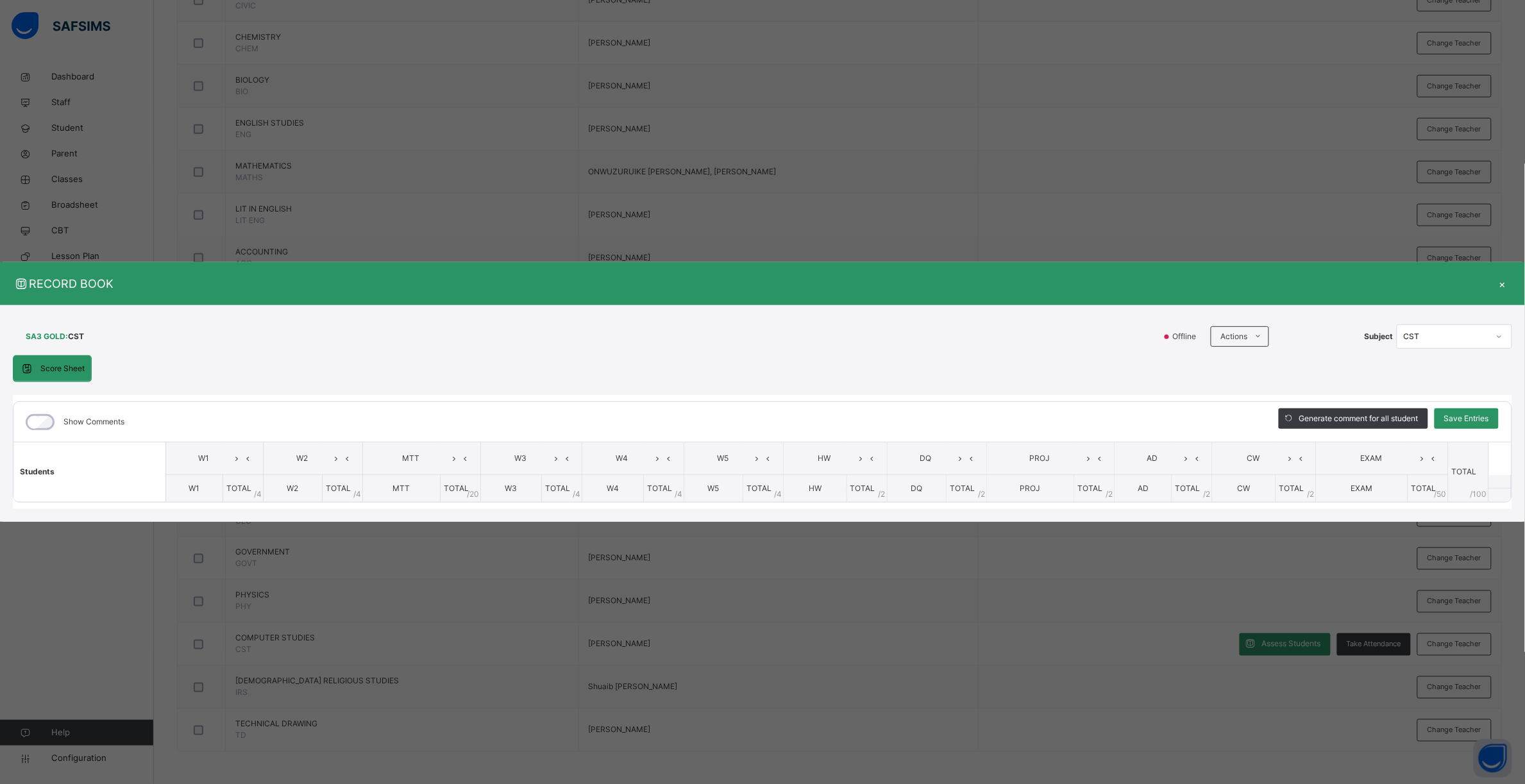
click at [687, 295] on div "RECORD BOOK ×" at bounding box center [762, 284] width 1525 height 43
click at [1220, 284] on div "×" at bounding box center [1502, 284] width 19 height 18
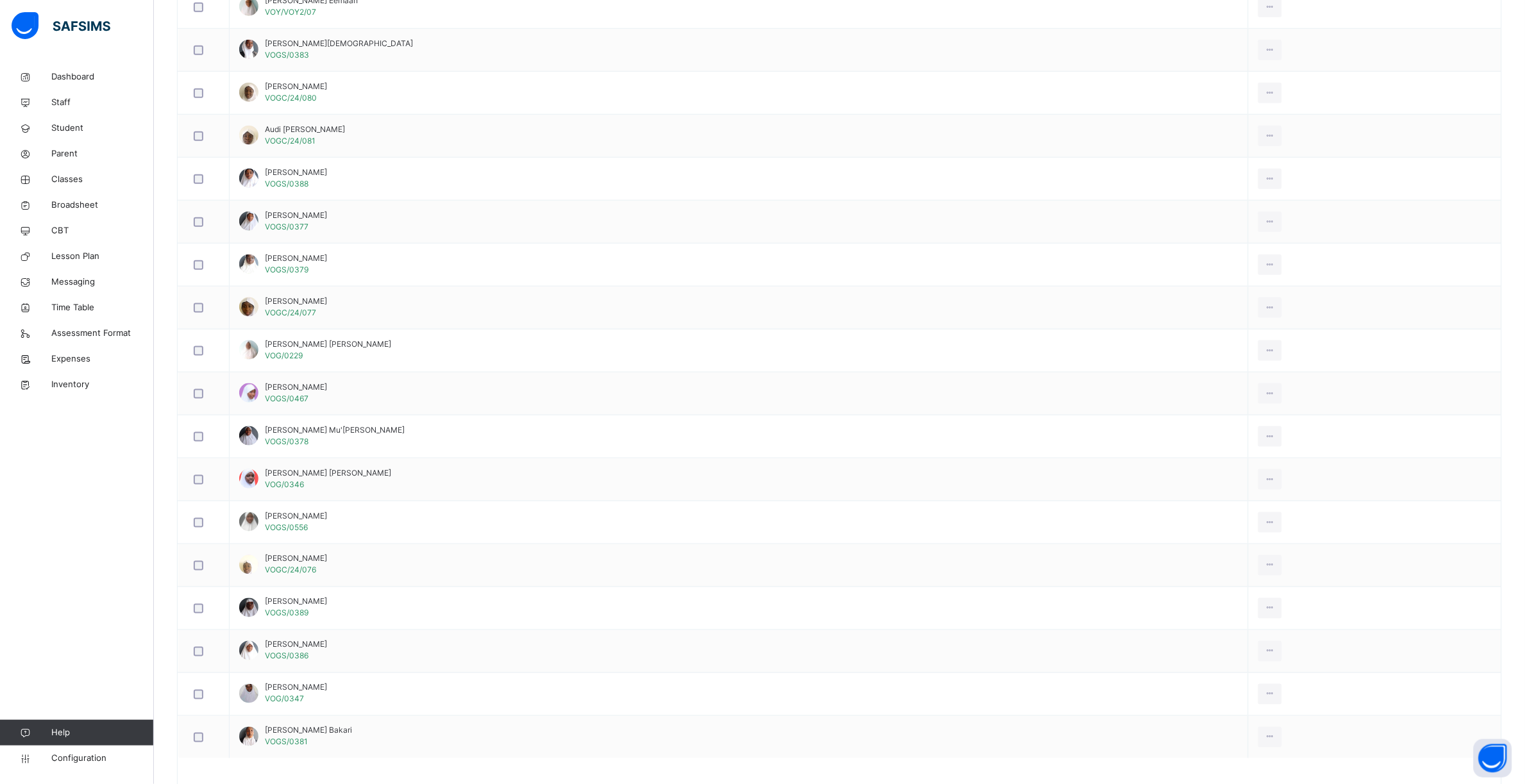
scroll to position [472, 0]
